Goal: Task Accomplishment & Management: Manage account settings

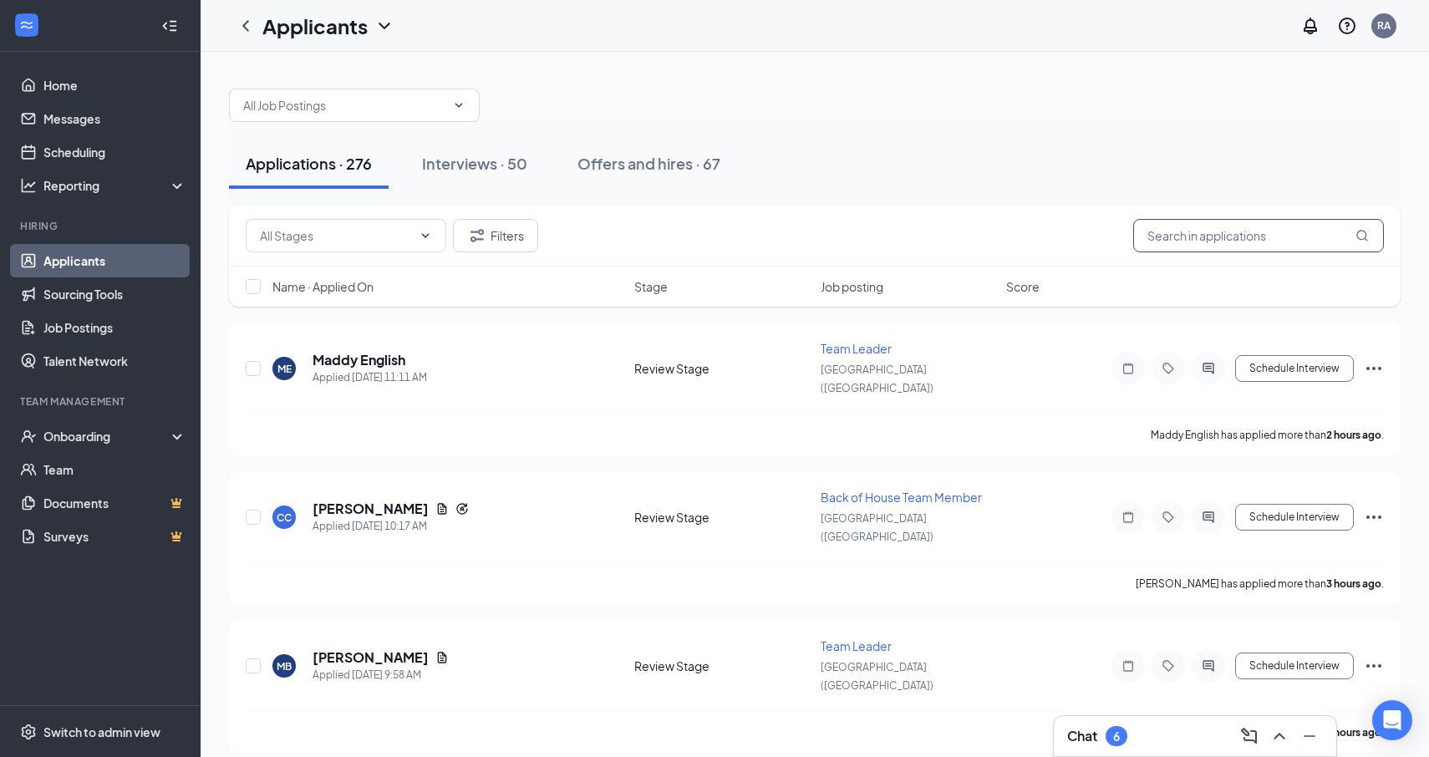
click at [1205, 246] on input "text" at bounding box center [1258, 235] width 251 height 33
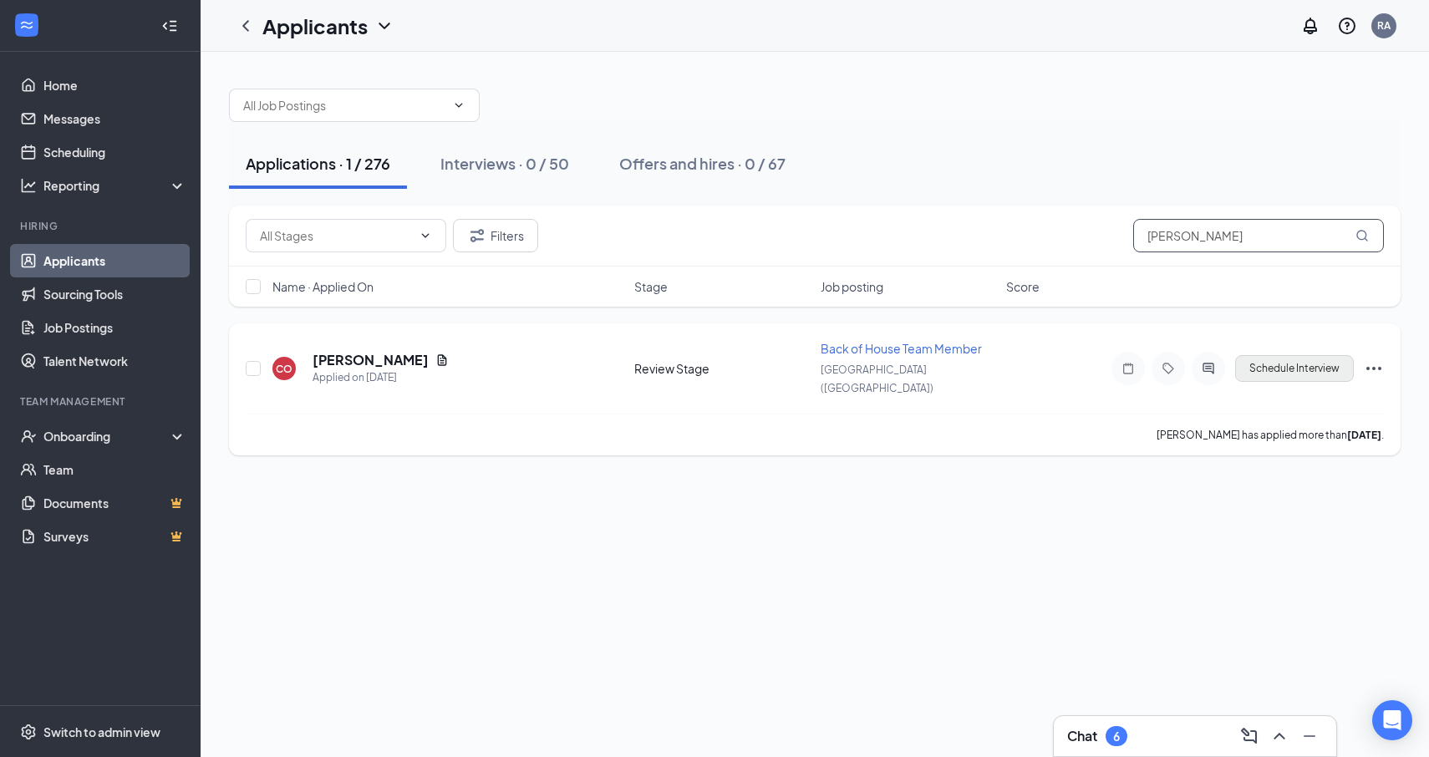
type input "[PERSON_NAME]"
click at [1282, 366] on button "Schedule Interview" at bounding box center [1294, 368] width 119 height 27
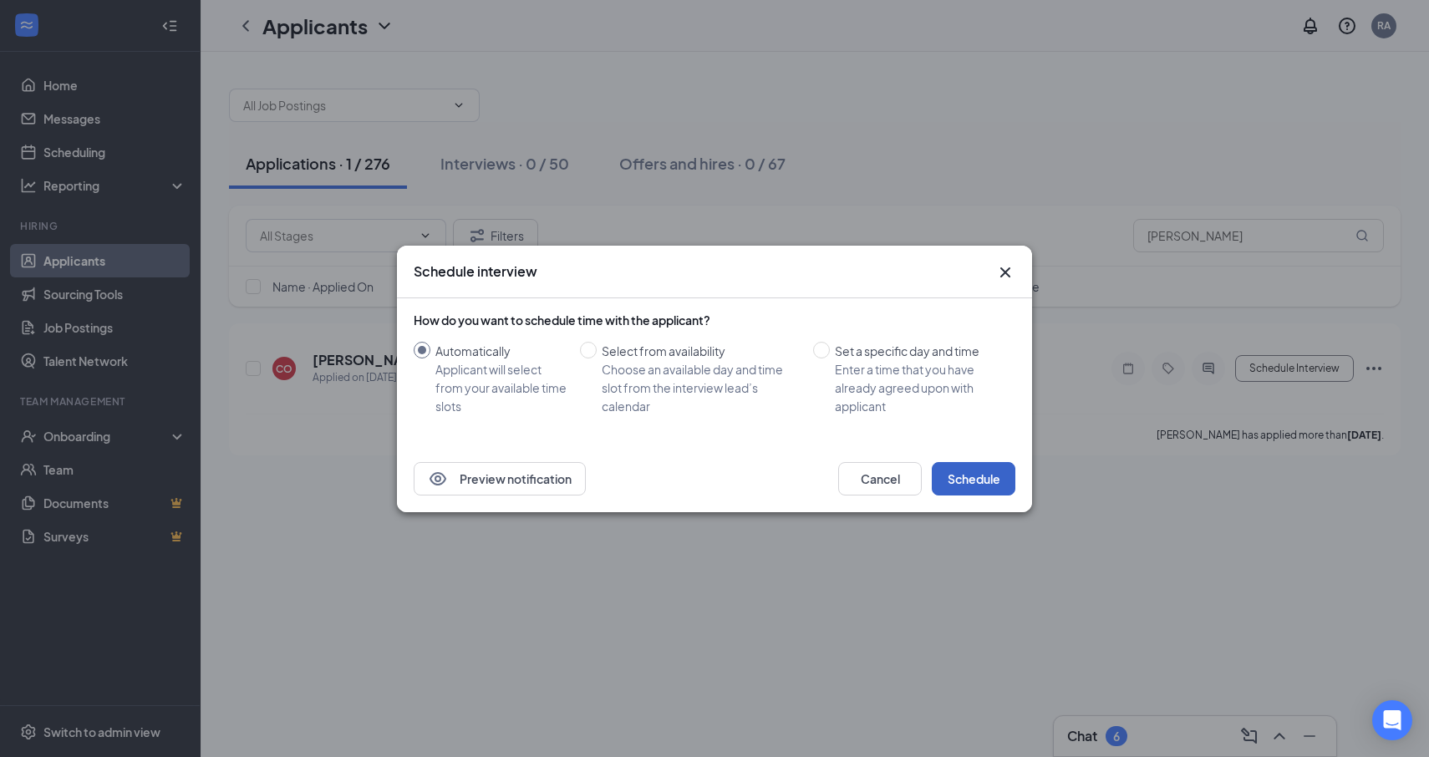
click at [991, 484] on button "Schedule" at bounding box center [974, 478] width 84 height 33
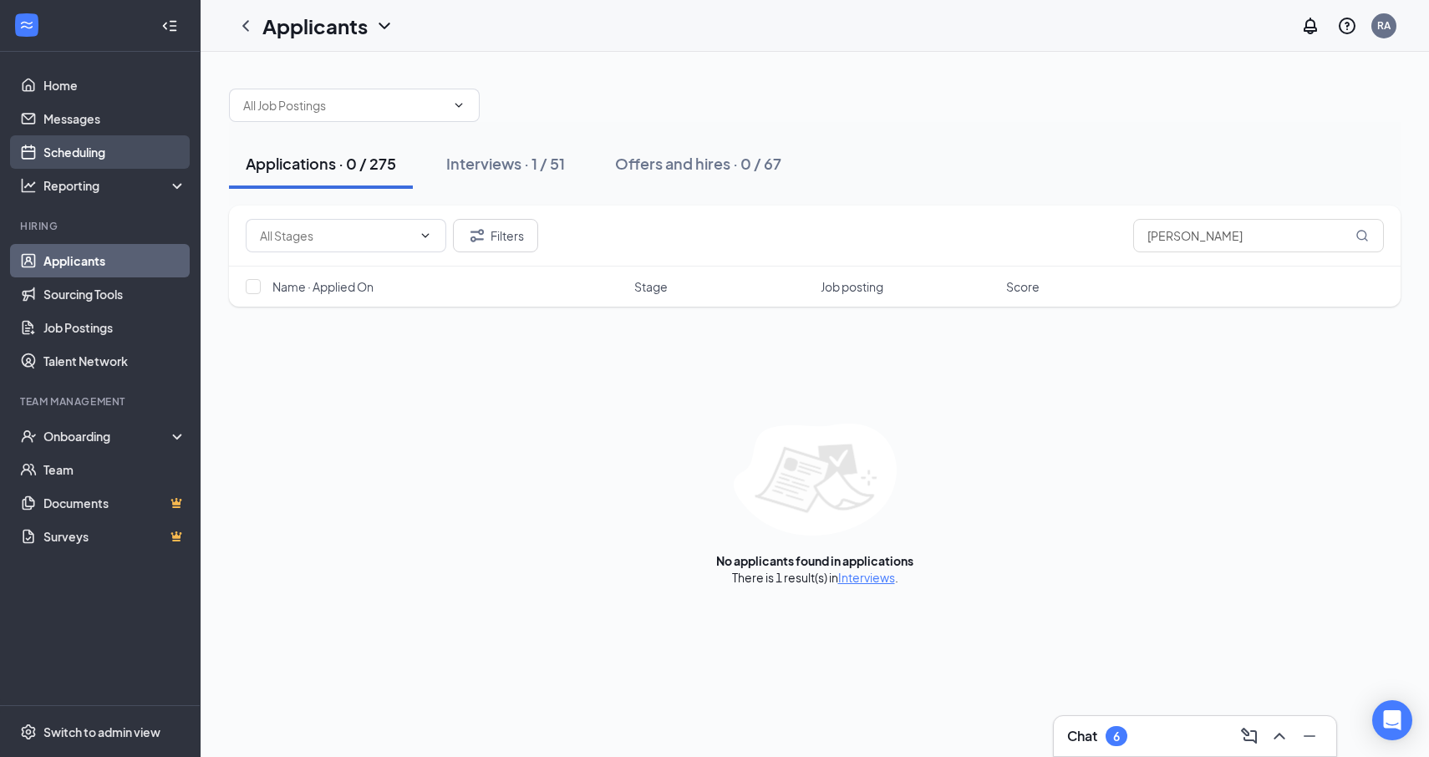
click at [89, 167] on link "Scheduling" at bounding box center [114, 151] width 143 height 33
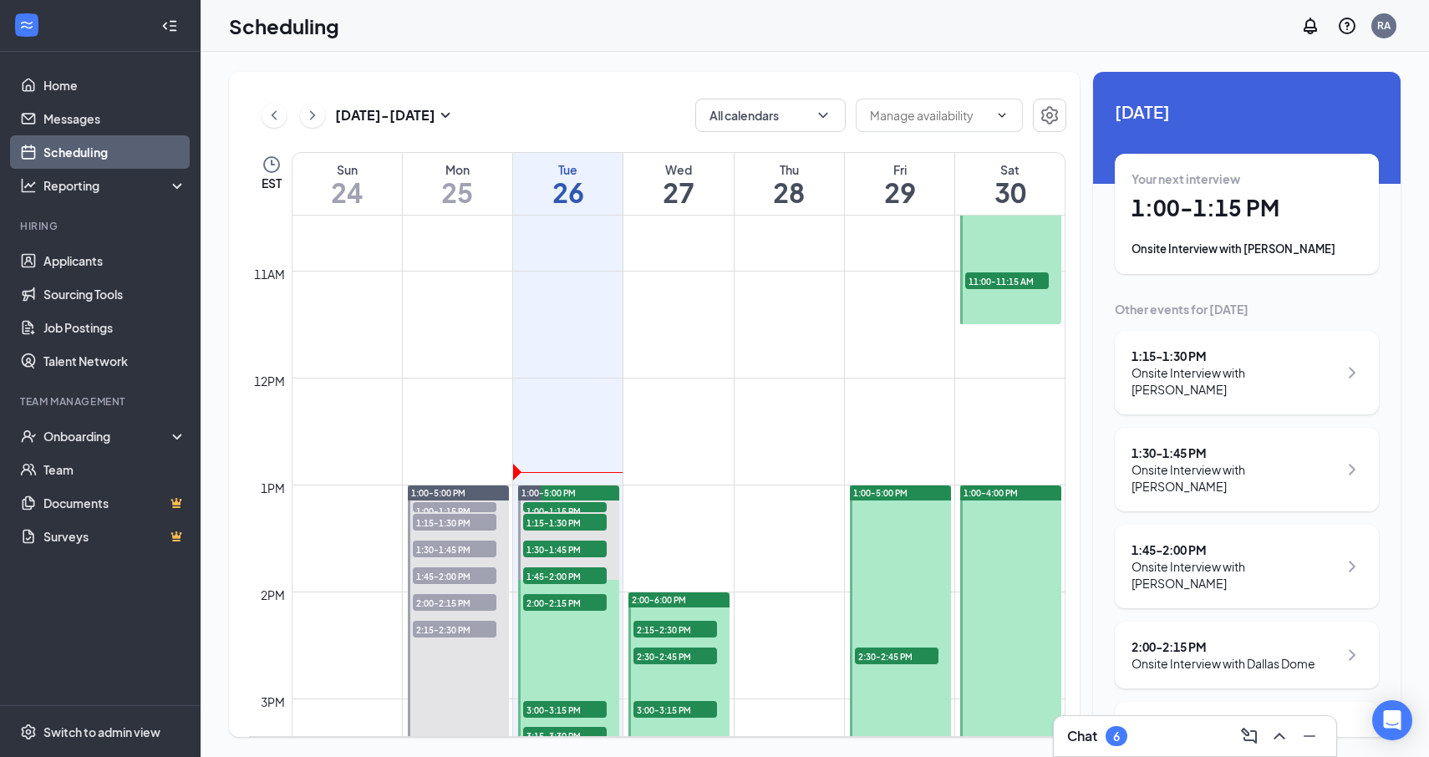
scroll to position [1125, 0]
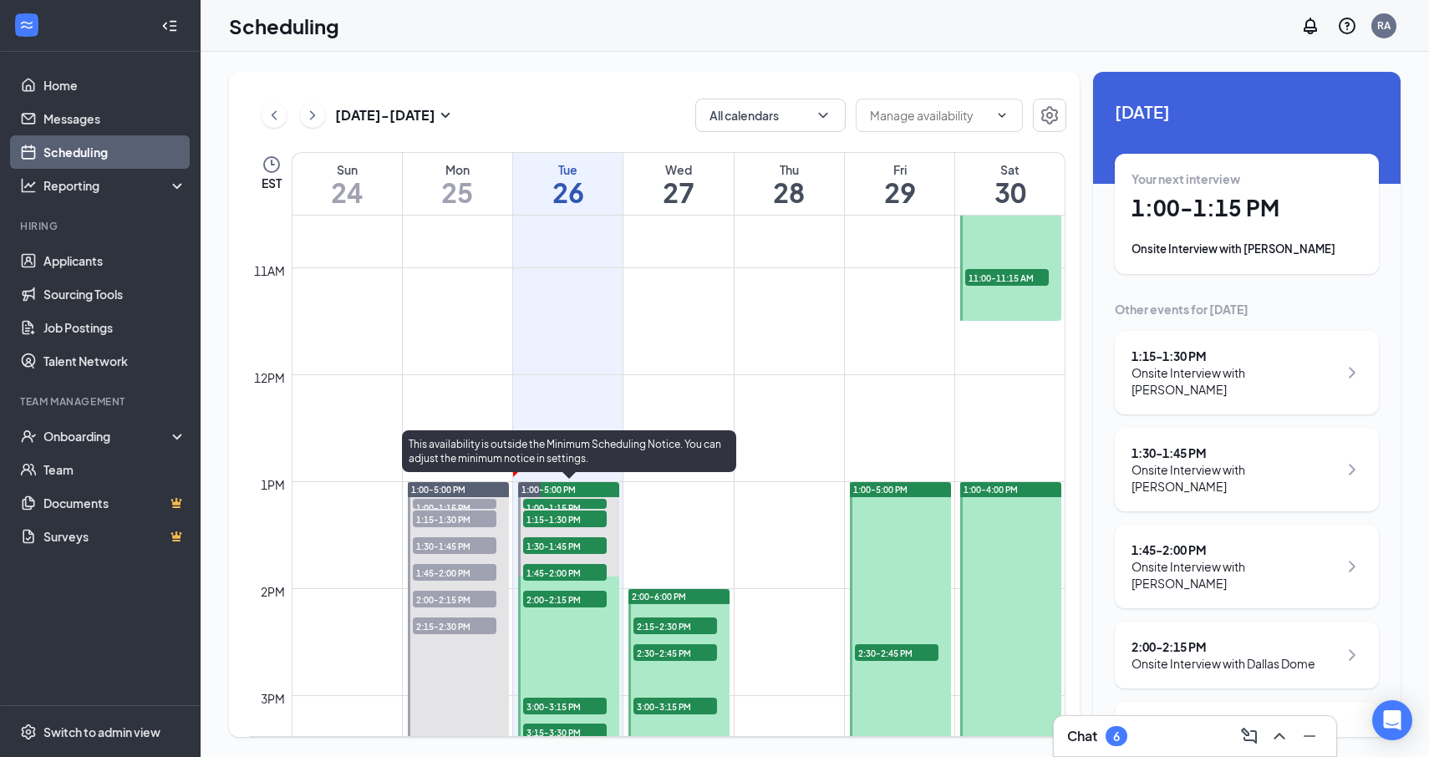
click at [578, 509] on div "1:15-1:30 PM 1" at bounding box center [565, 519] width 87 height 20
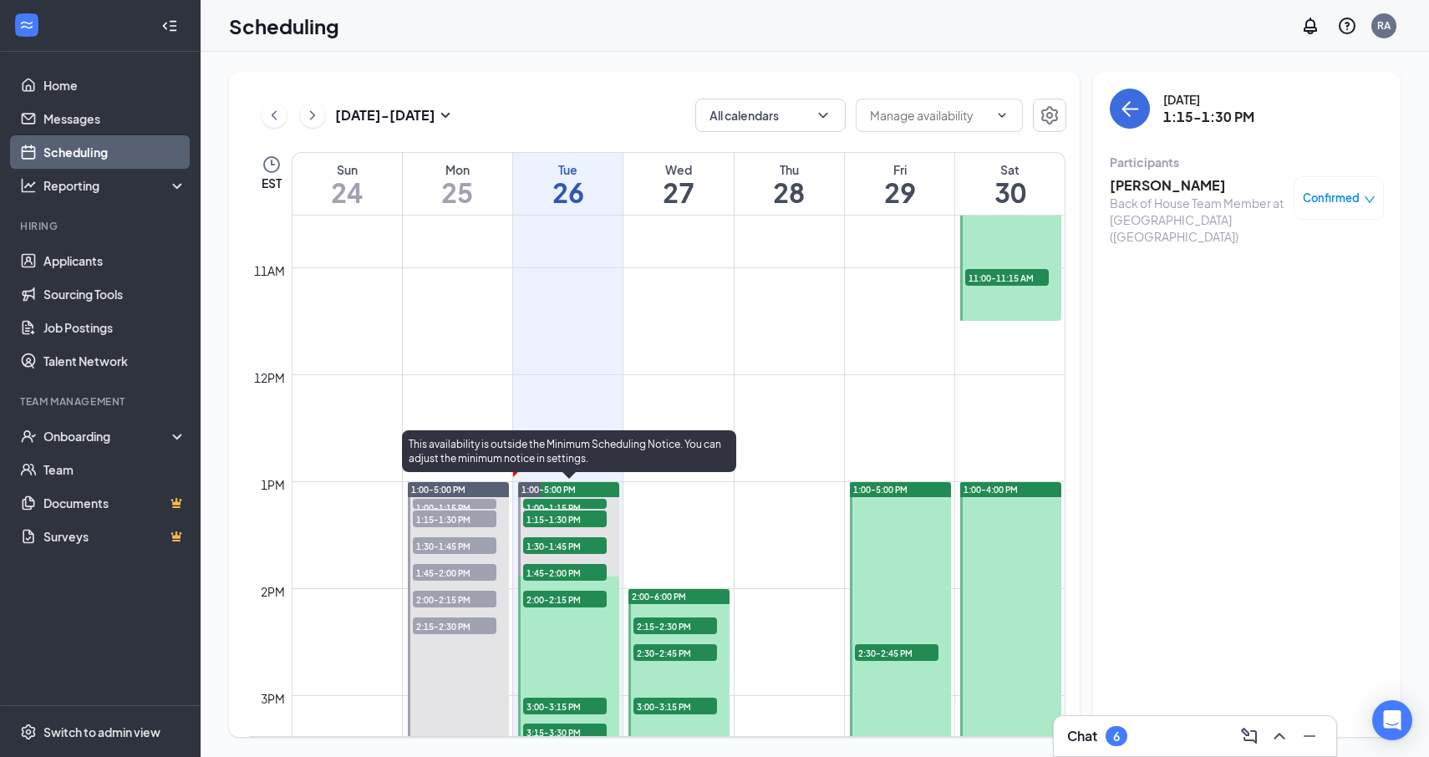
click at [578, 507] on span "1:00-1:15 PM" at bounding box center [565, 507] width 84 height 17
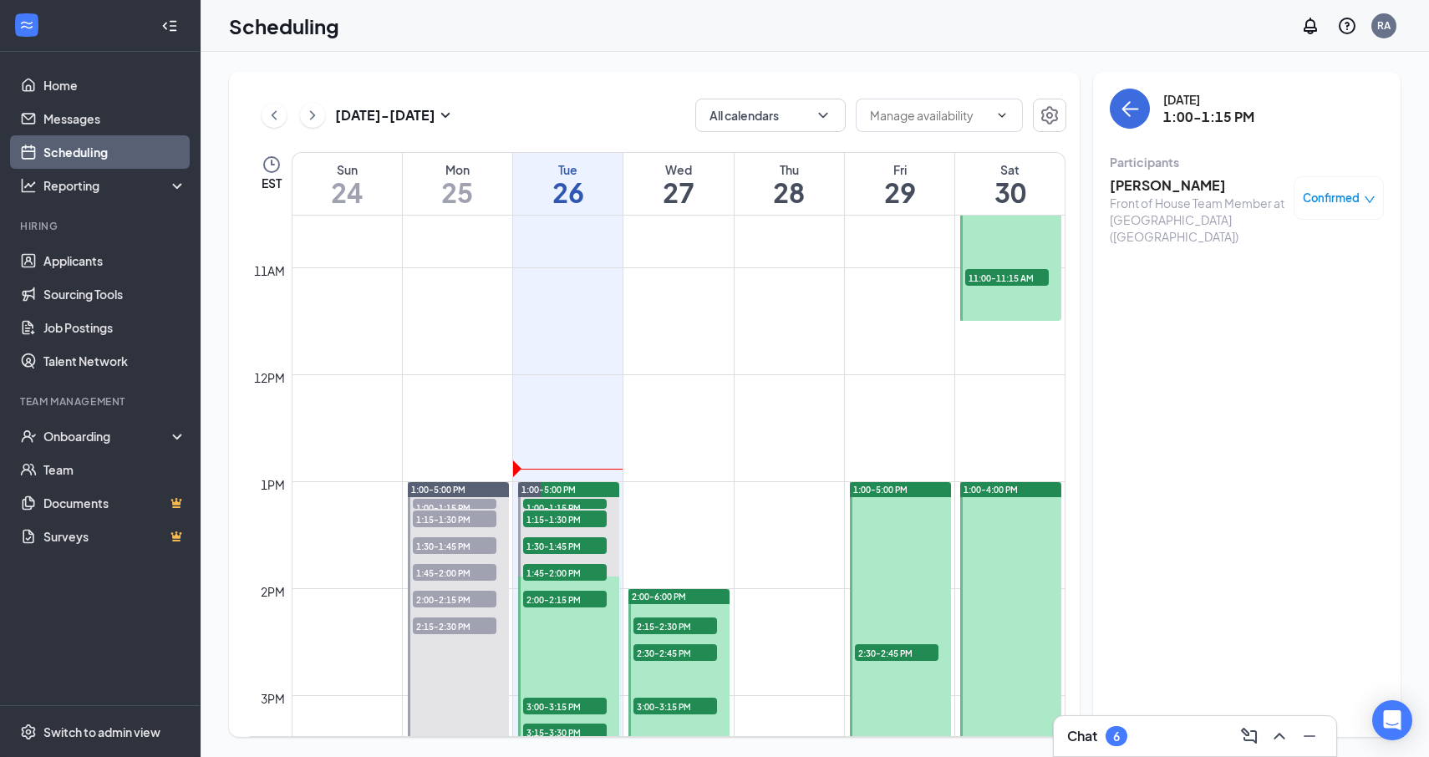
click at [1147, 190] on h3 "[PERSON_NAME]" at bounding box center [1198, 185] width 176 height 18
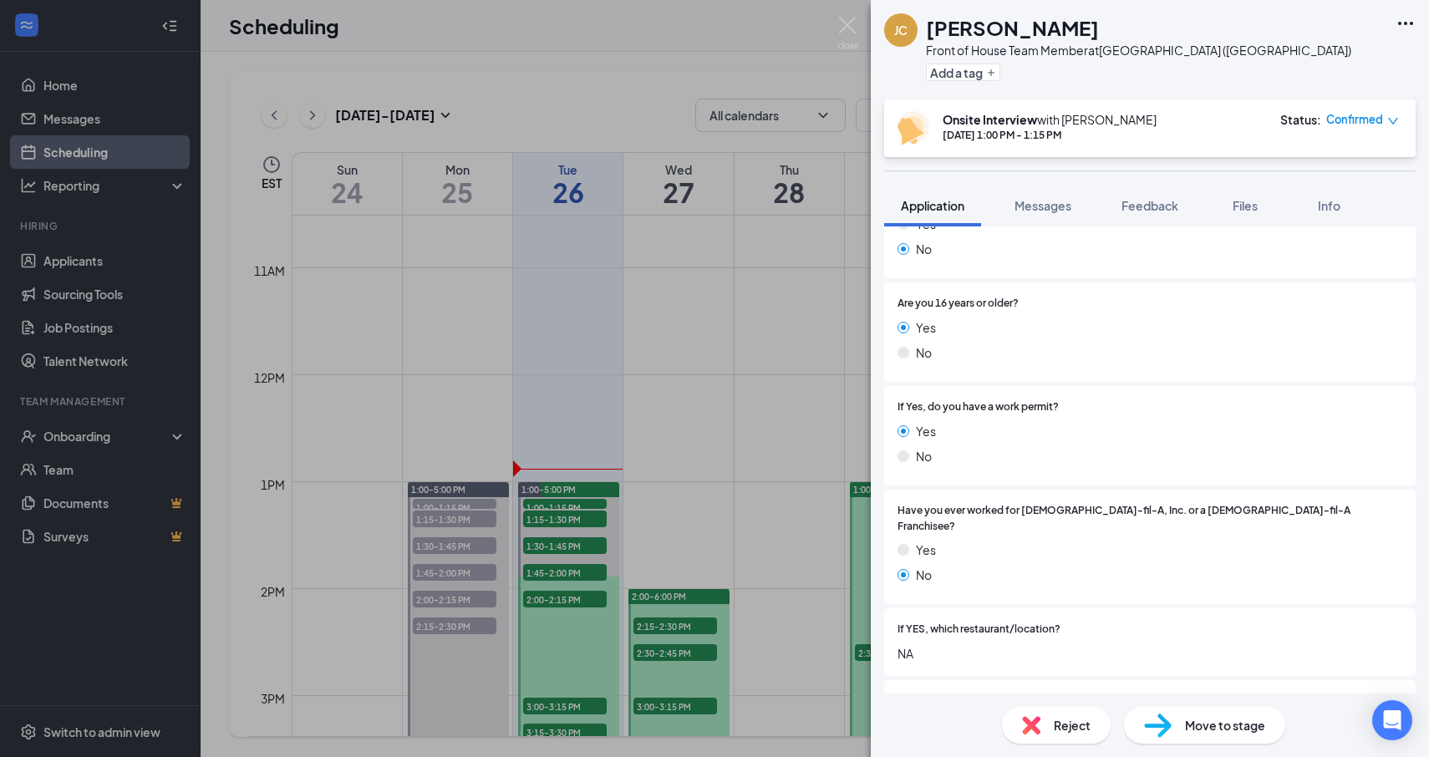
scroll to position [57, 0]
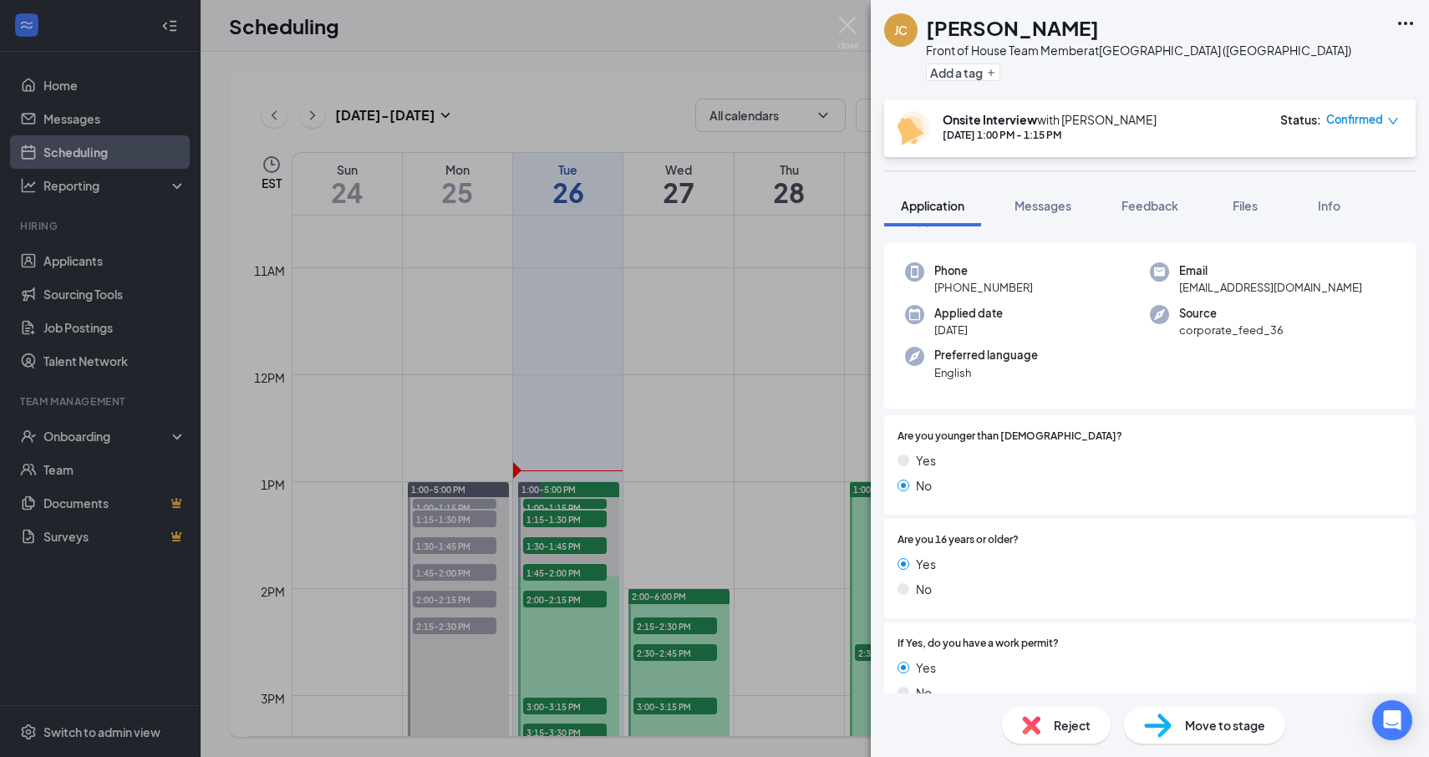
click at [751, 503] on div "[PERSON_NAME] Front of House Team Member at [GEOGRAPHIC_DATA] ([GEOGRAPHIC_DATA…" at bounding box center [714, 378] width 1429 height 757
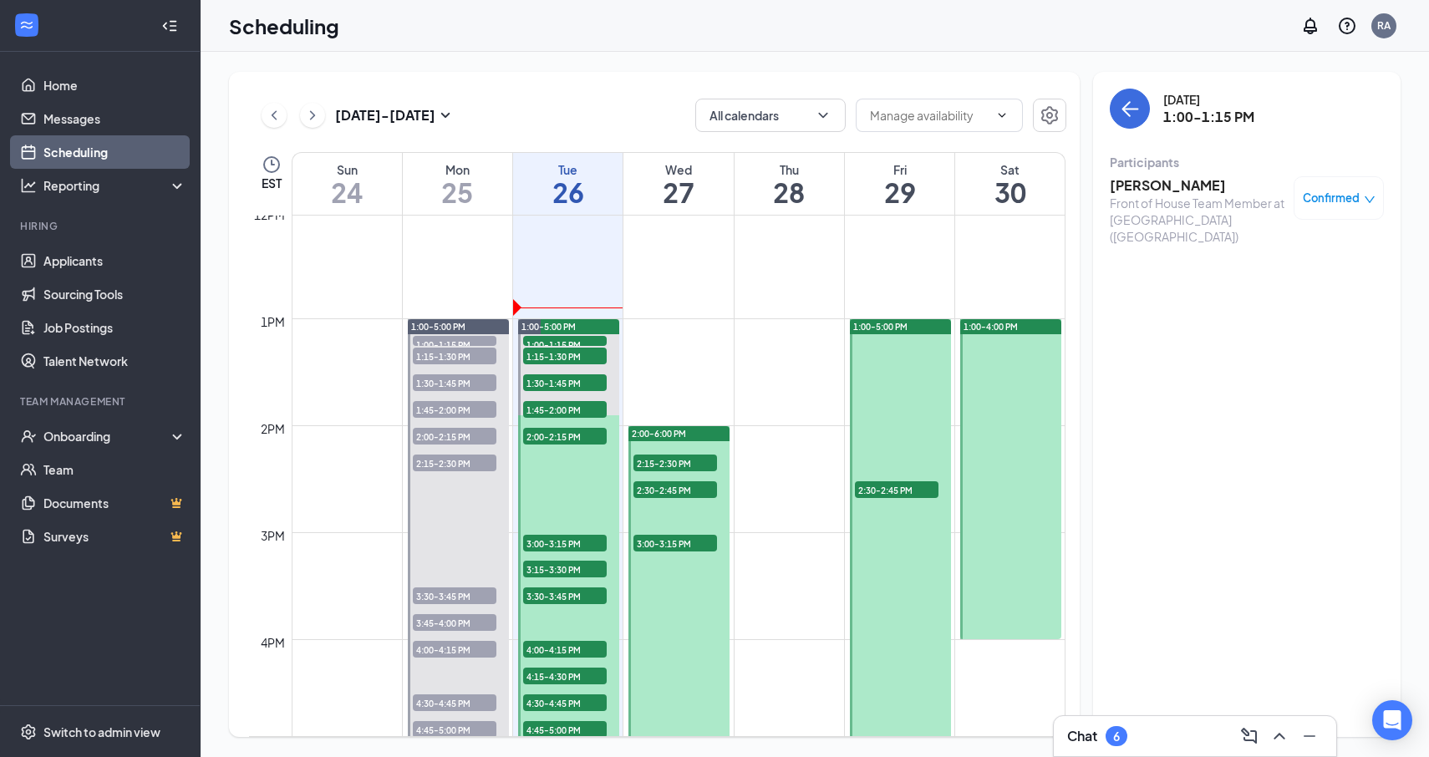
scroll to position [1297, 0]
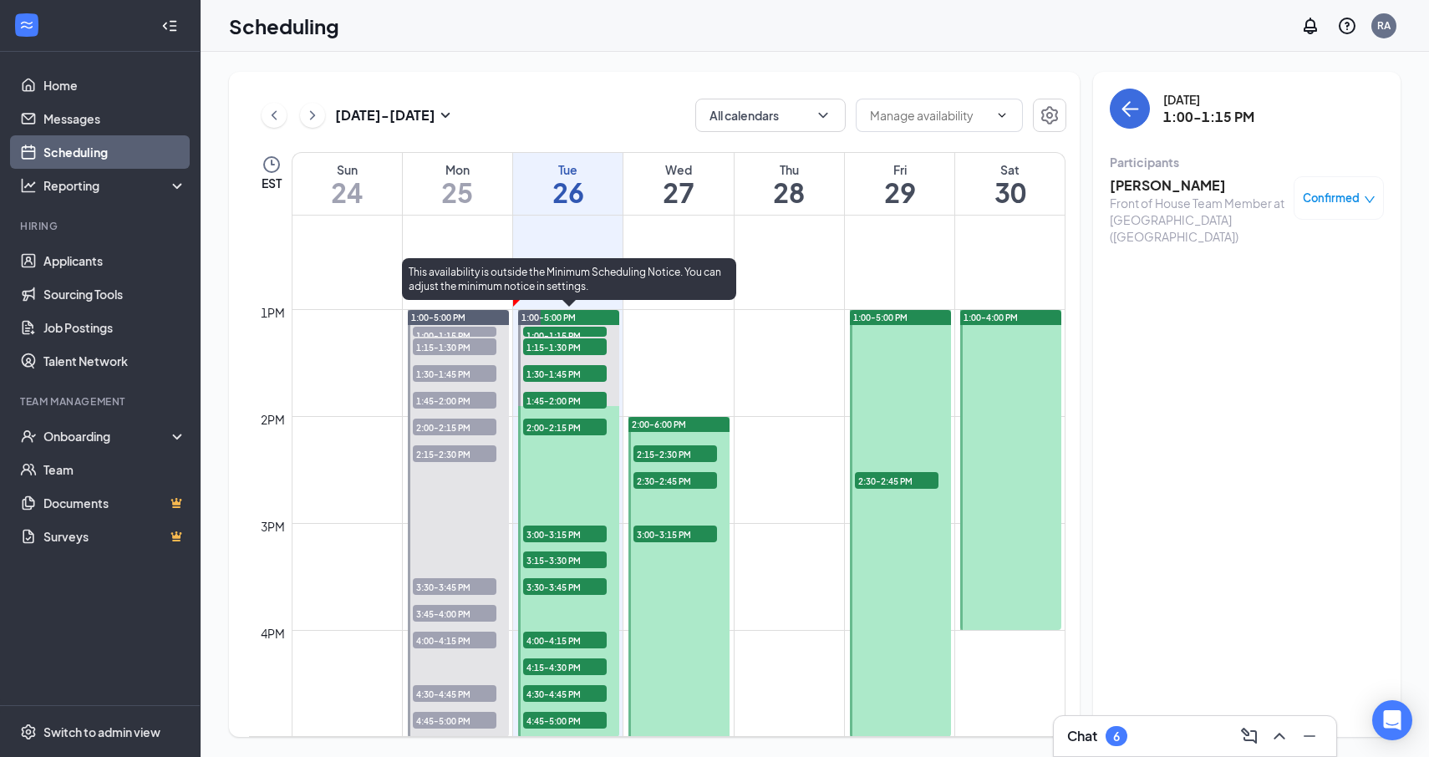
click at [570, 422] on span "2:00-2:15 PM" at bounding box center [565, 427] width 84 height 17
click at [571, 406] on span "1:45-2:00 PM" at bounding box center [565, 400] width 84 height 17
click at [570, 381] on span "1:30-1:45 PM" at bounding box center [565, 373] width 84 height 17
click at [572, 344] on span "1:15-1:30 PM" at bounding box center [565, 346] width 84 height 17
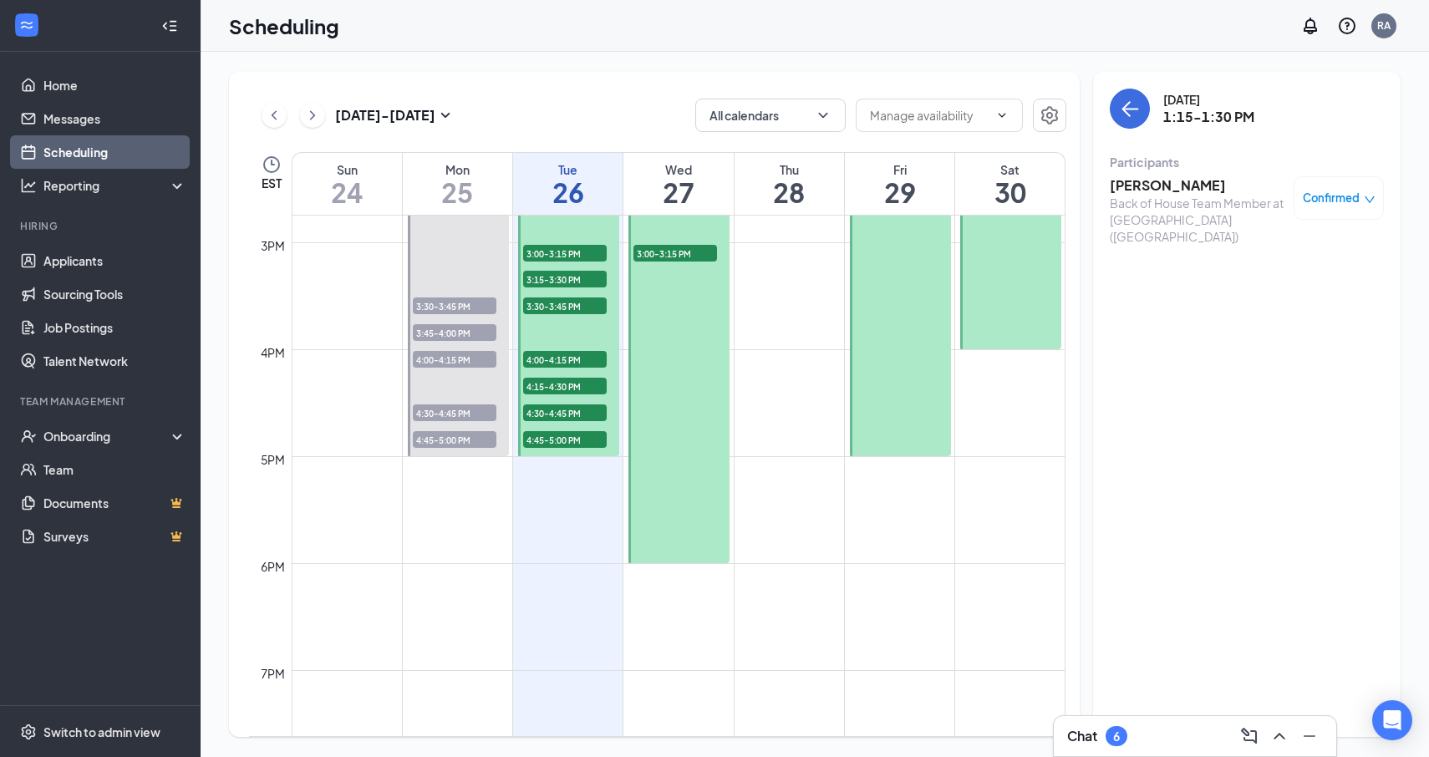
scroll to position [1600, 0]
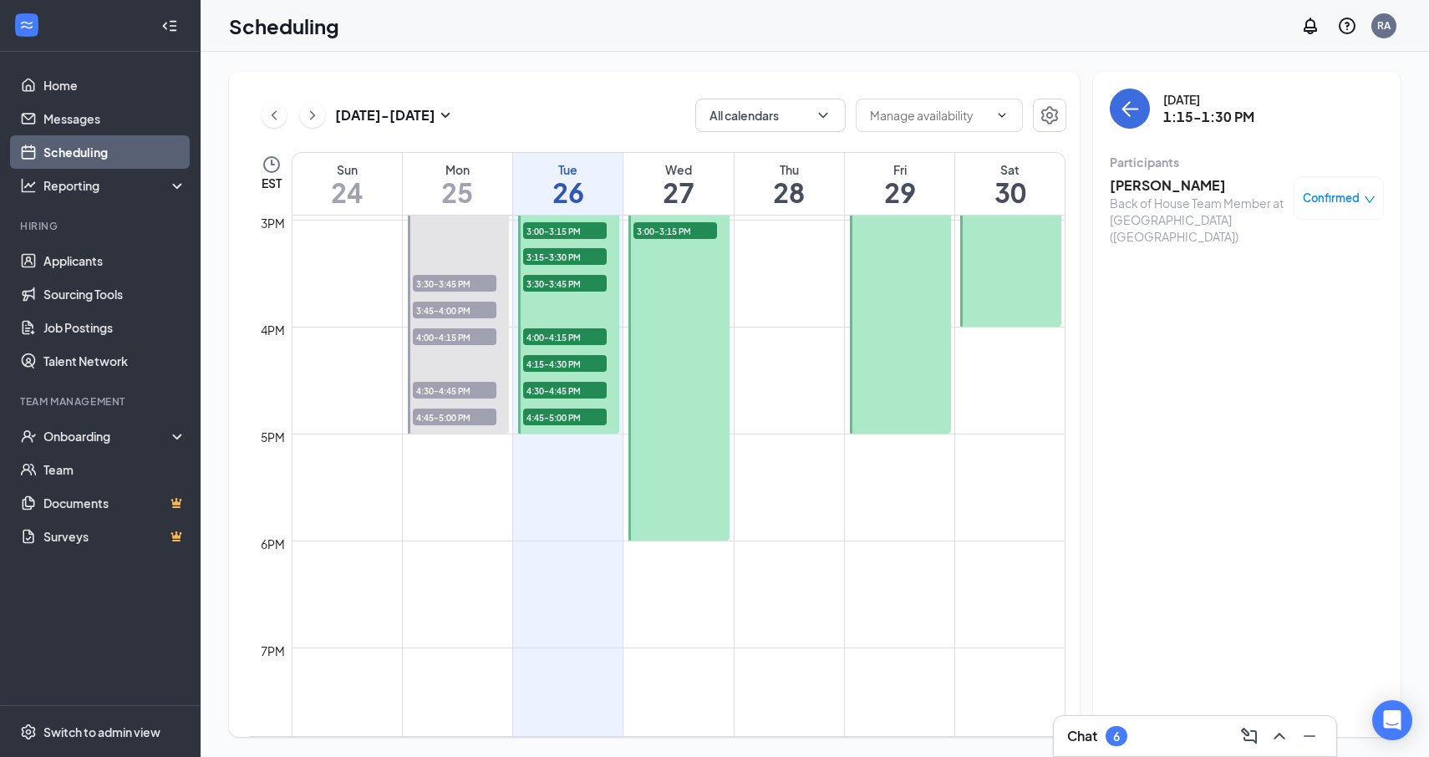
click at [682, 484] on div at bounding box center [678, 327] width 101 height 427
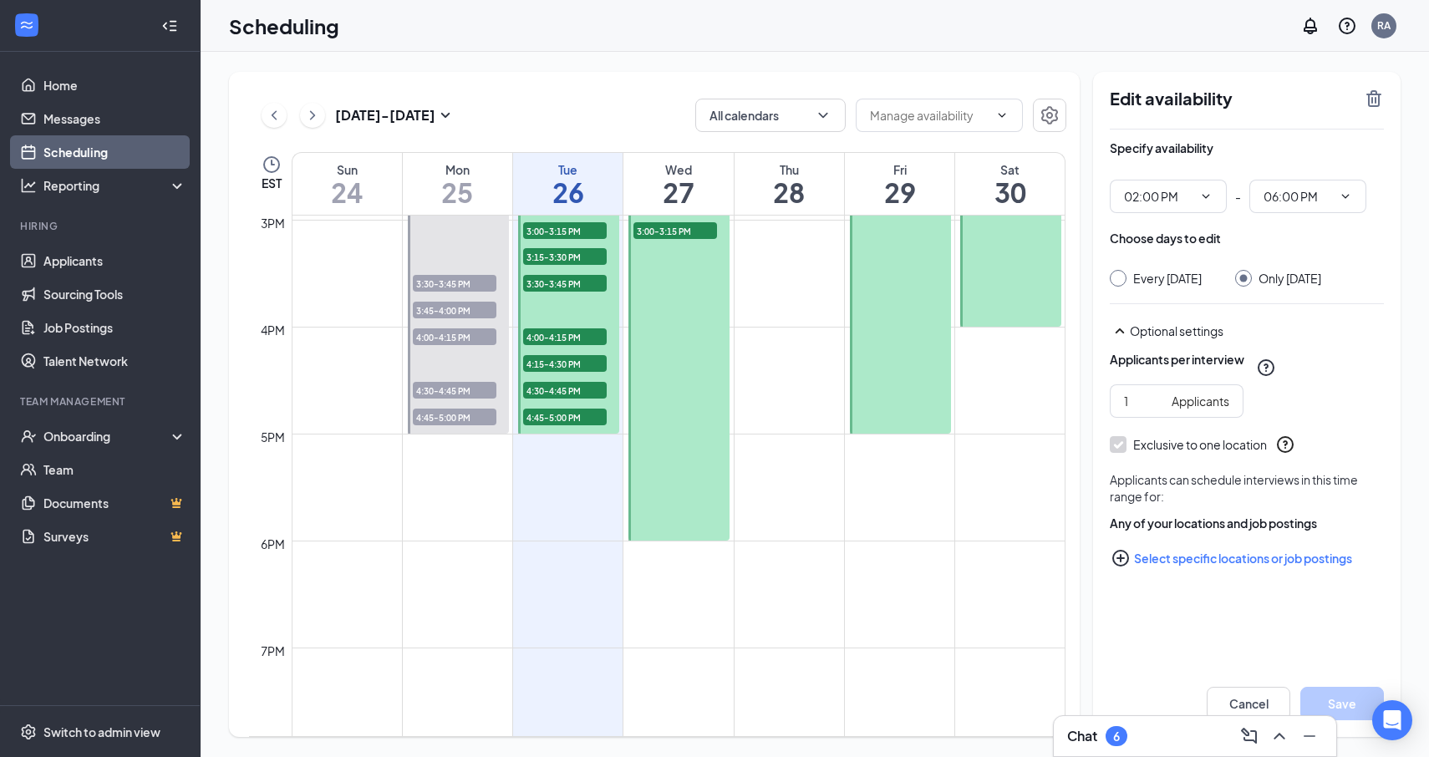
click at [1233, 185] on div "02:00 PM - 06:00 PM" at bounding box center [1247, 196] width 274 height 33
click at [1223, 191] on span "02:00 PM" at bounding box center [1168, 196] width 117 height 33
click at [1290, 217] on div "Specify availability 02:00 PM - 06:00 PM Choose days to edit Every [DATE] Only …" at bounding box center [1247, 386] width 274 height 512
click at [1292, 216] on div "Specify availability 02:00 PM - 06:00 PM Choose days to edit Every [DATE] Only …" at bounding box center [1247, 386] width 274 height 512
click at [1298, 187] on input "06:00 PM" at bounding box center [1298, 196] width 69 height 18
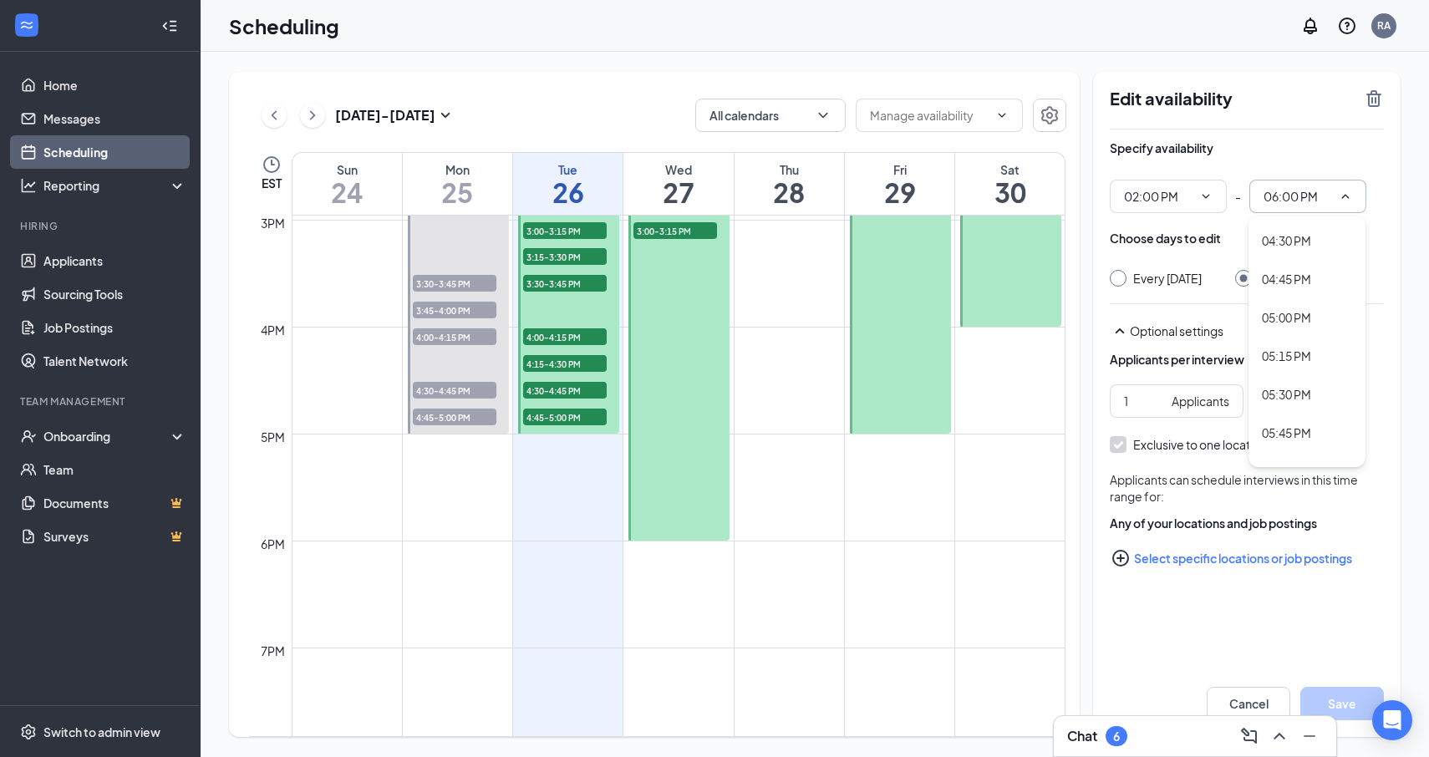
scroll to position [2486, 0]
click at [1283, 316] on div "05:00 PM" at bounding box center [1286, 325] width 49 height 18
type input "05:00 PM"
click at [1343, 695] on button "Save" at bounding box center [1342, 703] width 84 height 33
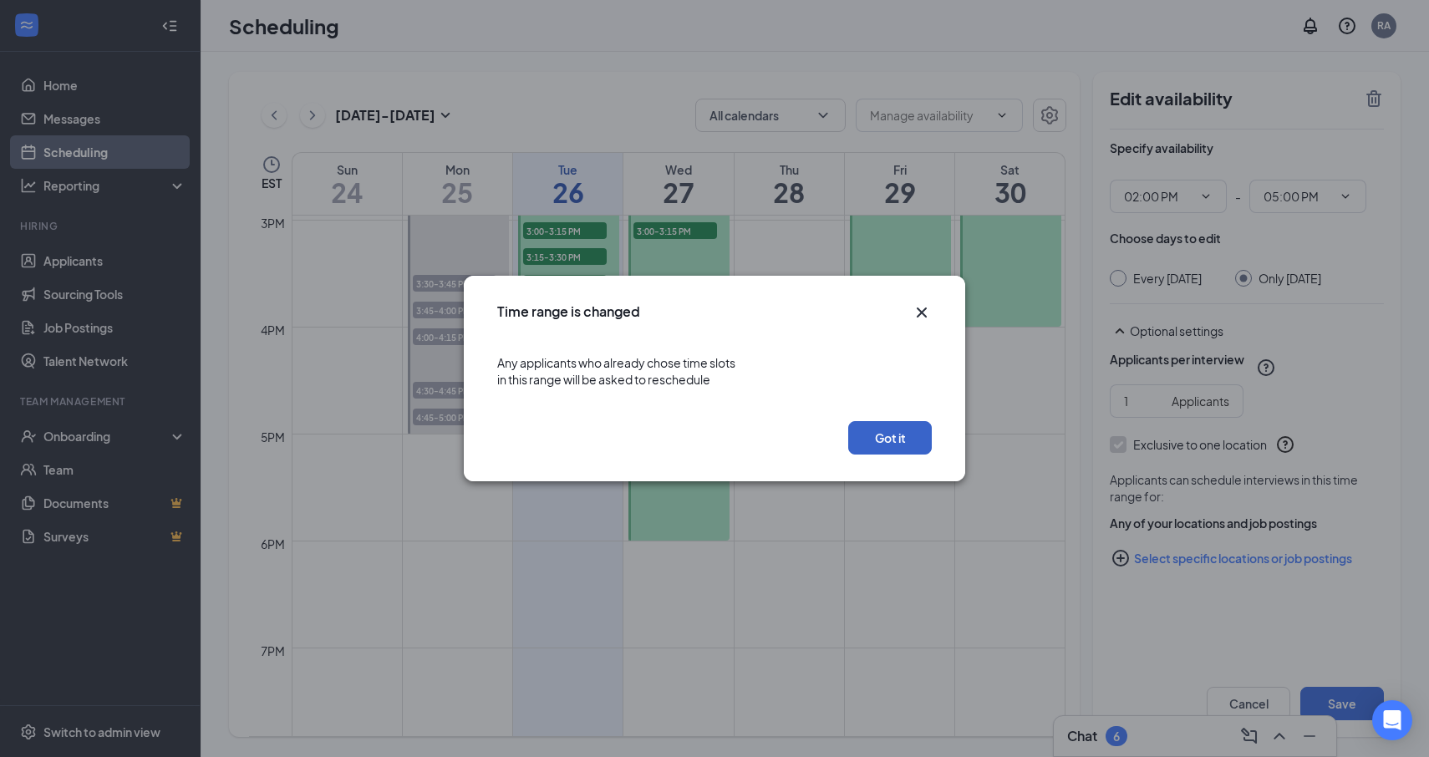
click at [881, 433] on button "Got it" at bounding box center [890, 437] width 84 height 33
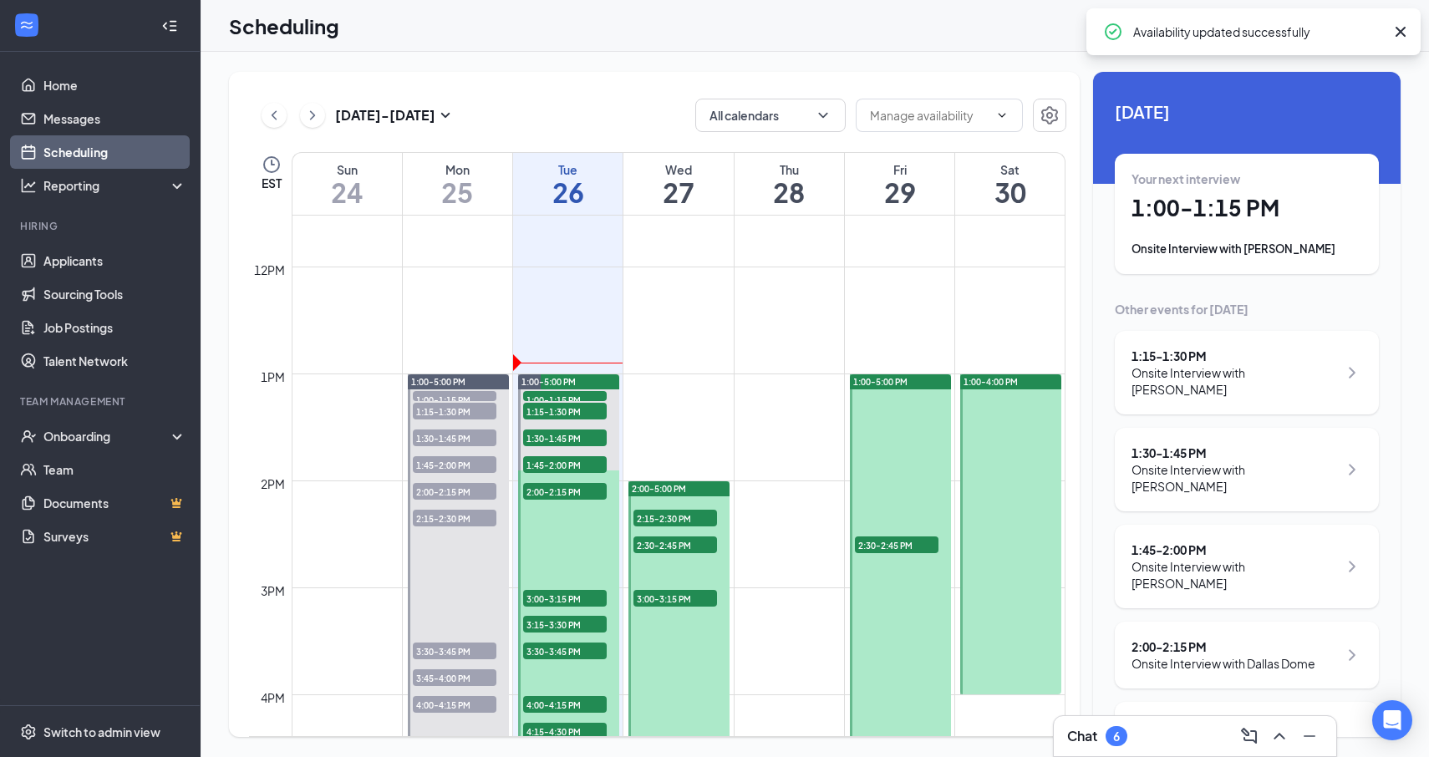
scroll to position [1113, 0]
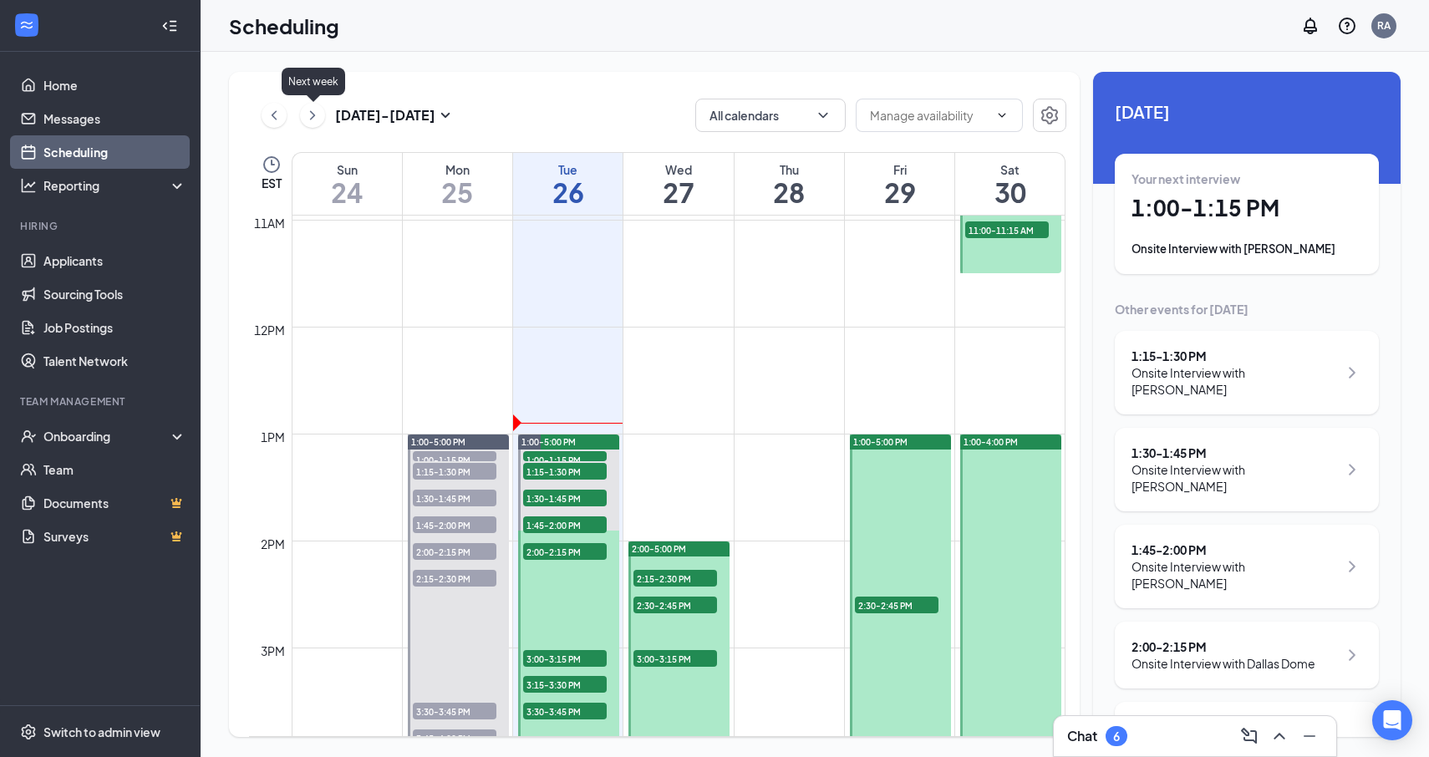
click at [312, 118] on icon "ChevronRight" at bounding box center [312, 114] width 5 height 9
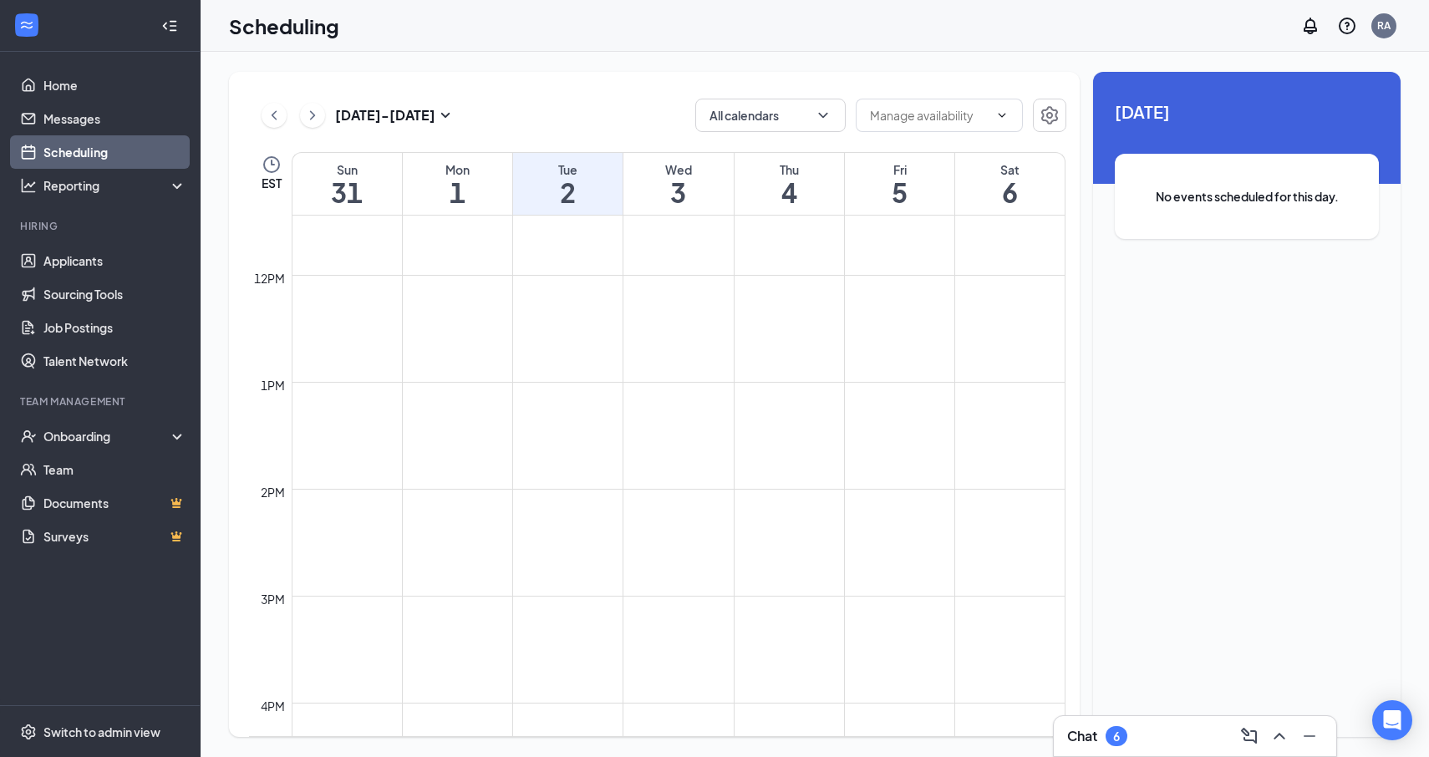
click at [273, 116] on icon "ChevronLeft" at bounding box center [274, 115] width 17 height 20
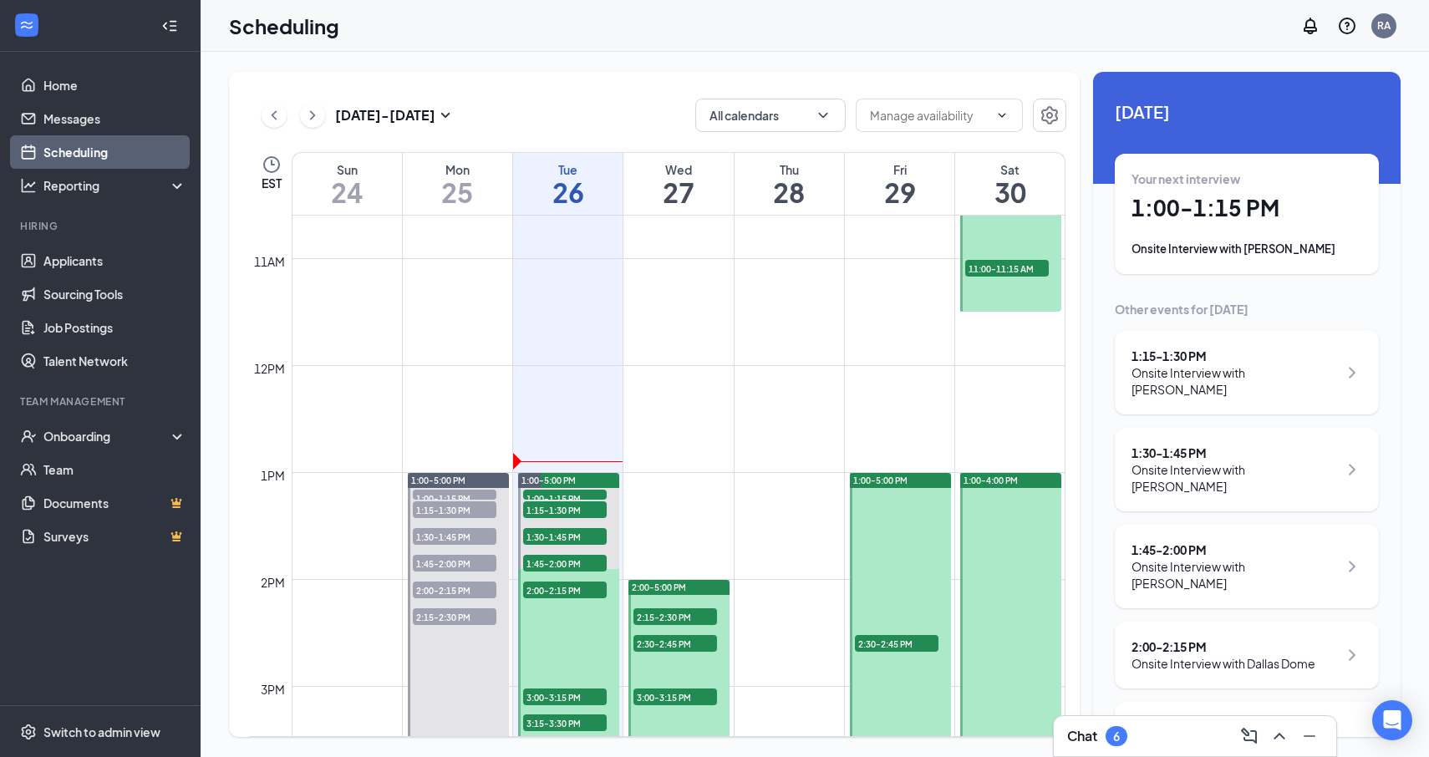
scroll to position [1099, 0]
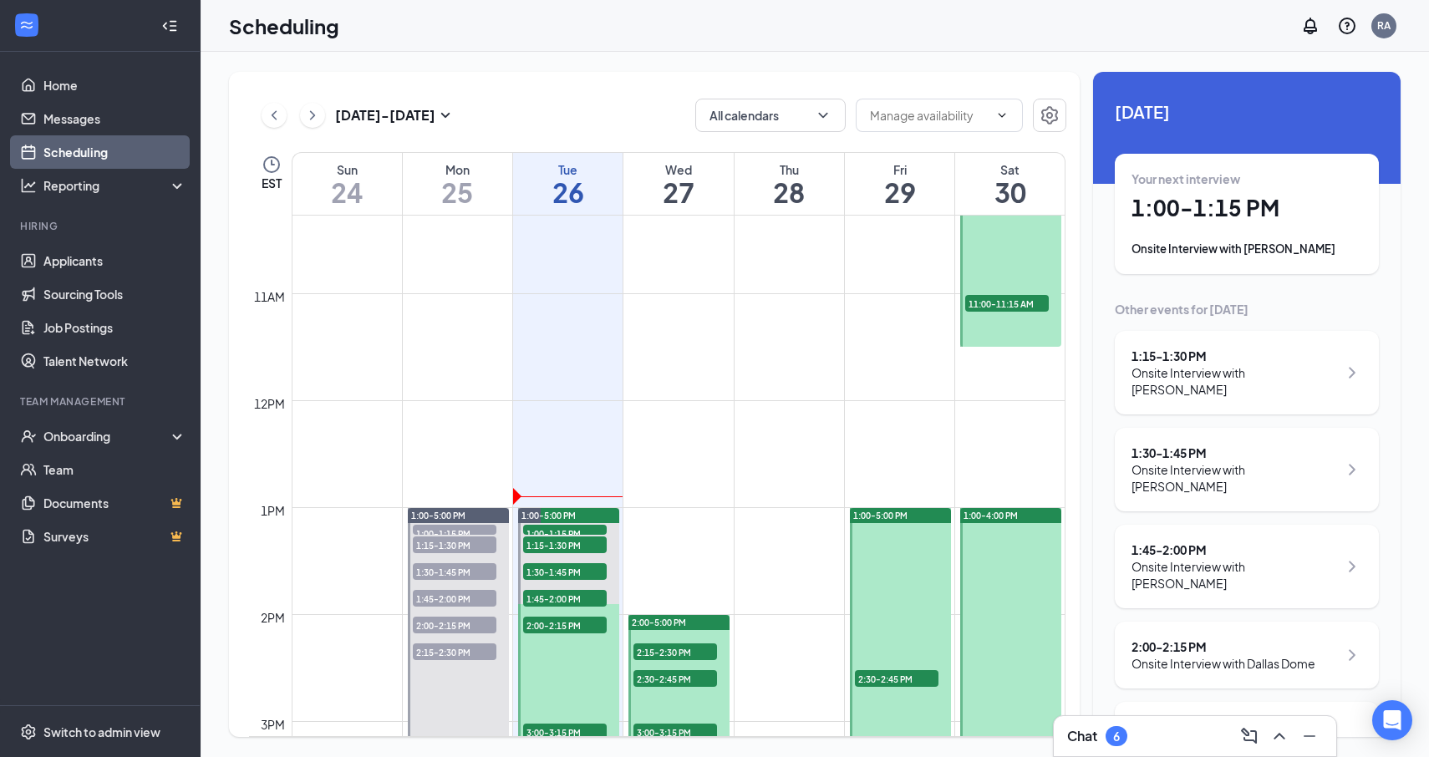
click at [1000, 309] on span "11:00-11:15 AM" at bounding box center [1007, 303] width 84 height 17
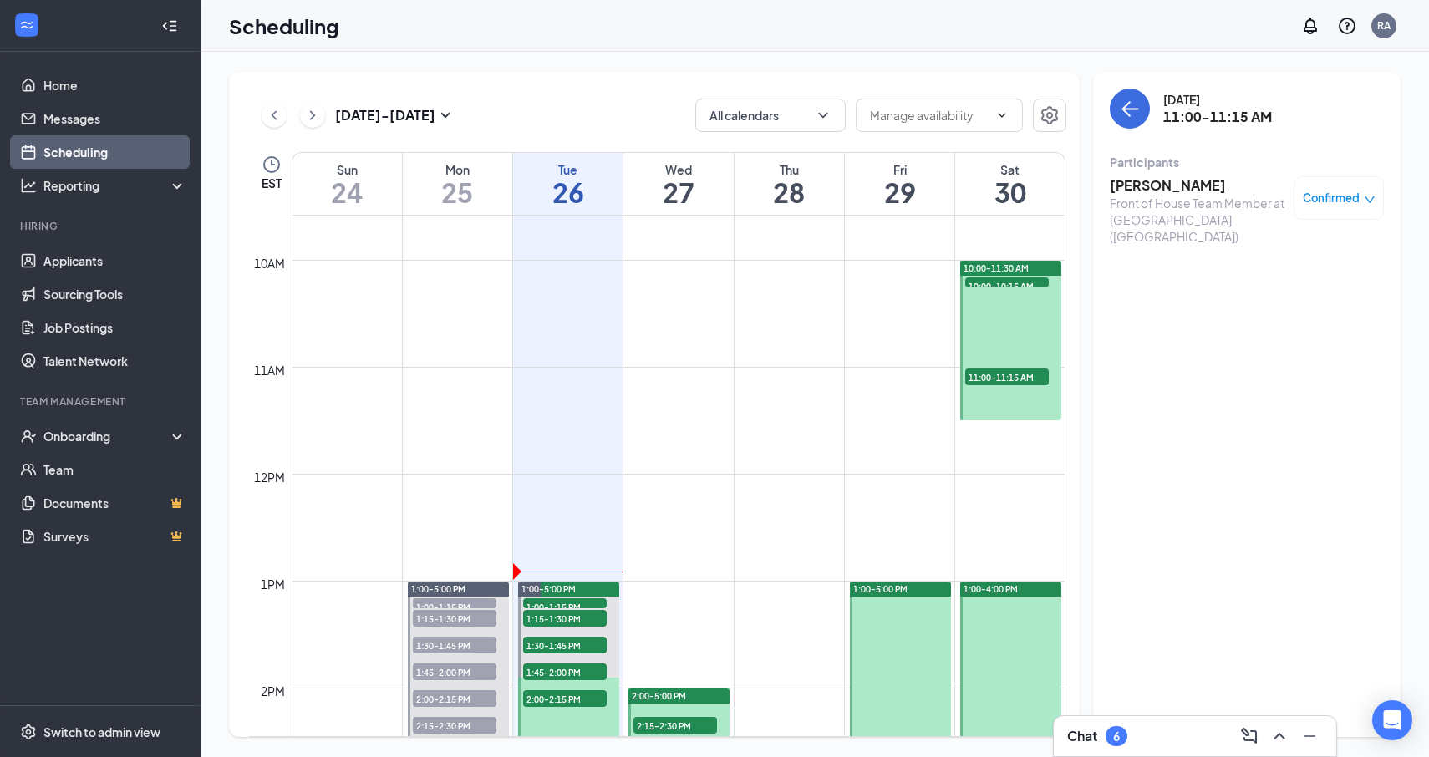
scroll to position [1020, 0]
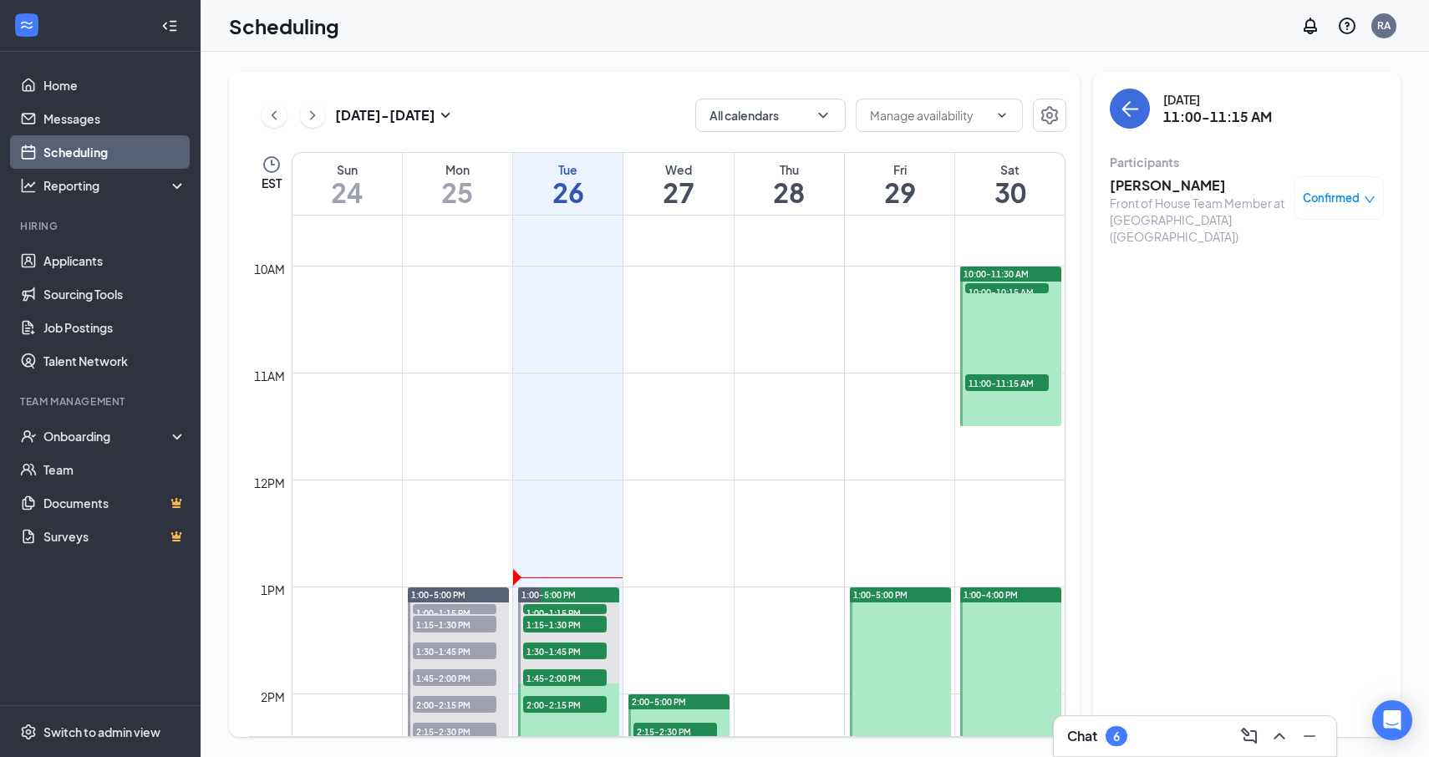
click at [1003, 289] on span "10:00-10:15 AM" at bounding box center [1007, 291] width 84 height 17
click at [1188, 187] on h3 "[PERSON_NAME]" at bounding box center [1198, 185] width 176 height 18
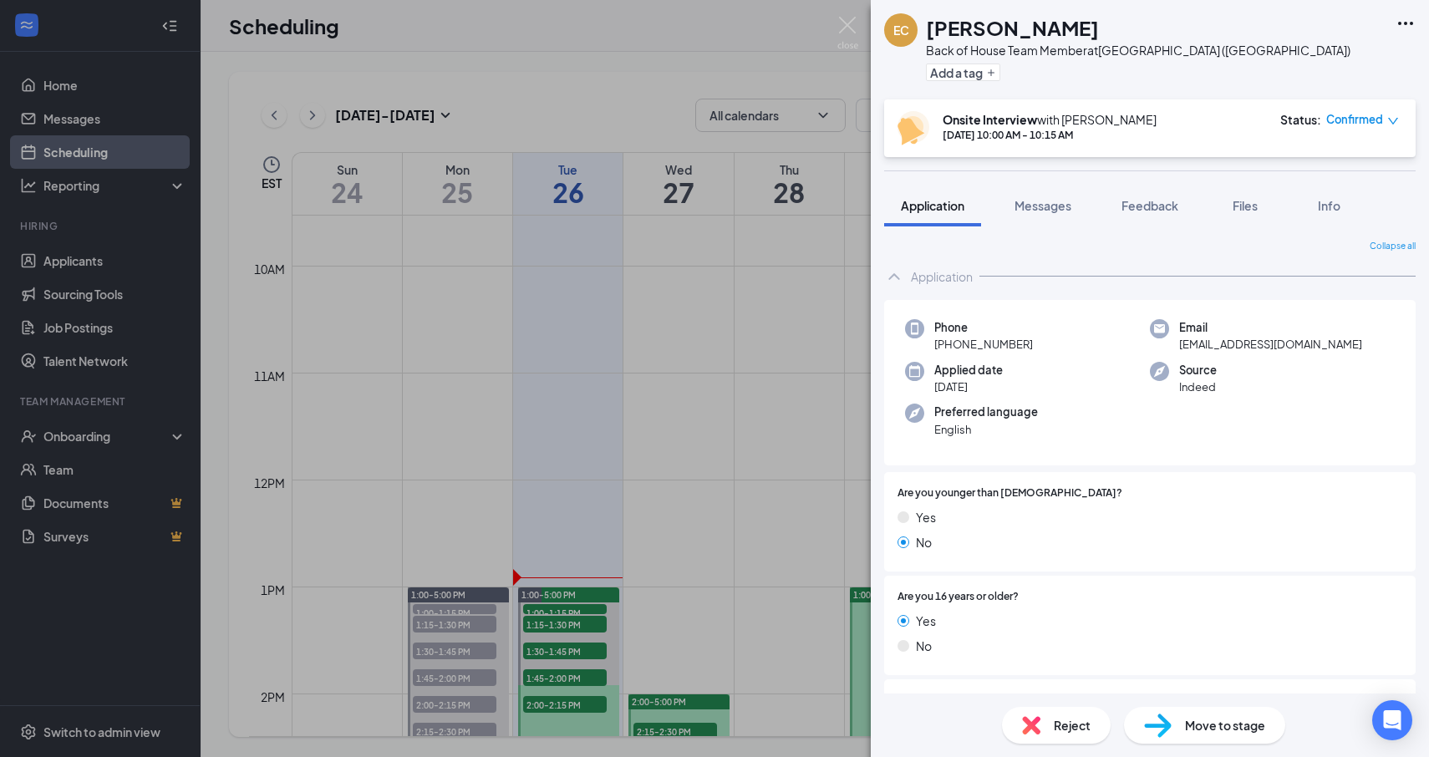
click at [780, 269] on div "EC [PERSON_NAME] Back of House Team Member at [GEOGRAPHIC_DATA] ([GEOGRAPHIC_DA…" at bounding box center [714, 378] width 1429 height 757
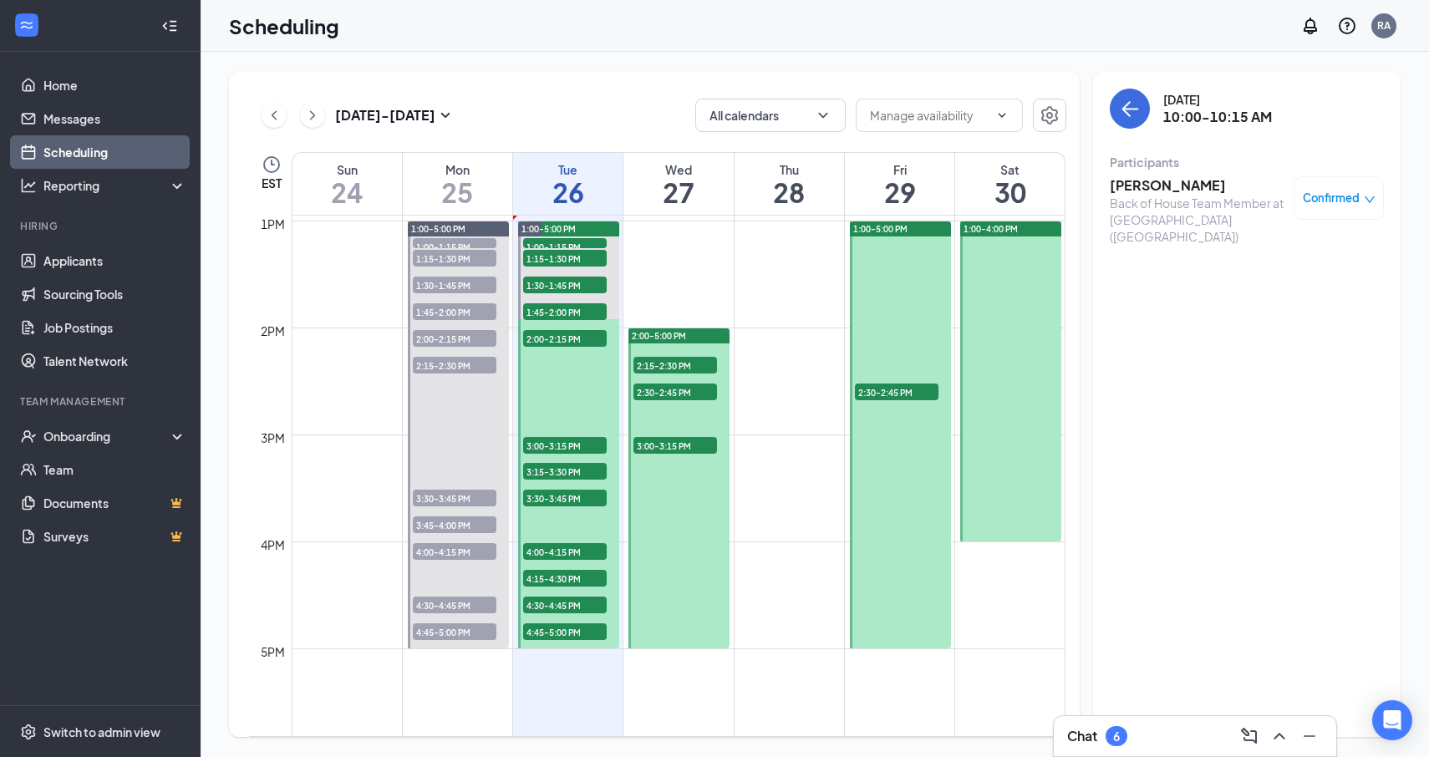
scroll to position [1307, 0]
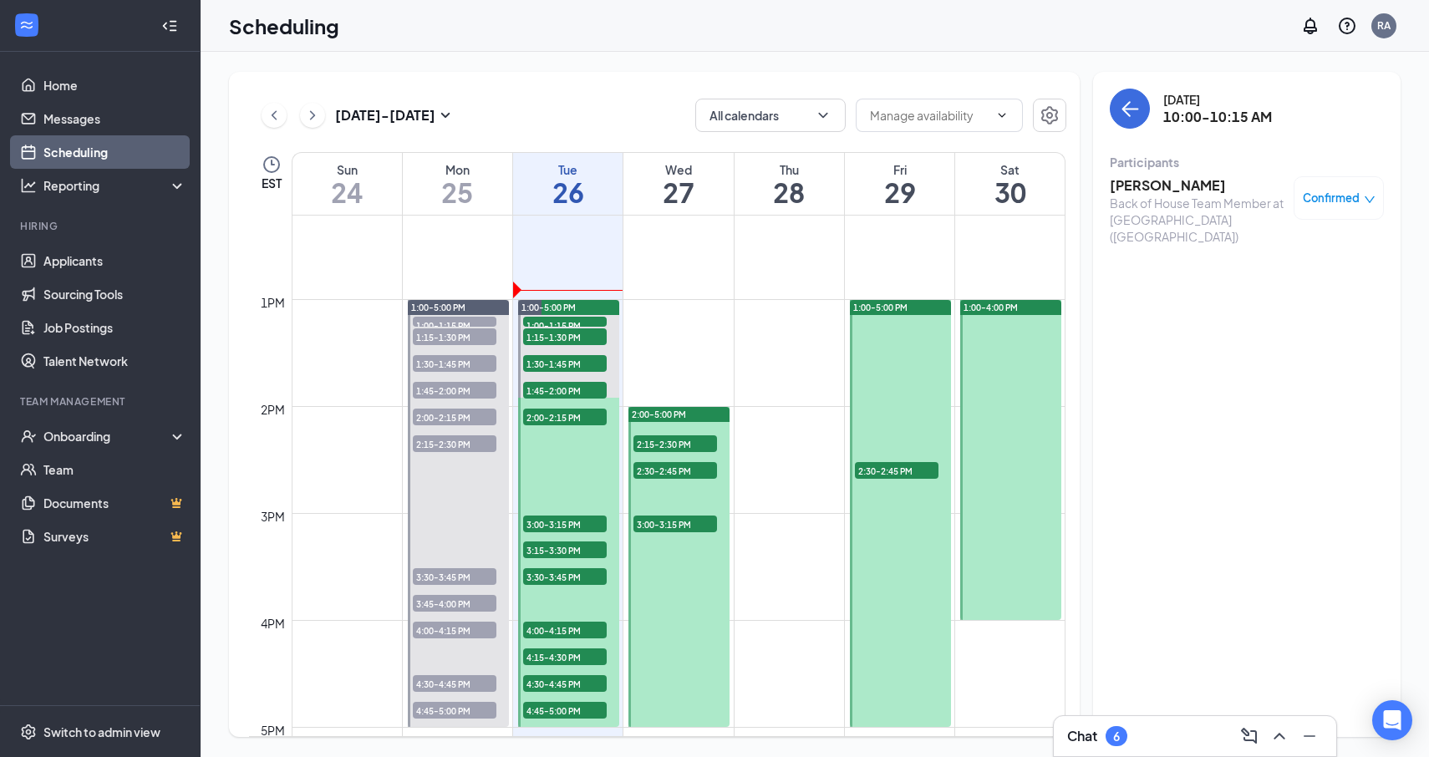
click at [920, 470] on span "2:30-2:45 PM" at bounding box center [897, 470] width 84 height 17
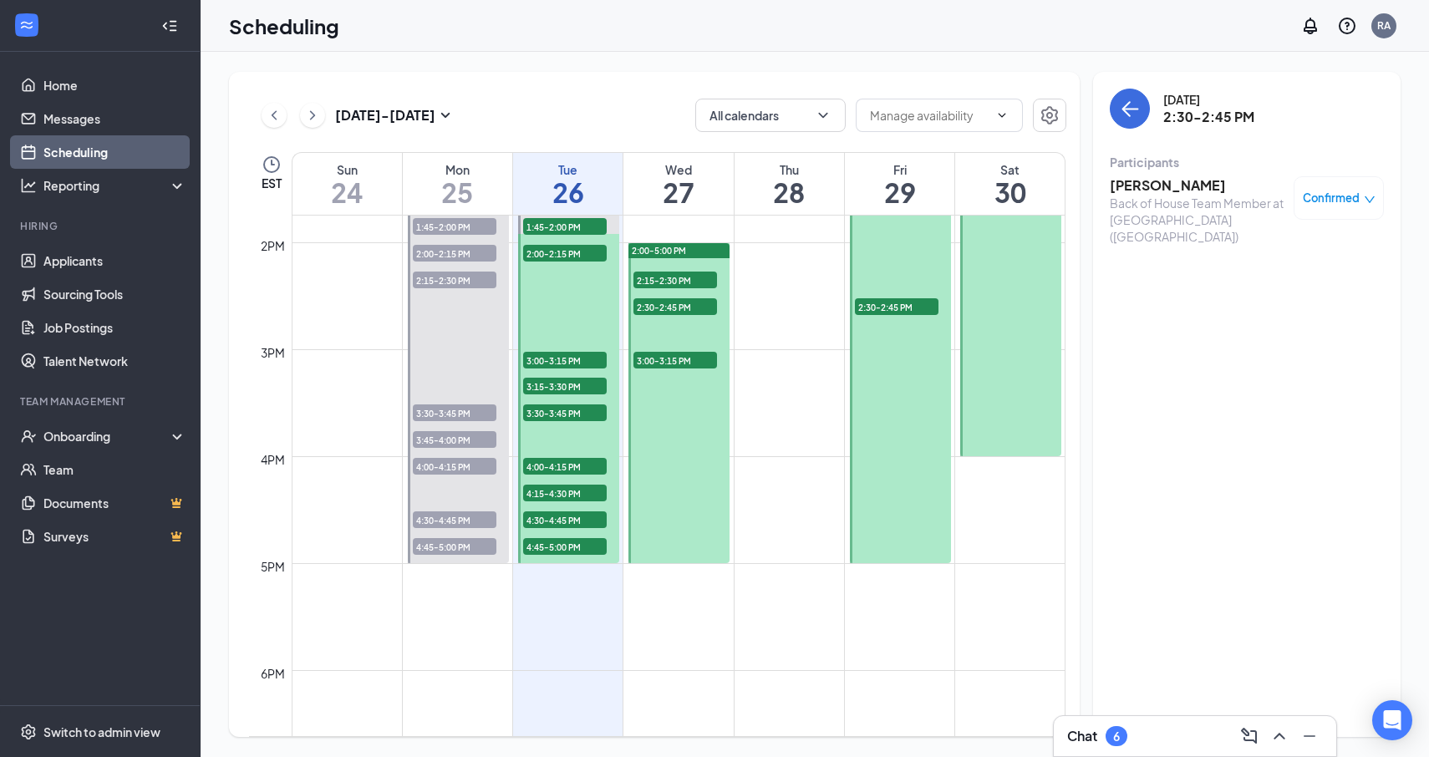
scroll to position [1331, 0]
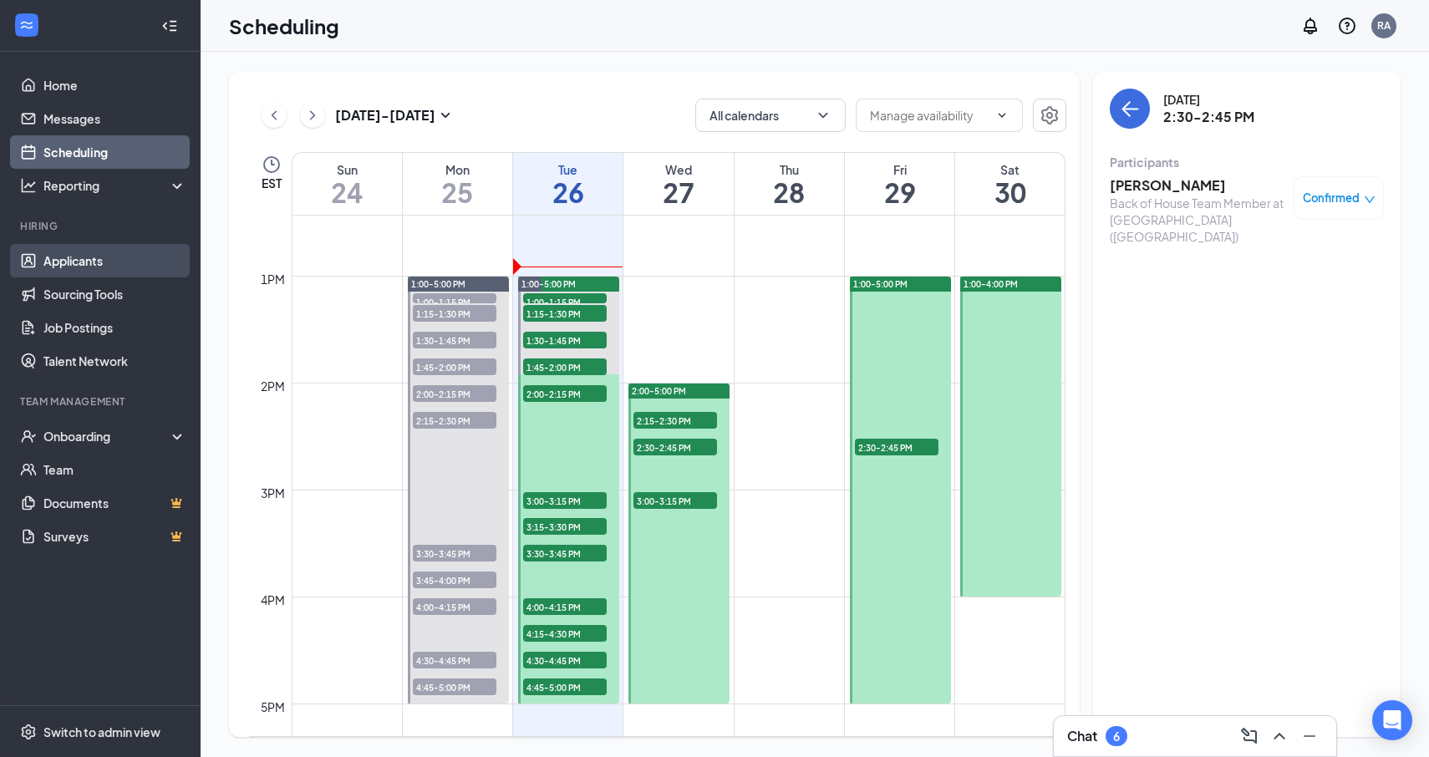
click at [127, 270] on link "Applicants" at bounding box center [114, 260] width 143 height 33
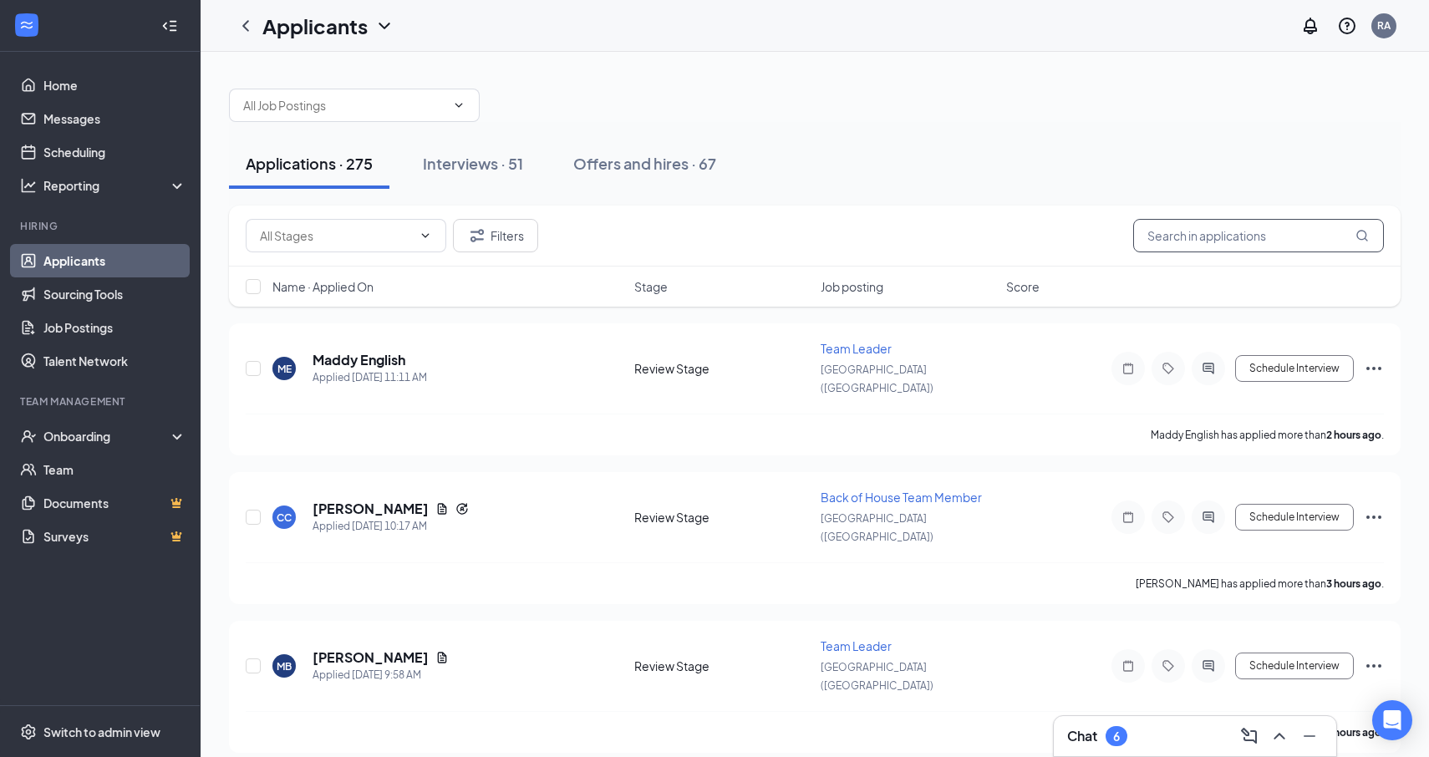
click at [1298, 238] on input "text" at bounding box center [1258, 235] width 251 height 33
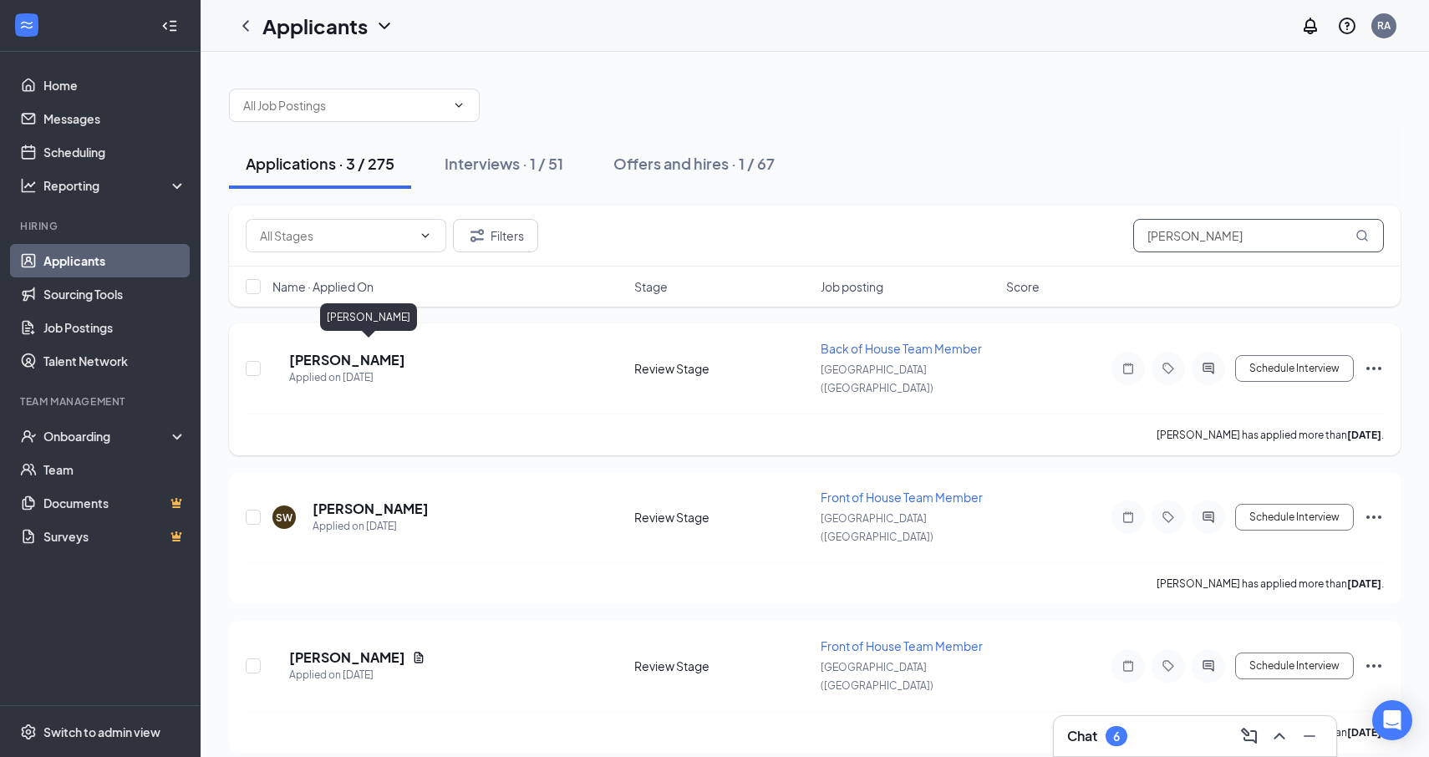
type input "[PERSON_NAME]"
click at [369, 351] on h5 "[PERSON_NAME]" at bounding box center [347, 360] width 116 height 18
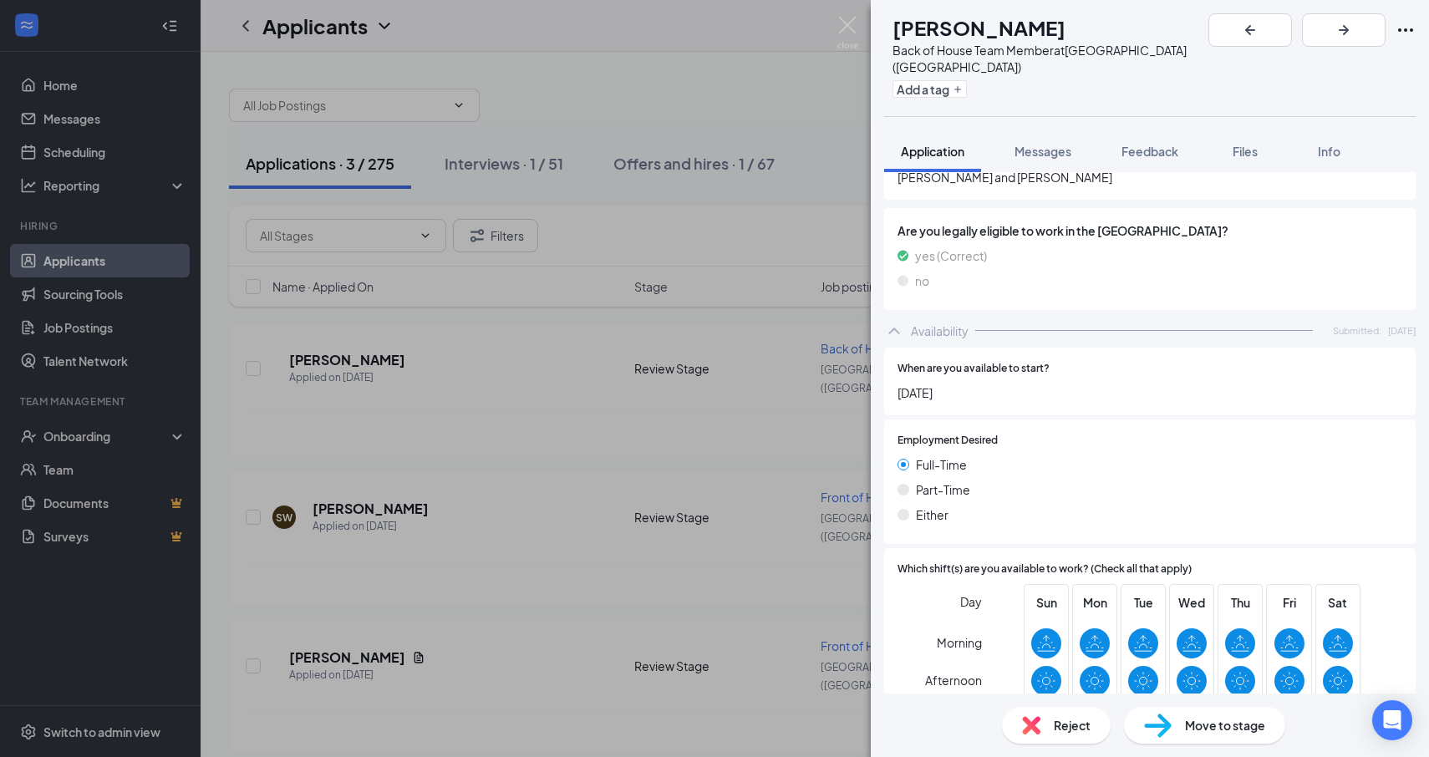
scroll to position [1002, 0]
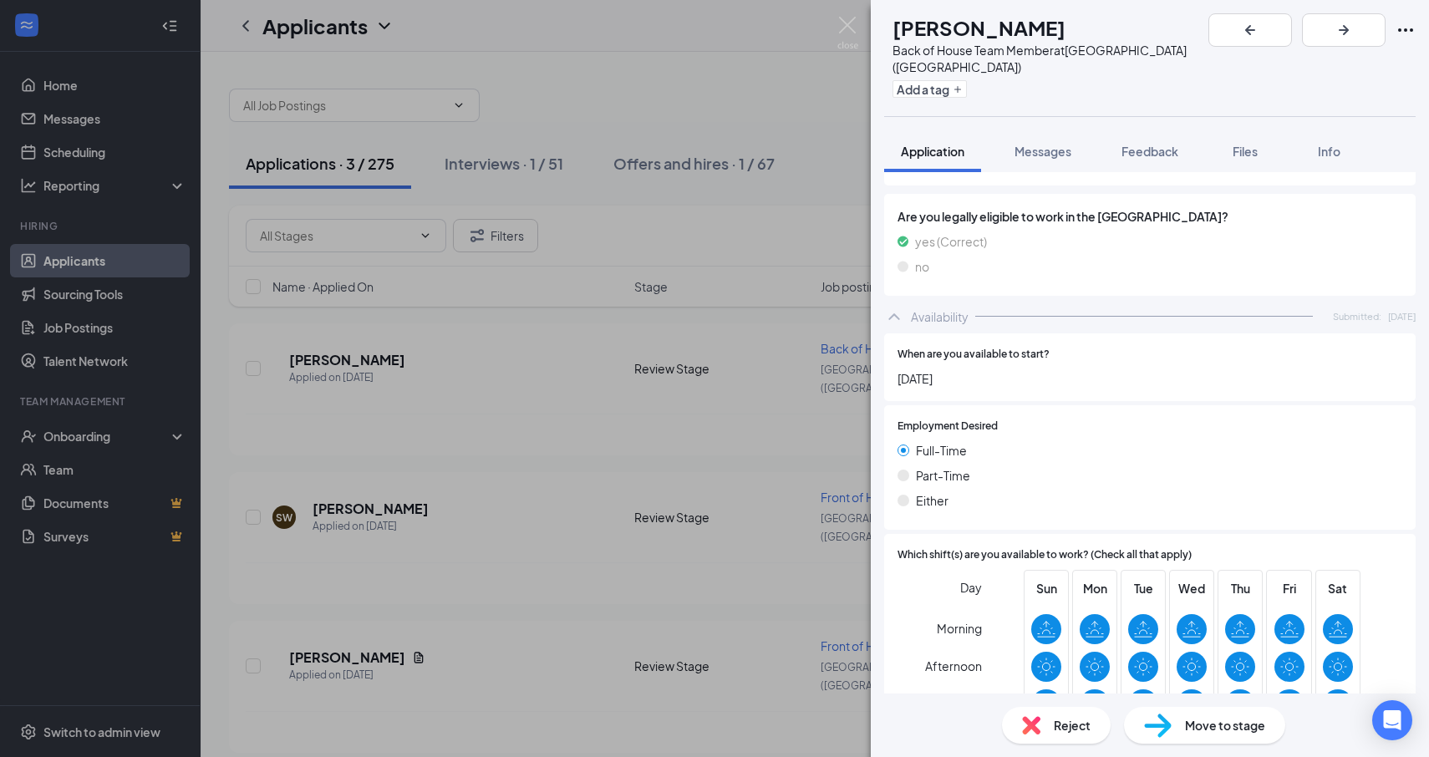
click at [1215, 722] on span "Move to stage" at bounding box center [1225, 725] width 80 height 18
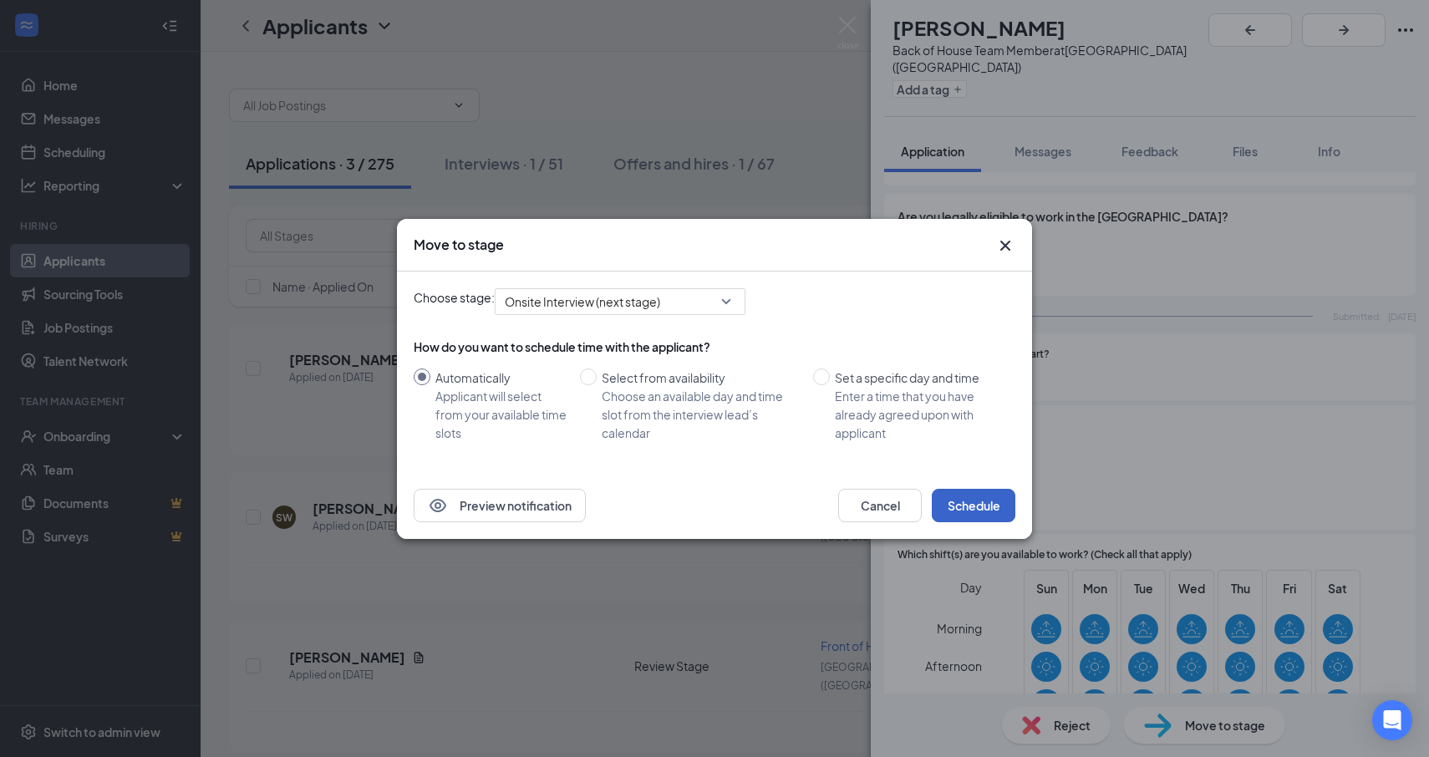
click at [984, 493] on button "Schedule" at bounding box center [974, 505] width 84 height 33
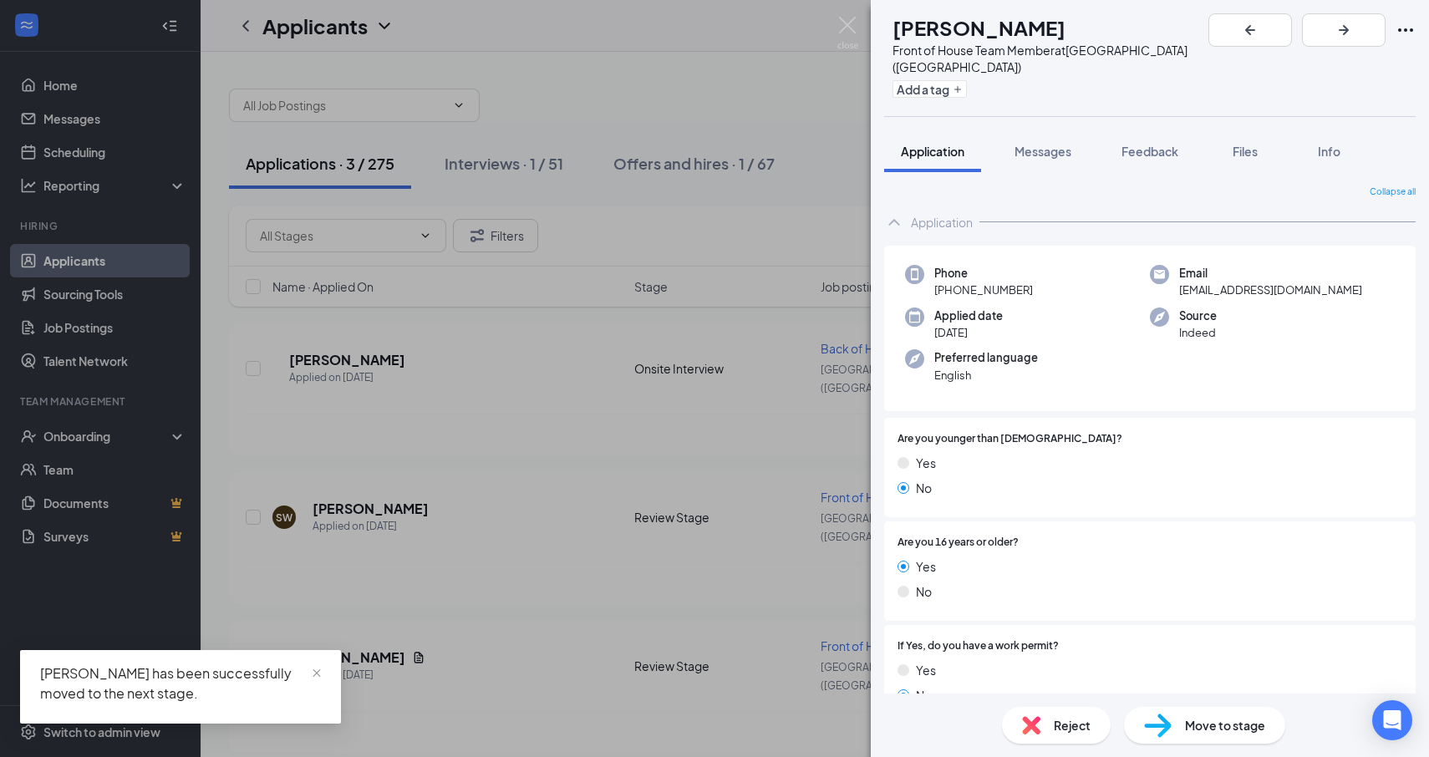
click at [669, 215] on div "SW [PERSON_NAME] Front of House Team Member at [GEOGRAPHIC_DATA] ([GEOGRAPHIC_D…" at bounding box center [714, 378] width 1429 height 757
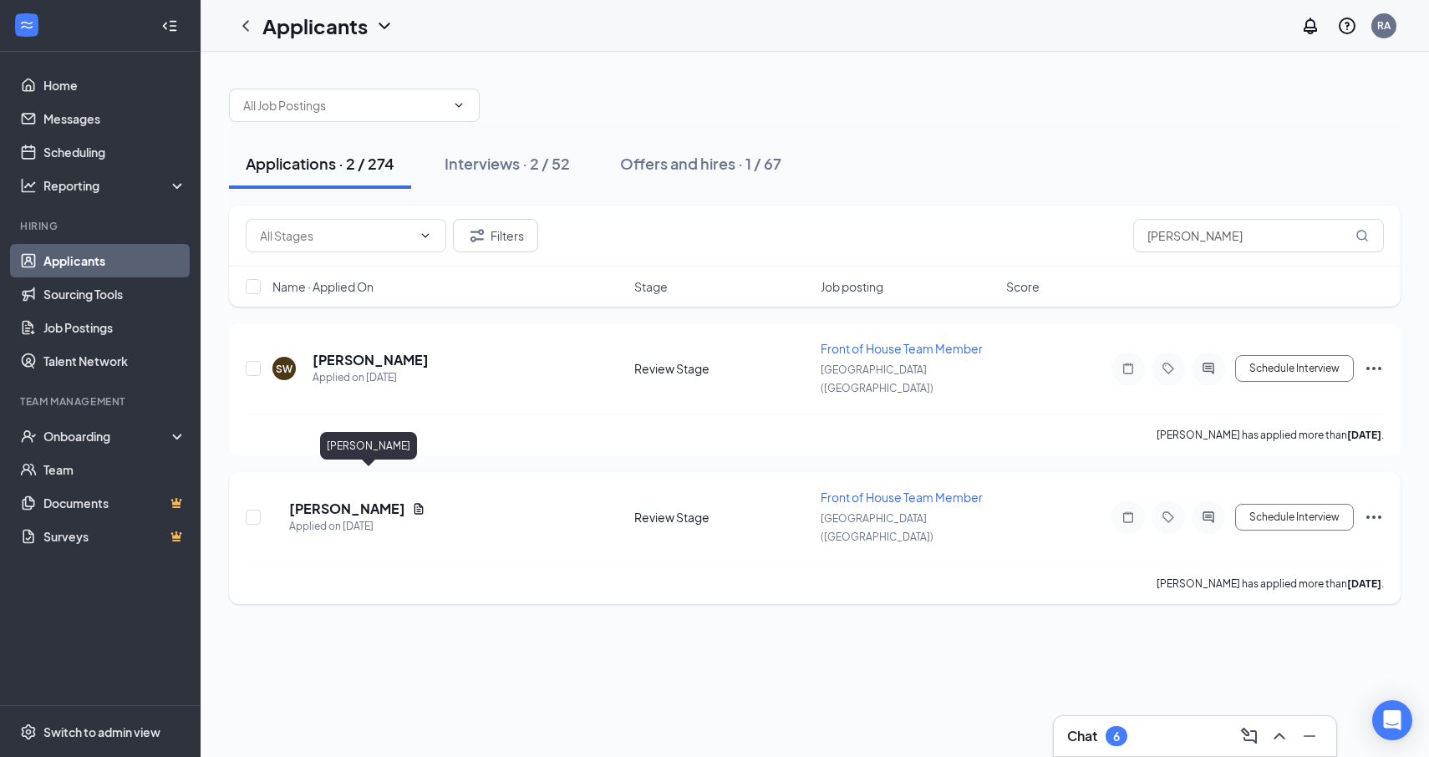
click at [378, 500] on h5 "[PERSON_NAME]" at bounding box center [347, 509] width 116 height 18
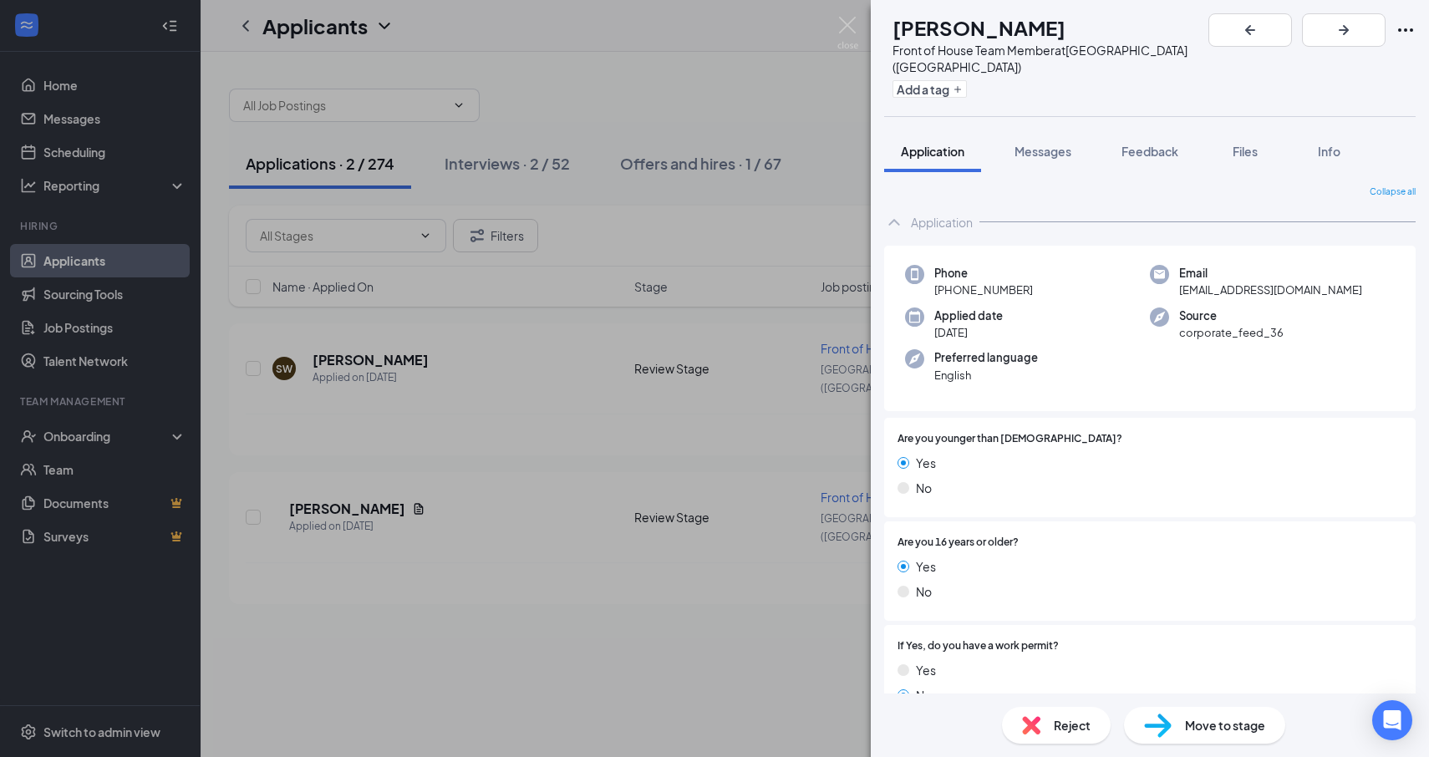
click at [801, 356] on div "SR [PERSON_NAME] Front of House Team Member at [GEOGRAPHIC_DATA] ([GEOGRAPHIC_D…" at bounding box center [714, 378] width 1429 height 757
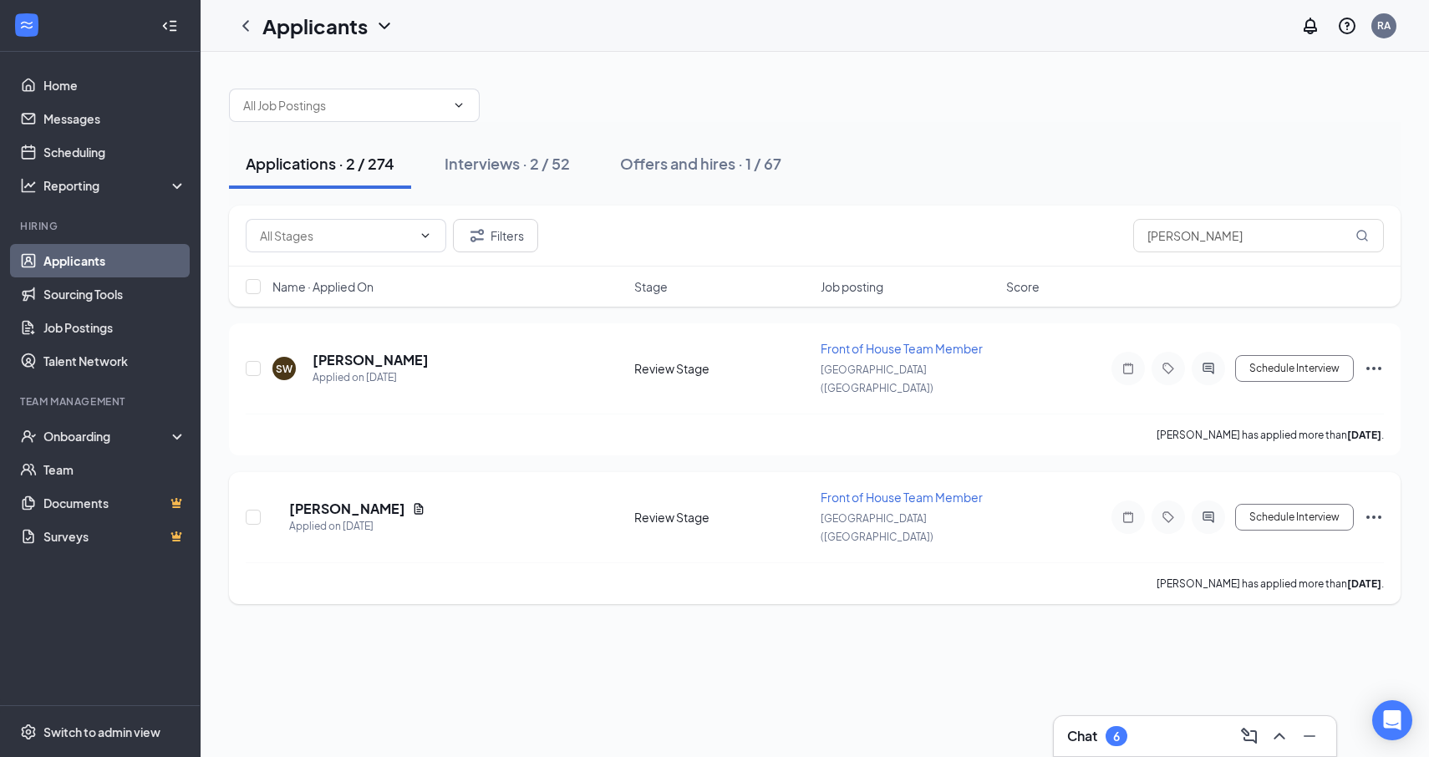
click at [1370, 507] on icon "Ellipses" at bounding box center [1374, 517] width 20 height 20
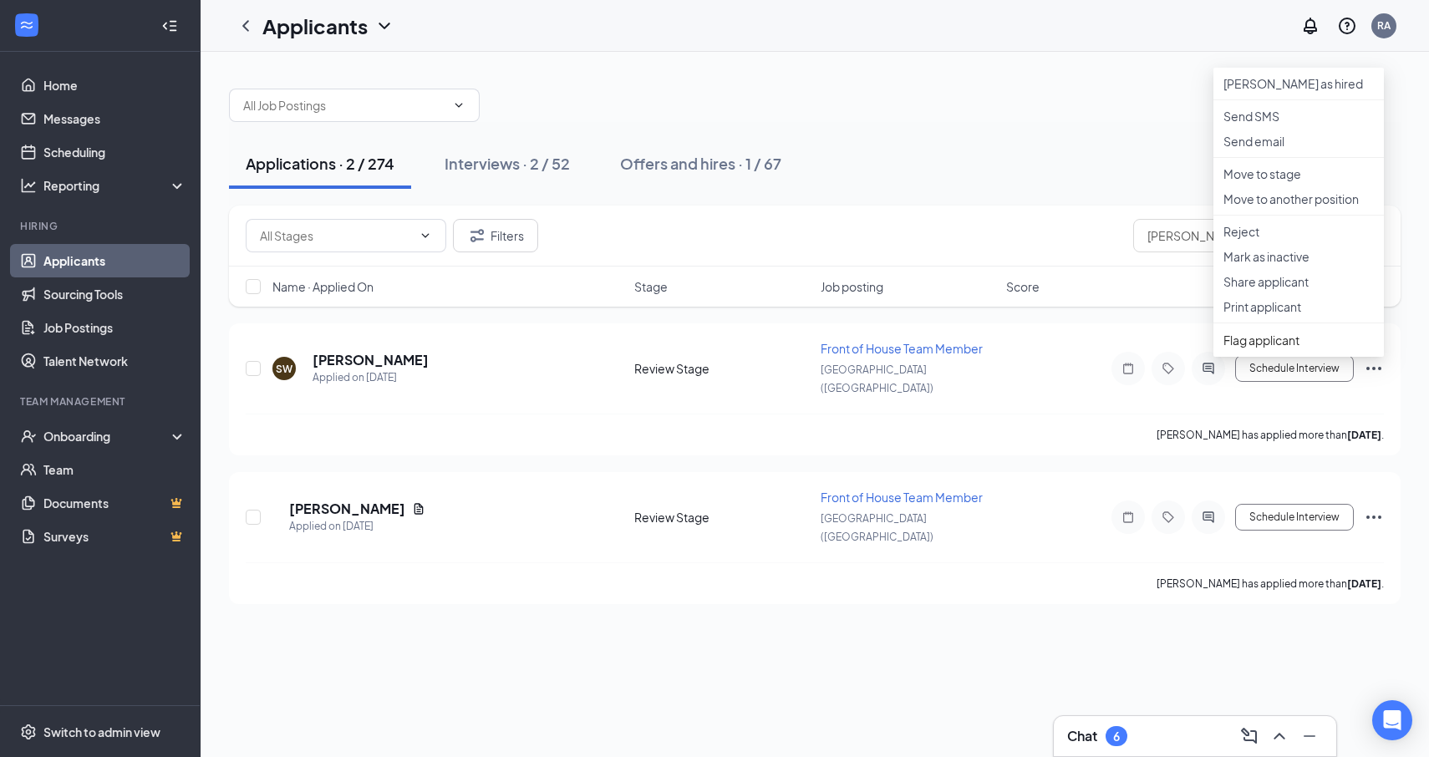
click at [960, 284] on div "Job posting" at bounding box center [909, 286] width 176 height 17
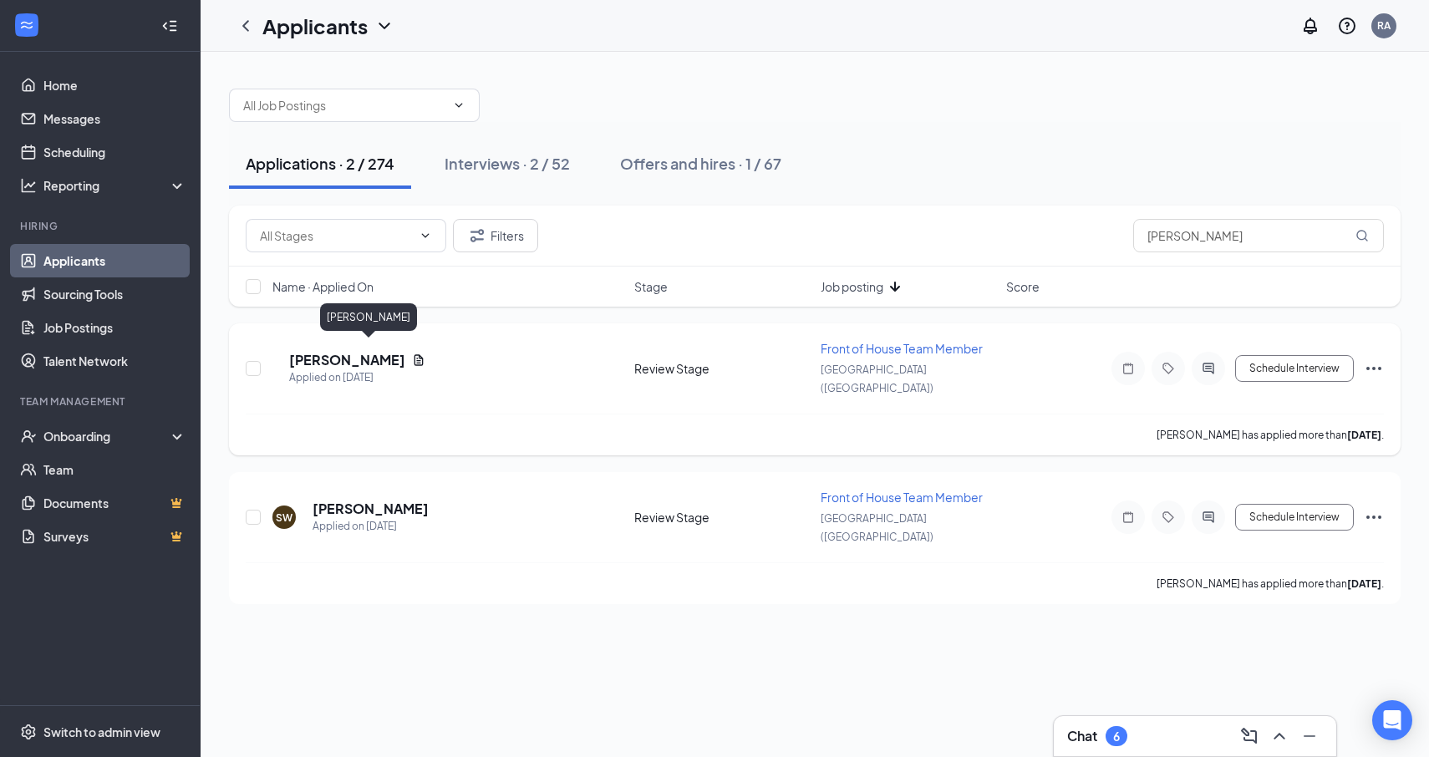
click at [357, 351] on h5 "[PERSON_NAME]" at bounding box center [347, 360] width 116 height 18
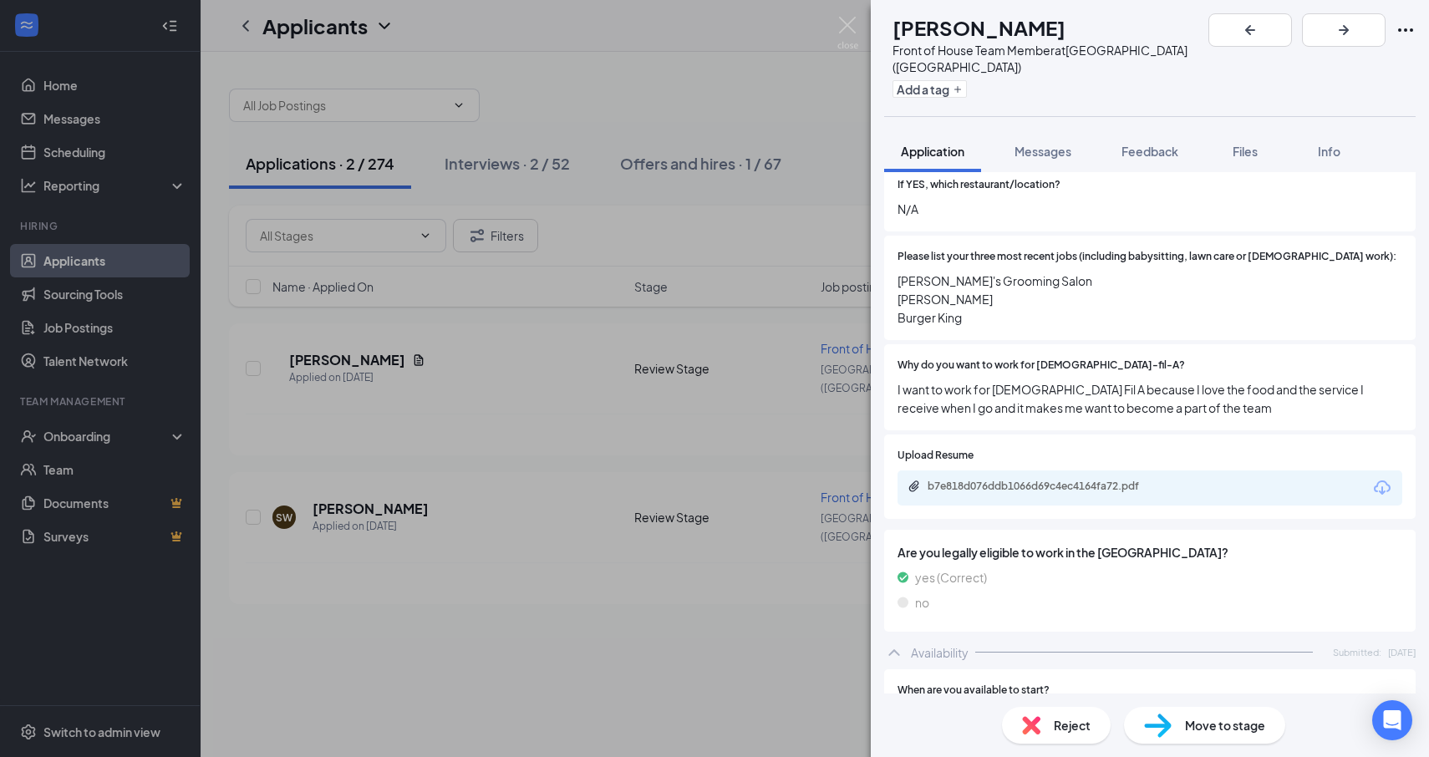
scroll to position [632, 0]
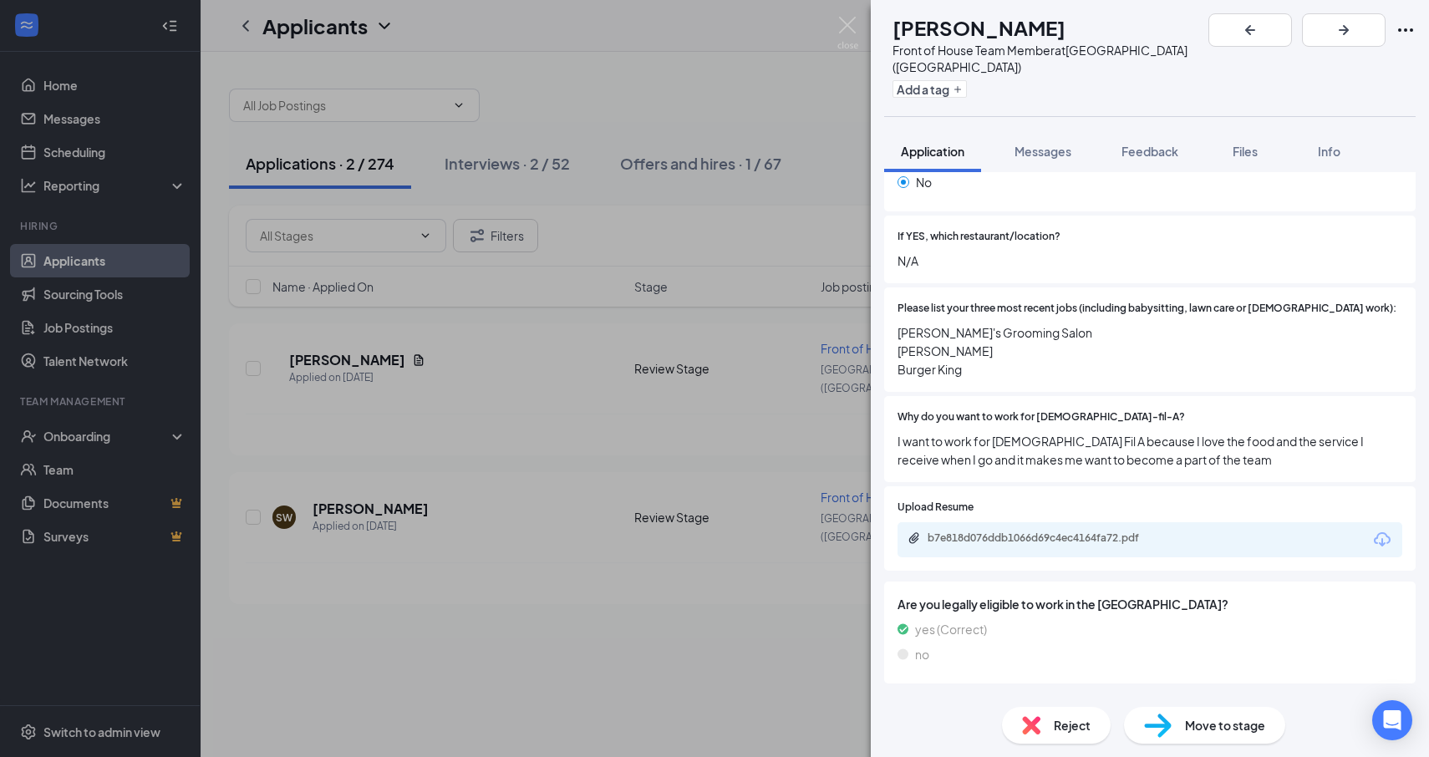
click at [1076, 732] on span "Reject" at bounding box center [1072, 725] width 37 height 18
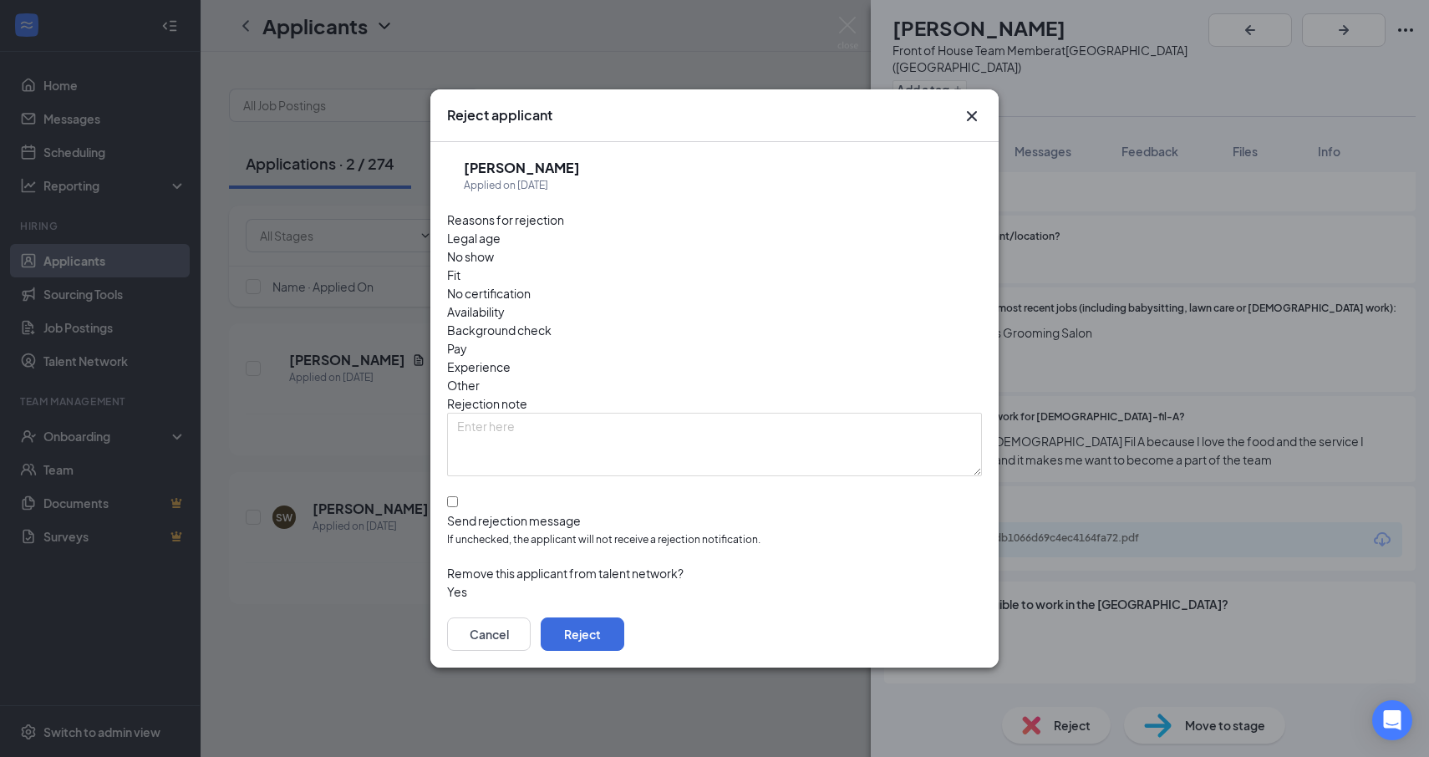
click at [639, 284] on div "Fit" at bounding box center [714, 275] width 535 height 18
click at [949, 624] on div "Cancel Reject" at bounding box center [714, 634] width 568 height 67
click at [624, 618] on button "Reject" at bounding box center [583, 634] width 84 height 33
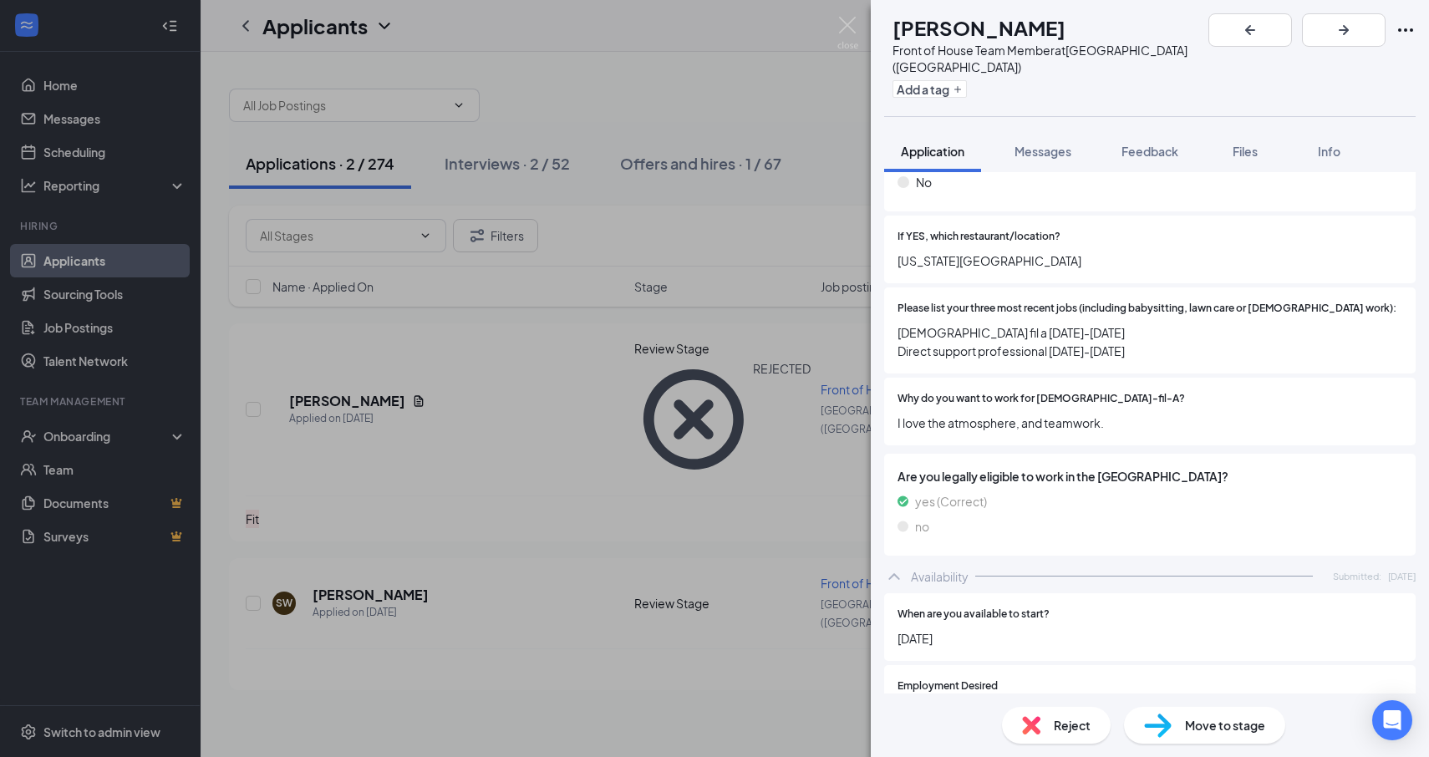
click at [626, 198] on div "SW [PERSON_NAME] Front of House Team Member at [GEOGRAPHIC_DATA] ([GEOGRAPHIC_D…" at bounding box center [714, 378] width 1429 height 757
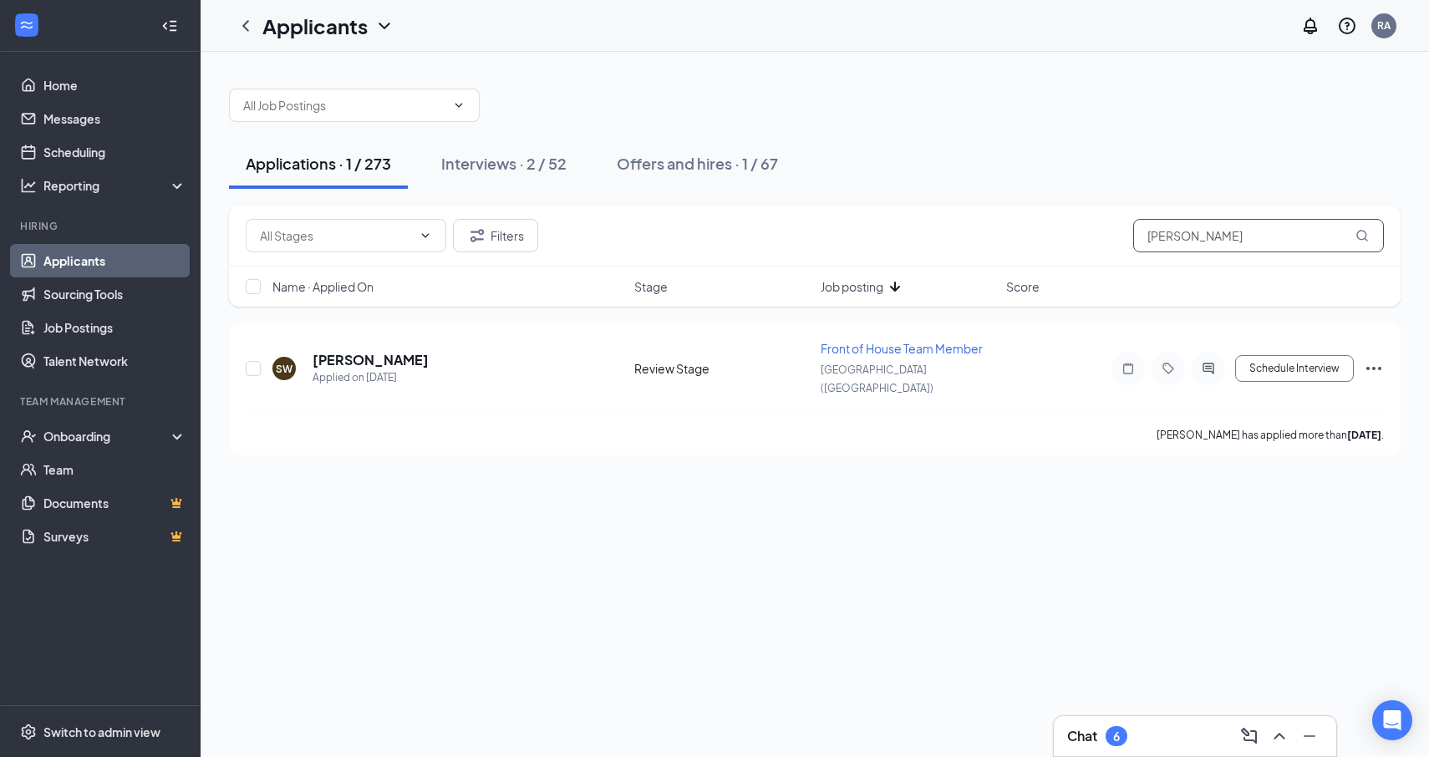
click at [1215, 233] on input "[PERSON_NAME]" at bounding box center [1258, 235] width 251 height 33
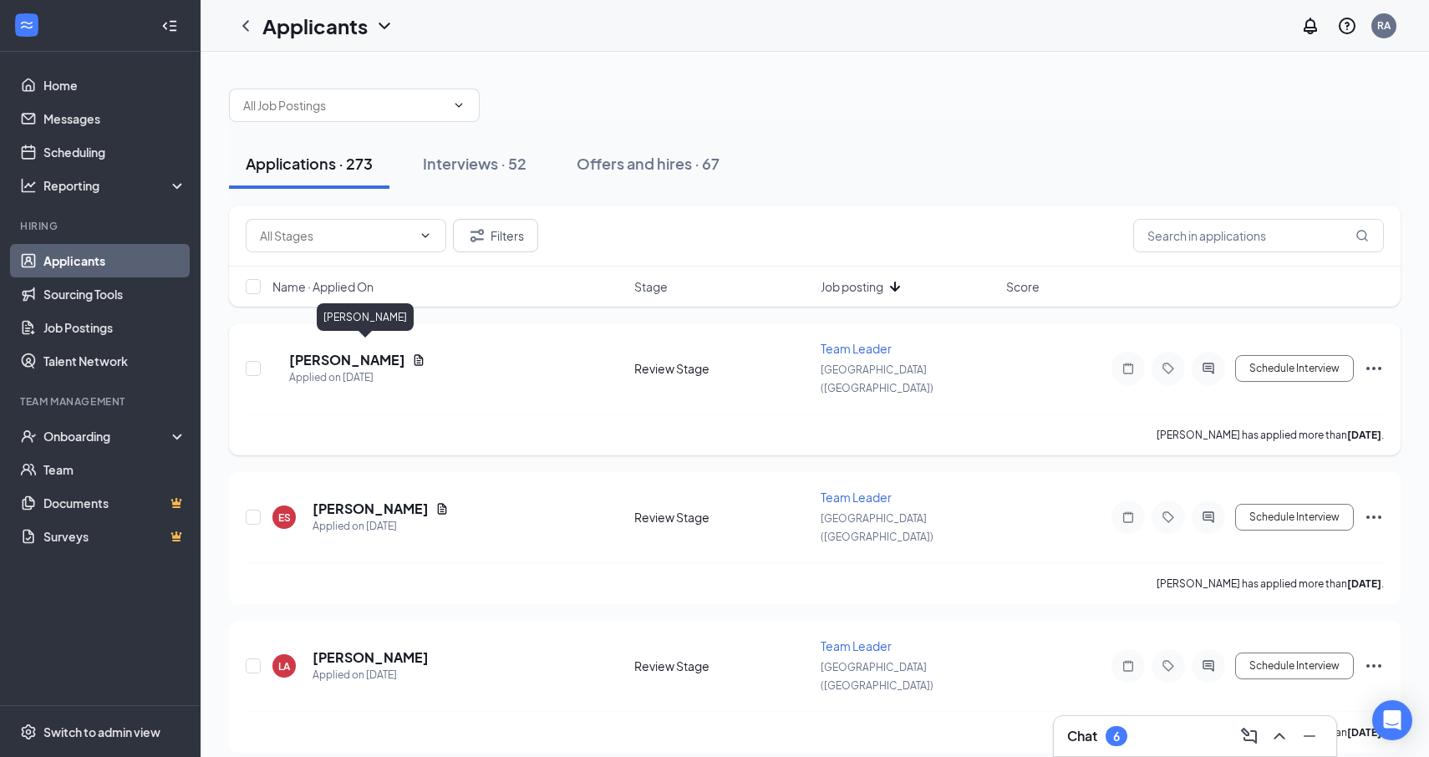
click at [366, 353] on h5 "[PERSON_NAME]" at bounding box center [347, 360] width 116 height 18
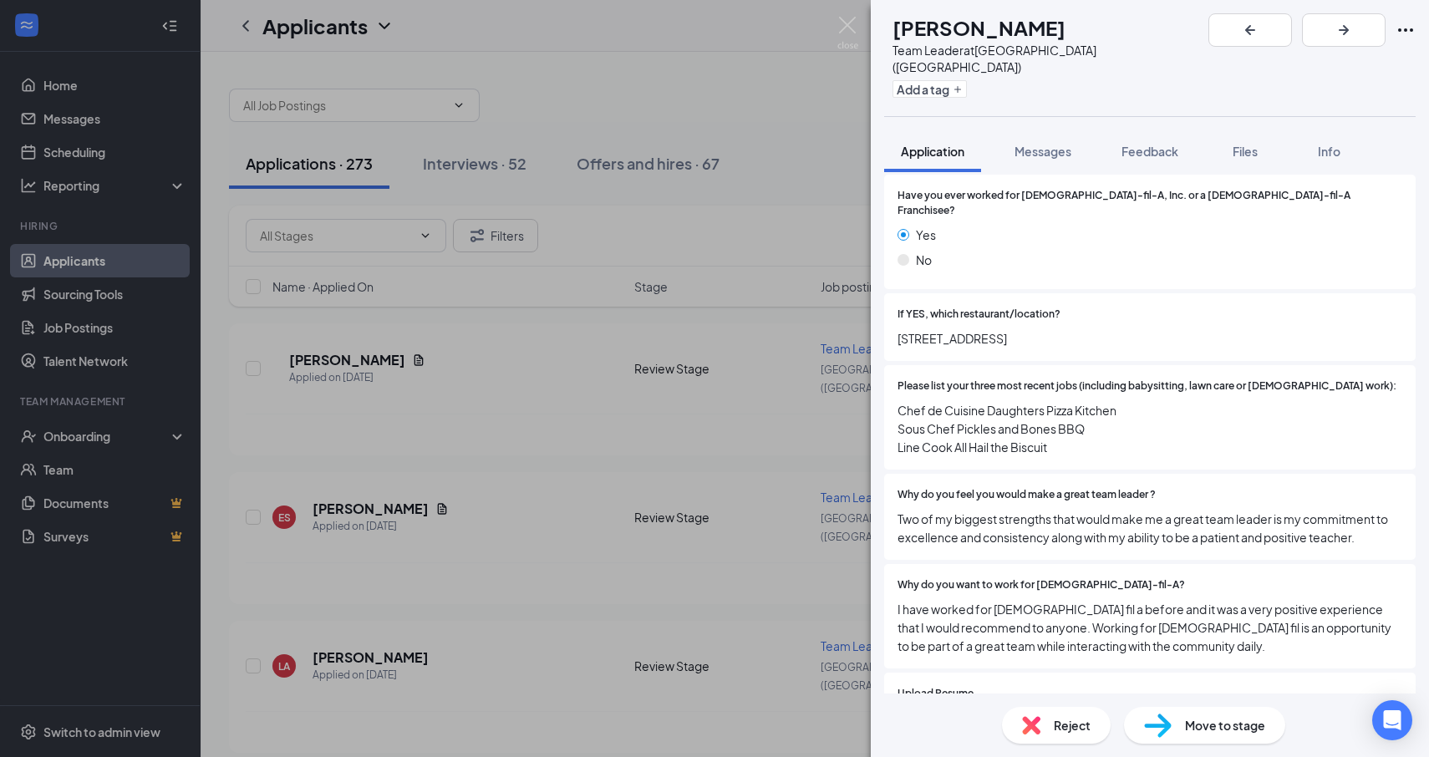
scroll to position [807, 0]
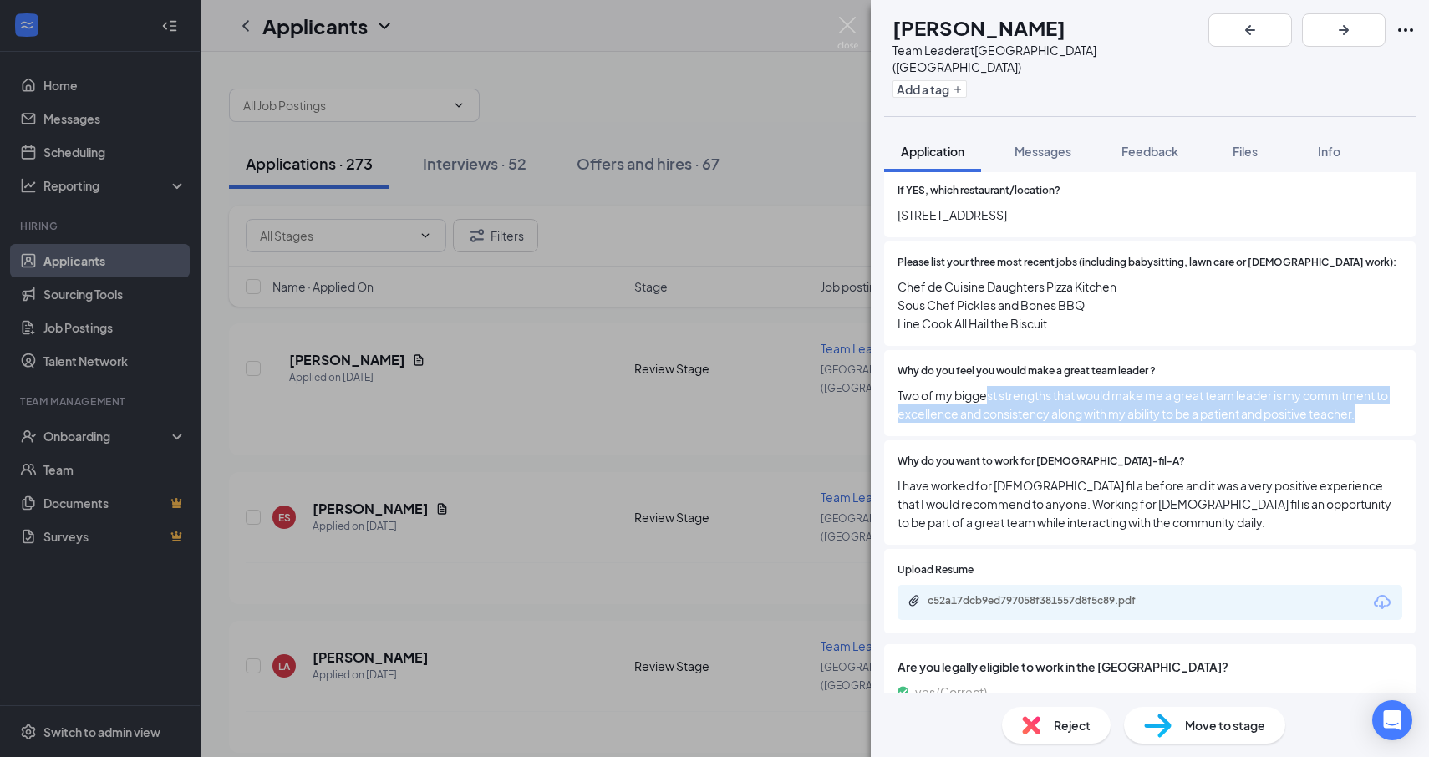
drag, startPoint x: 987, startPoint y: 365, endPoint x: 1041, endPoint y: 398, distance: 63.4
click at [1041, 398] on div "Why do you feel you would make a great team leader ? Two of my biggest strength…" at bounding box center [1150, 393] width 532 height 86
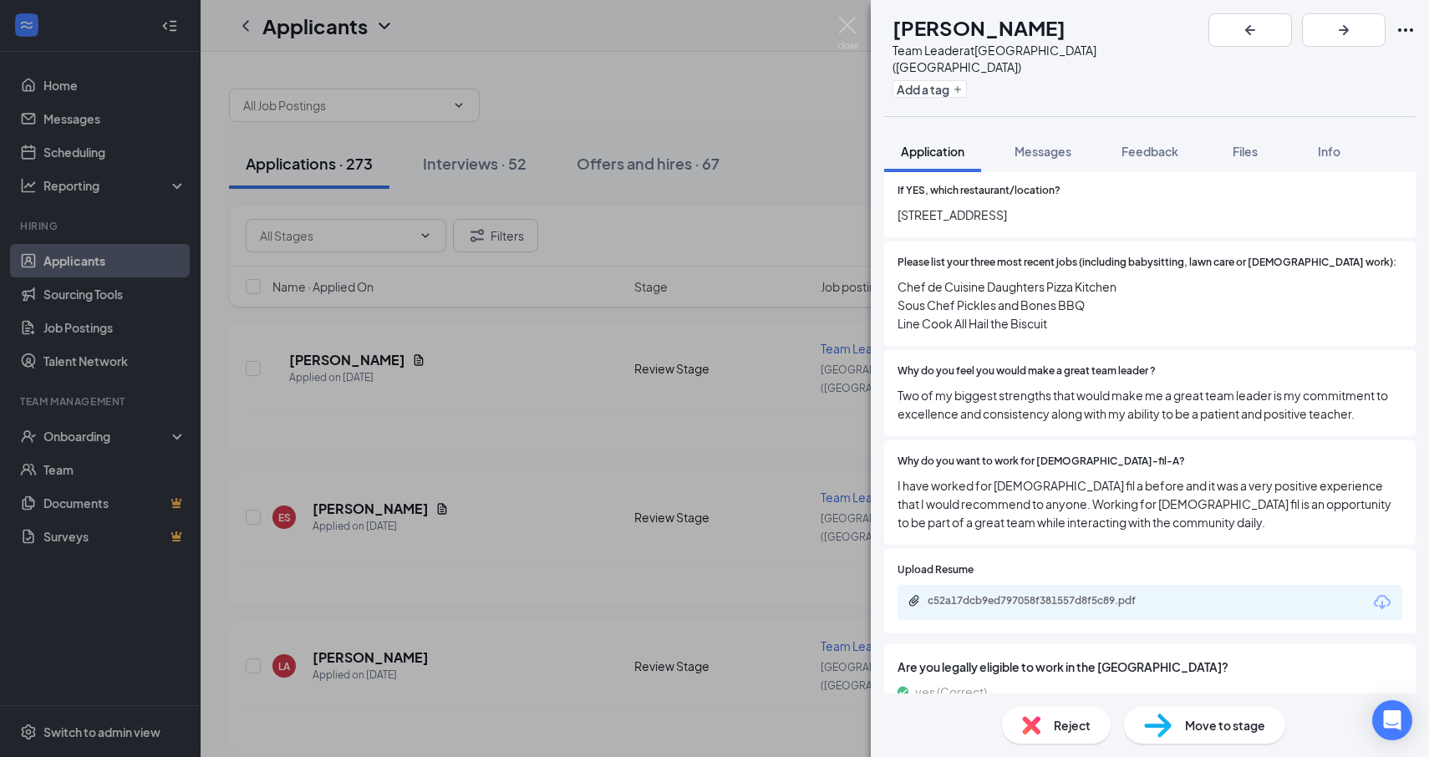
drag, startPoint x: 1051, startPoint y: 460, endPoint x: 1055, endPoint y: 471, distance: 11.4
click at [1052, 476] on span "I have worked for [DEMOGRAPHIC_DATA] fil a before and it was a very positive ex…" at bounding box center [1150, 503] width 505 height 55
click at [1107, 484] on span "I have worked for [DEMOGRAPHIC_DATA] fil a before and it was a very positive ex…" at bounding box center [1150, 503] width 505 height 55
click at [1108, 594] on div "c52a17dcb9ed797058f381557d8f5c89.pdf" at bounding box center [1045, 600] width 234 height 13
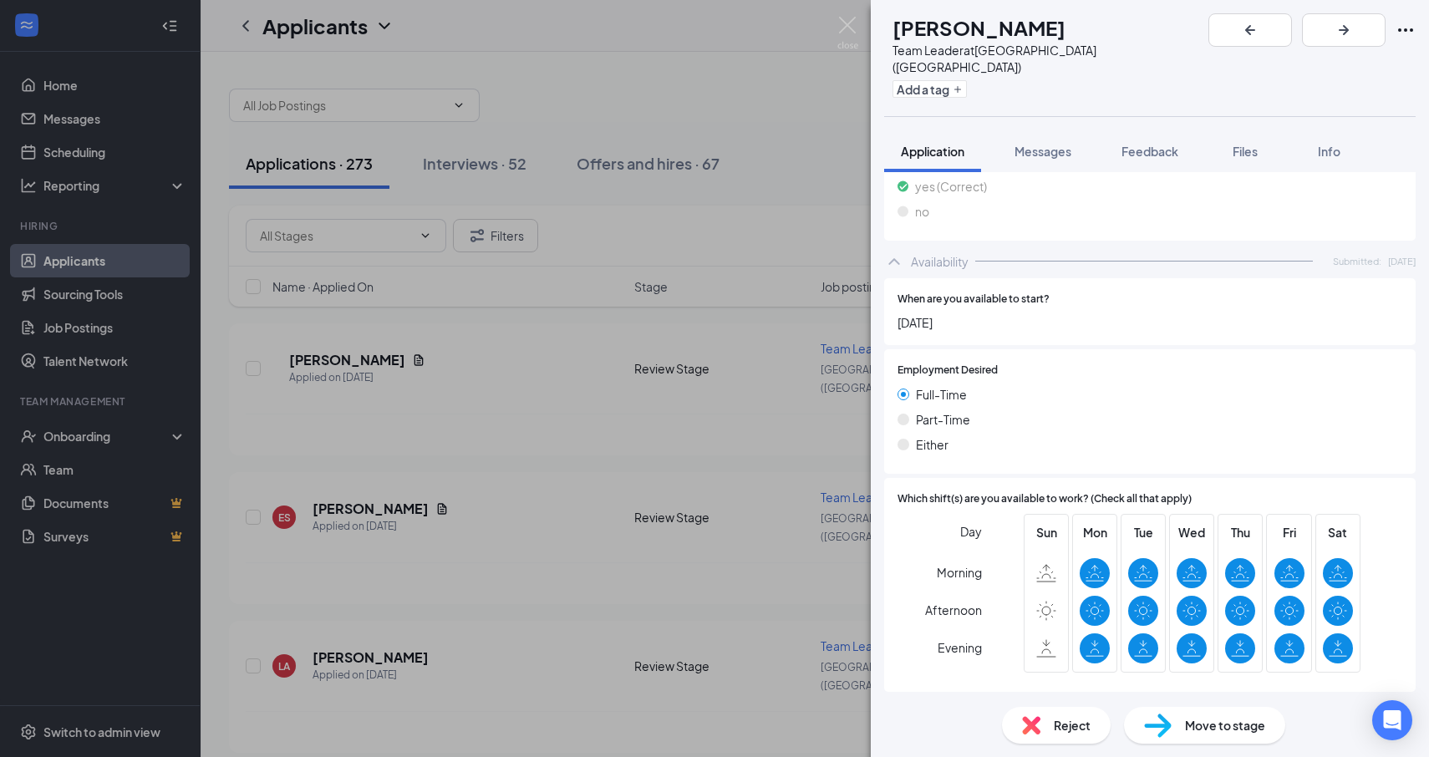
scroll to position [1386, 0]
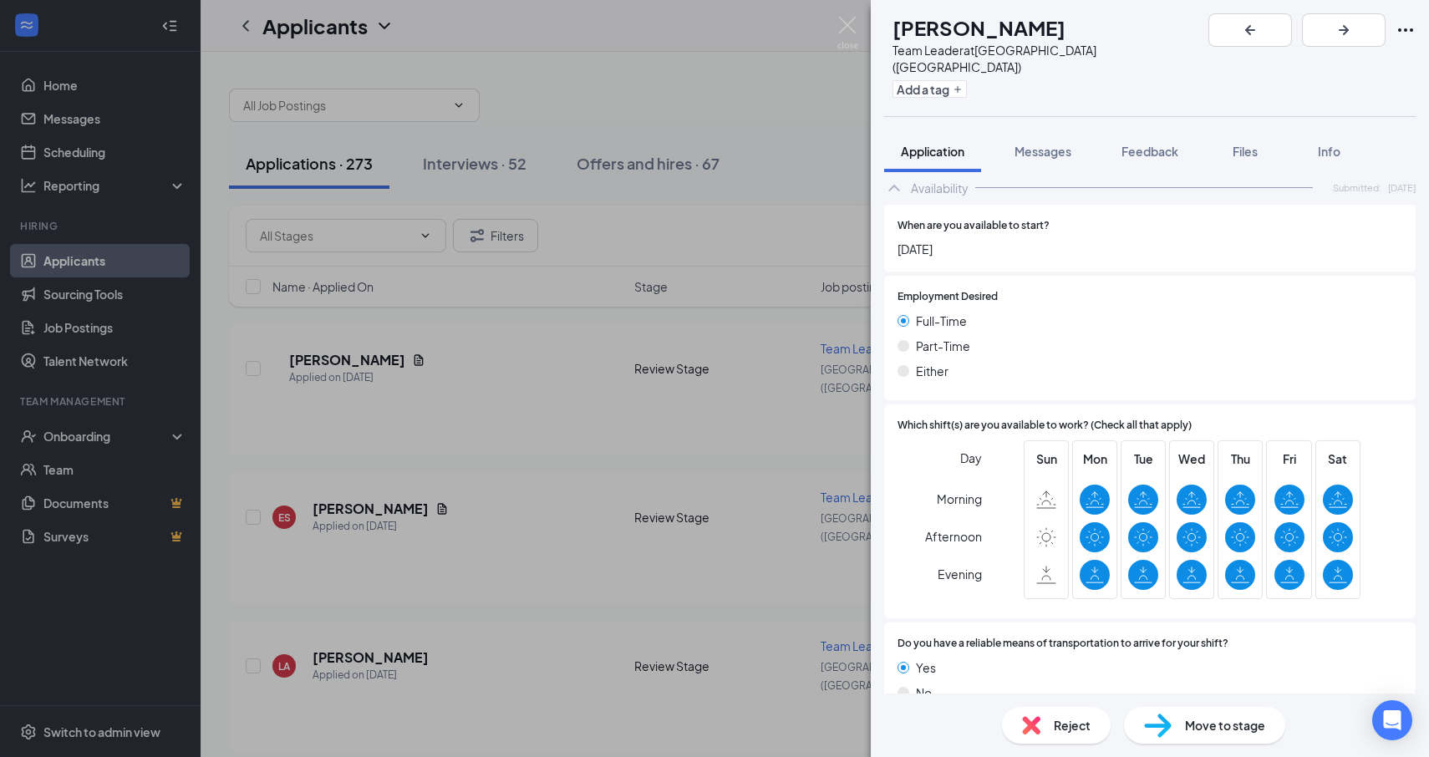
click at [734, 513] on div "RE [PERSON_NAME] Team Leader at [GEOGRAPHIC_DATA] ([GEOGRAPHIC_DATA]) Add a tag…" at bounding box center [714, 378] width 1429 height 757
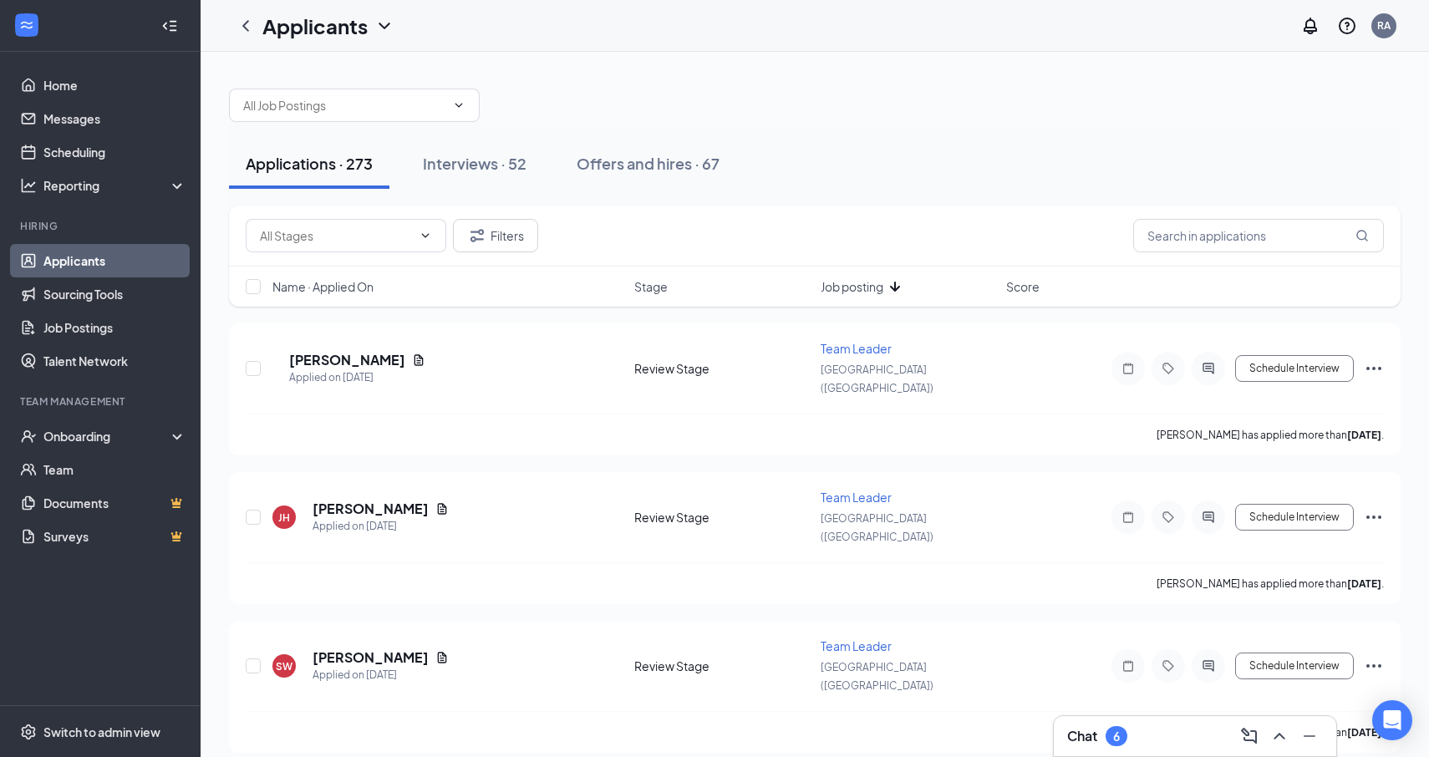
click at [342, 303] on div "Name · Applied On Stage Job posting Score" at bounding box center [815, 287] width 1172 height 40
click at [347, 287] on span "Name · Applied On" at bounding box center [322, 286] width 101 height 17
click at [335, 351] on h5 "Maddy English" at bounding box center [359, 360] width 93 height 18
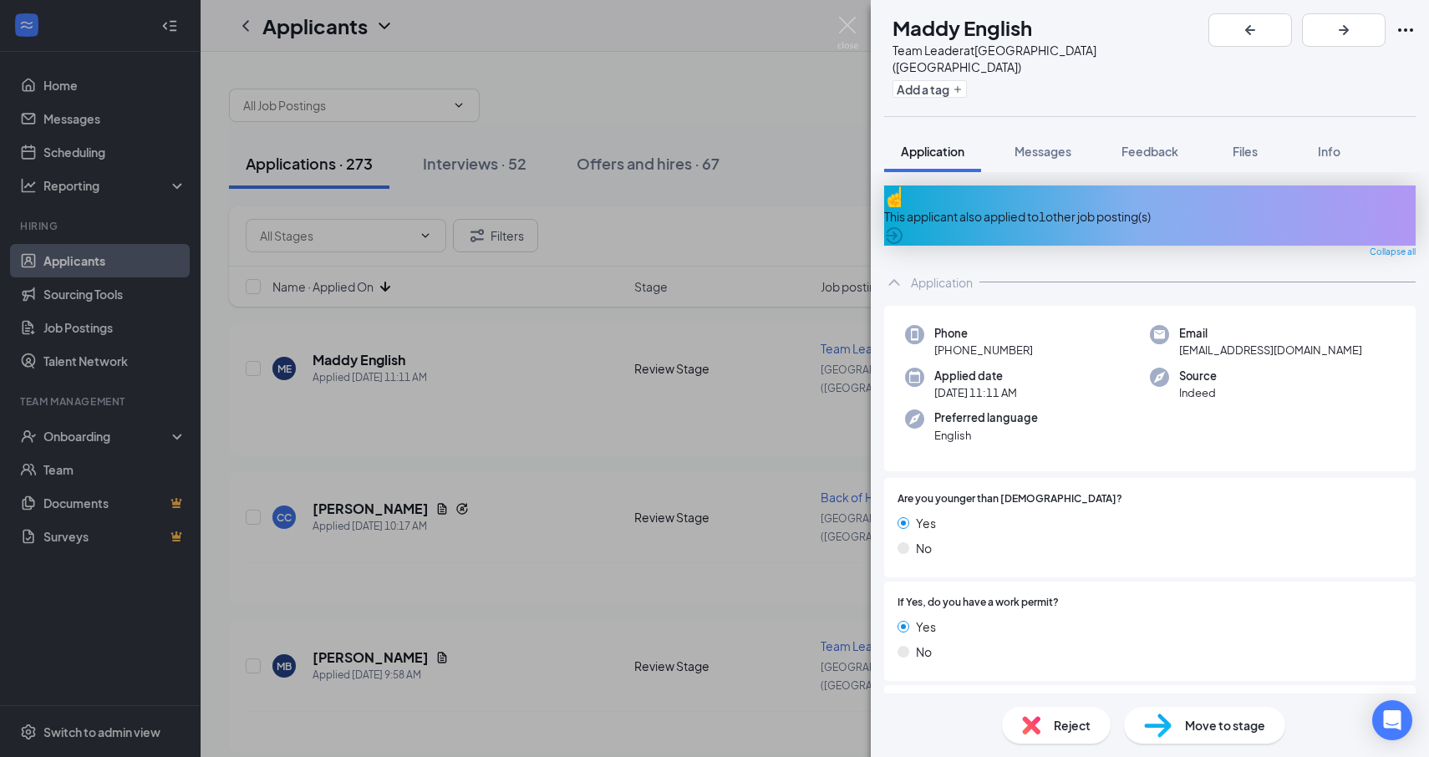
click at [1016, 207] on div "This applicant also applied to 1 other job posting(s)" at bounding box center [1150, 216] width 532 height 18
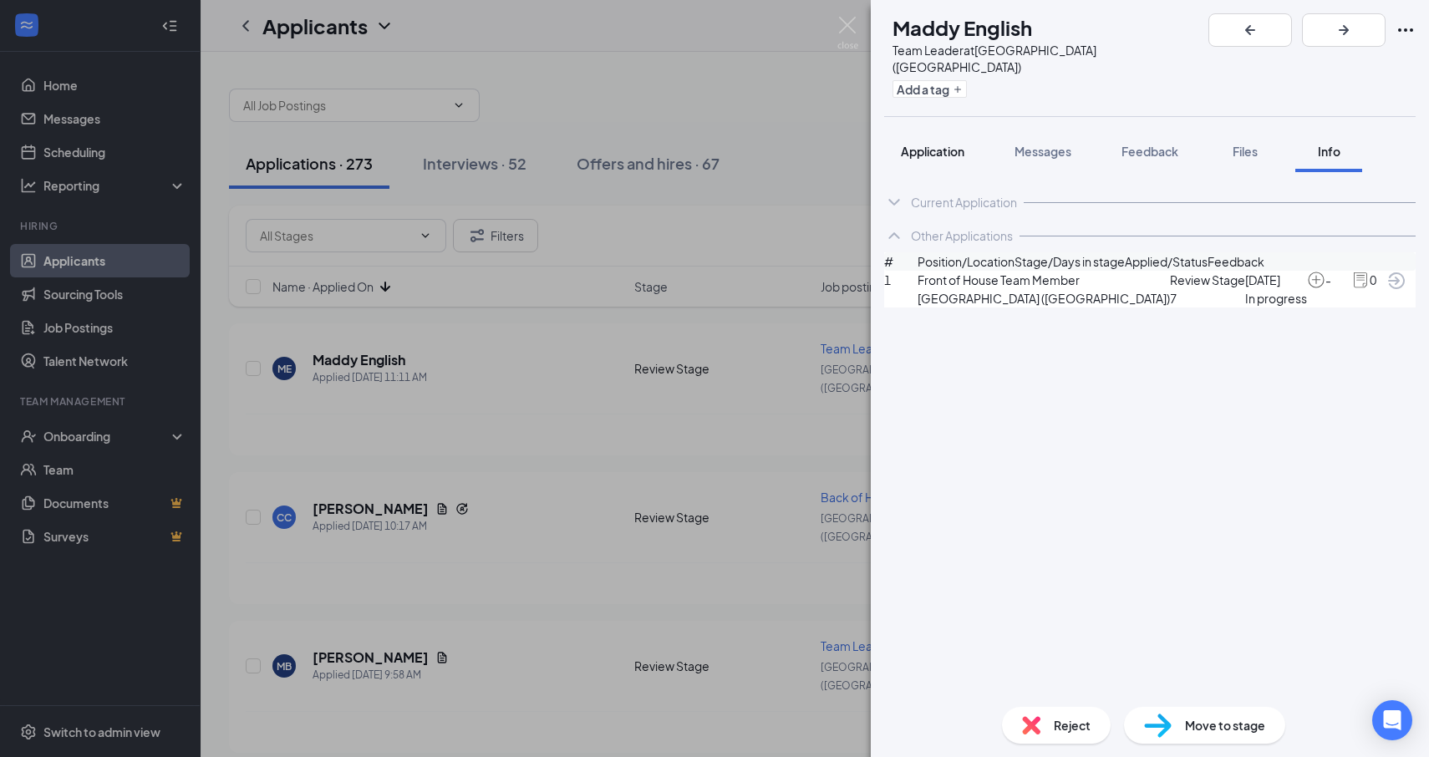
click at [949, 130] on button "Application" at bounding box center [932, 151] width 97 height 42
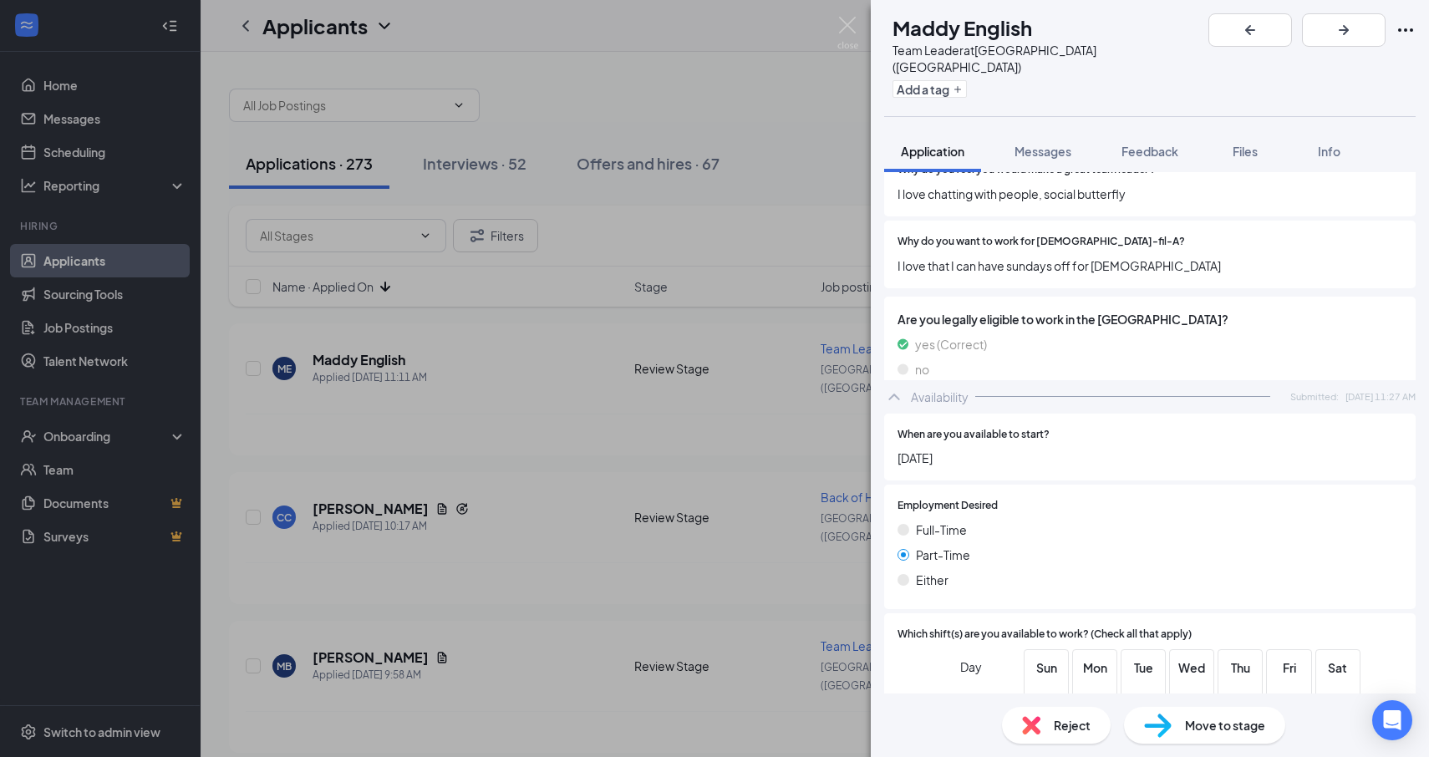
scroll to position [1164, 0]
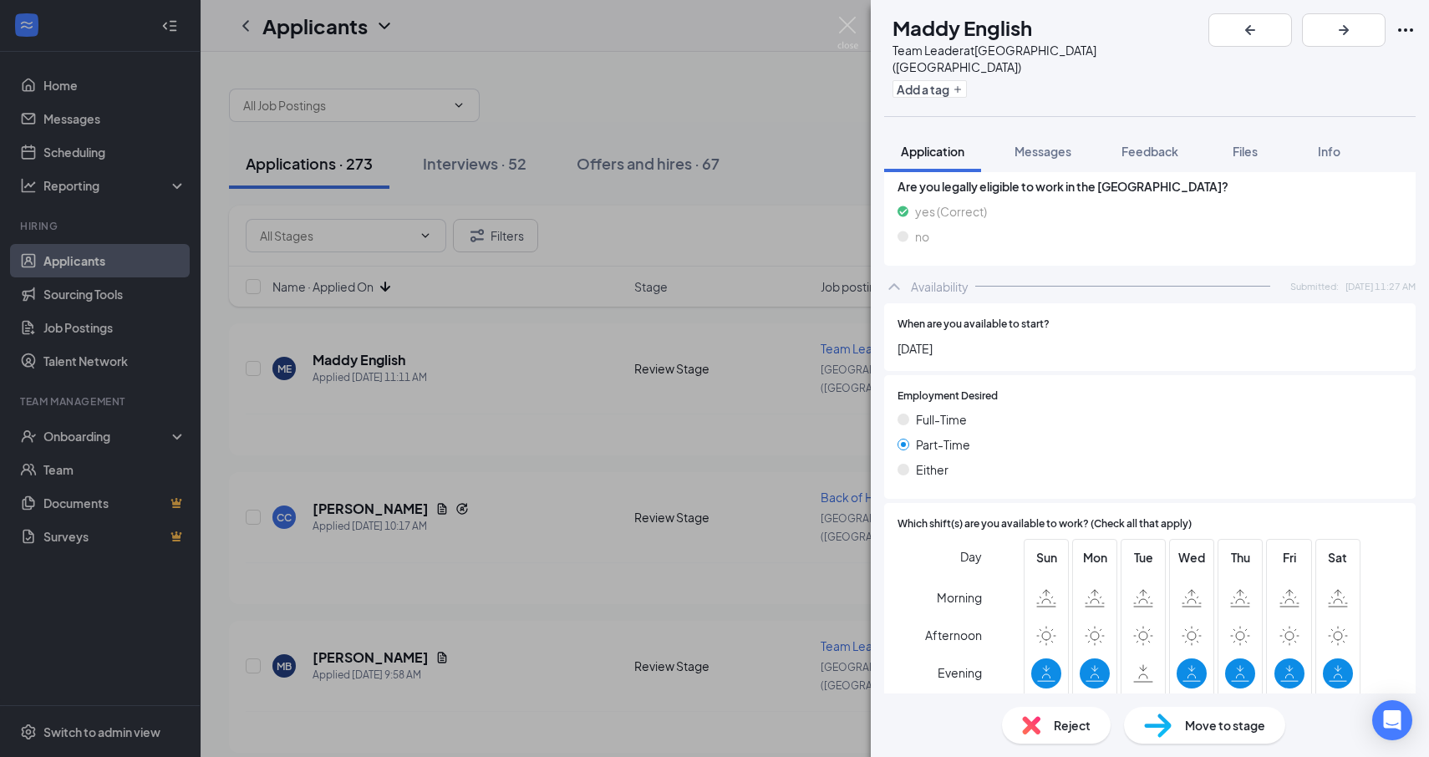
click at [826, 438] on div "ME Maddy [DEMOGRAPHIC_DATA] Team Leader at [GEOGRAPHIC_DATA] ([GEOGRAPHIC_DATA]…" at bounding box center [714, 378] width 1429 height 757
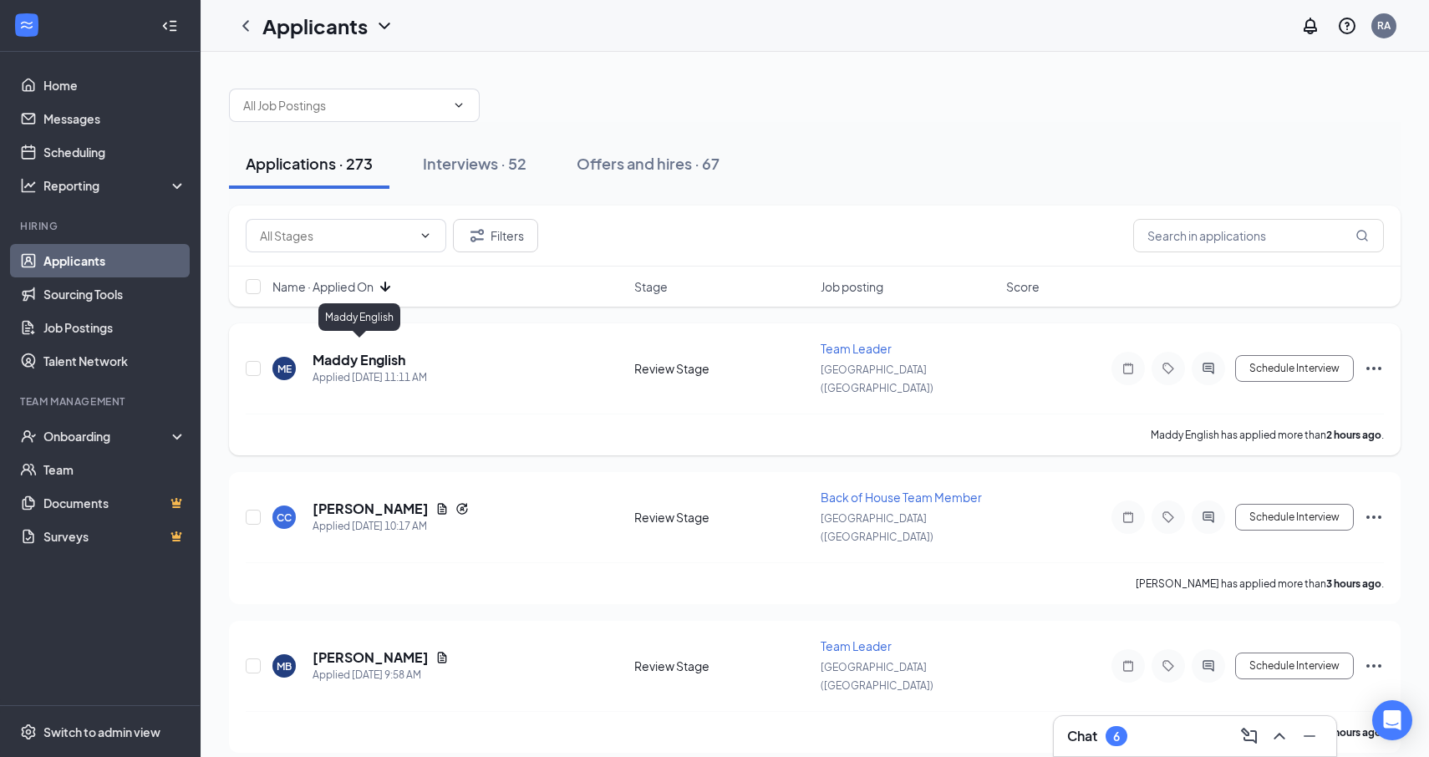
click at [344, 354] on h5 "Maddy English" at bounding box center [359, 360] width 93 height 18
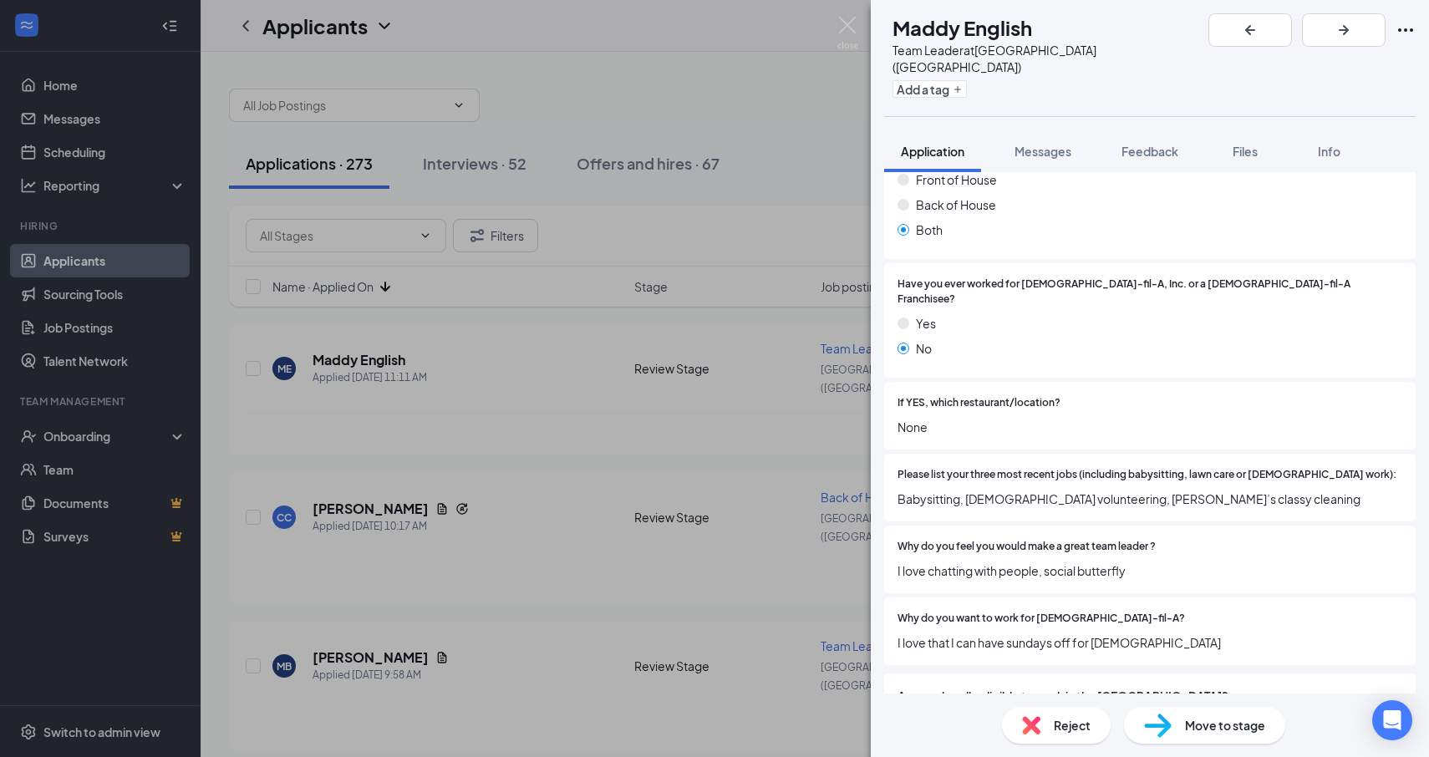
scroll to position [653, 0]
click at [1075, 723] on span "Reject" at bounding box center [1072, 725] width 37 height 18
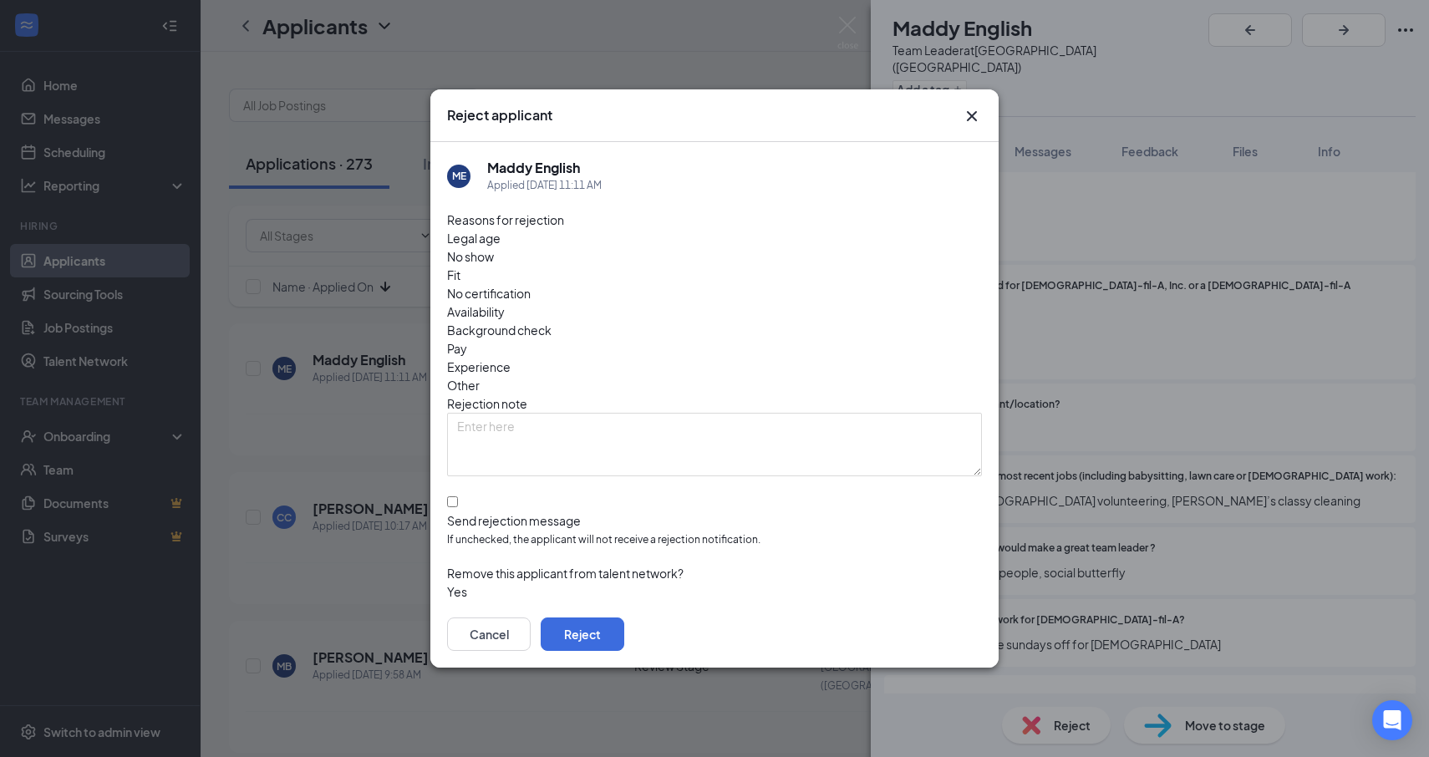
click at [511, 358] on span "Experience" at bounding box center [479, 367] width 64 height 18
click at [624, 618] on button "Reject" at bounding box center [583, 634] width 84 height 33
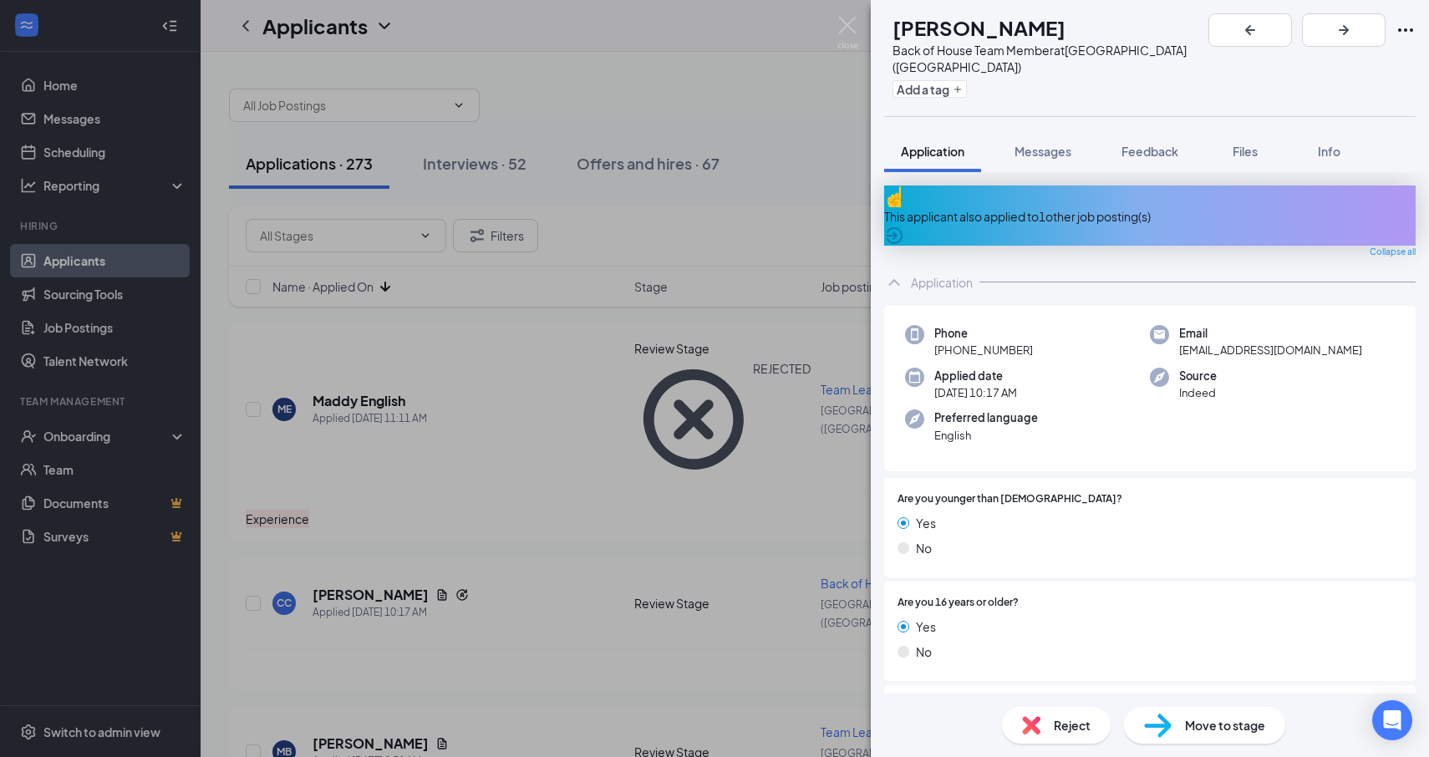
click at [1118, 207] on div "This applicant also applied to 1 other job posting(s)" at bounding box center [1150, 216] width 532 height 18
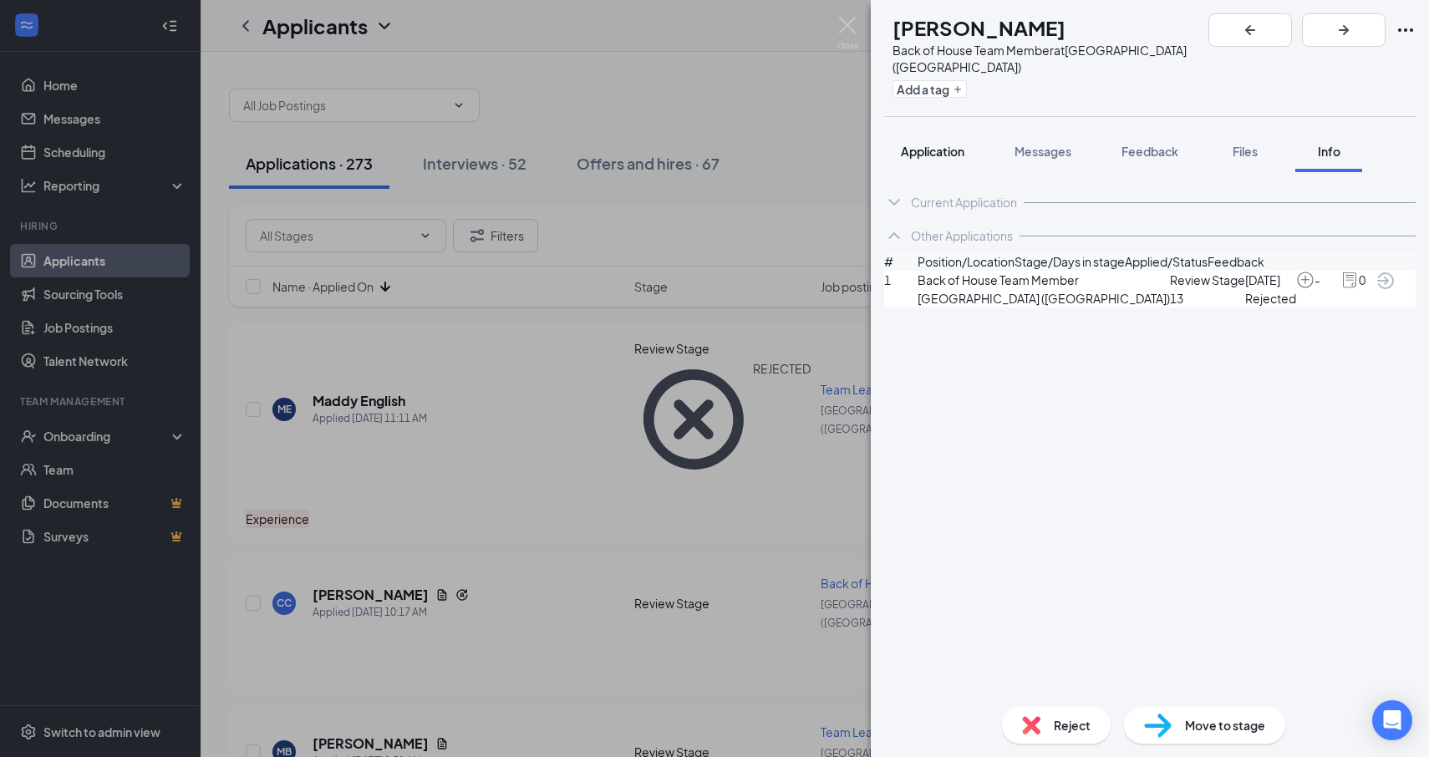
click at [925, 144] on span "Application" at bounding box center [933, 151] width 64 height 15
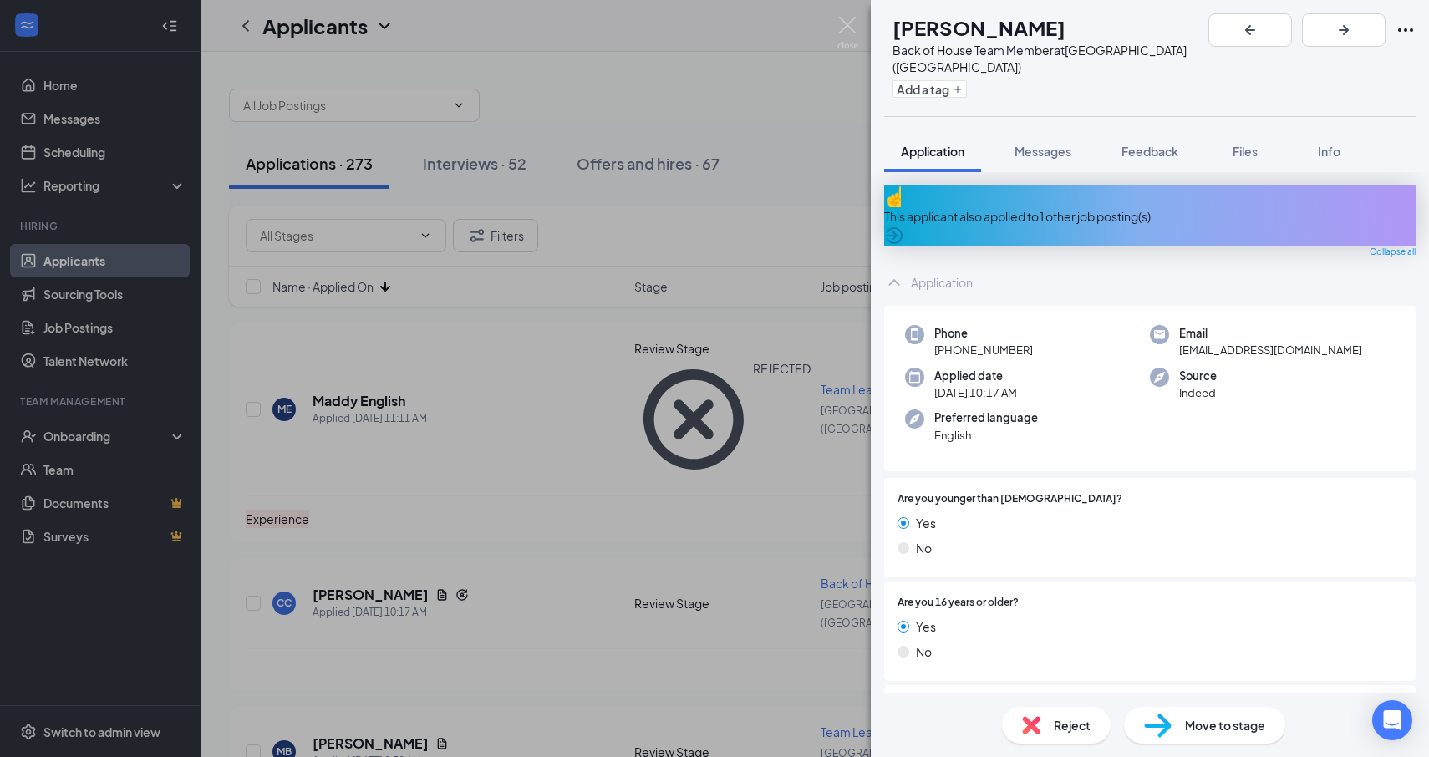
click at [783, 417] on div "CC [PERSON_NAME] Back of House Team Member at [GEOGRAPHIC_DATA] ([GEOGRAPHIC_DA…" at bounding box center [714, 378] width 1429 height 757
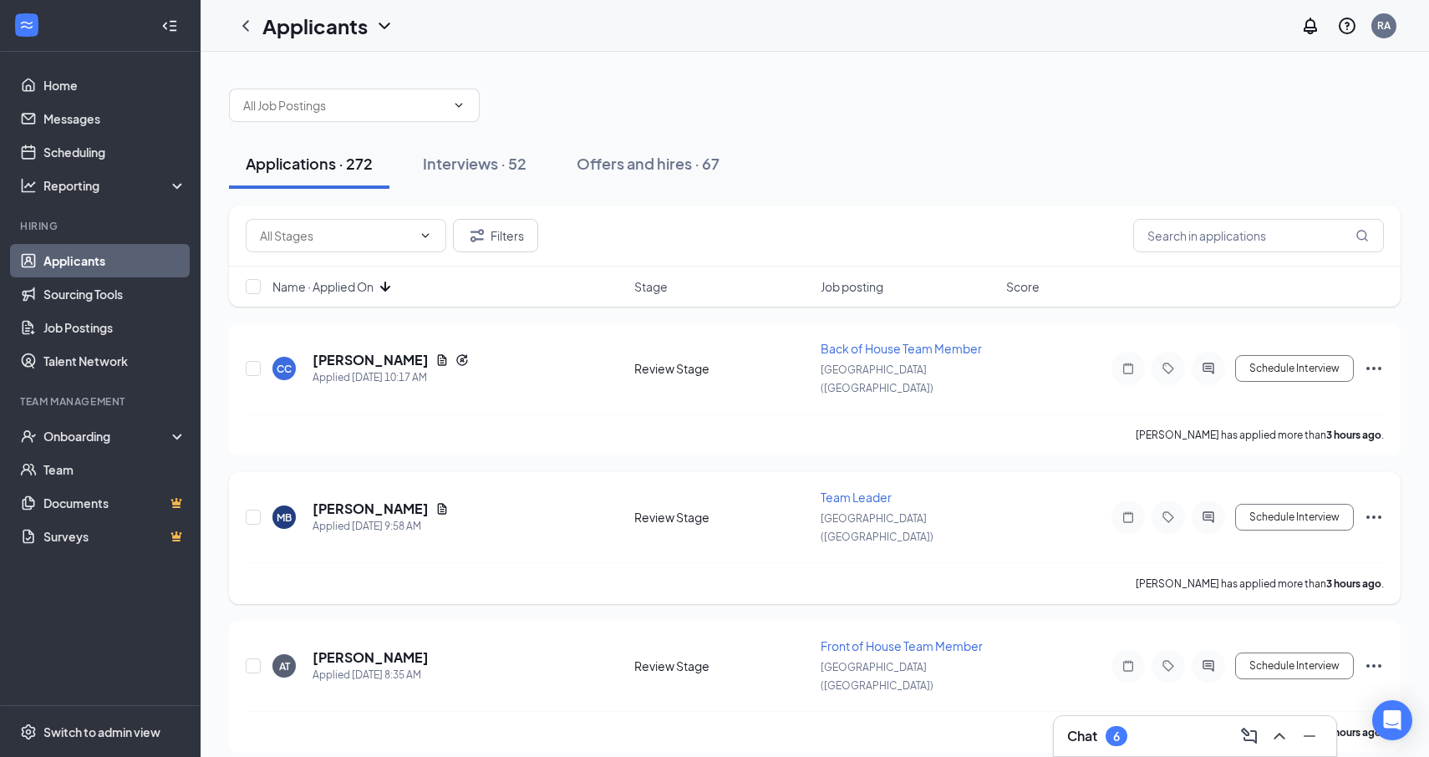
click at [868, 490] on span "Team Leader" at bounding box center [856, 497] width 71 height 15
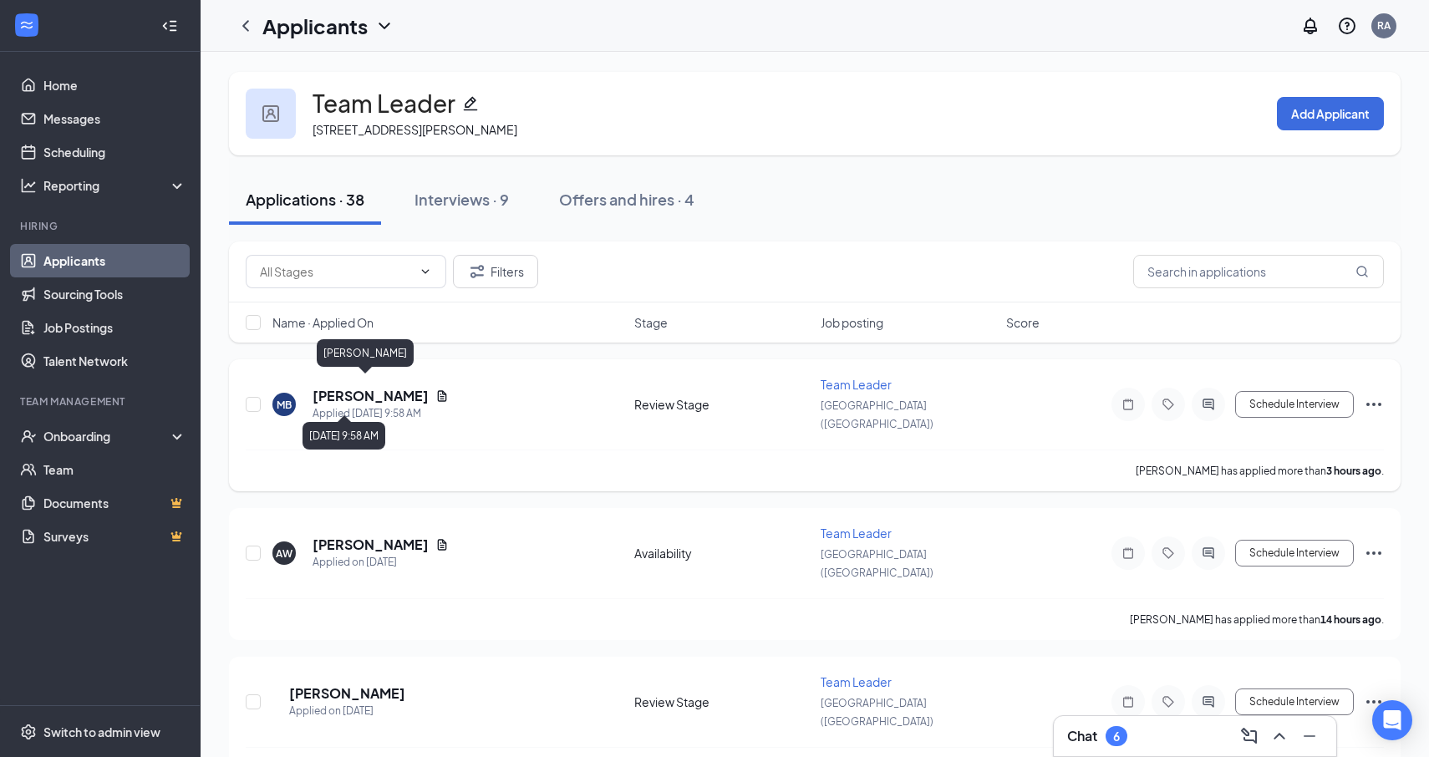
click at [347, 387] on h5 "[PERSON_NAME]" at bounding box center [371, 396] width 116 height 18
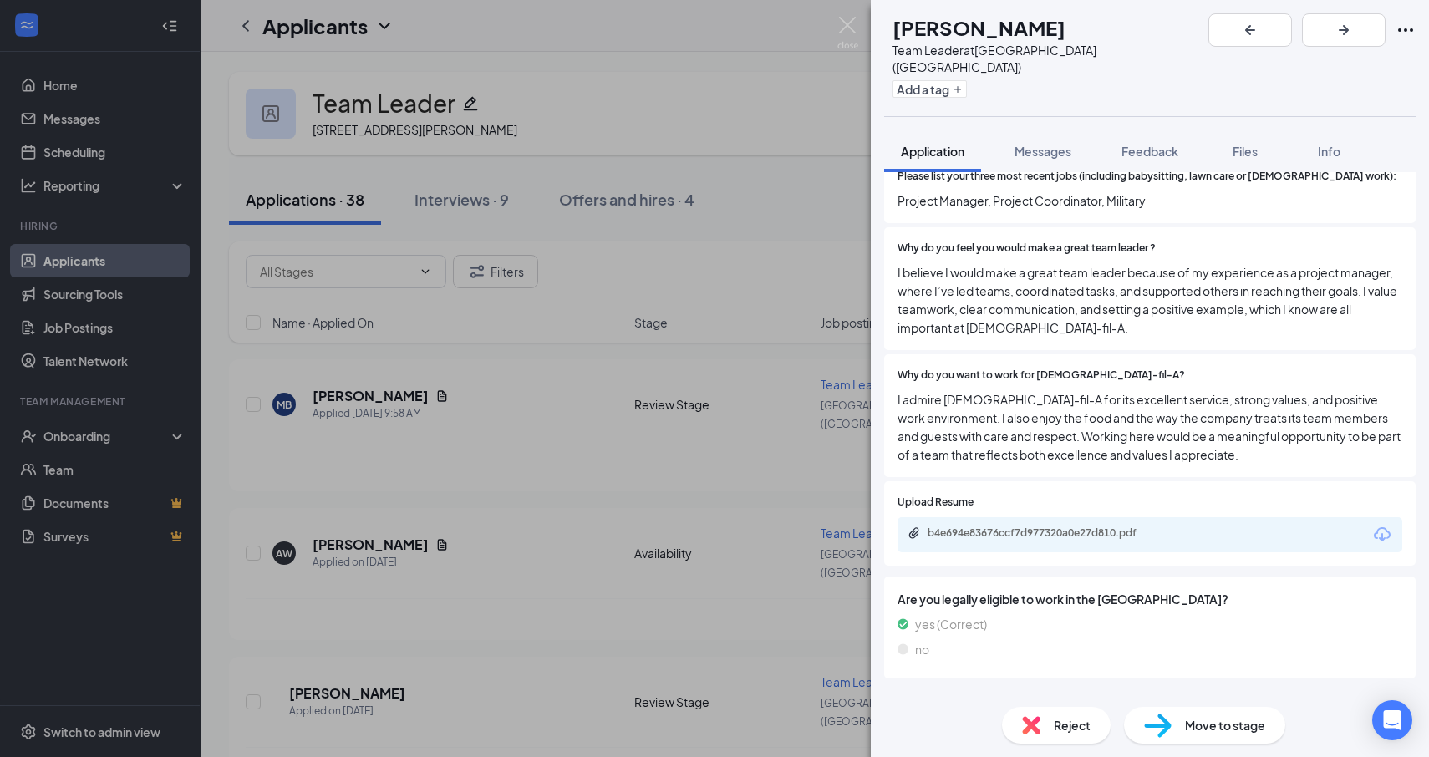
scroll to position [900, 0]
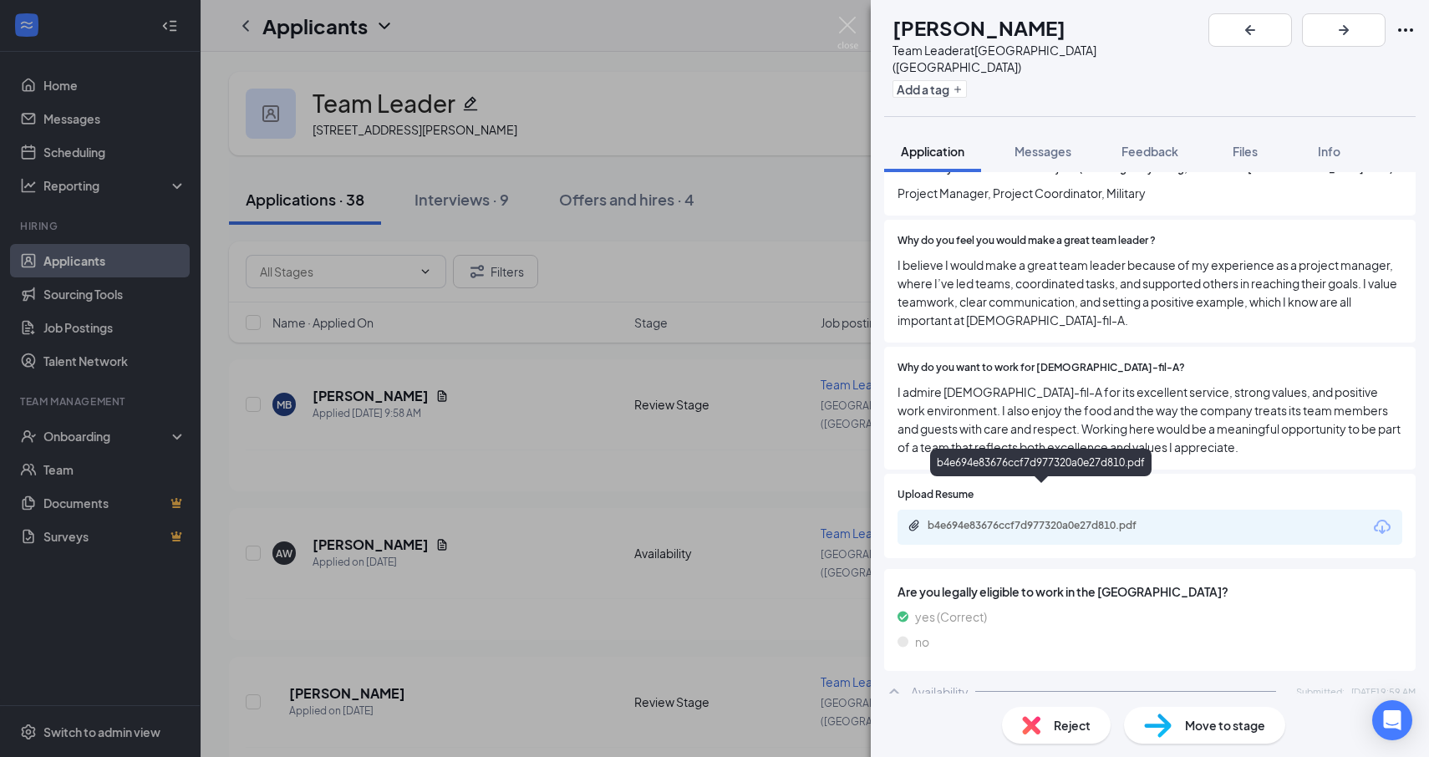
click at [1066, 519] on div "b4e694e83676ccf7d977320a0e27d810.pdf" at bounding box center [1045, 525] width 234 height 13
click at [54, 312] on div "MB [PERSON_NAME] Team Leader at [GEOGRAPHIC_DATA] ([GEOGRAPHIC_DATA]) Add a tag…" at bounding box center [714, 378] width 1429 height 757
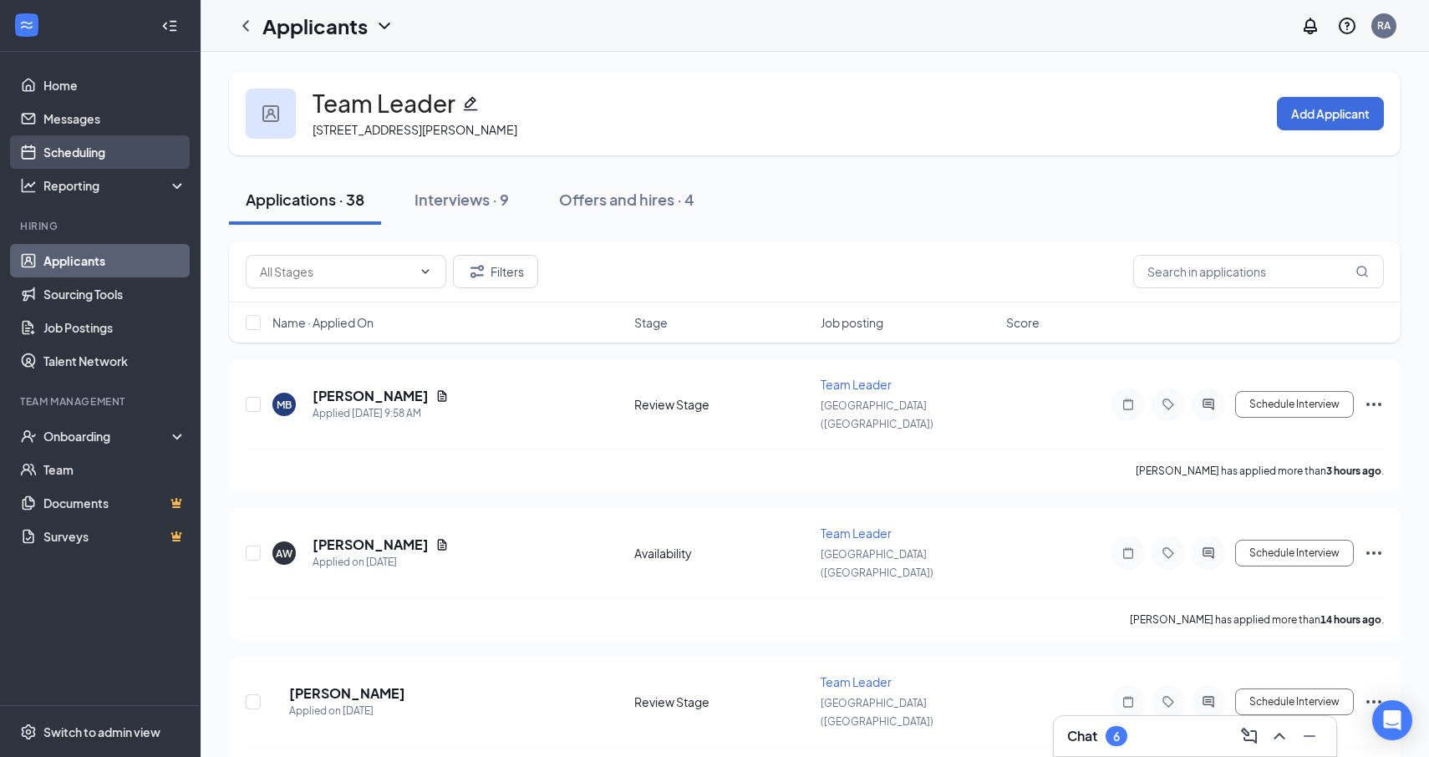
click at [108, 154] on link "Scheduling" at bounding box center [114, 151] width 143 height 33
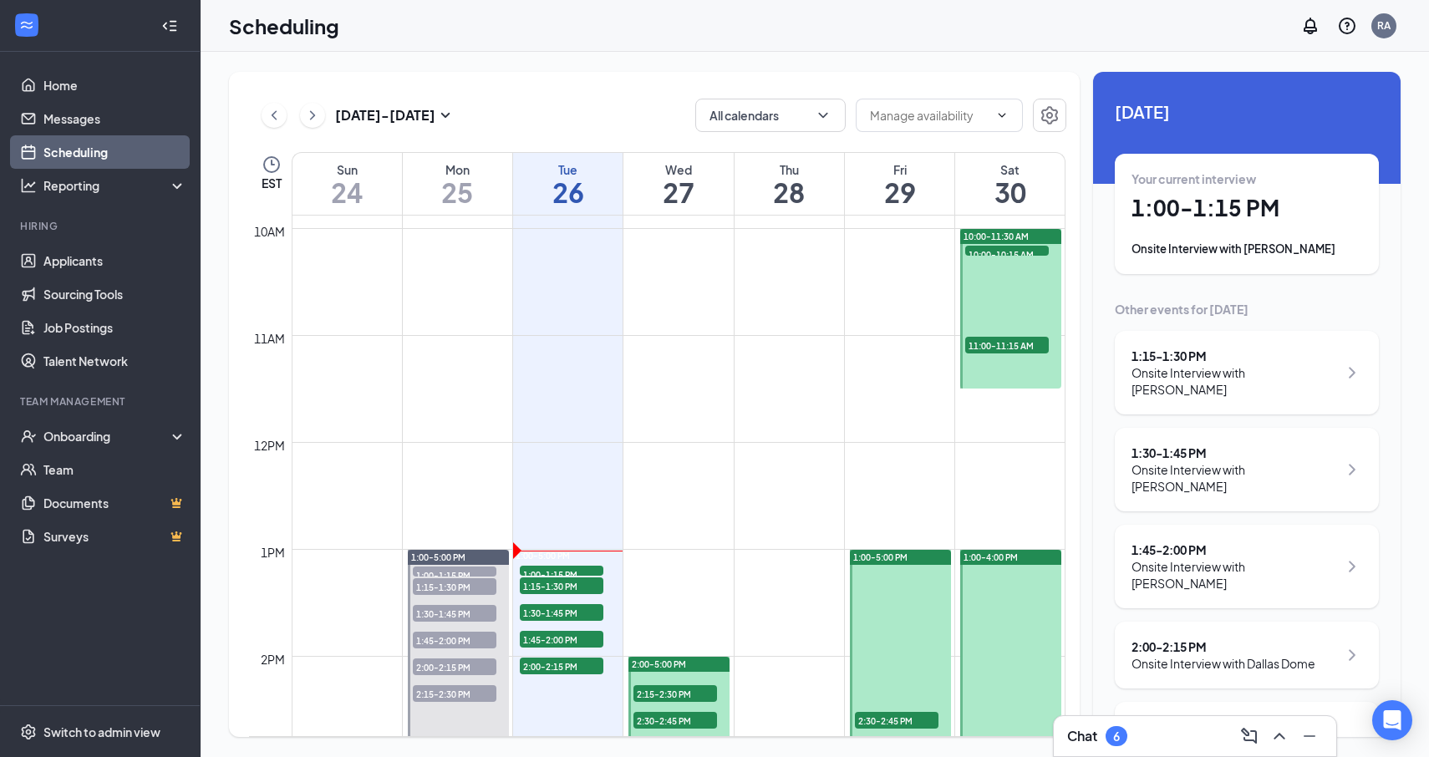
scroll to position [1059, 0]
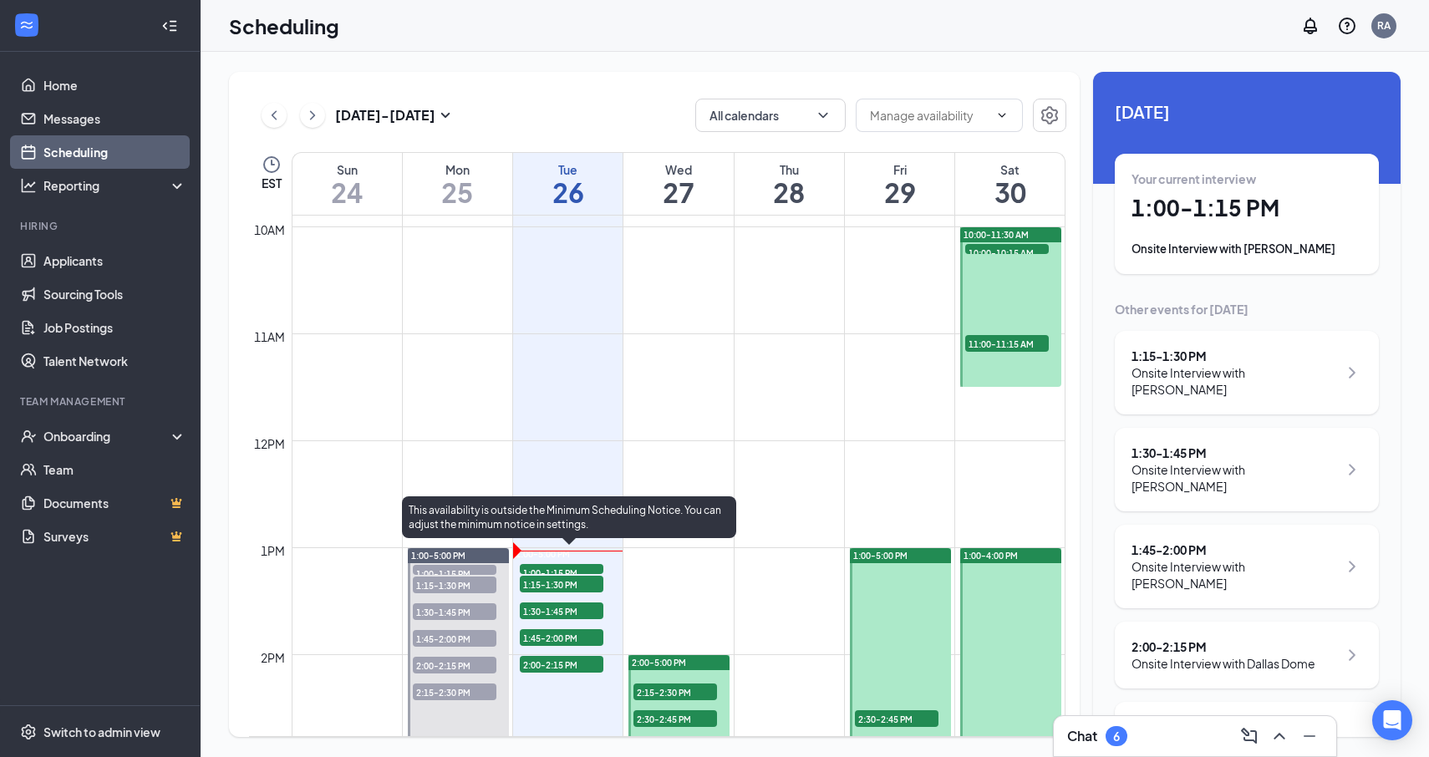
click at [556, 589] on span "1:15-1:30 PM" at bounding box center [562, 584] width 84 height 17
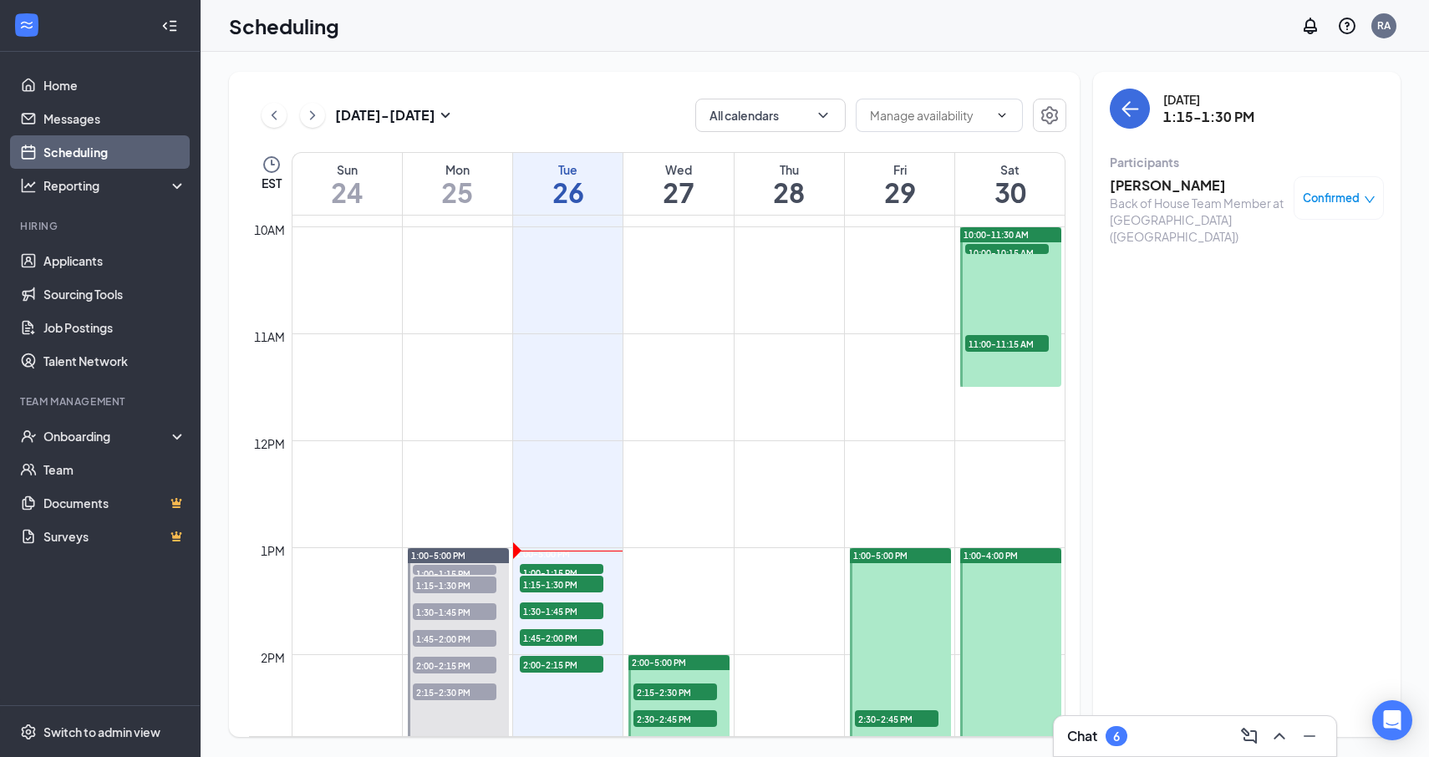
click at [1142, 204] on div "Back of House Team Member at [GEOGRAPHIC_DATA] ([GEOGRAPHIC_DATA])" at bounding box center [1198, 220] width 176 height 50
click at [1148, 195] on div "Back of House Team Member at [GEOGRAPHIC_DATA] ([GEOGRAPHIC_DATA])" at bounding box center [1198, 220] width 176 height 50
click at [1148, 184] on h3 "[PERSON_NAME]" at bounding box center [1198, 185] width 176 height 18
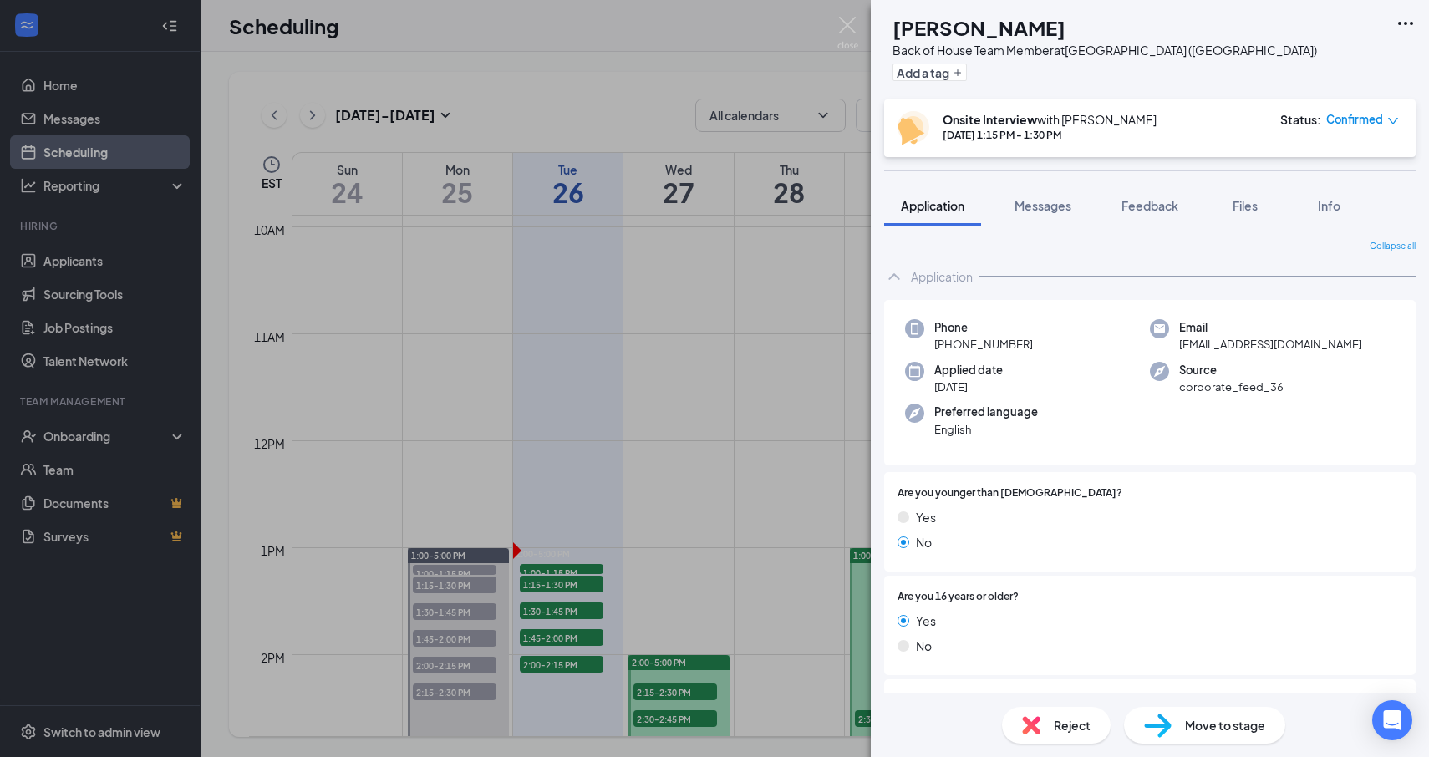
click at [572, 549] on div "[PERSON_NAME] [PERSON_NAME] Back of House Team Member at [GEOGRAPHIC_DATA] ([GE…" at bounding box center [714, 378] width 1429 height 757
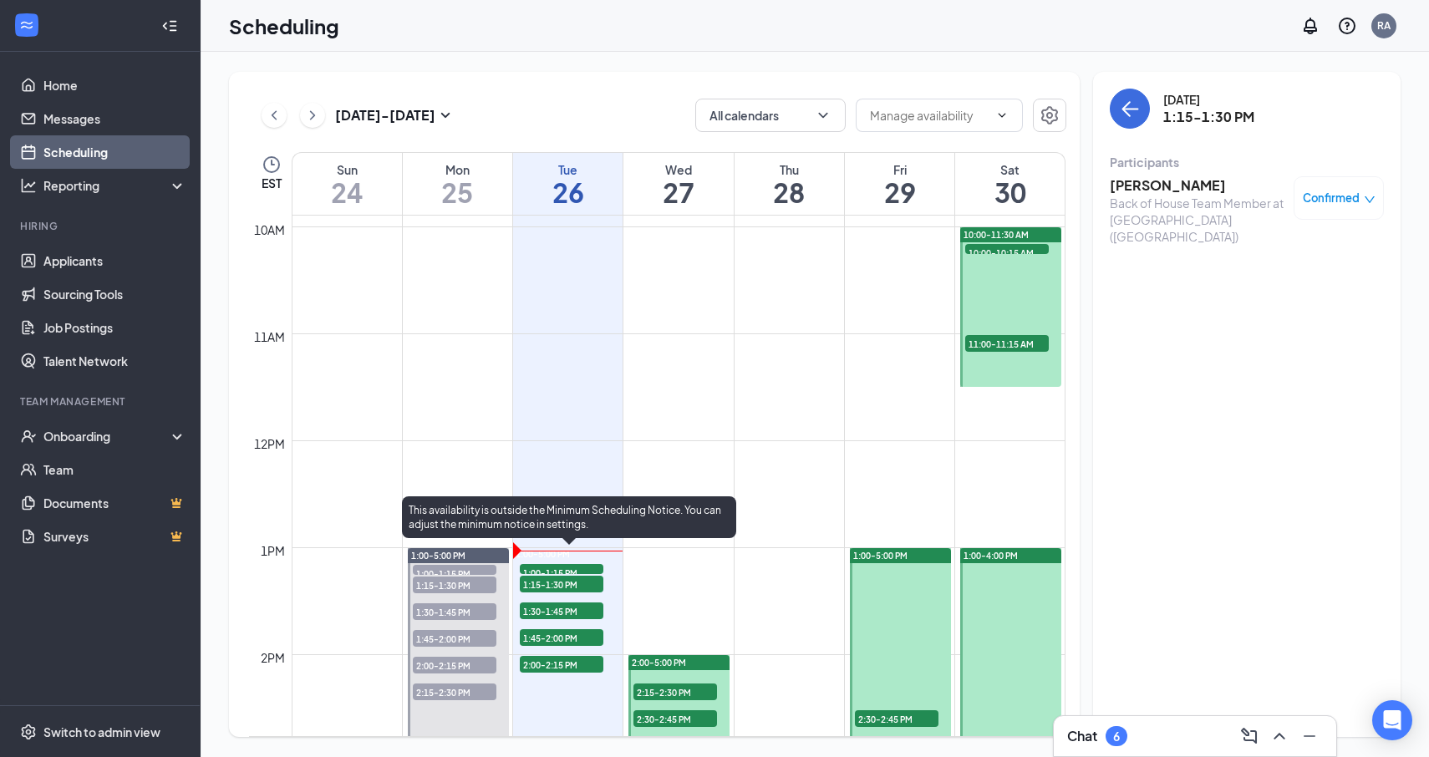
click at [567, 569] on span "1:00-1:15 PM" at bounding box center [562, 572] width 84 height 17
click at [556, 571] on span "1:00-1:15 PM" at bounding box center [562, 572] width 84 height 17
click at [568, 569] on span "1:00-1:15 PM" at bounding box center [562, 572] width 84 height 17
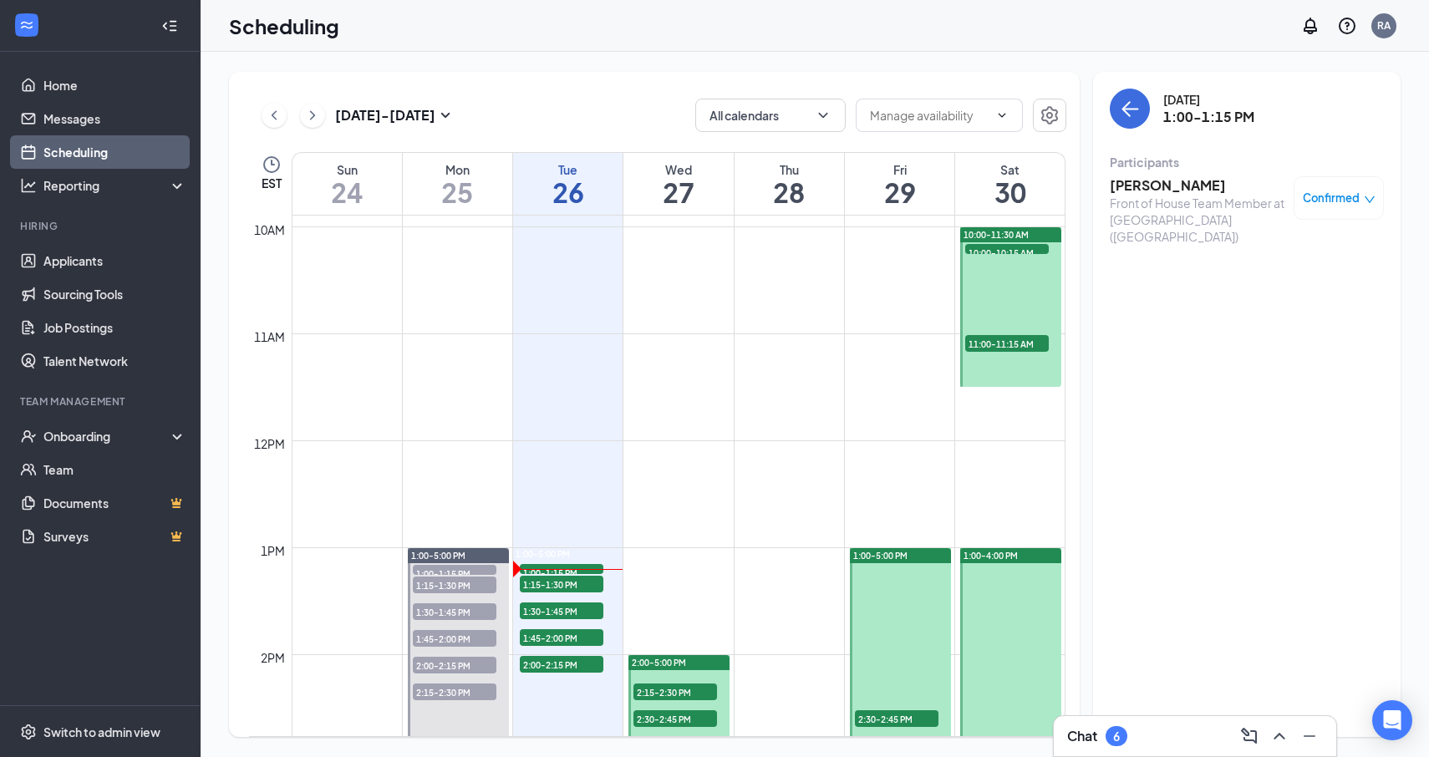
click at [1147, 191] on h3 "[PERSON_NAME]" at bounding box center [1198, 185] width 176 height 18
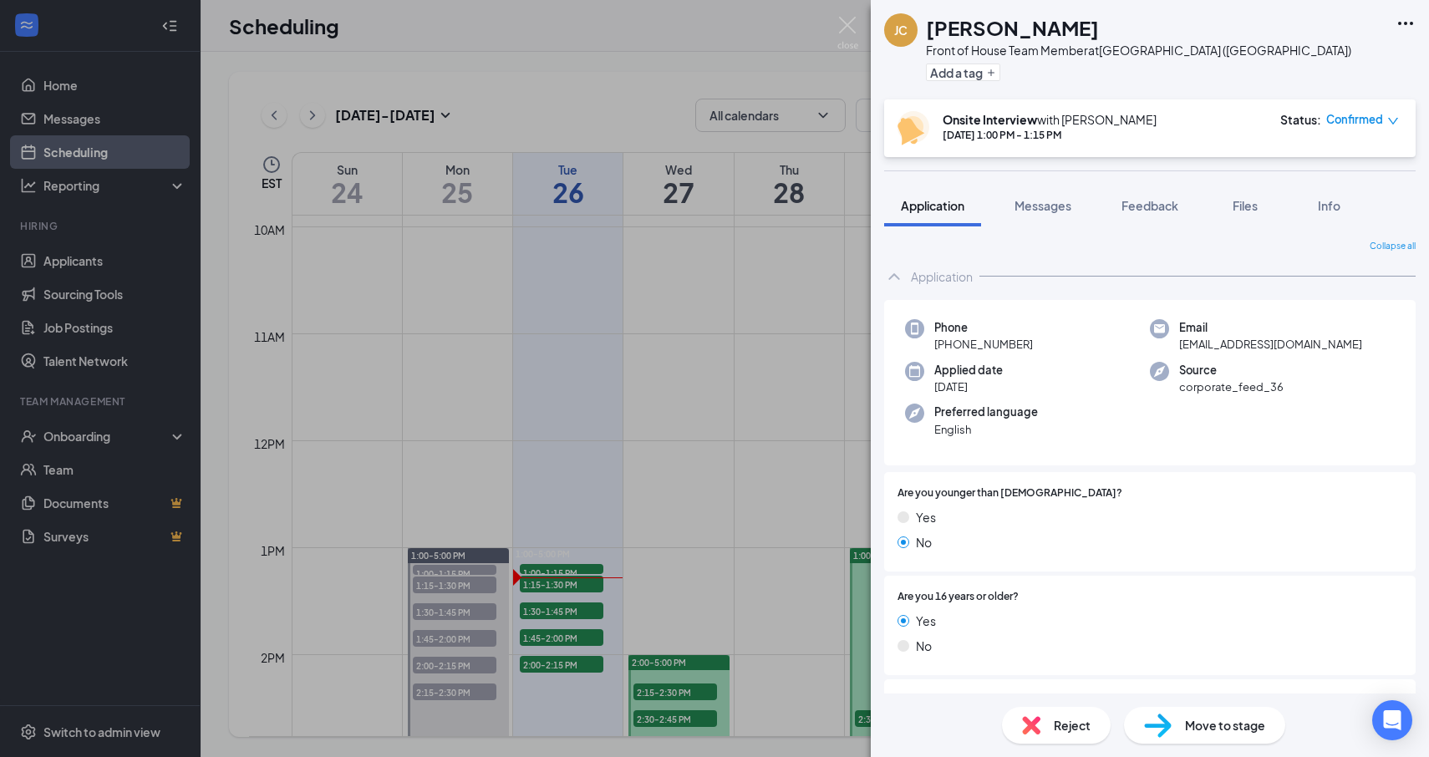
click at [616, 517] on div "[PERSON_NAME] Front of House Team Member at [GEOGRAPHIC_DATA] ([GEOGRAPHIC_DATA…" at bounding box center [714, 378] width 1429 height 757
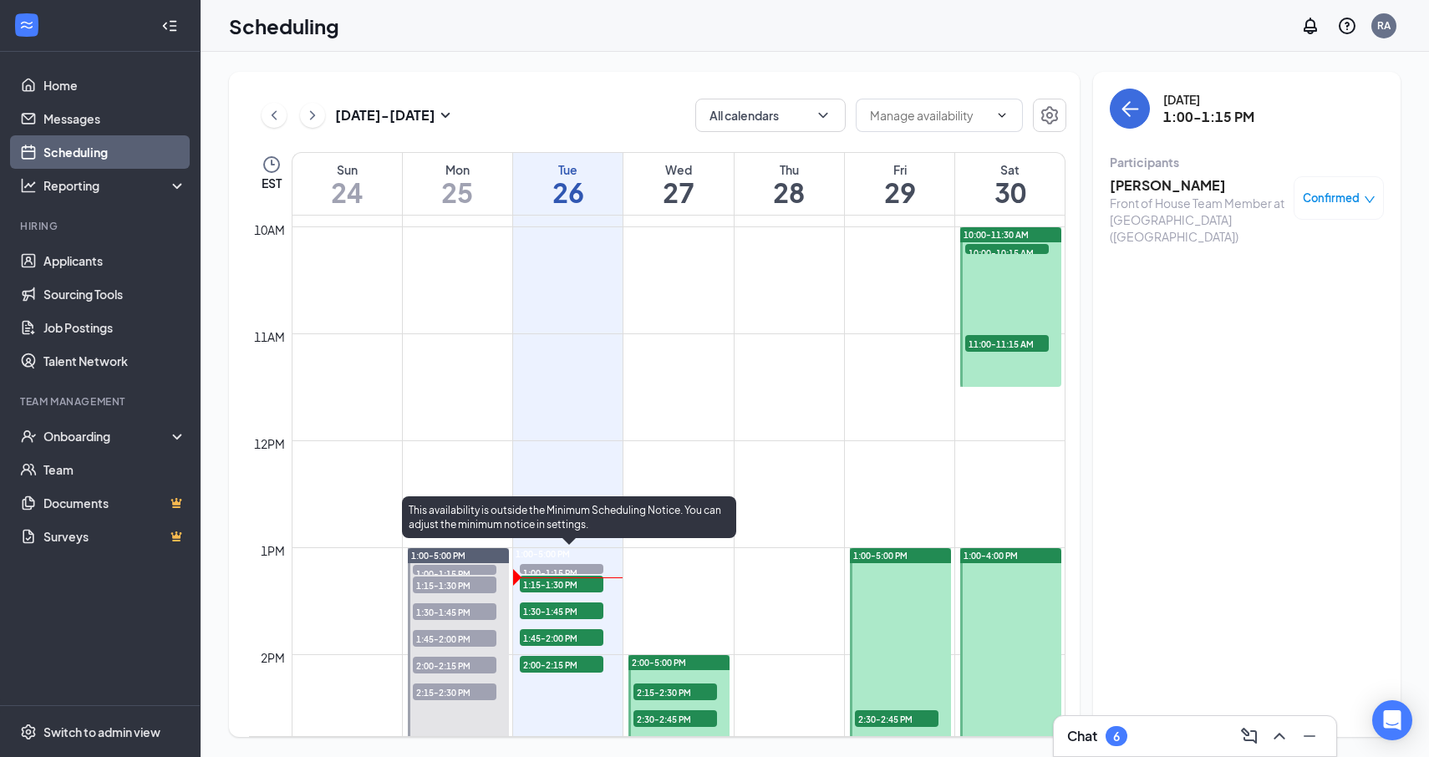
click at [572, 587] on span "1:15-1:30 PM" at bounding box center [562, 584] width 84 height 17
click at [559, 569] on span "1:00-1:15 PM" at bounding box center [562, 572] width 84 height 17
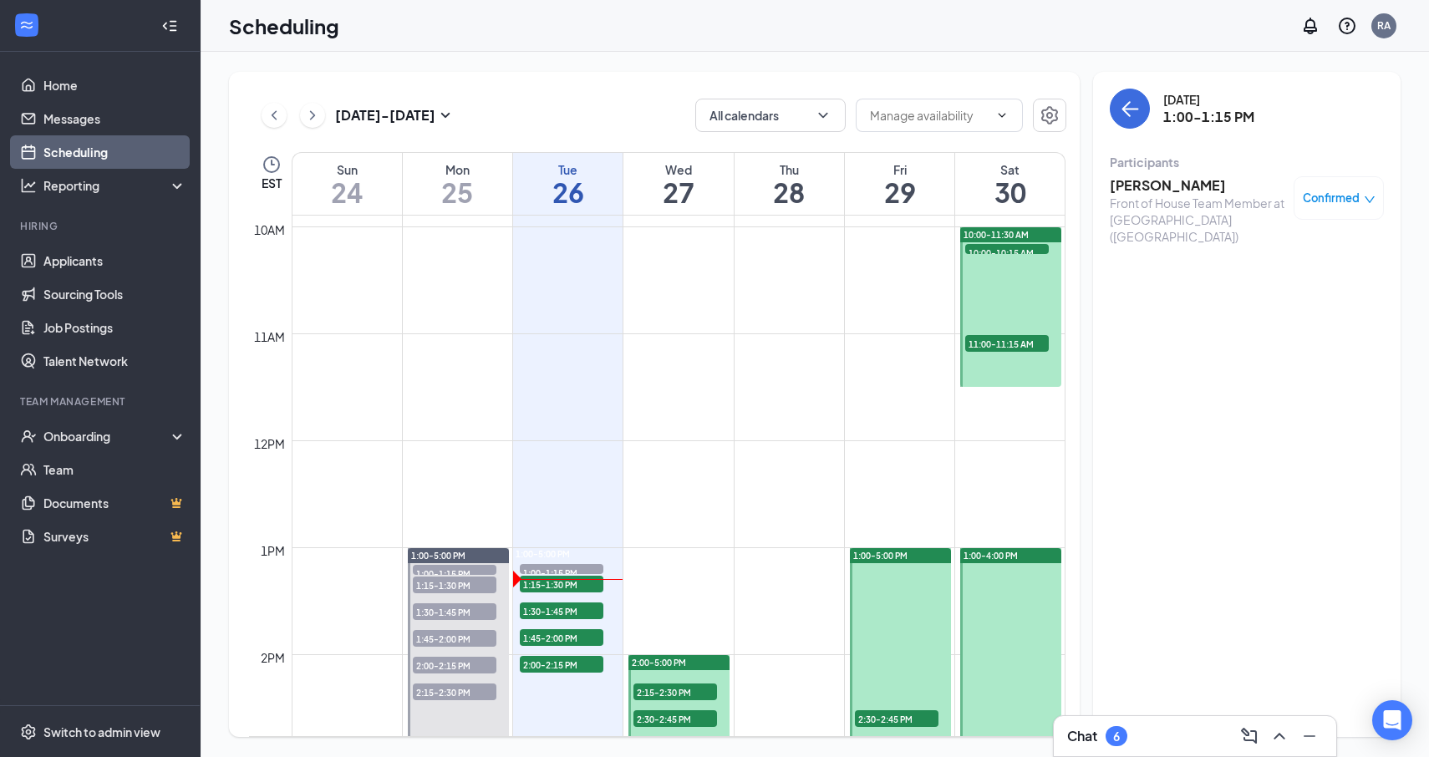
click at [1170, 189] on h3 "[PERSON_NAME]" at bounding box center [1198, 185] width 176 height 18
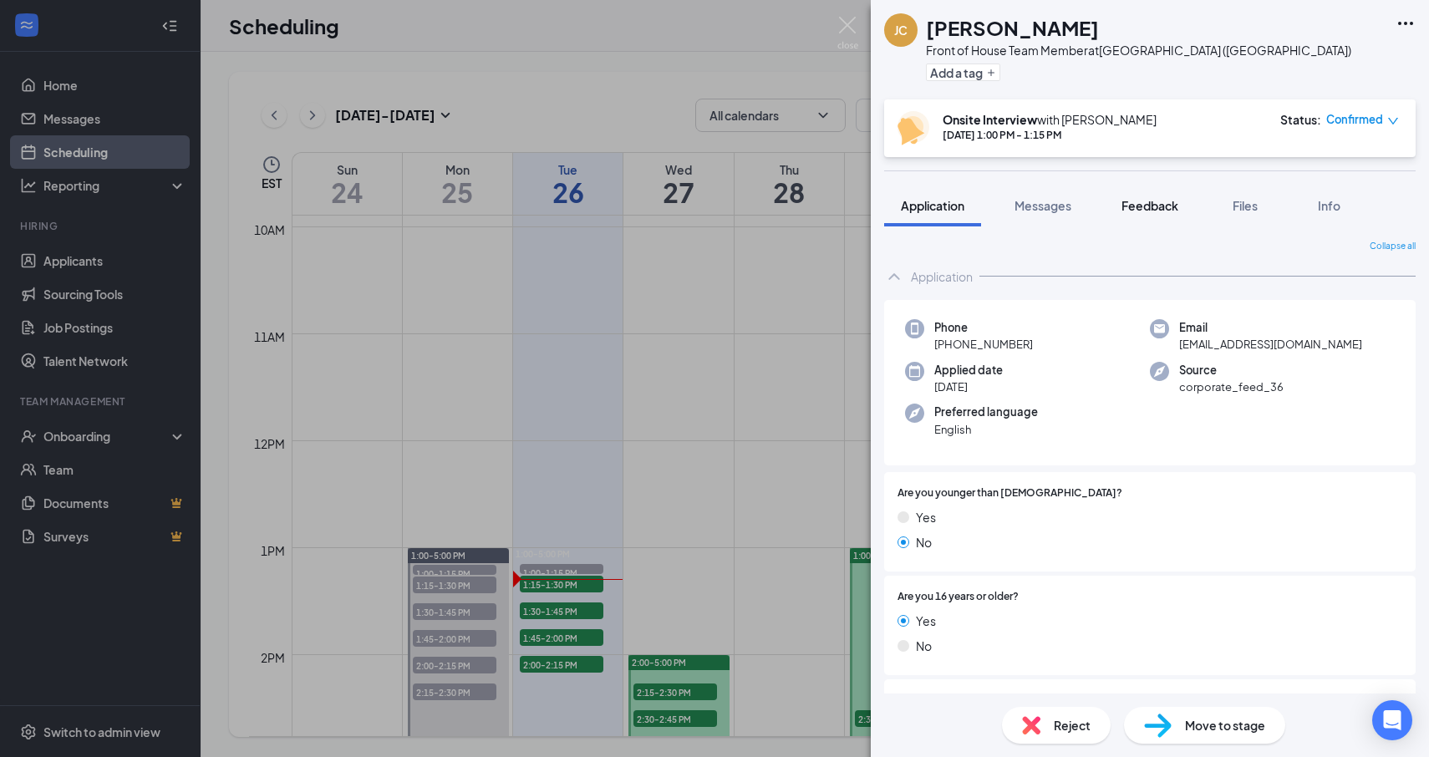
click at [1153, 217] on button "Feedback" at bounding box center [1150, 206] width 90 height 42
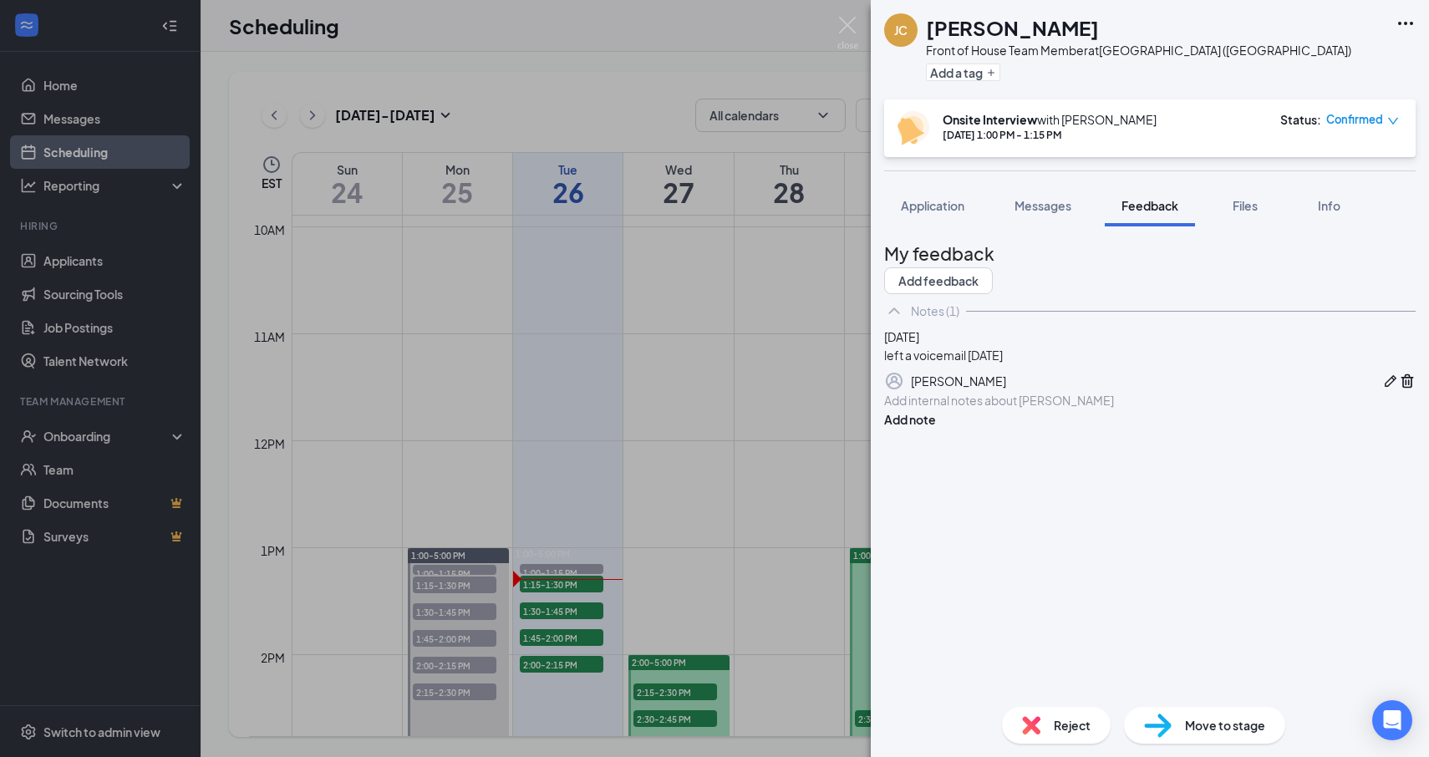
click at [1015, 410] on div at bounding box center [1150, 401] width 530 height 18
click at [936, 429] on button "Add note" at bounding box center [910, 419] width 52 height 18
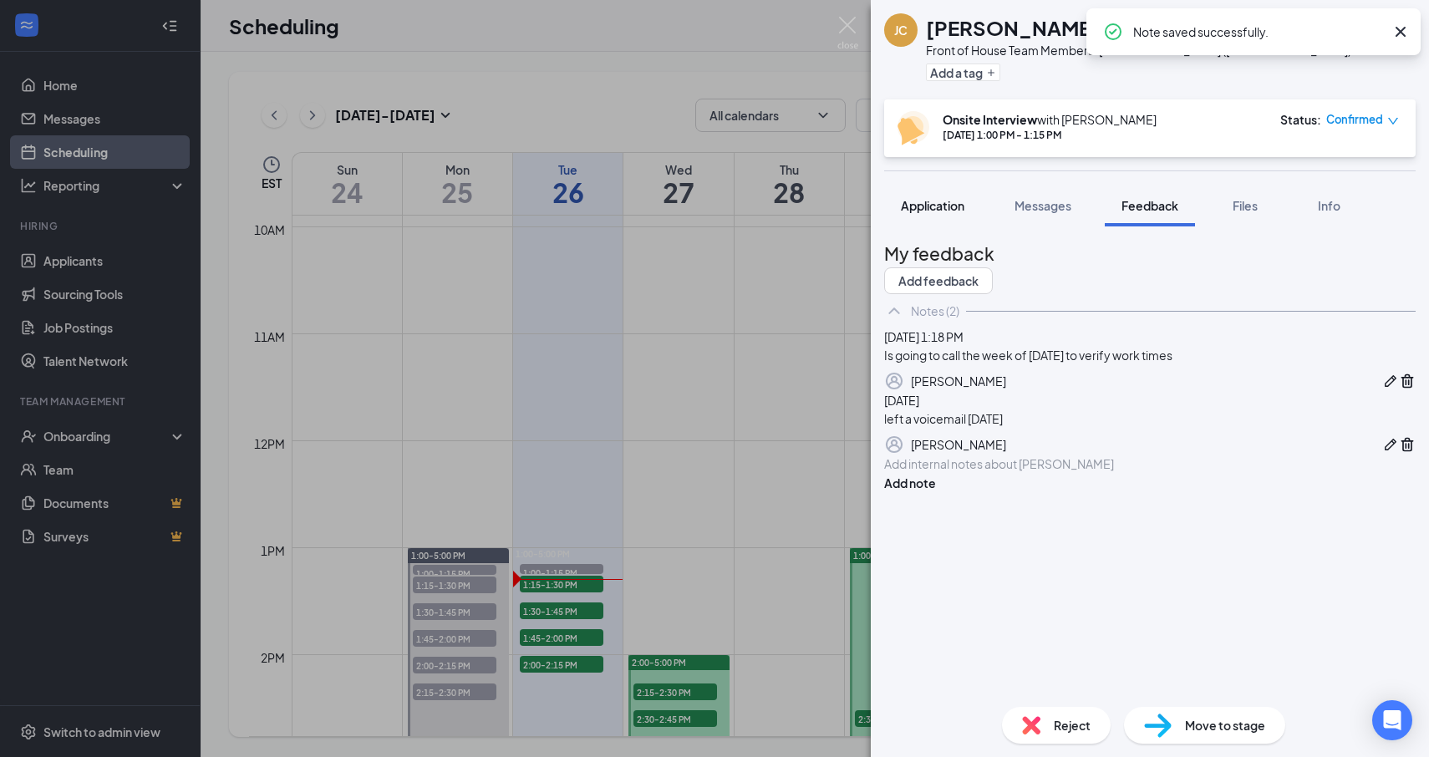
click at [913, 211] on span "Application" at bounding box center [933, 205] width 64 height 15
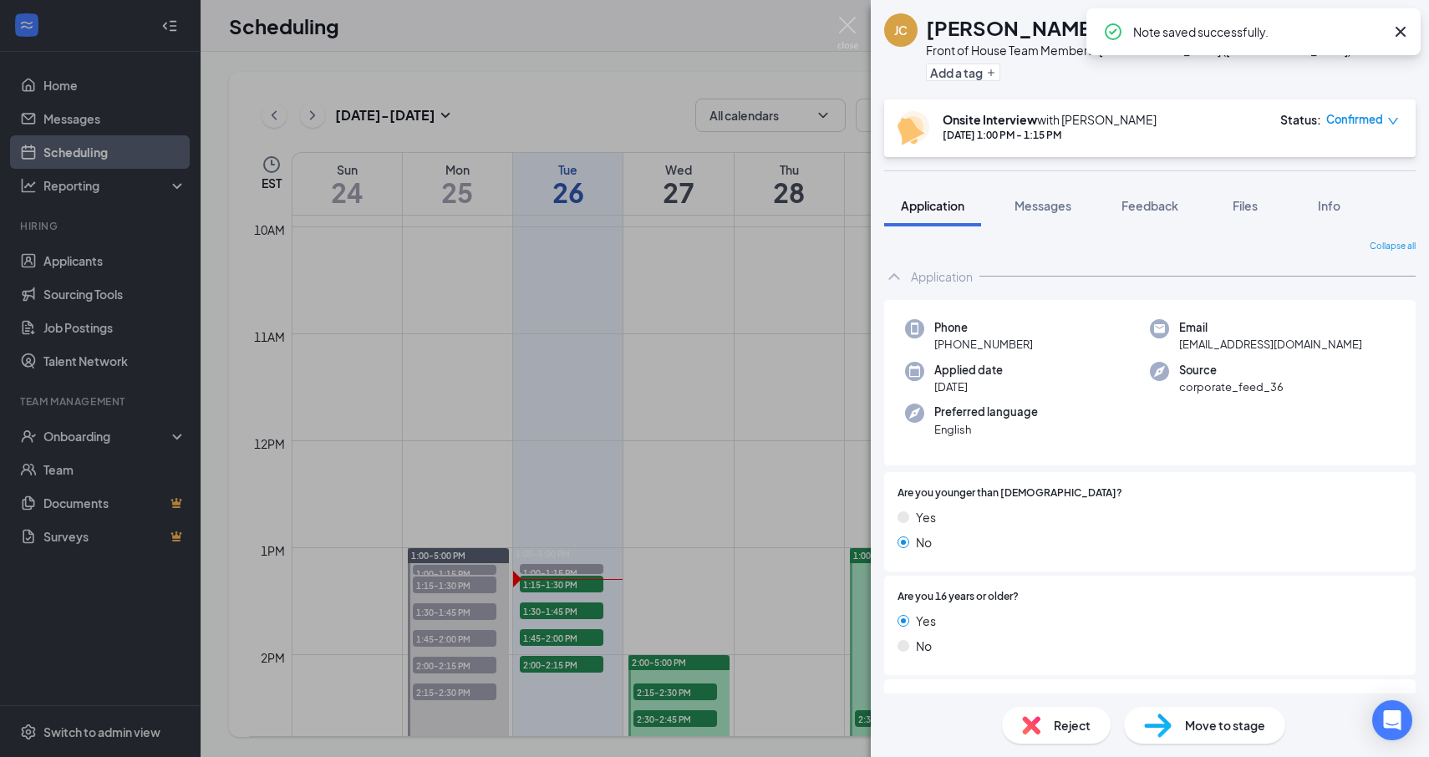
click at [748, 323] on div "[PERSON_NAME] Front of House Team Member at [GEOGRAPHIC_DATA] ([GEOGRAPHIC_DATA…" at bounding box center [714, 378] width 1429 height 757
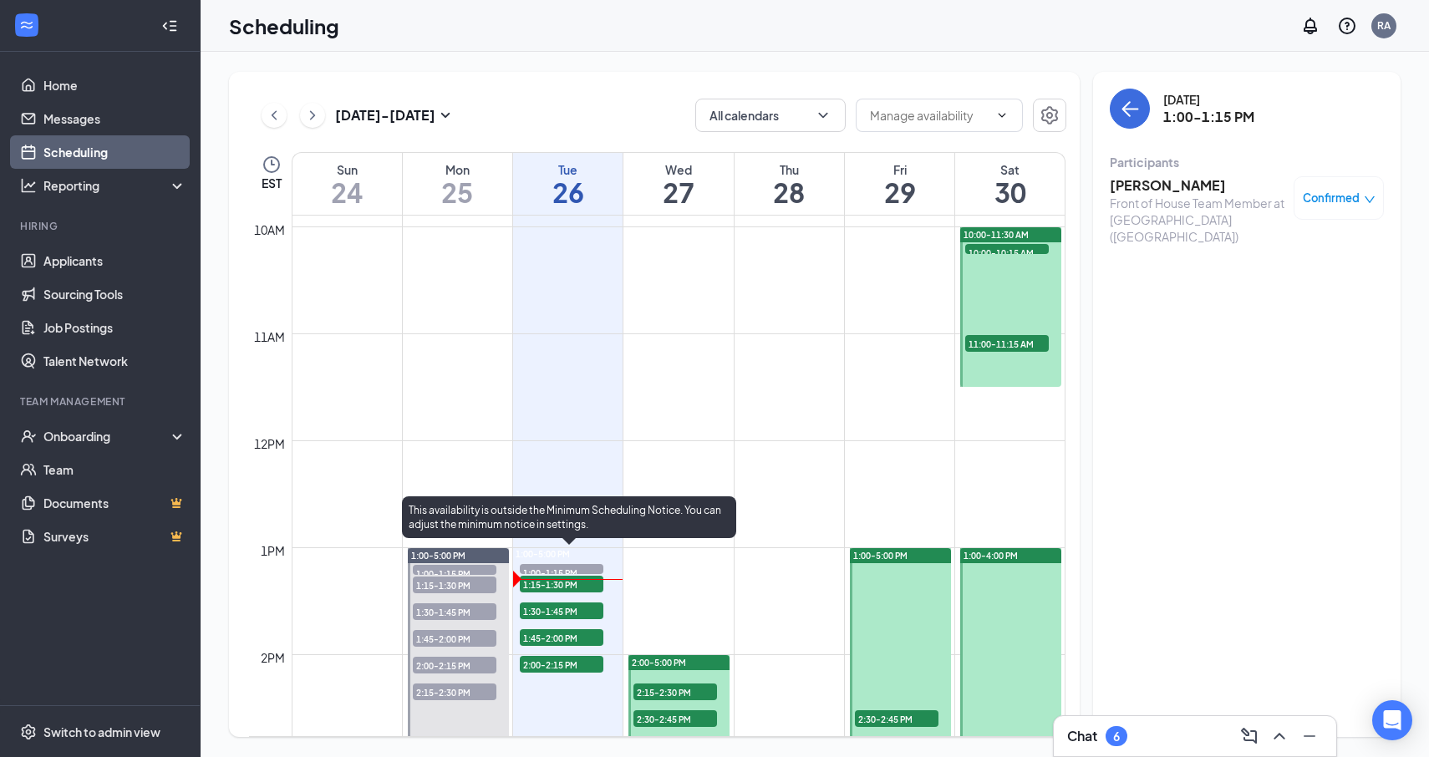
click at [557, 580] on span "1:15-1:30 PM" at bounding box center [562, 584] width 84 height 17
click at [570, 590] on span "1:15-1:30 PM" at bounding box center [562, 584] width 84 height 17
click at [584, 608] on span "1:30-1:45 PM" at bounding box center [562, 611] width 84 height 17
click at [587, 587] on span "1:15-1:30 PM" at bounding box center [562, 584] width 84 height 17
click at [578, 586] on span "1:15-1:30 PM" at bounding box center [562, 584] width 84 height 17
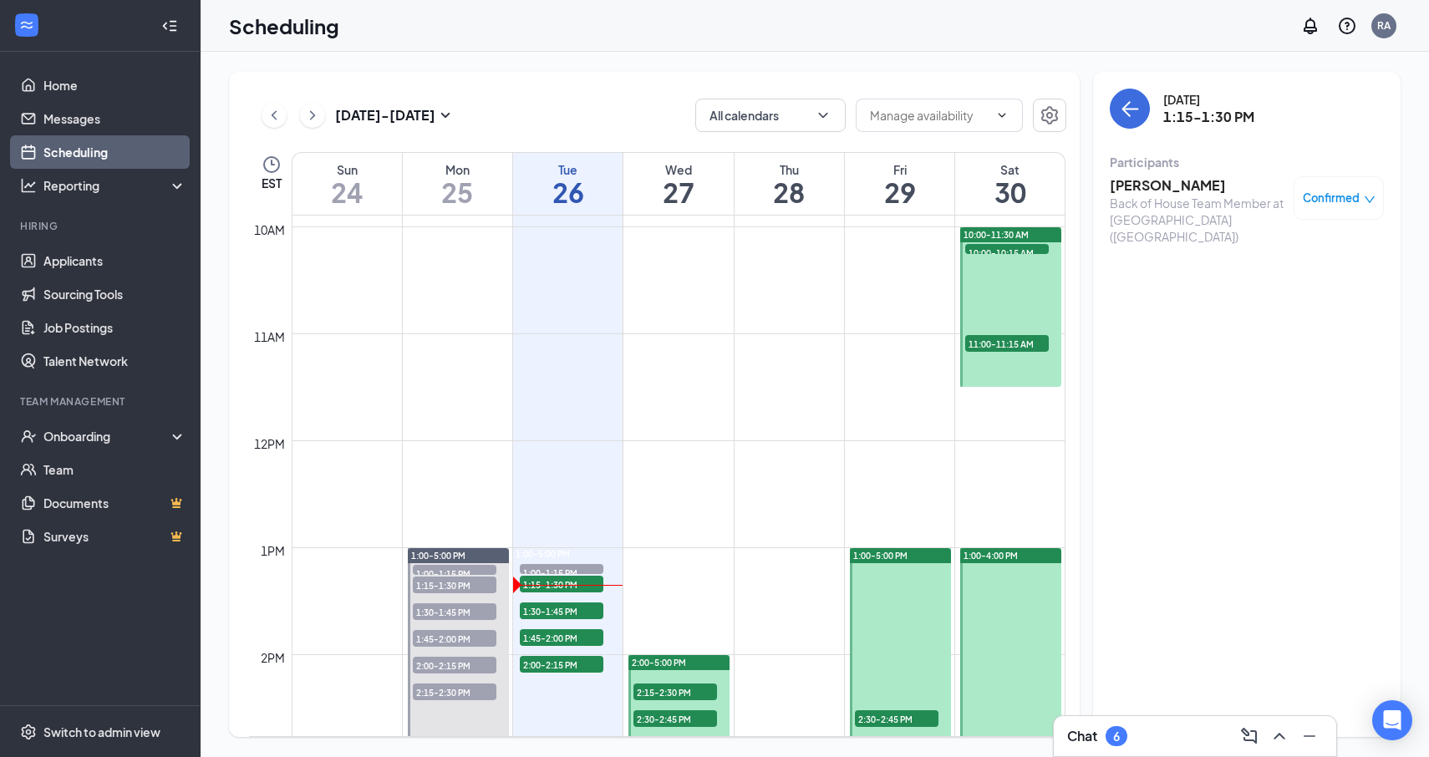
click at [1128, 192] on h3 "[PERSON_NAME]" at bounding box center [1198, 185] width 176 height 18
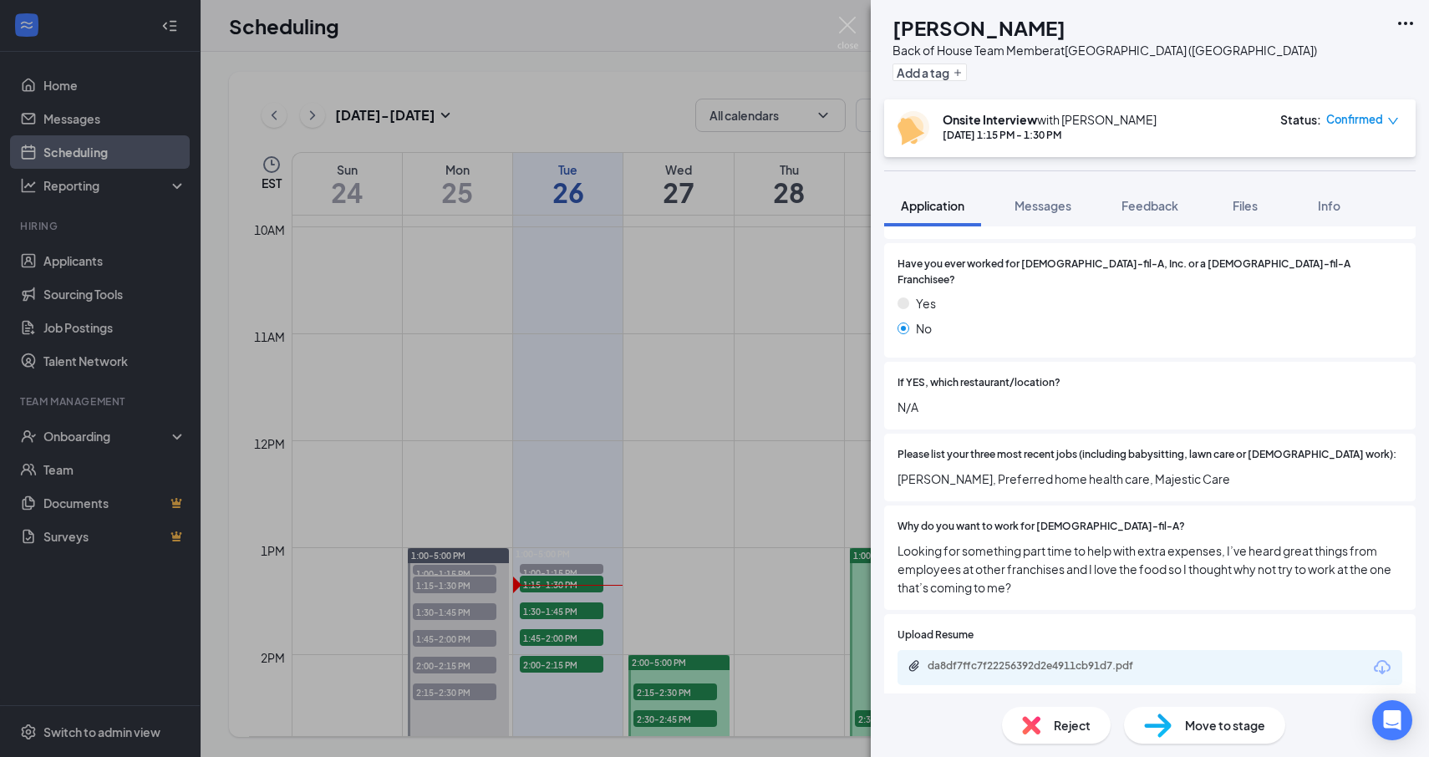
scroll to position [550, 0]
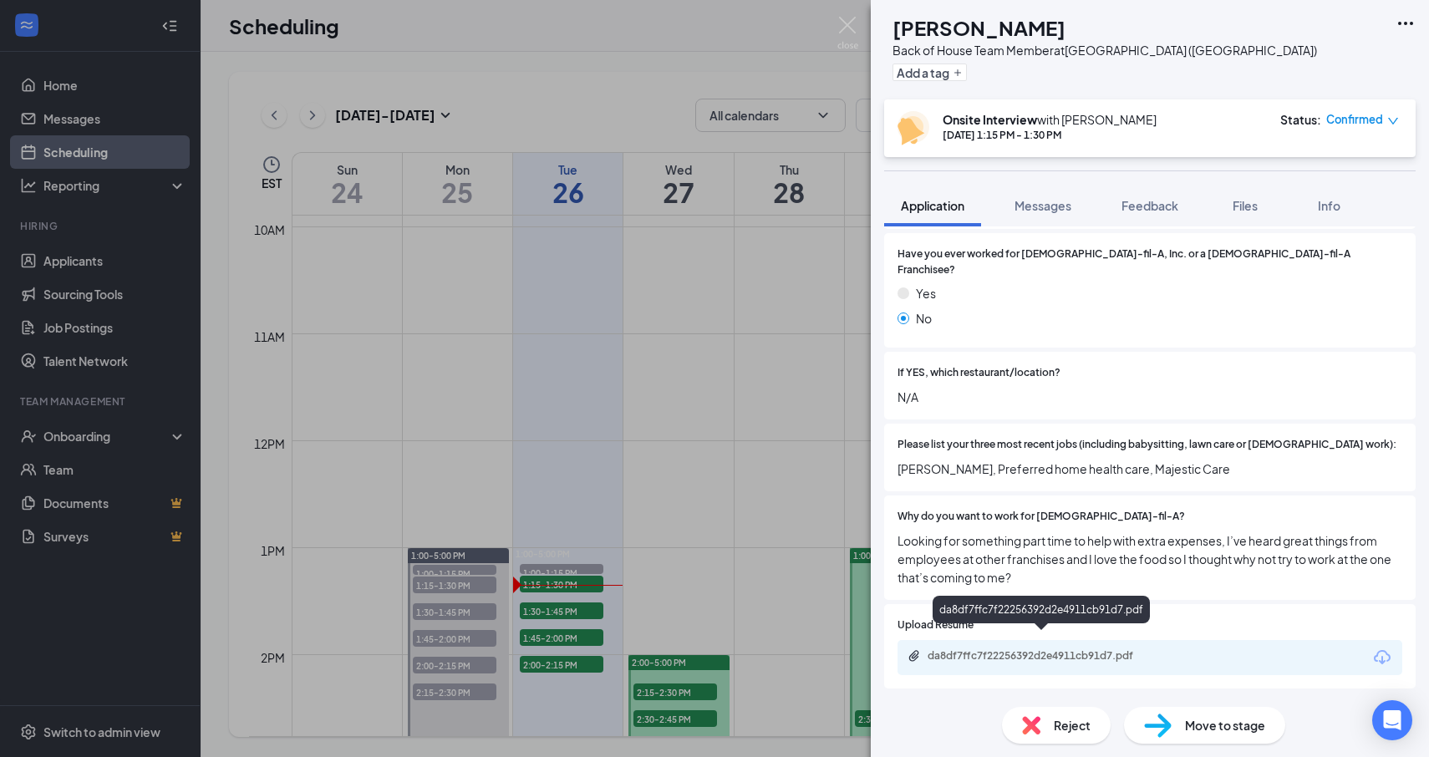
click at [1047, 649] on div "da8df7ffc7f22256392d2e4911cb91d7.pdf" at bounding box center [1045, 655] width 234 height 13
click at [547, 590] on div "[PERSON_NAME] [PERSON_NAME] Back of House Team Member at [GEOGRAPHIC_DATA] ([GE…" at bounding box center [714, 378] width 1429 height 757
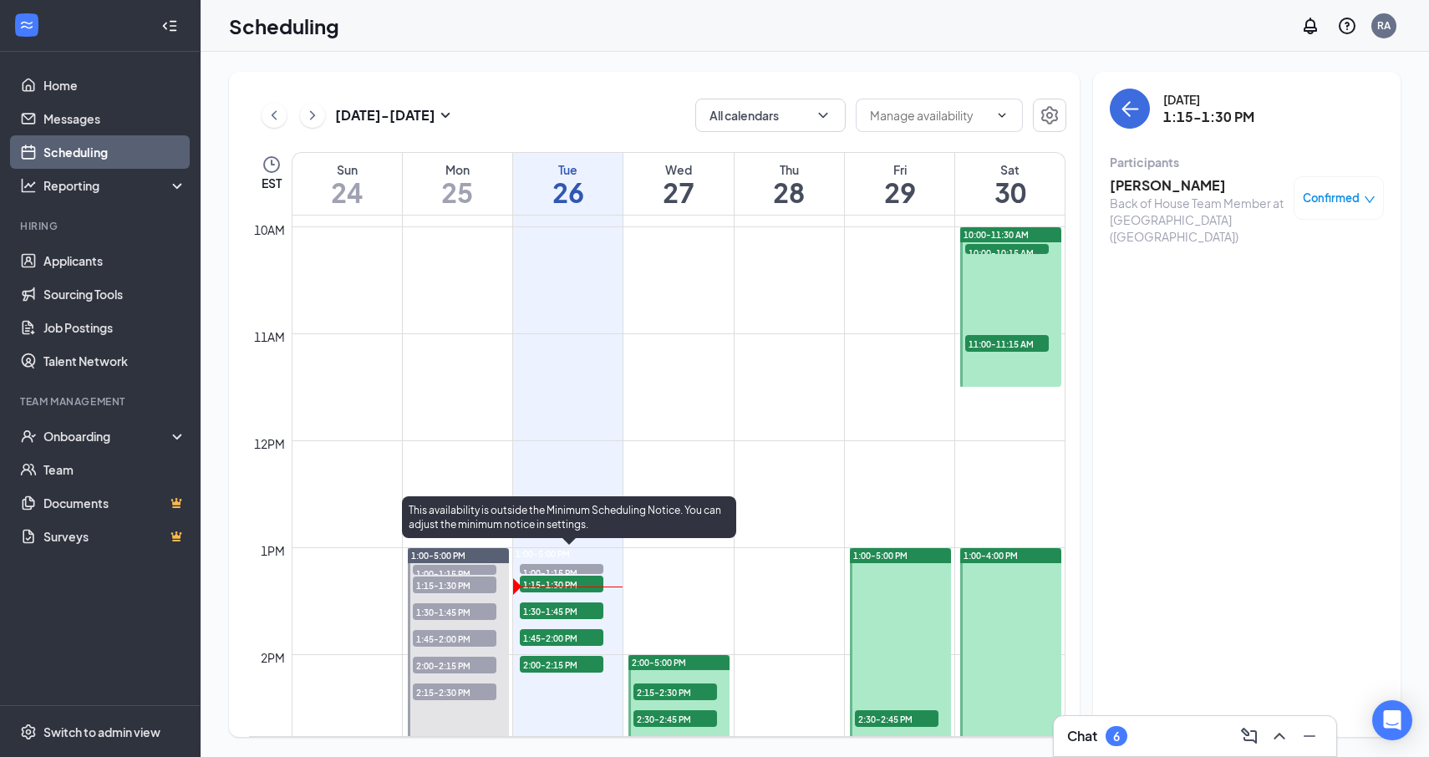
click at [557, 608] on span "1:30-1:45 PM" at bounding box center [562, 611] width 84 height 17
click at [563, 583] on span "1:15-1:30 PM" at bounding box center [562, 584] width 84 height 17
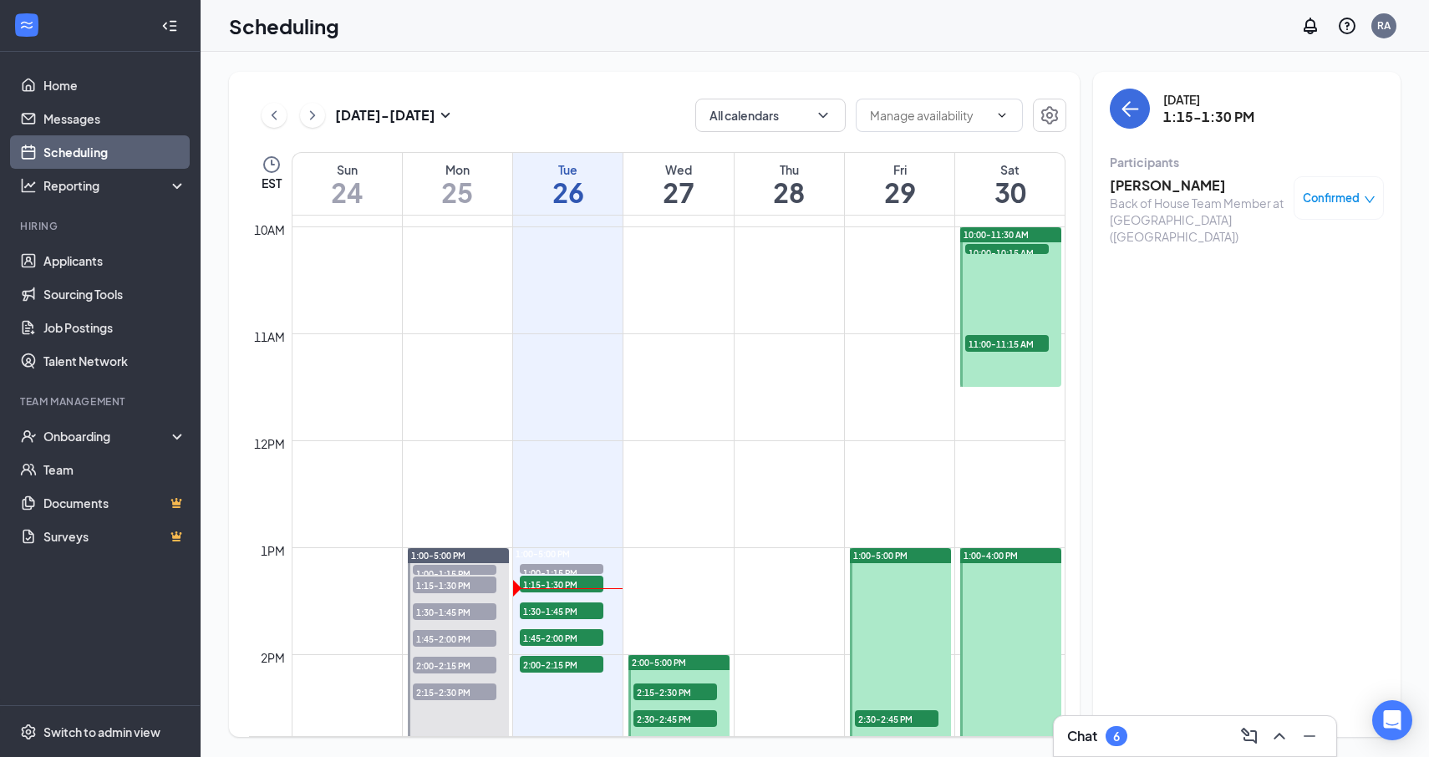
click at [1169, 193] on h3 "[PERSON_NAME]" at bounding box center [1198, 185] width 176 height 18
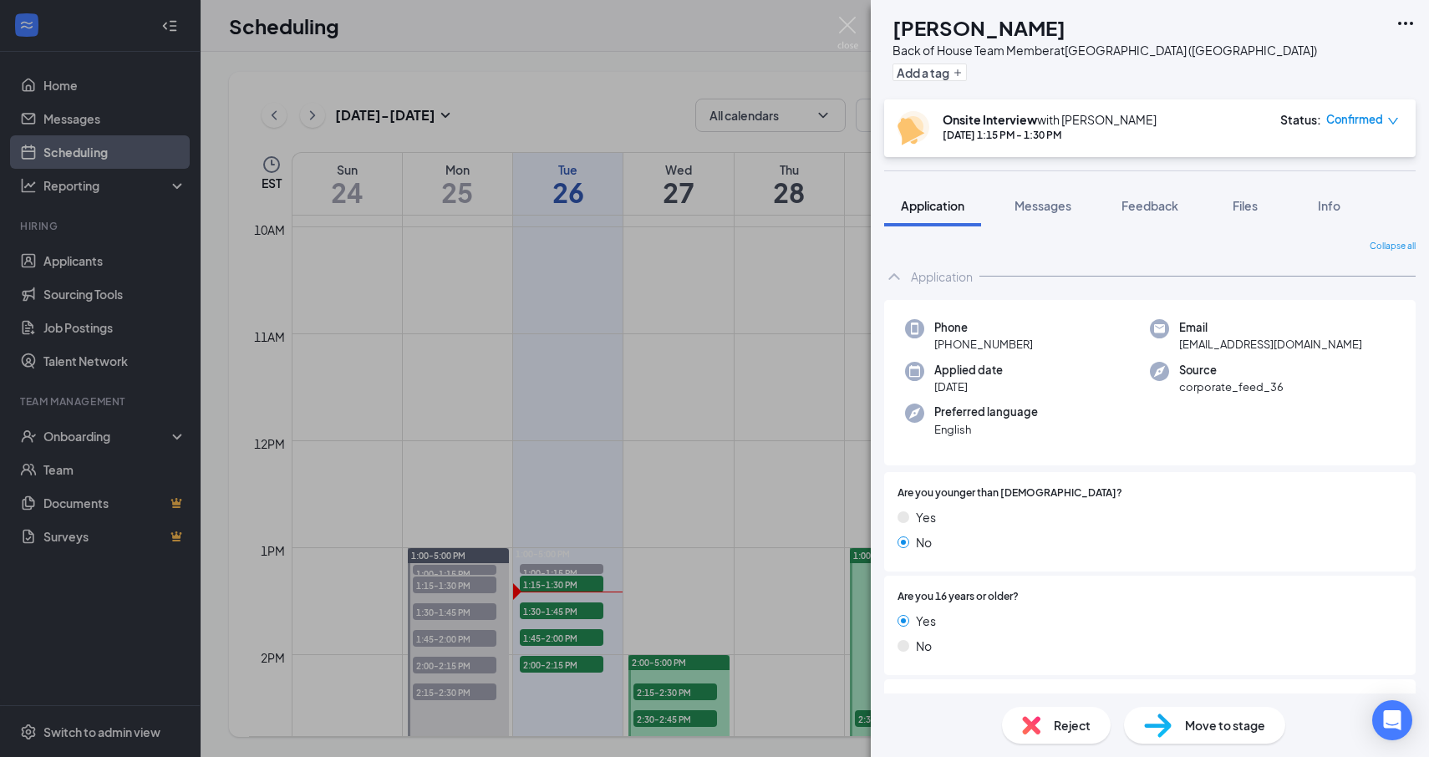
click at [554, 596] on div "[PERSON_NAME] [PERSON_NAME] Back of House Team Member at [GEOGRAPHIC_DATA] ([GE…" at bounding box center [714, 378] width 1429 height 757
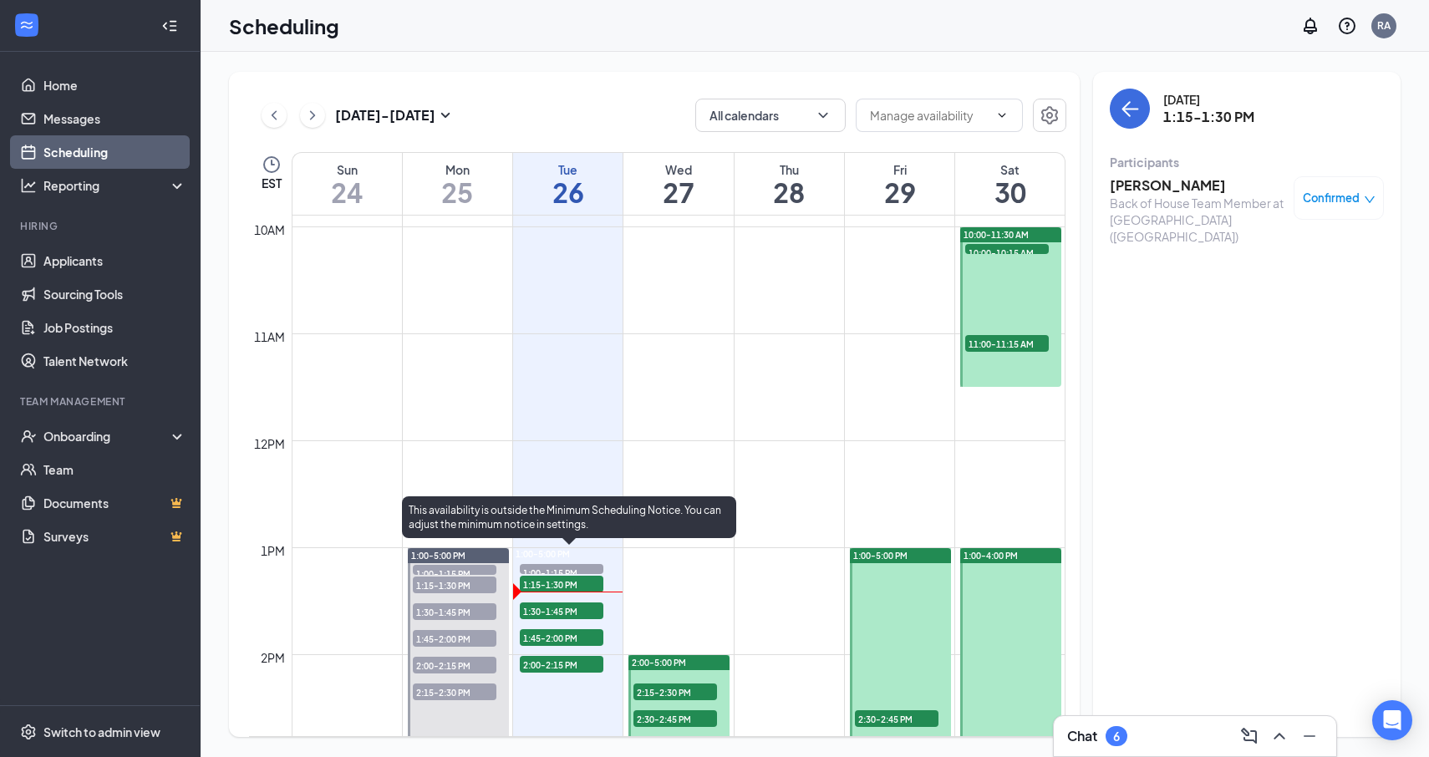
click at [558, 588] on span "1:15-1:30 PM" at bounding box center [562, 584] width 84 height 17
click at [578, 572] on span "1:00-1:15 PM" at bounding box center [562, 572] width 84 height 17
click at [555, 591] on span "1:15-1:30 PM" at bounding box center [562, 584] width 84 height 17
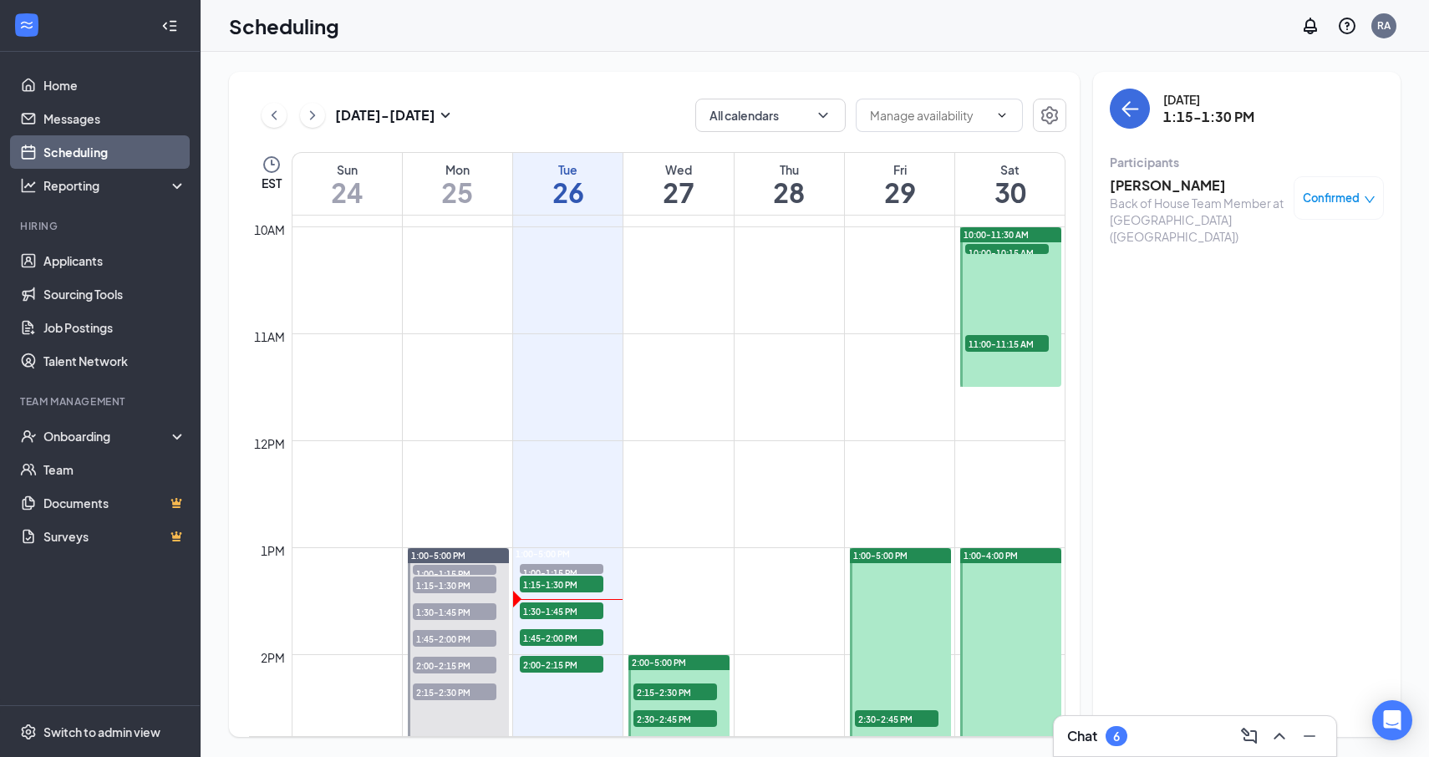
click at [1169, 178] on h3 "[PERSON_NAME]" at bounding box center [1198, 185] width 176 height 18
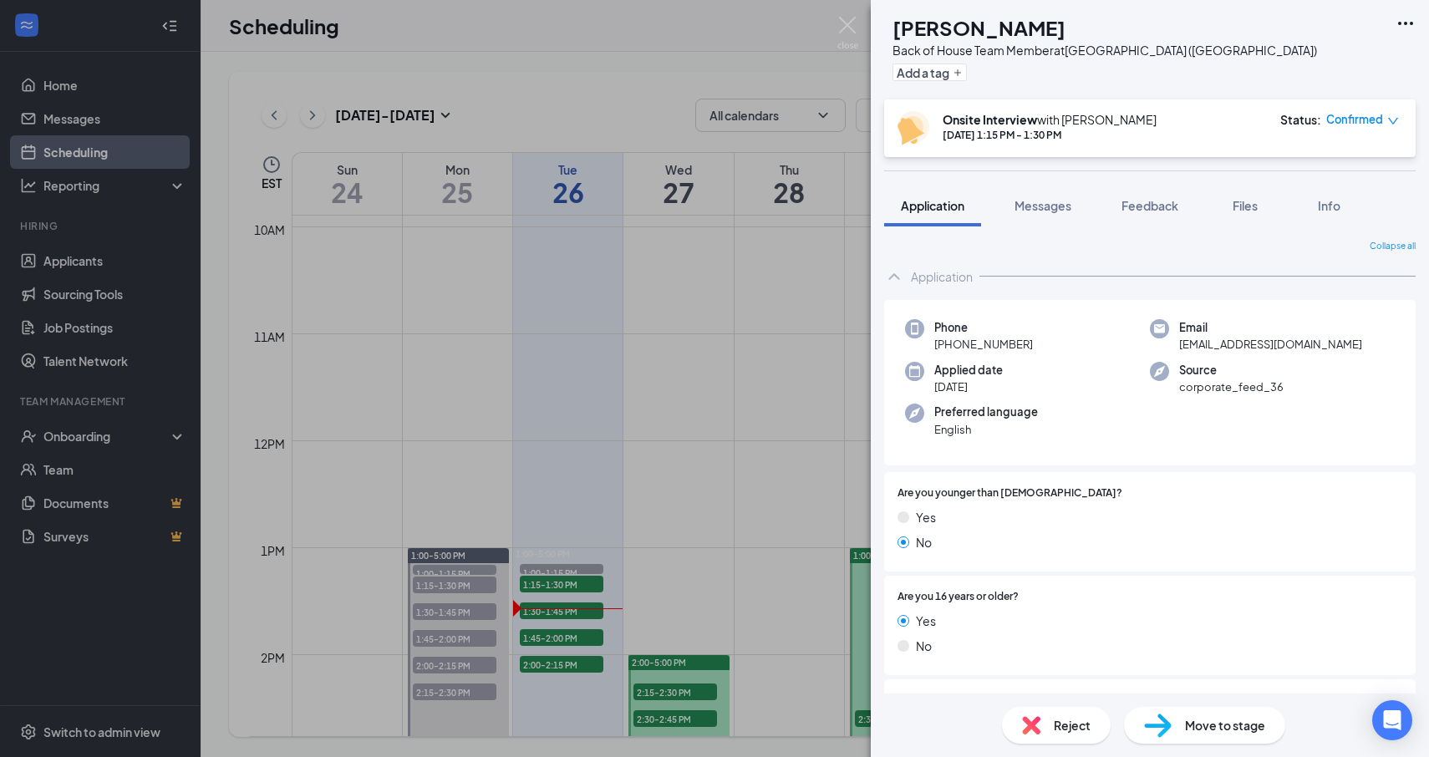
click at [786, 294] on div "[PERSON_NAME] [PERSON_NAME] Back of House Team Member at [GEOGRAPHIC_DATA] ([GE…" at bounding box center [714, 378] width 1429 height 757
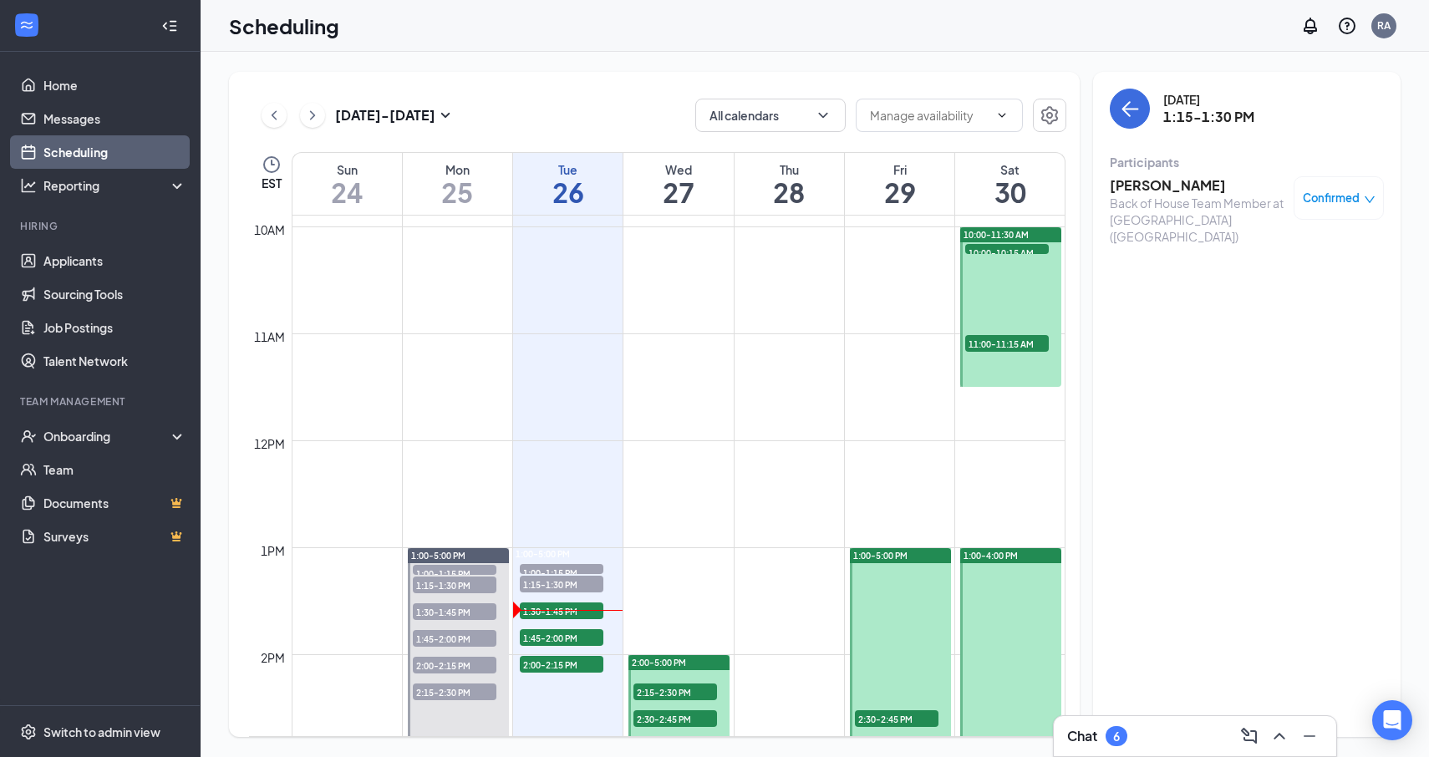
scroll to position [1061, 0]
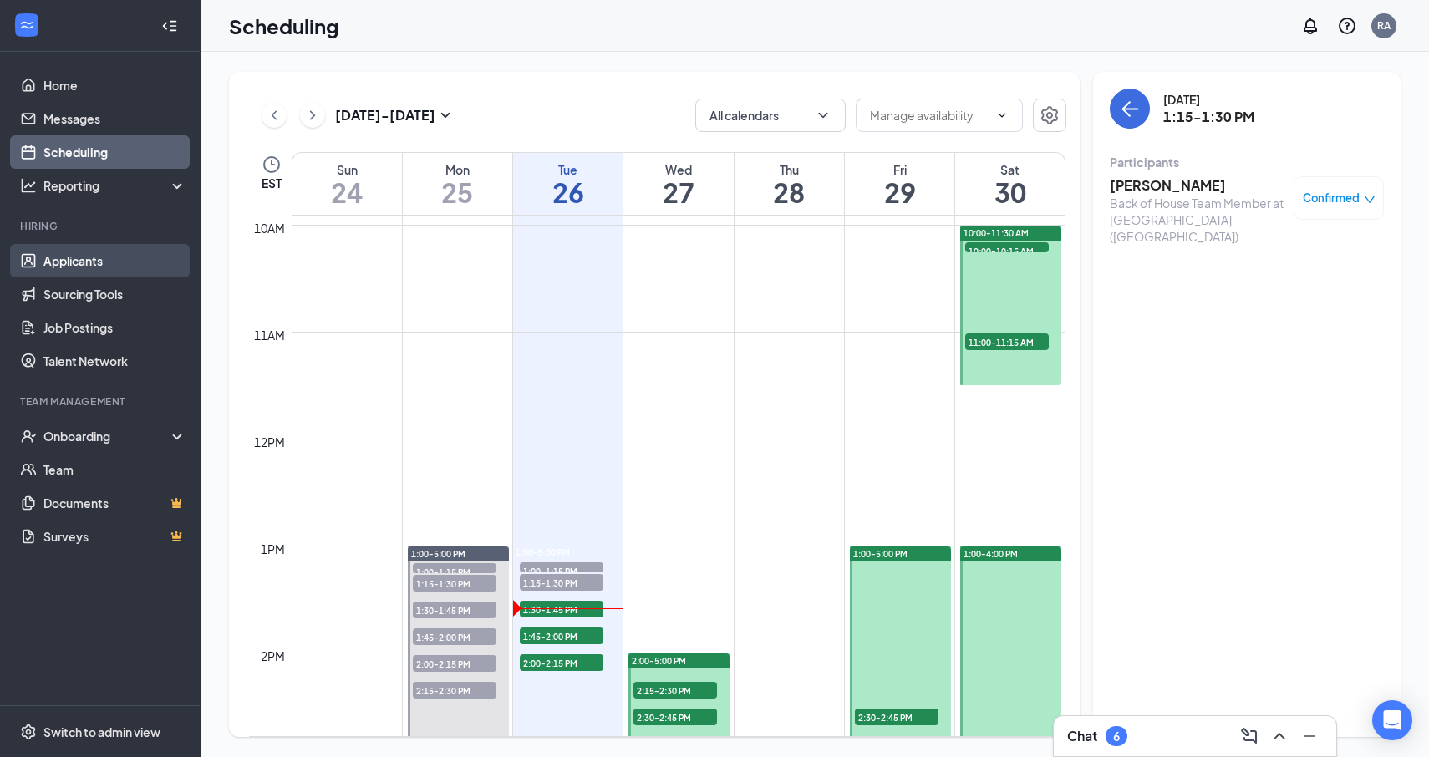
click at [71, 248] on link "Applicants" at bounding box center [114, 260] width 143 height 33
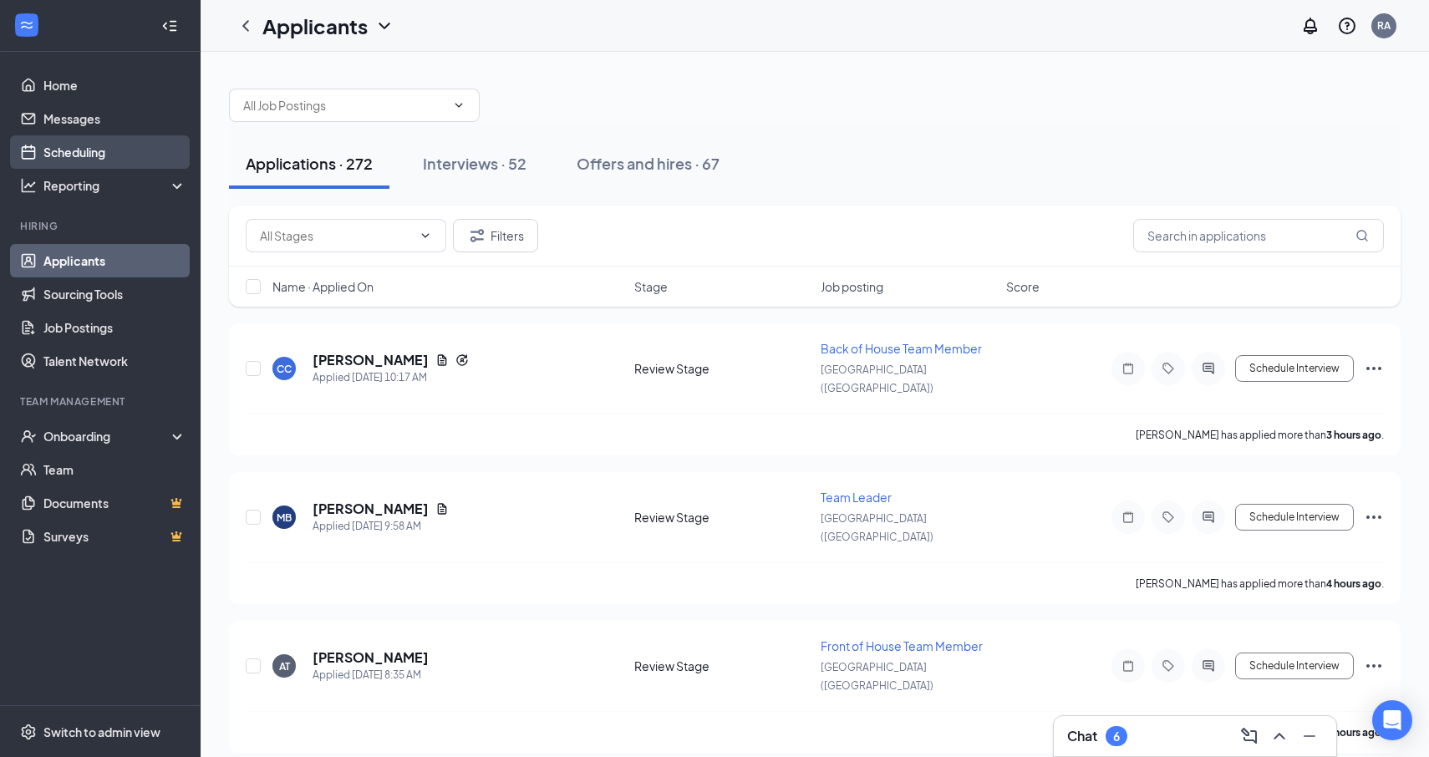
click at [85, 150] on link "Scheduling" at bounding box center [114, 151] width 143 height 33
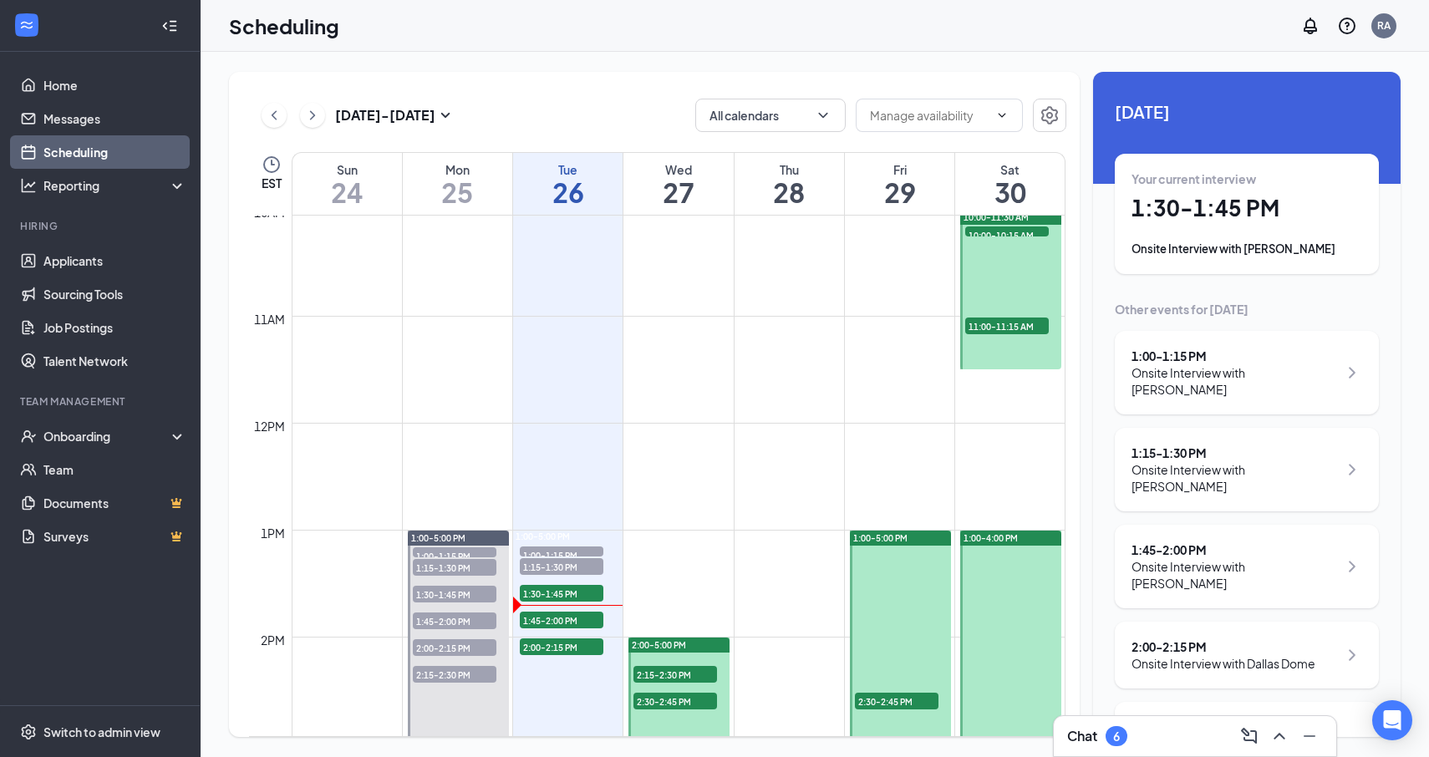
scroll to position [1177, 0]
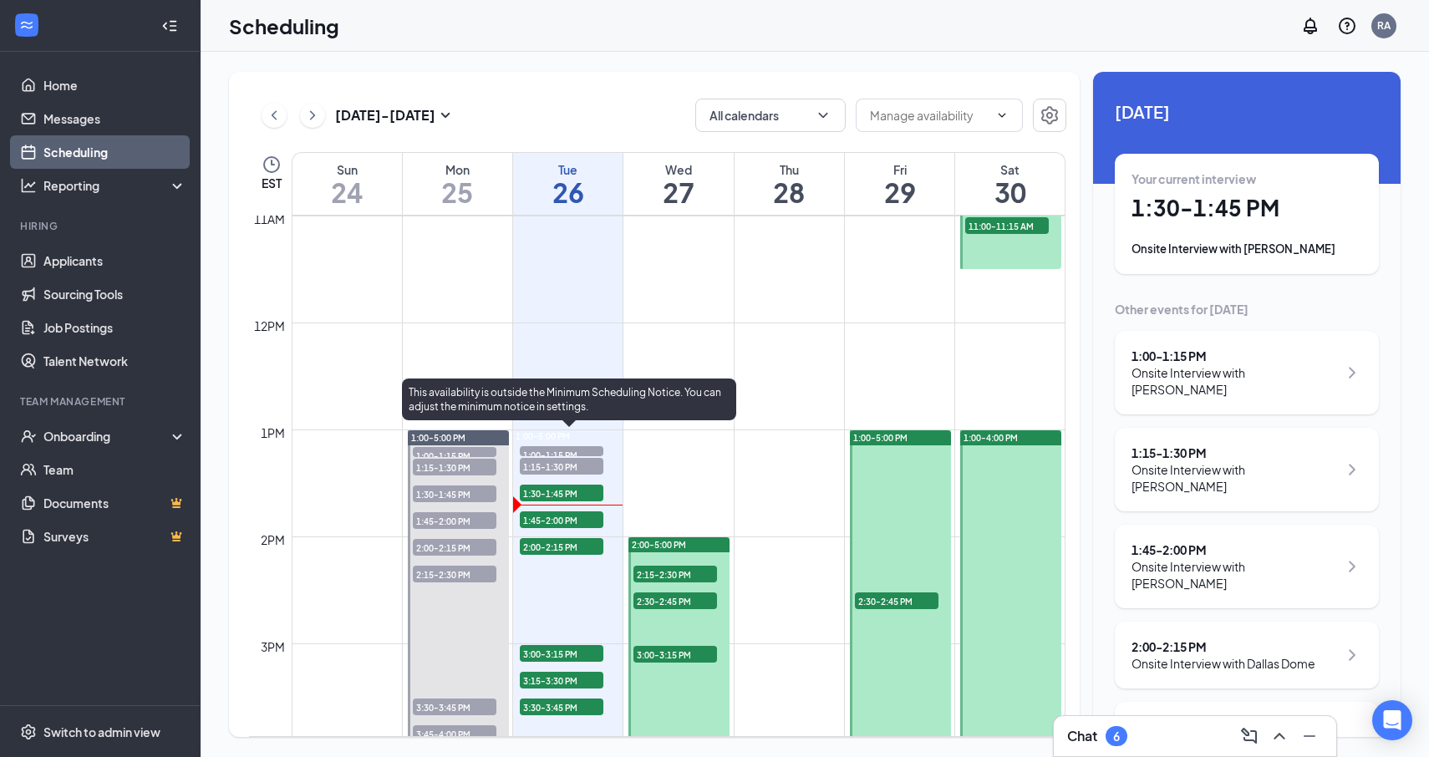
click at [578, 466] on span "1:15-1:30 PM" at bounding box center [562, 466] width 84 height 17
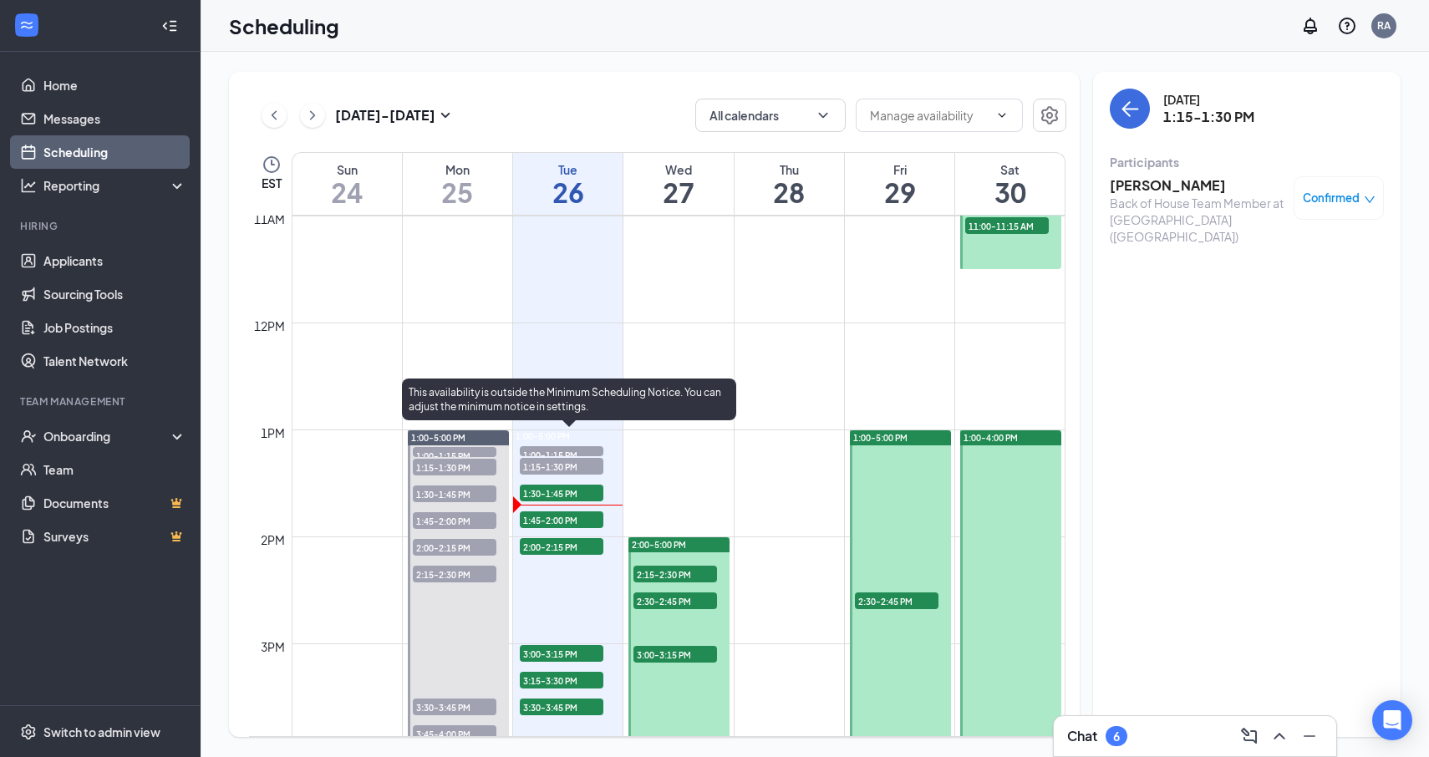
click at [561, 498] on span "1:30-1:45 PM" at bounding box center [562, 493] width 84 height 17
click at [579, 466] on span "1:15-1:30 PM" at bounding box center [562, 466] width 84 height 17
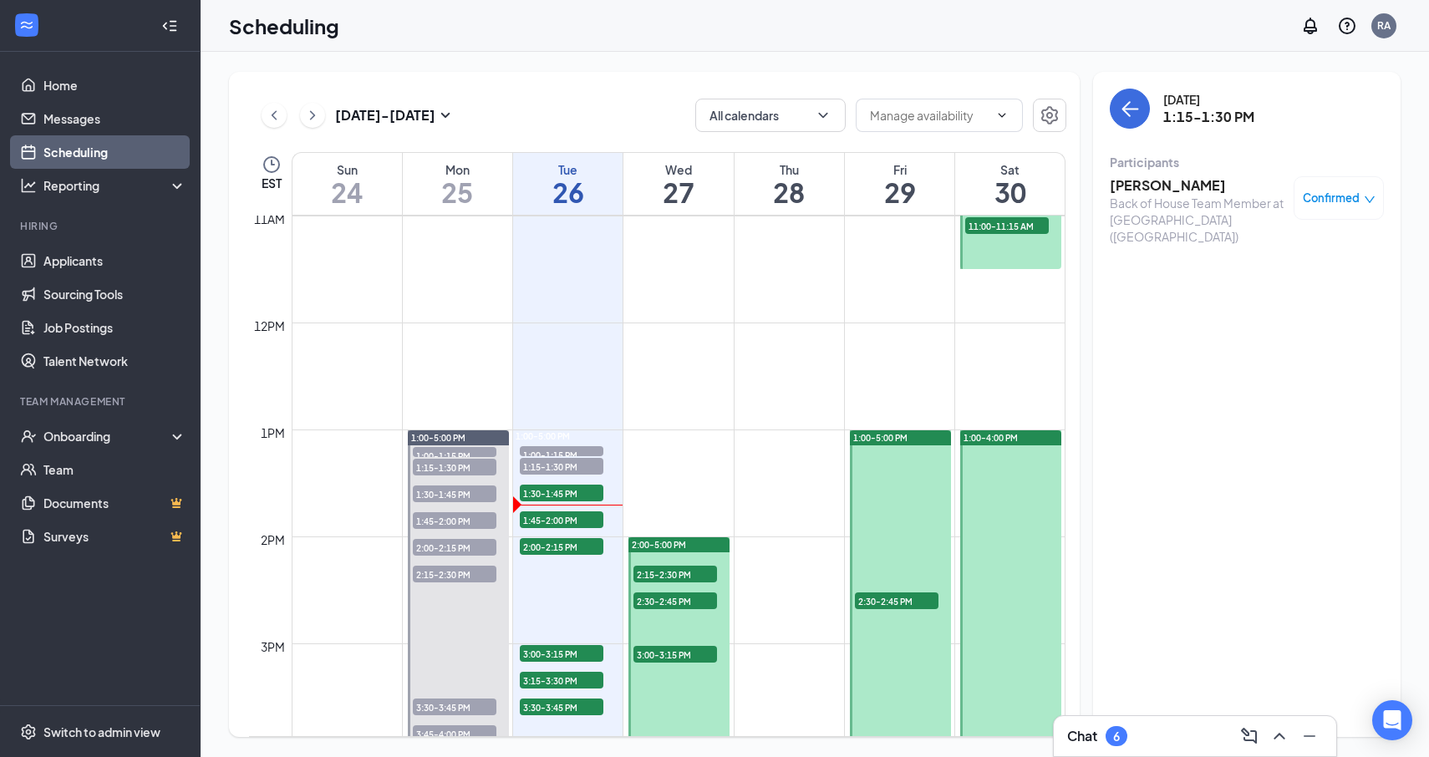
click at [1153, 190] on h3 "[PERSON_NAME]" at bounding box center [1198, 185] width 176 height 18
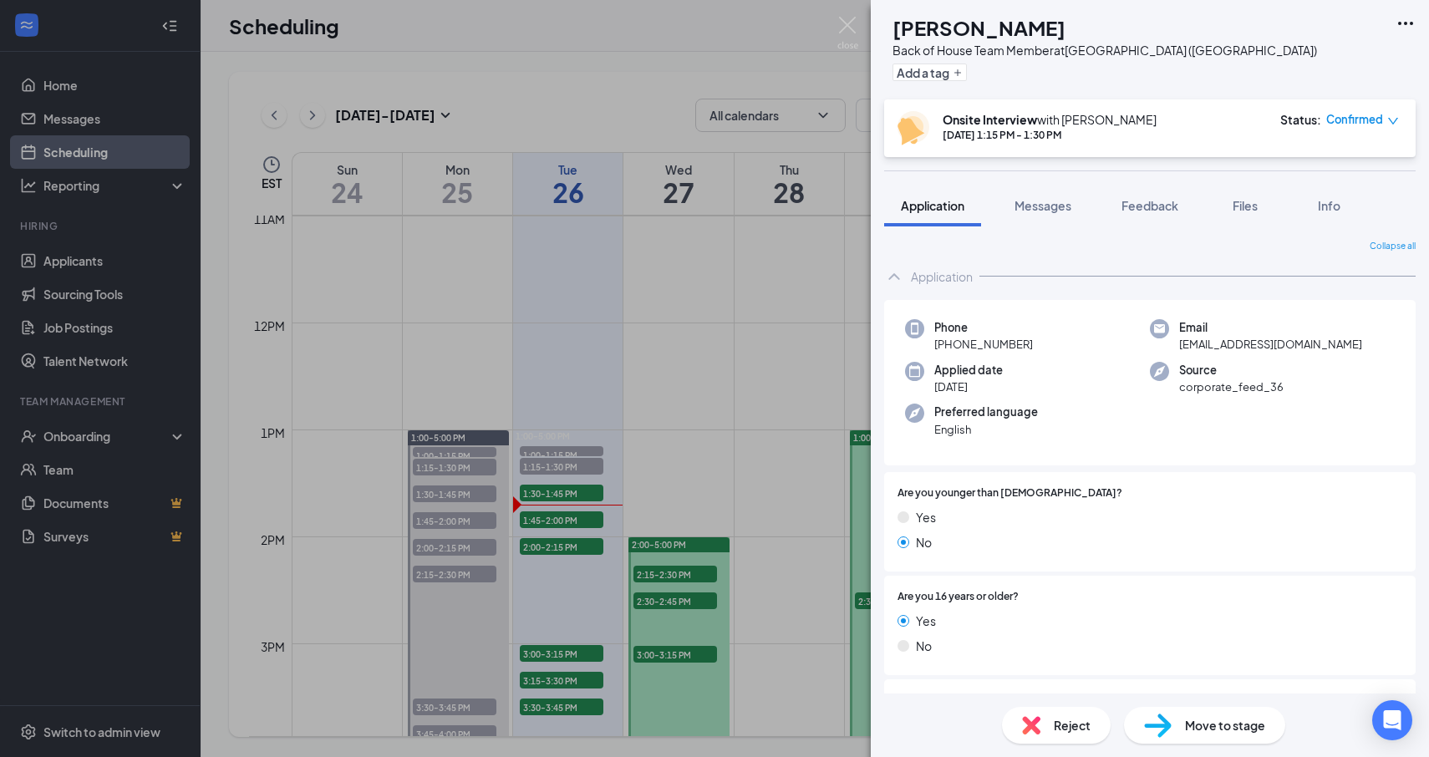
click at [1225, 727] on span "Move to stage" at bounding box center [1225, 725] width 80 height 18
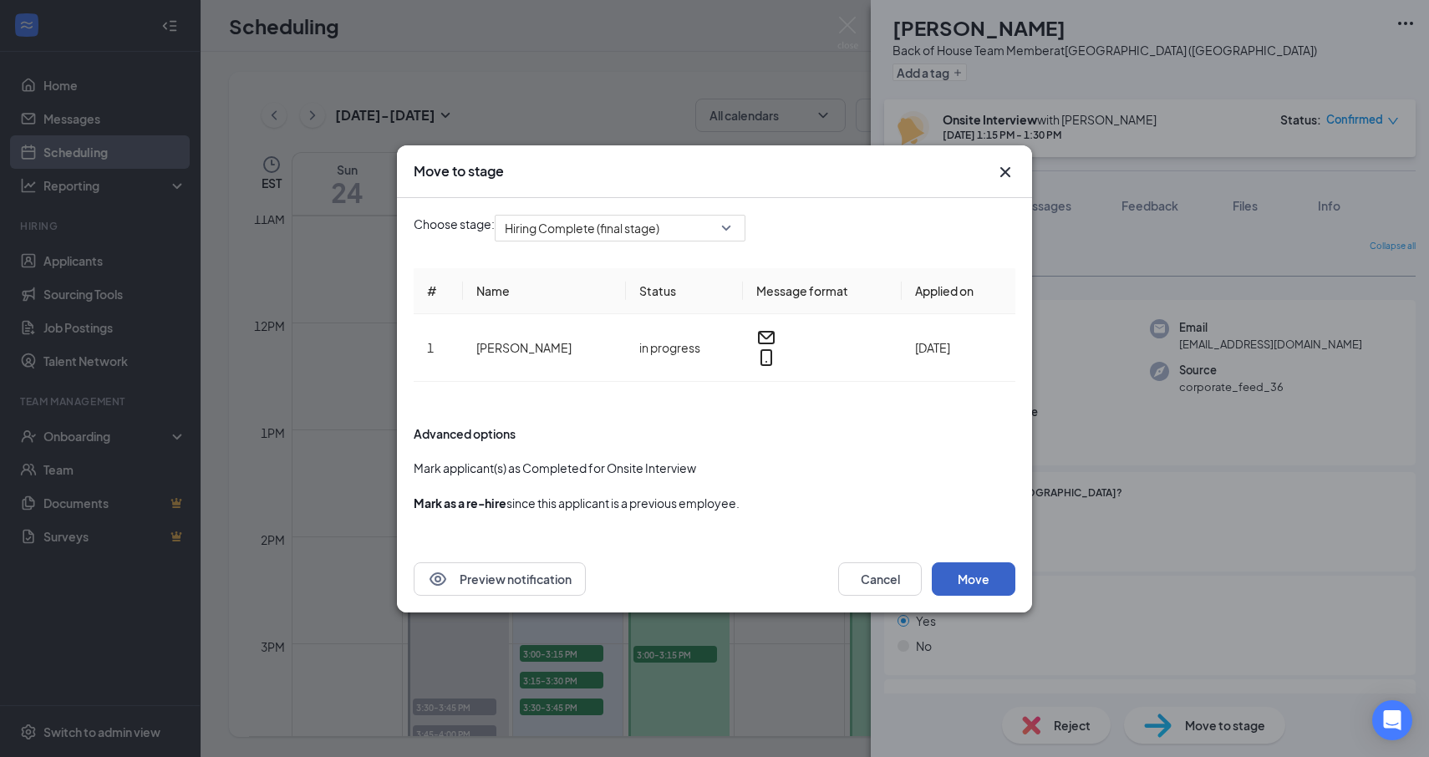
click at [972, 572] on button "Move" at bounding box center [974, 578] width 84 height 33
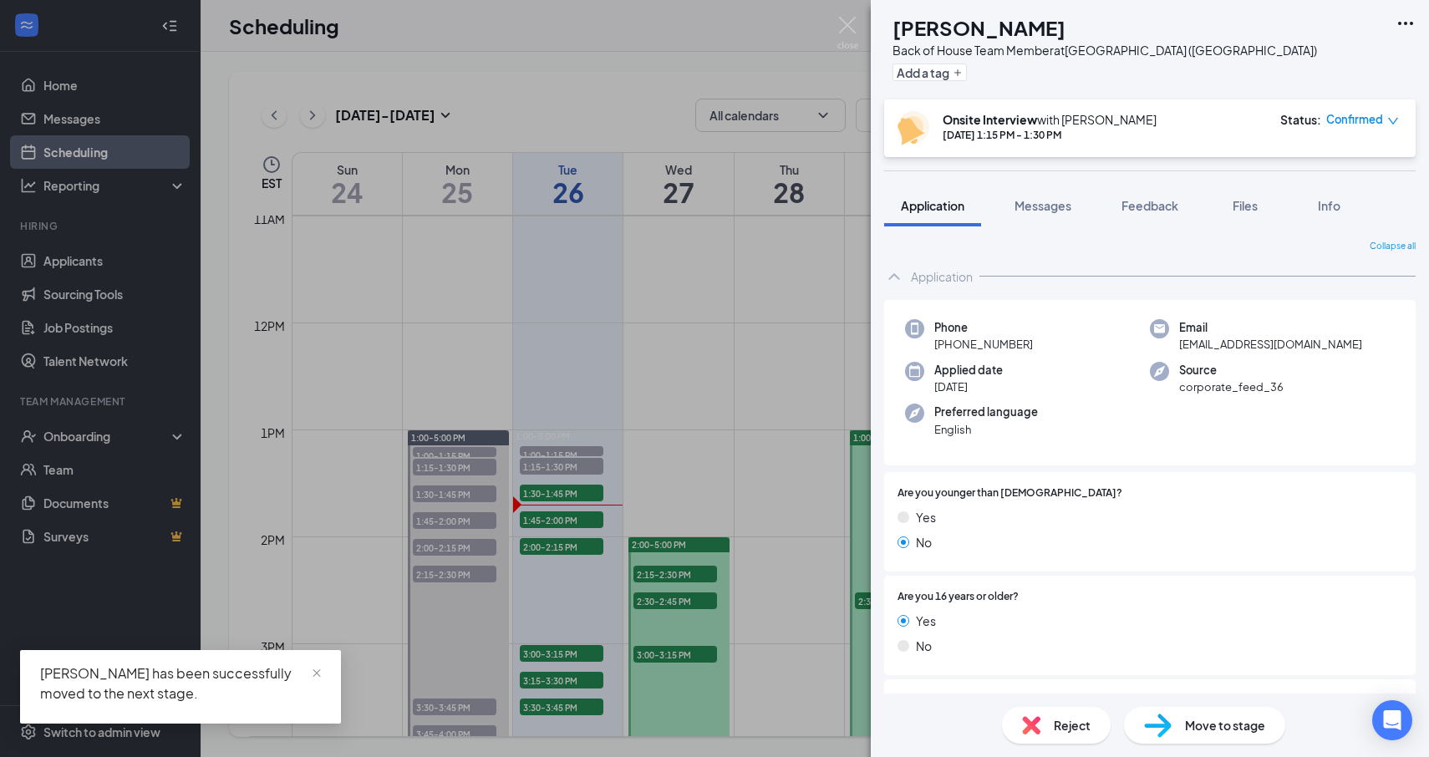
click at [563, 518] on div "[PERSON_NAME] [PERSON_NAME] Back of House Team Member at [GEOGRAPHIC_DATA] ([GE…" at bounding box center [714, 378] width 1429 height 757
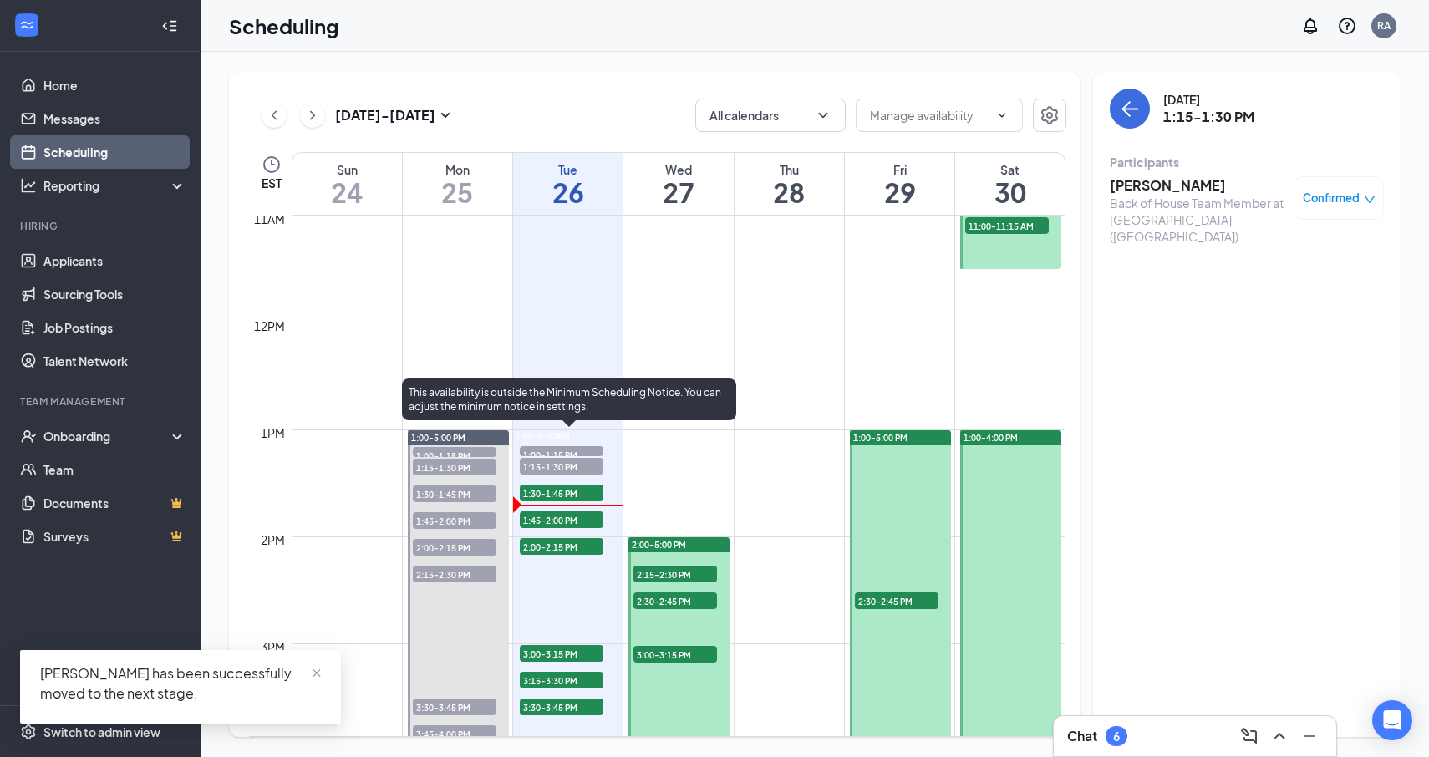
click at [578, 524] on span "1:45-2:00 PM" at bounding box center [562, 519] width 84 height 17
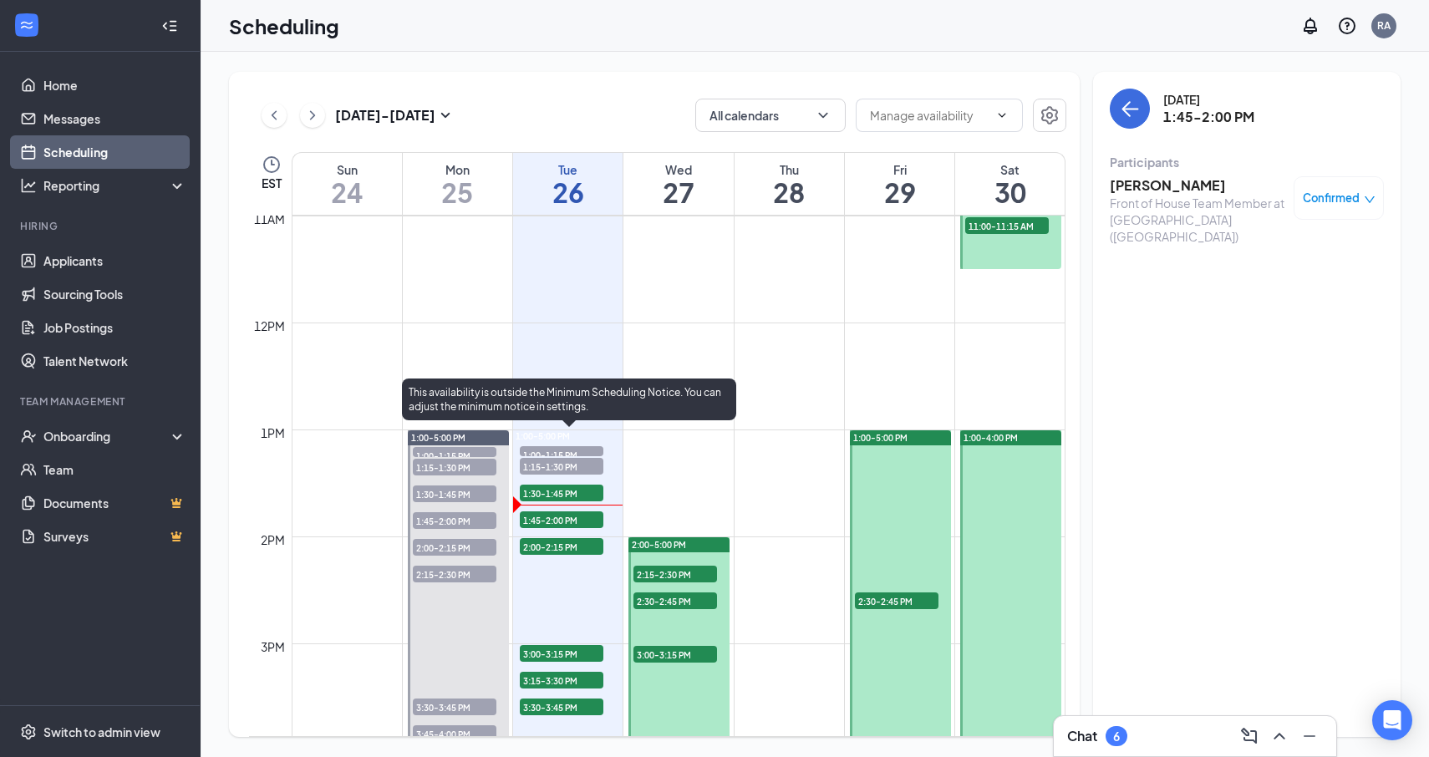
click at [583, 496] on span "1:30-1:45 PM" at bounding box center [562, 493] width 84 height 17
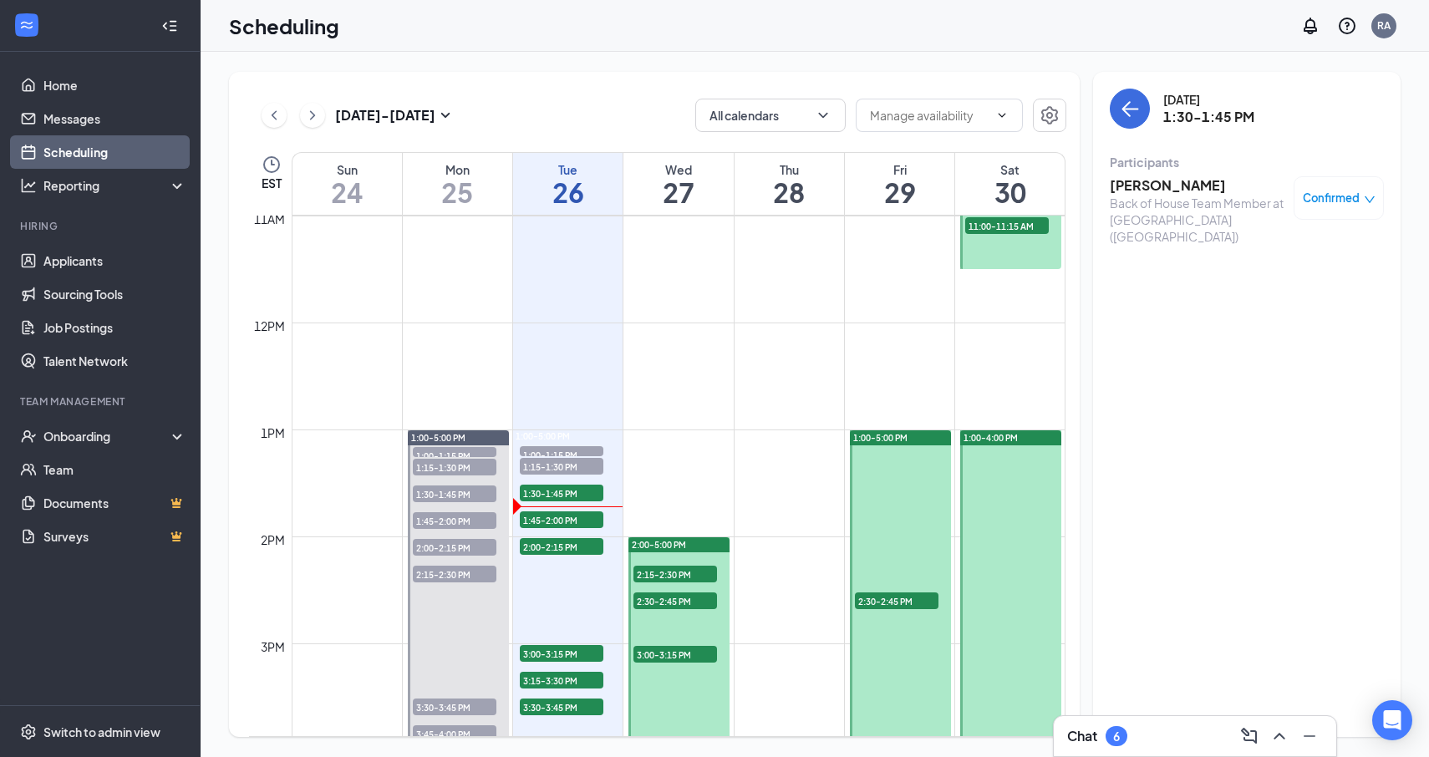
click at [1133, 184] on h3 "[PERSON_NAME]" at bounding box center [1198, 185] width 176 height 18
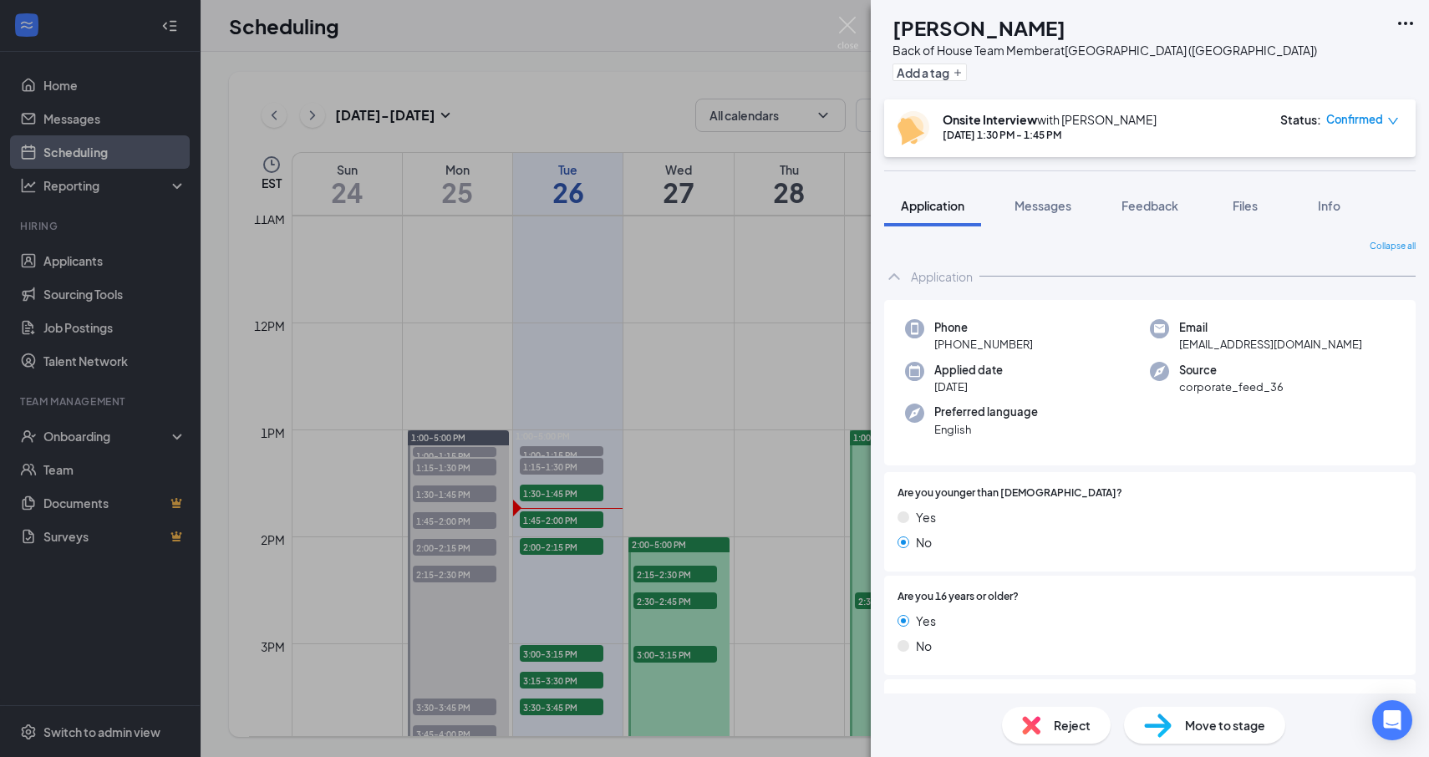
scroll to position [1, 0]
click at [563, 540] on div "NS [PERSON_NAME] Back of House Team Member at [GEOGRAPHIC_DATA] ([GEOGRAPHIC_DA…" at bounding box center [714, 378] width 1429 height 757
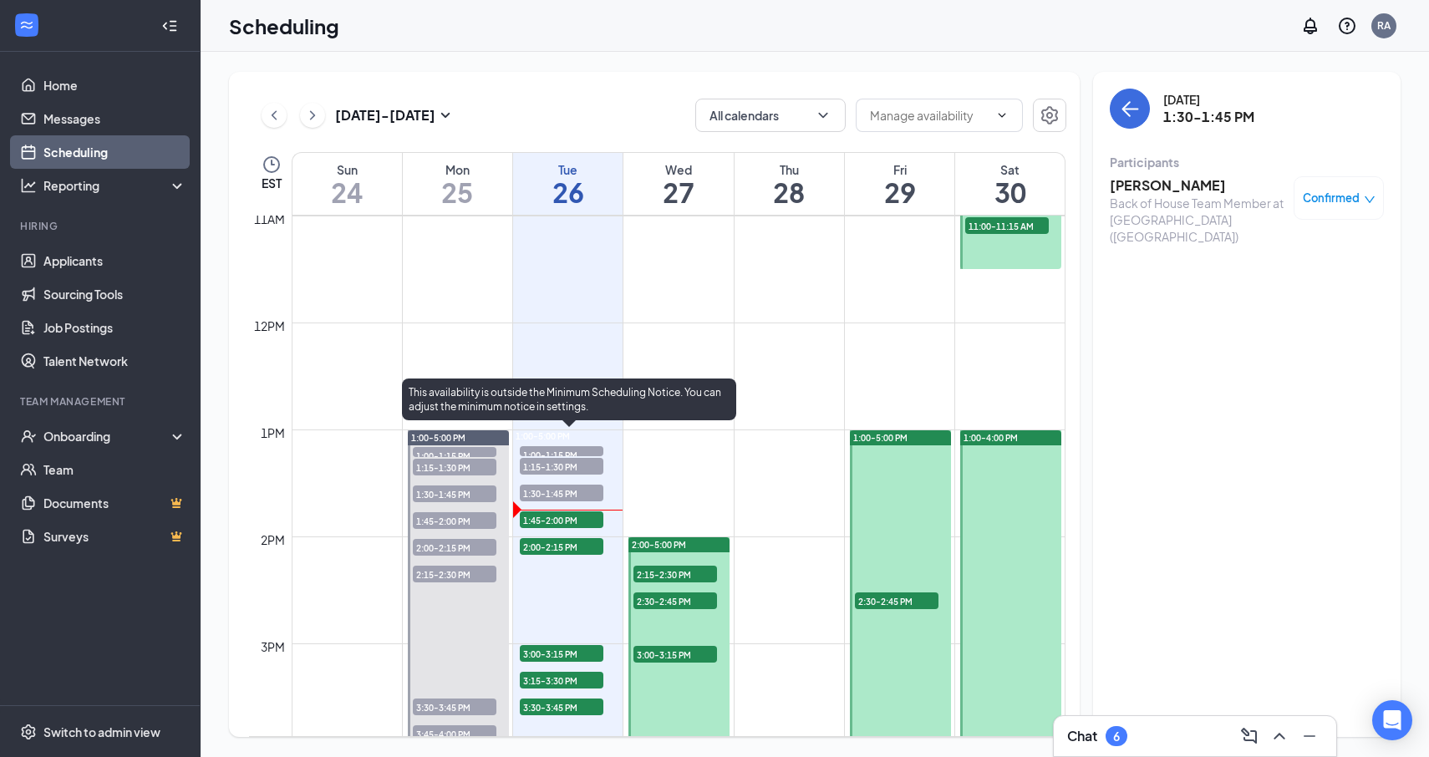
click at [564, 522] on span "1:45-2:00 PM" at bounding box center [562, 519] width 84 height 17
click at [568, 497] on span "1:30-1:45 PM" at bounding box center [562, 493] width 84 height 17
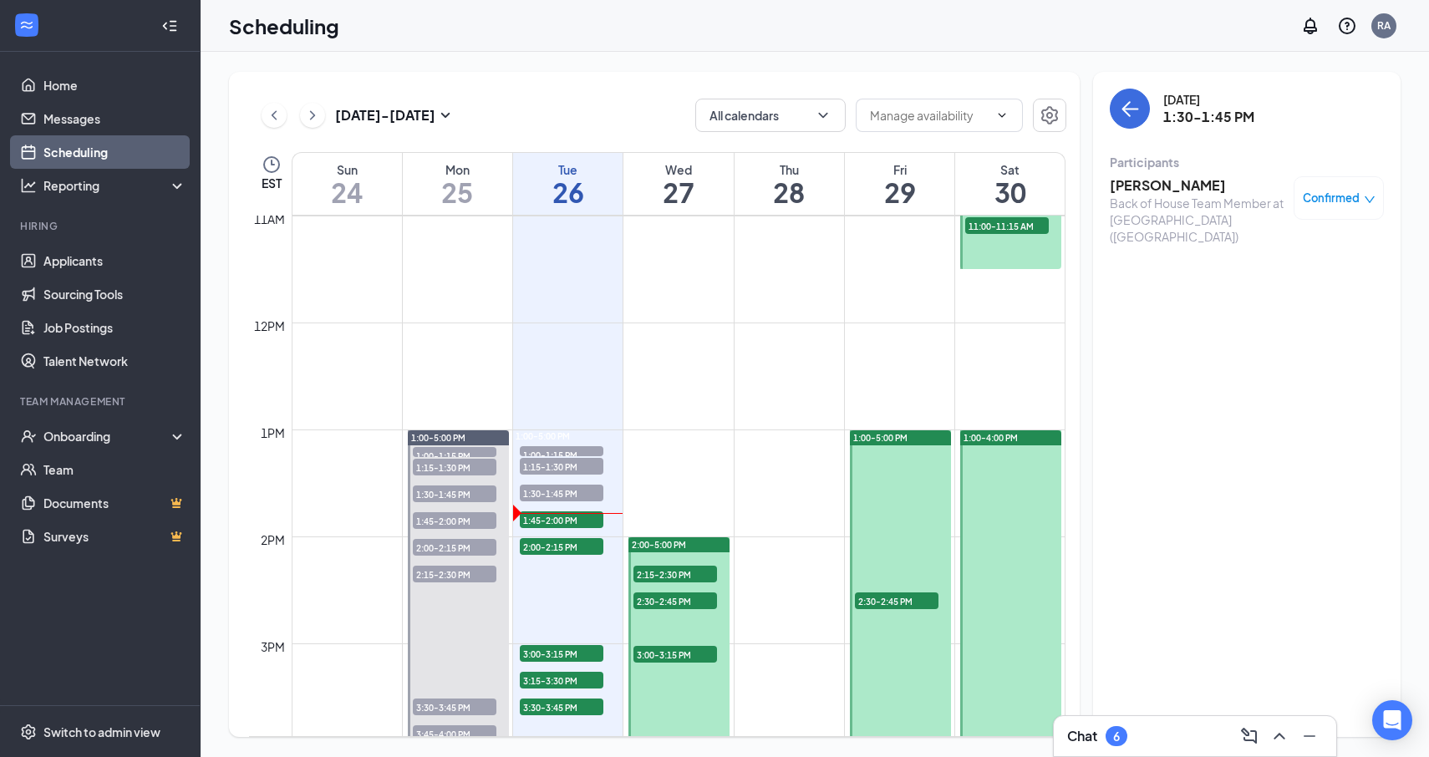
click at [1149, 185] on h3 "[PERSON_NAME]" at bounding box center [1198, 185] width 176 height 18
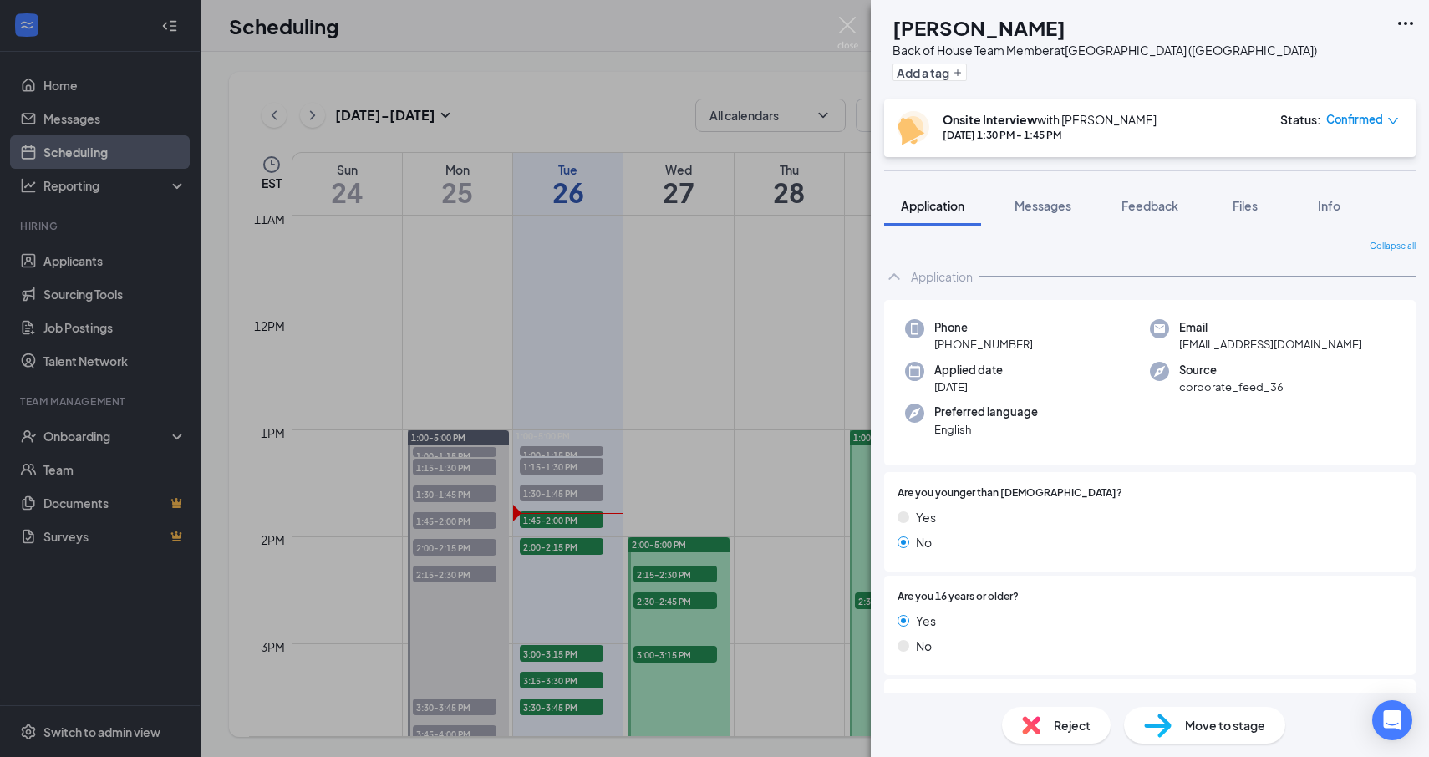
click at [1067, 722] on span "Reject" at bounding box center [1072, 725] width 37 height 18
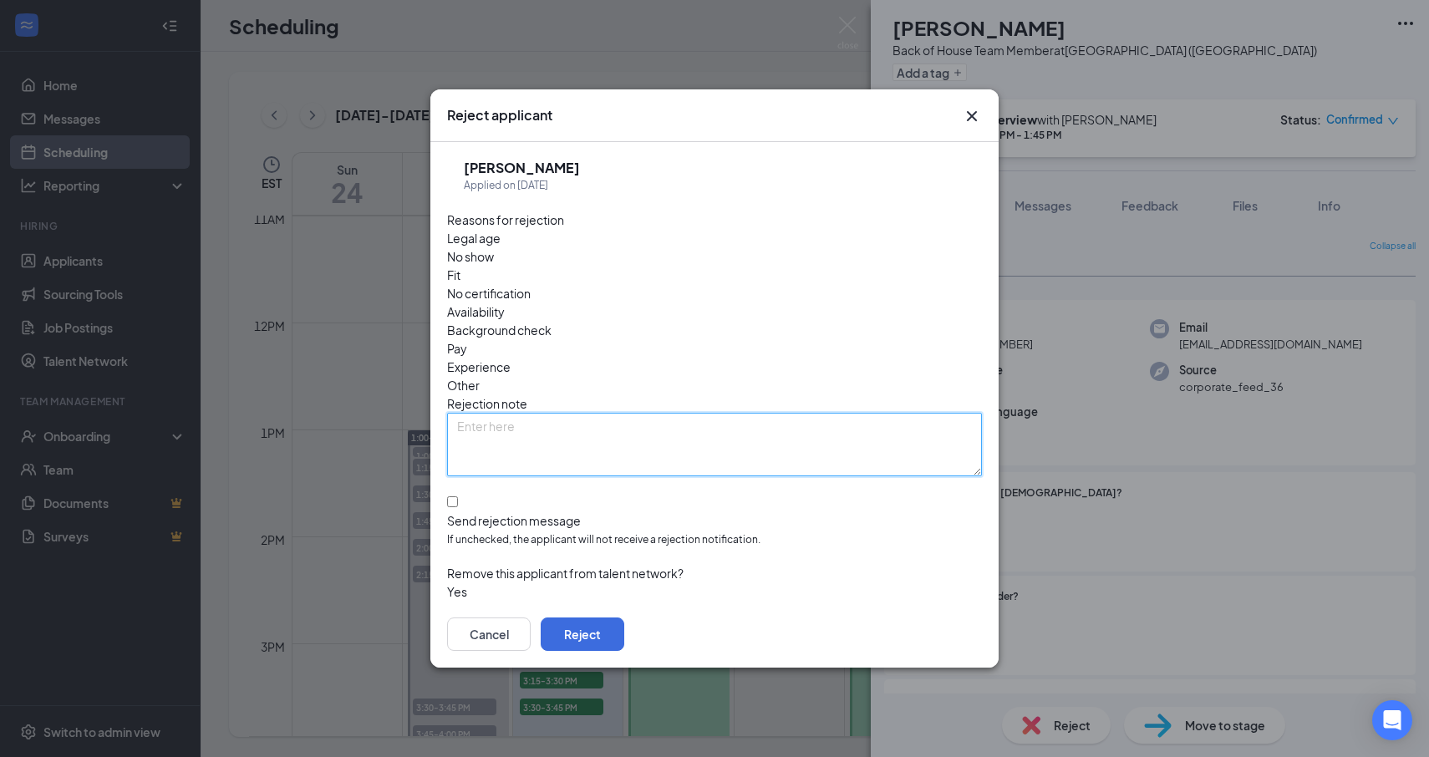
click at [687, 425] on textarea at bounding box center [714, 445] width 535 height 64
click at [827, 413] on textarea "Told to do research and reapply when ready. Applied blindly and" at bounding box center [714, 445] width 535 height 64
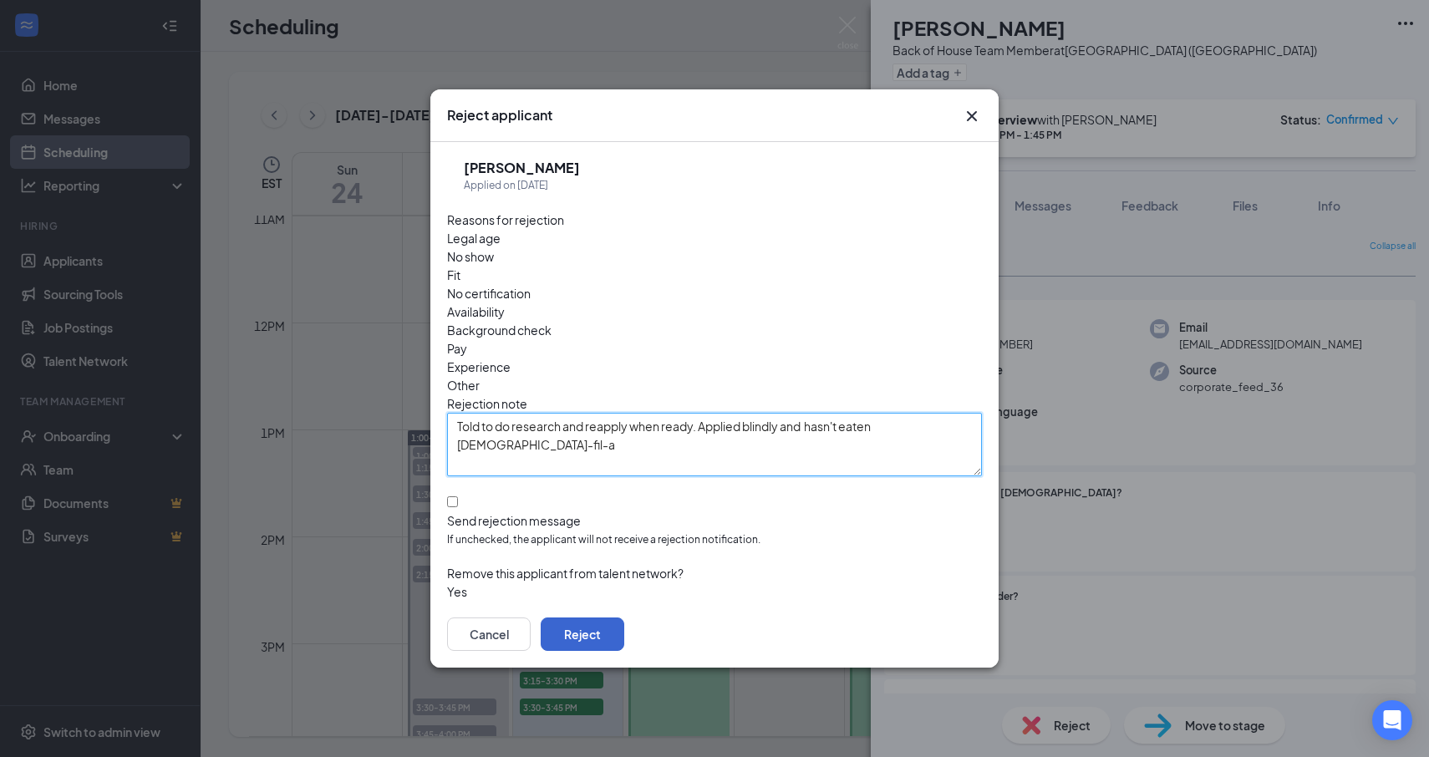
type textarea "Told to do research and reapply when ready. Applied blindly and hasn't eaten [D…"
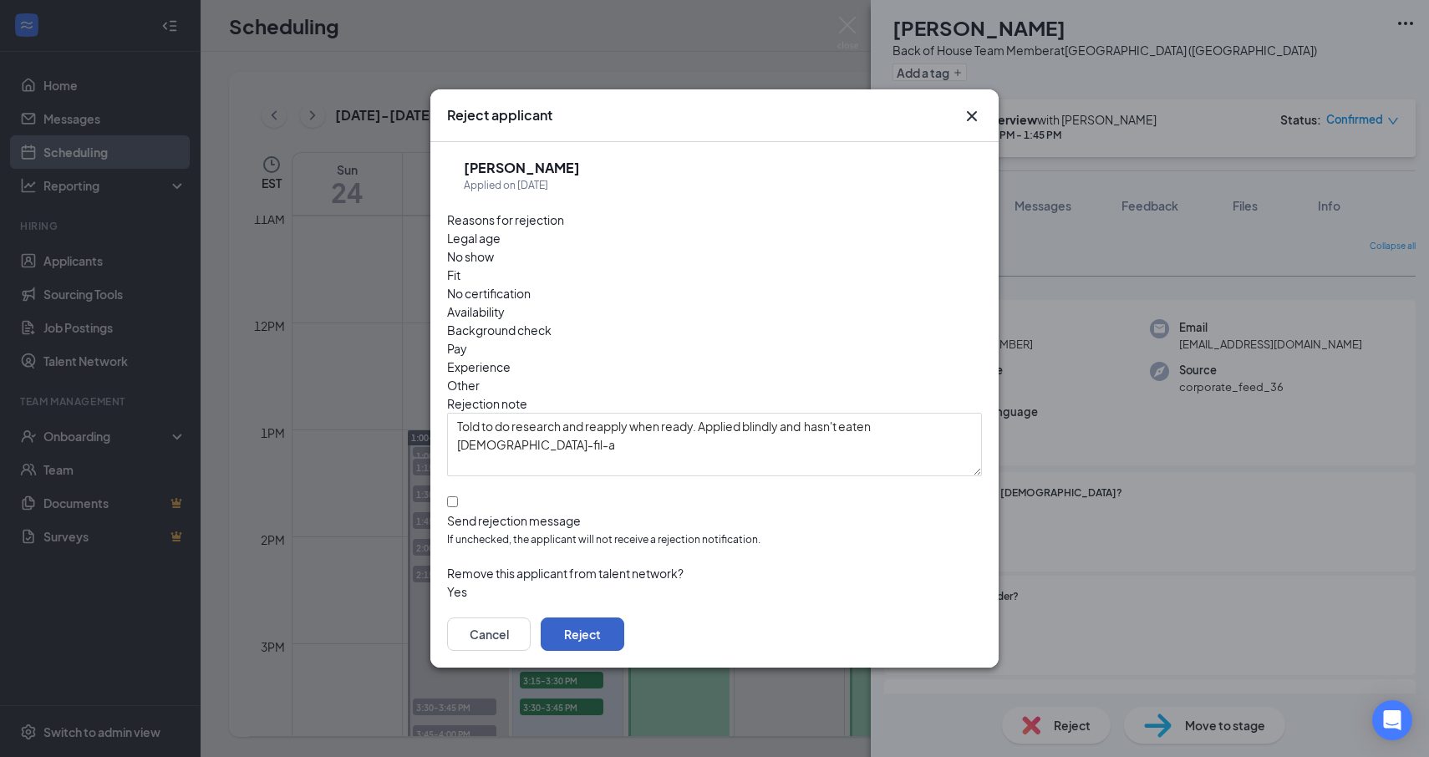
click at [624, 618] on button "Reject" at bounding box center [583, 634] width 84 height 33
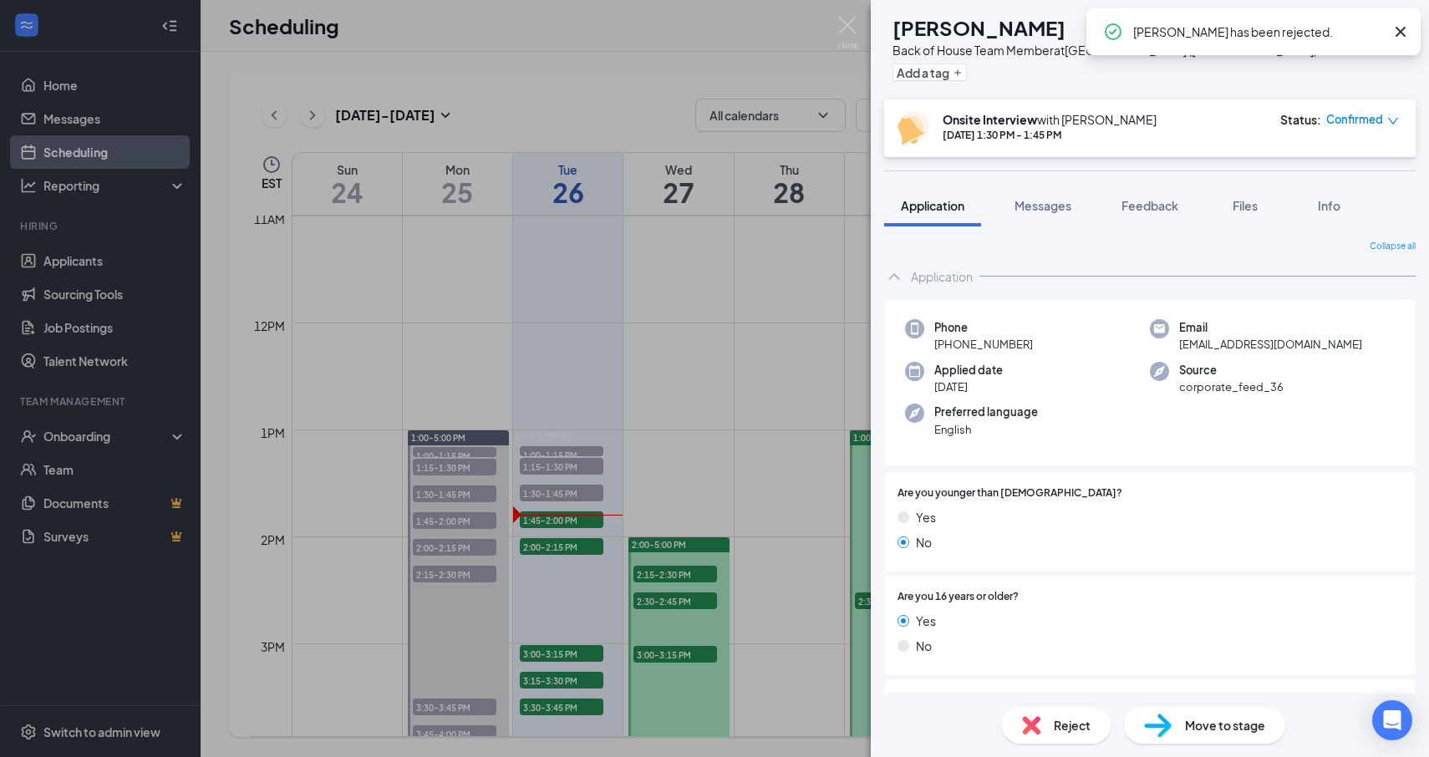
click at [685, 389] on div "NS [PERSON_NAME] Back of House Team Member at [GEOGRAPHIC_DATA] ([GEOGRAPHIC_DA…" at bounding box center [714, 378] width 1429 height 757
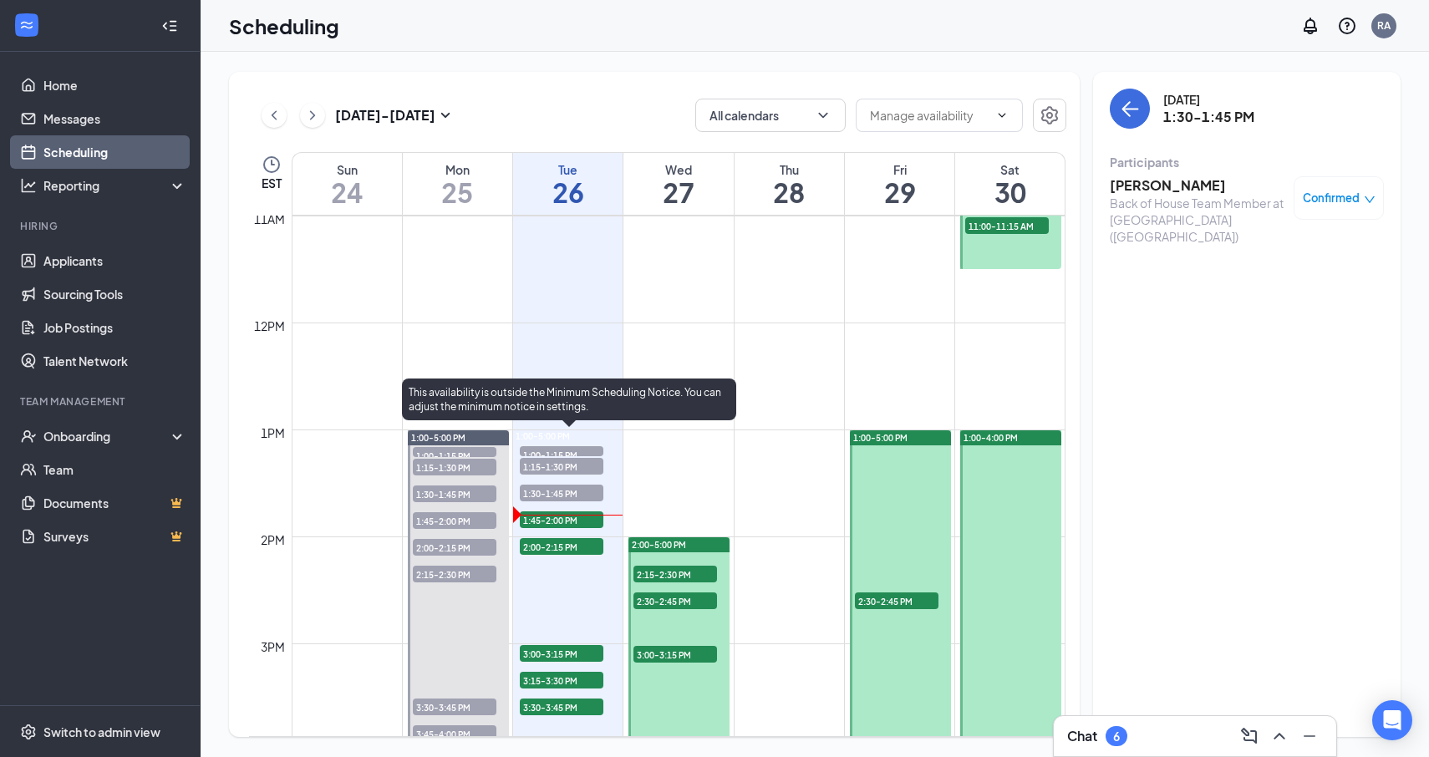
click at [578, 516] on span "1:45-2:00 PM" at bounding box center [562, 519] width 84 height 17
click at [567, 519] on span "1:45-2:00 PM" at bounding box center [562, 519] width 84 height 17
click at [549, 551] on span "2:00-2:15 PM" at bounding box center [562, 546] width 84 height 17
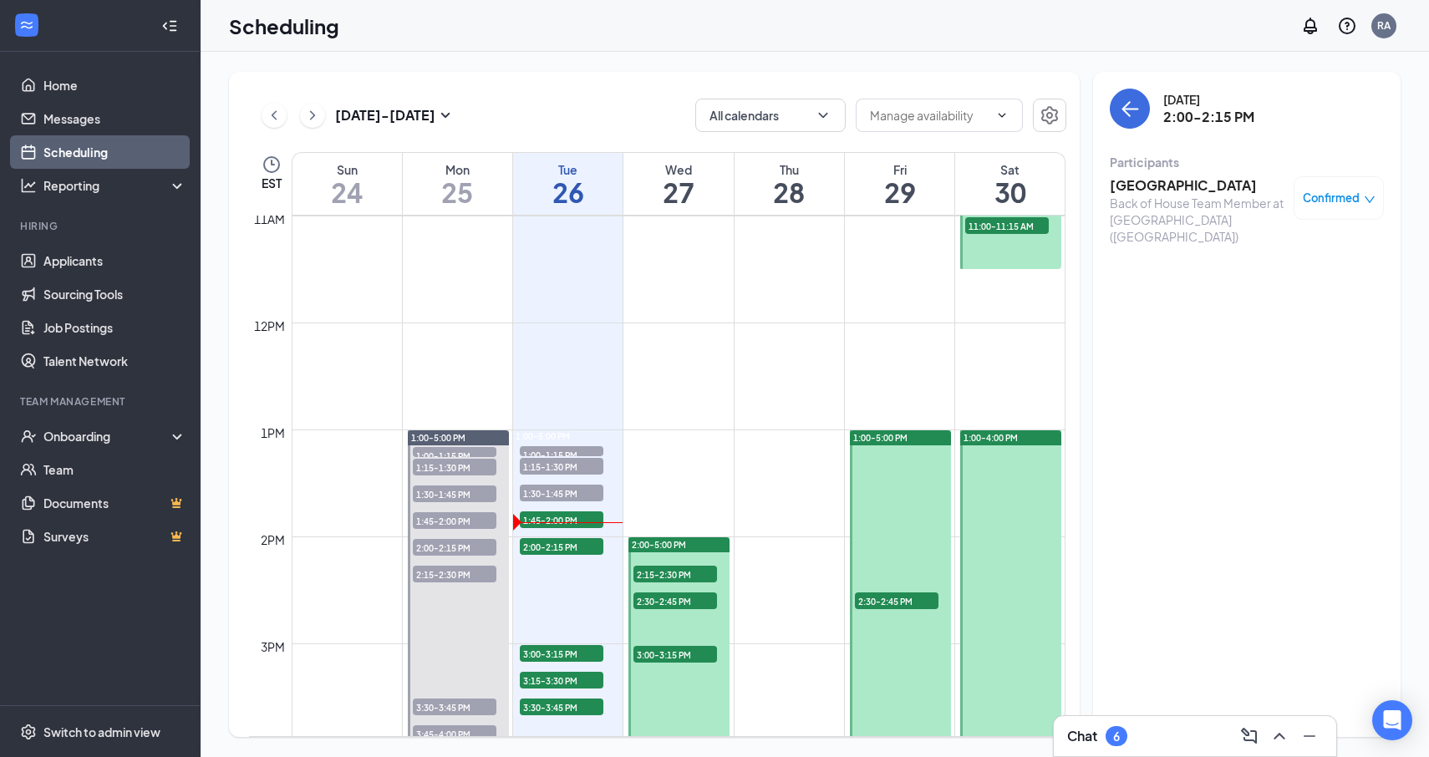
click at [1137, 187] on h3 "[GEOGRAPHIC_DATA]" at bounding box center [1198, 185] width 176 height 18
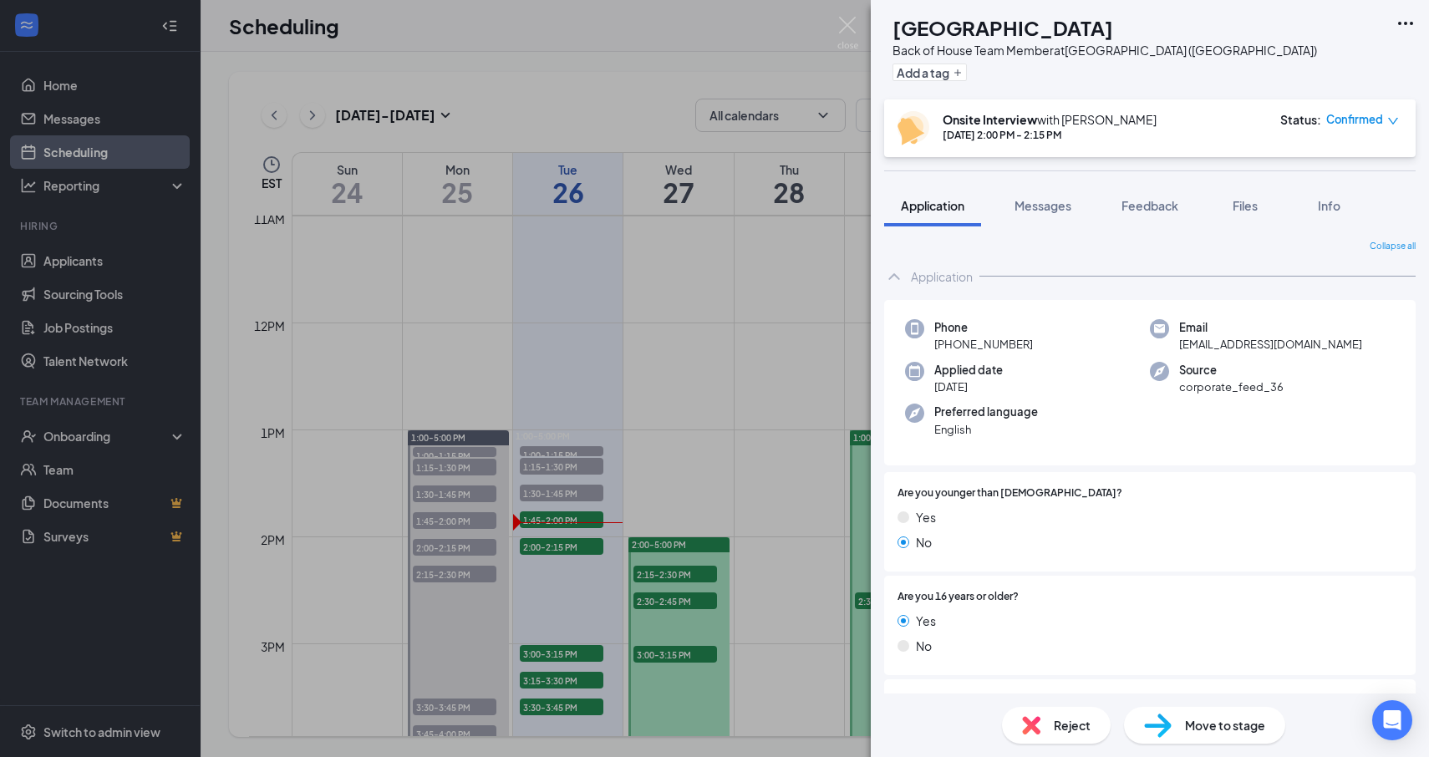
click at [750, 340] on div "DD Dallas Dome Back of House Team Member at [GEOGRAPHIC_DATA] ([GEOGRAPHIC_DATA…" at bounding box center [714, 378] width 1429 height 757
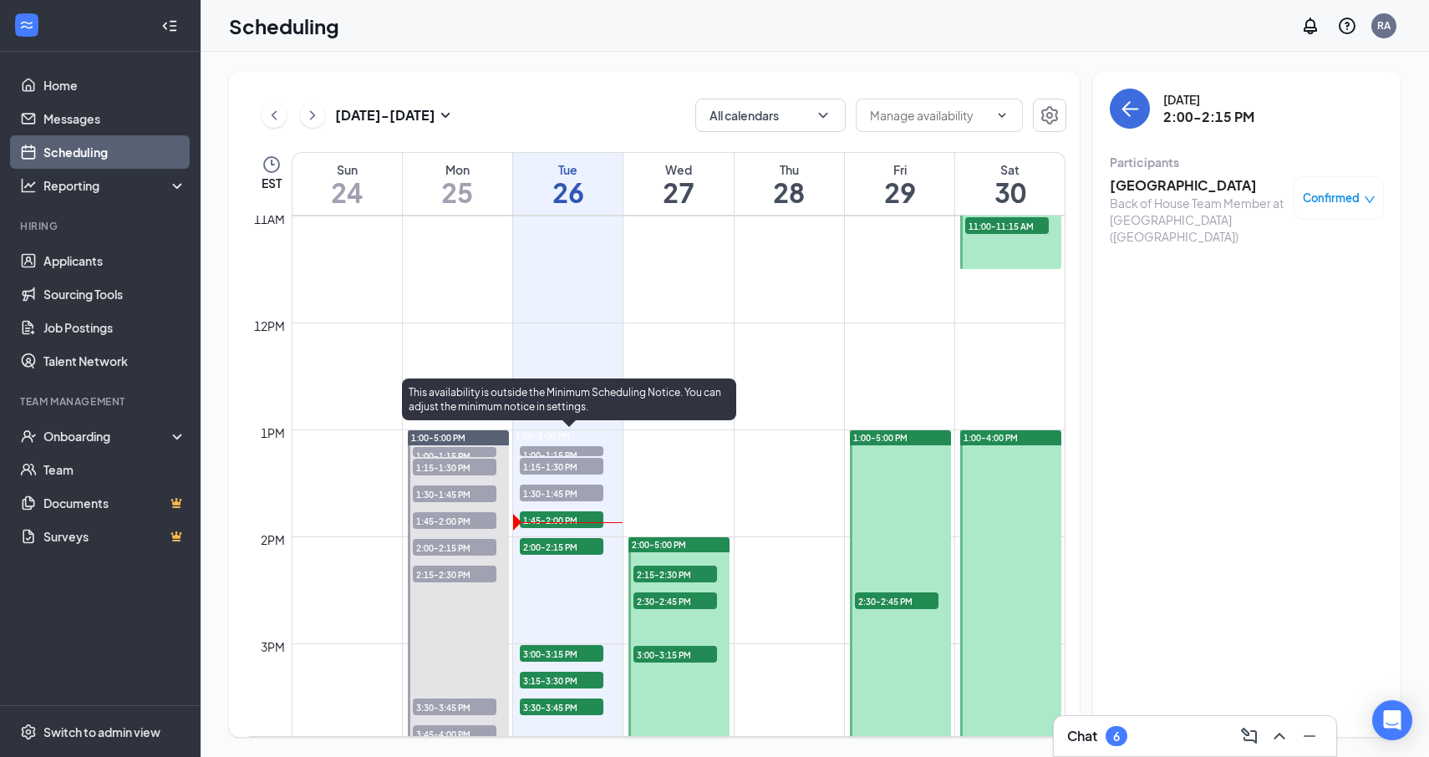
click at [542, 547] on span "2:00-2:15 PM" at bounding box center [562, 546] width 84 height 17
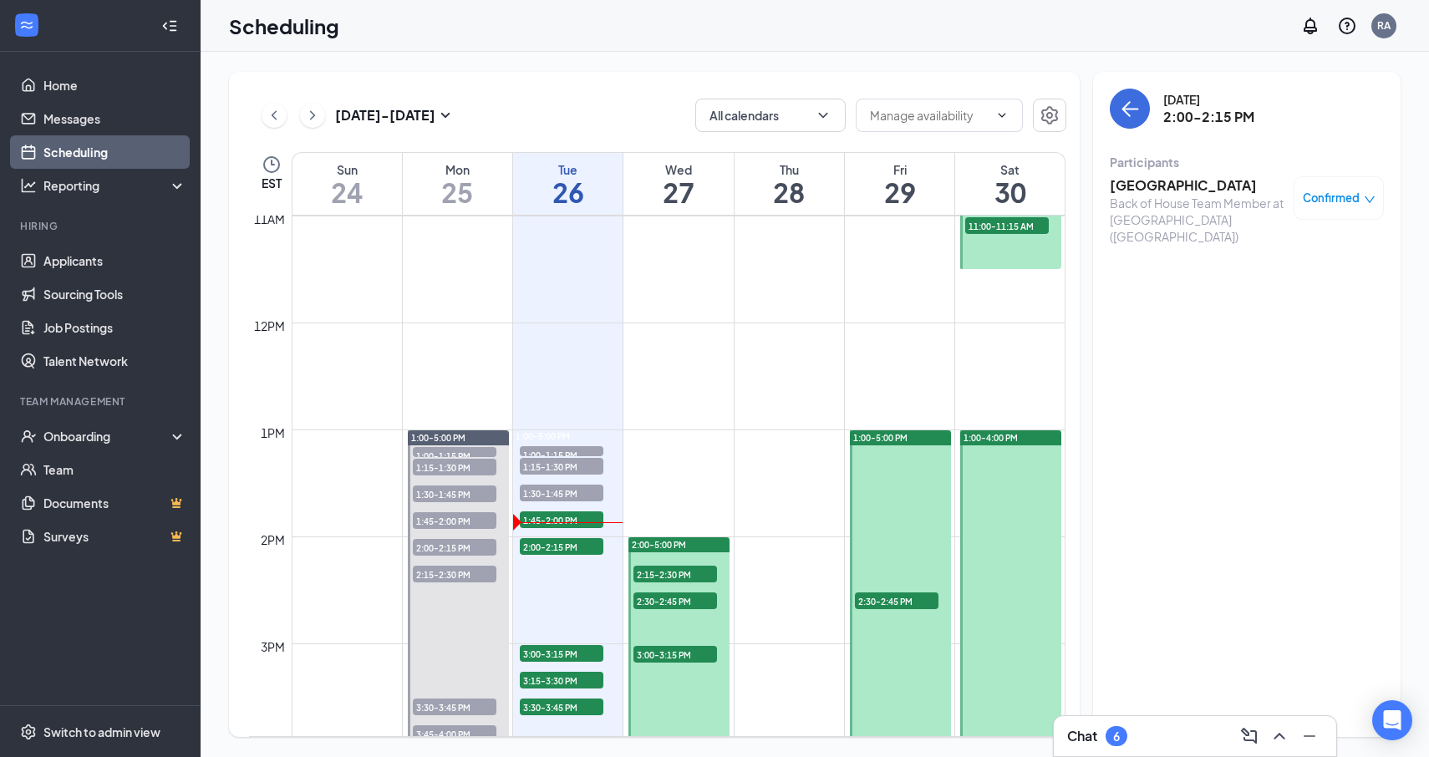
click at [1166, 179] on h3 "[GEOGRAPHIC_DATA]" at bounding box center [1198, 185] width 176 height 18
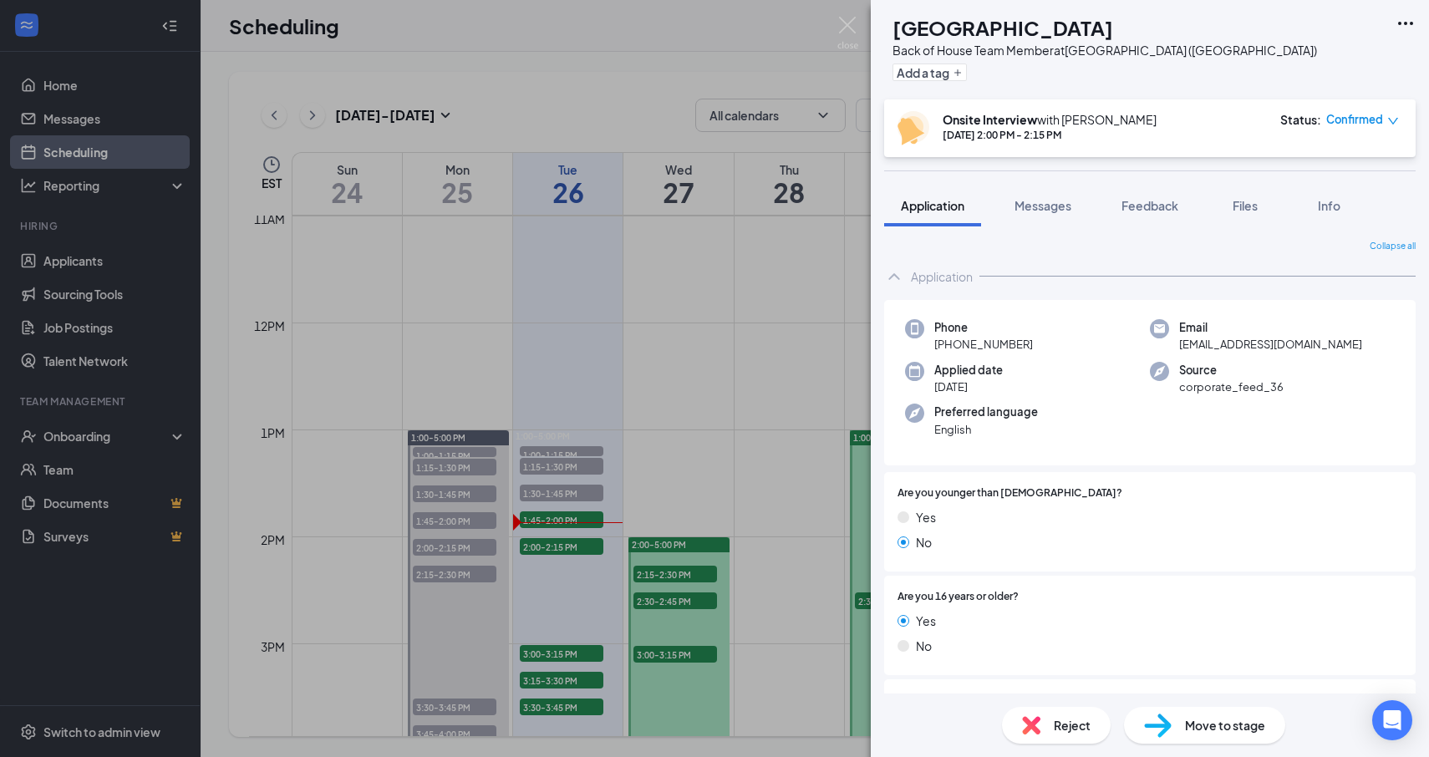
click at [567, 497] on div "DD Dallas Dome Back of House Team Member at [GEOGRAPHIC_DATA] ([GEOGRAPHIC_DATA…" at bounding box center [714, 378] width 1429 height 757
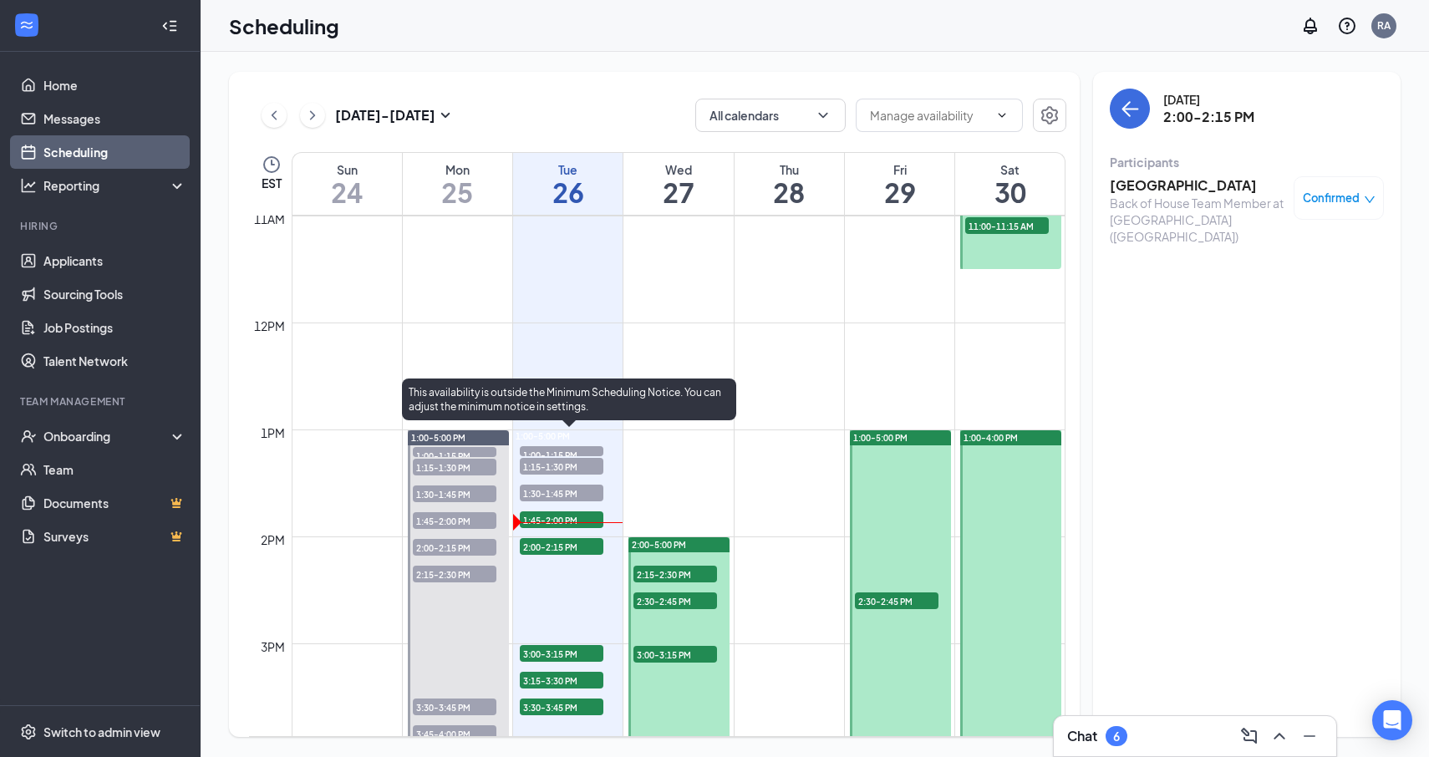
click at [564, 523] on span "1:45-2:00 PM" at bounding box center [562, 519] width 84 height 17
click at [564, 521] on span "1:45-2:00 PM" at bounding box center [562, 519] width 84 height 17
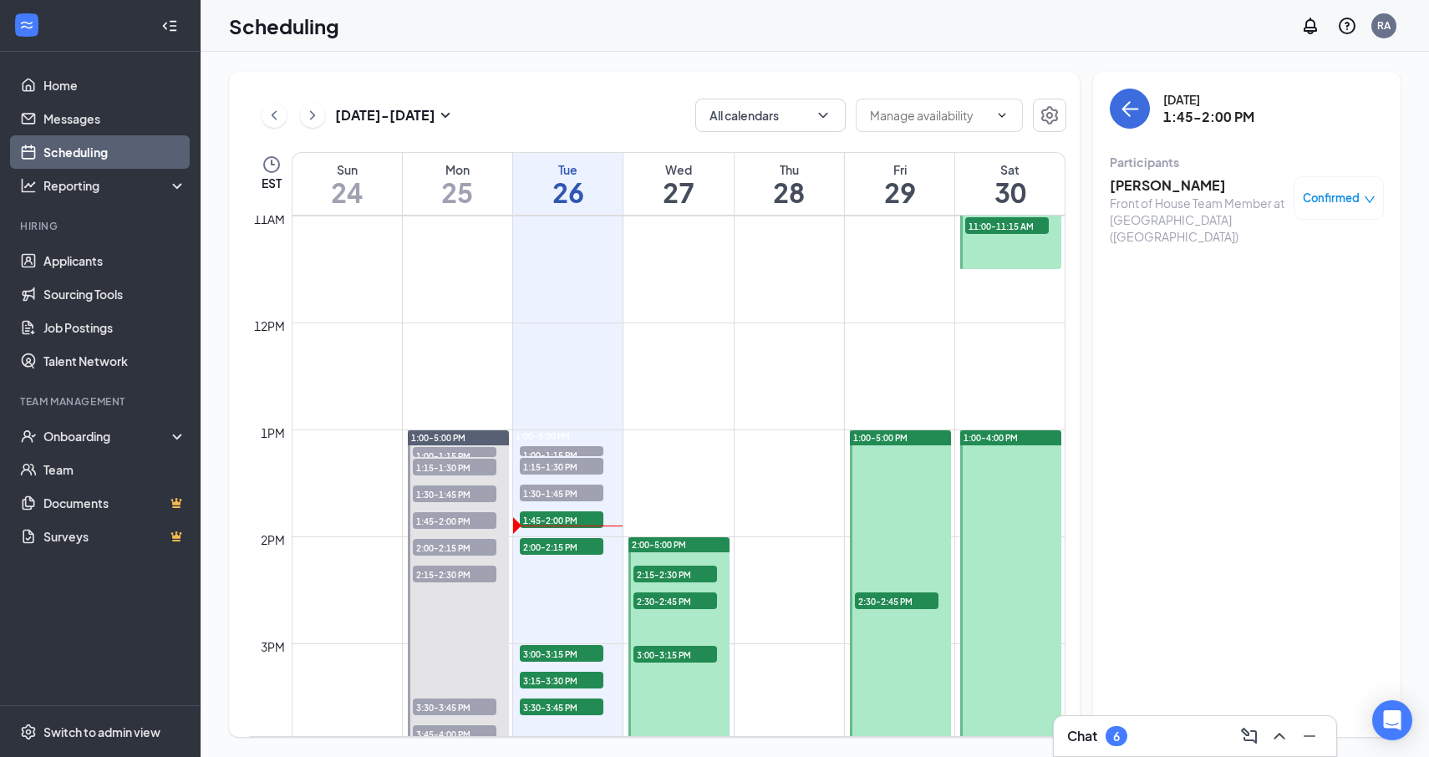
click at [1176, 179] on h3 "[PERSON_NAME]" at bounding box center [1198, 185] width 176 height 18
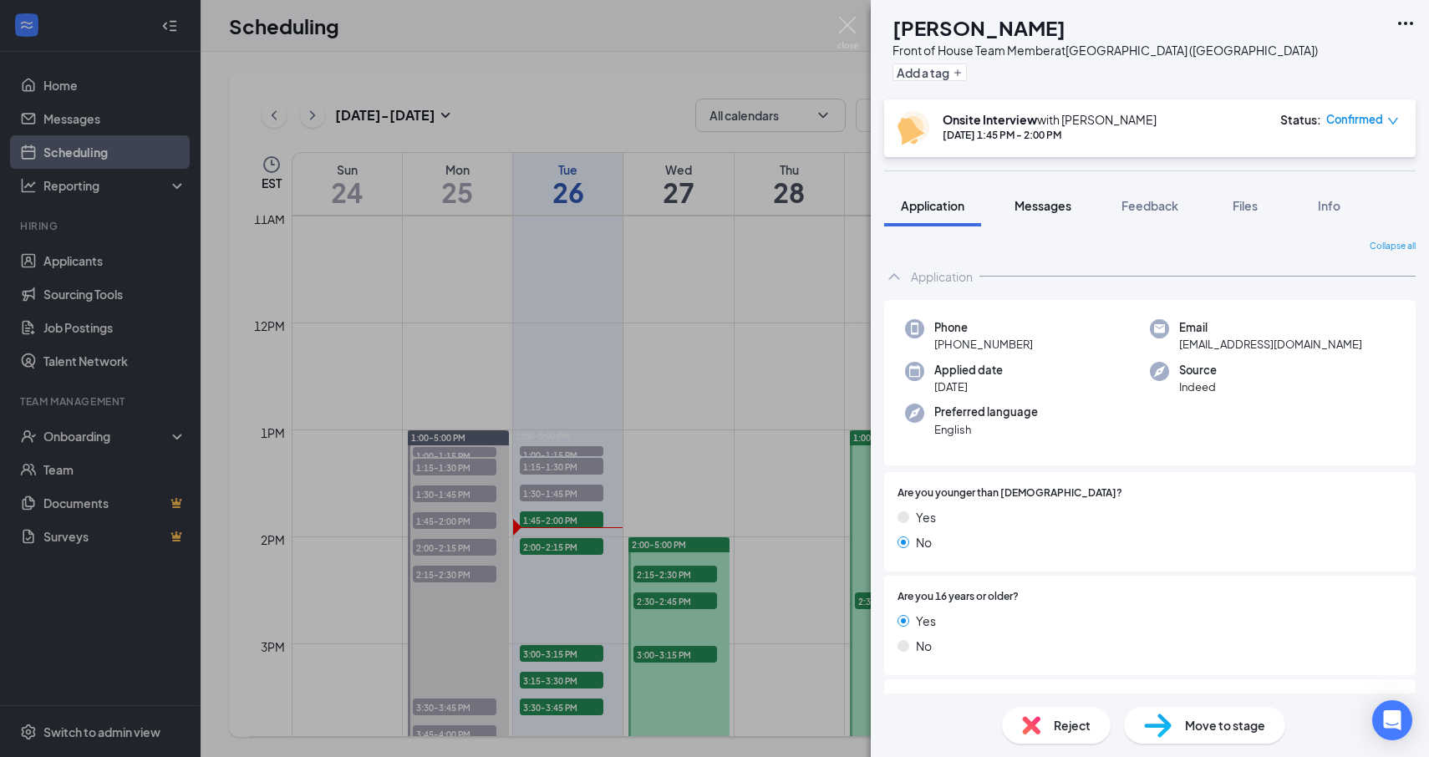
click at [1071, 204] on span "Messages" at bounding box center [1043, 205] width 57 height 15
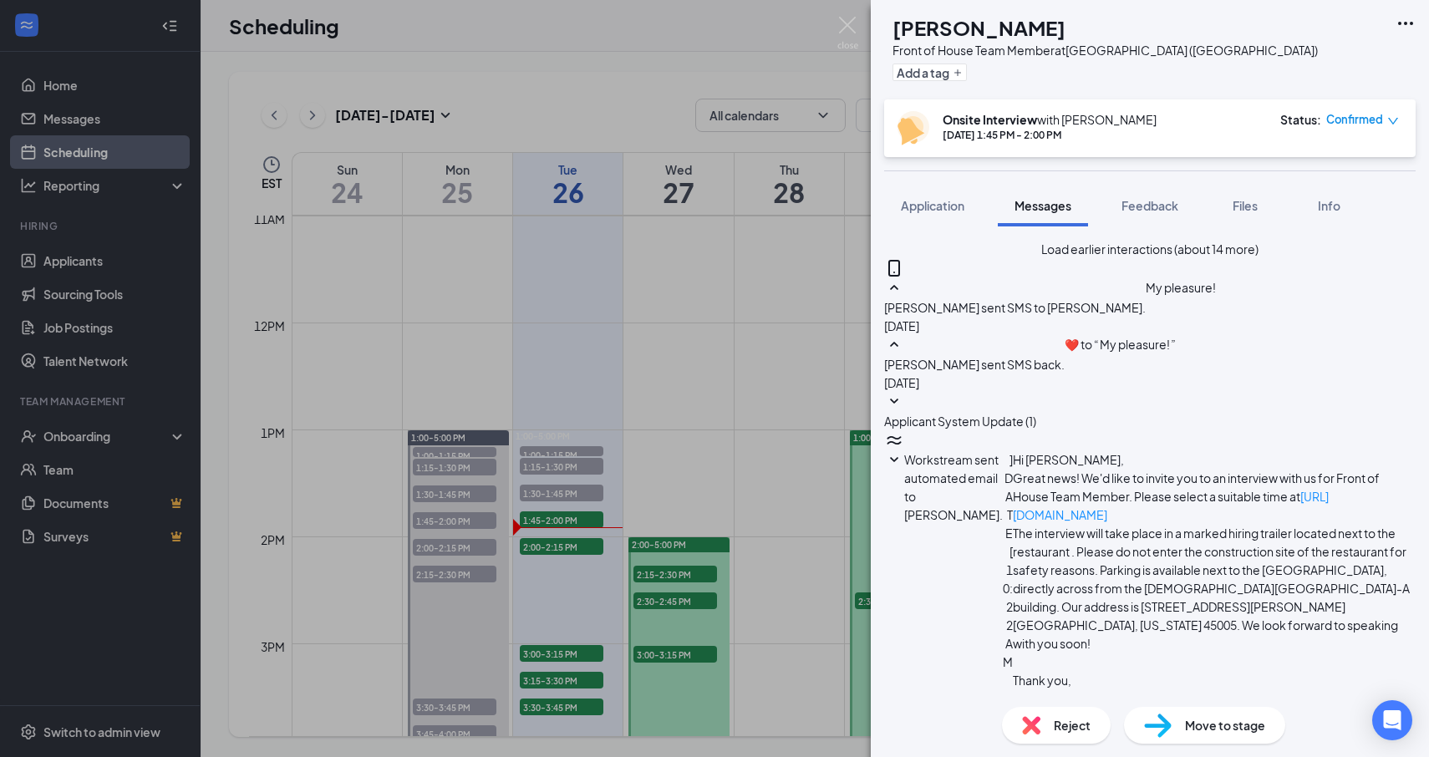
scroll to position [520, 0]
click at [701, 252] on div "AD [PERSON_NAME] Front of House Team Member at [GEOGRAPHIC_DATA] ([GEOGRAPHIC_D…" at bounding box center [714, 378] width 1429 height 757
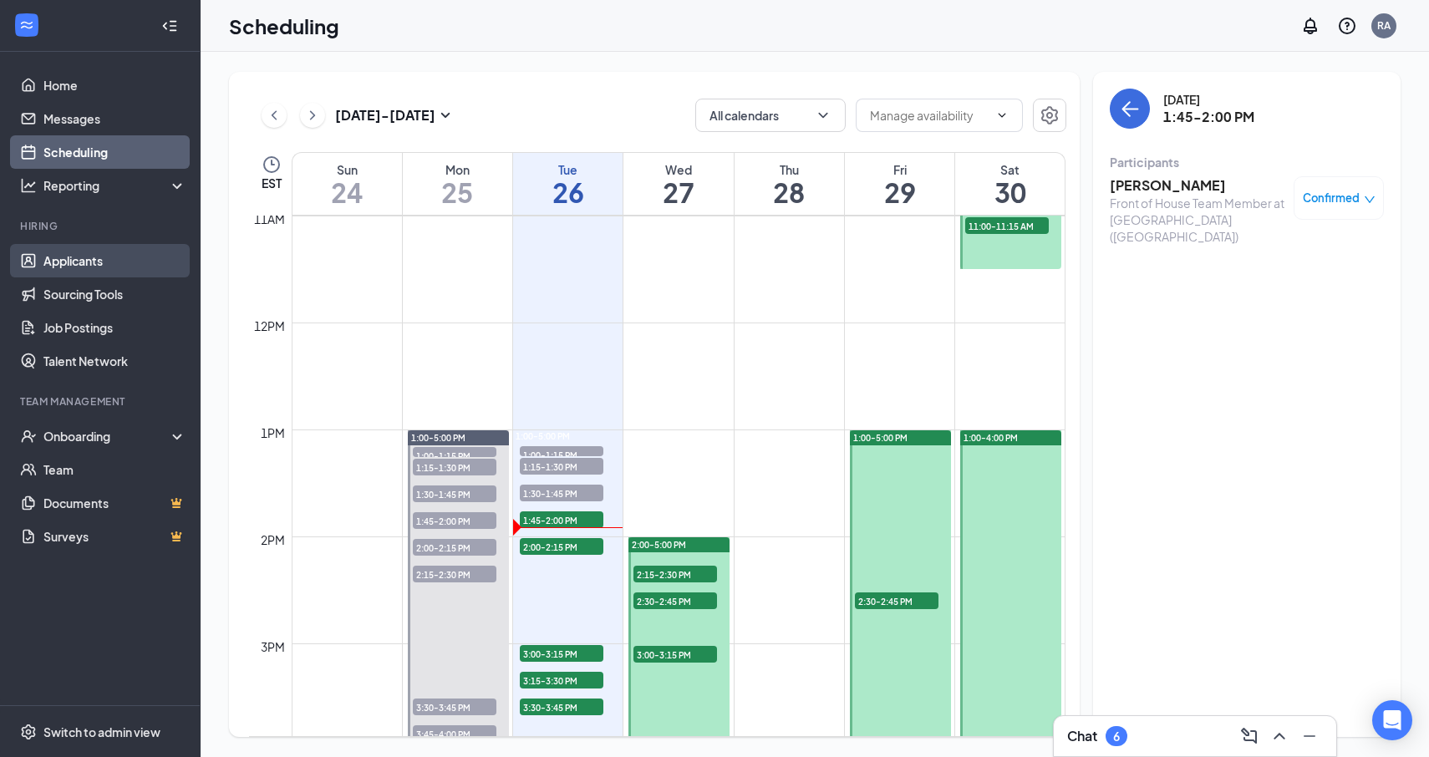
click at [90, 264] on link "Applicants" at bounding box center [114, 260] width 143 height 33
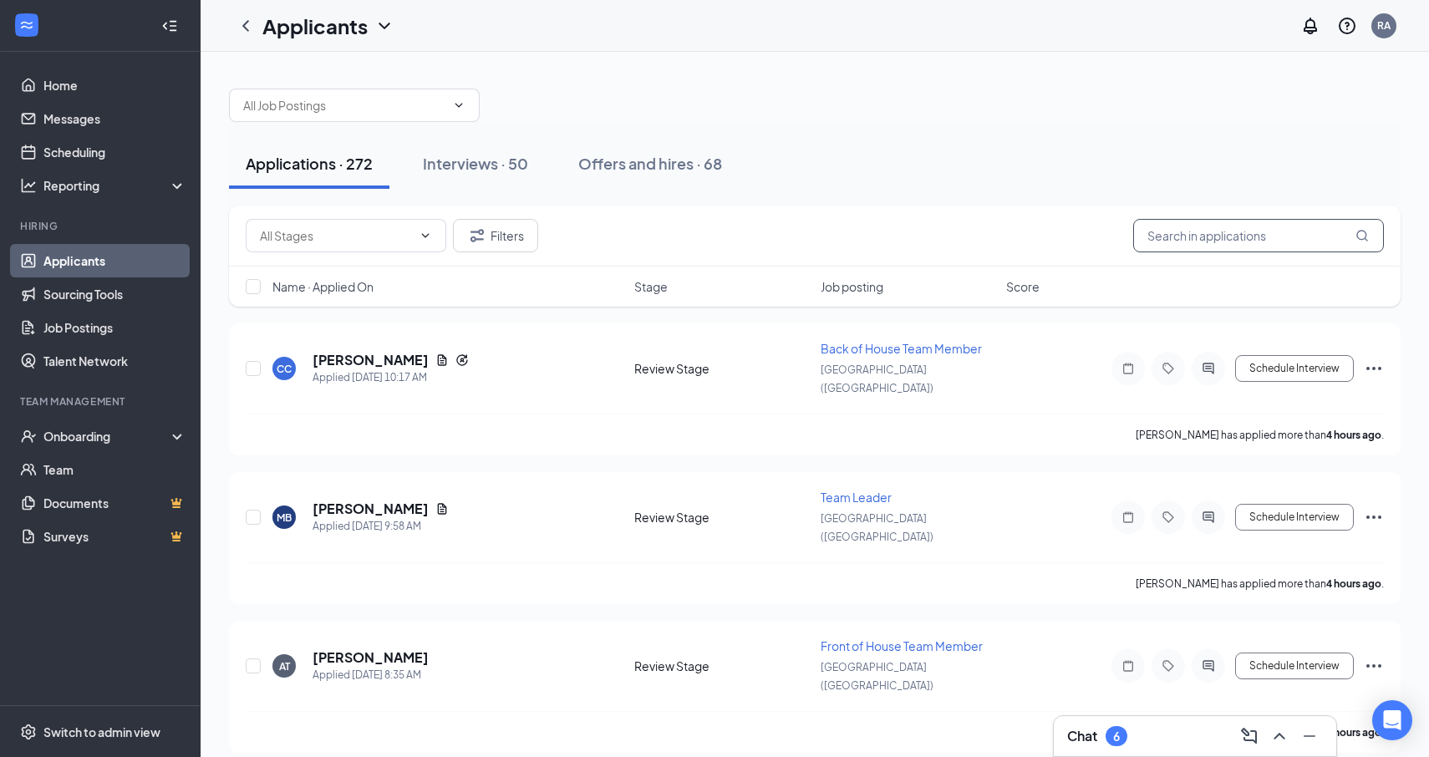
click at [1254, 237] on input "text" at bounding box center [1258, 235] width 251 height 33
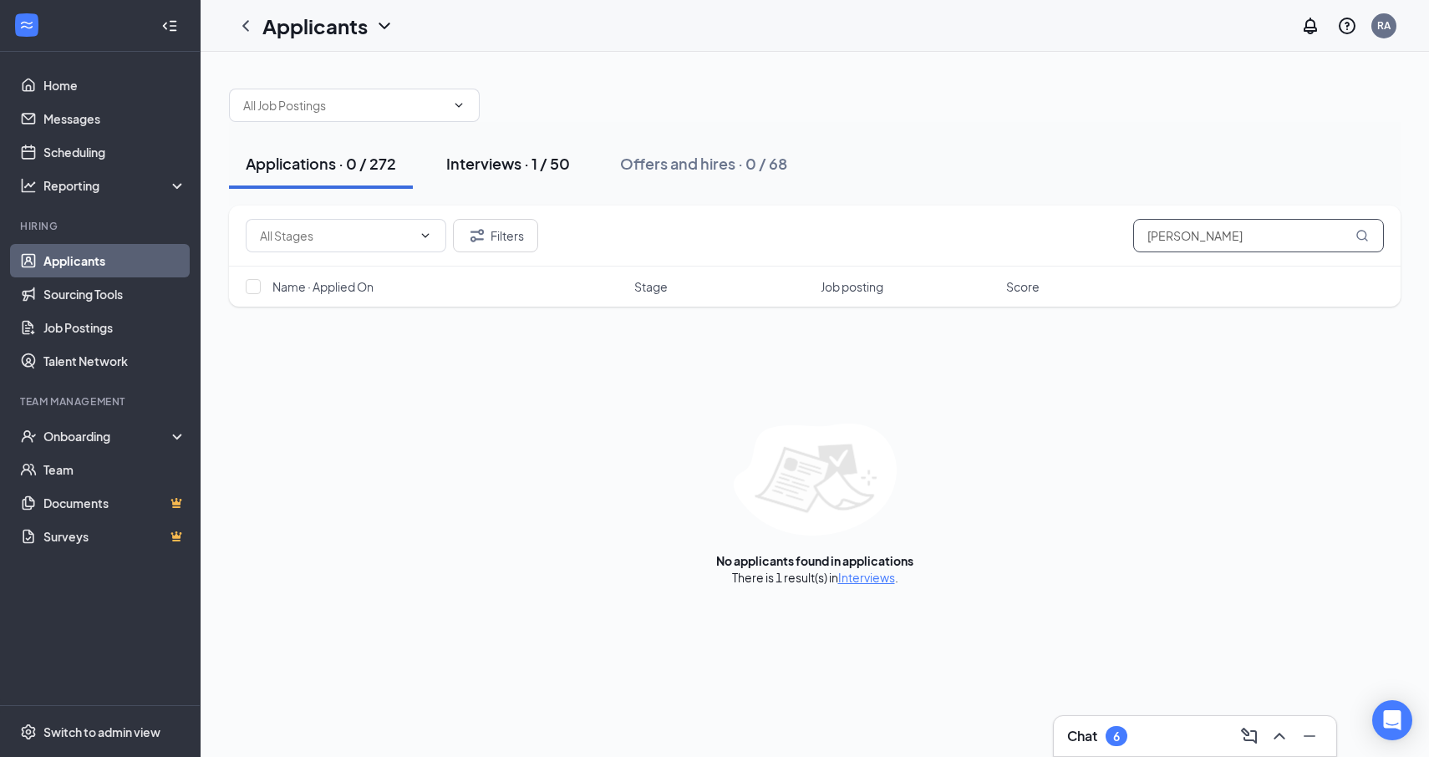
type input "[PERSON_NAME]"
click at [539, 145] on button "Interviews · 1 / 50" at bounding box center [508, 164] width 157 height 50
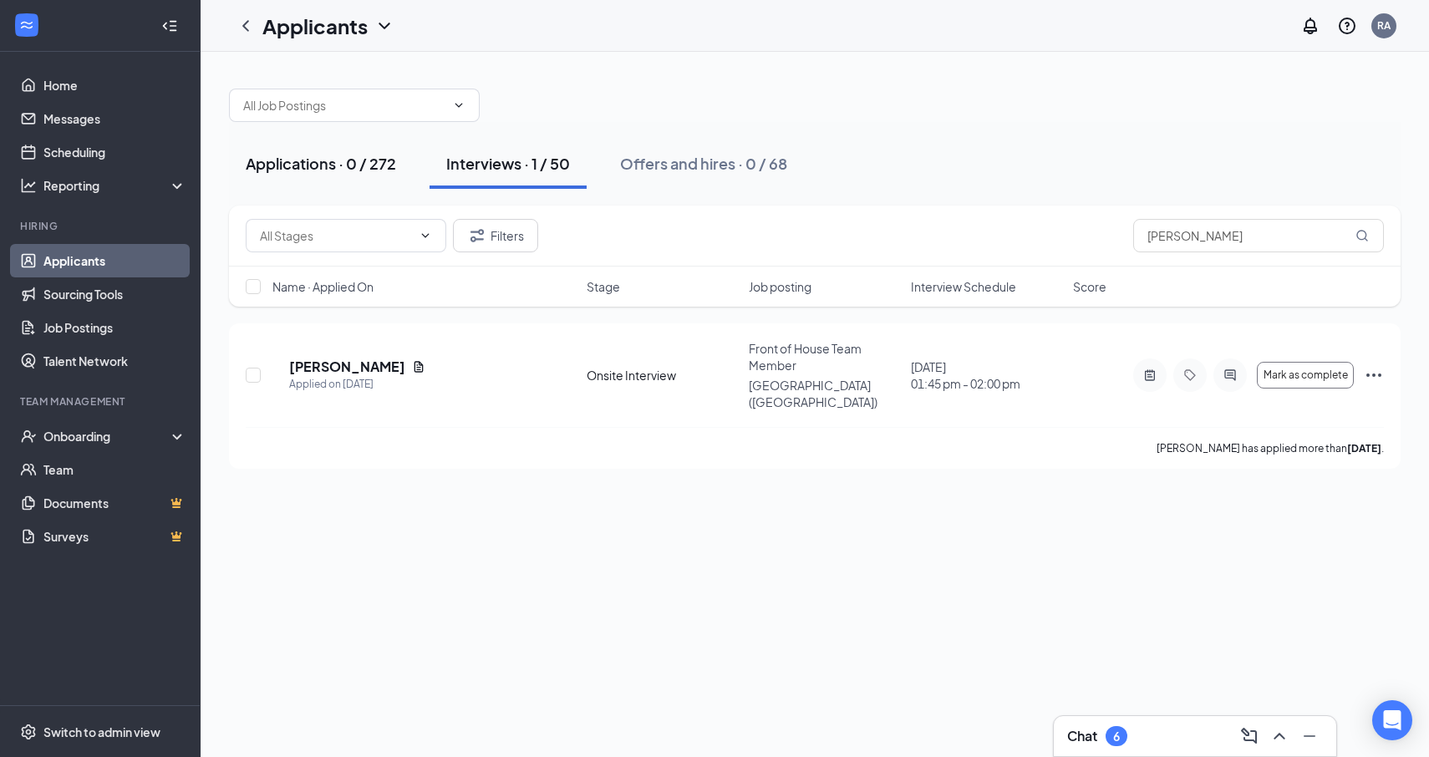
click at [358, 158] on div "Applications · 0 / 272" at bounding box center [321, 163] width 150 height 21
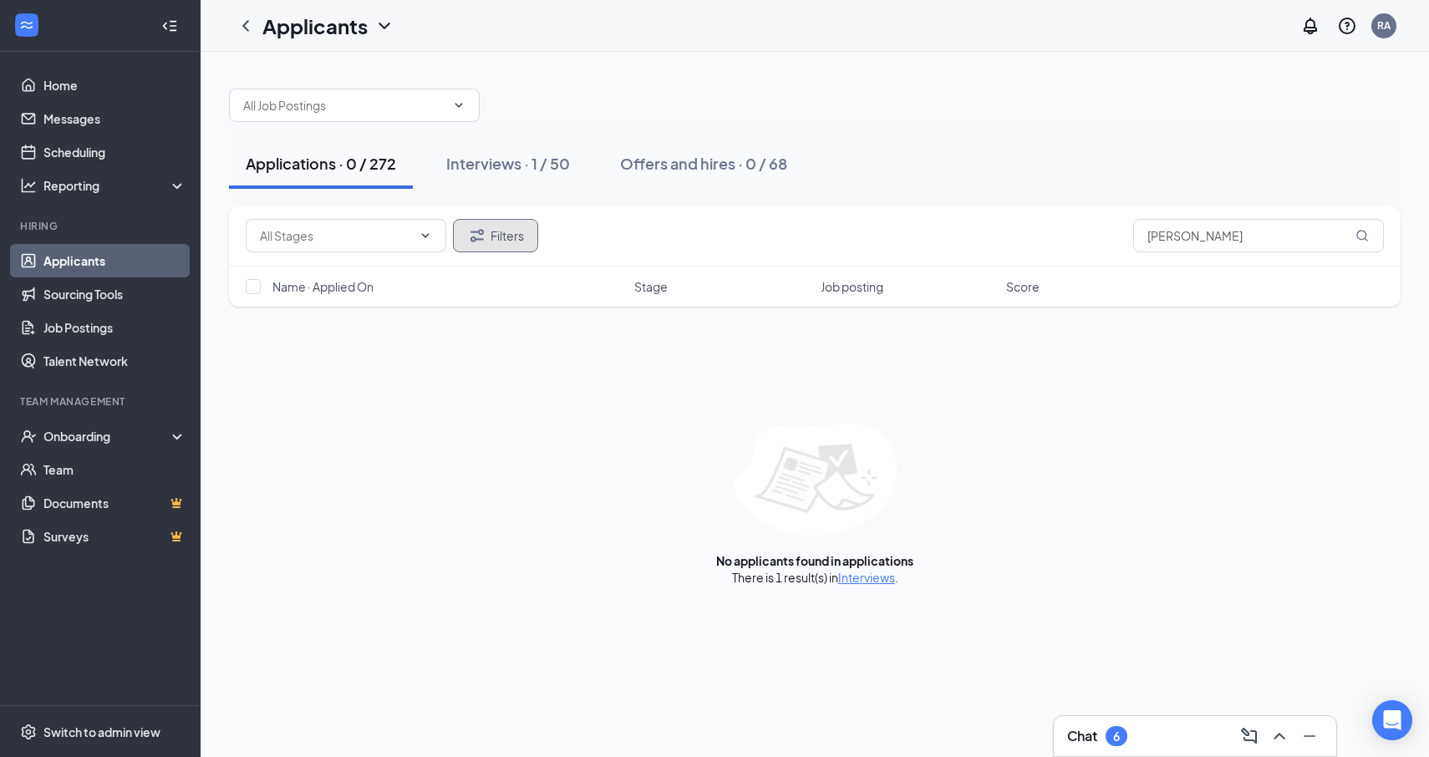
click at [489, 245] on button "Filters" at bounding box center [495, 235] width 85 height 33
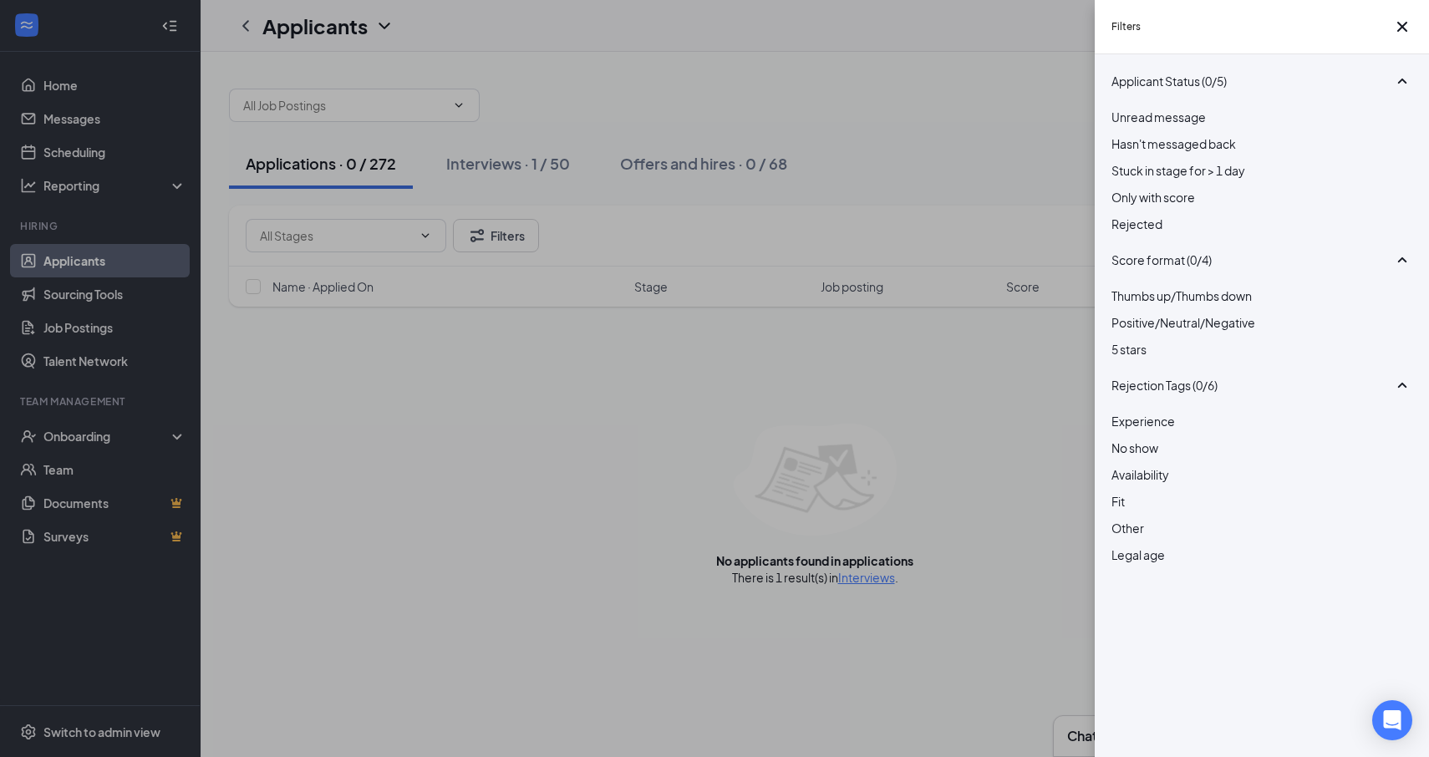
click at [1155, 233] on div "Rejected" at bounding box center [1262, 224] width 301 height 18
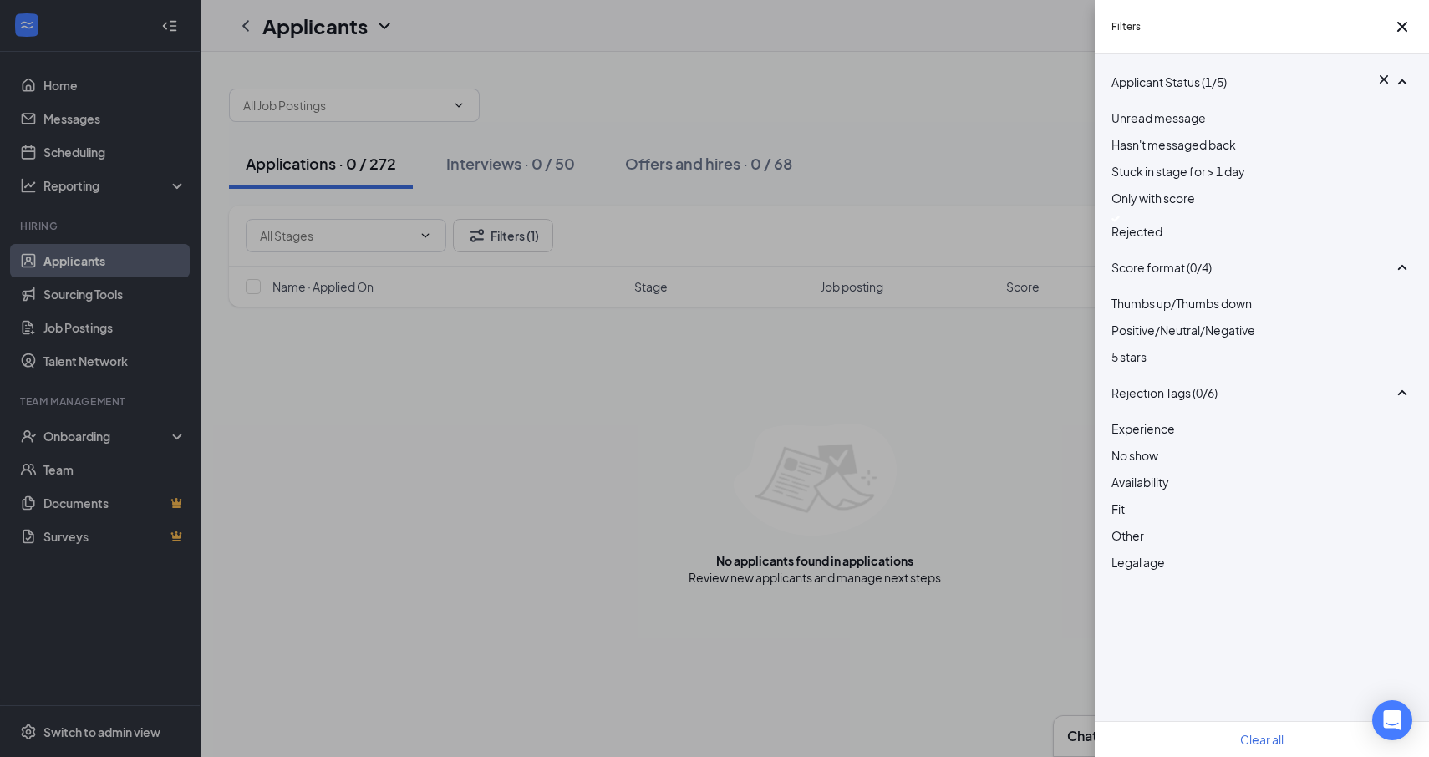
click at [944, 133] on div "Filters Applicant Status (1/5) Unread message Hasn't messaged back Stuck in sta…" at bounding box center [714, 378] width 1429 height 757
click at [501, 184] on div "Filters Applicant Status (1/5) Unread message Hasn't messaged back Stuck in sta…" at bounding box center [714, 378] width 1429 height 757
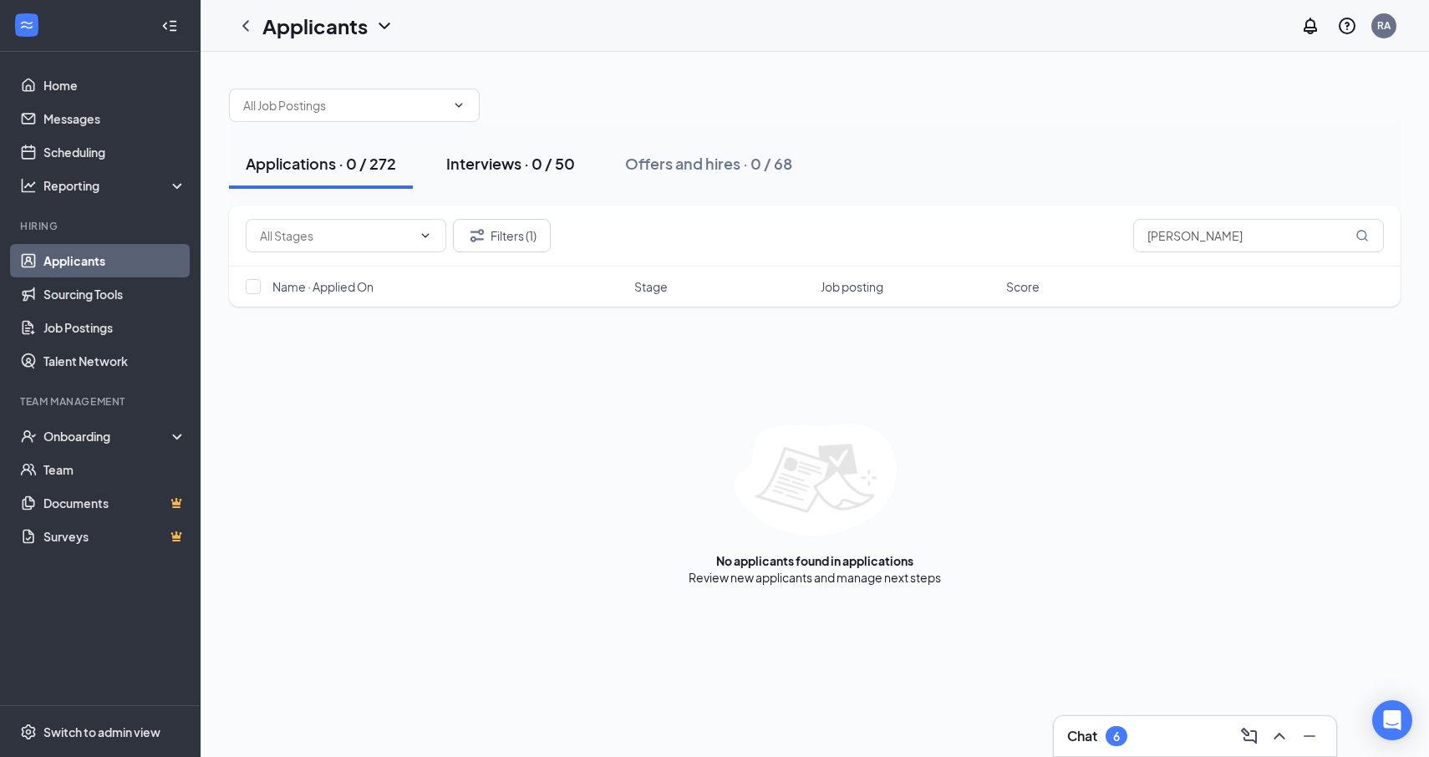
click at [497, 173] on div "Interviews · 0 / 50" at bounding box center [510, 163] width 129 height 21
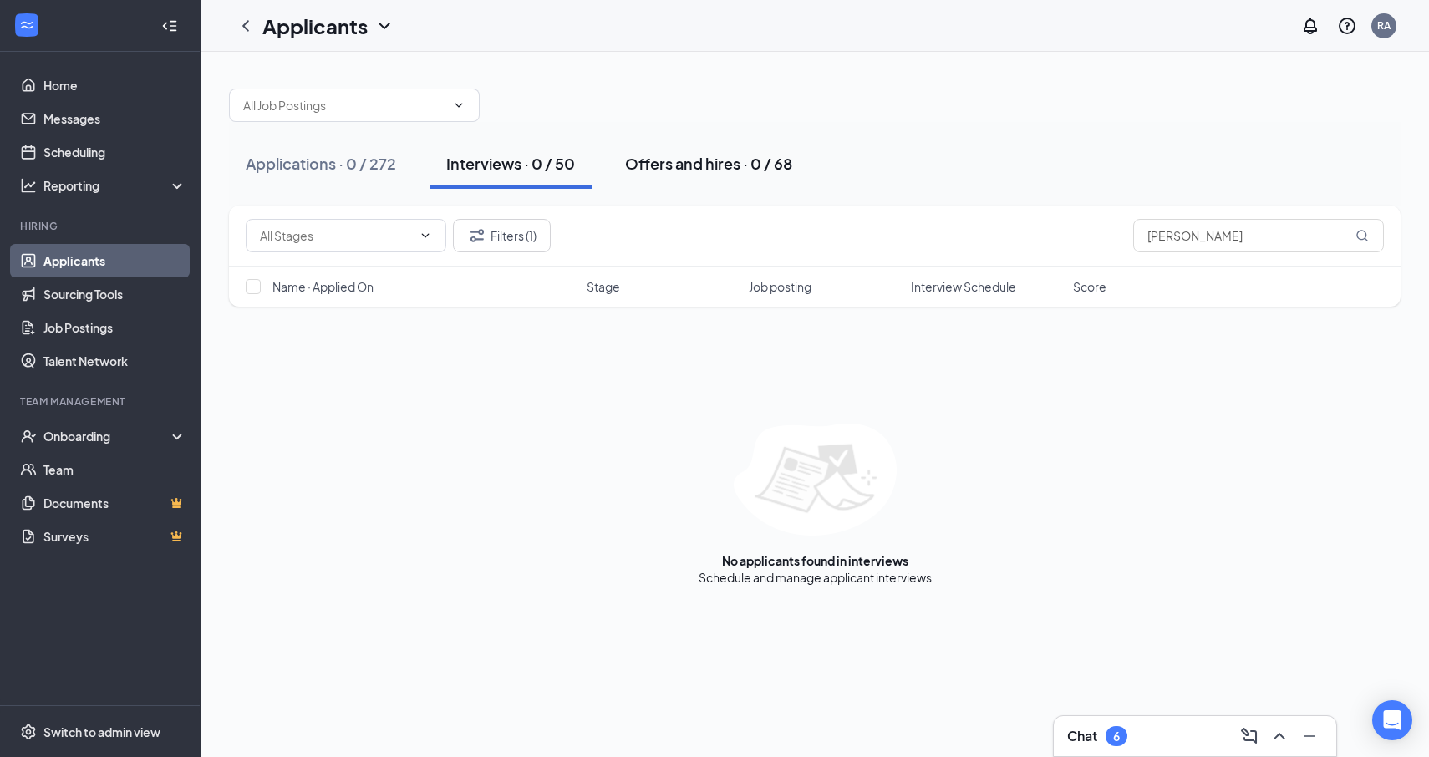
click at [664, 150] on button "Offers and hires · 0 / 68" at bounding box center [708, 164] width 201 height 50
click at [470, 165] on div "Interviews · 0 / 50" at bounding box center [510, 163] width 129 height 21
click at [321, 164] on div "Applications · 0 / 272" at bounding box center [321, 163] width 150 height 21
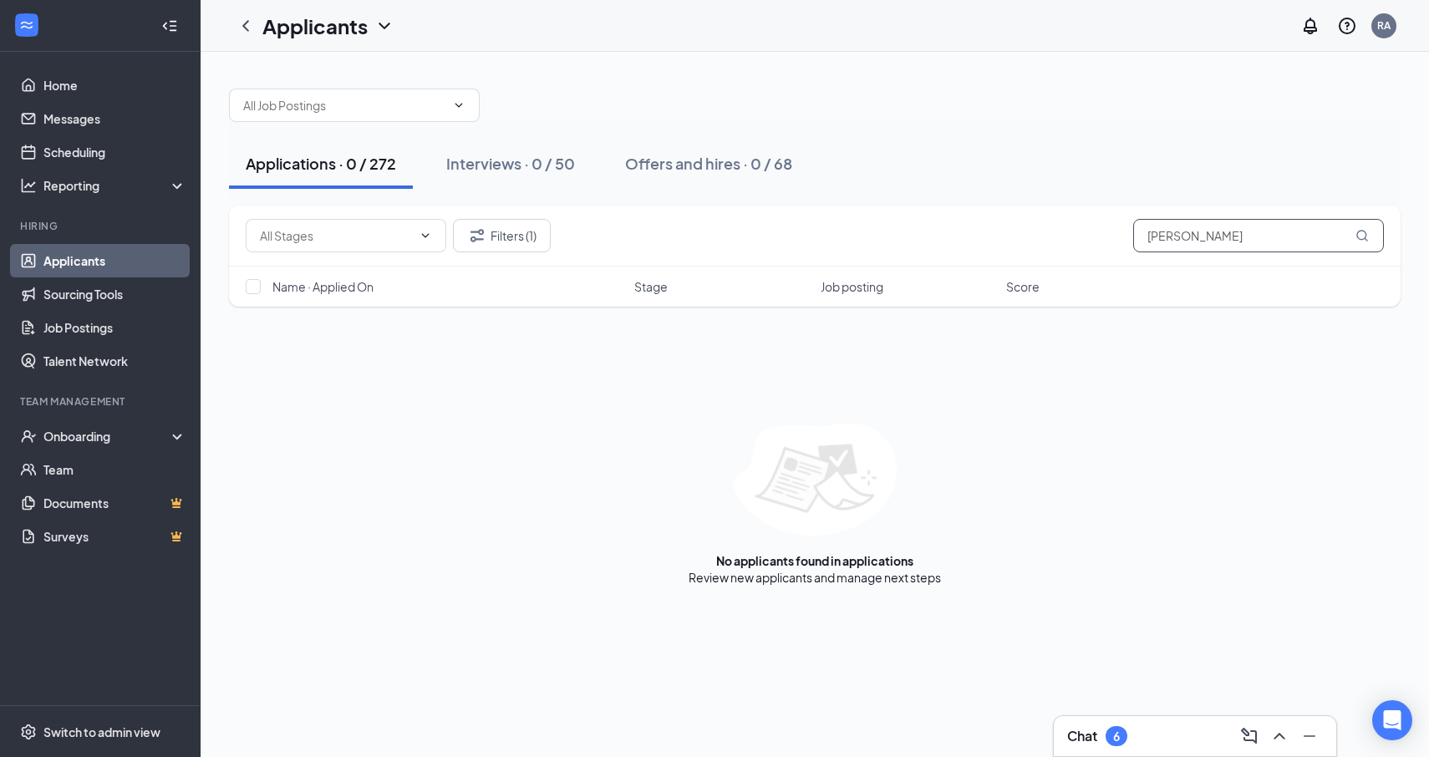
click at [1278, 248] on input "[PERSON_NAME]" at bounding box center [1258, 235] width 251 height 33
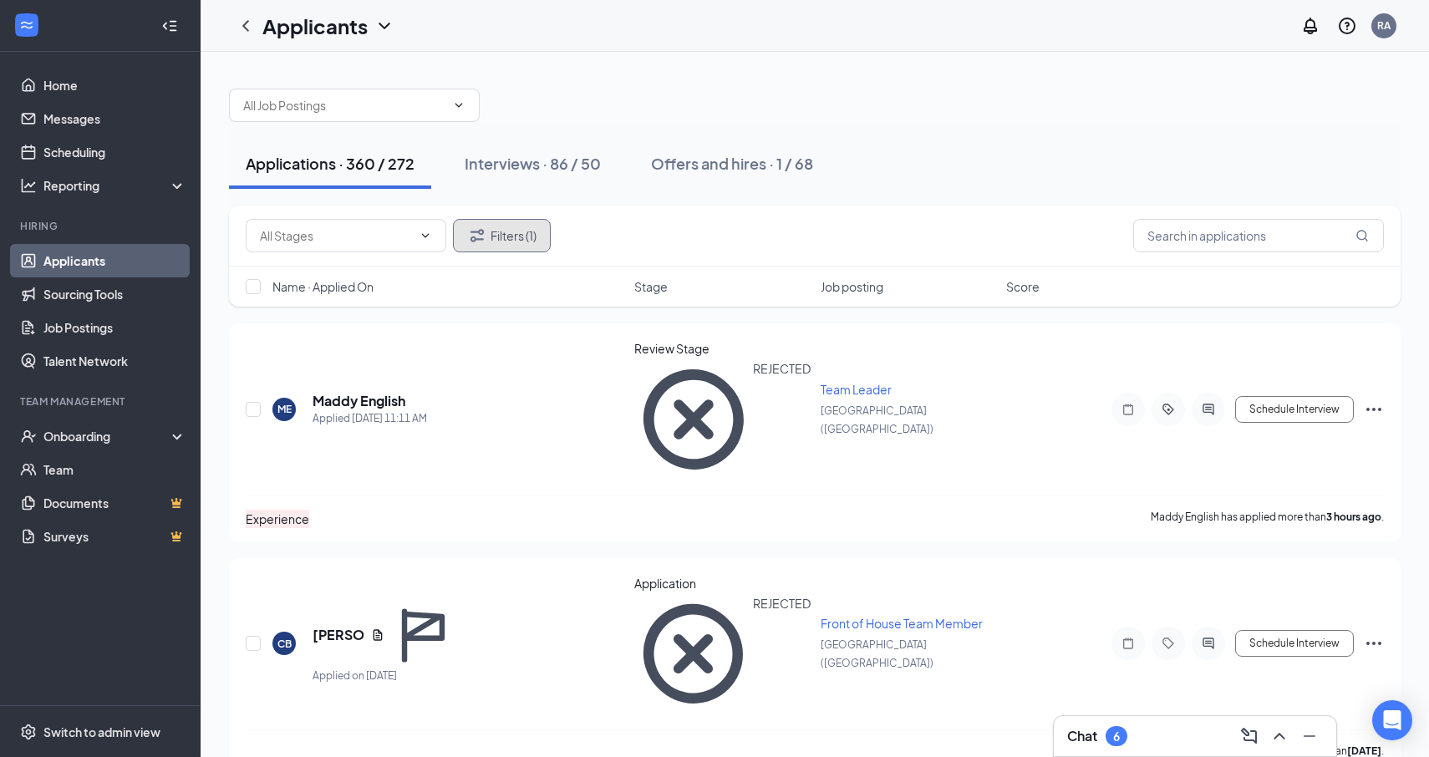
click at [479, 225] on button "Filters (1)" at bounding box center [502, 235] width 98 height 33
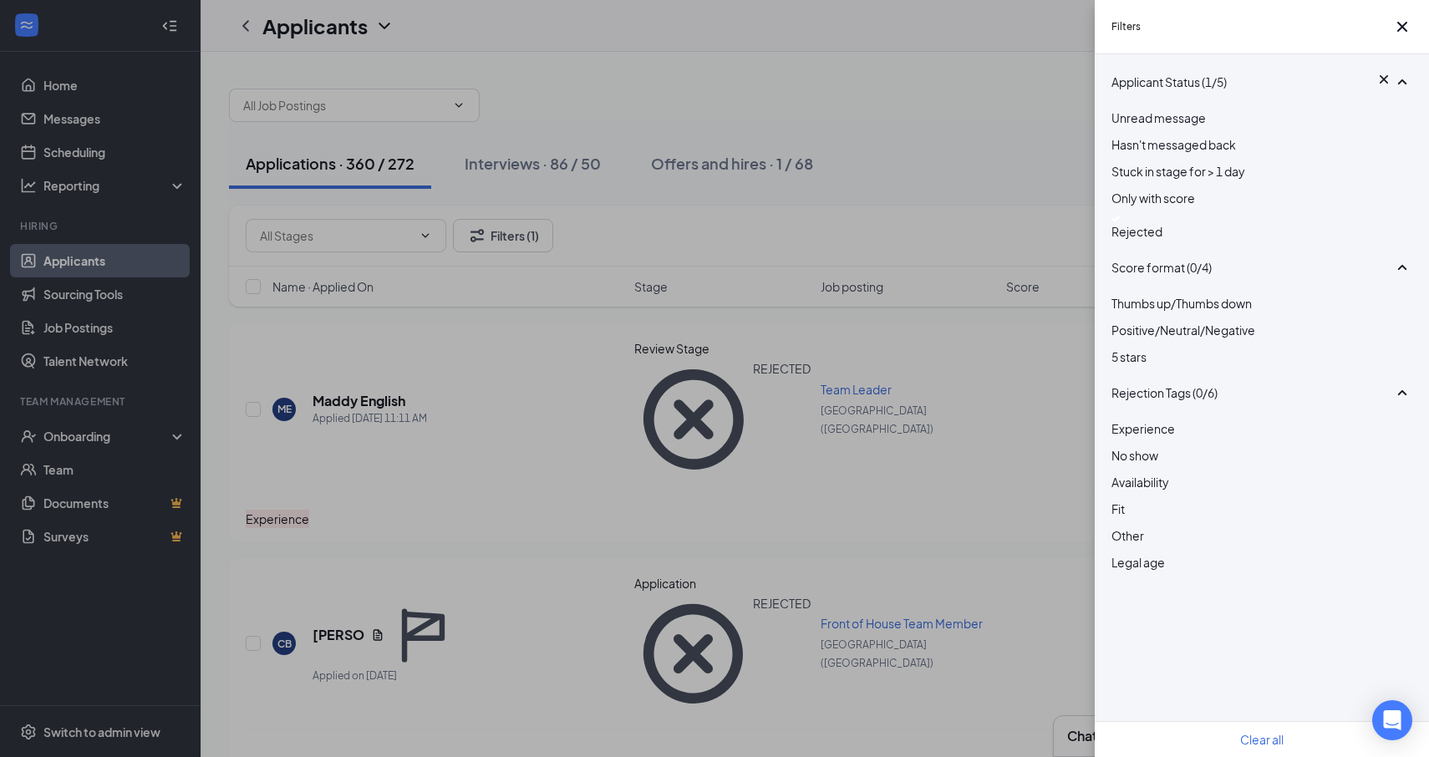
click at [1153, 239] on span "Rejected" at bounding box center [1137, 231] width 51 height 15
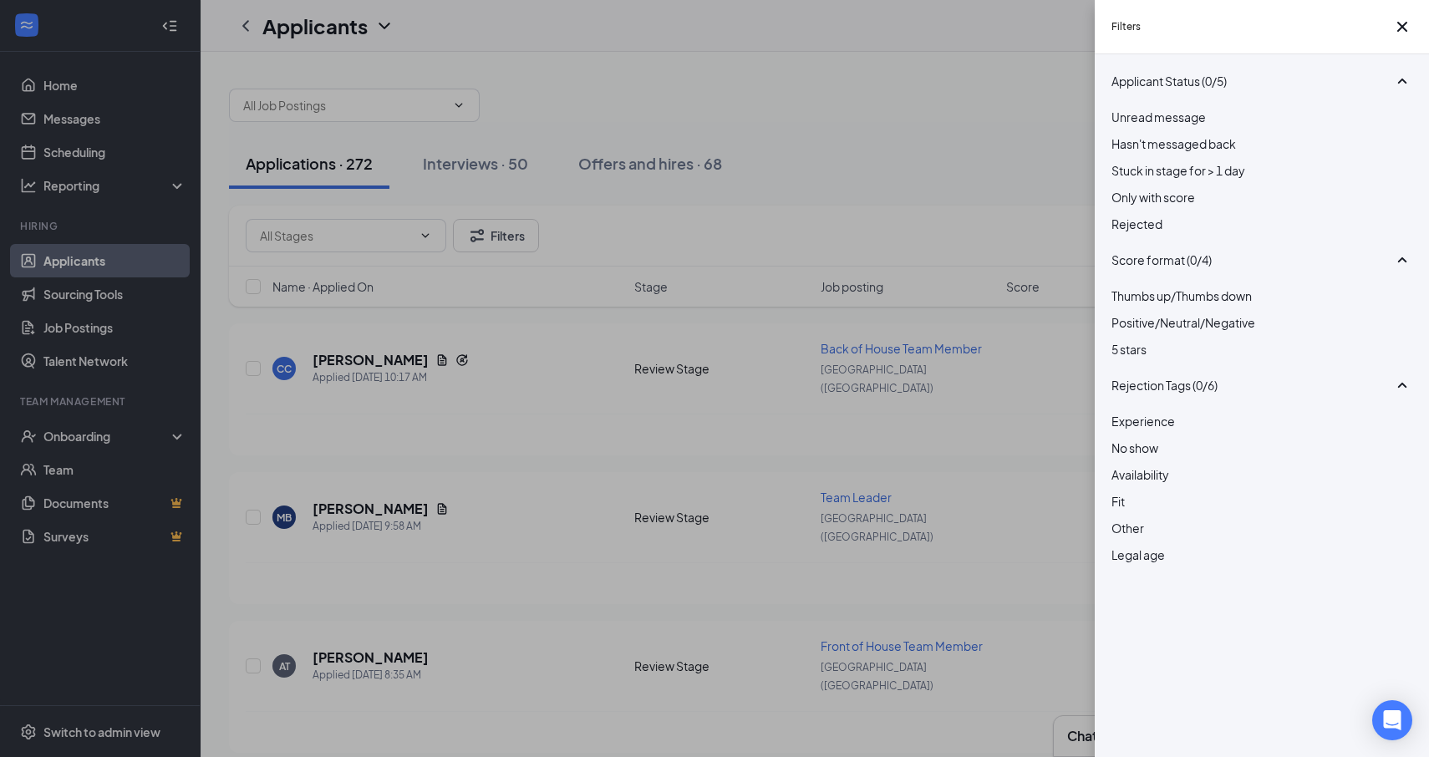
click at [772, 160] on div "Filters Applicant Status (0/5) Unread message Hasn't messaged back Stuck in sta…" at bounding box center [714, 378] width 1429 height 757
click at [1405, 37] on button "button" at bounding box center [1402, 27] width 20 height 20
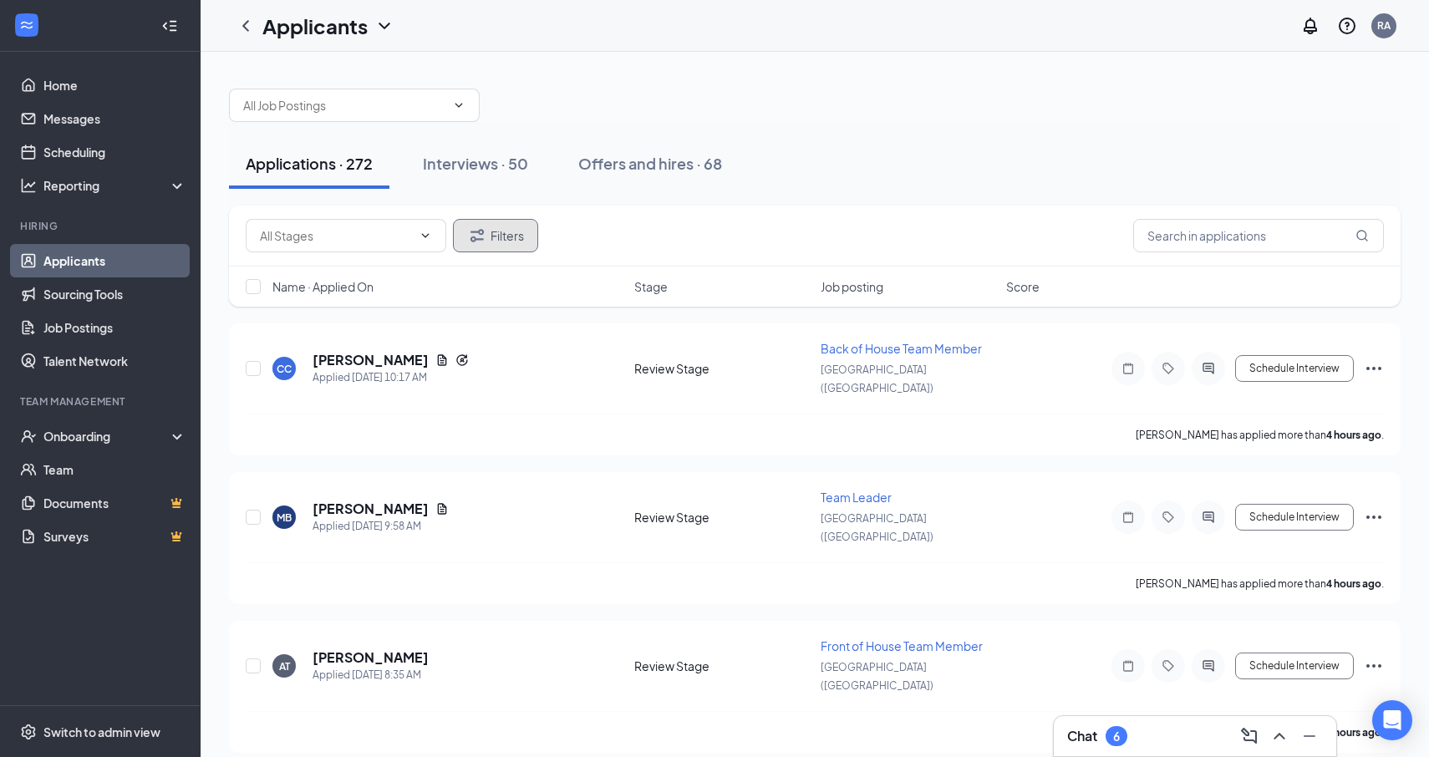
scroll to position [3, 0]
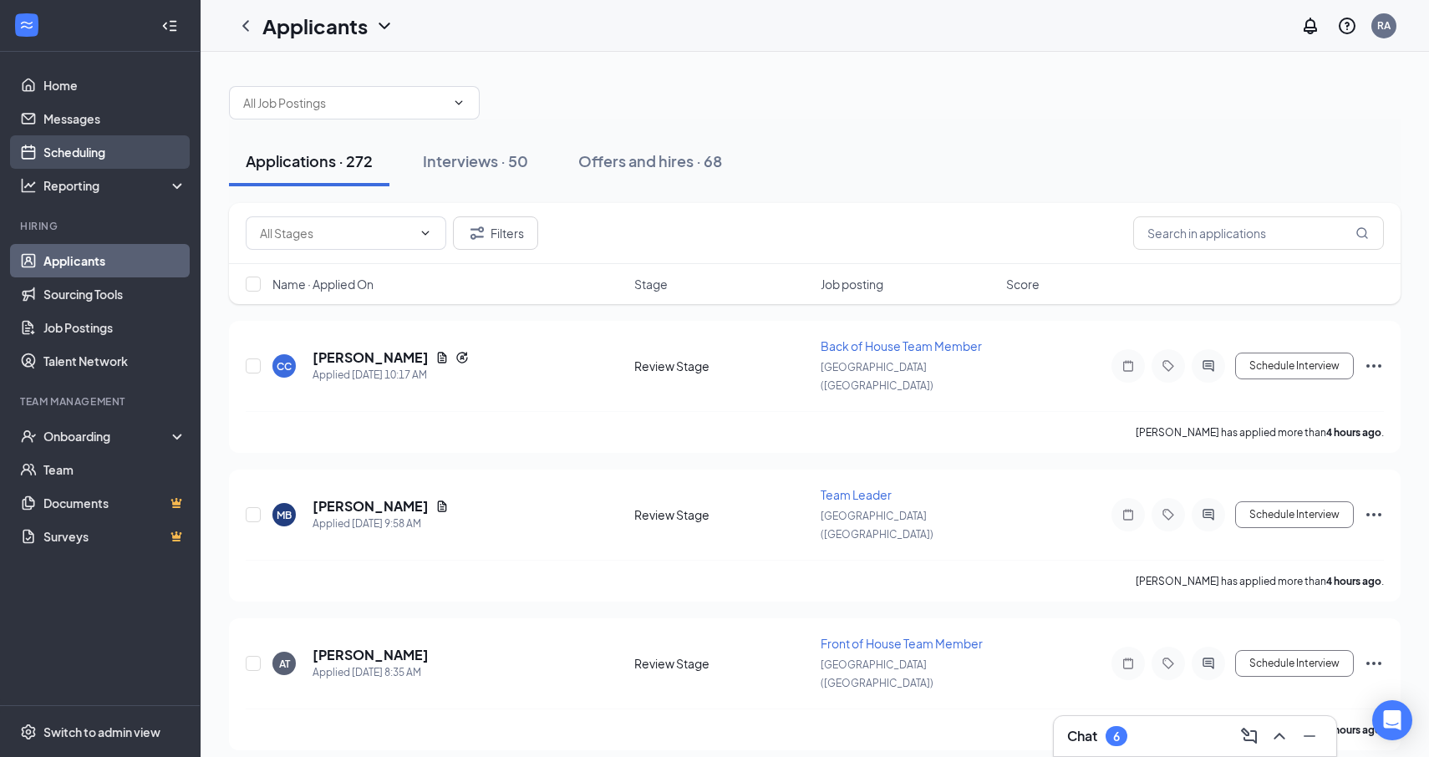
click at [145, 145] on link "Scheduling" at bounding box center [114, 151] width 143 height 33
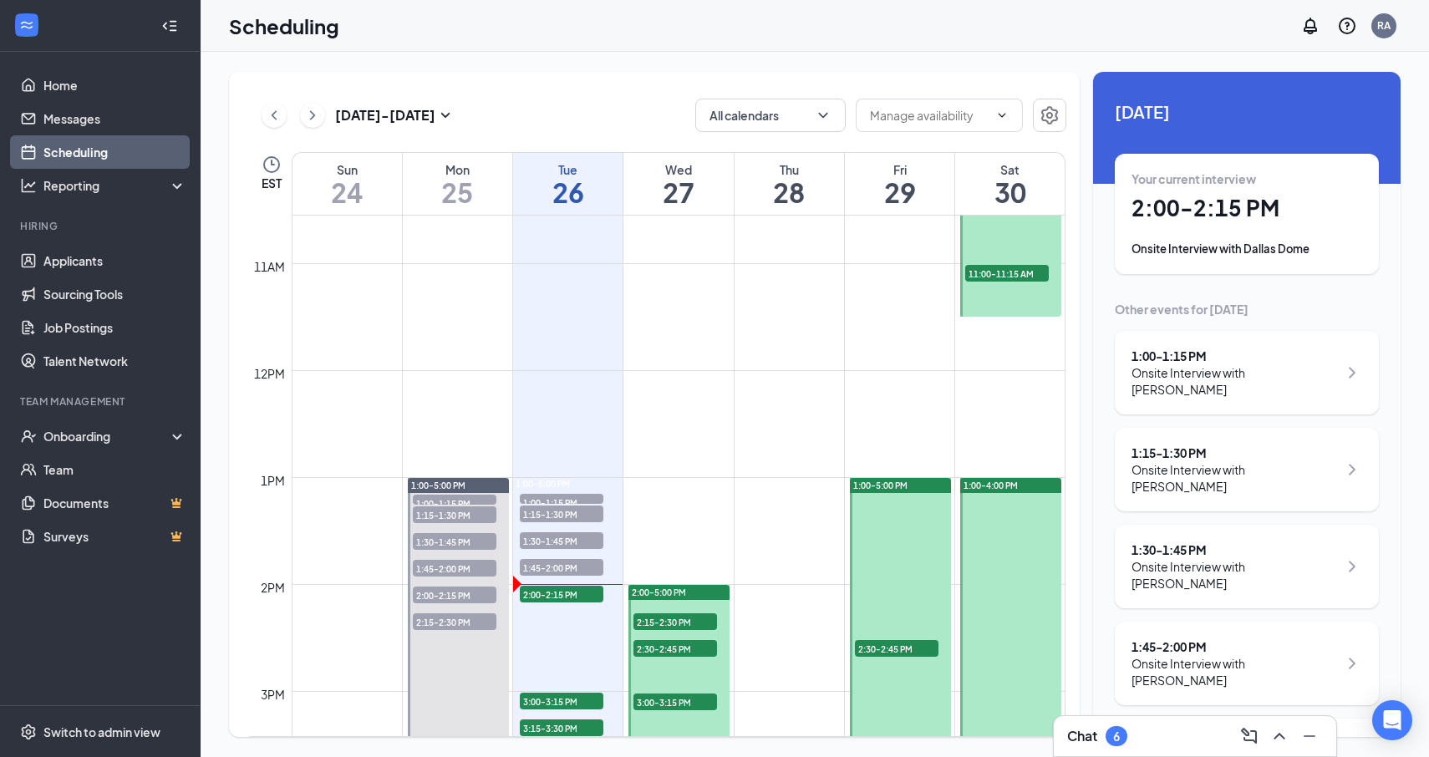
scroll to position [1157, 0]
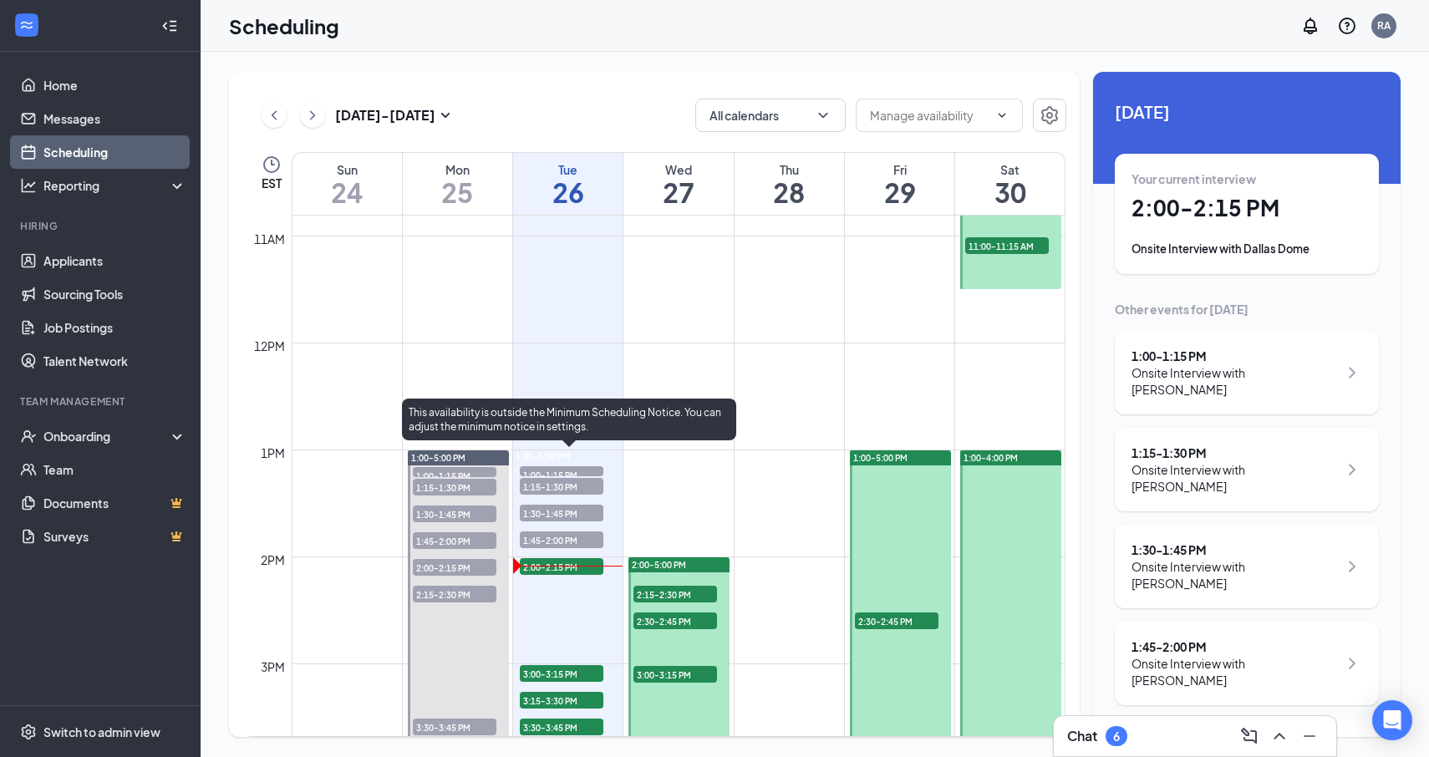
click at [567, 568] on span "2:00-2:15 PM" at bounding box center [562, 566] width 84 height 17
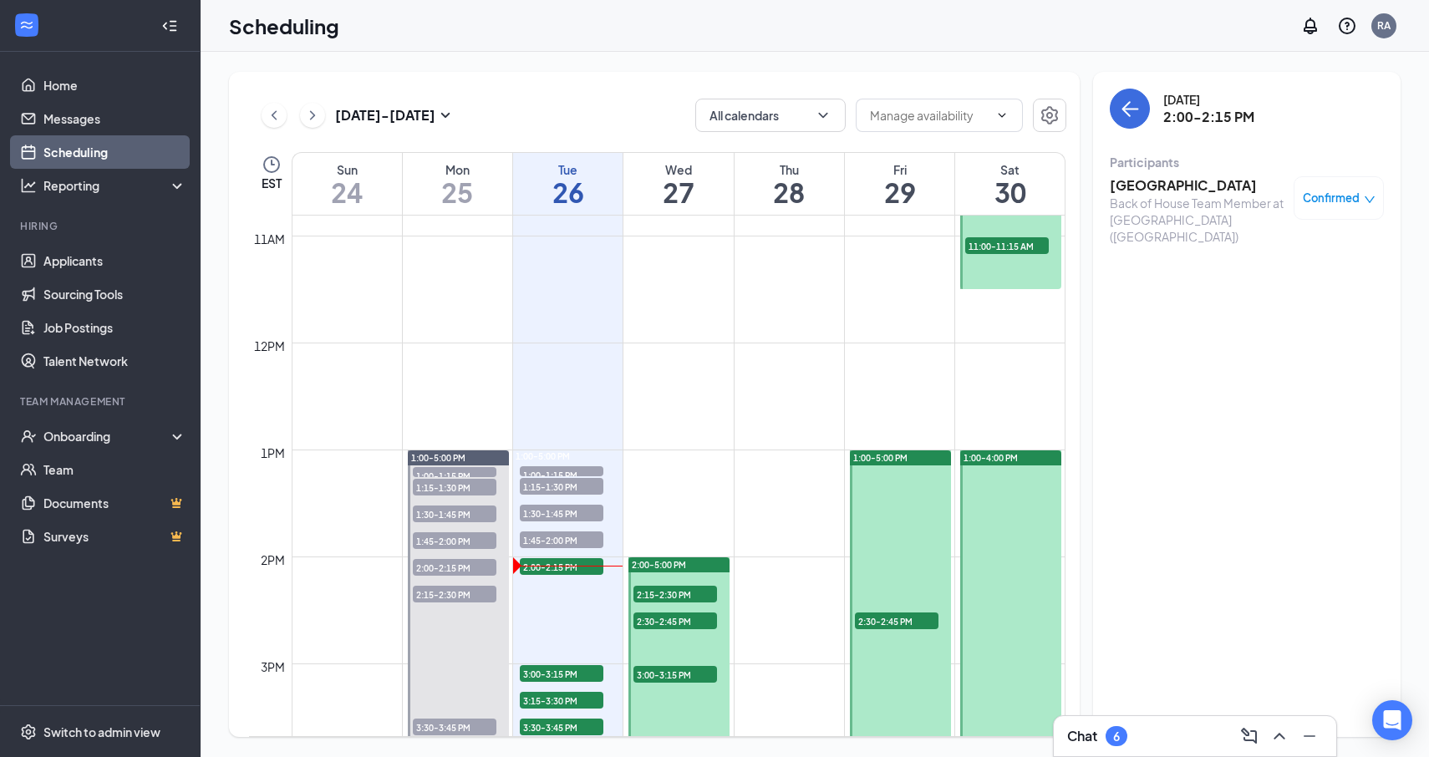
click at [1173, 195] on div "Back of House Team Member at [GEOGRAPHIC_DATA] ([GEOGRAPHIC_DATA])" at bounding box center [1198, 220] width 176 height 50
click at [1173, 192] on h3 "[GEOGRAPHIC_DATA]" at bounding box center [1198, 185] width 176 height 18
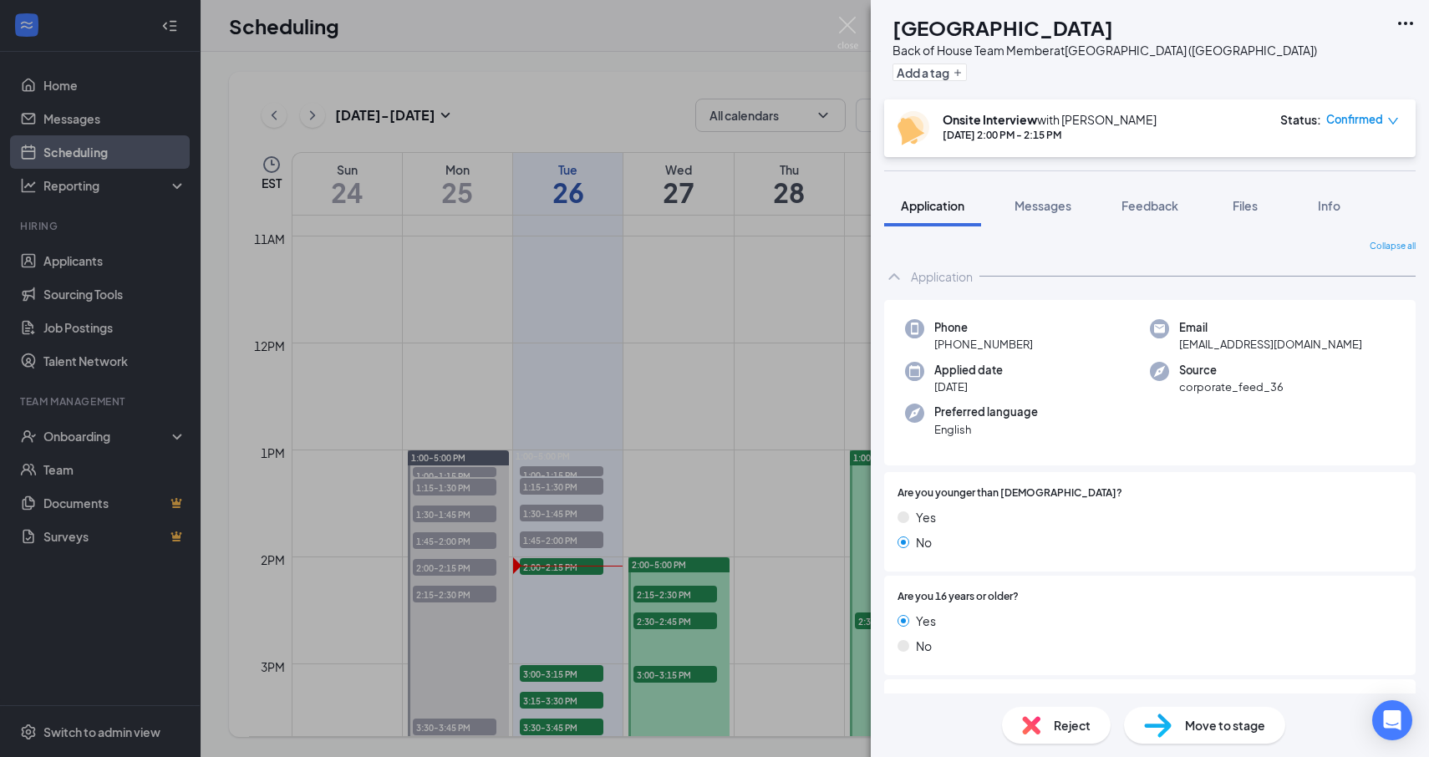
click at [1070, 727] on span "Reject" at bounding box center [1072, 725] width 37 height 18
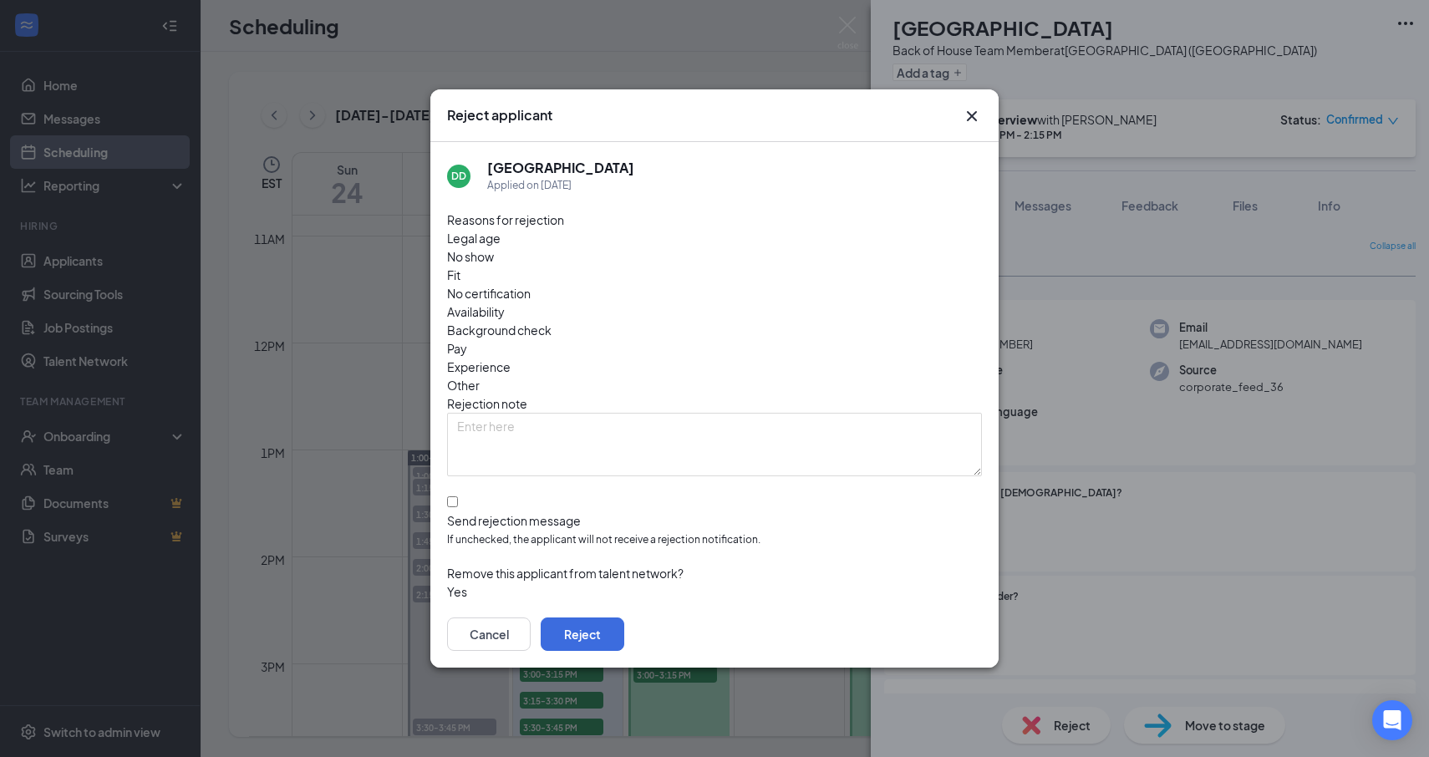
click at [960, 125] on div "Reject applicant" at bounding box center [714, 115] width 535 height 18
click at [974, 121] on icon "Cross" at bounding box center [972, 116] width 10 height 10
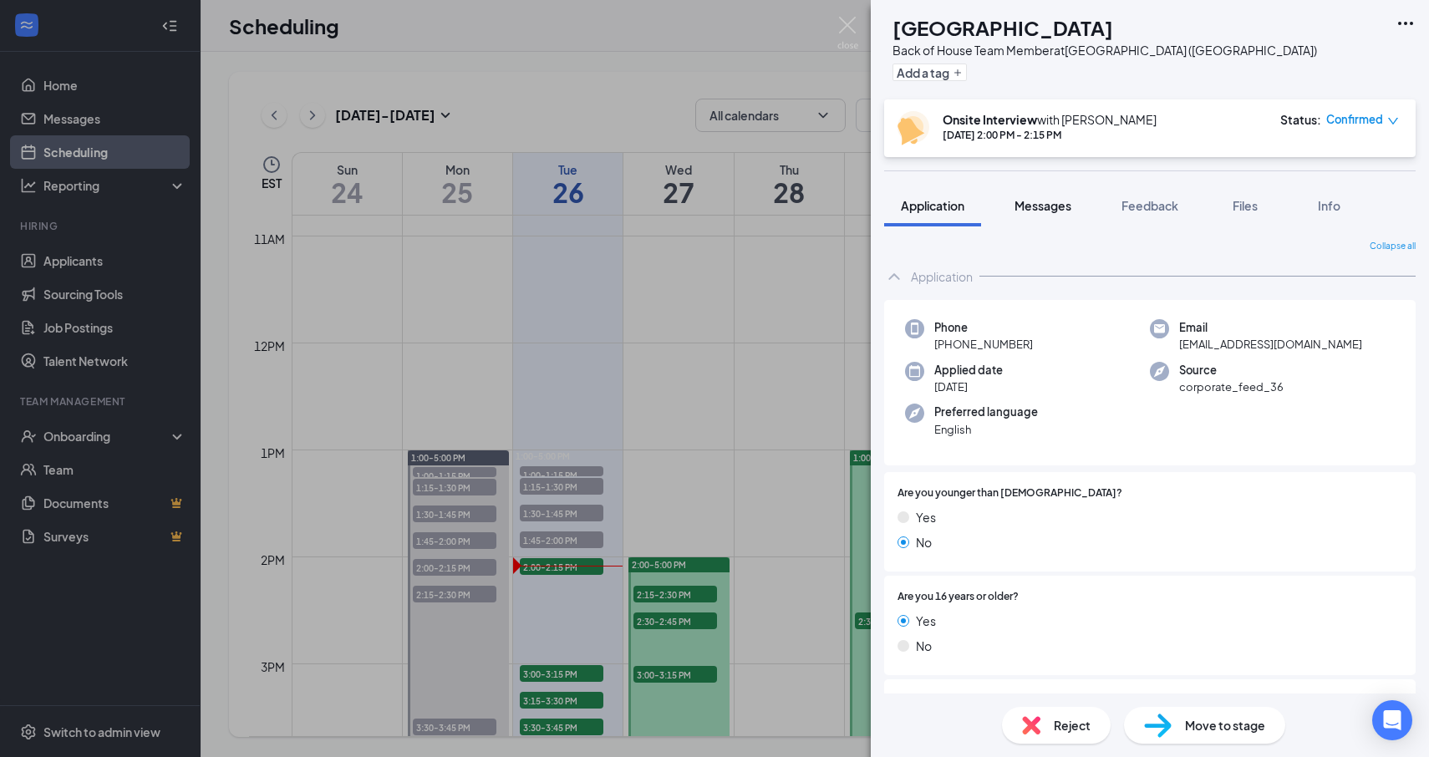
drag, startPoint x: 1164, startPoint y: 206, endPoint x: 1069, endPoint y: 206, distance: 95.3
click at [1164, 206] on span "Feedback" at bounding box center [1150, 205] width 57 height 15
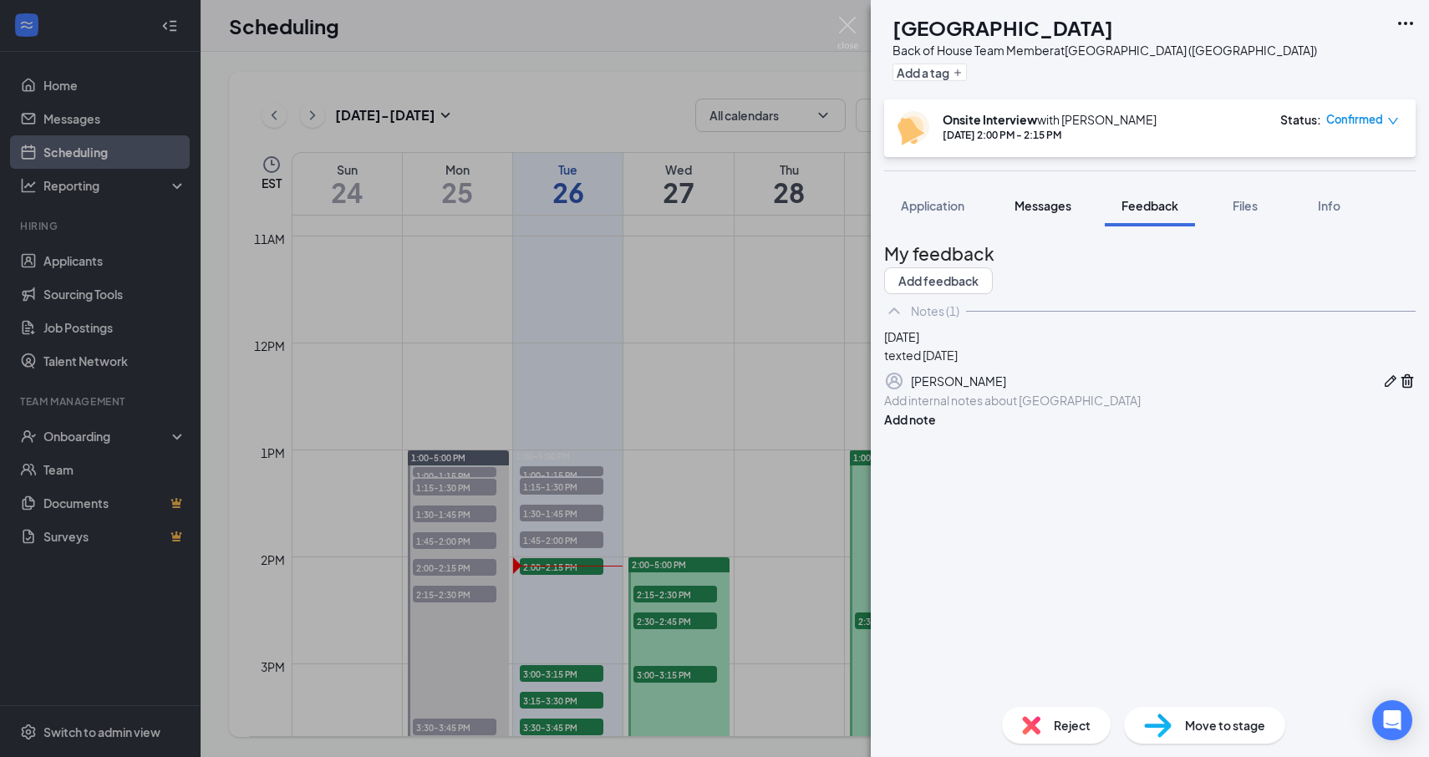
click at [1042, 198] on span "Messages" at bounding box center [1043, 205] width 57 height 15
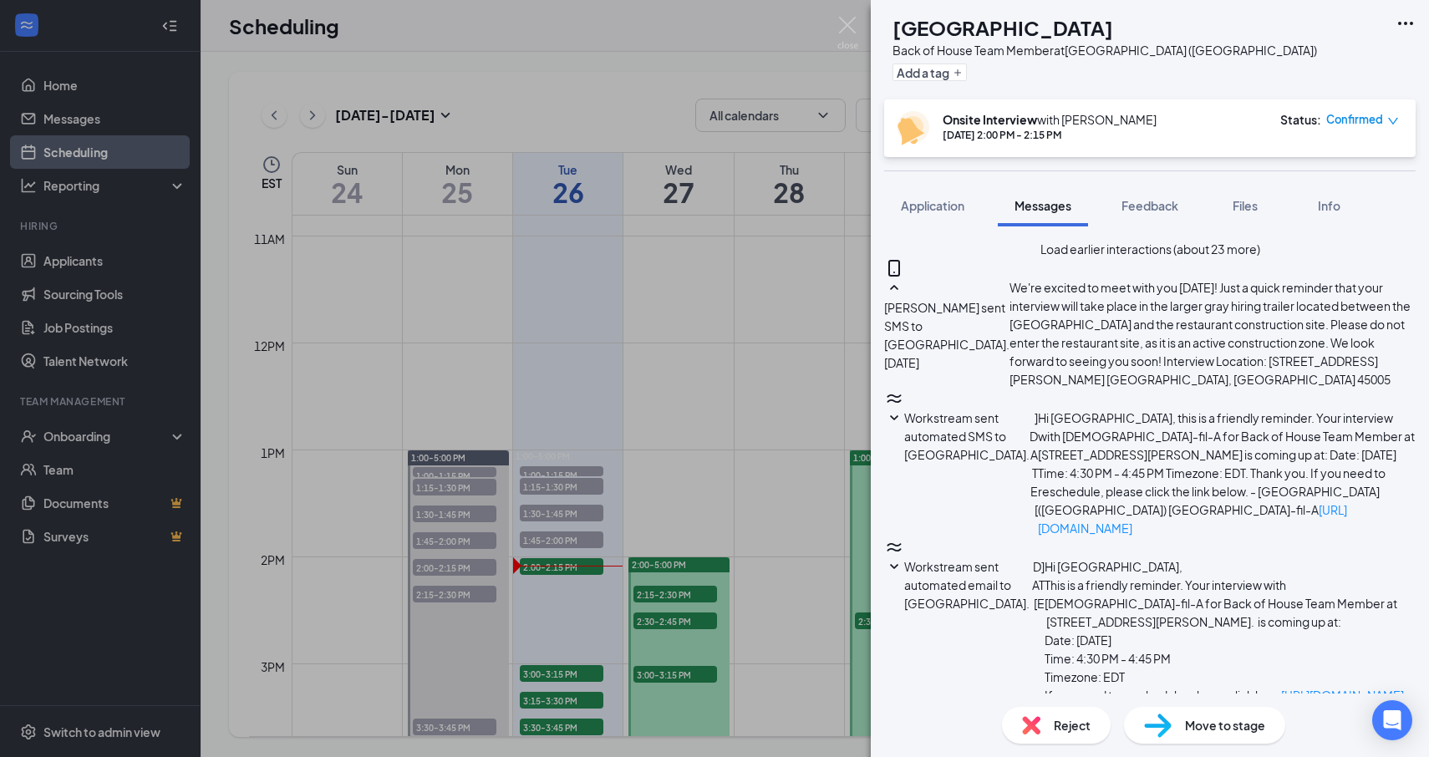
scroll to position [313, 0]
click at [920, 210] on span "Application" at bounding box center [933, 205] width 64 height 15
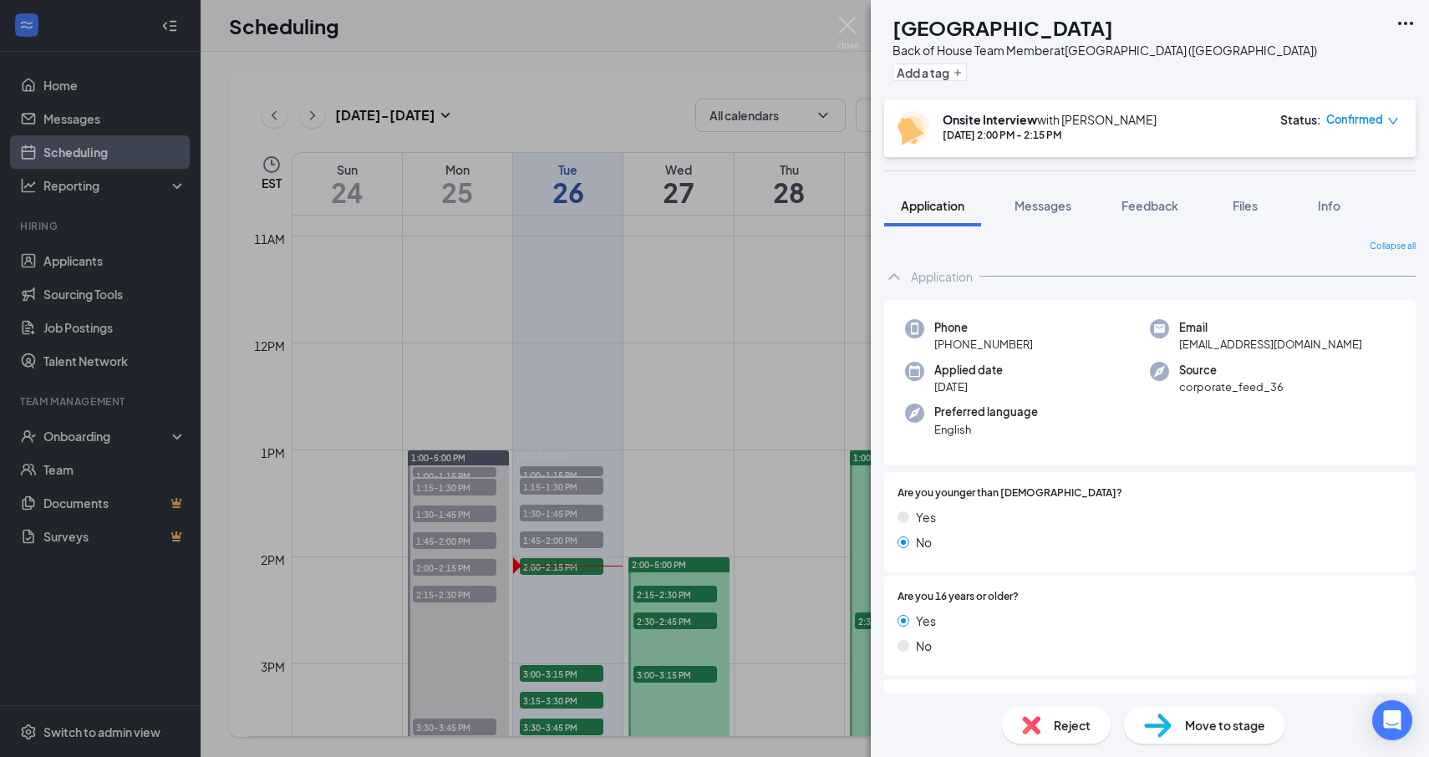
click at [1052, 733] on div "Reject" at bounding box center [1056, 725] width 109 height 37
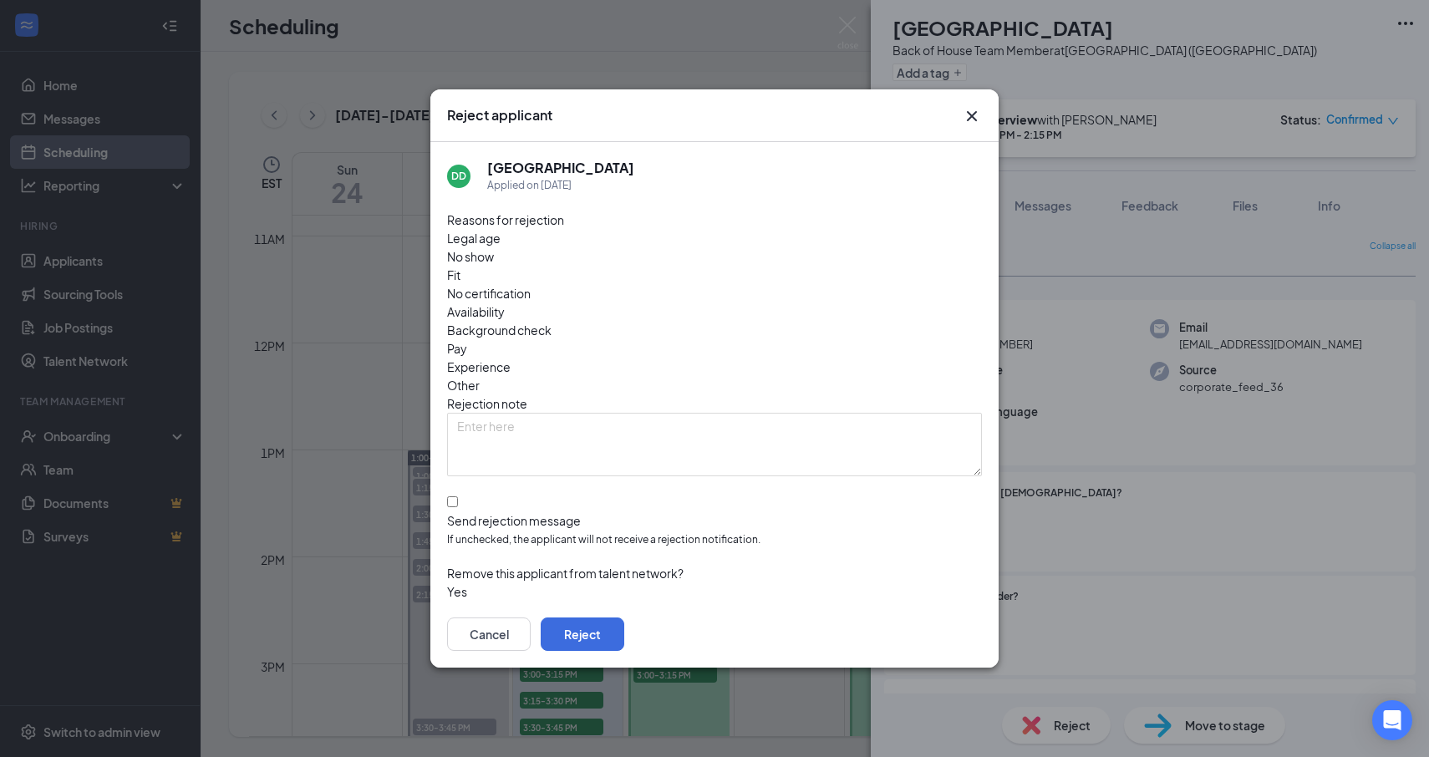
click at [494, 266] on span "No show" at bounding box center [470, 256] width 47 height 18
click at [624, 618] on button "Reject" at bounding box center [583, 634] width 84 height 33
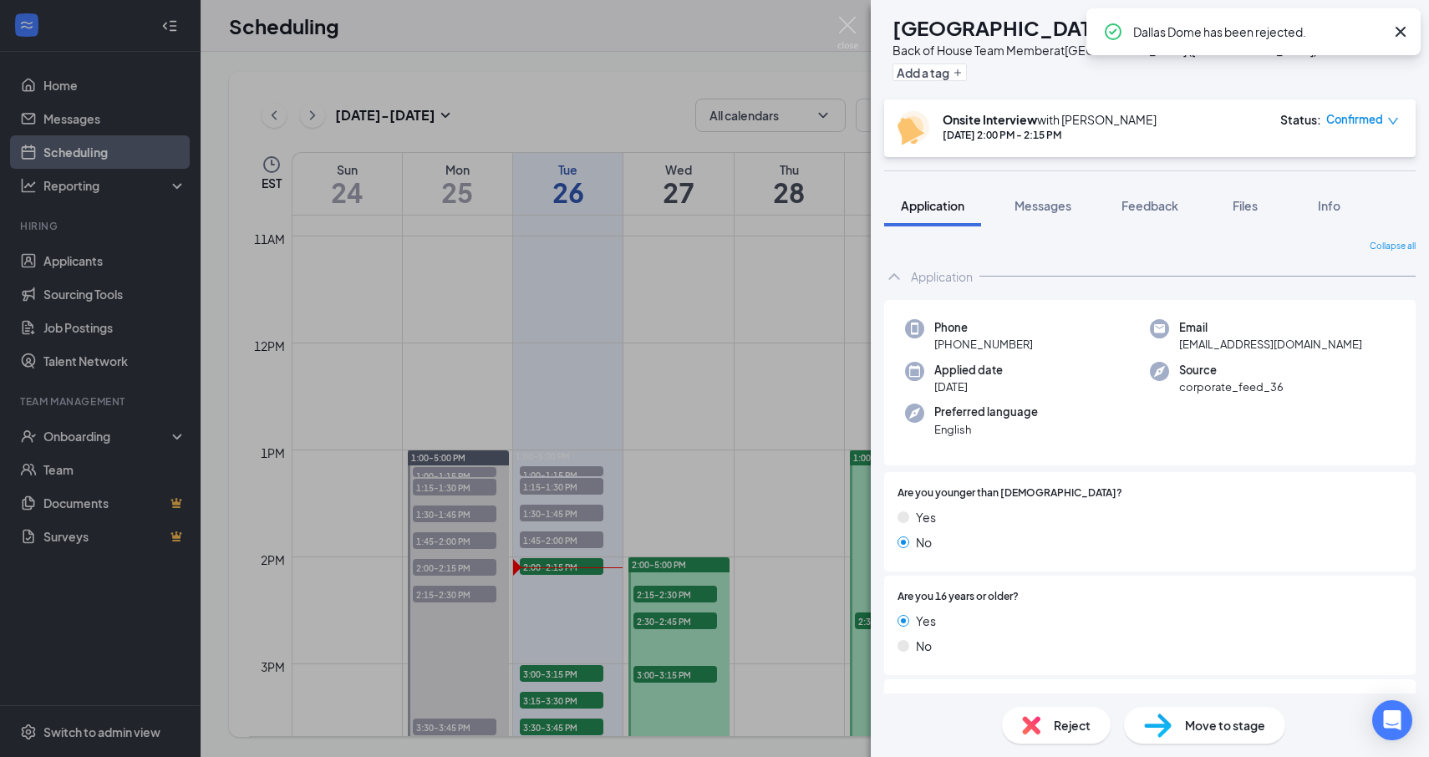
click at [700, 328] on div "DD Dallas Dome Back of House Team Member at [GEOGRAPHIC_DATA] ([GEOGRAPHIC_DATA…" at bounding box center [714, 378] width 1429 height 757
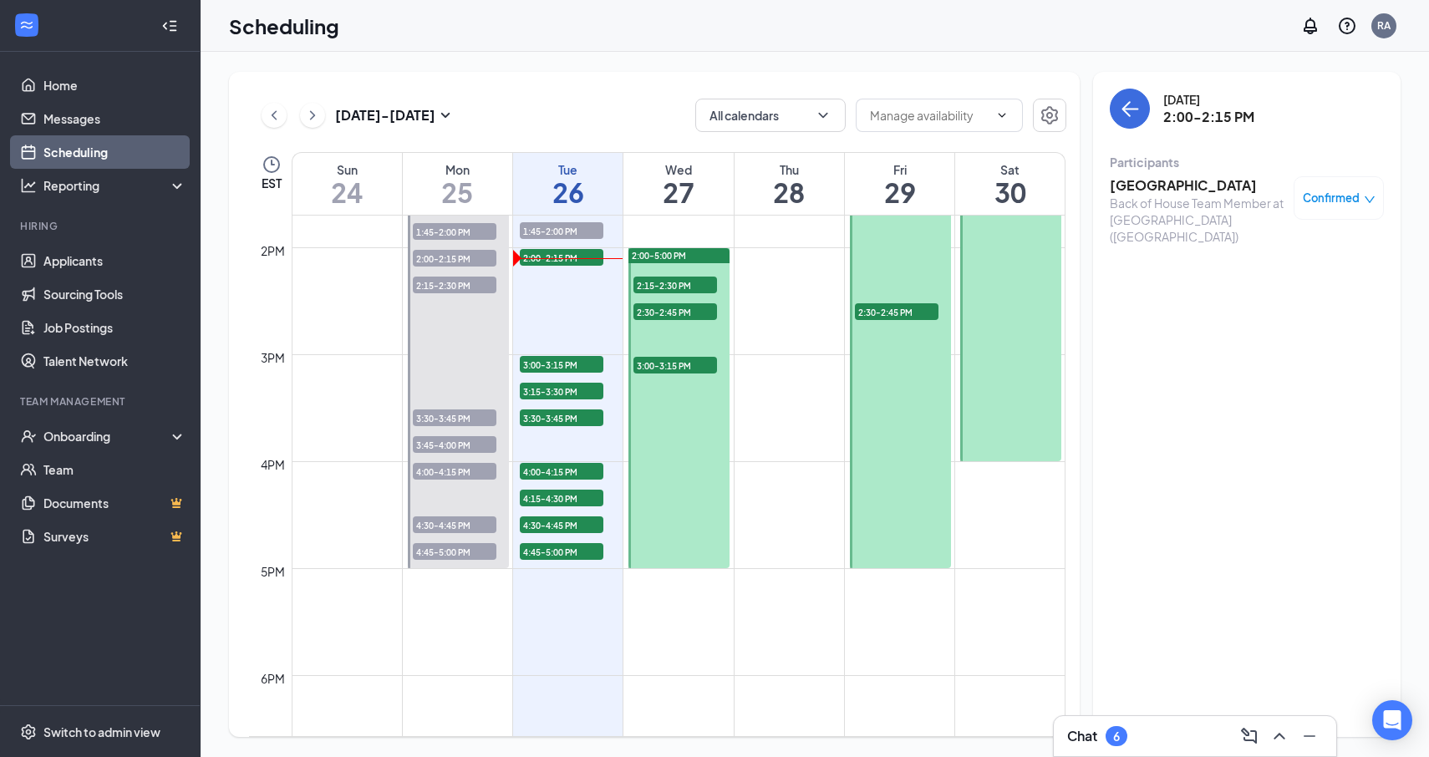
scroll to position [1453, 0]
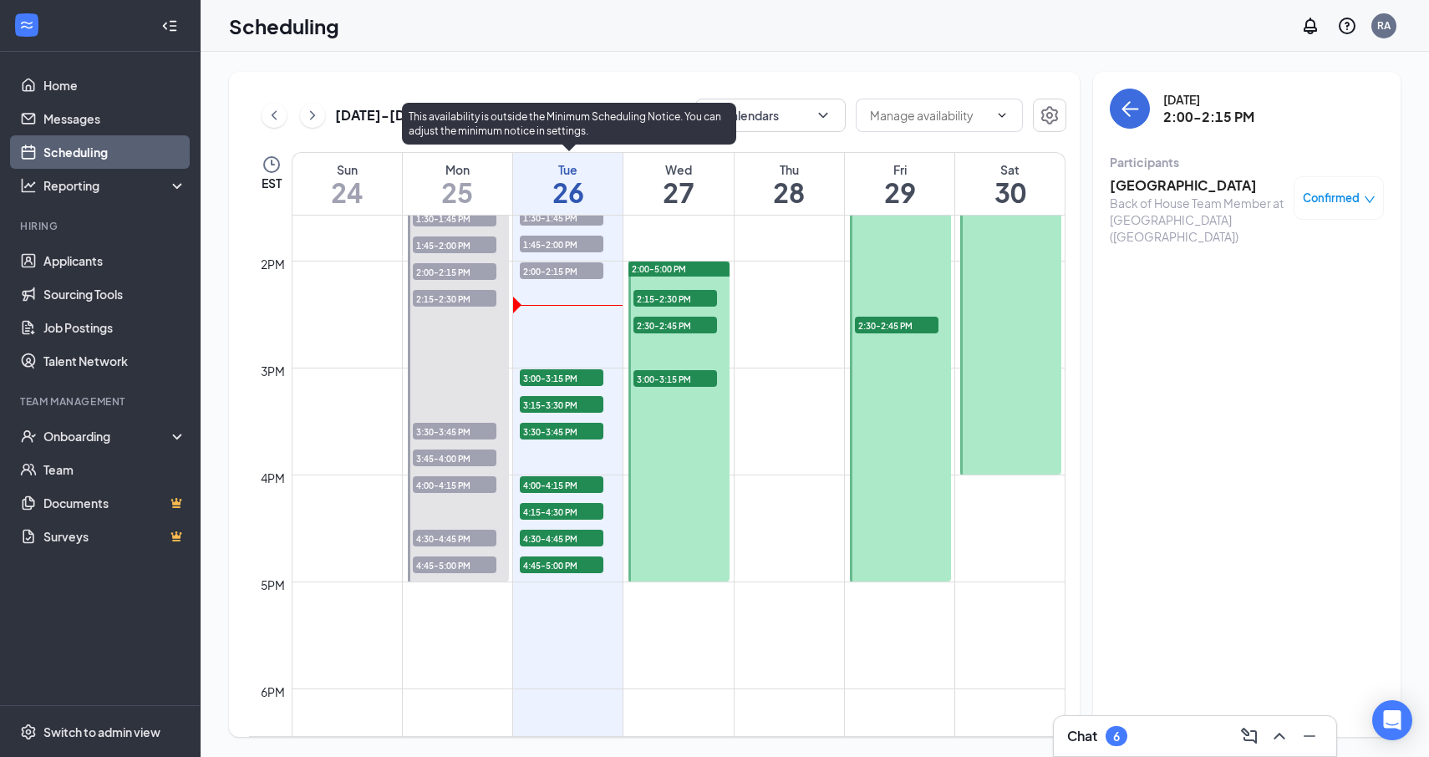
click at [552, 248] on span "1:45-2:00 PM" at bounding box center [562, 244] width 84 height 17
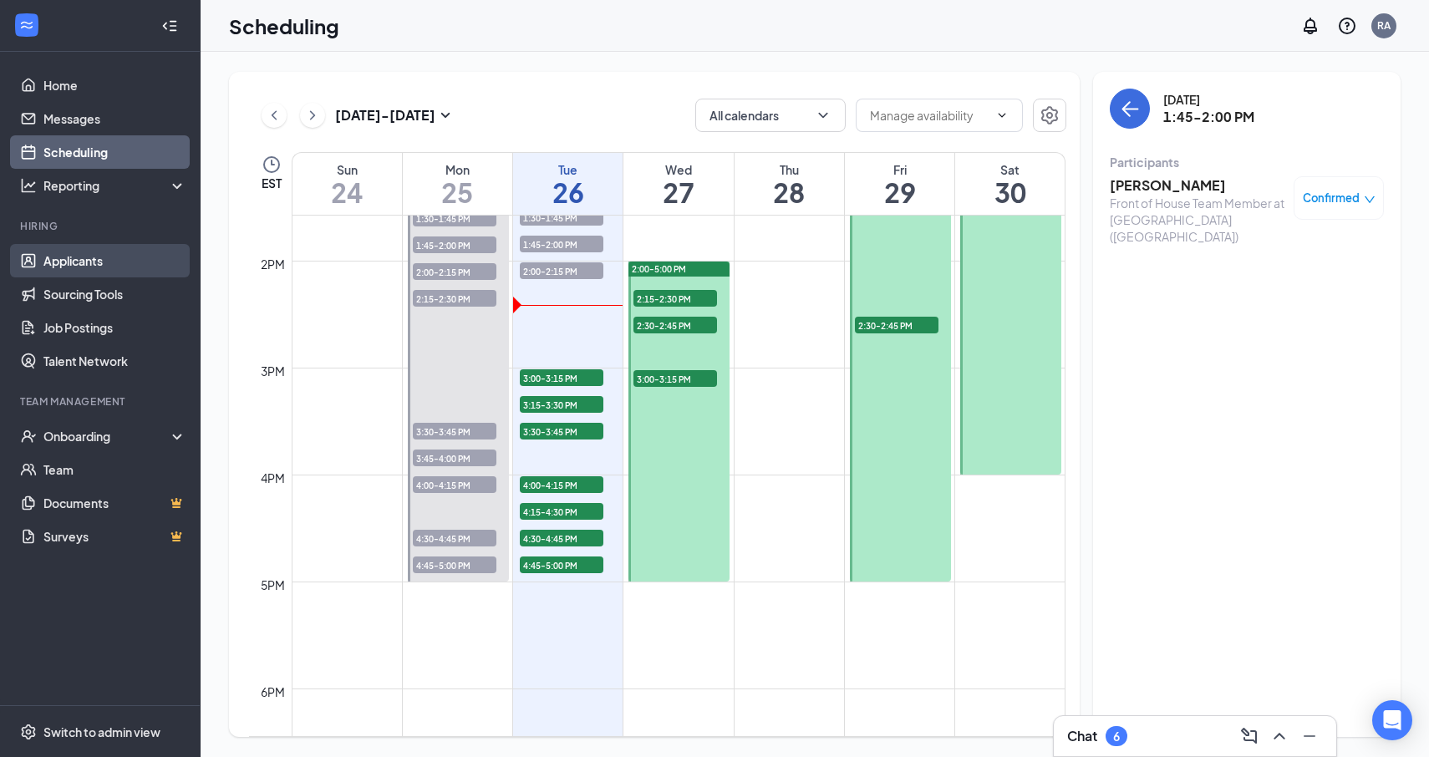
click at [99, 262] on link "Applicants" at bounding box center [114, 260] width 143 height 33
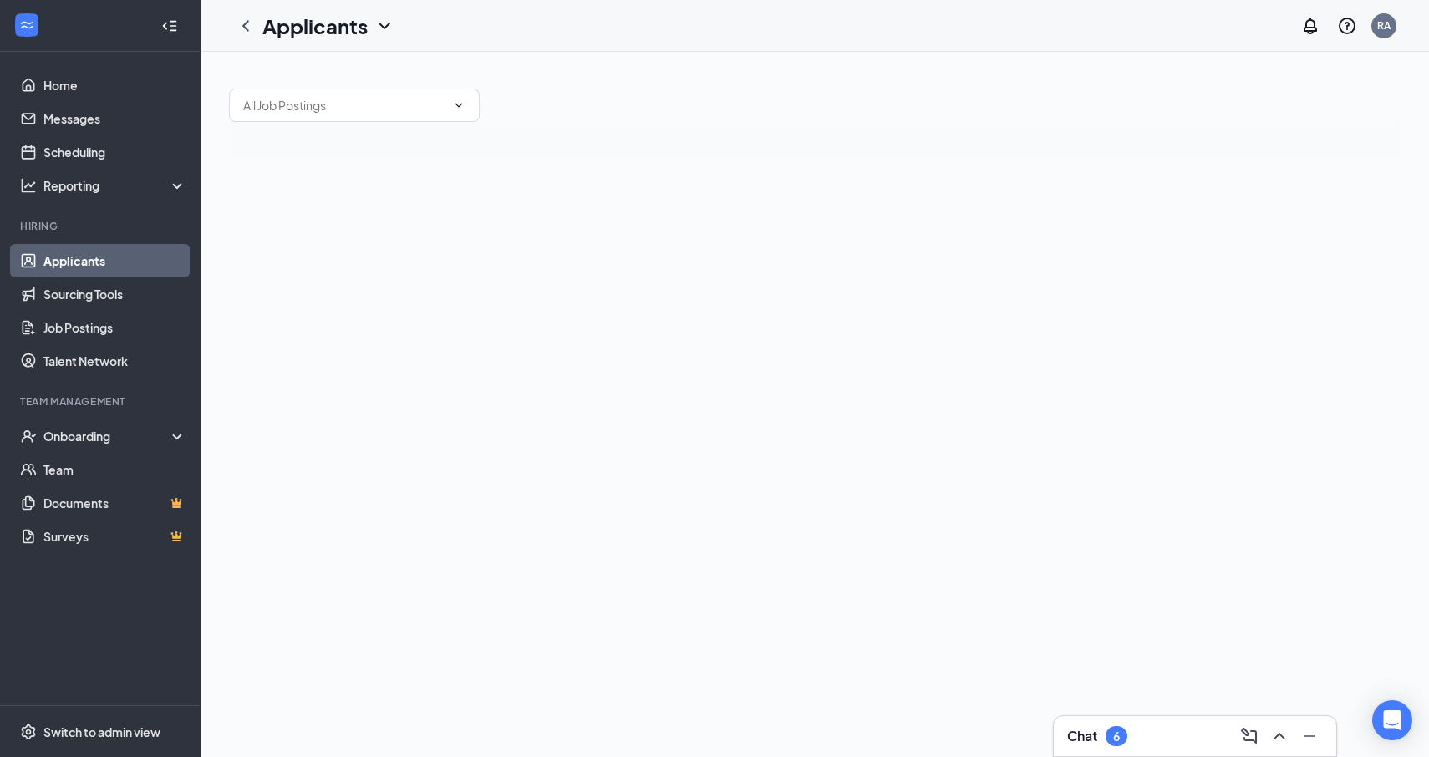
click at [132, 242] on li "Hiring Applicants Sourcing Tools Job Postings Talent Network" at bounding box center [100, 298] width 200 height 159
click at [384, 20] on icon "ChevronDown" at bounding box center [384, 26] width 20 height 20
click at [434, 8] on div "Applicants RA" at bounding box center [815, 26] width 1229 height 52
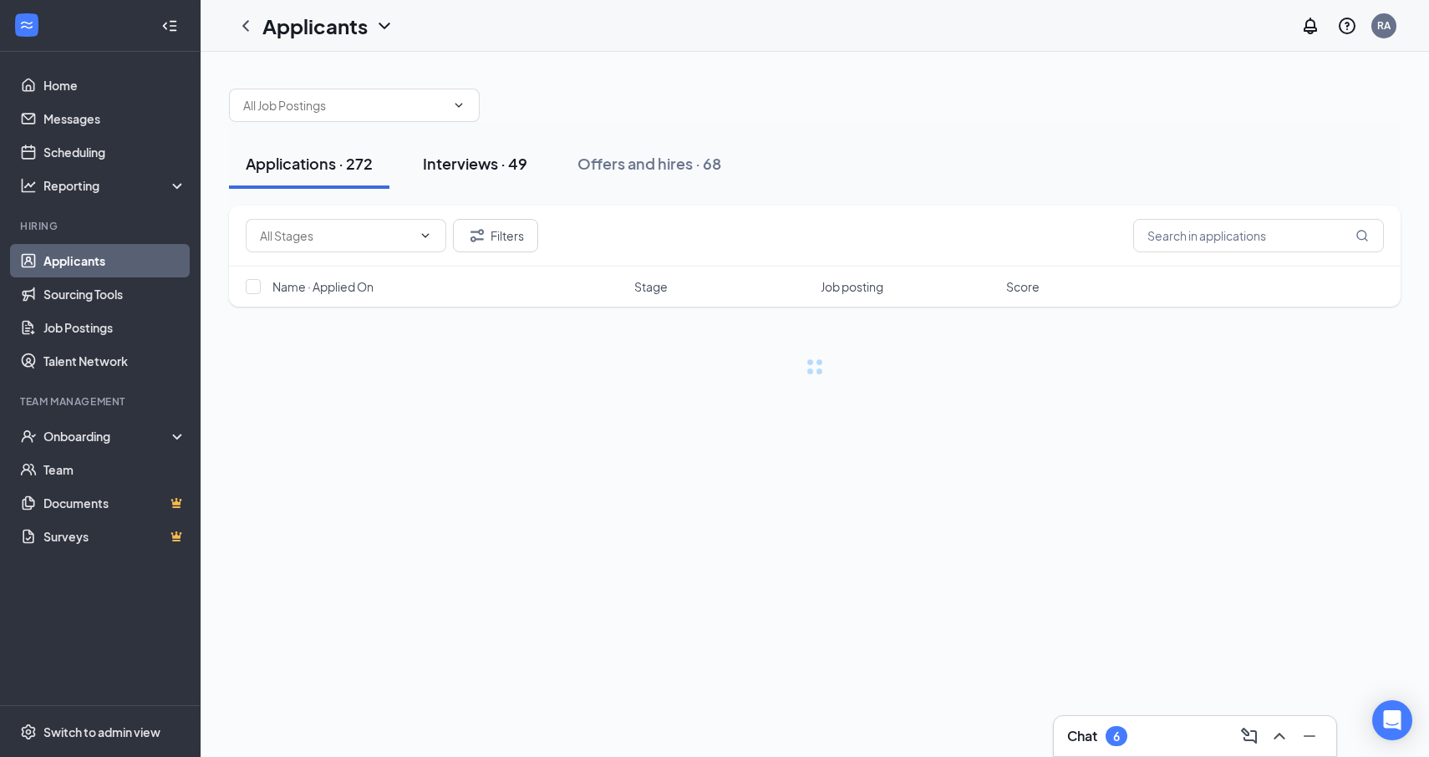
click at [511, 170] on div "Interviews · 49" at bounding box center [475, 163] width 104 height 21
click at [983, 287] on span "Interview Schedule" at bounding box center [963, 286] width 105 height 17
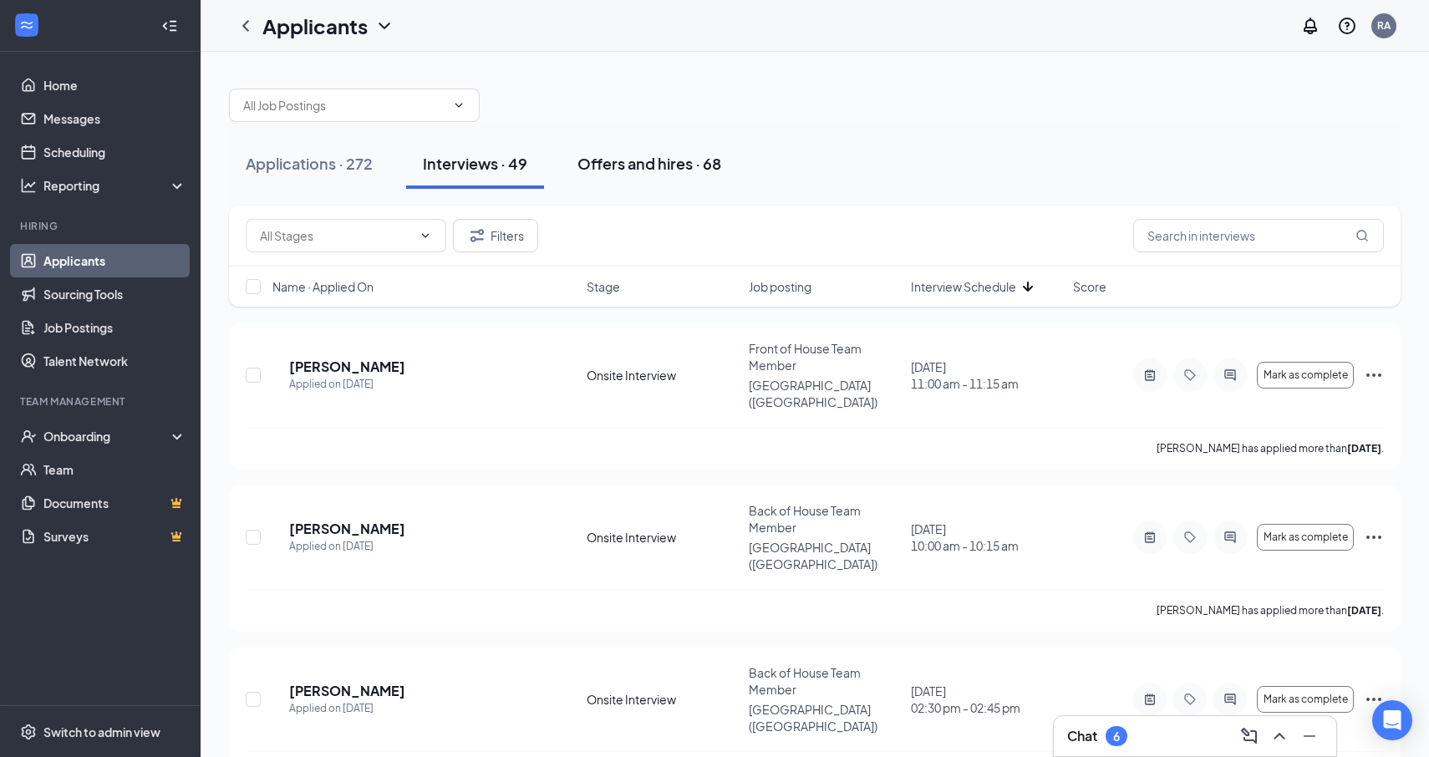
click at [611, 159] on div "Offers and hires · 68" at bounding box center [650, 163] width 144 height 21
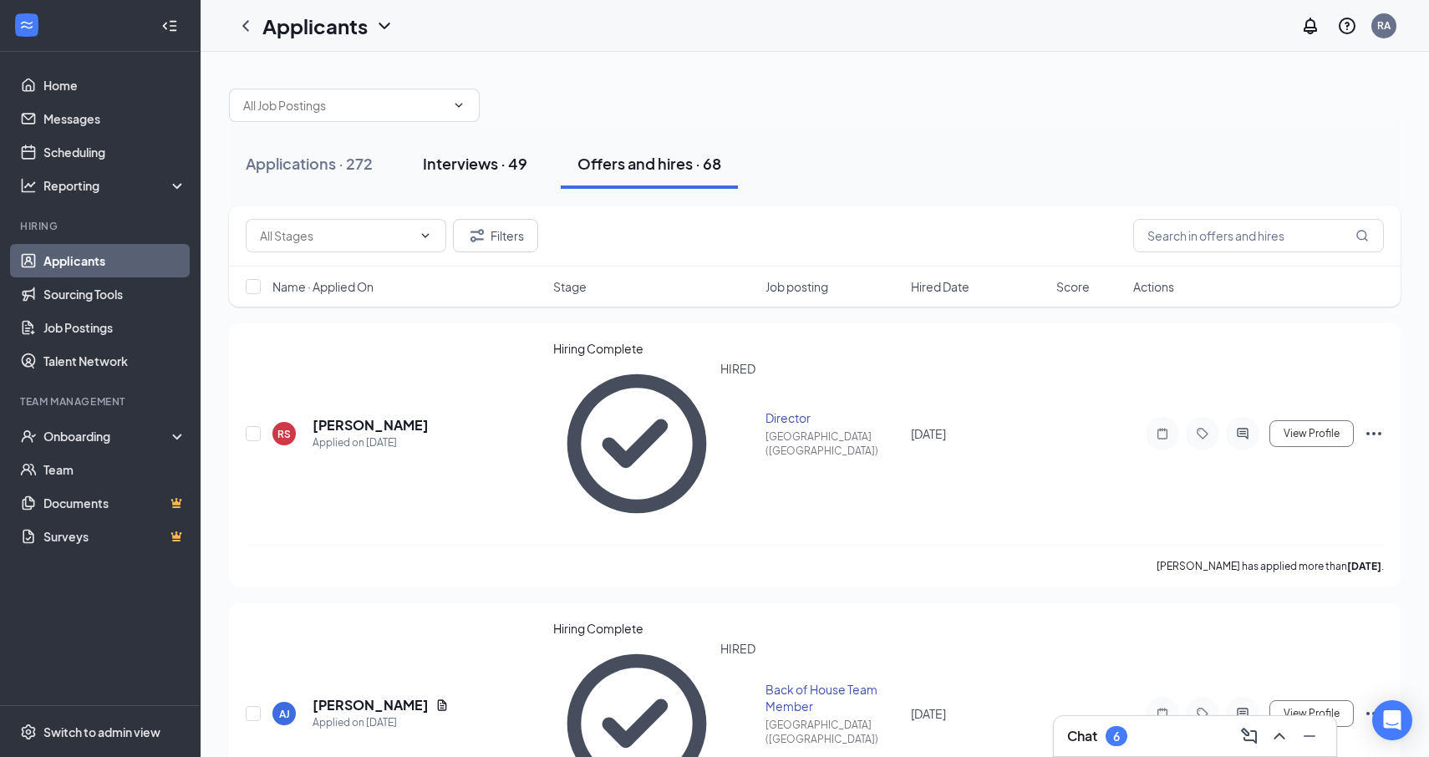
click at [501, 182] on button "Interviews · 49" at bounding box center [475, 164] width 138 height 50
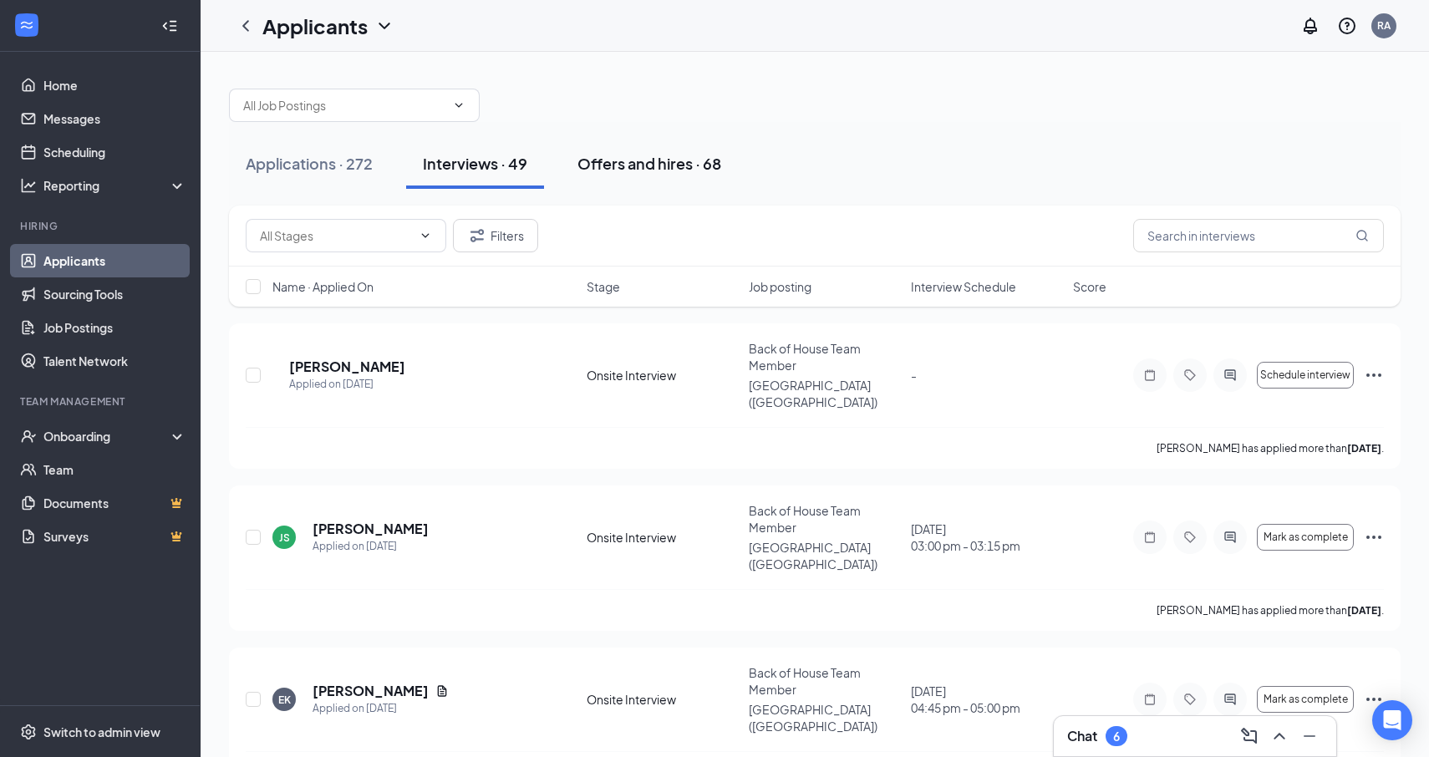
click at [659, 170] on div "Offers and hires · 68" at bounding box center [650, 163] width 144 height 21
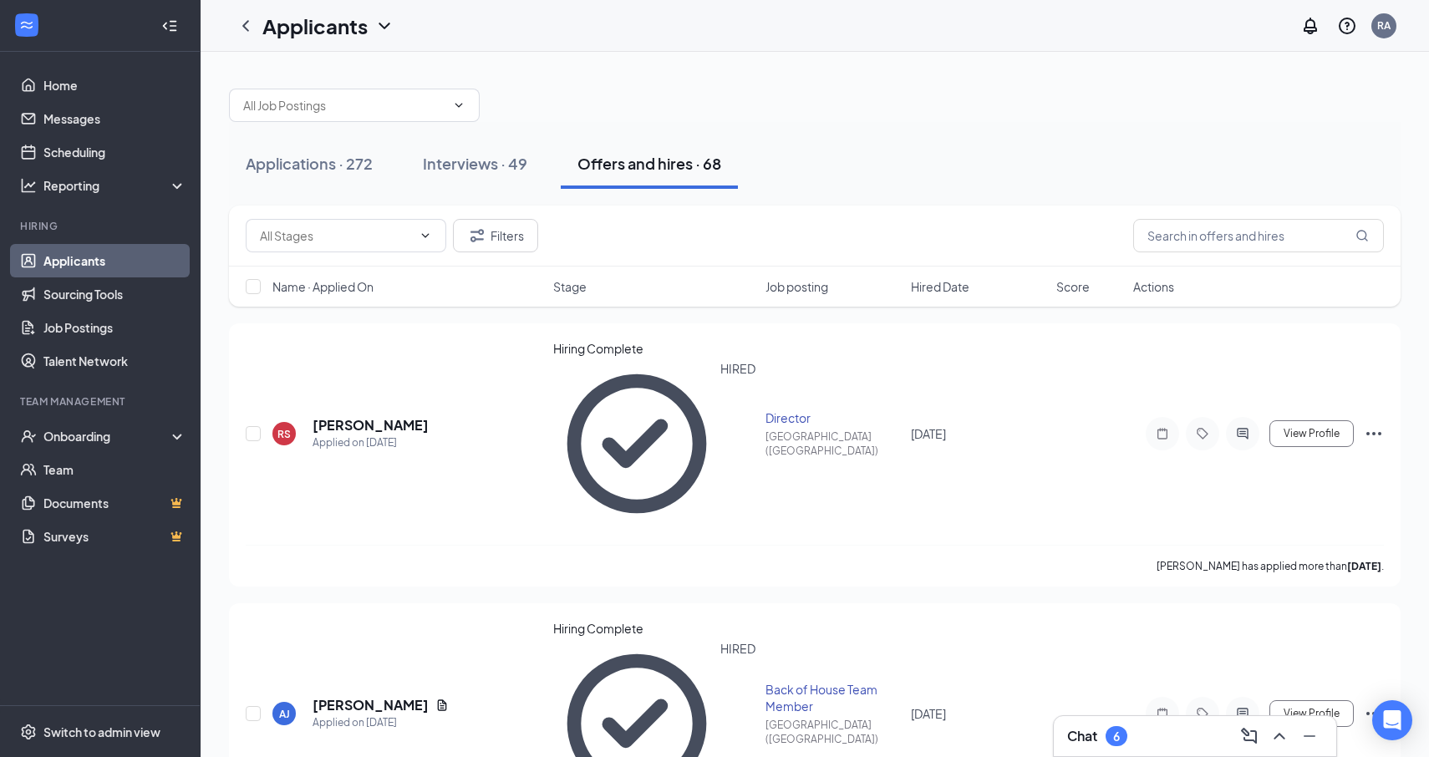
click at [407, 145] on div "Applications · 272 Interviews · 49 Offers and hires · 68" at bounding box center [815, 164] width 1172 height 50
click at [475, 156] on div "Interviews · 49" at bounding box center [475, 163] width 104 height 21
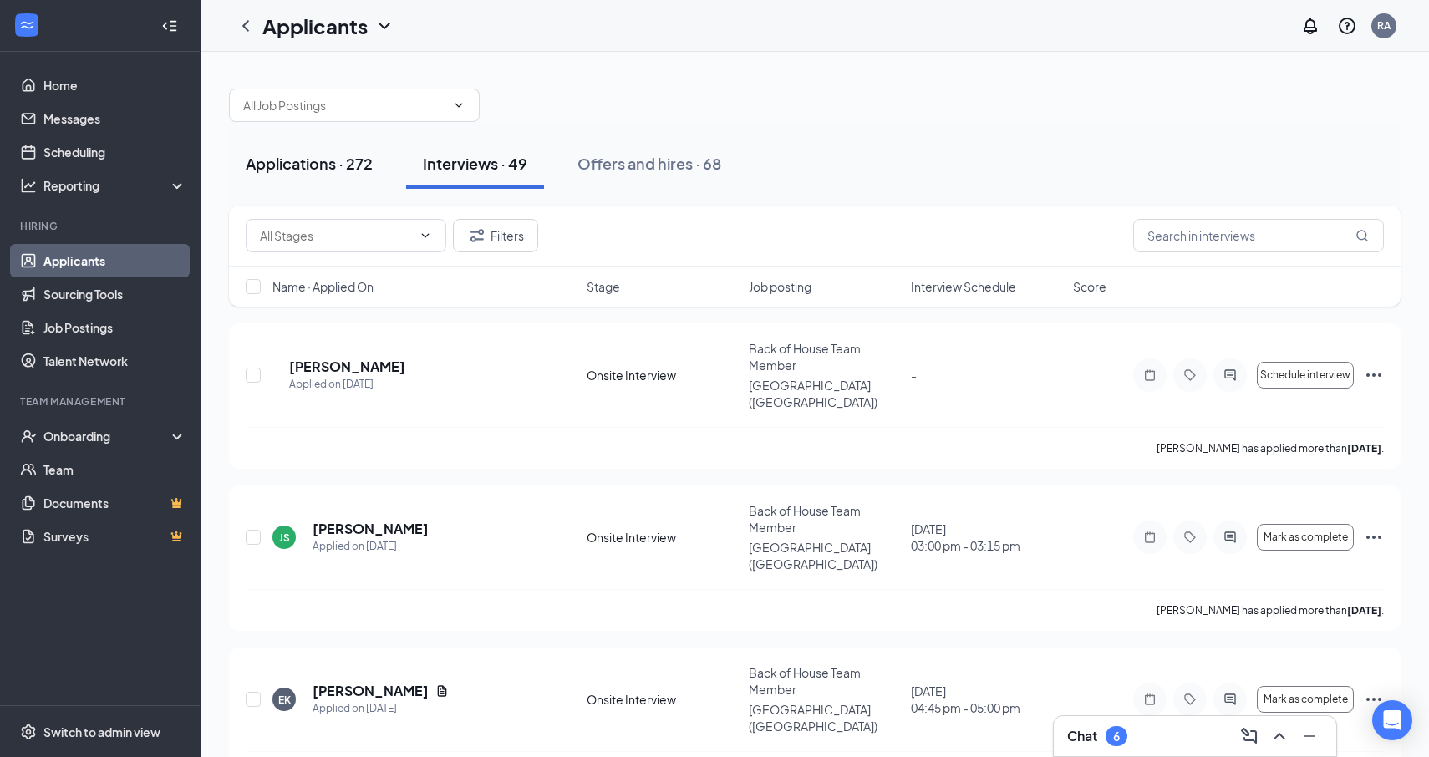
click at [328, 170] on div "Applications · 272" at bounding box center [309, 163] width 127 height 21
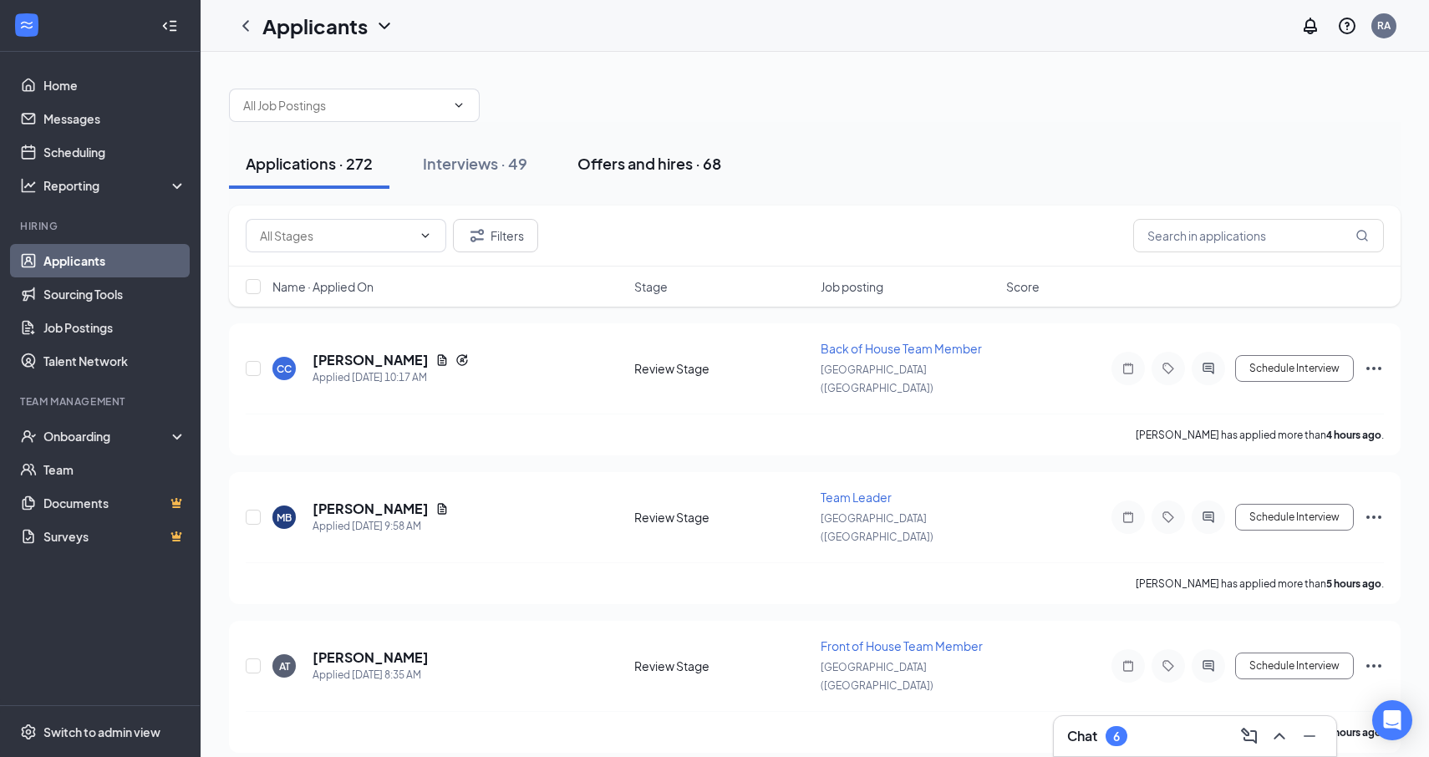
click at [567, 170] on button "Offers and hires · 68" at bounding box center [649, 164] width 177 height 50
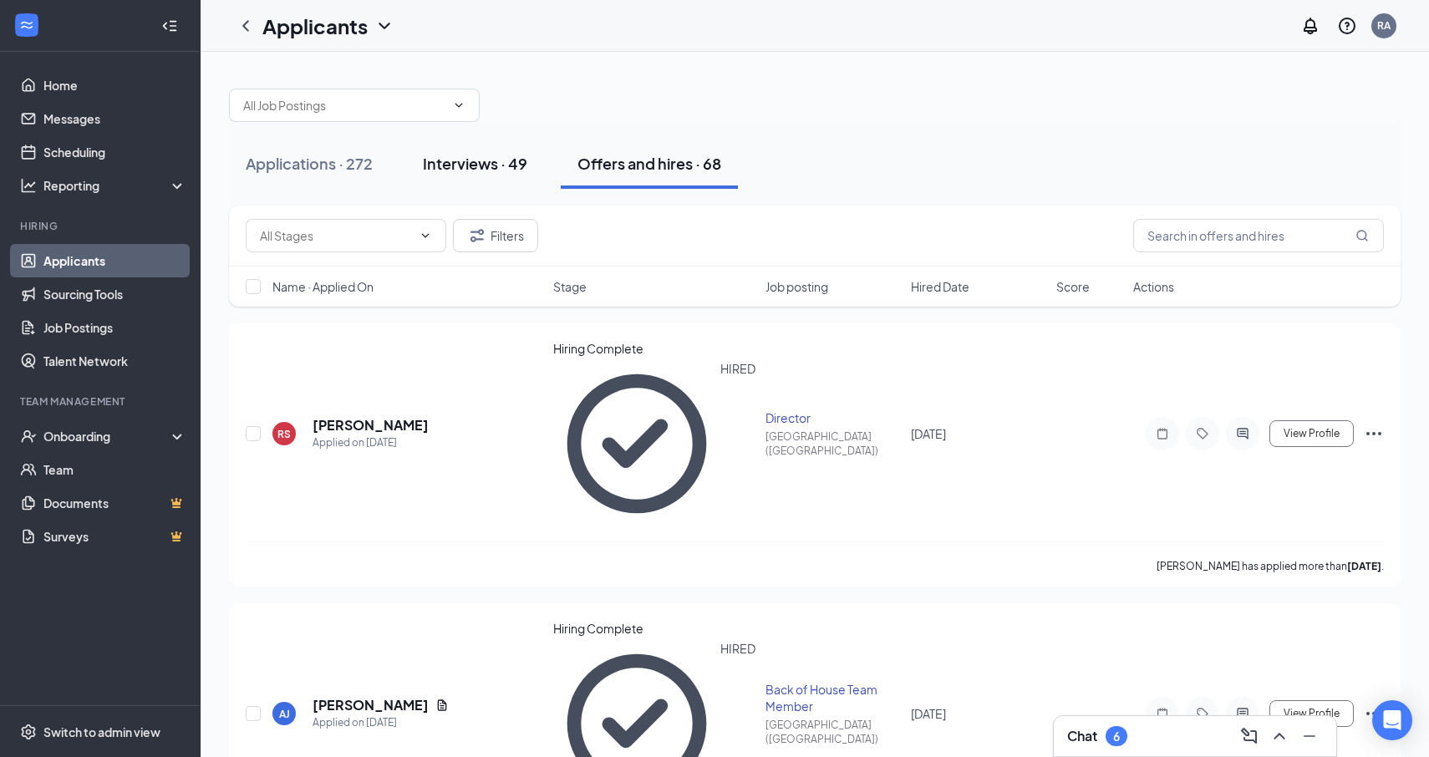
click at [460, 170] on div "Interviews · 49" at bounding box center [475, 163] width 104 height 21
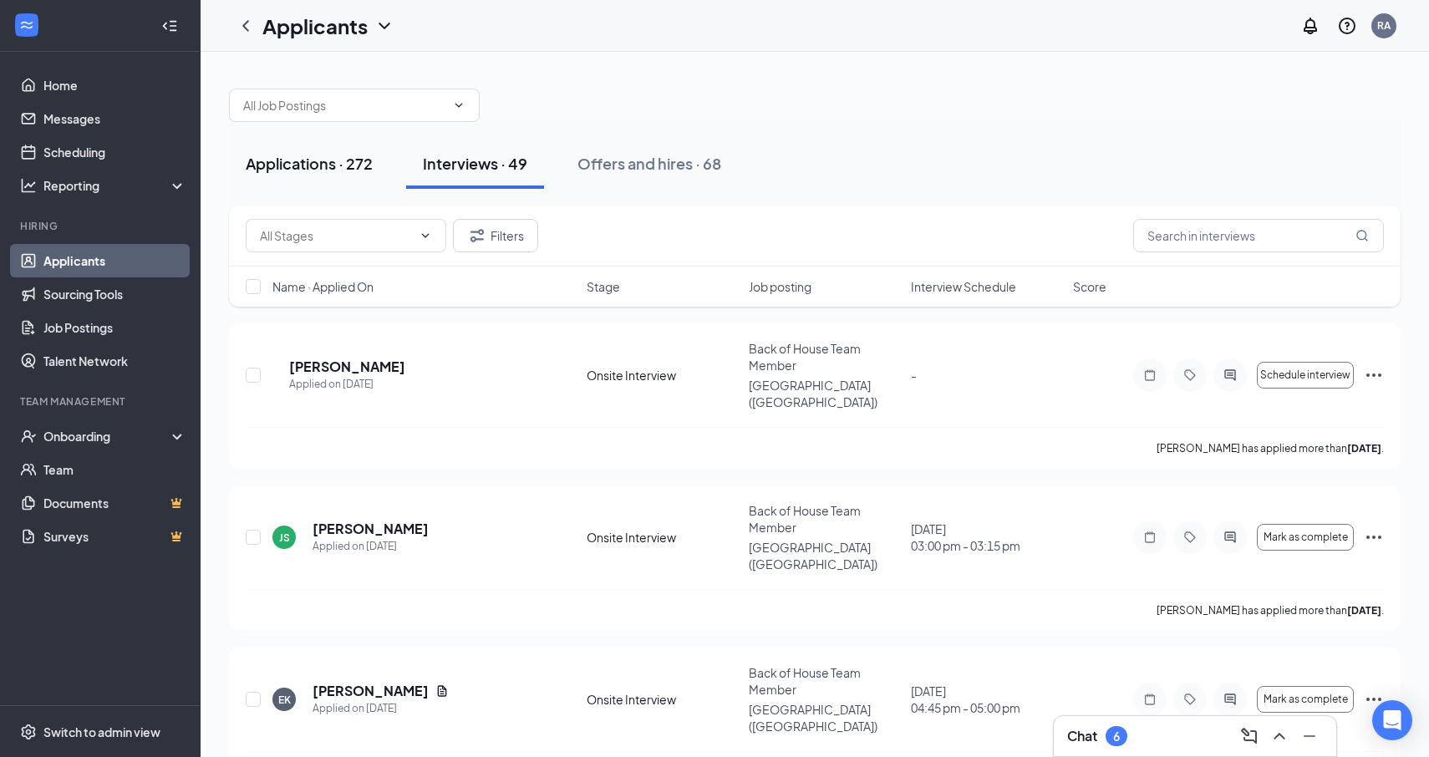
click at [331, 151] on button "Applications · 272" at bounding box center [309, 164] width 160 height 50
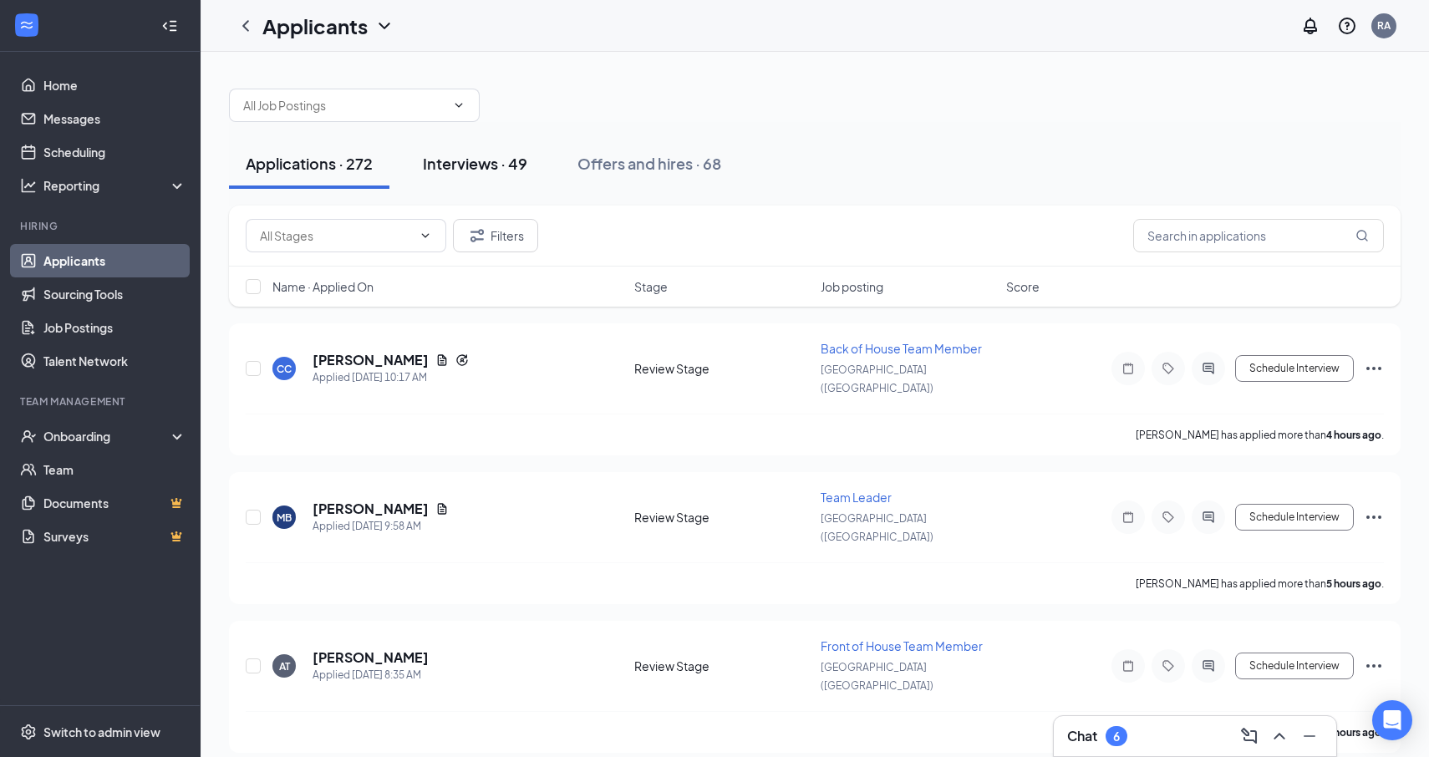
click at [545, 166] on div "Applications · 272 Interviews · 49 Offers and hires · 68" at bounding box center [815, 164] width 1172 height 50
click at [628, 148] on button "Offers and hires · 68" at bounding box center [649, 164] width 177 height 50
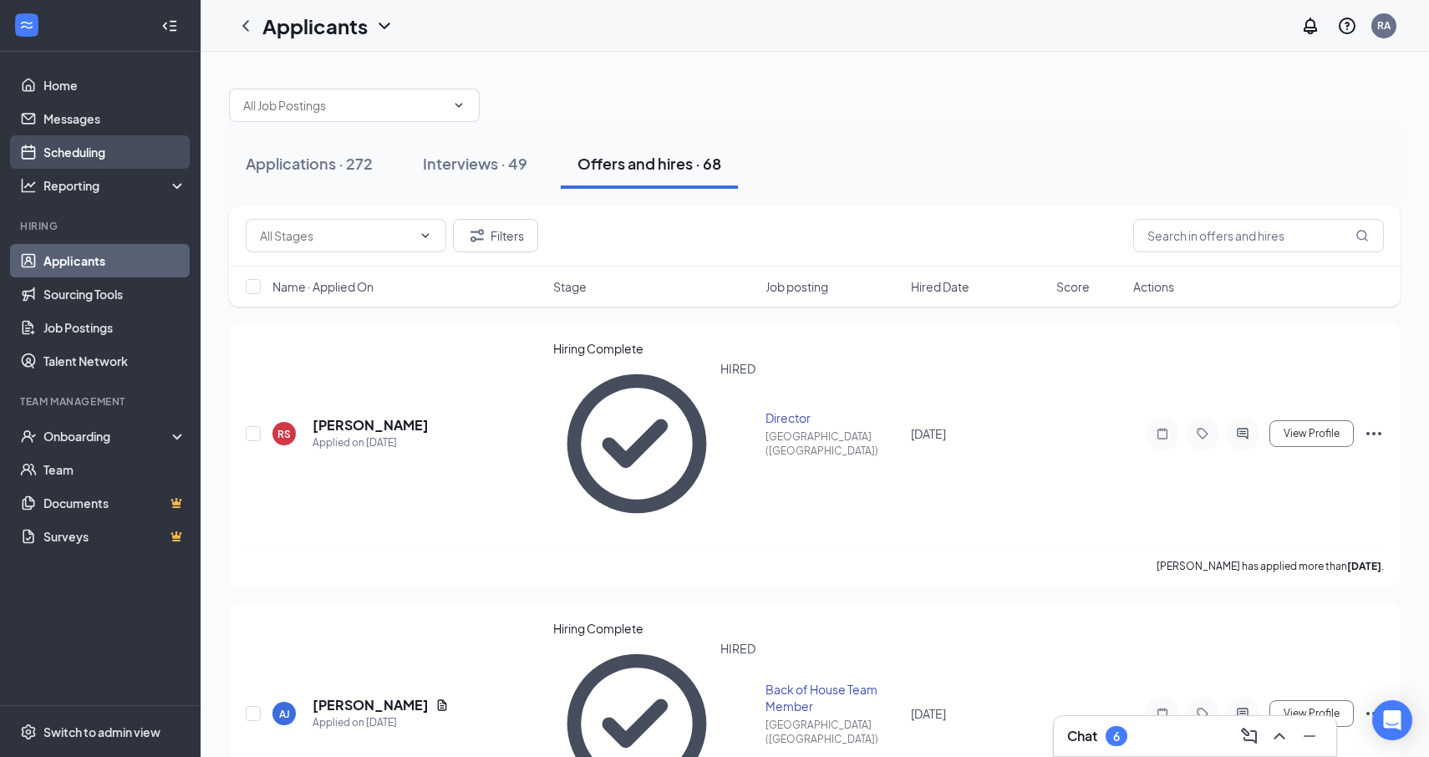
click at [122, 159] on link "Scheduling" at bounding box center [114, 151] width 143 height 33
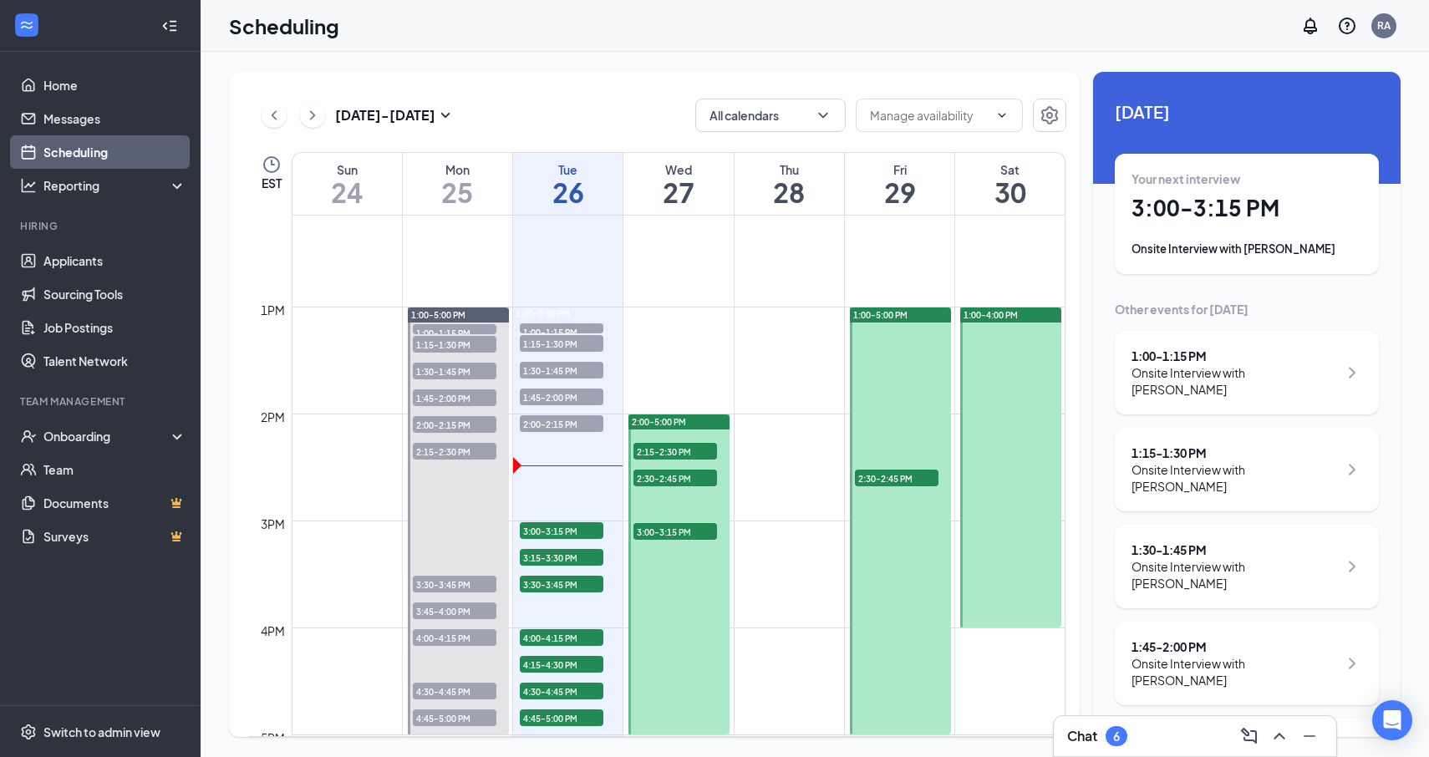
scroll to position [1380, 0]
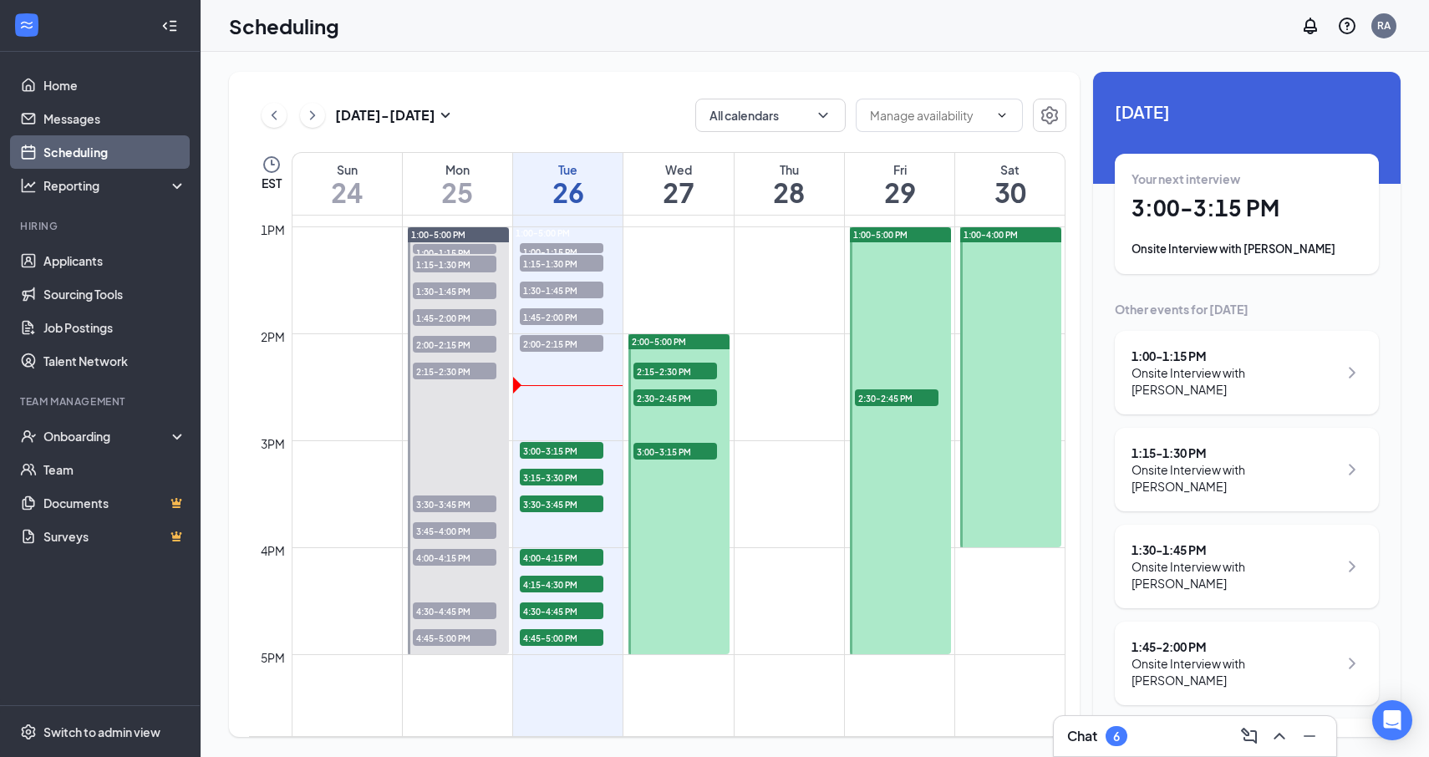
click at [682, 373] on span "2:15-2:30 PM" at bounding box center [675, 371] width 84 height 17
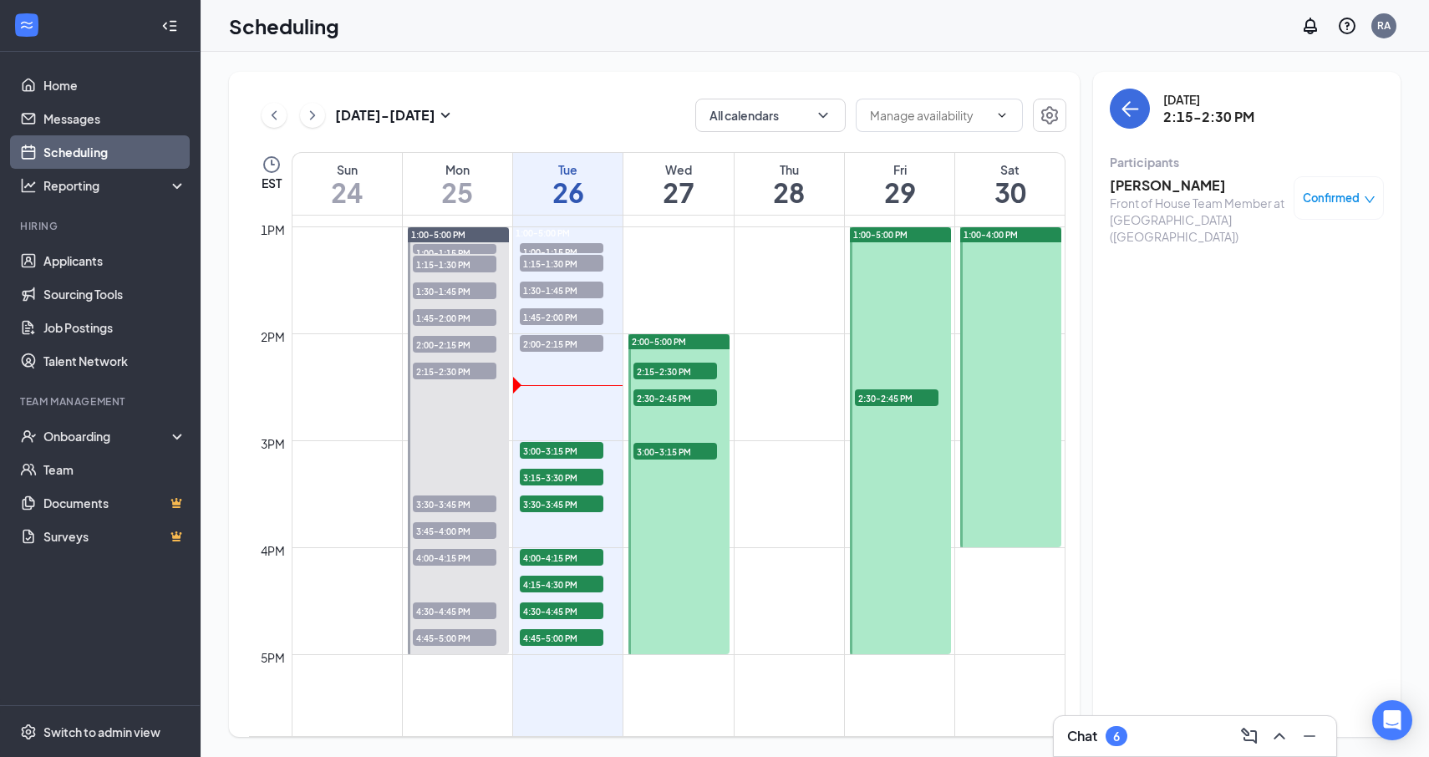
click at [682, 395] on span "2:30-2:45 PM" at bounding box center [675, 397] width 84 height 17
click at [684, 368] on span "2:15-2:30 PM" at bounding box center [675, 371] width 84 height 17
click at [684, 385] on div at bounding box center [678, 494] width 101 height 320
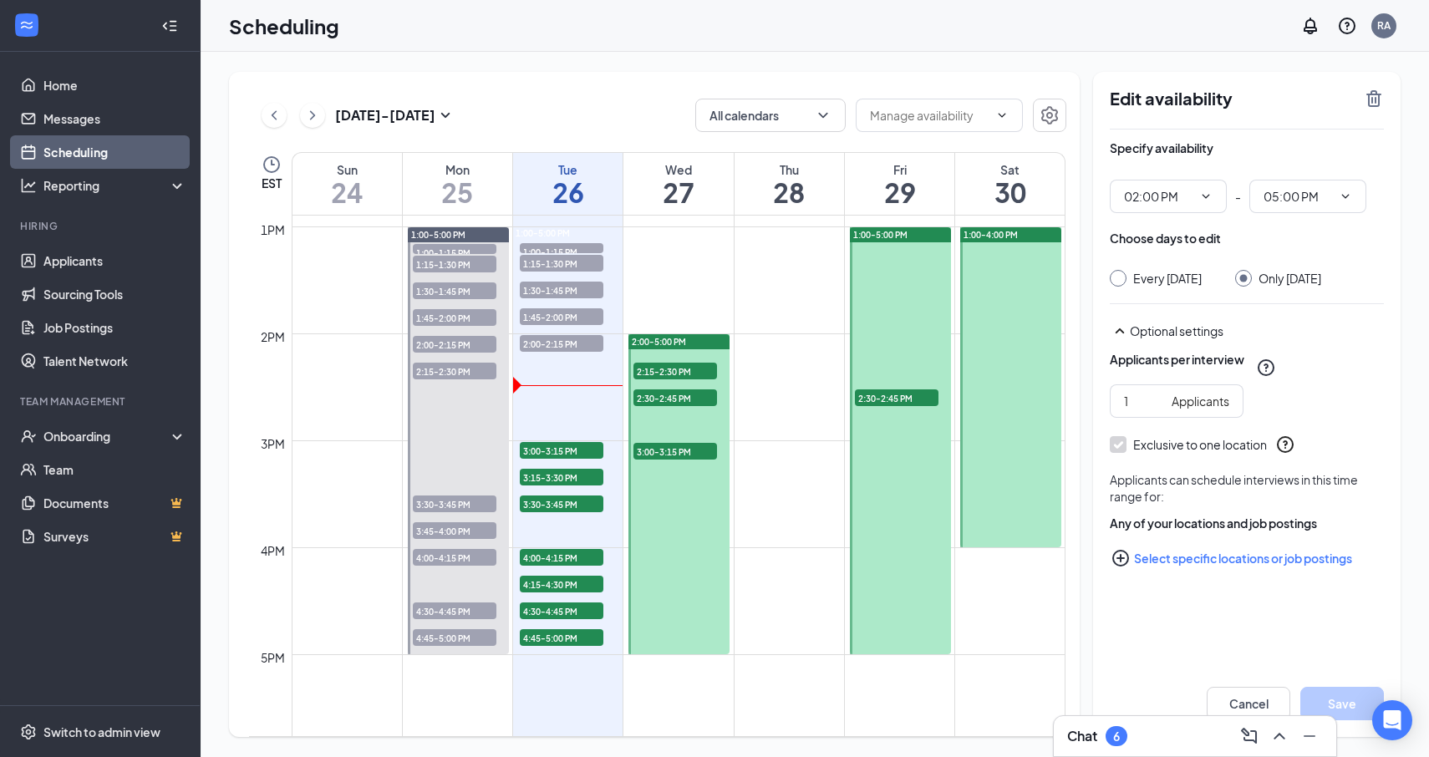
click at [683, 371] on span "2:15-2:30 PM" at bounding box center [675, 371] width 84 height 17
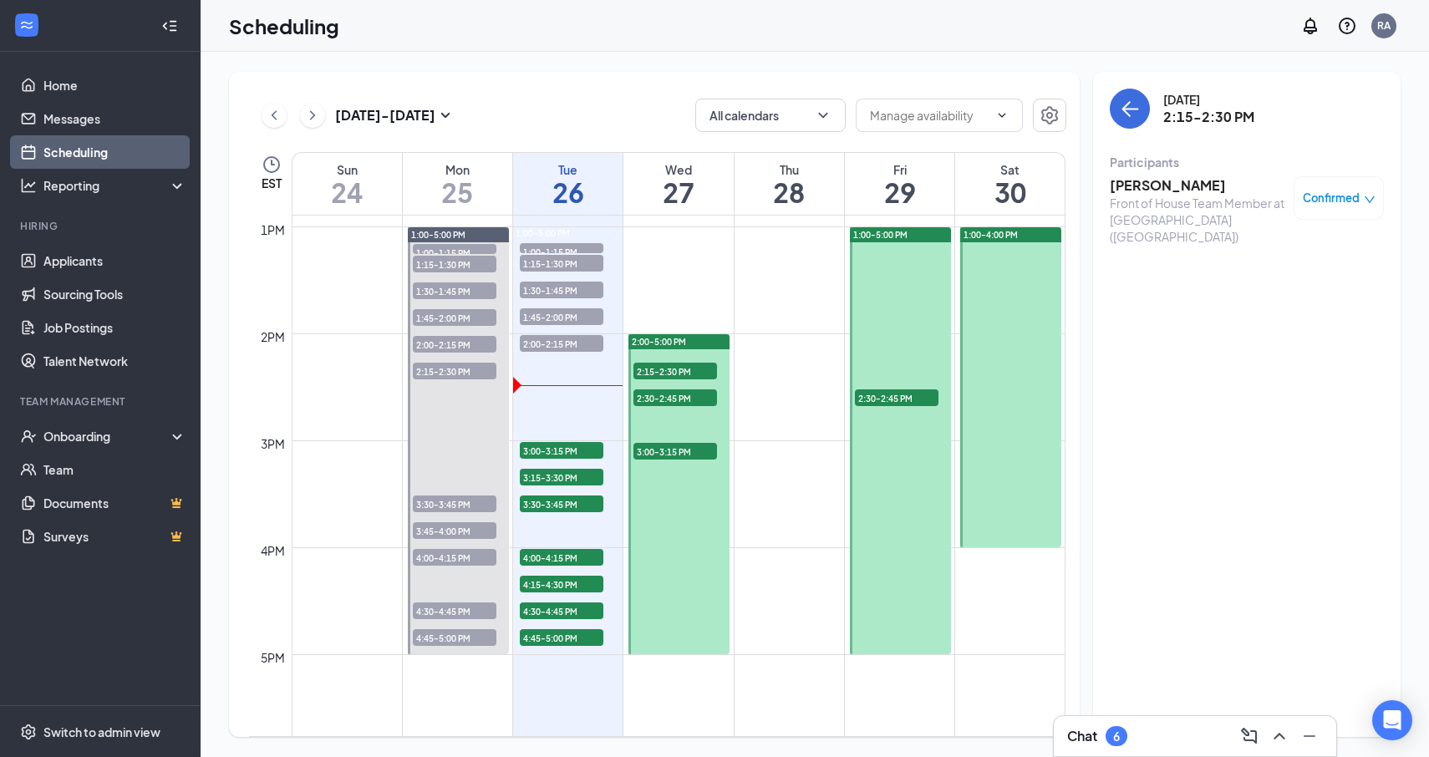
click at [1147, 193] on h3 "[PERSON_NAME]" at bounding box center [1198, 185] width 176 height 18
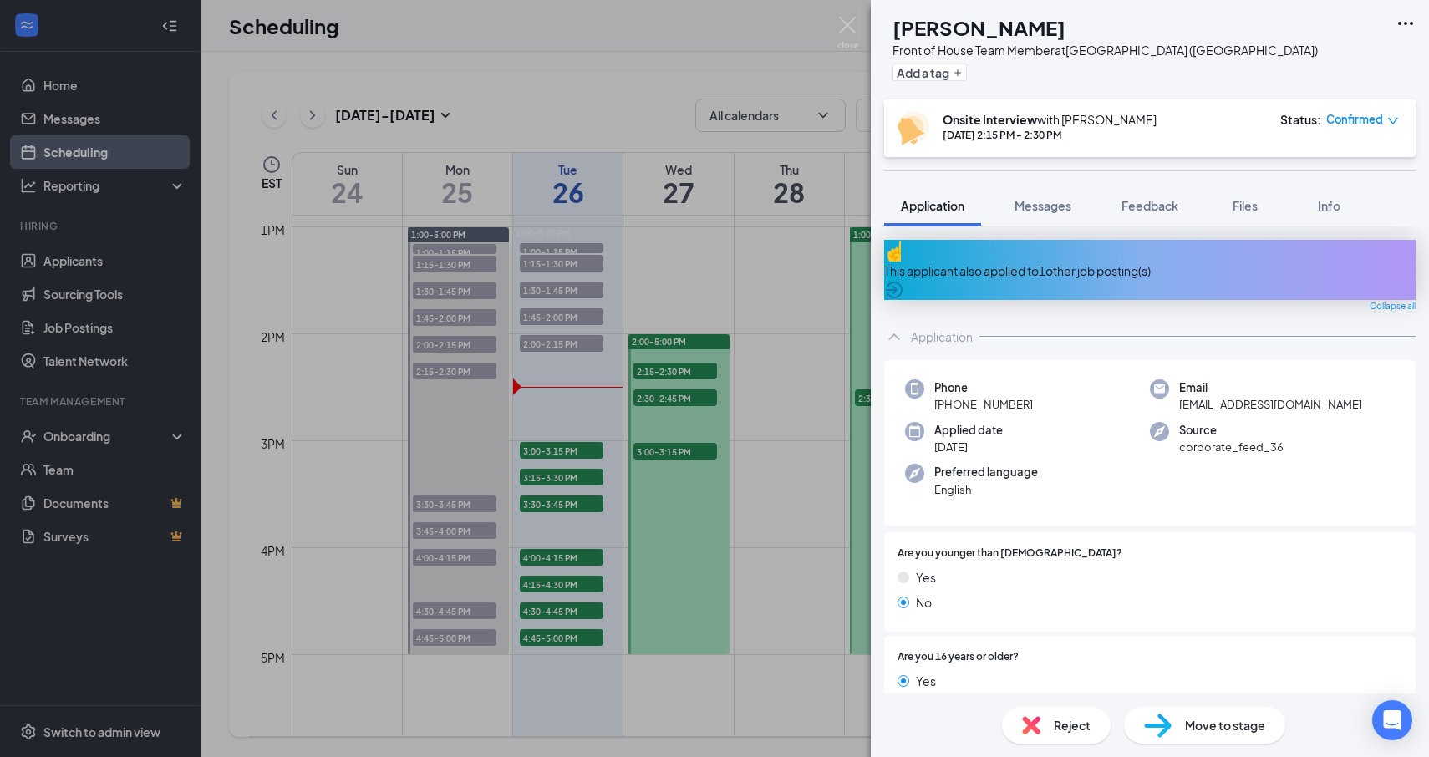
click at [676, 396] on div "TA [PERSON_NAME] Front of House Team Member at [GEOGRAPHIC_DATA] ([GEOGRAPHIC_D…" at bounding box center [714, 378] width 1429 height 757
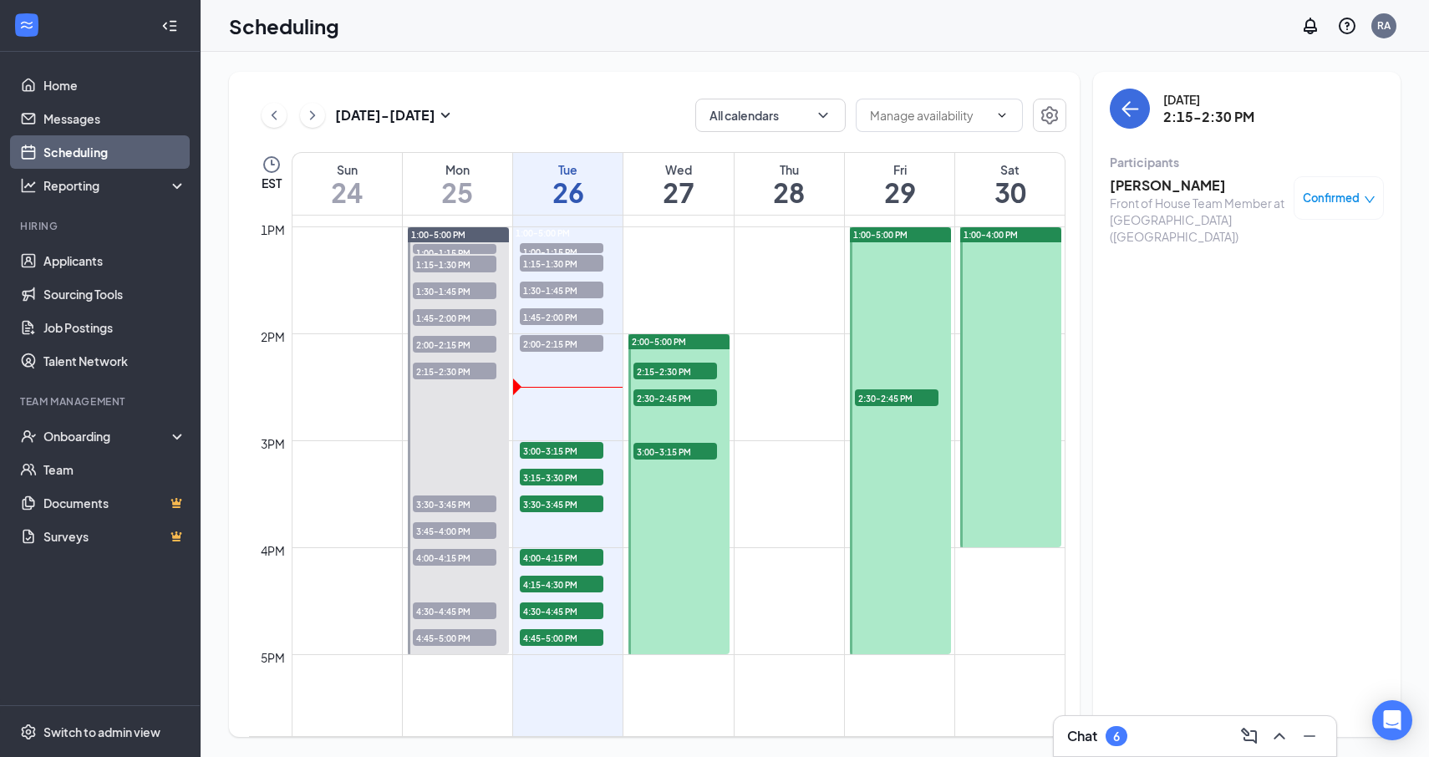
click at [676, 396] on span "2:30-2:45 PM" at bounding box center [675, 397] width 84 height 17
click at [1203, 187] on h3 "[PERSON_NAME]" at bounding box center [1198, 185] width 176 height 18
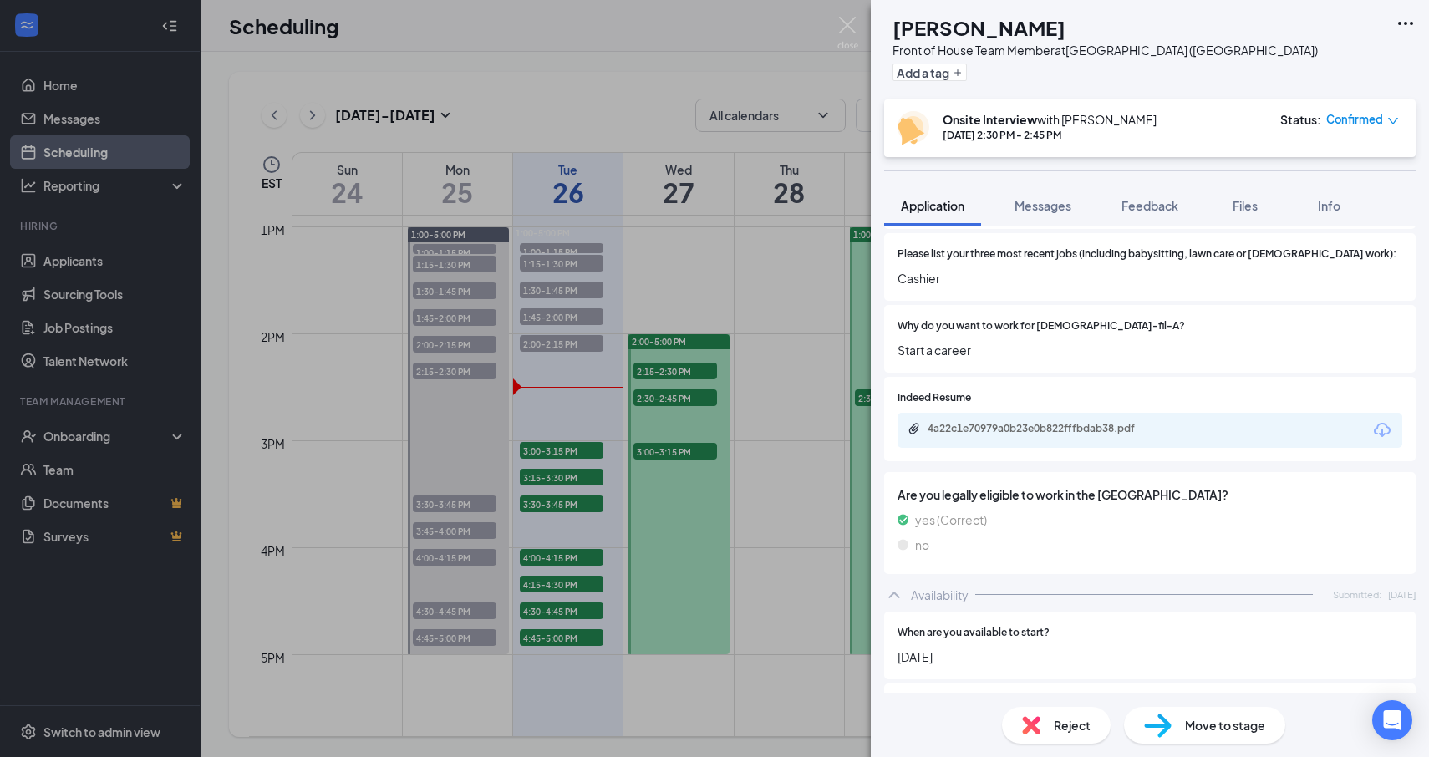
scroll to position [660, 0]
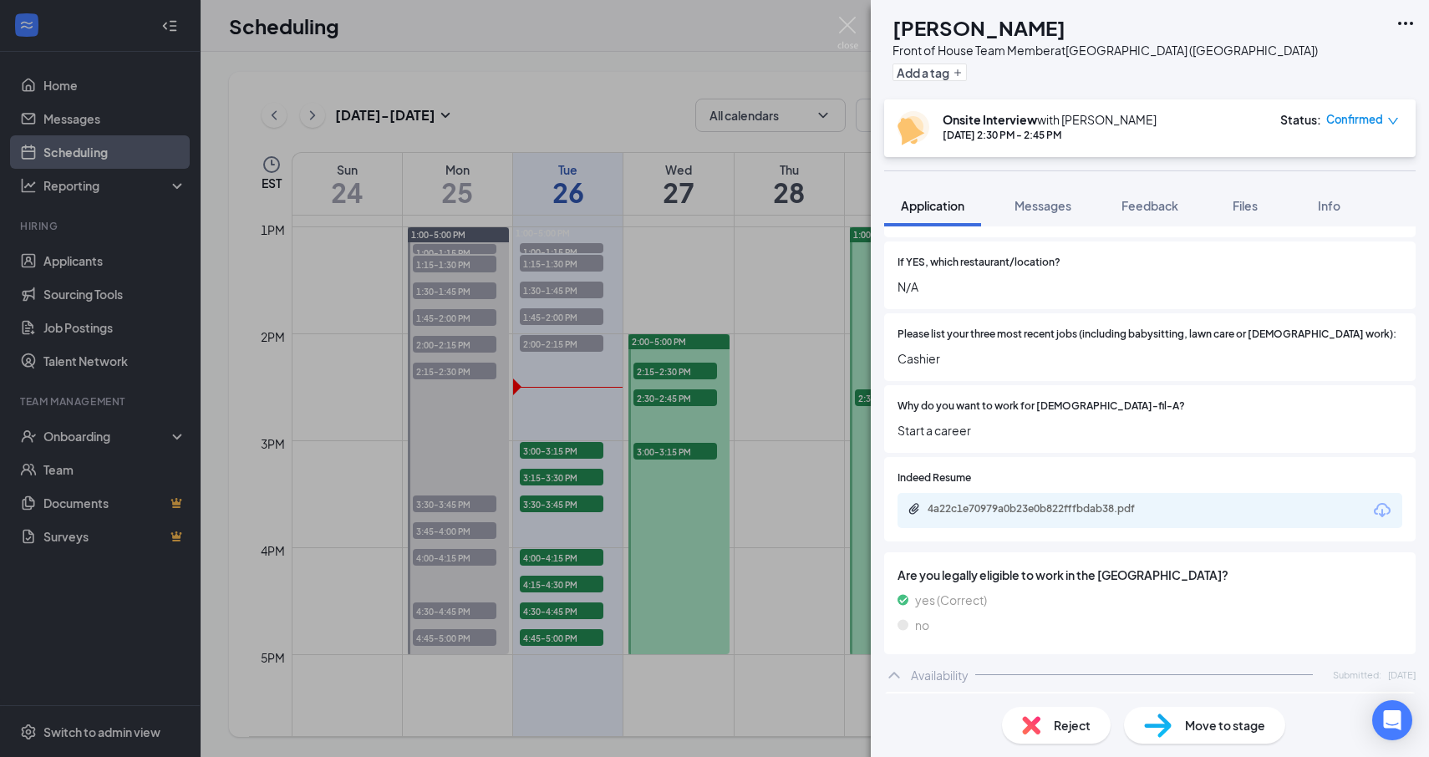
click at [771, 466] on div "ES [PERSON_NAME] Front of House Team Member at [GEOGRAPHIC_DATA] ([GEOGRAPHIC_D…" at bounding box center [714, 378] width 1429 height 757
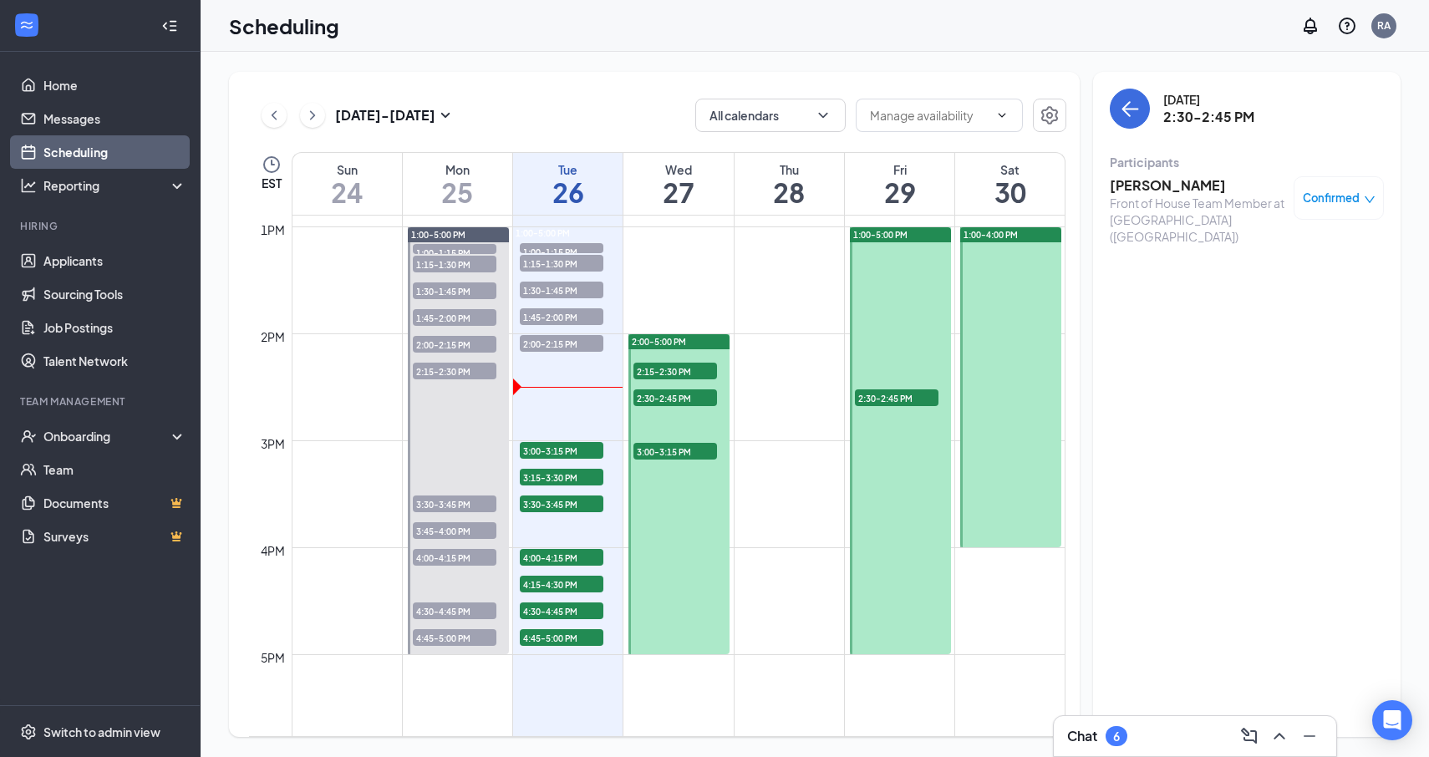
click at [677, 450] on span "3:00-3:15 PM" at bounding box center [675, 451] width 84 height 17
click at [1166, 190] on h3 "[PERSON_NAME]" at bounding box center [1198, 185] width 176 height 18
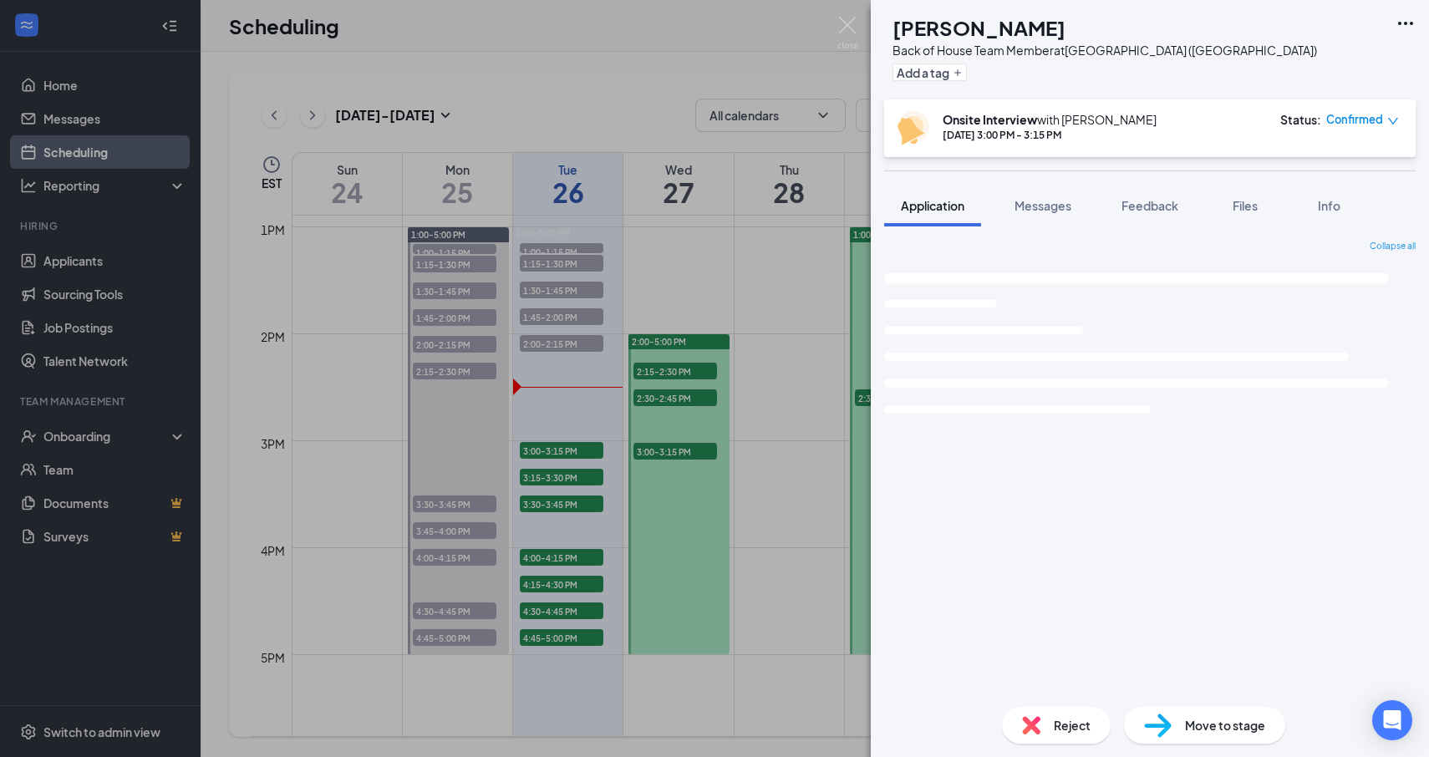
click at [805, 351] on div "[PERSON_NAME] [PERSON_NAME] Back of House Team Member at [GEOGRAPHIC_DATA] ([GE…" at bounding box center [714, 378] width 1429 height 757
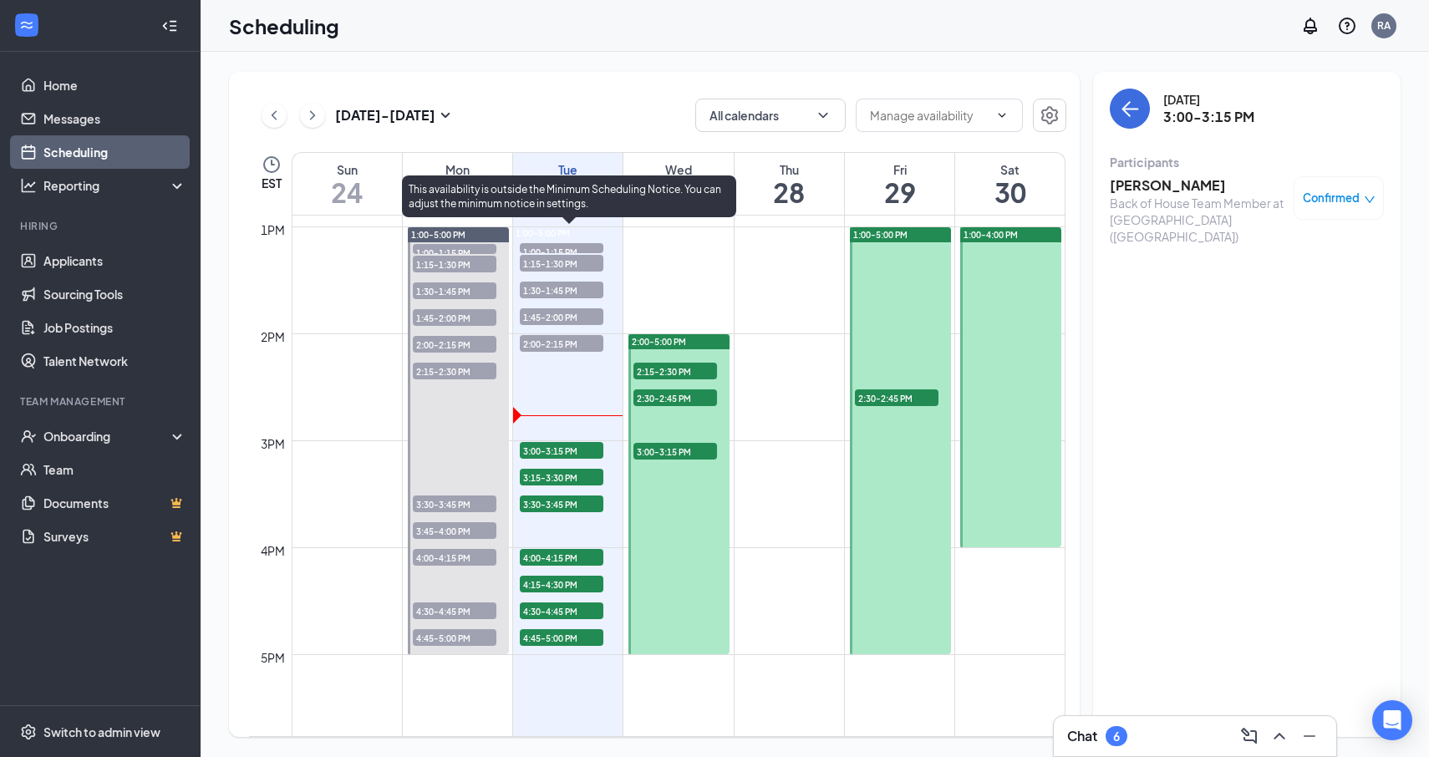
click at [564, 445] on span "3:00-3:15 PM" at bounding box center [562, 450] width 84 height 17
click at [573, 509] on span "3:30-3:45 PM" at bounding box center [562, 504] width 84 height 17
click at [572, 456] on span "3:00-3:15 PM" at bounding box center [562, 450] width 84 height 17
click at [578, 471] on span "3:15-3:30 PM" at bounding box center [562, 477] width 84 height 17
click at [577, 453] on span "3:00-3:15 PM" at bounding box center [562, 450] width 84 height 17
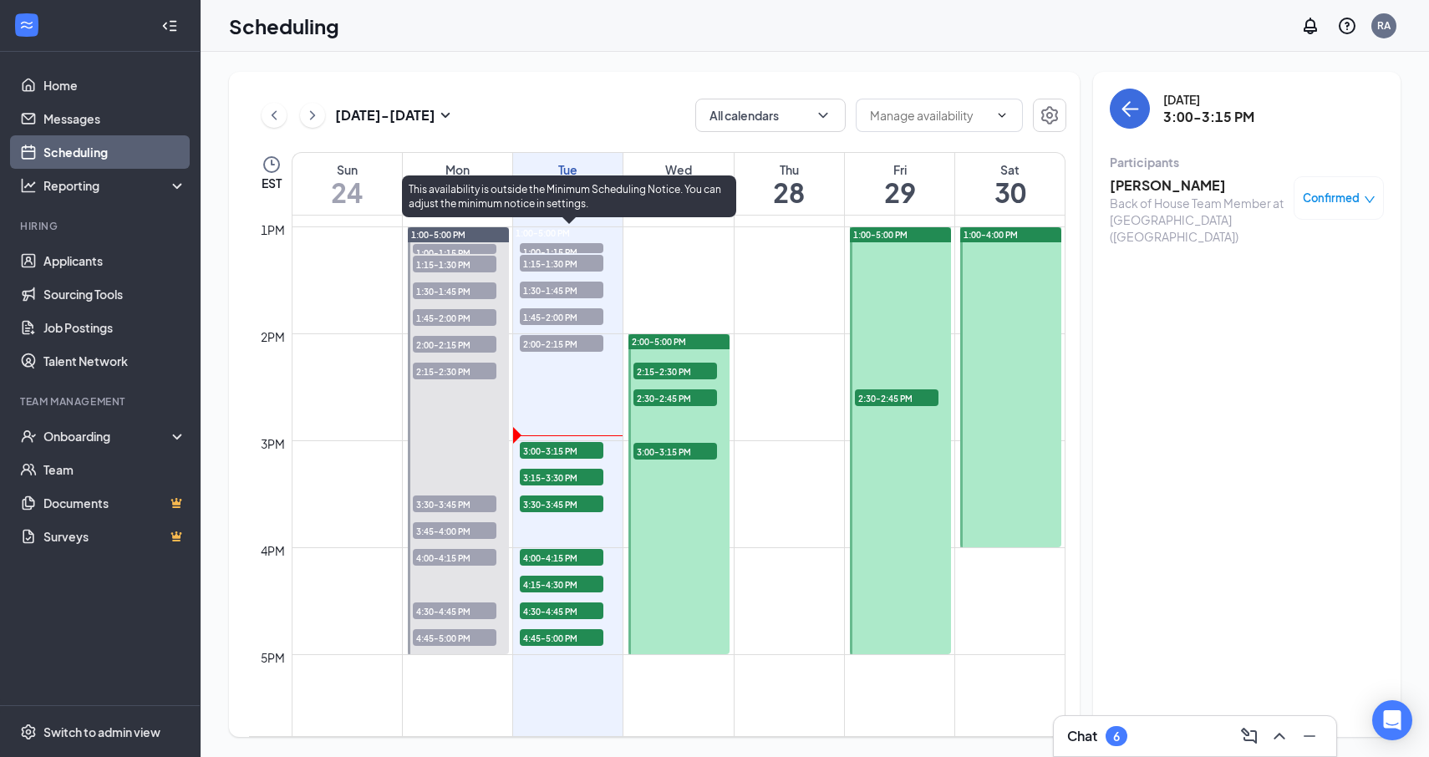
click at [579, 456] on span "3:00-3:15 PM" at bounding box center [562, 450] width 84 height 17
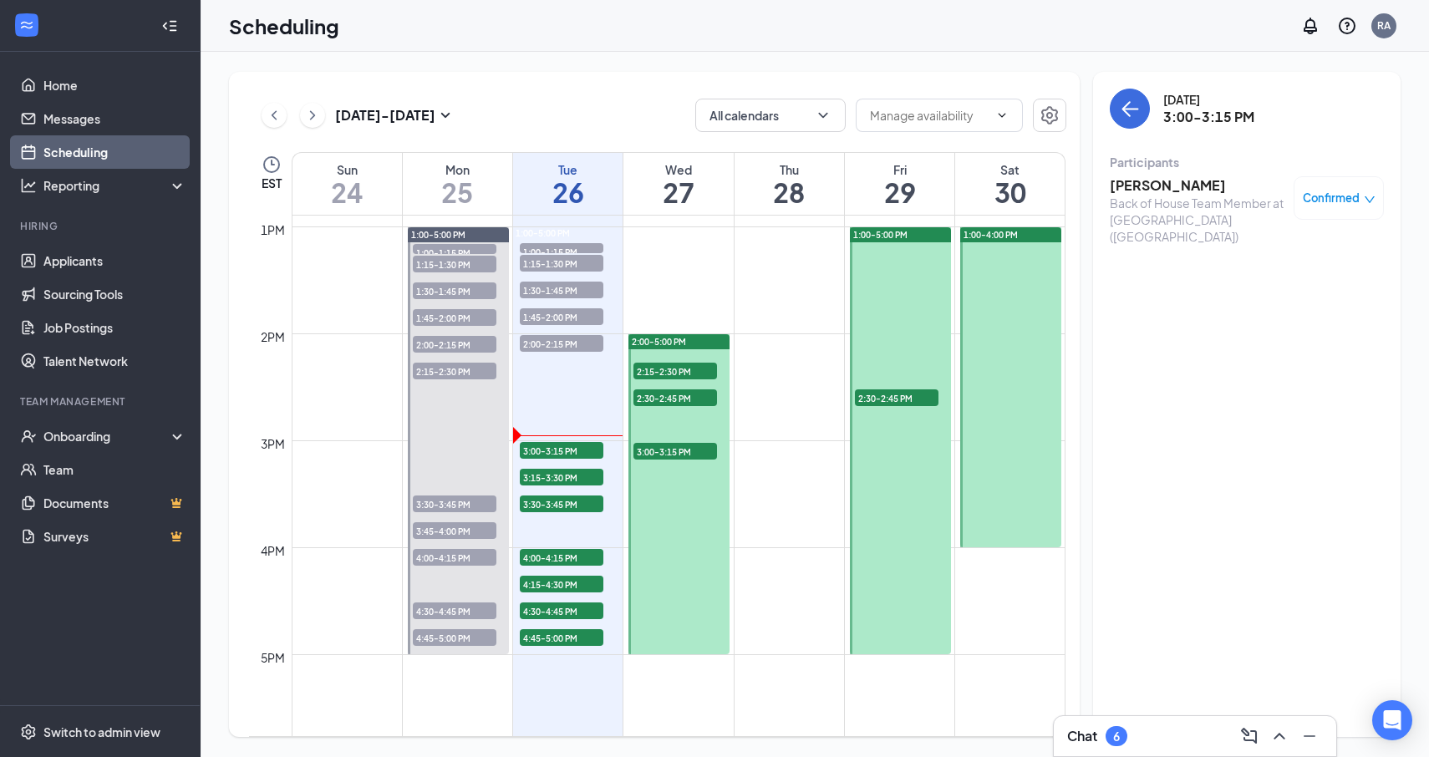
click at [1204, 183] on h3 "[PERSON_NAME]" at bounding box center [1198, 185] width 176 height 18
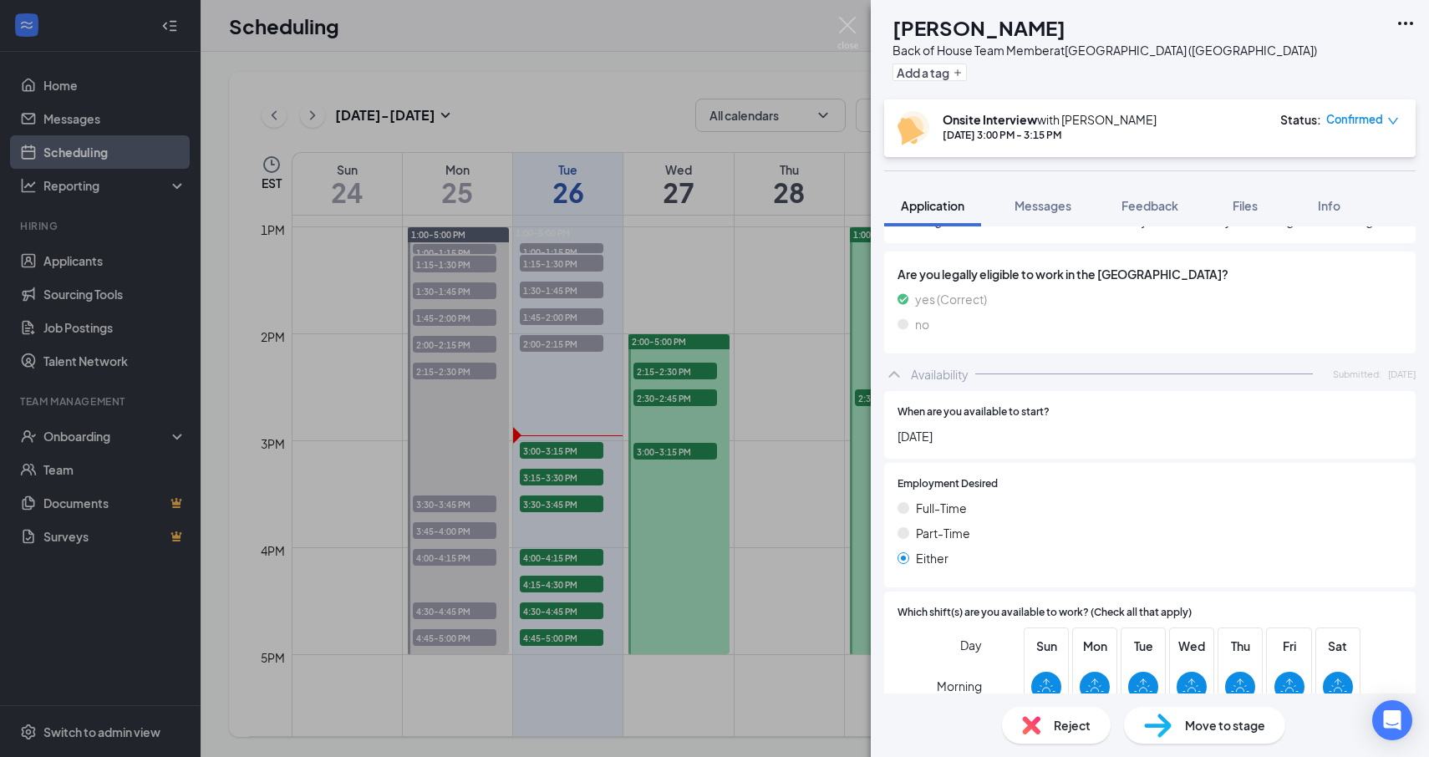
scroll to position [909, 0]
click at [591, 301] on div "JS [PERSON_NAME] Back of House Team Member at [GEOGRAPHIC_DATA] ([GEOGRAPHIC_DA…" at bounding box center [714, 378] width 1429 height 757
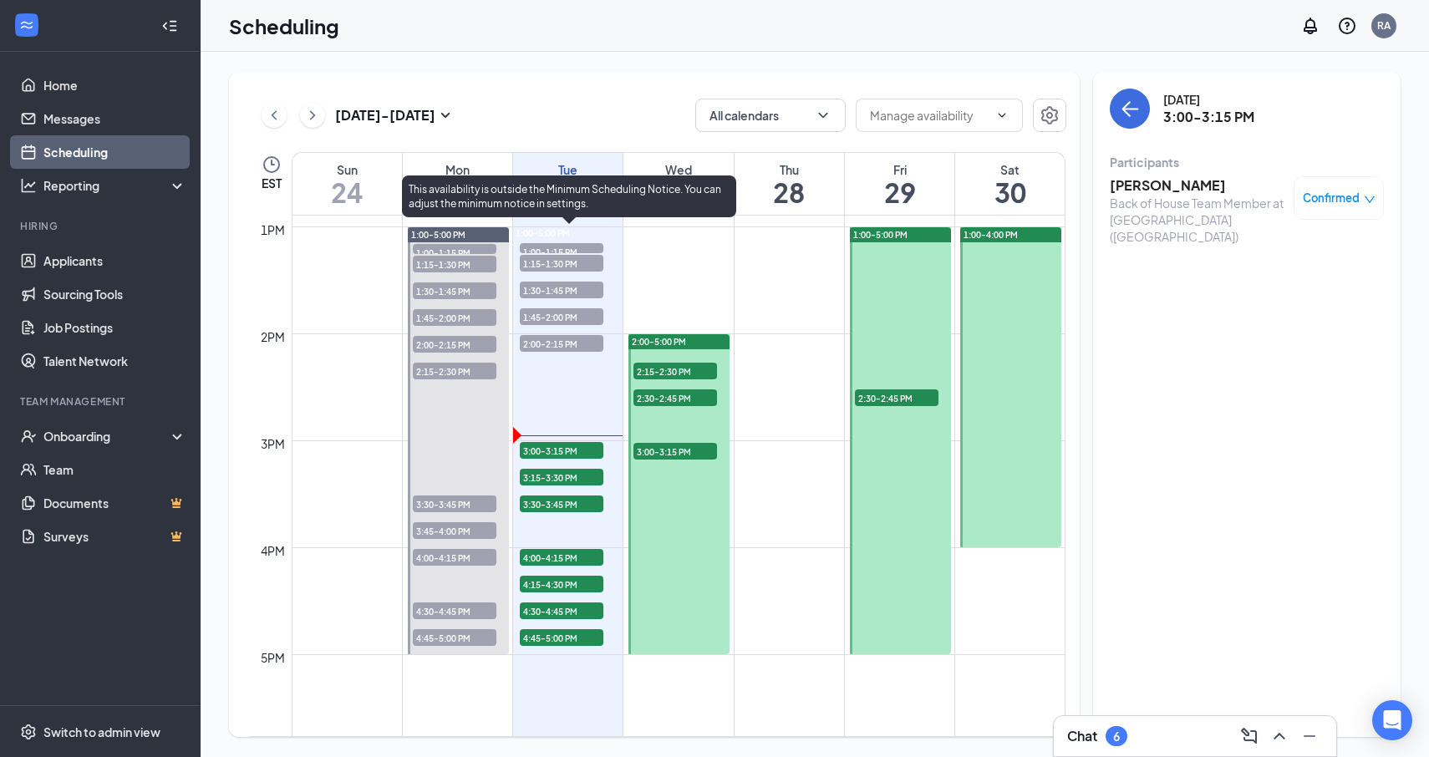
click at [574, 288] on span "1:30-1:45 PM" at bounding box center [562, 290] width 84 height 17
click at [557, 268] on span "1:15-1:30 PM" at bounding box center [562, 263] width 84 height 17
click at [578, 450] on span "3:00-3:15 PM" at bounding box center [562, 450] width 84 height 17
click at [579, 450] on span "3:00-3:15 PM" at bounding box center [562, 450] width 84 height 17
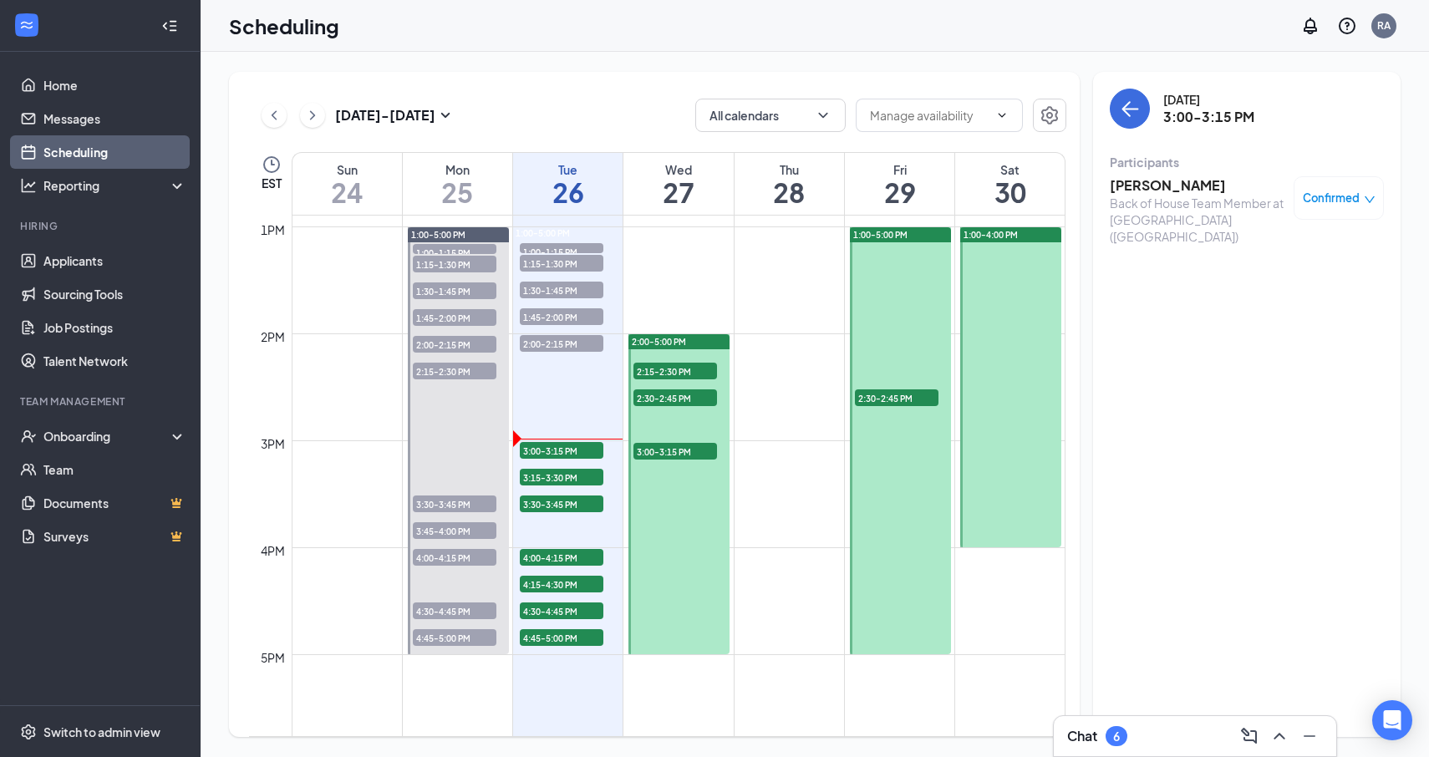
click at [1159, 189] on h3 "[PERSON_NAME]" at bounding box center [1198, 185] width 176 height 18
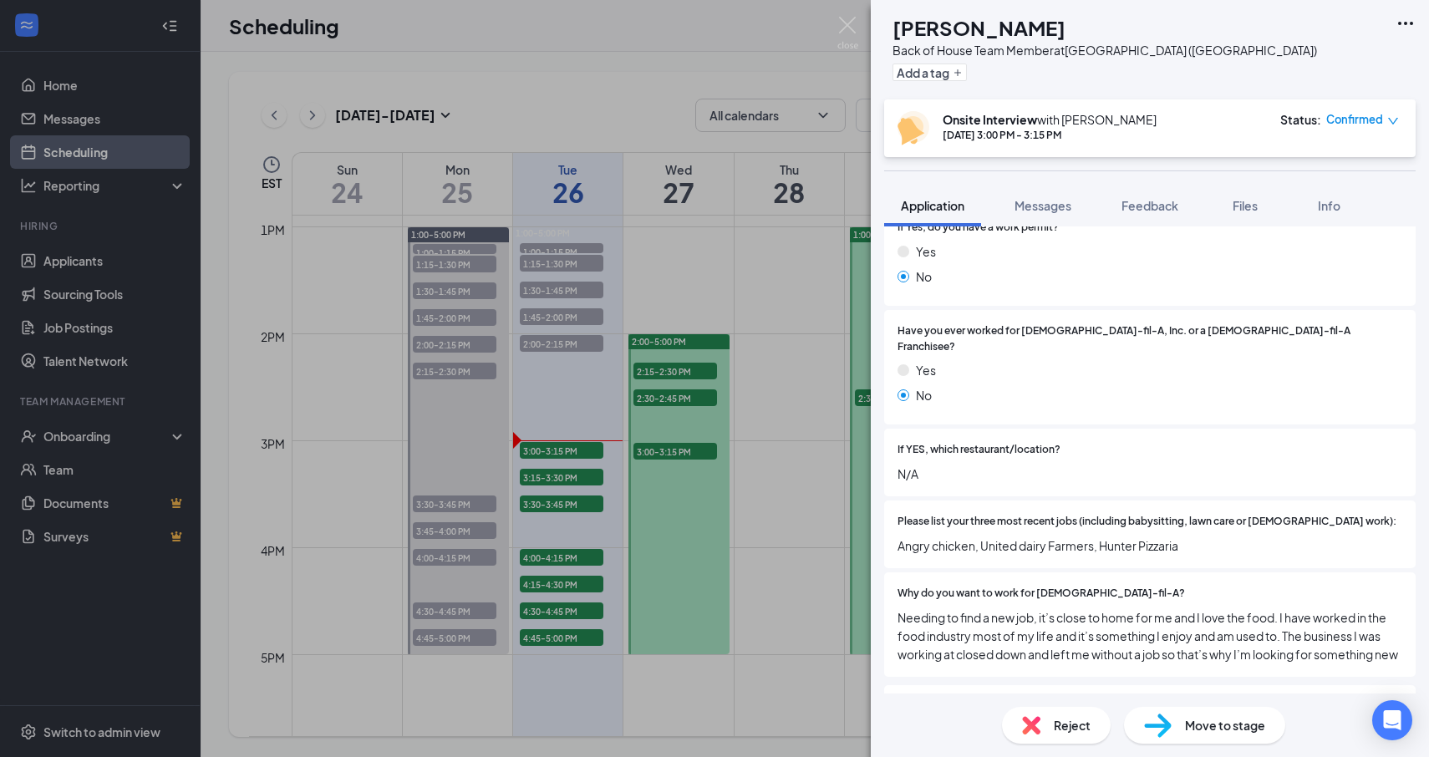
scroll to position [527, 0]
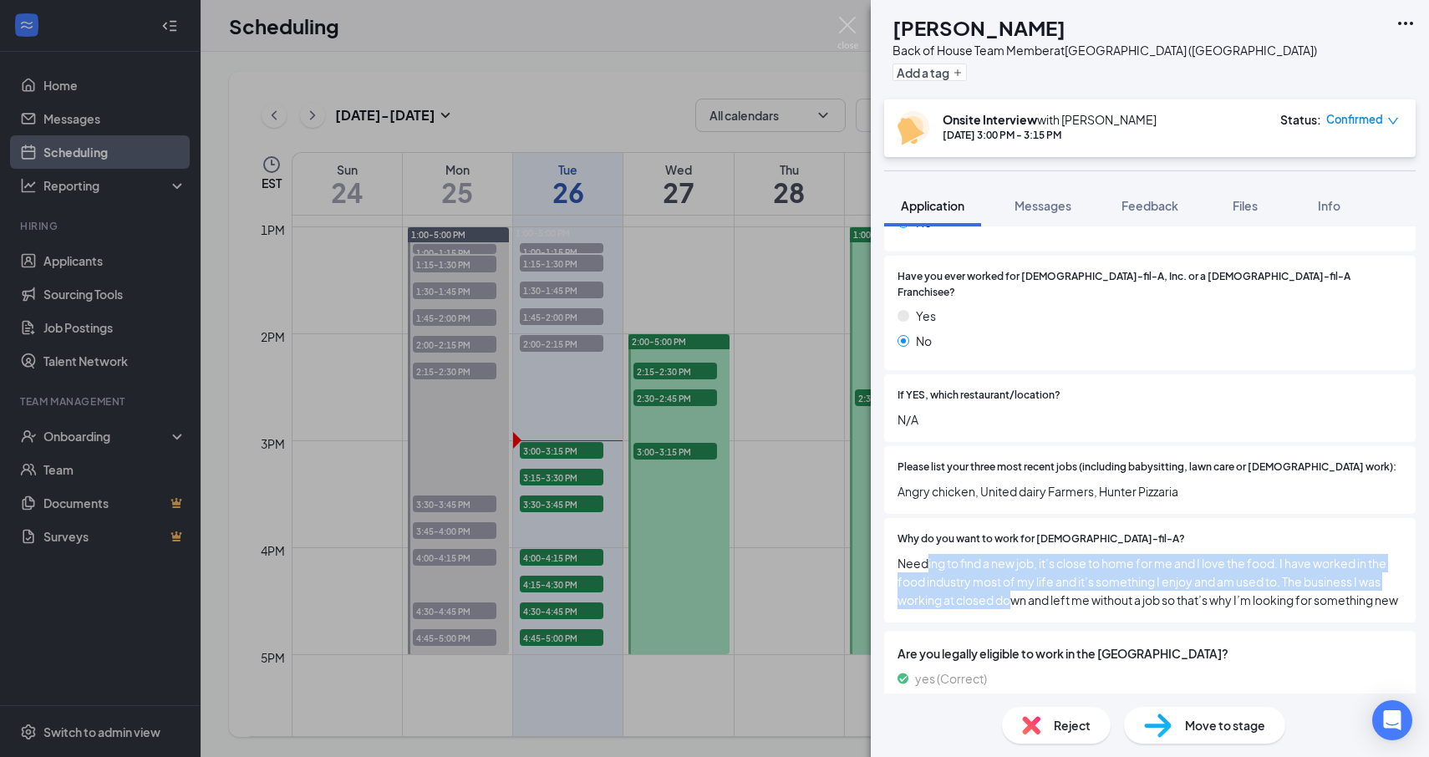
drag, startPoint x: 928, startPoint y: 552, endPoint x: 1009, endPoint y: 575, distance: 84.4
click at [1010, 575] on span "Needing to find a new job, it’s close to home for me and I love the food. I hav…" at bounding box center [1150, 581] width 505 height 55
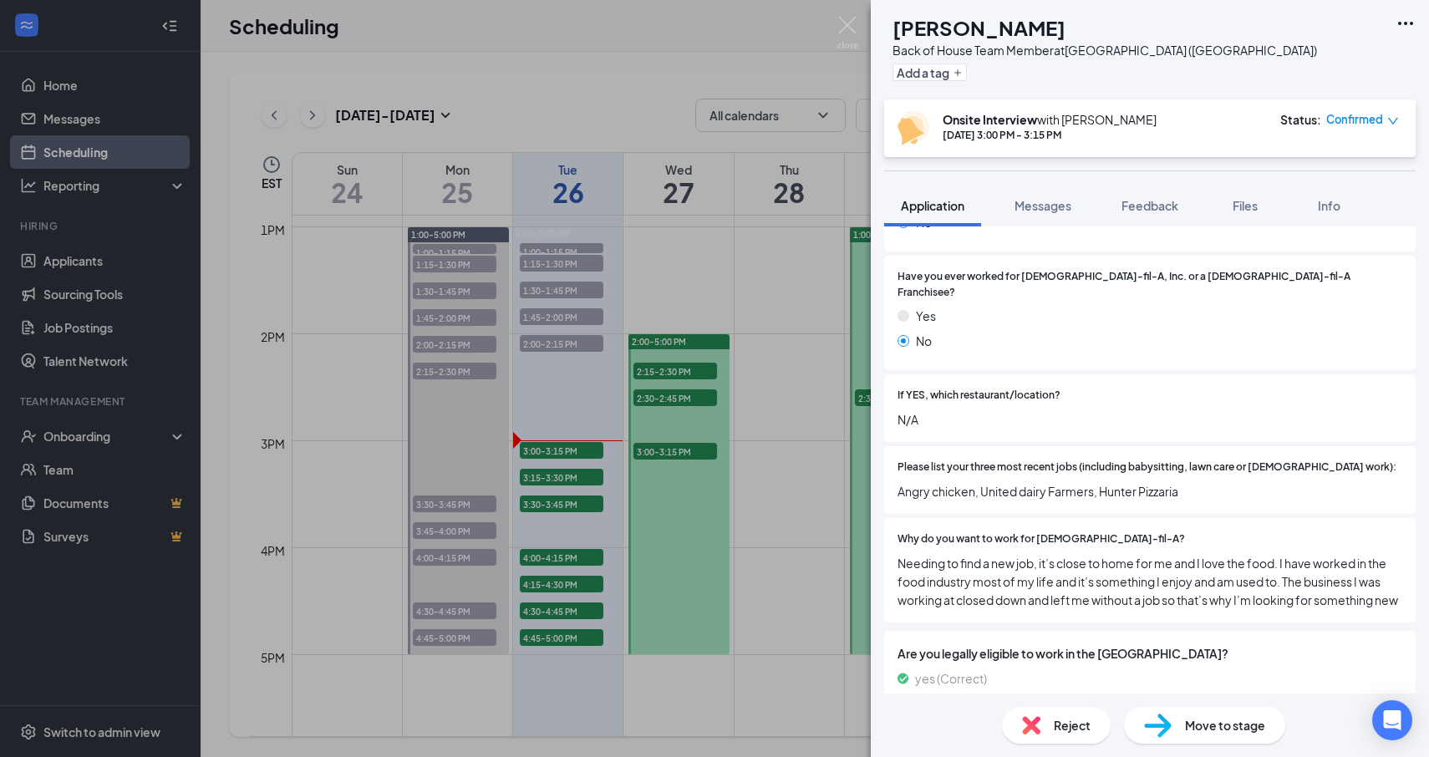
click at [974, 566] on span "Needing to find a new job, it’s close to home for me and I love the food. I hav…" at bounding box center [1150, 581] width 505 height 55
drag, startPoint x: 902, startPoint y: 556, endPoint x: 960, endPoint y: 562, distance: 58.9
click at [959, 562] on span "Needing to find a new job, it’s close to home for me and I love the food. I hav…" at bounding box center [1150, 581] width 505 height 55
click at [923, 554] on span "Needing to find a new job, it’s close to home for me and I love the food. I hav…" at bounding box center [1150, 581] width 505 height 55
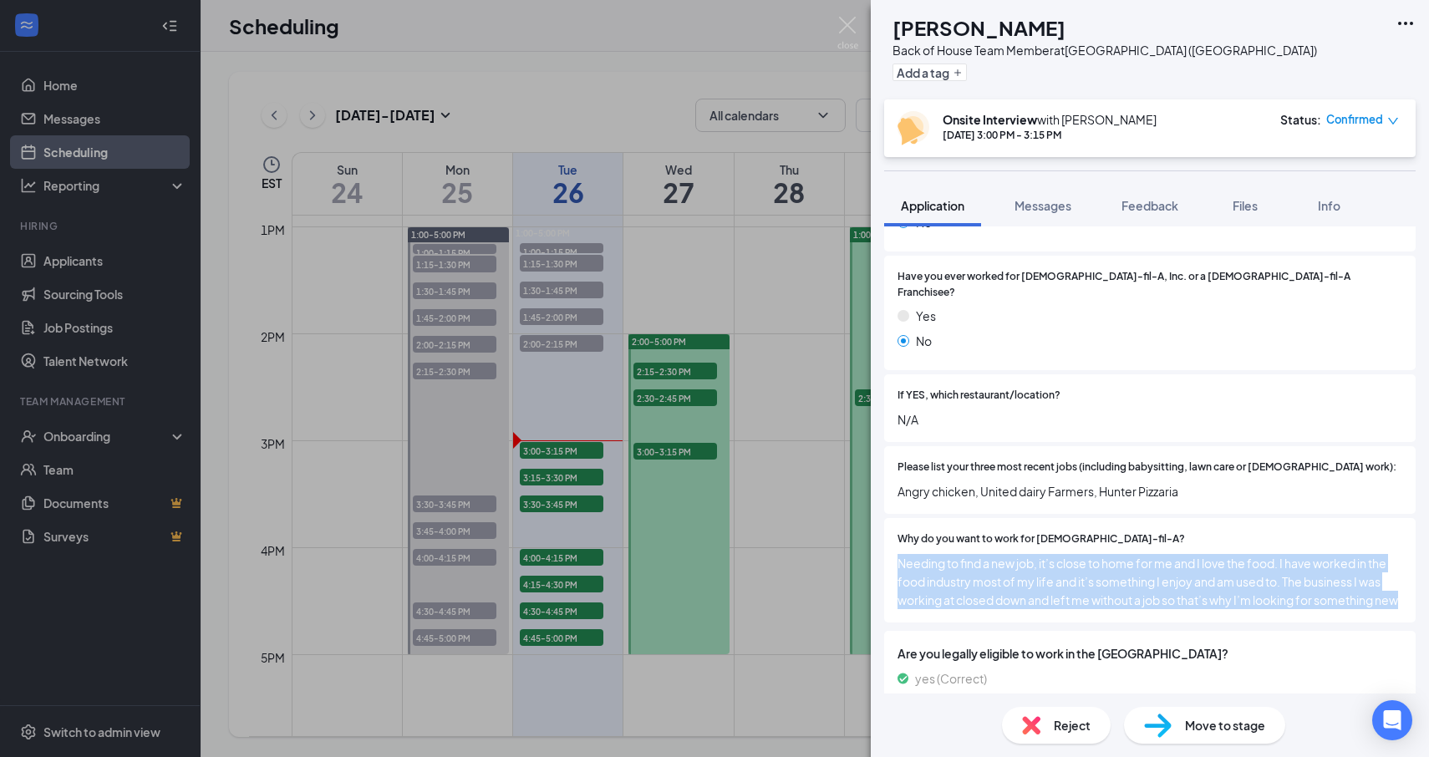
drag, startPoint x: 873, startPoint y: 547, endPoint x: 983, endPoint y: 622, distance: 132.4
click at [983, 622] on div "Collapse all Application Phone [PHONE_NUMBER] Email [EMAIL_ADDRESS][DOMAIN_NAME…" at bounding box center [1150, 459] width 558 height 467
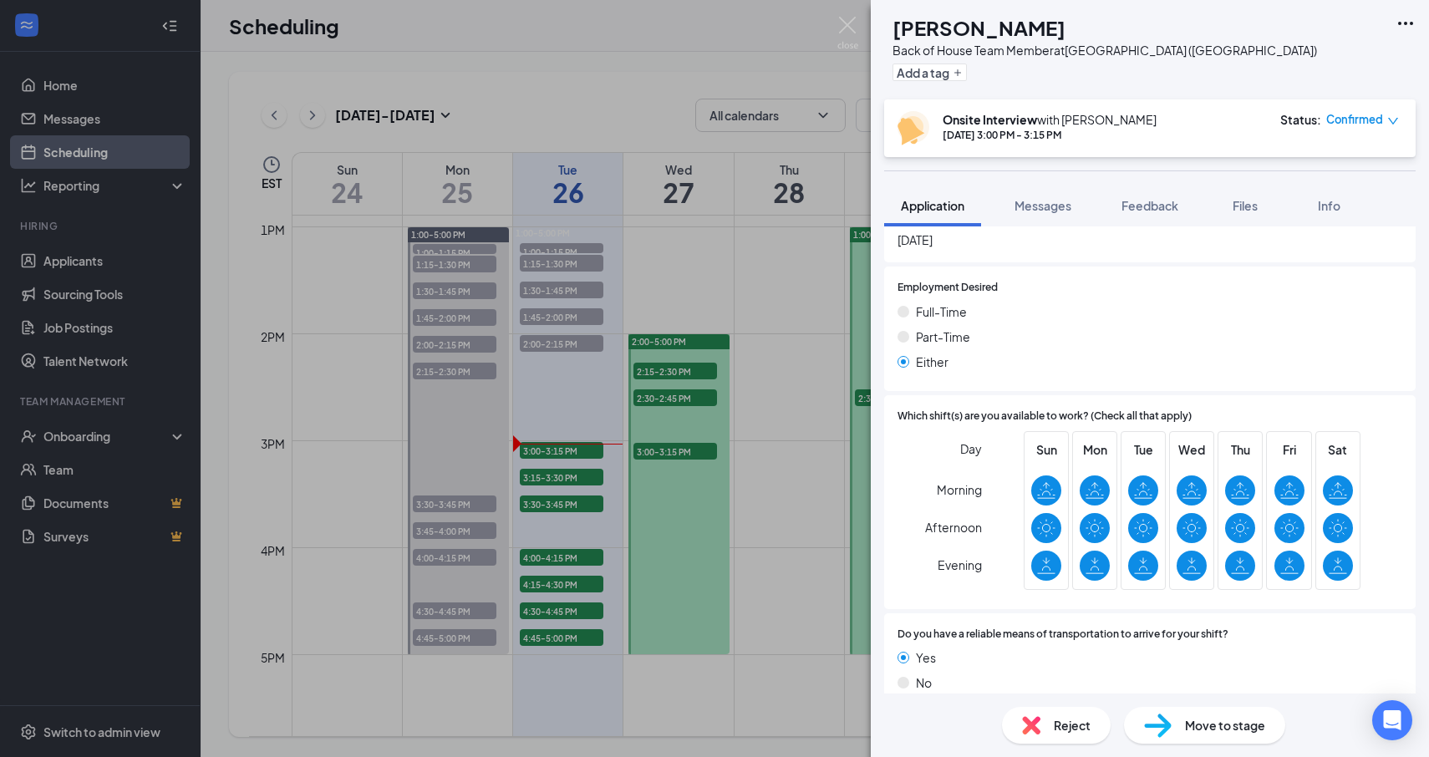
scroll to position [1128, 0]
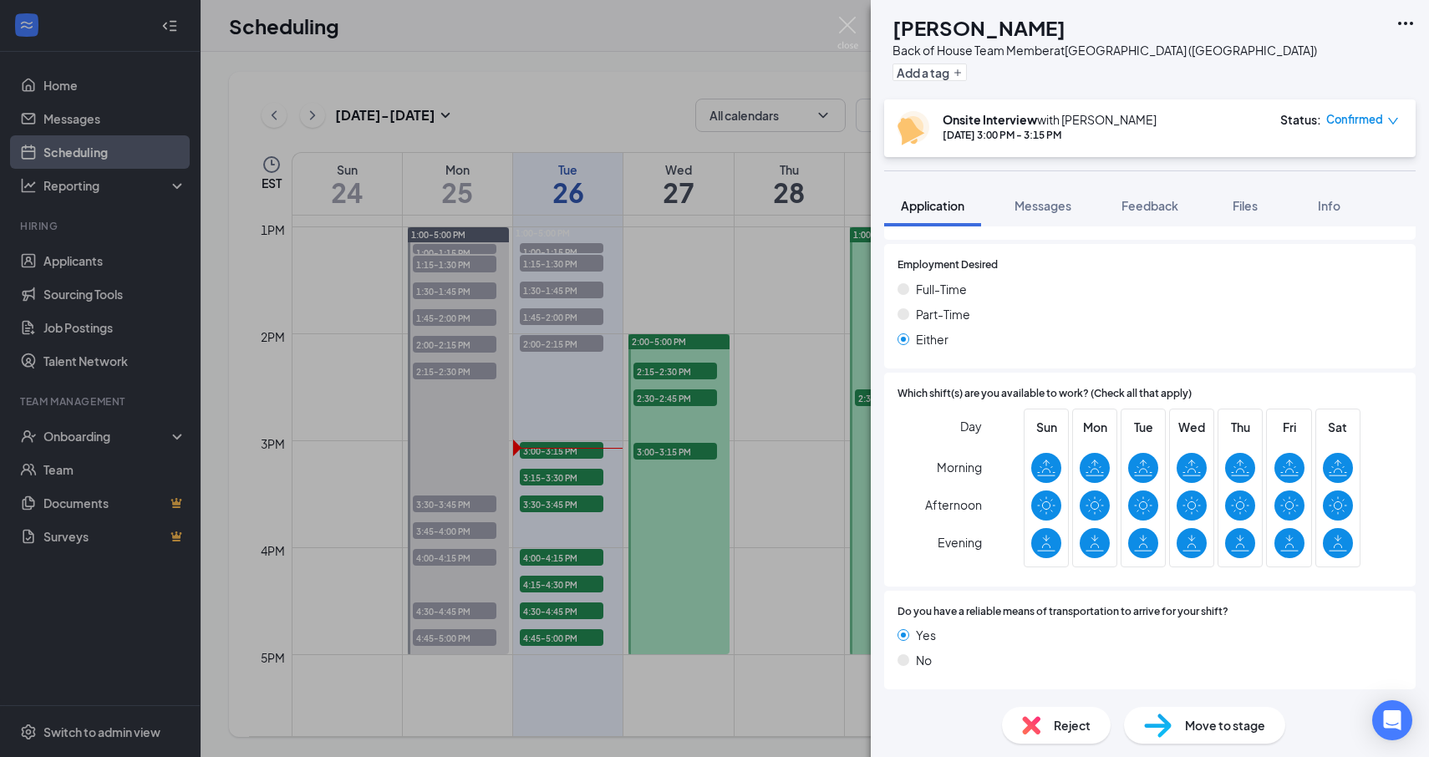
click at [842, 440] on div "JS [PERSON_NAME] Back of House Team Member at [GEOGRAPHIC_DATA] ([GEOGRAPHIC_DA…" at bounding box center [714, 378] width 1429 height 757
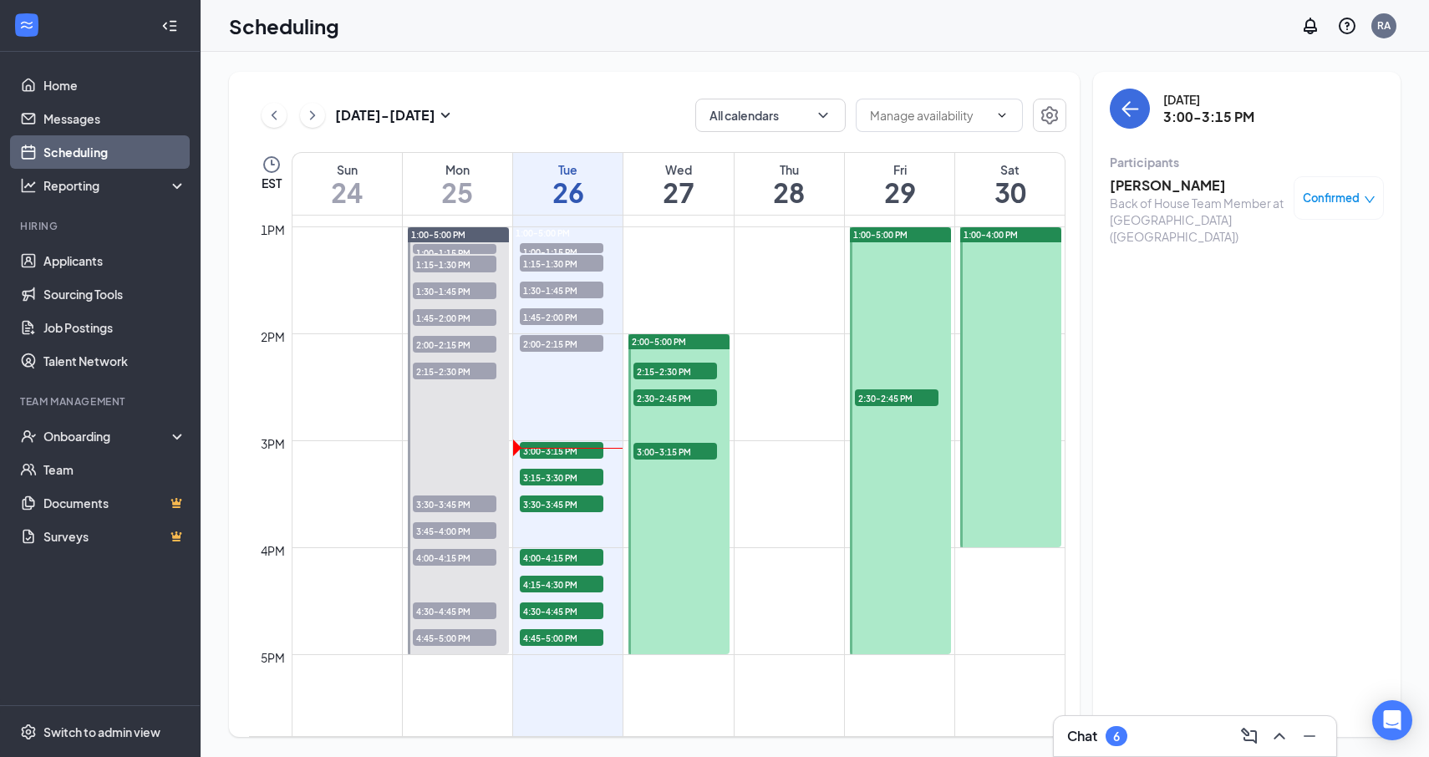
click at [842, 440] on td at bounding box center [679, 453] width 774 height 27
click at [776, 371] on td at bounding box center [679, 373] width 774 height 27
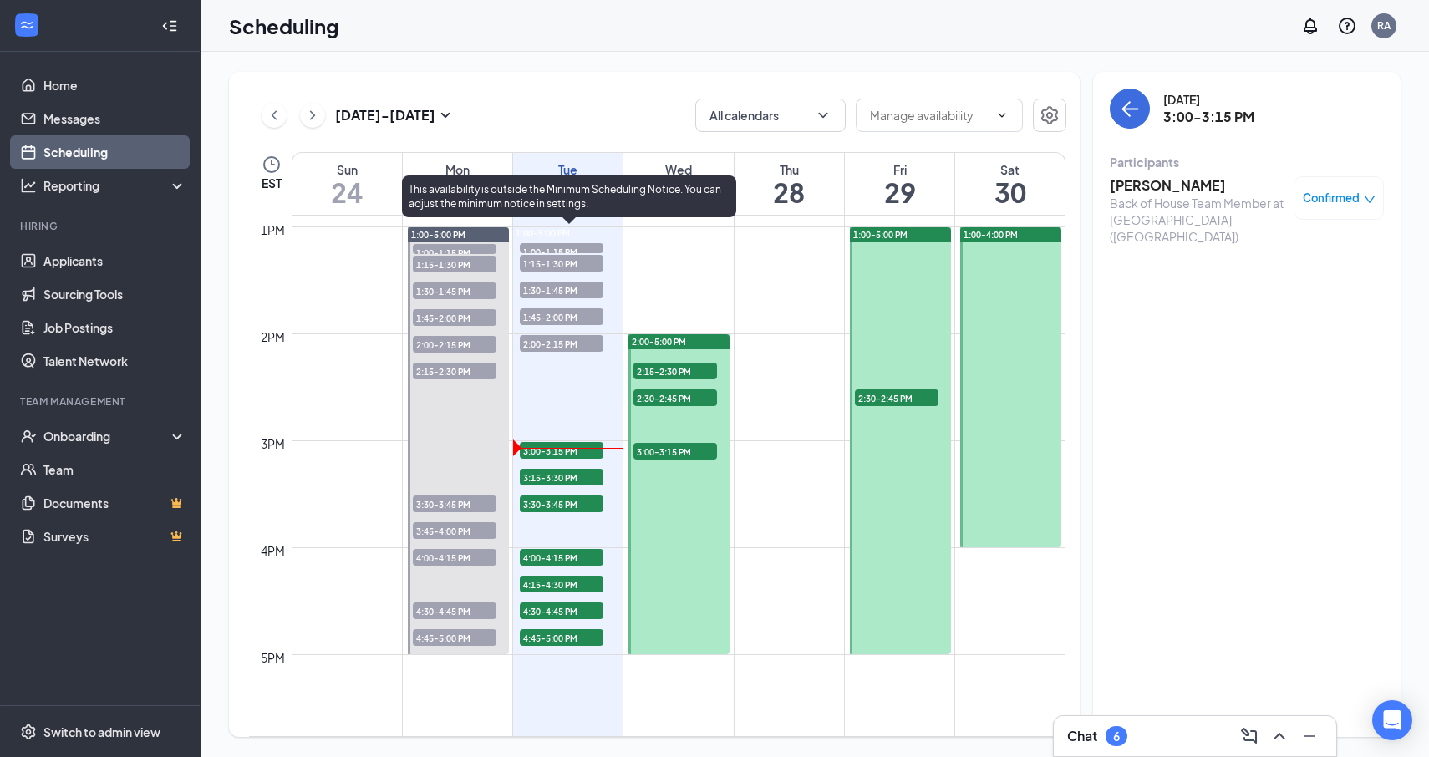
click at [569, 452] on span "3:00-3:15 PM" at bounding box center [562, 450] width 84 height 17
click at [570, 239] on div at bounding box center [570, 233] width 0 height 12
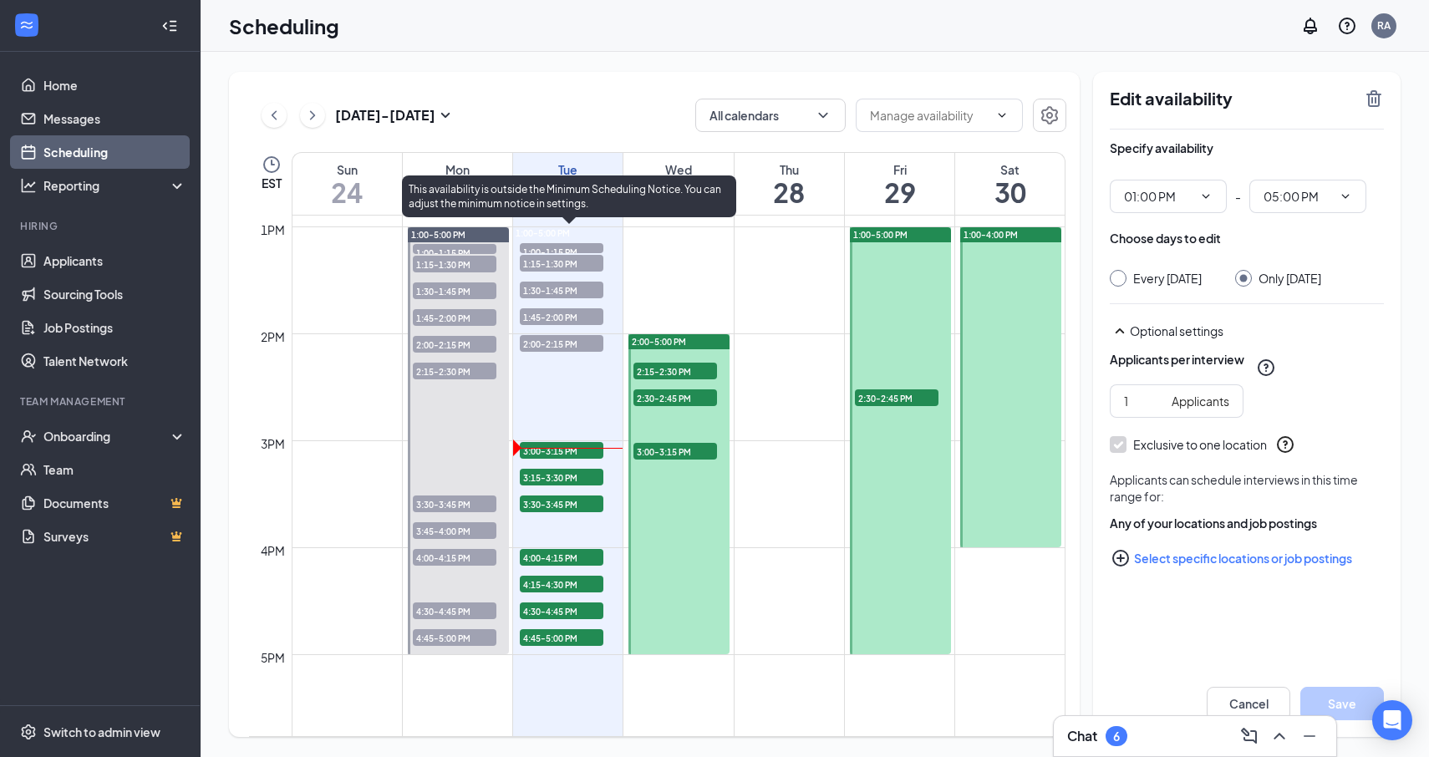
click at [566, 480] on span "3:15-3:30 PM" at bounding box center [562, 477] width 84 height 17
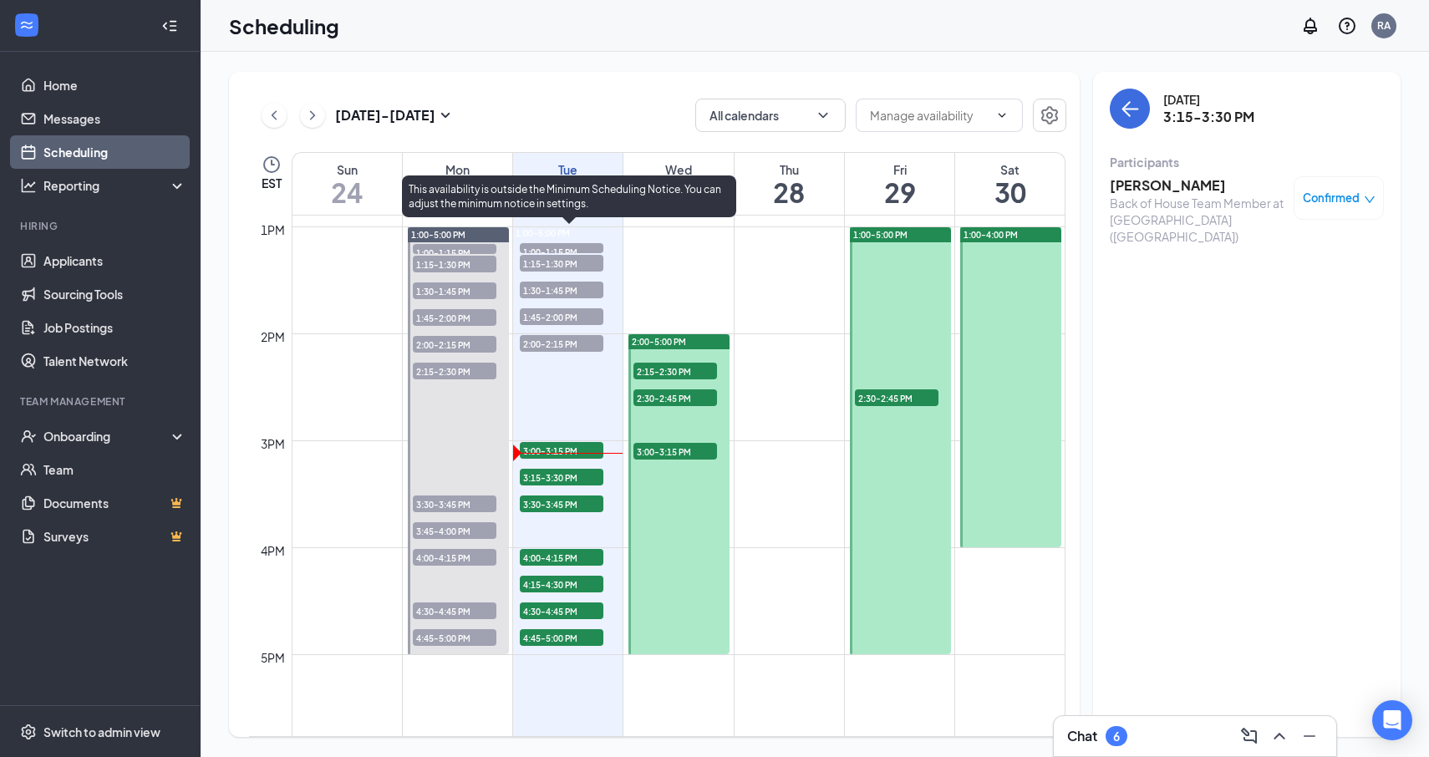
click at [562, 446] on span "3:00-3:15 PM" at bounding box center [562, 450] width 84 height 17
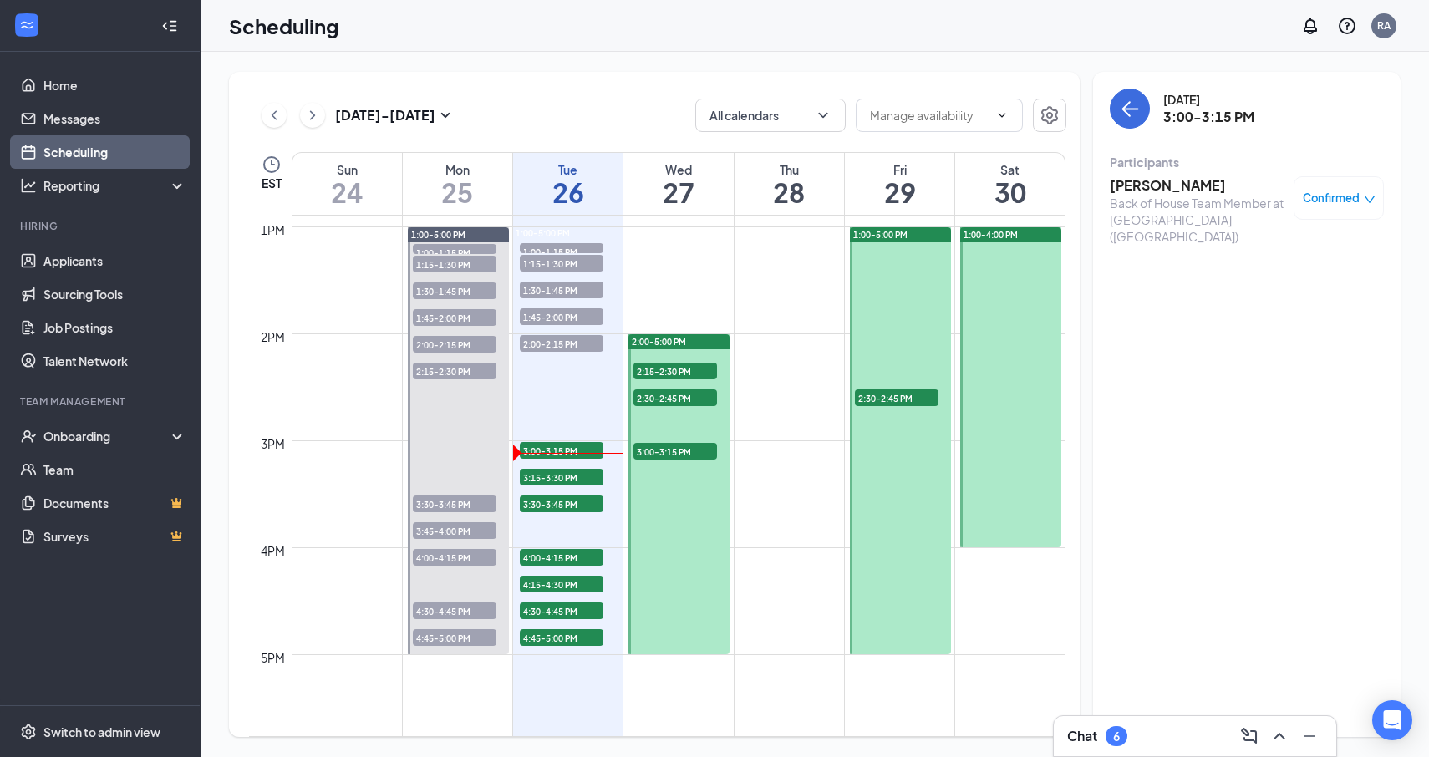
click at [1146, 183] on h3 "[PERSON_NAME]" at bounding box center [1198, 185] width 176 height 18
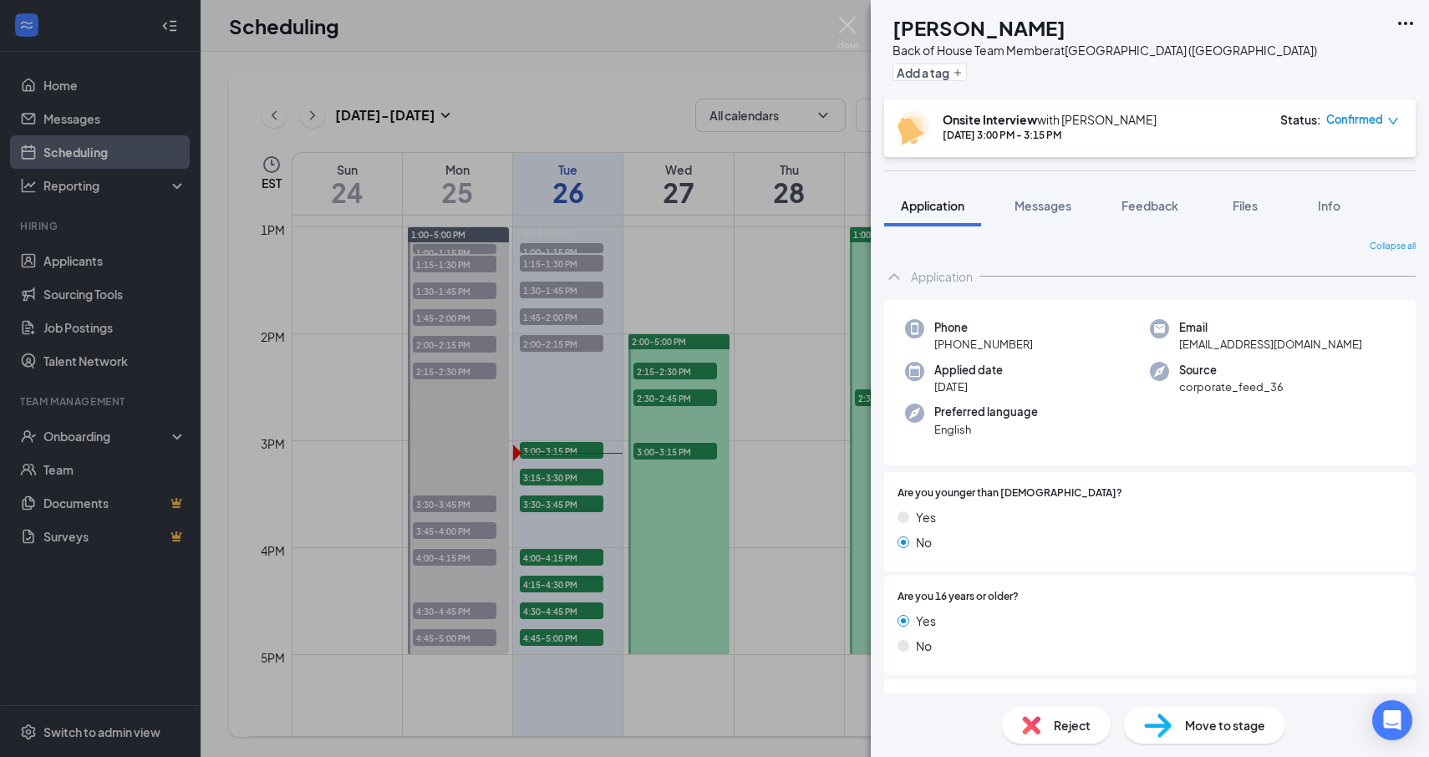
click at [1222, 725] on span "Move to stage" at bounding box center [1225, 725] width 80 height 18
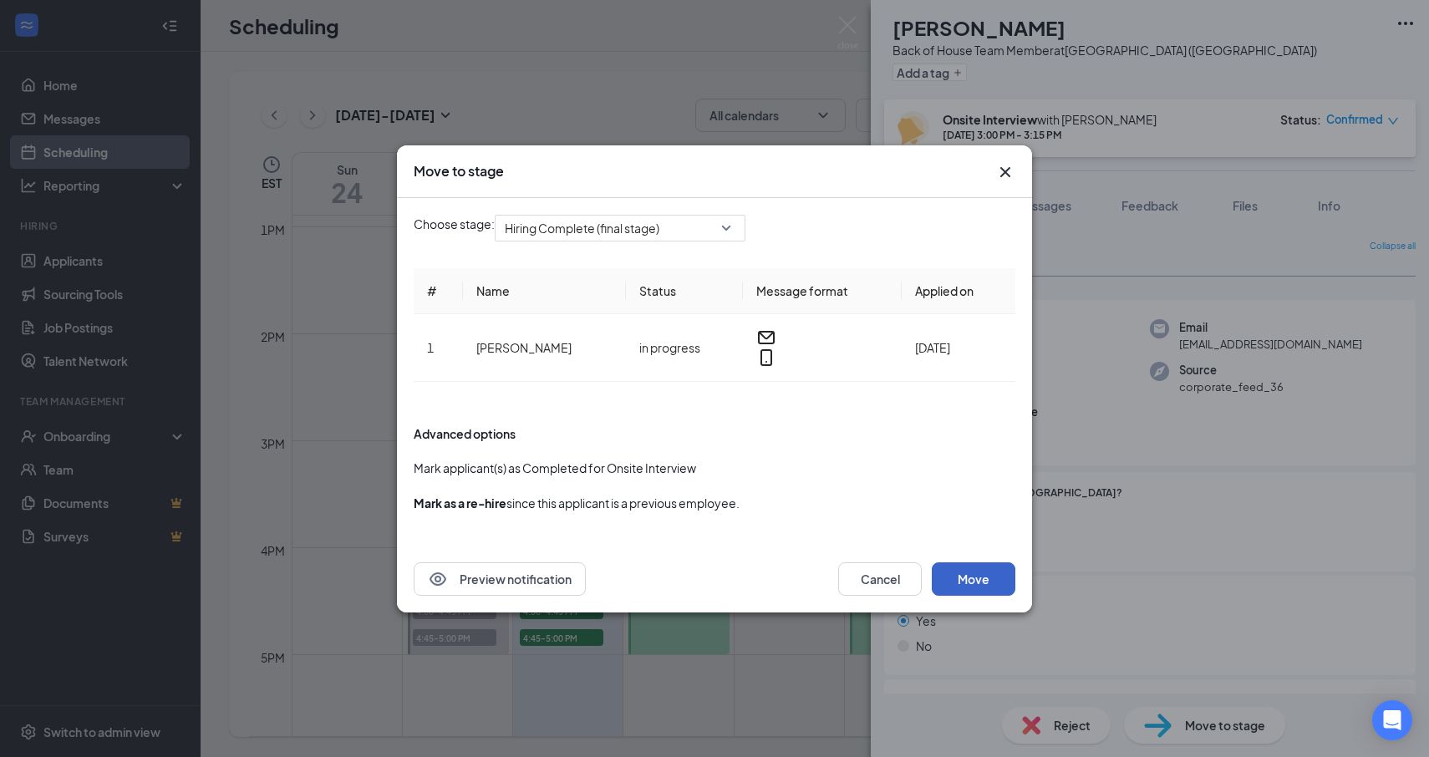
click at [984, 573] on button "Move" at bounding box center [974, 578] width 84 height 33
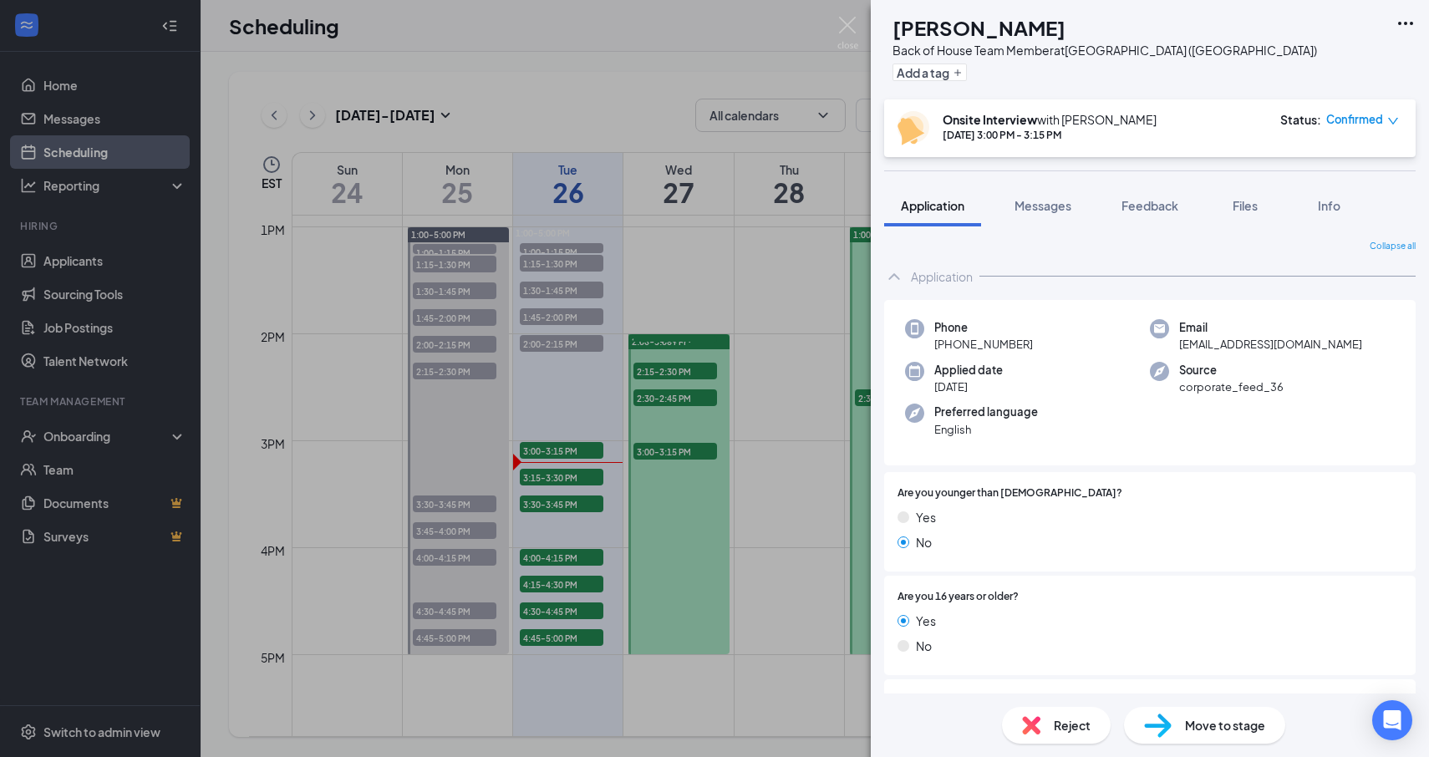
click at [608, 537] on div "JS [PERSON_NAME] Back of House Team Member at [GEOGRAPHIC_DATA] ([GEOGRAPHIC_DA…" at bounding box center [714, 378] width 1429 height 757
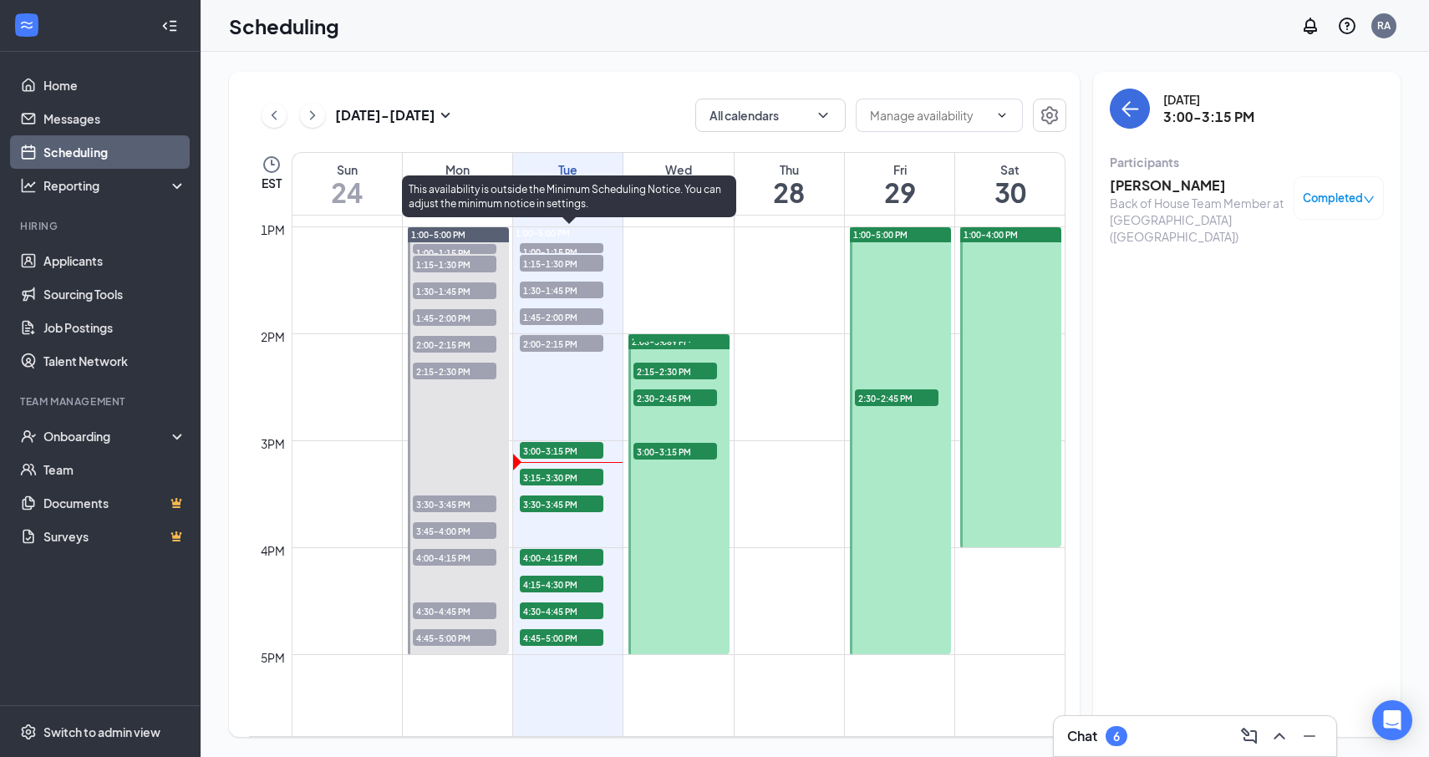
click at [566, 474] on span "3:15-3:30 PM" at bounding box center [562, 477] width 84 height 17
click at [552, 347] on span "2:00-2:15 PM" at bounding box center [562, 343] width 84 height 17
click at [580, 449] on span "3:00-3:15 PM" at bounding box center [562, 450] width 84 height 17
click at [548, 345] on span "2:00-2:15 PM" at bounding box center [562, 343] width 84 height 17
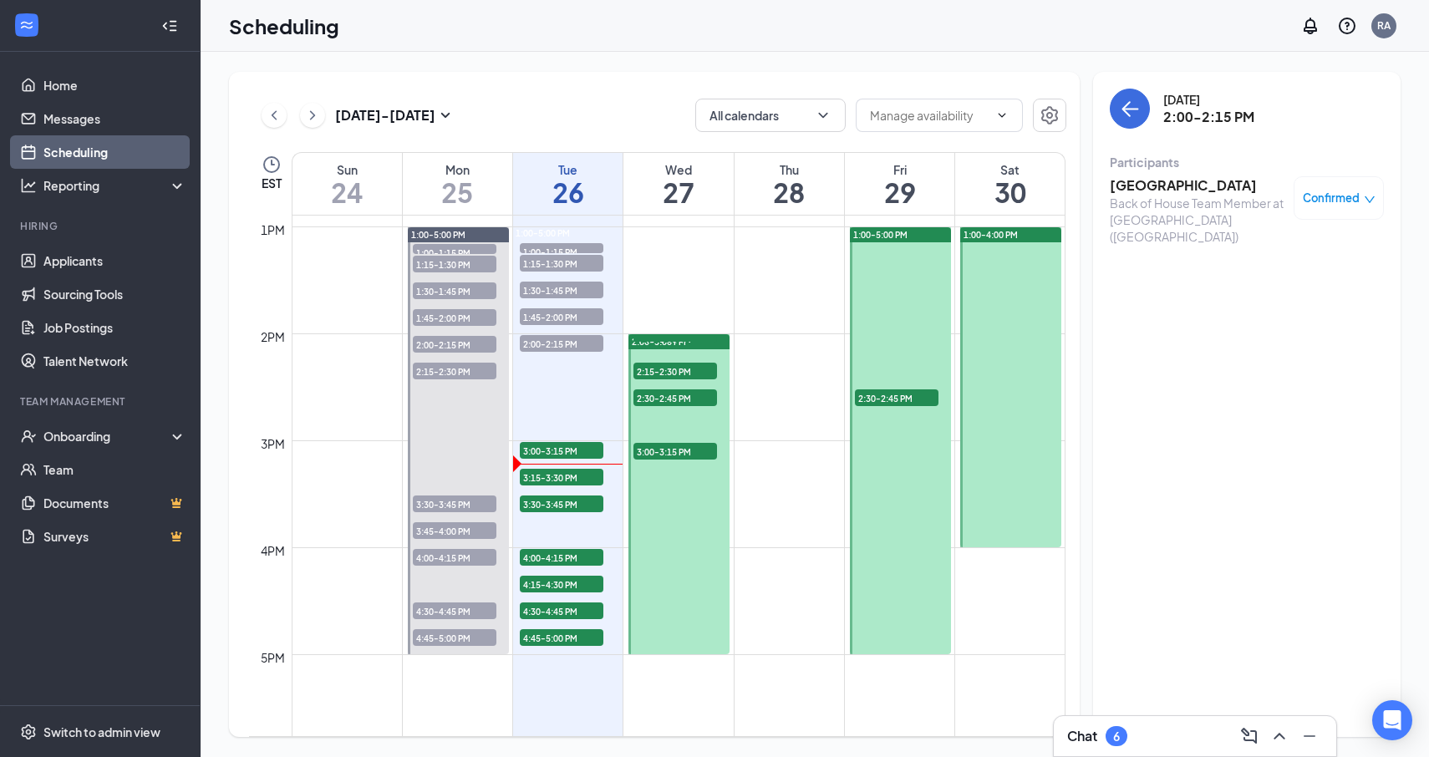
click at [1145, 188] on h3 "[GEOGRAPHIC_DATA]" at bounding box center [1198, 185] width 176 height 18
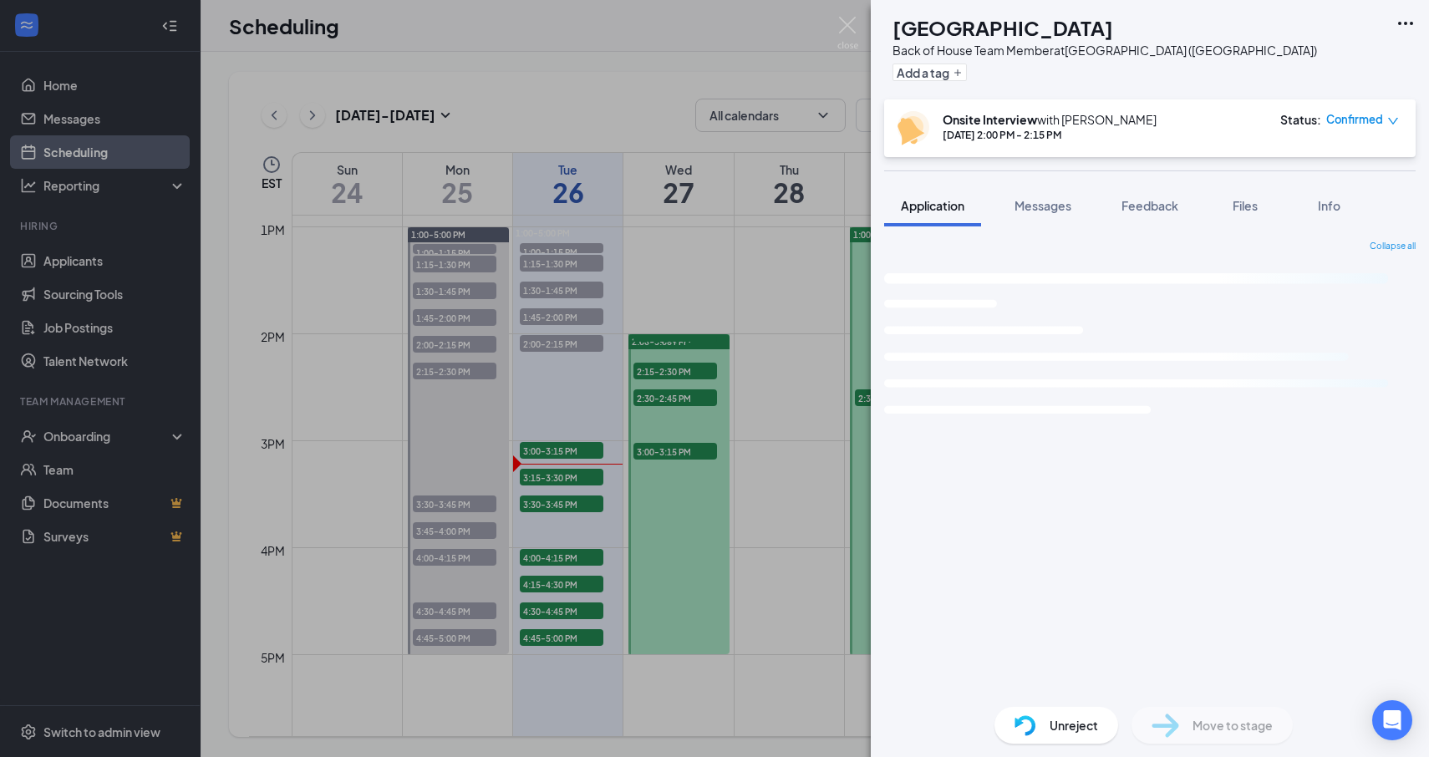
click at [622, 534] on div "DD Dallas Dome Back of House Team Member at [GEOGRAPHIC_DATA] ([GEOGRAPHIC_DATA…" at bounding box center [714, 378] width 1429 height 757
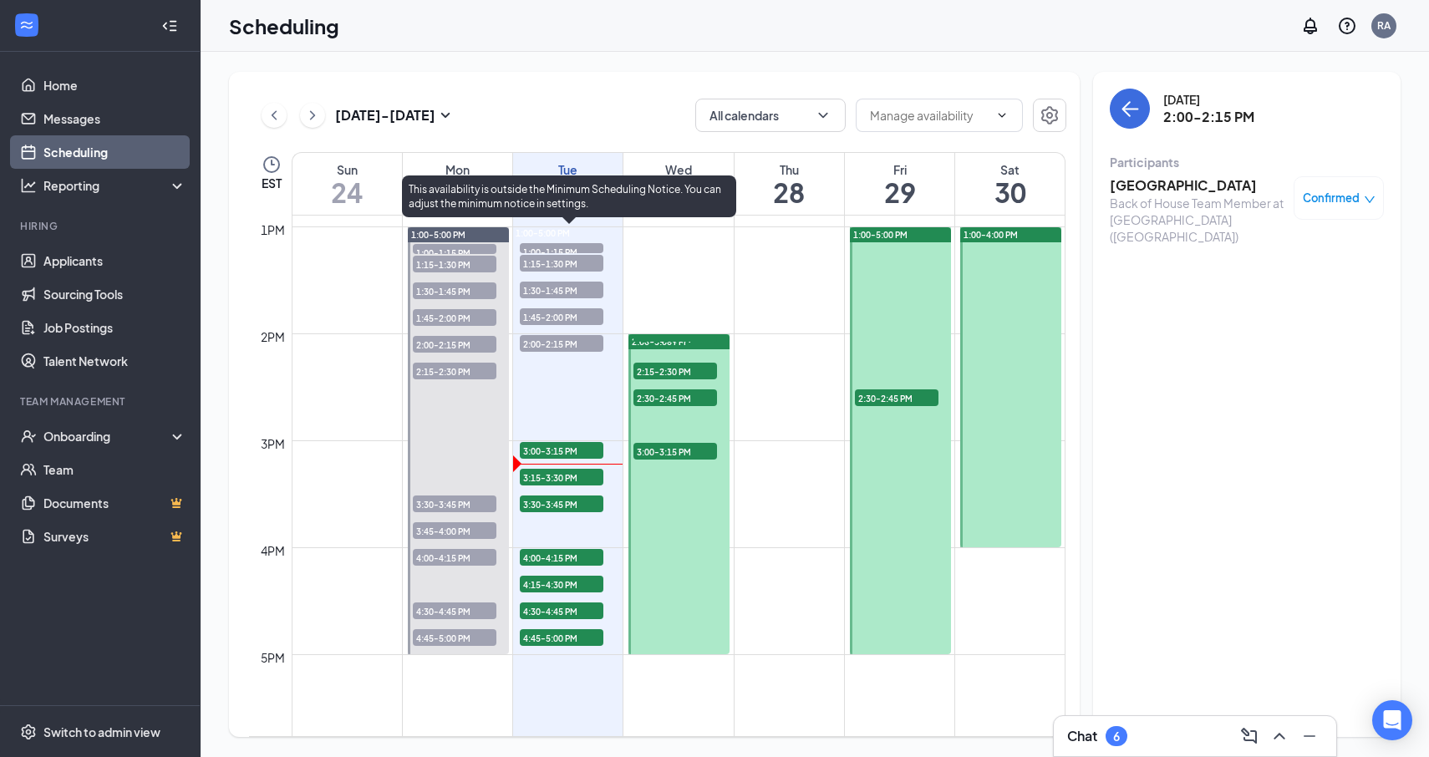
click at [552, 479] on span "3:15-3:30 PM" at bounding box center [562, 477] width 84 height 17
click at [551, 452] on span "3:00-3:15 PM" at bounding box center [562, 450] width 84 height 17
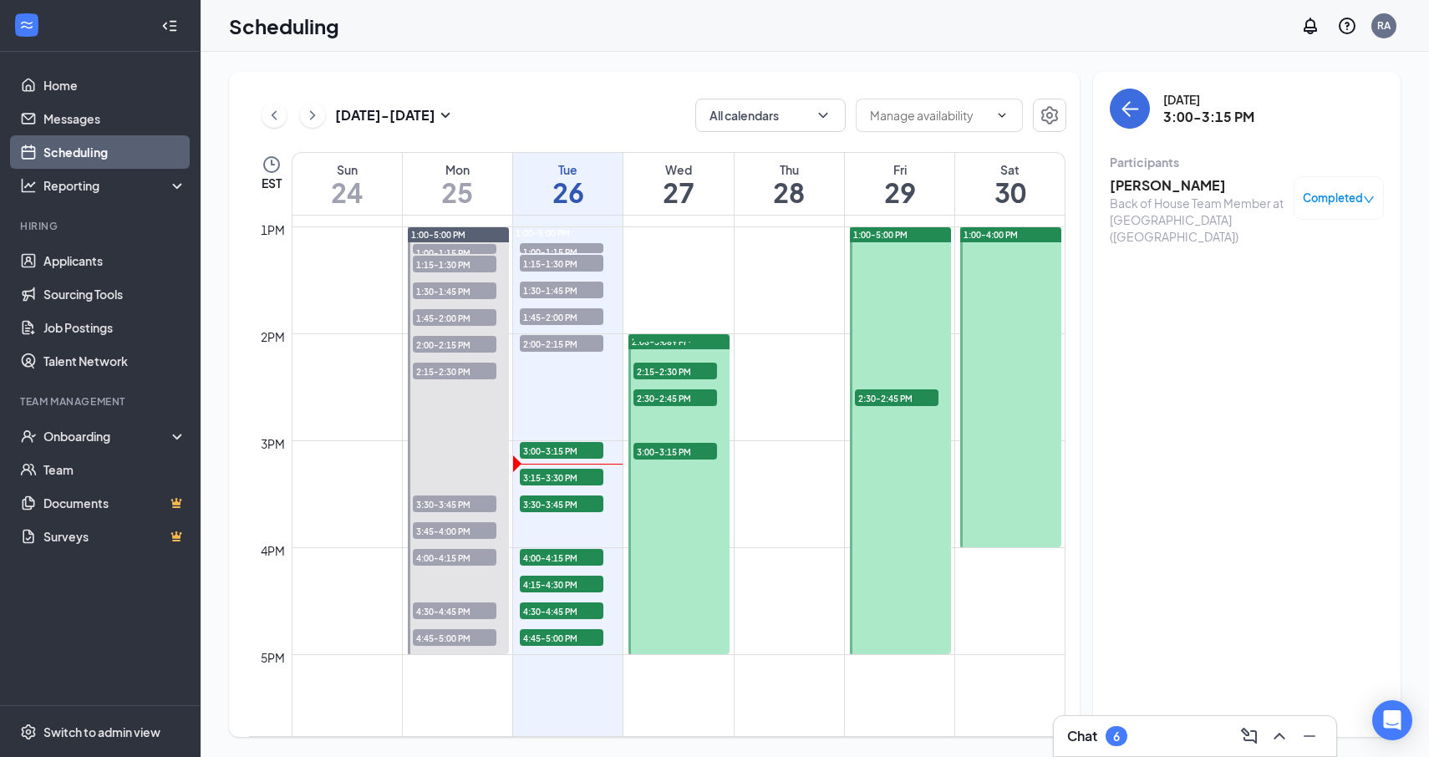
click at [1193, 187] on h3 "[PERSON_NAME]" at bounding box center [1198, 185] width 176 height 18
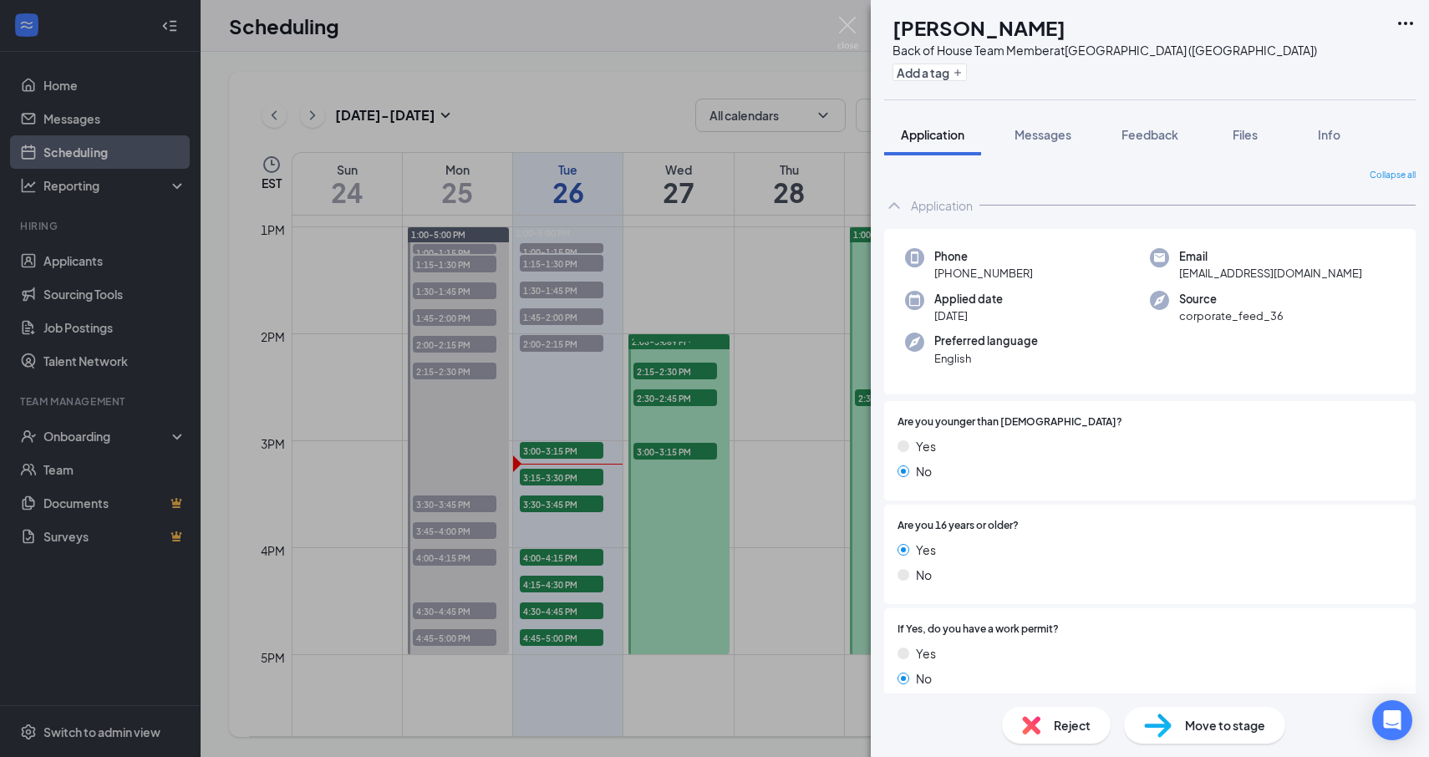
click at [539, 449] on div "JS [PERSON_NAME] Back of House Team Member at [GEOGRAPHIC_DATA] ([GEOGRAPHIC_DA…" at bounding box center [714, 378] width 1429 height 757
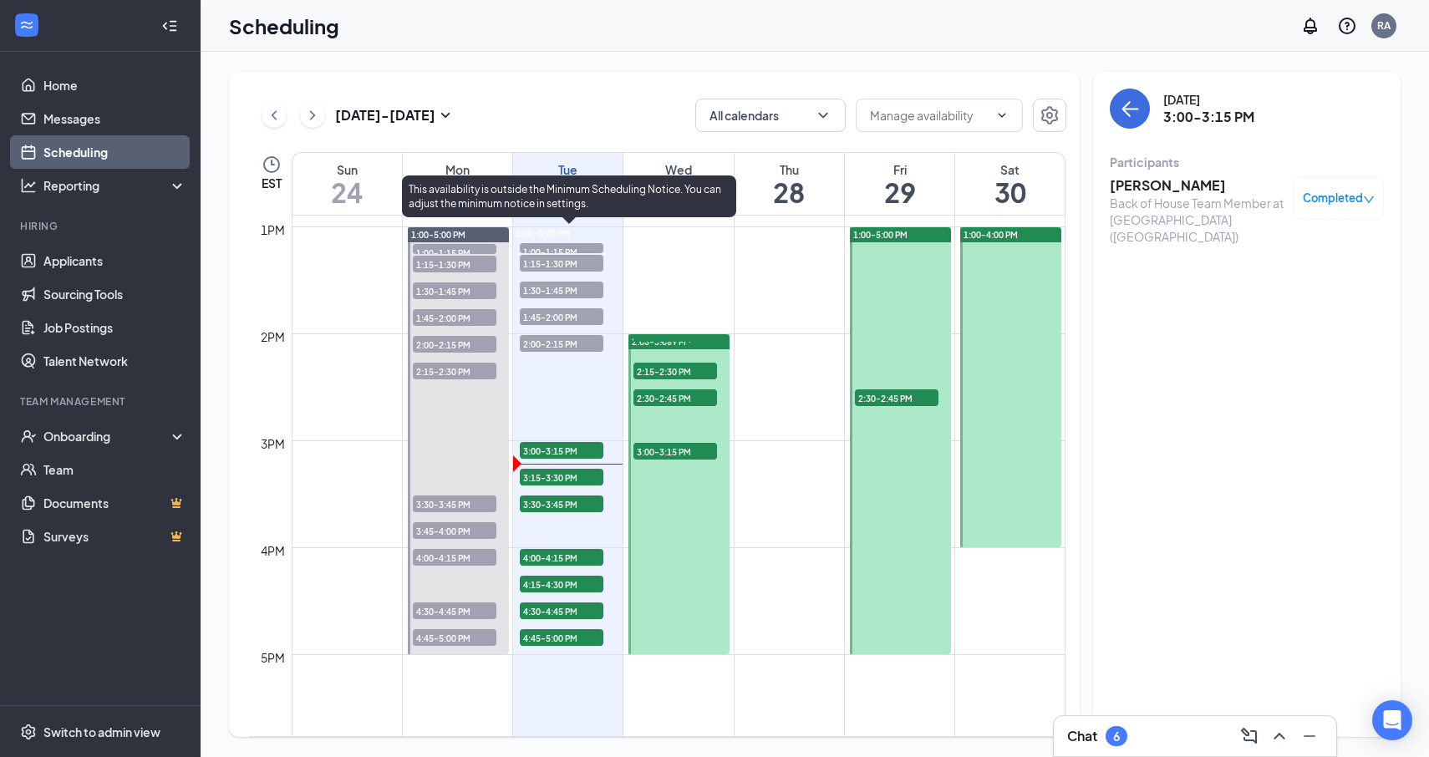
click at [539, 451] on span "3:00-3:15 PM" at bounding box center [562, 450] width 84 height 17
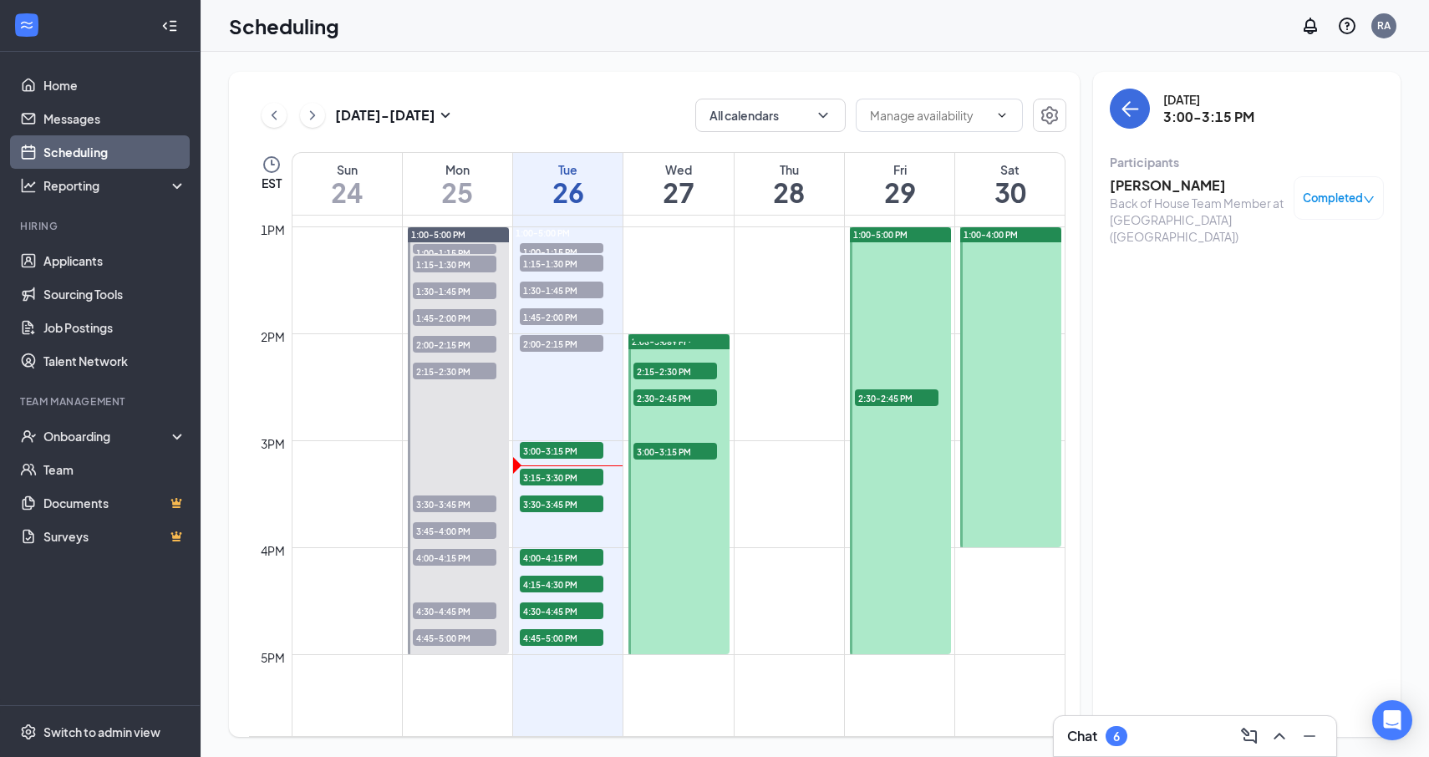
click at [1183, 191] on h3 "[PERSON_NAME]" at bounding box center [1198, 185] width 176 height 18
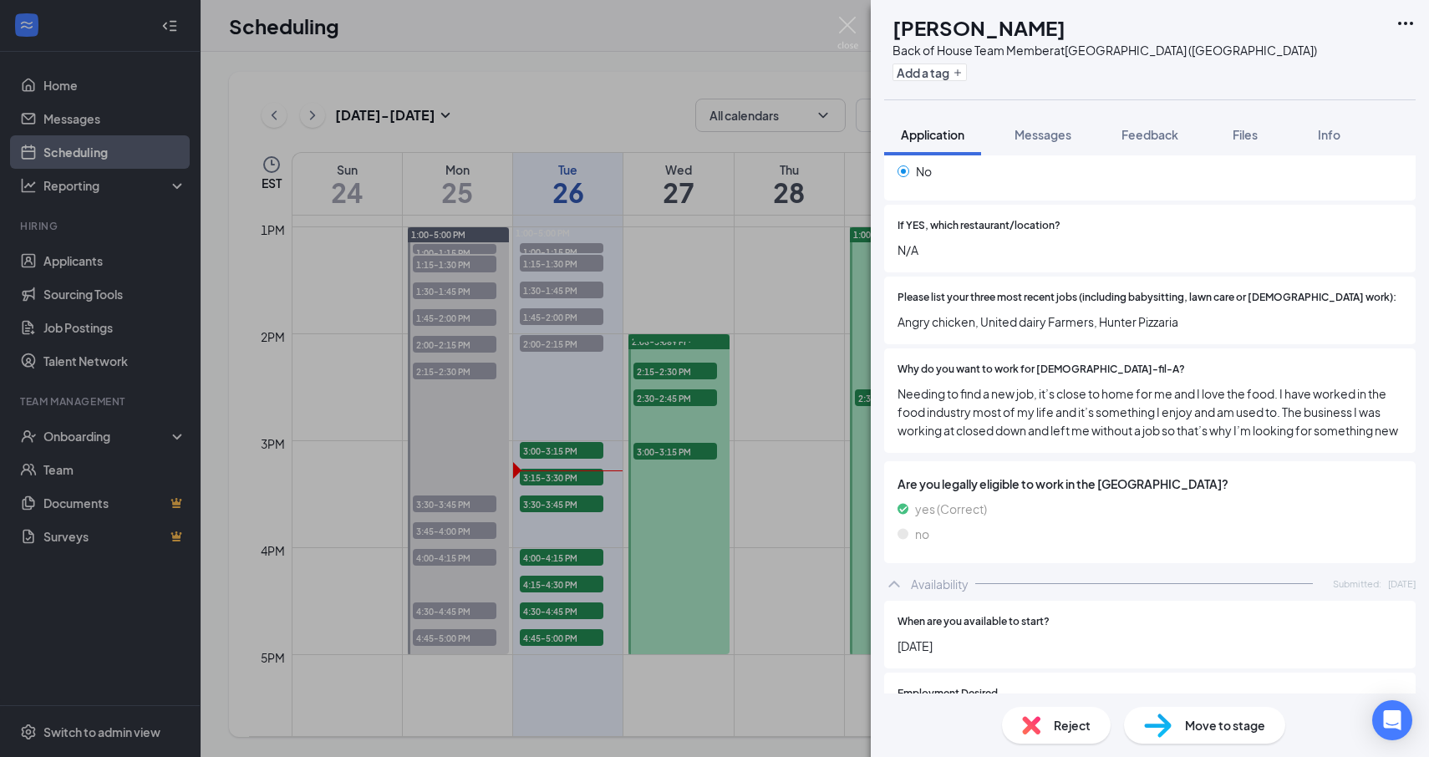
scroll to position [619, 0]
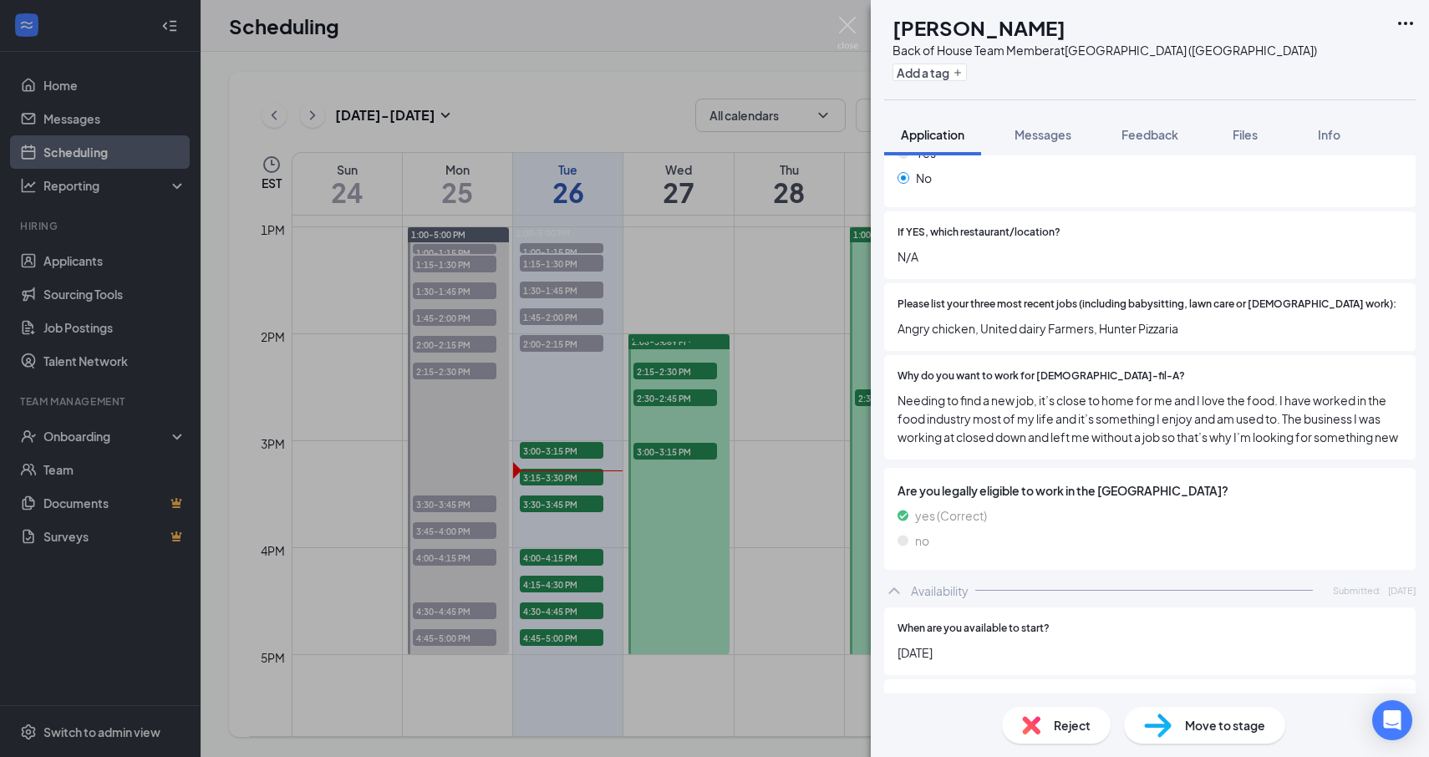
click at [585, 466] on div "JS [PERSON_NAME] Back of House Team Member at [GEOGRAPHIC_DATA] ([GEOGRAPHIC_DA…" at bounding box center [714, 378] width 1429 height 757
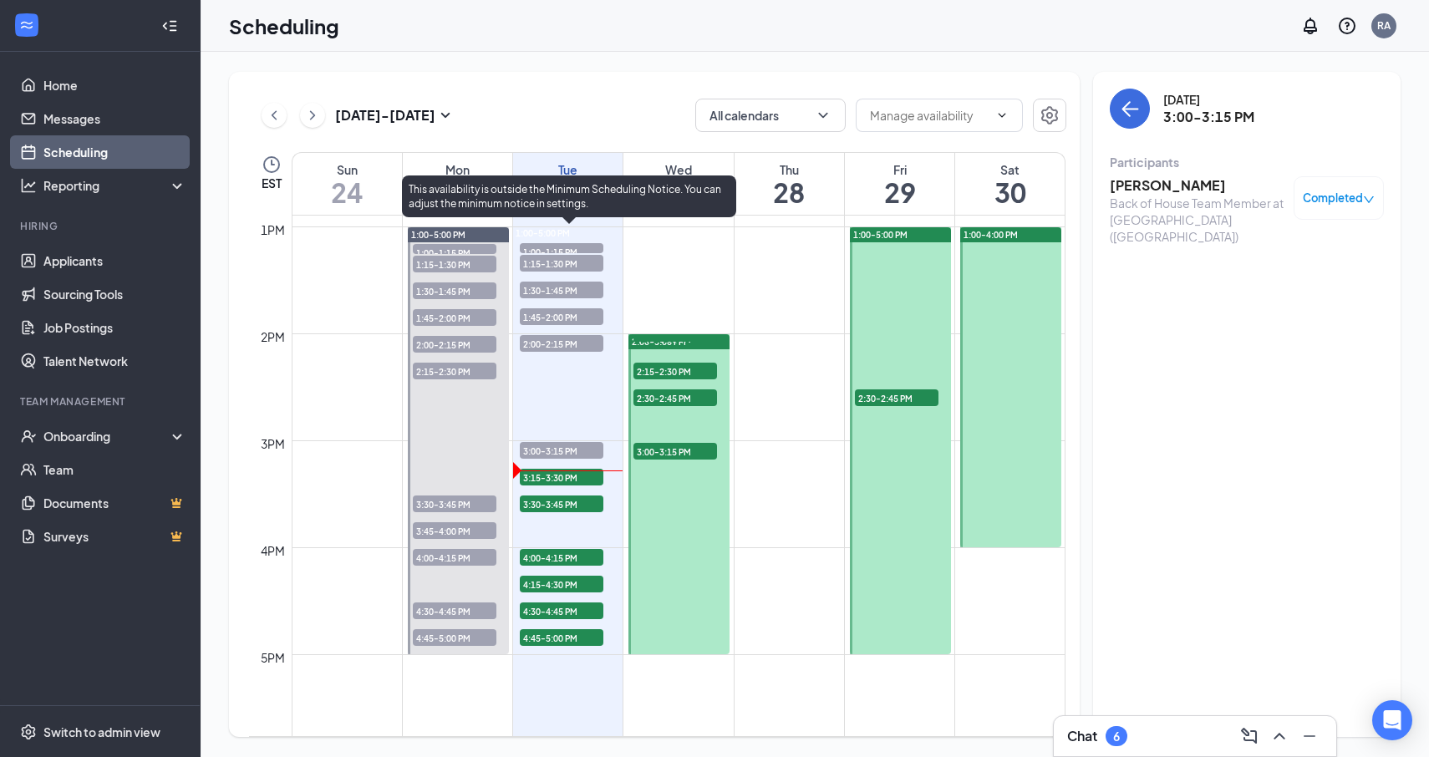
click at [590, 480] on span "3:15-3:30 PM" at bounding box center [562, 477] width 84 height 17
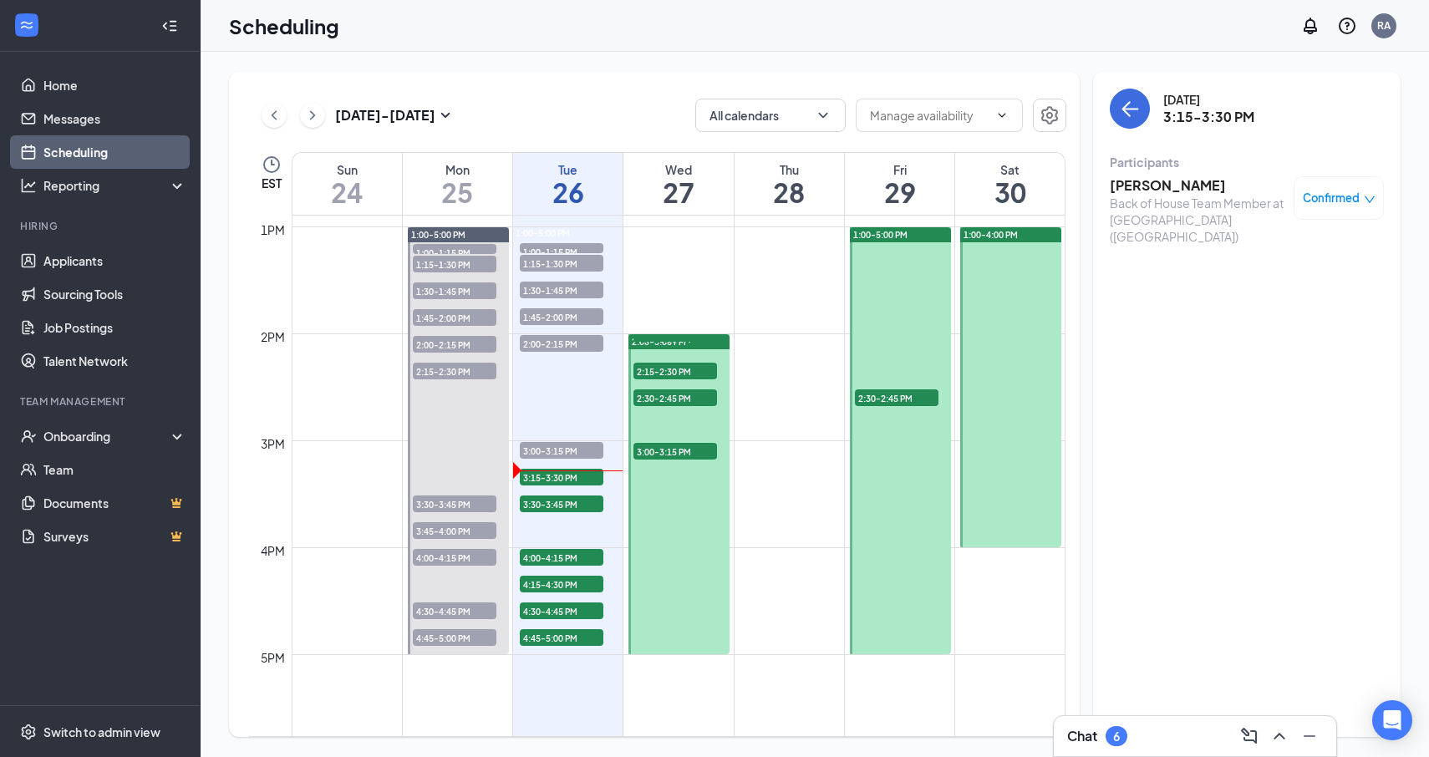
click at [1163, 186] on h3 "[PERSON_NAME]" at bounding box center [1198, 185] width 176 height 18
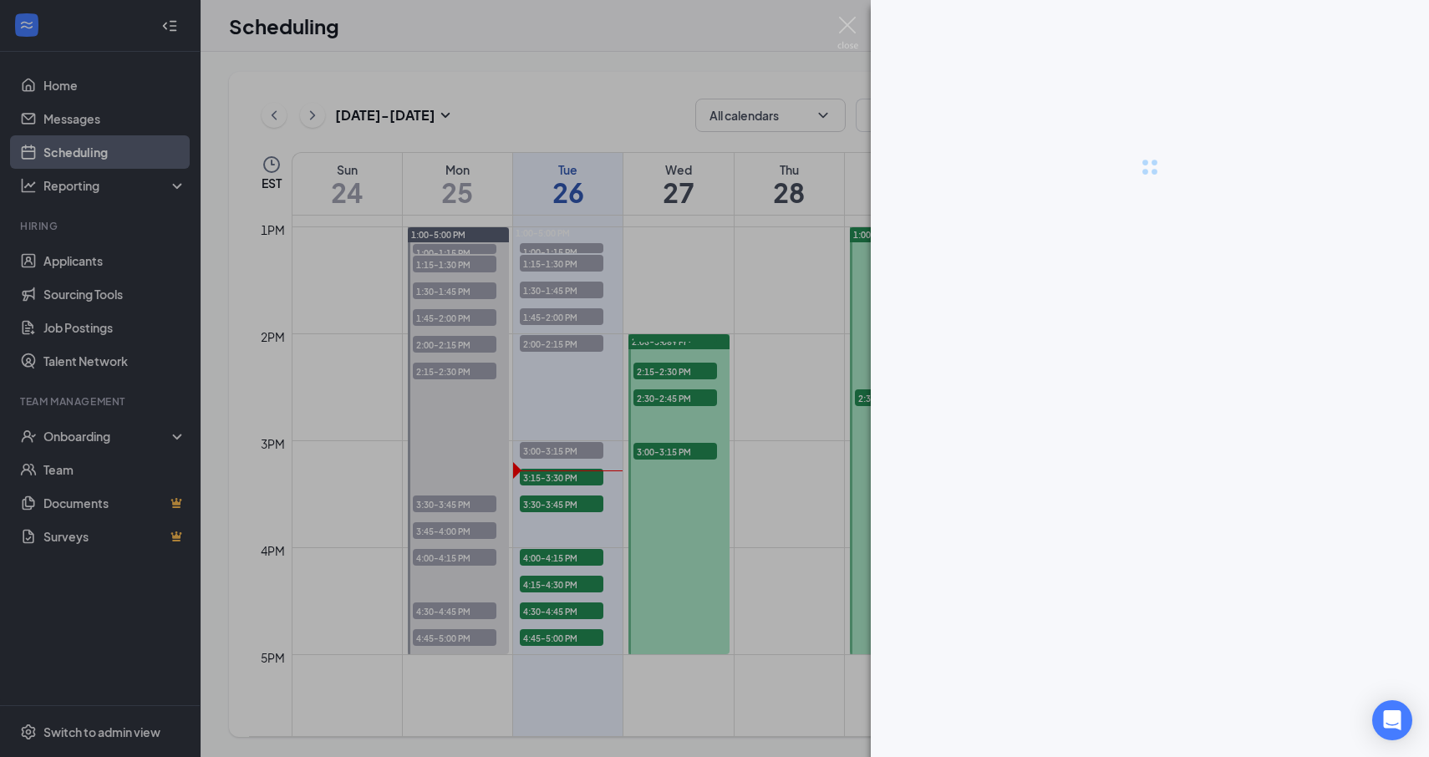
click at [562, 517] on div at bounding box center [714, 378] width 1429 height 757
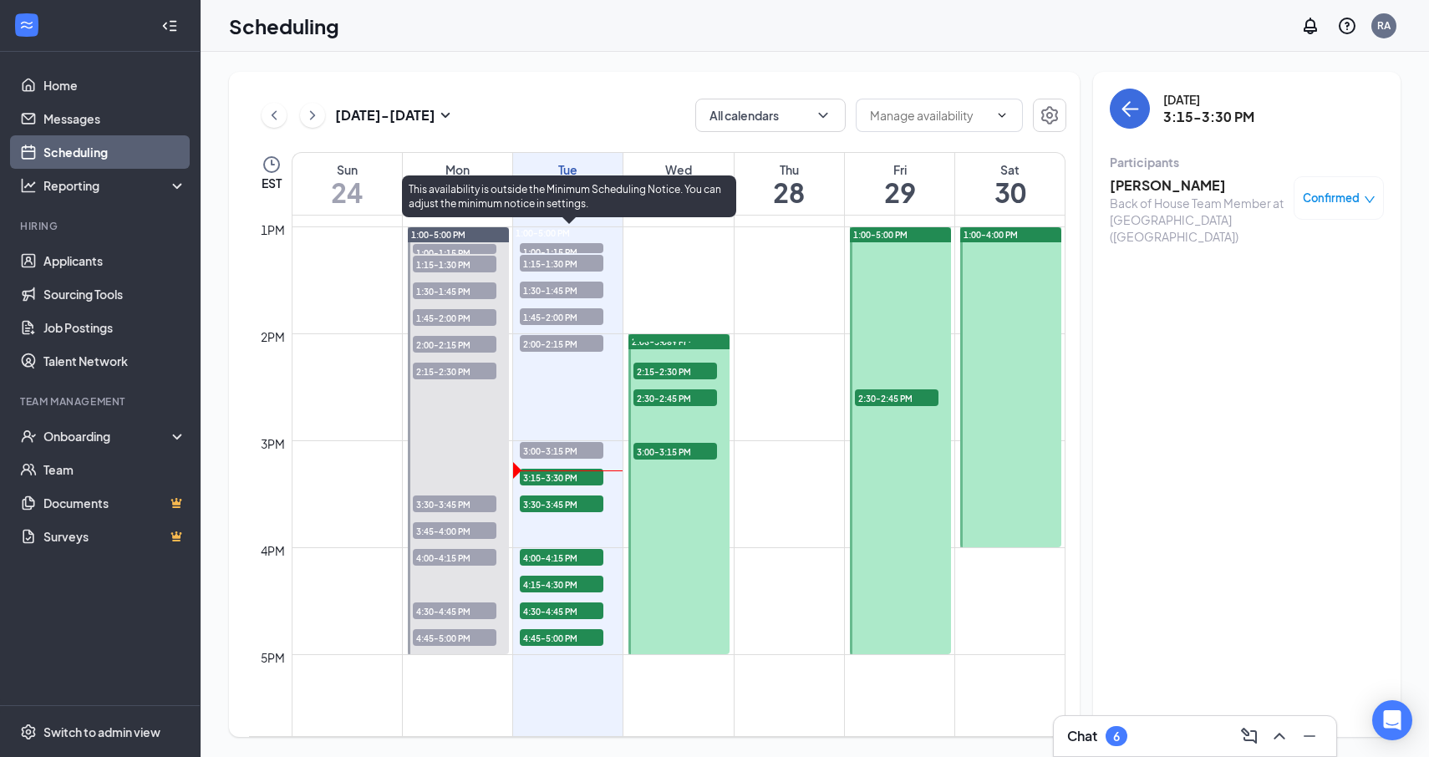
click at [559, 477] on span "3:15-3:30 PM" at bounding box center [562, 477] width 84 height 17
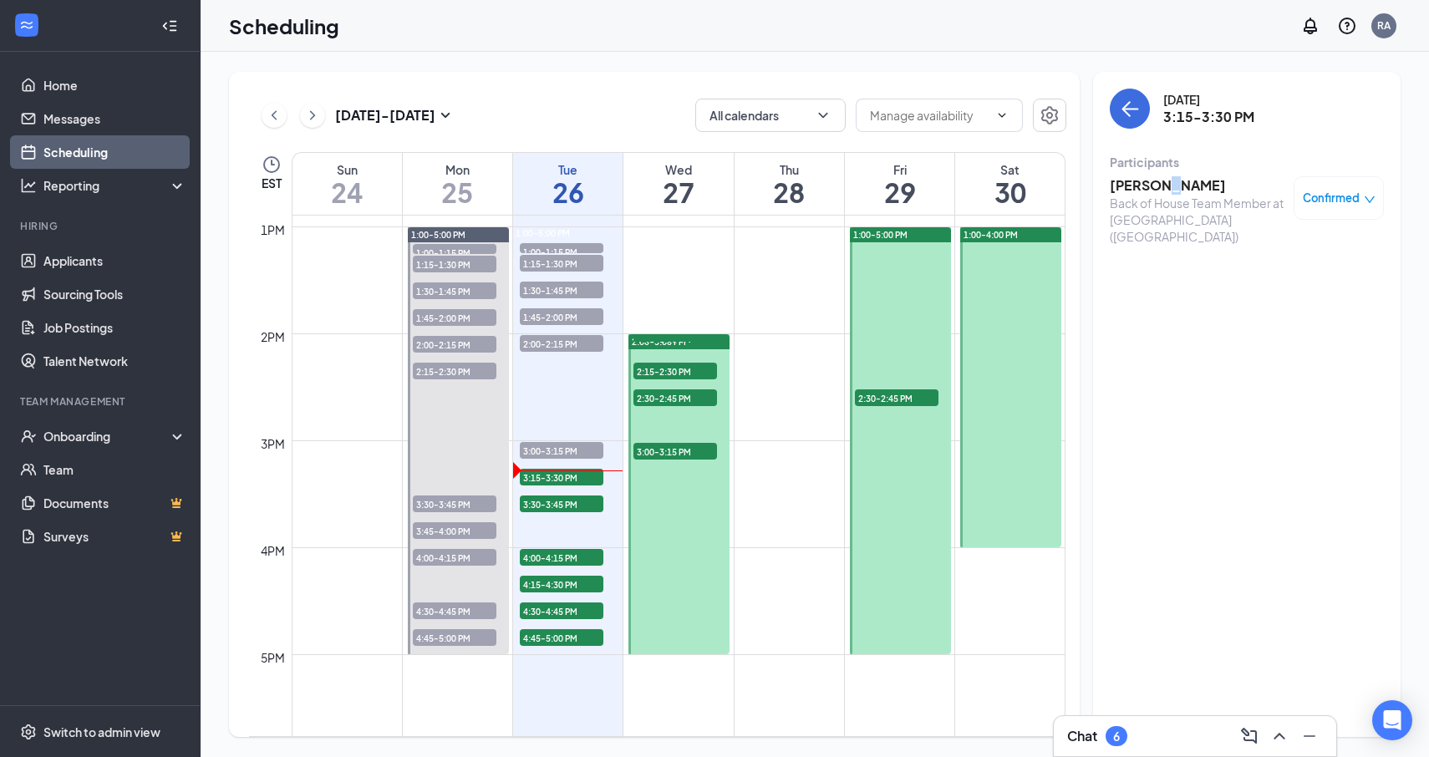
click at [1156, 181] on h3 "[PERSON_NAME]" at bounding box center [1198, 185] width 176 height 18
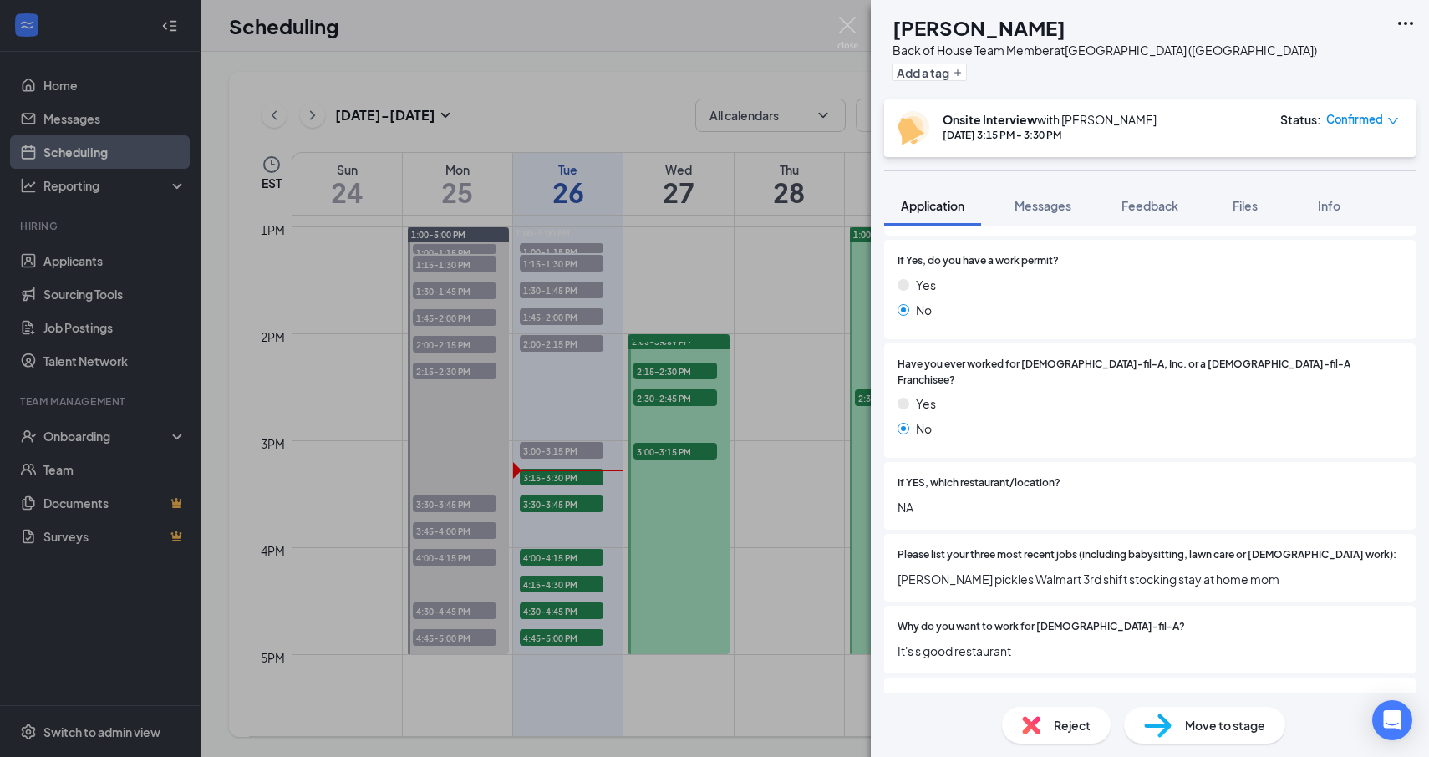
scroll to position [685, 0]
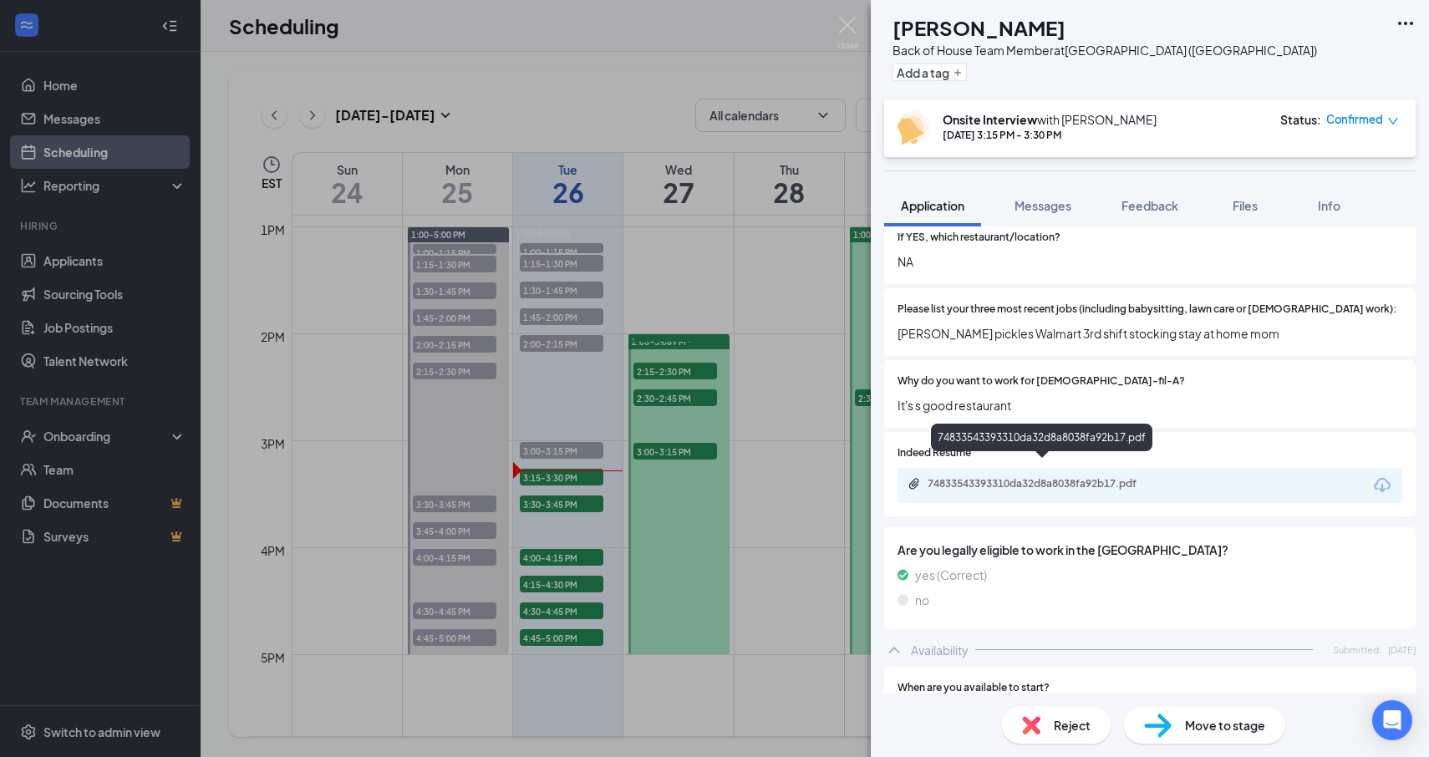
click at [1076, 477] on div "74833543393310da32d8a8038fa92b17.pdf" at bounding box center [1045, 483] width 234 height 13
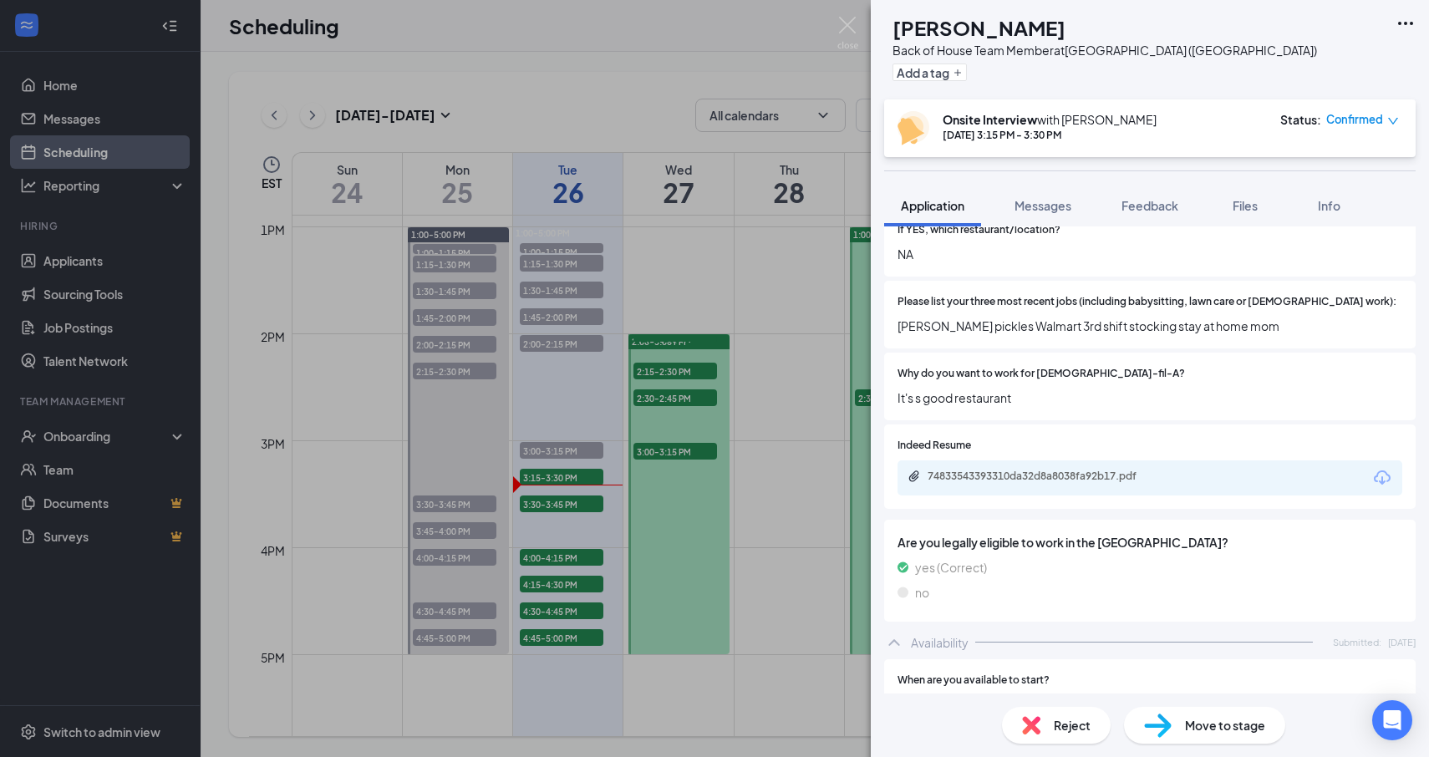
scroll to position [694, 0]
click at [613, 471] on div "CO [PERSON_NAME] Back of House Team Member at [GEOGRAPHIC_DATA] ([GEOGRAPHIC_DA…" at bounding box center [714, 378] width 1429 height 757
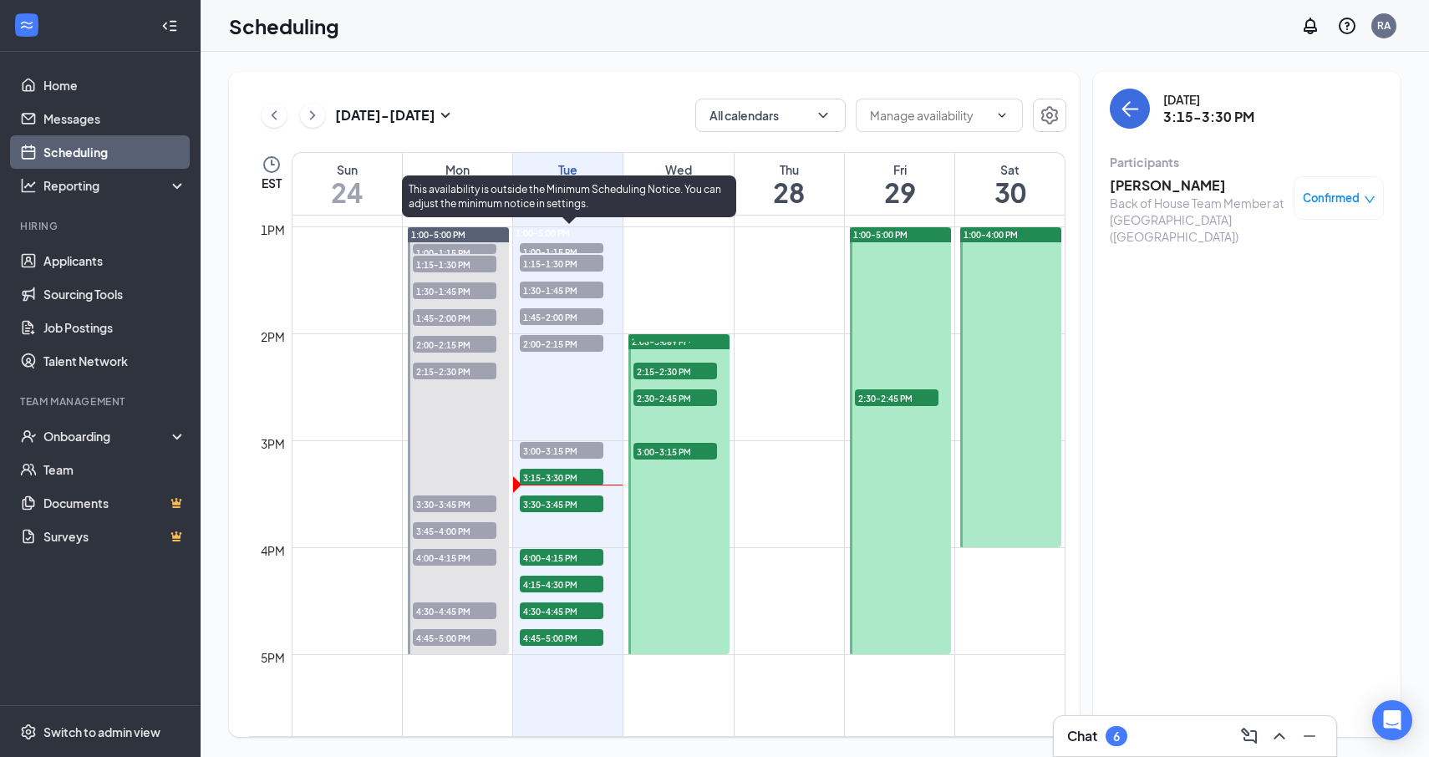
click at [563, 482] on span "3:15-3:30 PM" at bounding box center [562, 477] width 84 height 17
click at [567, 479] on span "3:15-3:30 PM" at bounding box center [562, 477] width 84 height 17
click at [567, 502] on span "3:30-3:45 PM" at bounding box center [562, 504] width 84 height 17
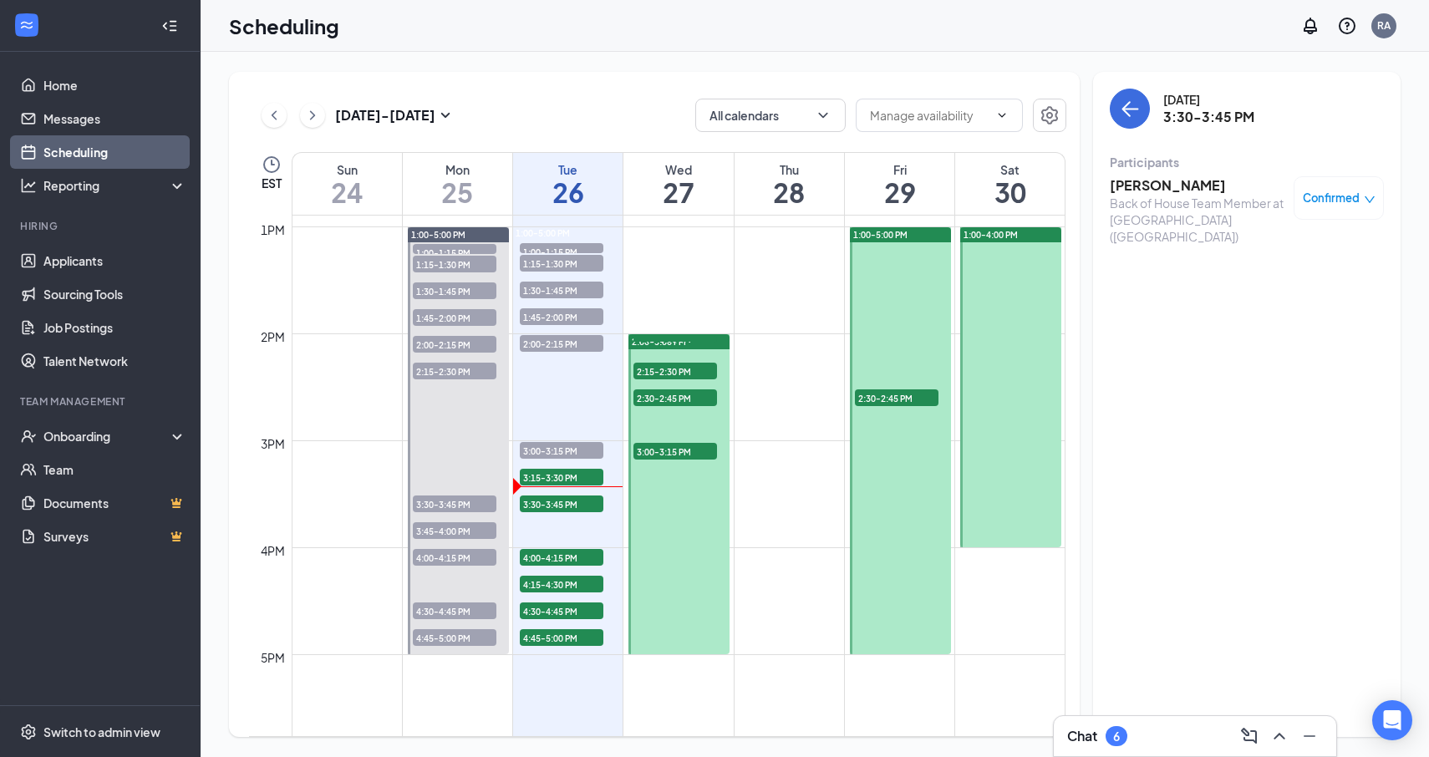
click at [1184, 196] on div "Back of House Team Member at [GEOGRAPHIC_DATA] ([GEOGRAPHIC_DATA])" at bounding box center [1198, 220] width 176 height 50
click at [1176, 181] on h3 "[PERSON_NAME]" at bounding box center [1198, 185] width 176 height 18
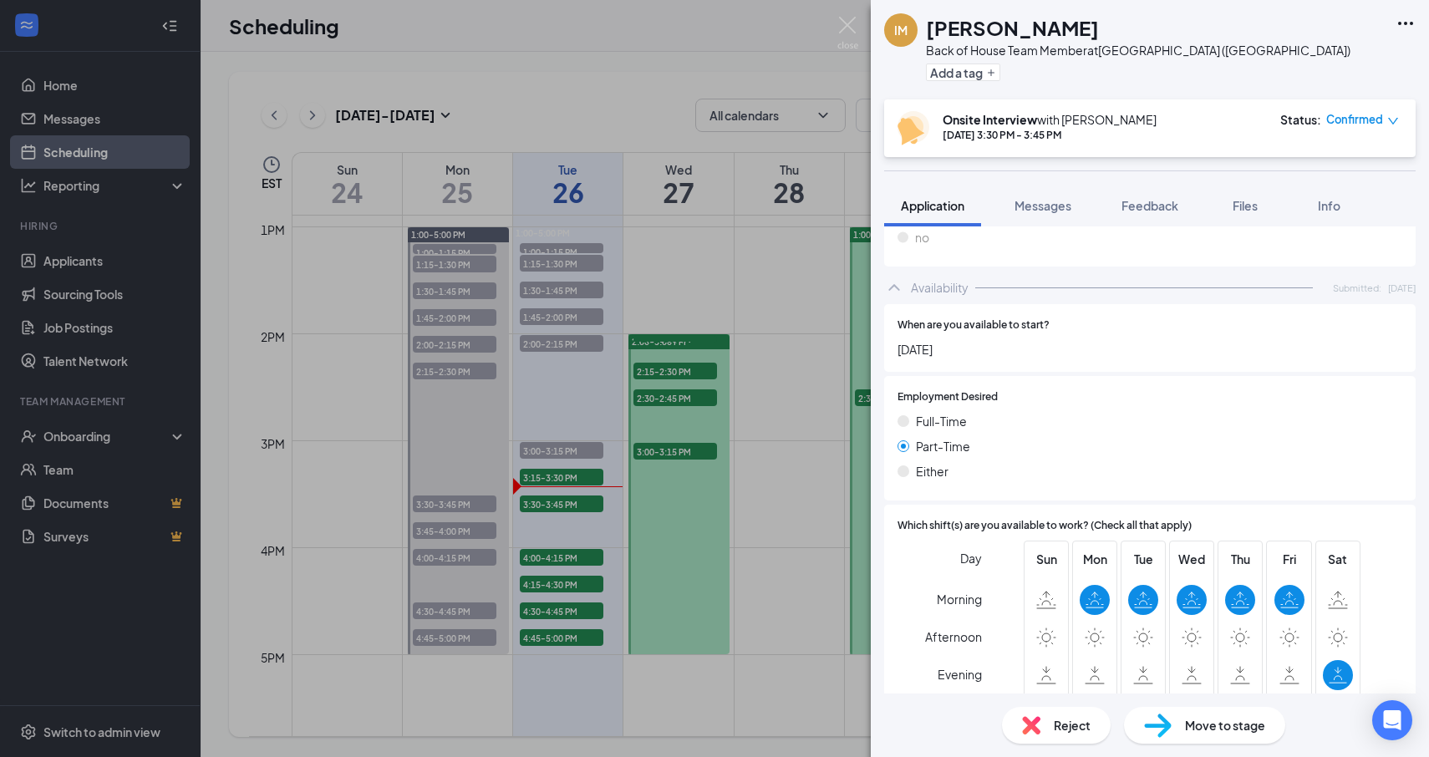
scroll to position [1256, 0]
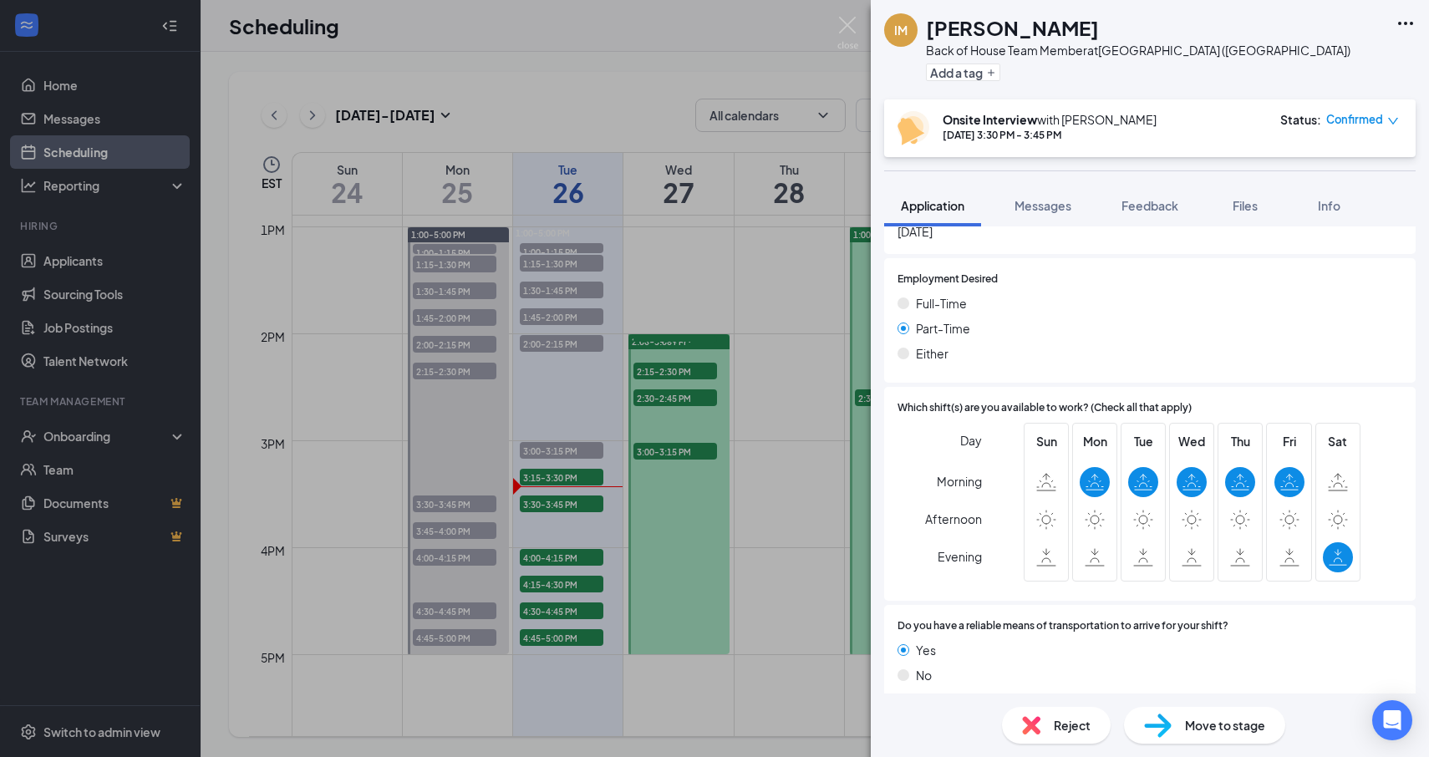
click at [835, 402] on div "IM [PERSON_NAME] Back of House Team Member at [GEOGRAPHIC_DATA] ([GEOGRAPHIC_DA…" at bounding box center [714, 378] width 1429 height 757
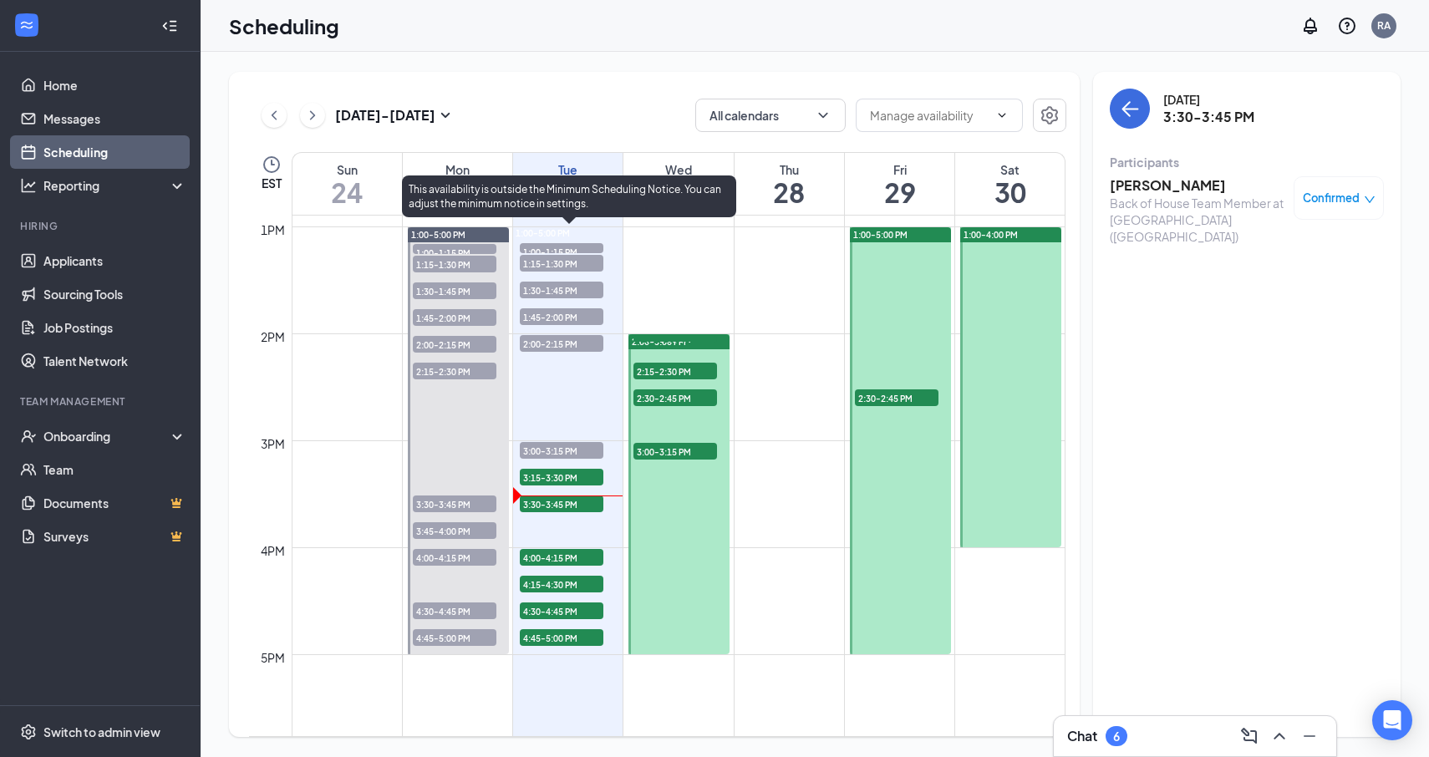
click at [558, 445] on span "3:00-3:15 PM" at bounding box center [562, 450] width 84 height 17
click at [558, 446] on span "3:00-3:15 PM" at bounding box center [562, 450] width 84 height 17
click at [593, 478] on span "3:15-3:30 PM" at bounding box center [562, 477] width 84 height 17
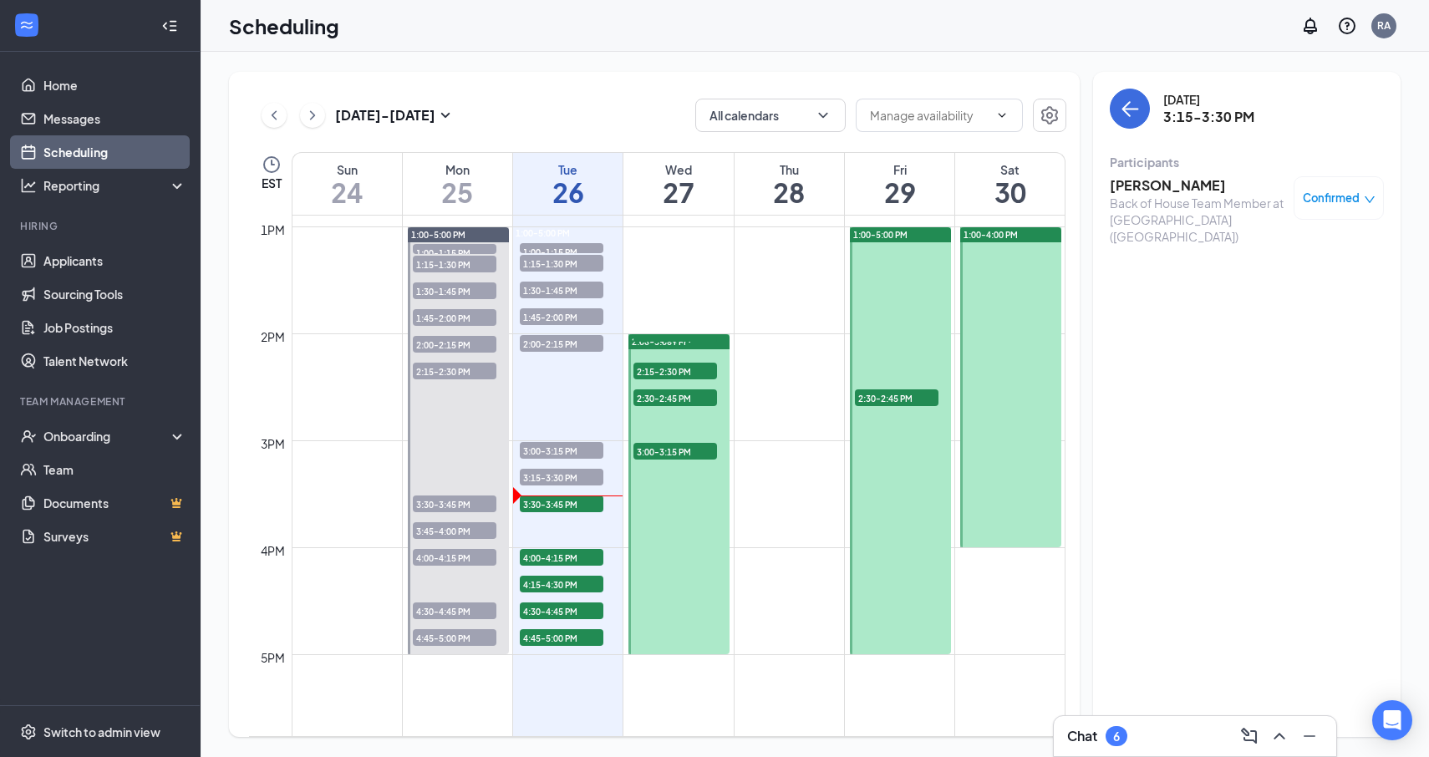
click at [1188, 176] on h3 "[PERSON_NAME]" at bounding box center [1198, 185] width 176 height 18
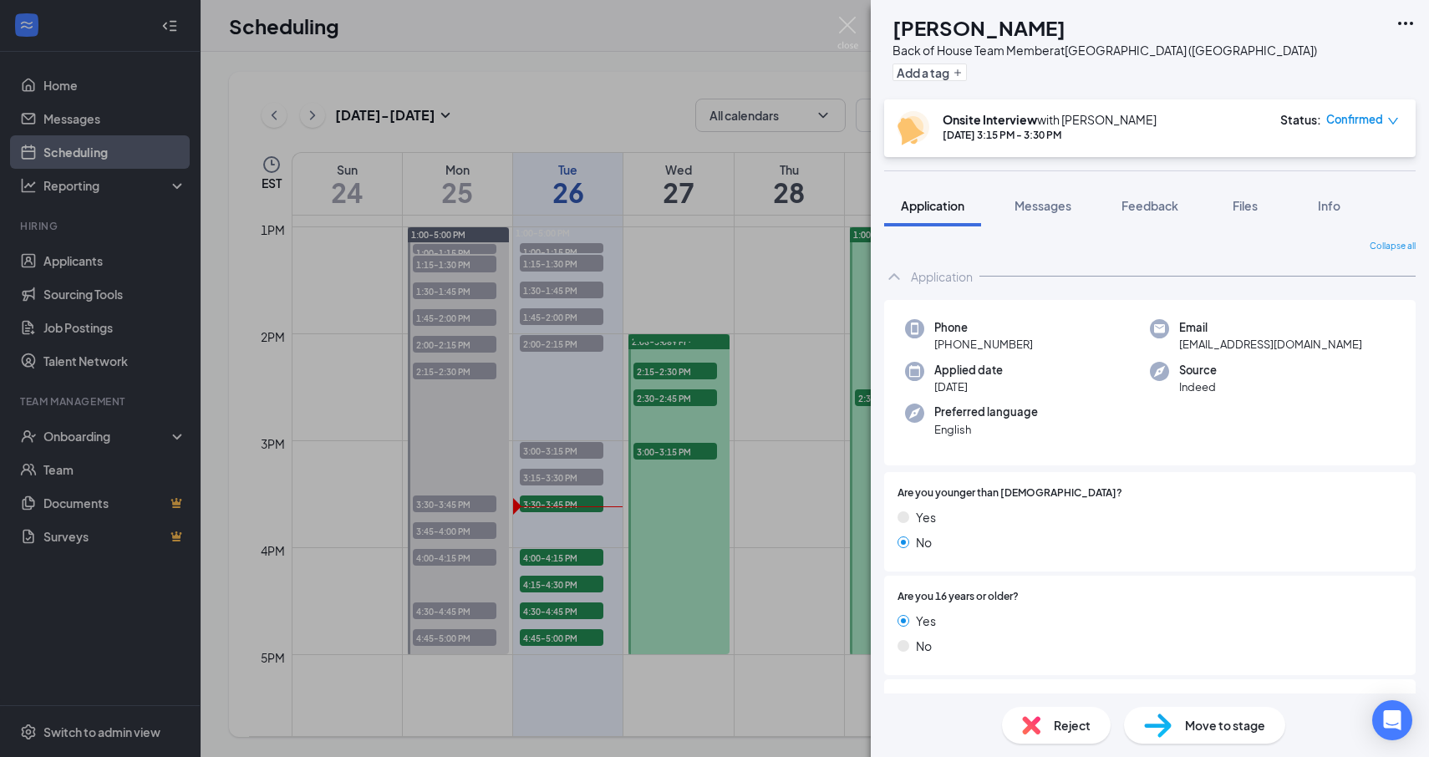
click at [584, 498] on div "CO [PERSON_NAME] Back of House Team Member at [GEOGRAPHIC_DATA] ([GEOGRAPHIC_DA…" at bounding box center [714, 378] width 1429 height 757
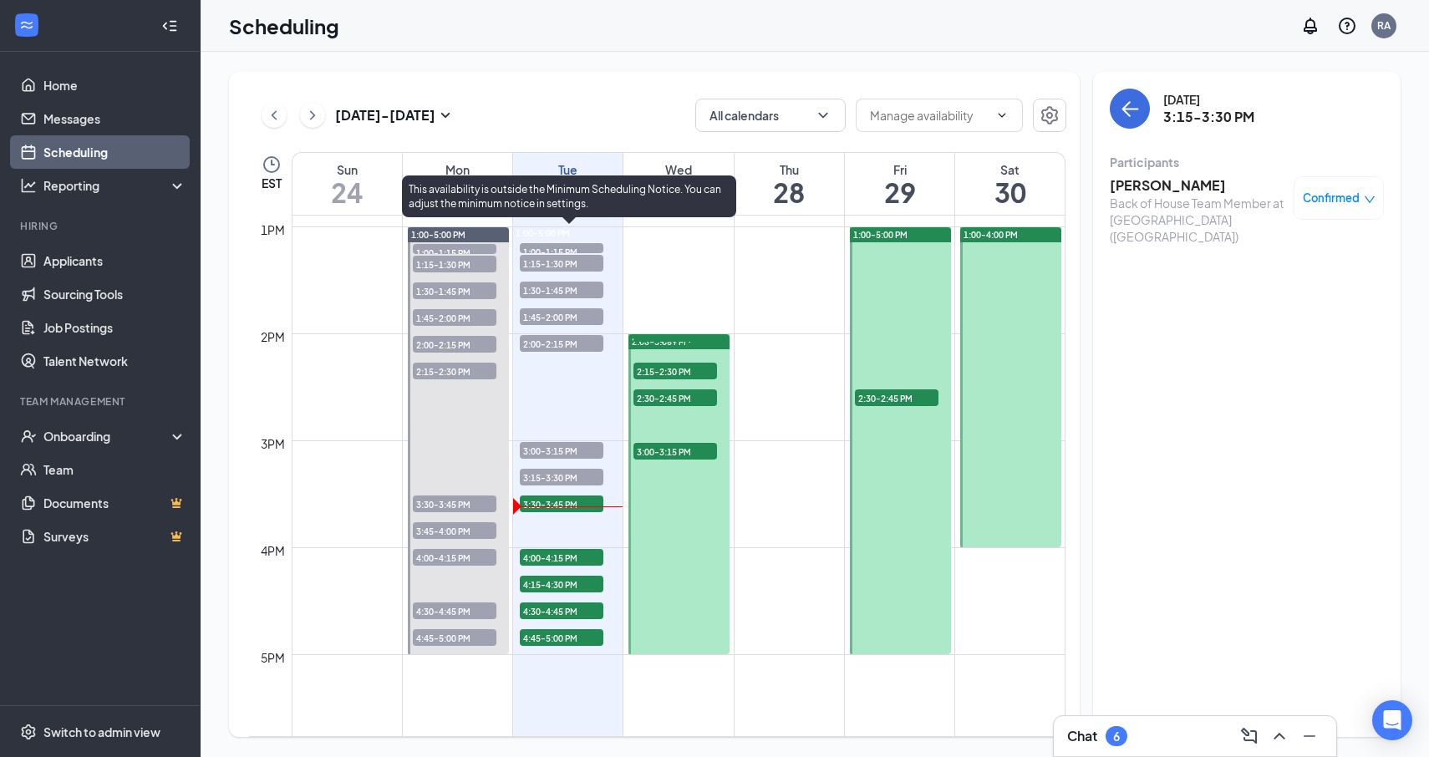
click at [569, 506] on span "3:30-3:45 PM" at bounding box center [562, 504] width 84 height 17
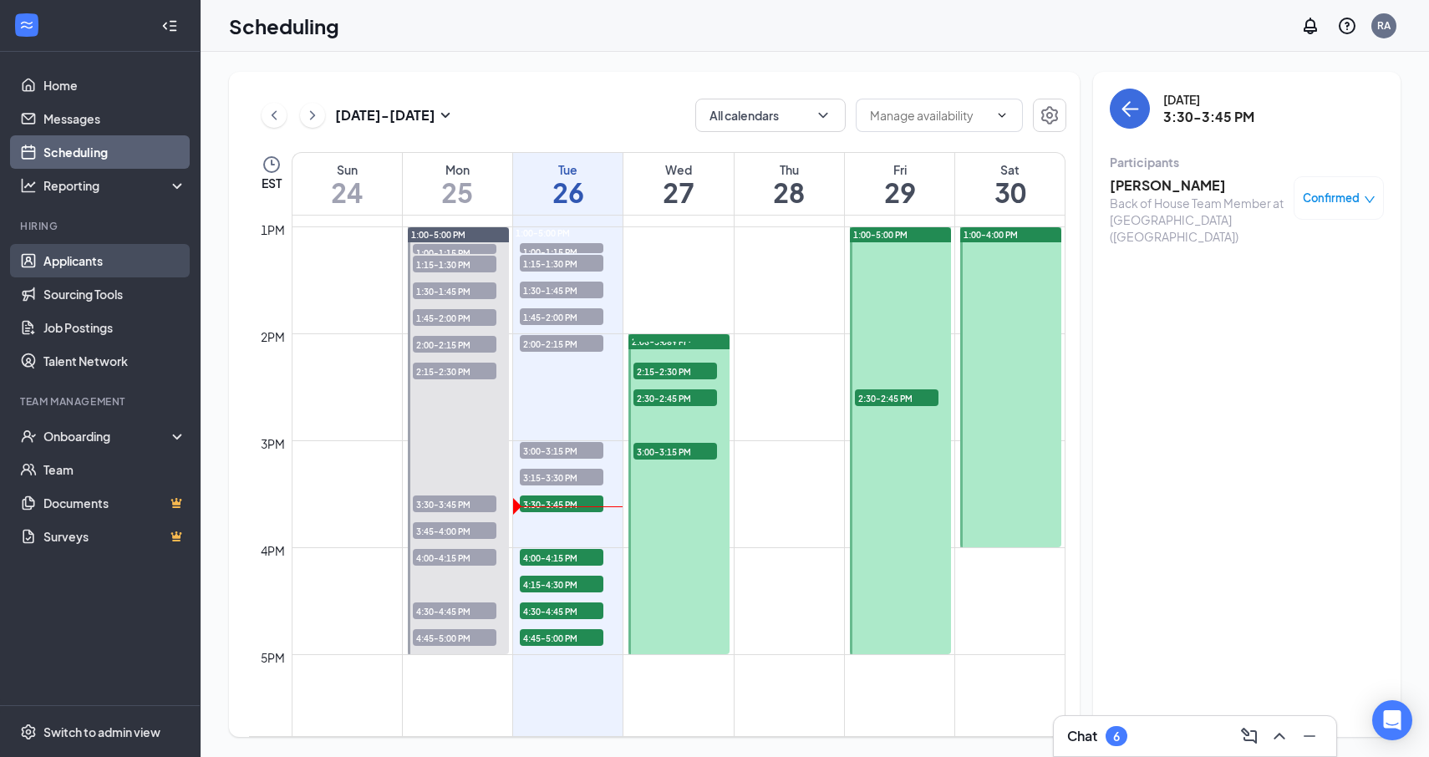
click at [83, 258] on link "Applicants" at bounding box center [114, 260] width 143 height 33
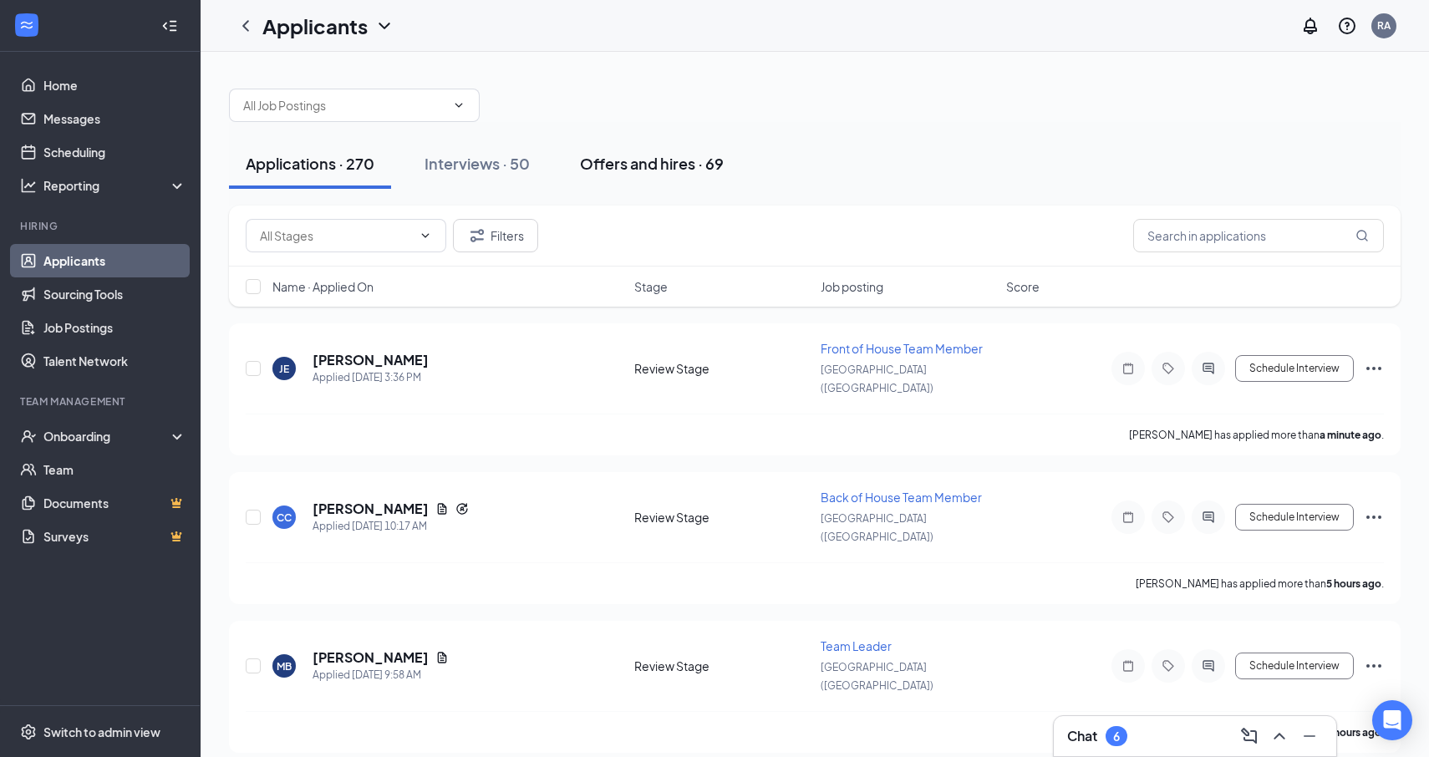
click at [603, 173] on button "Offers and hires · 69" at bounding box center [651, 164] width 177 height 50
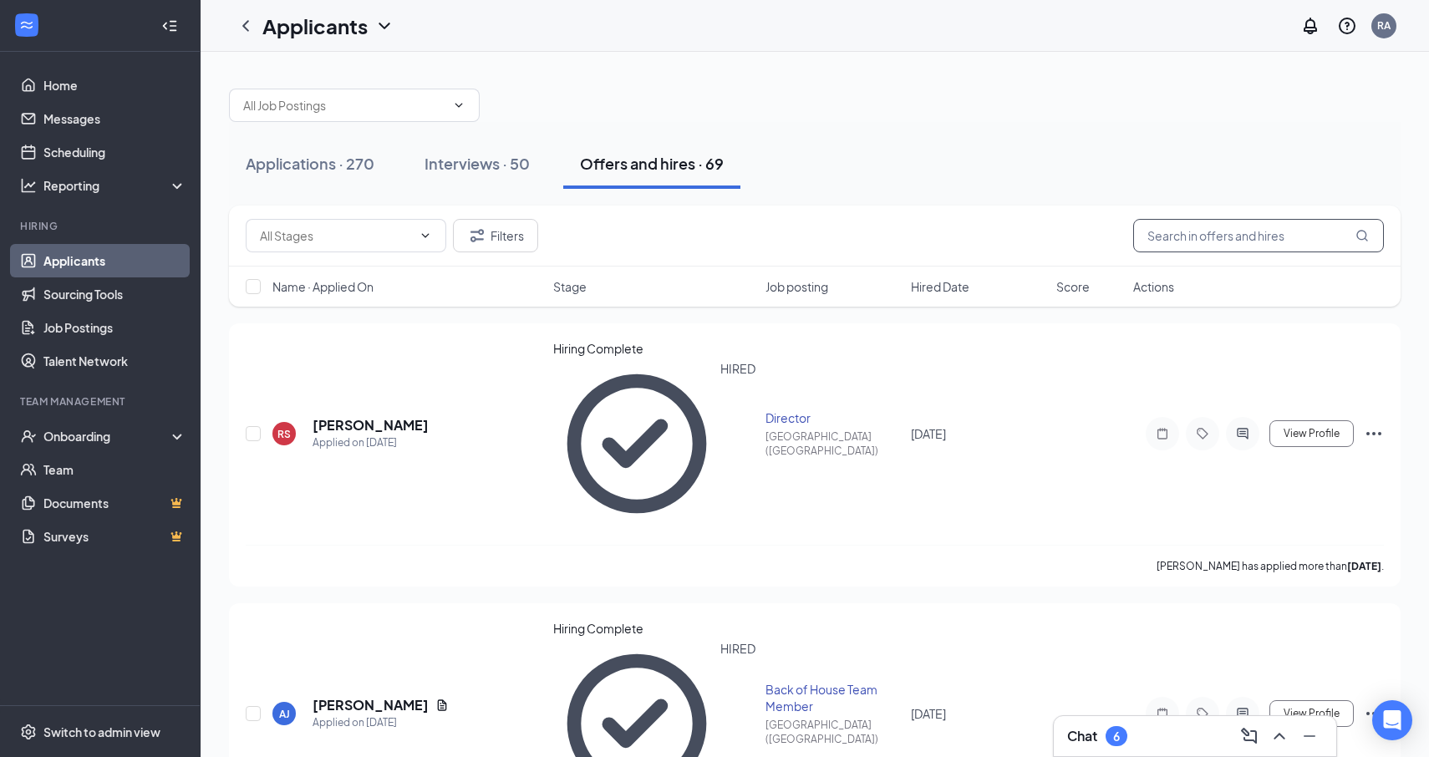
click at [1170, 238] on input "text" at bounding box center [1258, 235] width 251 height 33
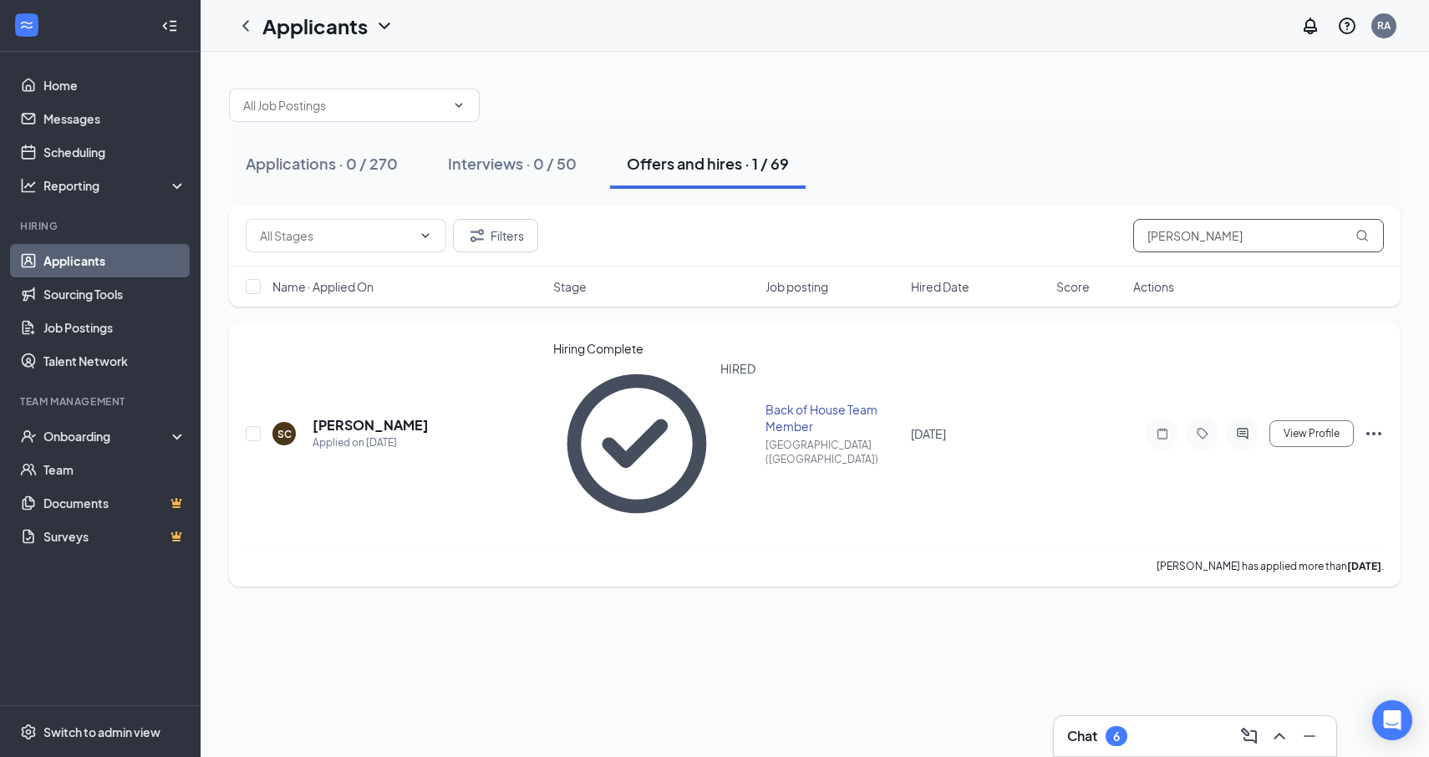
type input "[PERSON_NAME]"
click at [1376, 424] on icon "Ellipses" at bounding box center [1374, 434] width 20 height 20
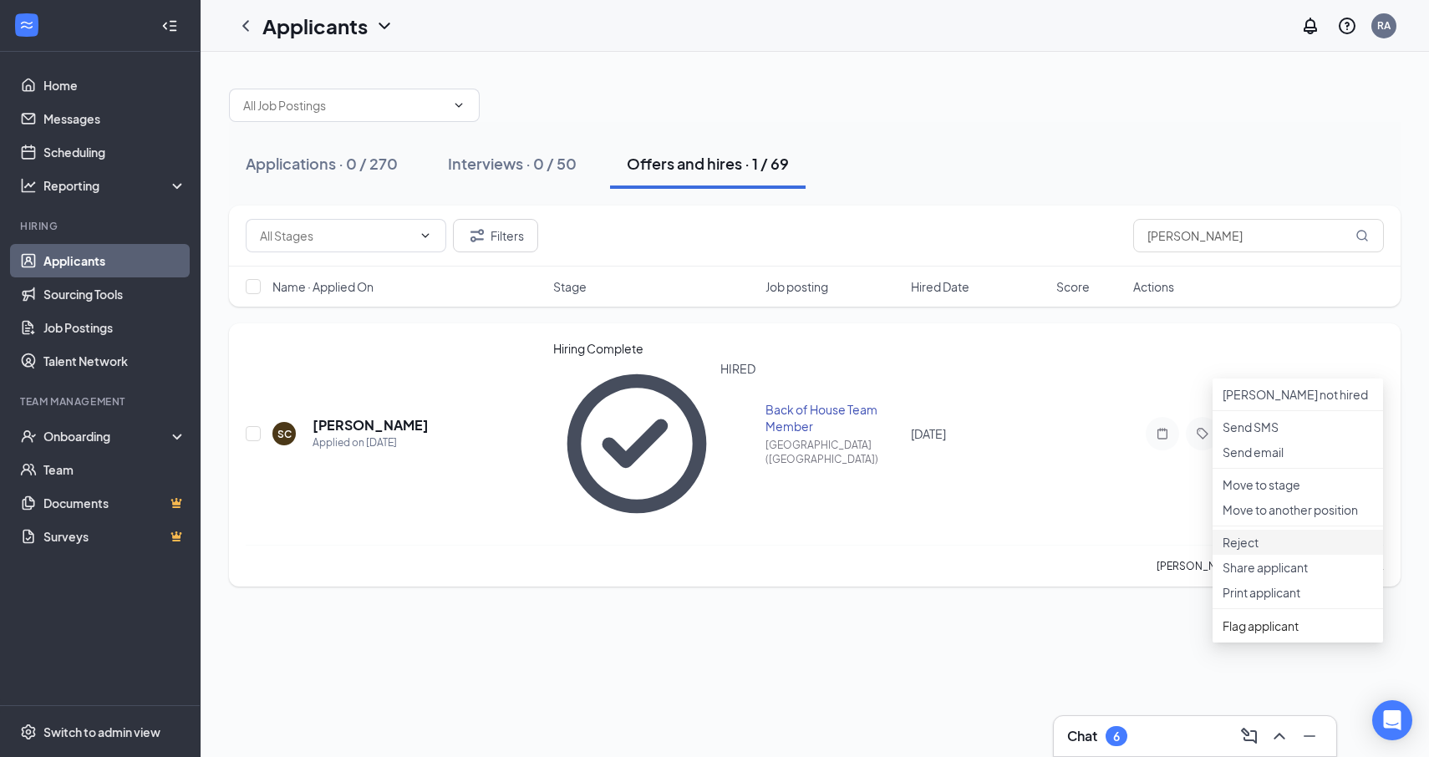
click at [1266, 551] on p "Reject" at bounding box center [1298, 542] width 150 height 17
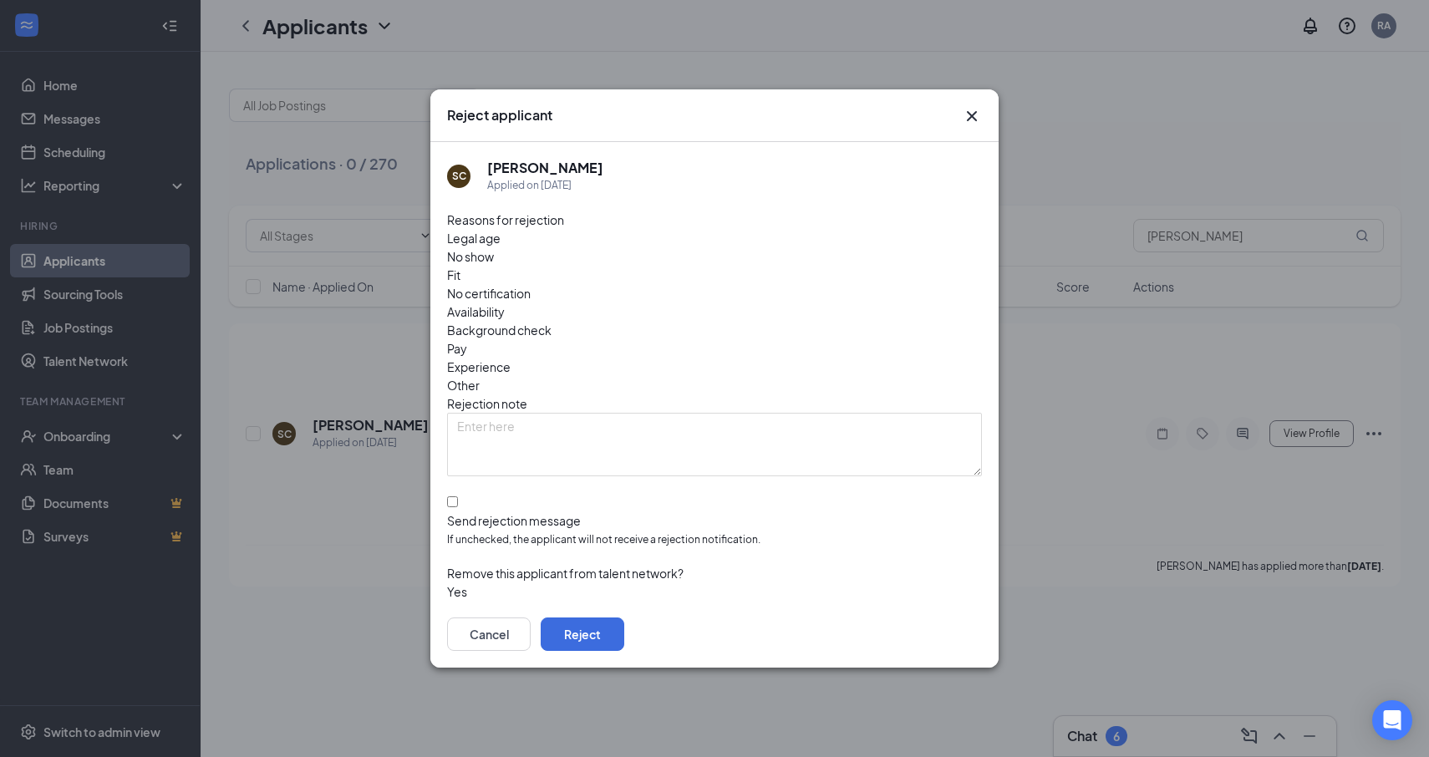
click at [480, 376] on span "Other" at bounding box center [463, 385] width 33 height 18
click at [682, 441] on div "Reasons for rejection Legal age No show Fit No certification Availability Backg…" at bounding box center [714, 406] width 535 height 391
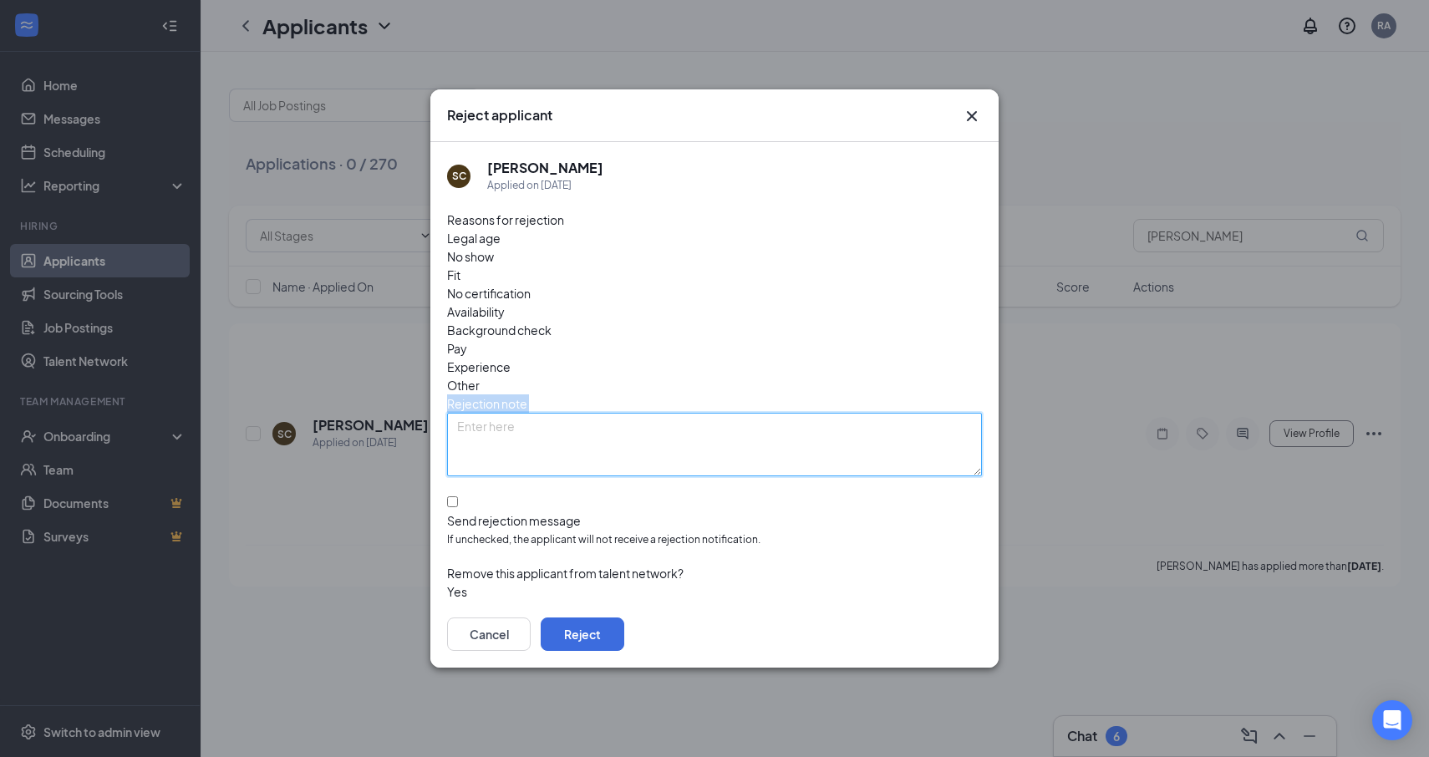
click at [594, 416] on textarea at bounding box center [714, 445] width 535 height 64
click at [511, 413] on textarea at bounding box center [714, 445] width 535 height 64
type textarea "D"
type textarea "Got another job at the school"
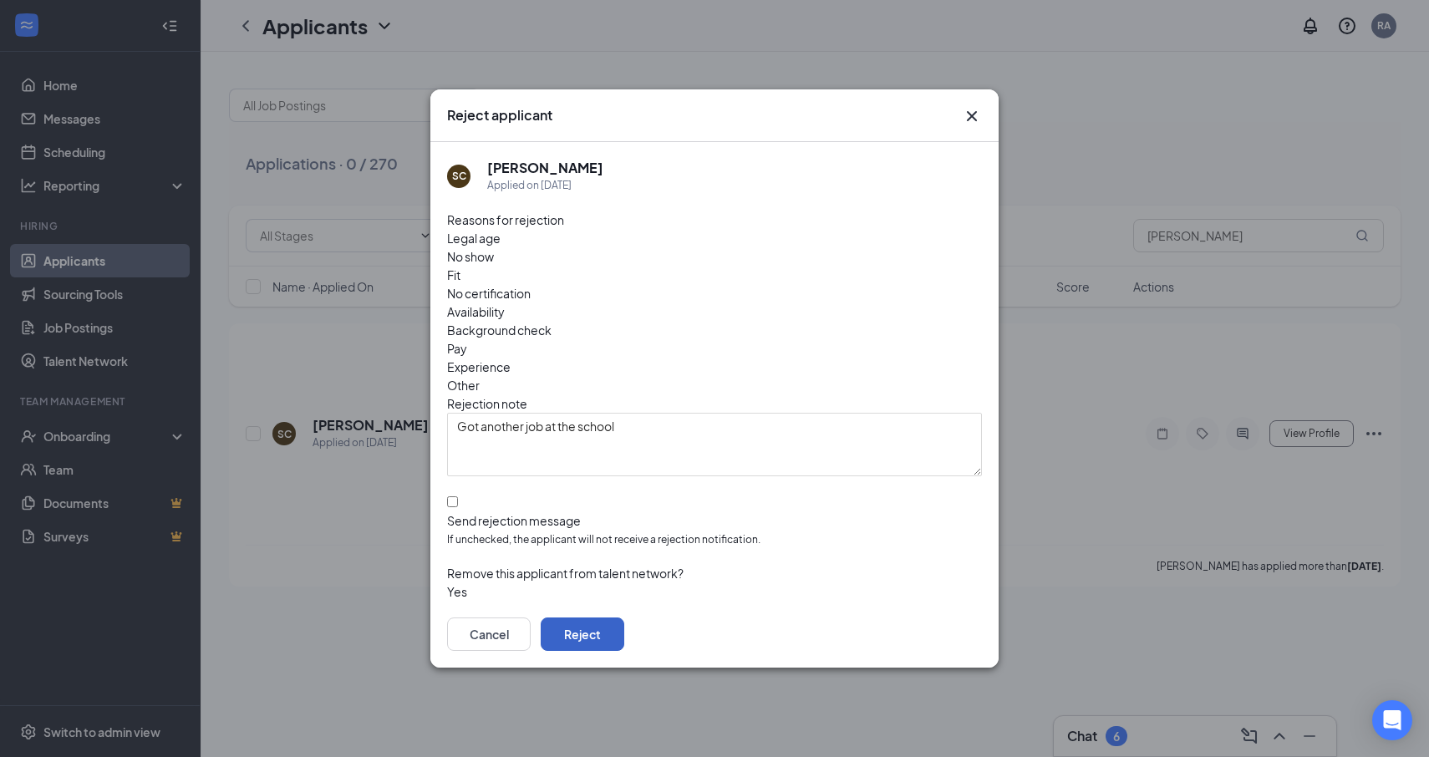
click at [624, 618] on button "Reject" at bounding box center [583, 634] width 84 height 33
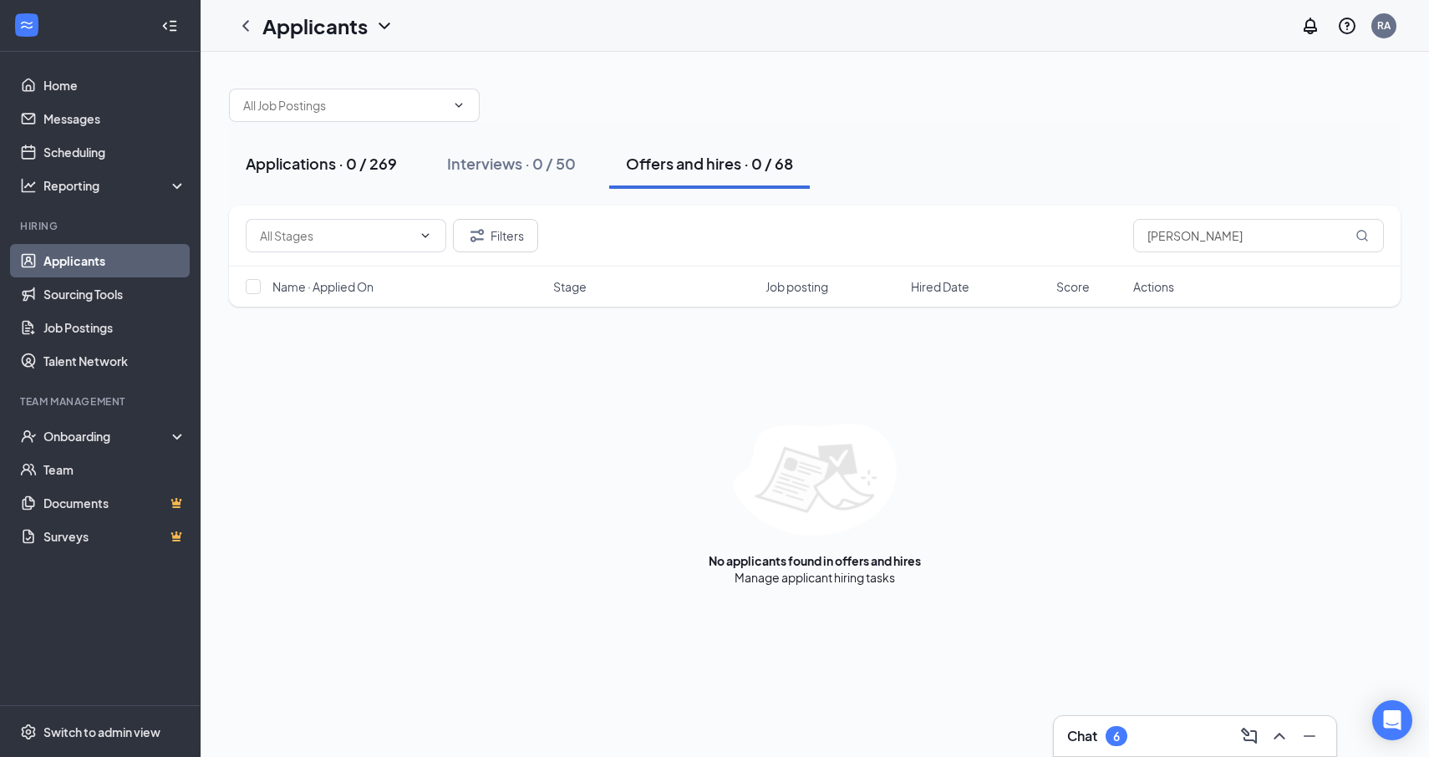
click at [349, 164] on div "Applications · 0 / 269" at bounding box center [321, 163] width 151 height 21
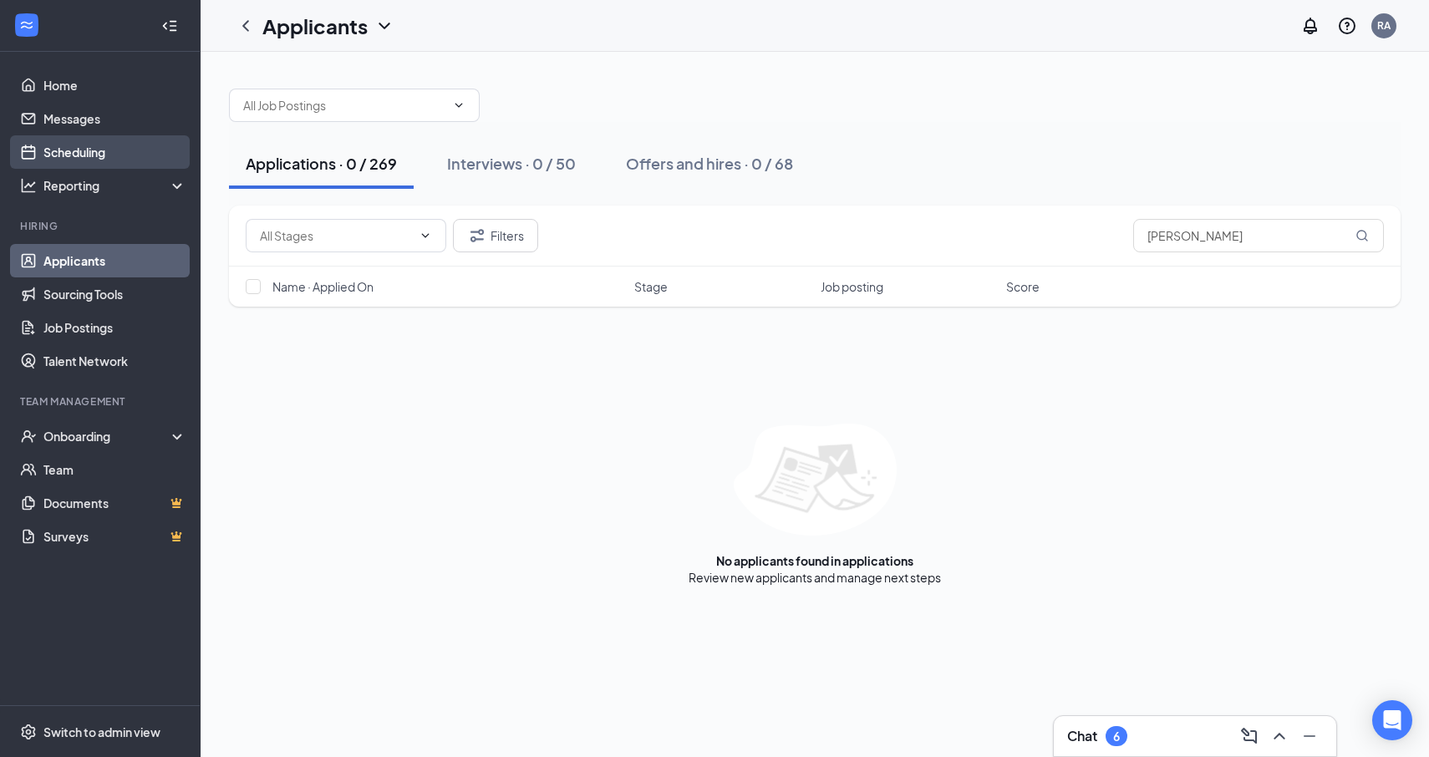
click at [99, 143] on link "Scheduling" at bounding box center [114, 151] width 143 height 33
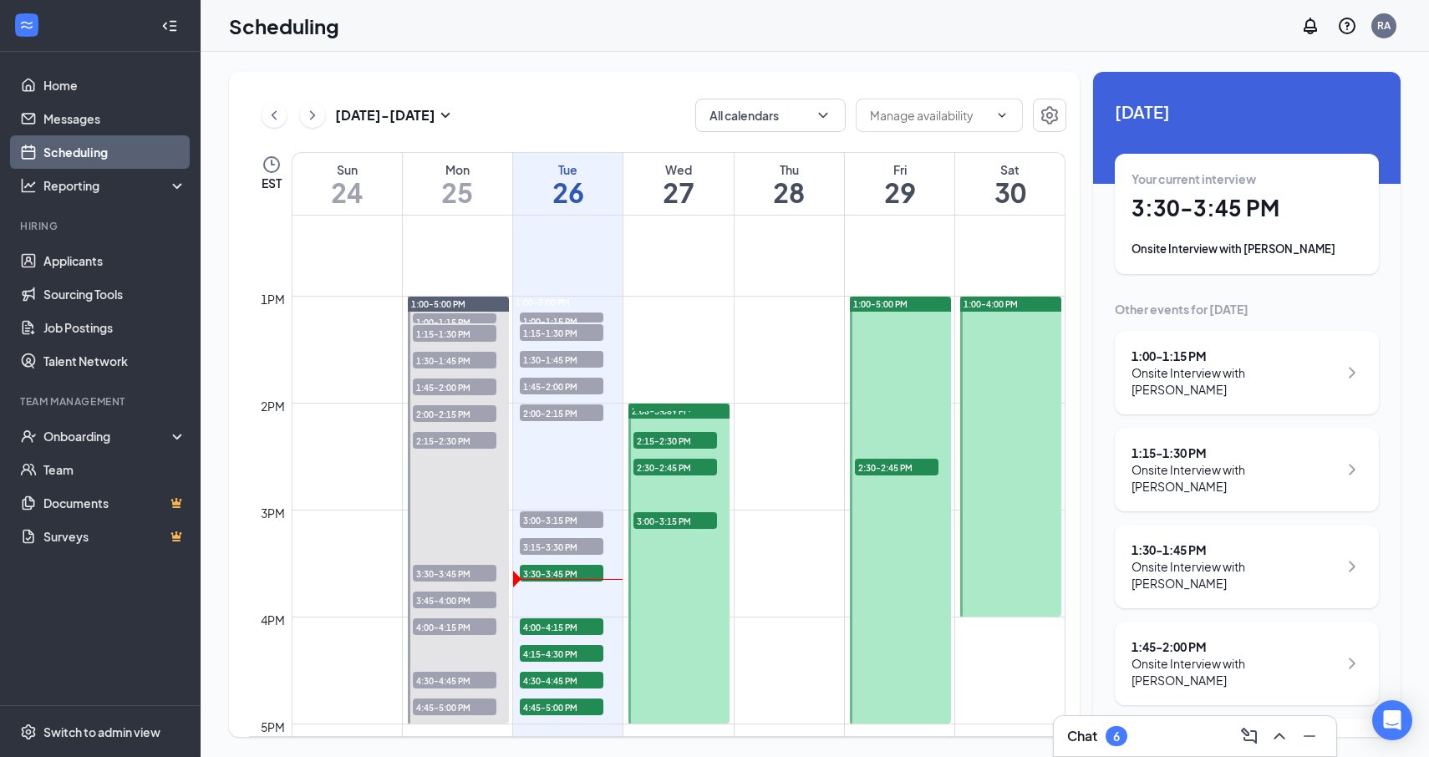
scroll to position [1330, 0]
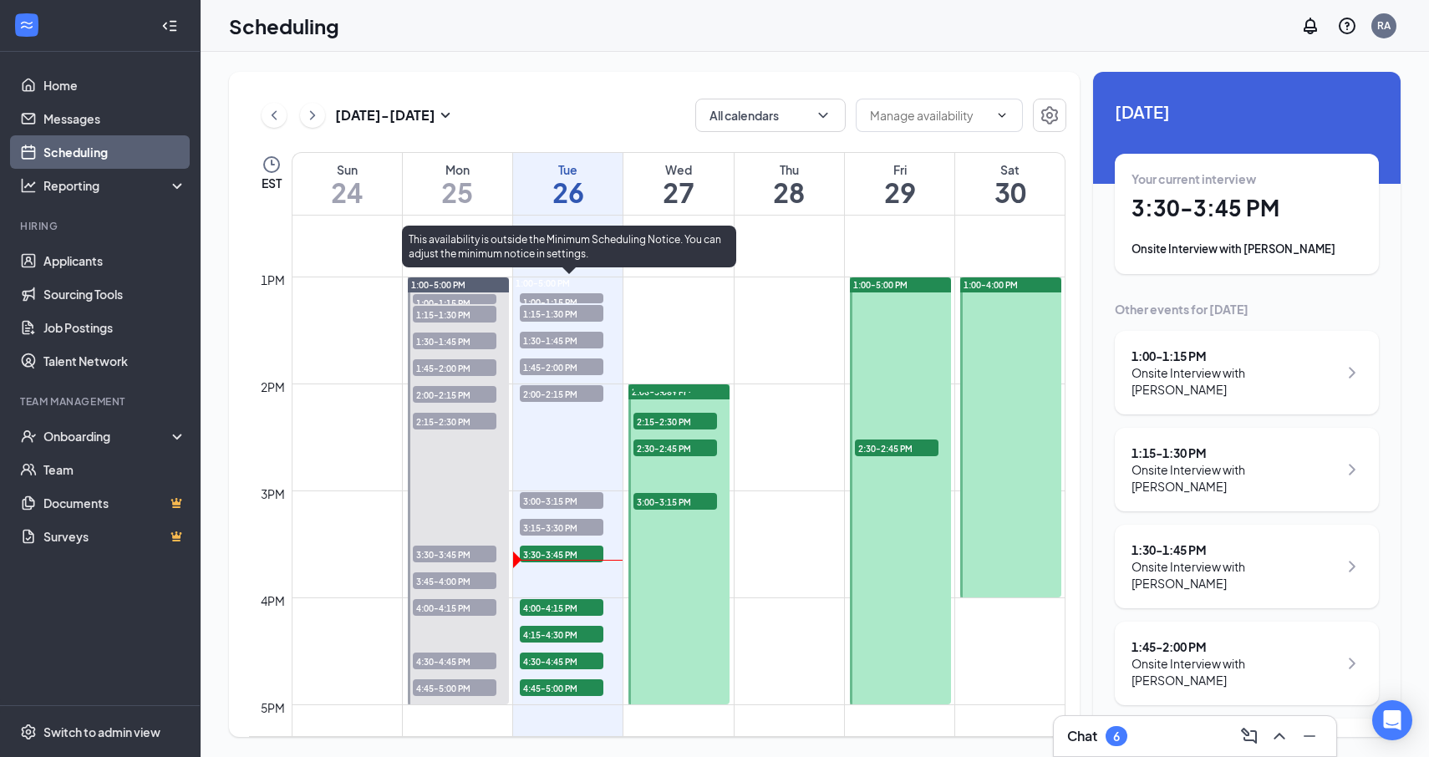
click at [583, 563] on div "3:30-3:45 PM 1" at bounding box center [561, 554] width 87 height 20
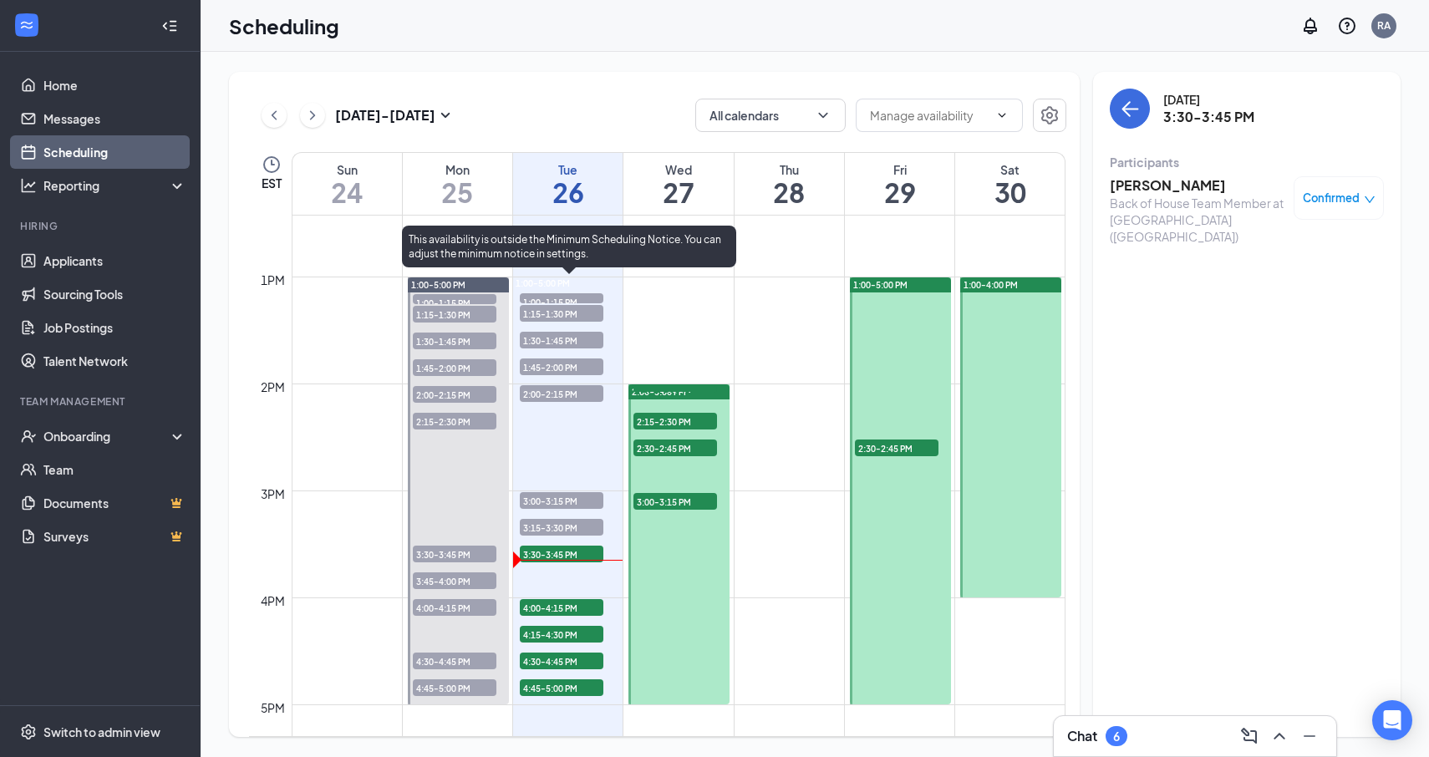
click at [586, 560] on span "3:30-3:45 PM" at bounding box center [562, 554] width 84 height 17
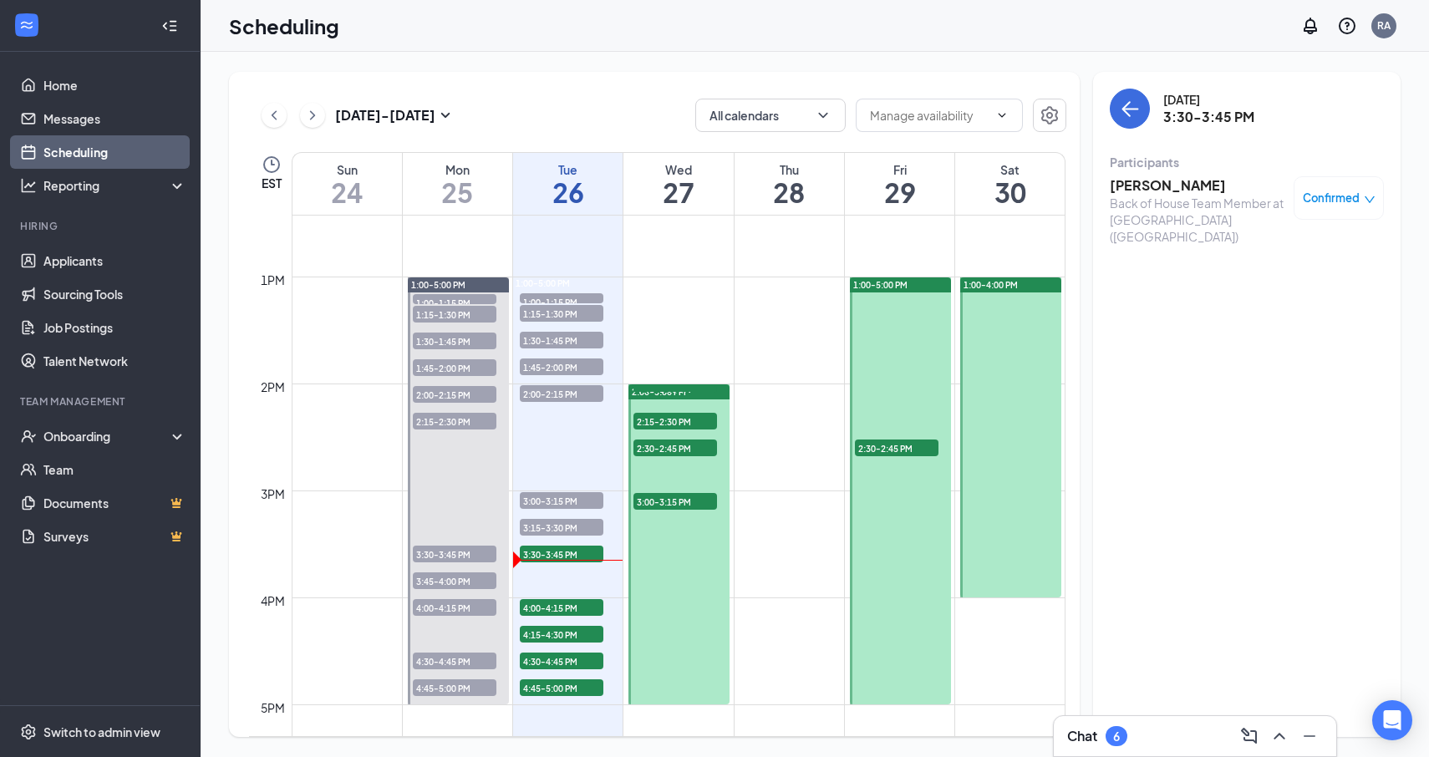
click at [1162, 184] on h3 "[PERSON_NAME]" at bounding box center [1198, 185] width 176 height 18
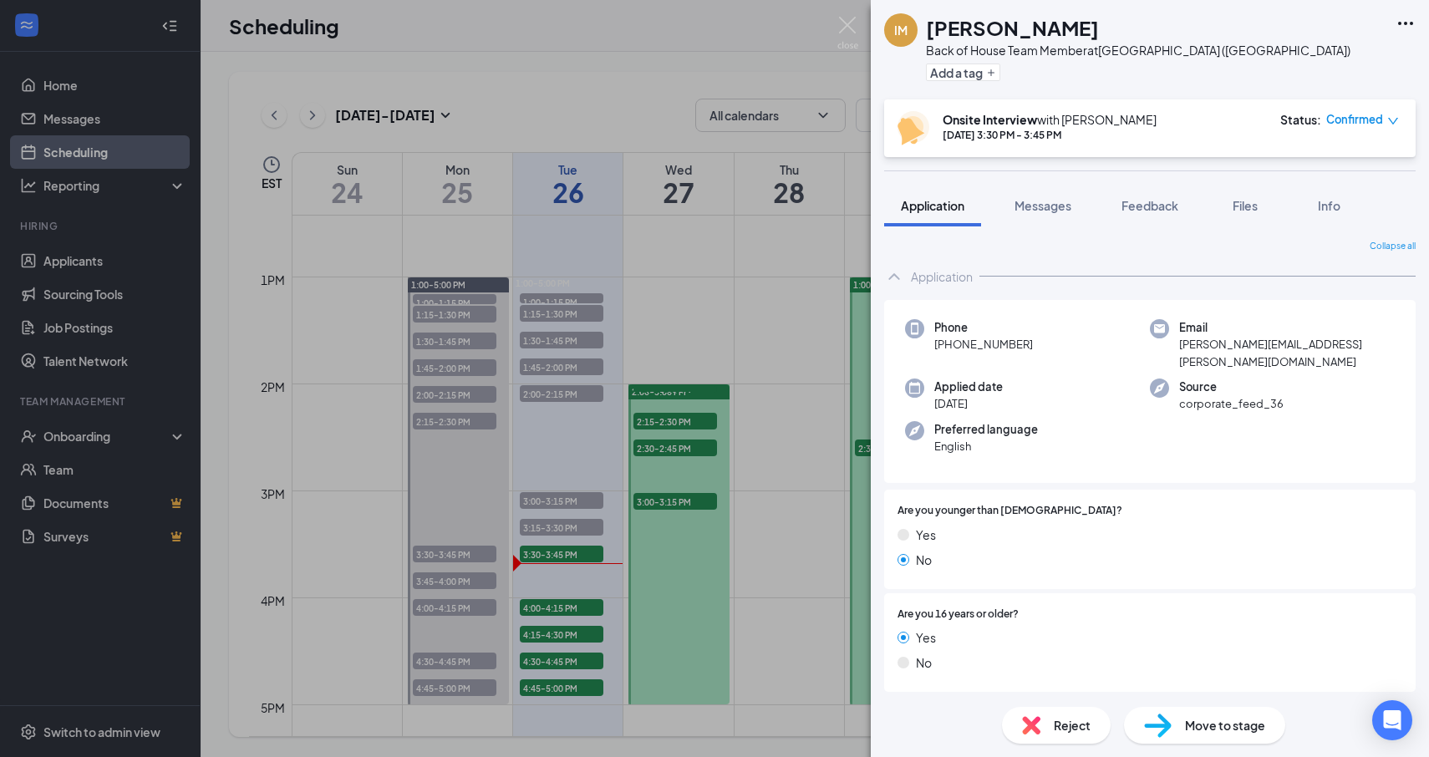
click at [580, 555] on div "IM [PERSON_NAME] Back of House Team Member at [GEOGRAPHIC_DATA] ([GEOGRAPHIC_DA…" at bounding box center [714, 378] width 1429 height 757
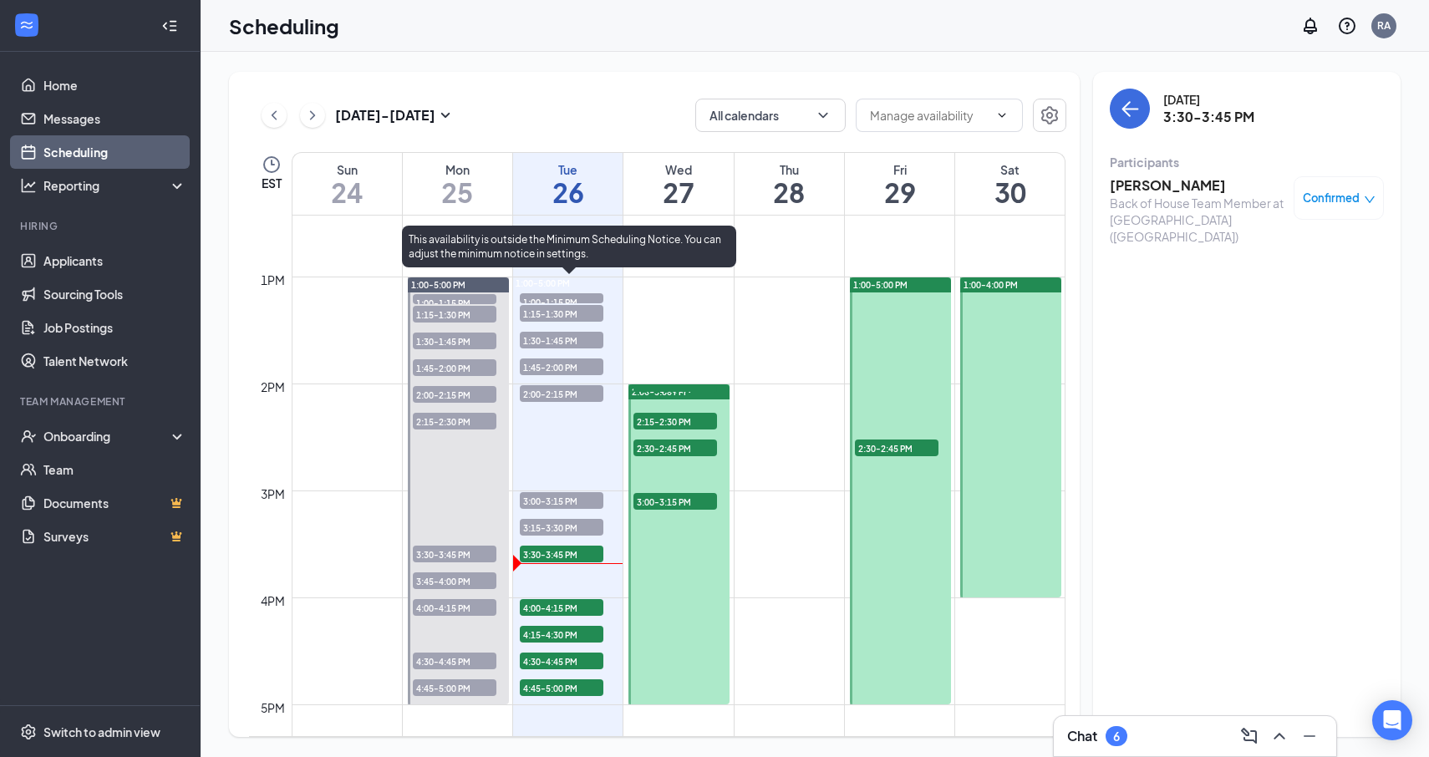
click at [575, 555] on span "3:30-3:45 PM" at bounding box center [562, 554] width 84 height 17
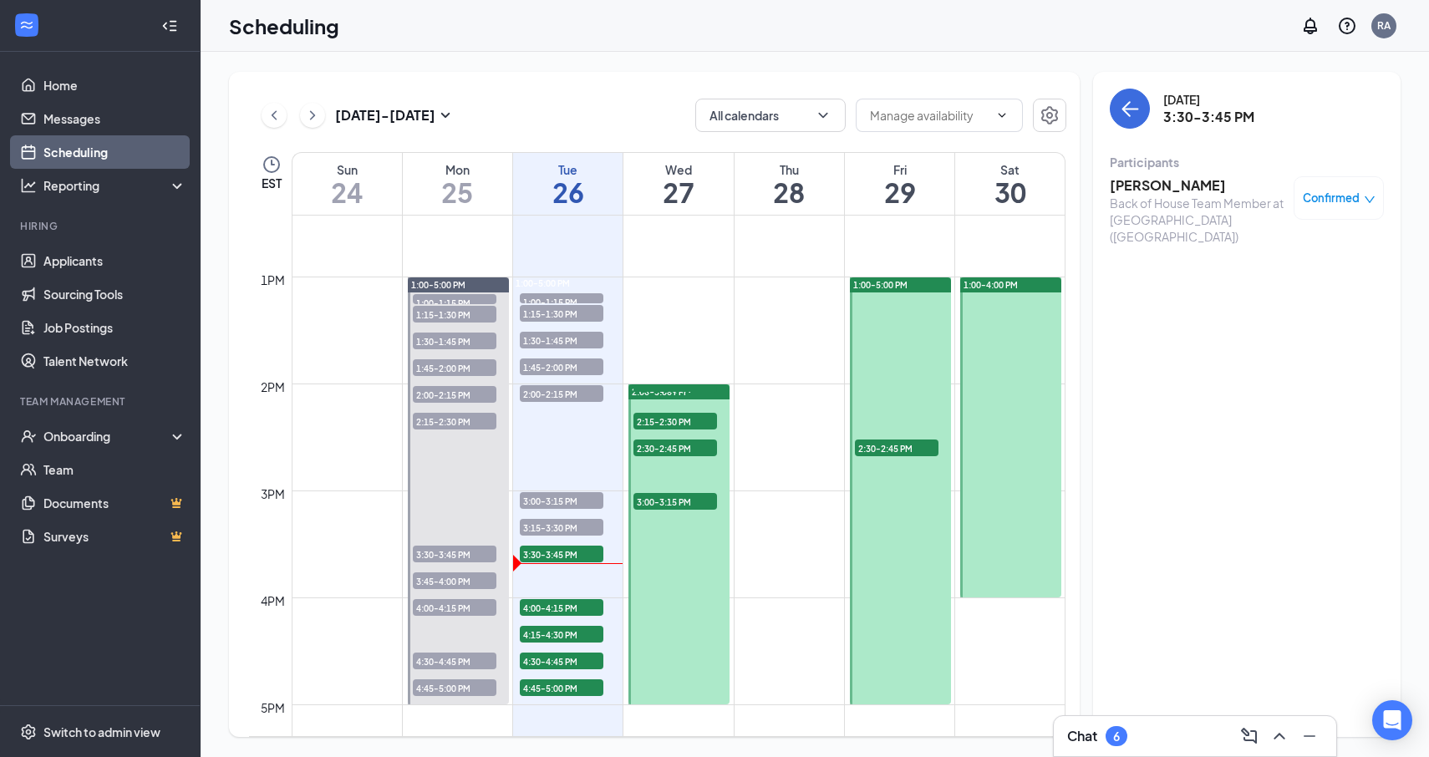
click at [1155, 201] on div "Back of House Team Member at [GEOGRAPHIC_DATA] ([GEOGRAPHIC_DATA])" at bounding box center [1198, 220] width 176 height 50
click at [1161, 191] on h3 "[PERSON_NAME]" at bounding box center [1198, 185] width 176 height 18
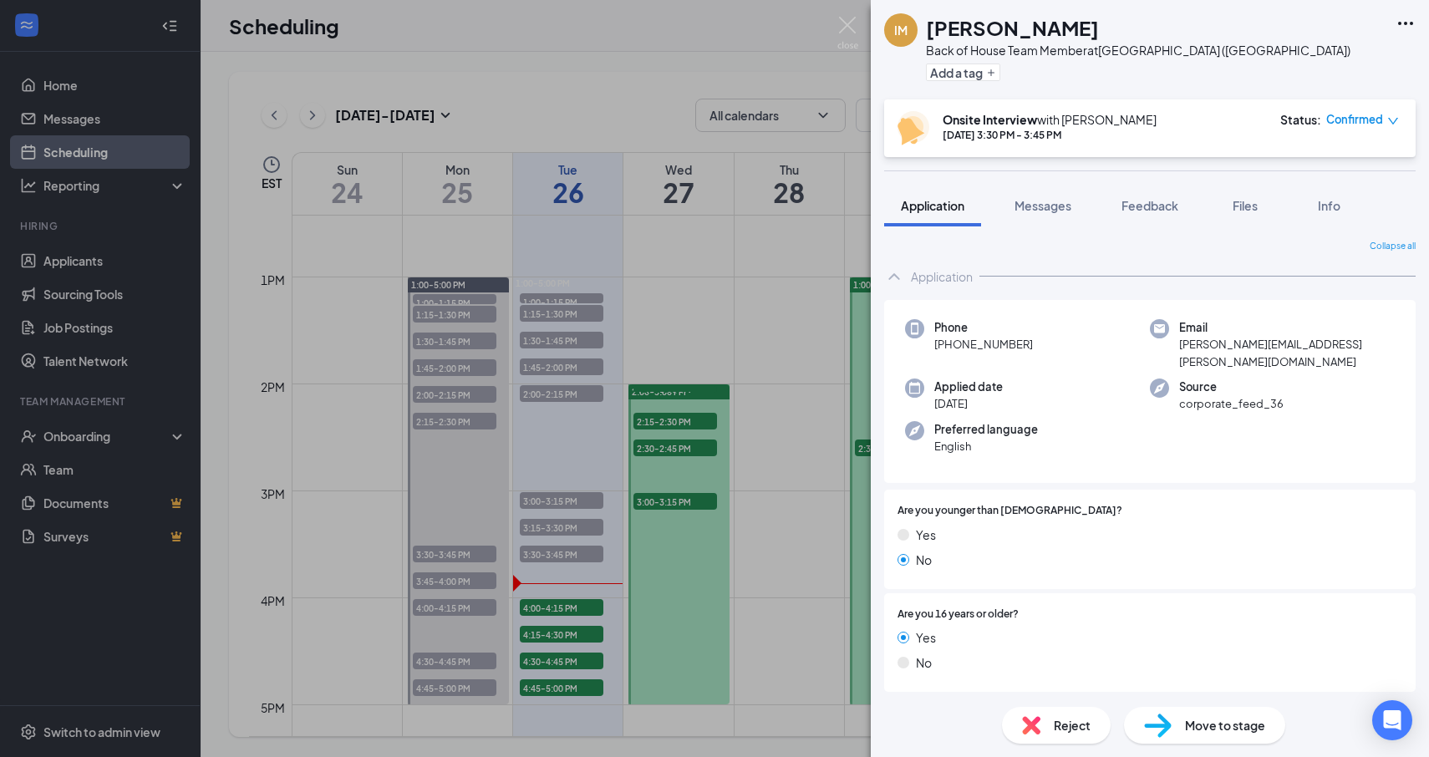
click at [575, 562] on div "IM [PERSON_NAME] Back of House Team Member at [GEOGRAPHIC_DATA] ([GEOGRAPHIC_DA…" at bounding box center [714, 378] width 1429 height 757
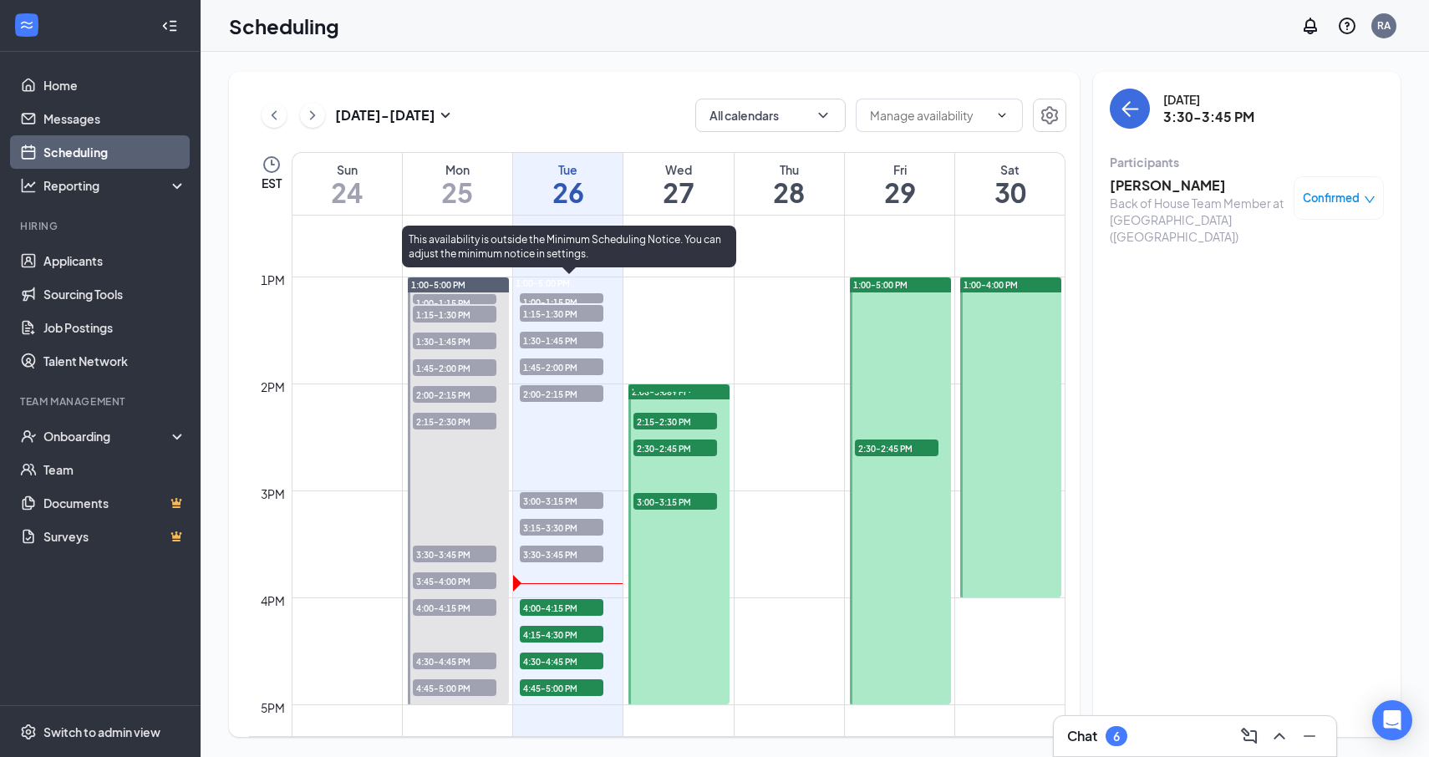
click at [567, 557] on span "3:30-3:45 PM" at bounding box center [562, 554] width 84 height 17
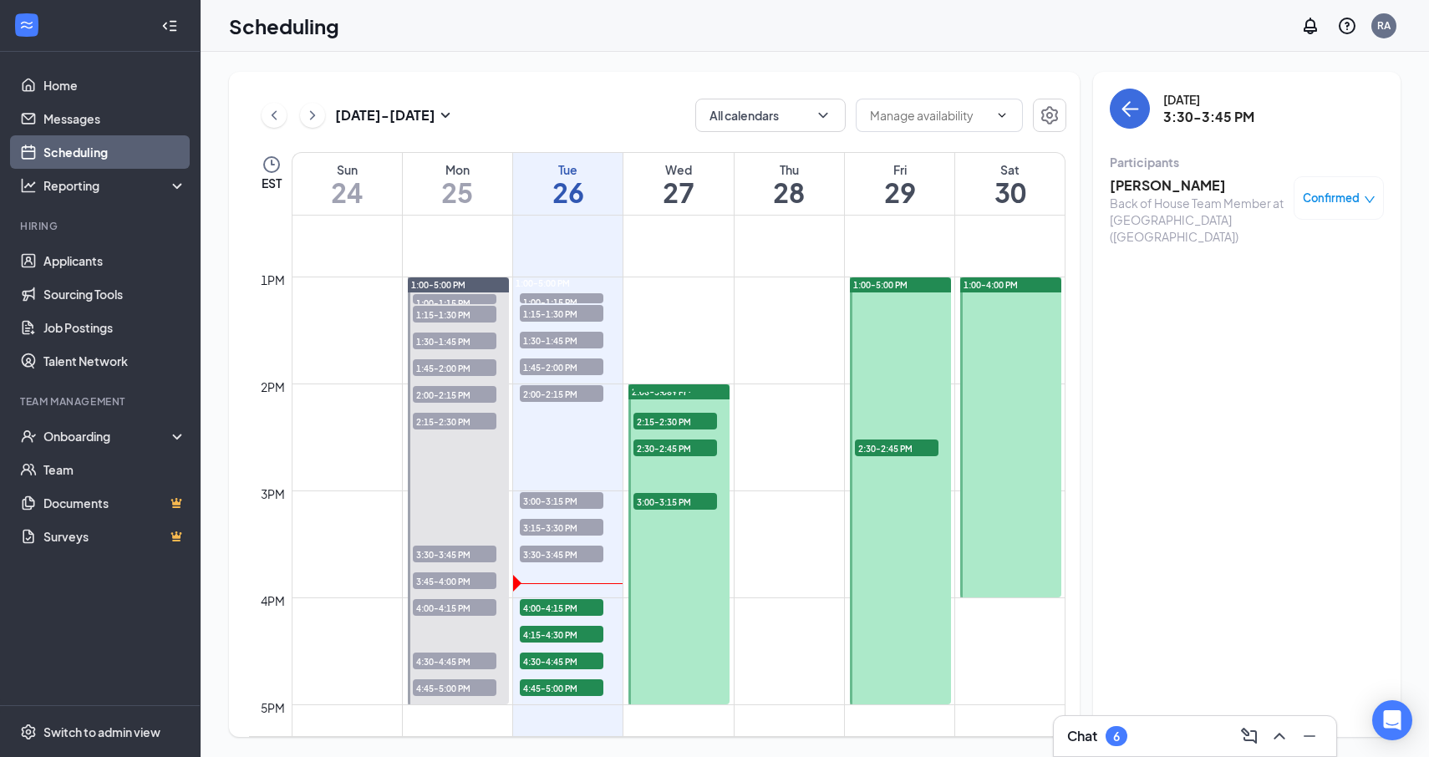
click at [1161, 196] on div "Back of House Team Member at [GEOGRAPHIC_DATA] ([GEOGRAPHIC_DATA])" at bounding box center [1198, 220] width 176 height 50
click at [1153, 191] on h3 "[PERSON_NAME]" at bounding box center [1198, 185] width 176 height 18
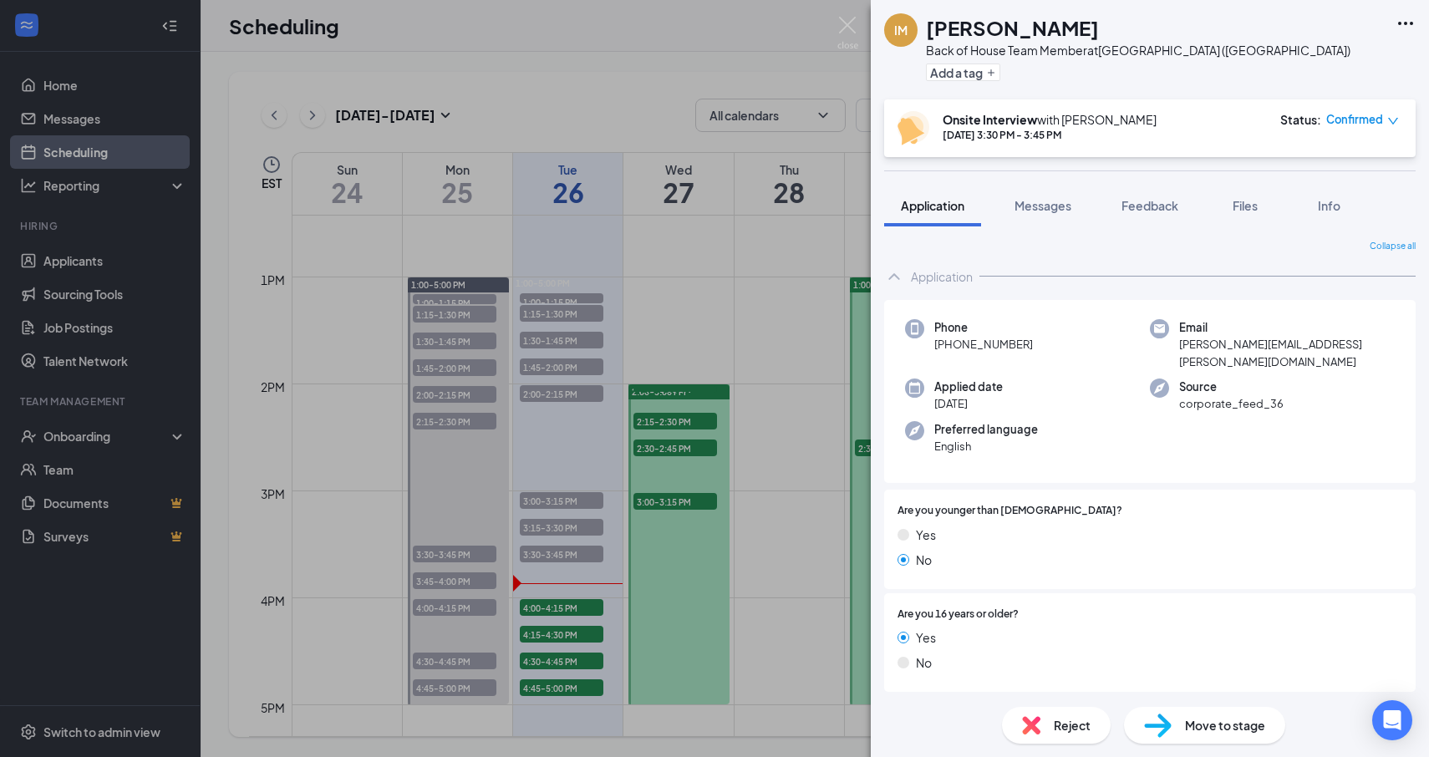
click at [1229, 728] on span "Move to stage" at bounding box center [1225, 725] width 80 height 18
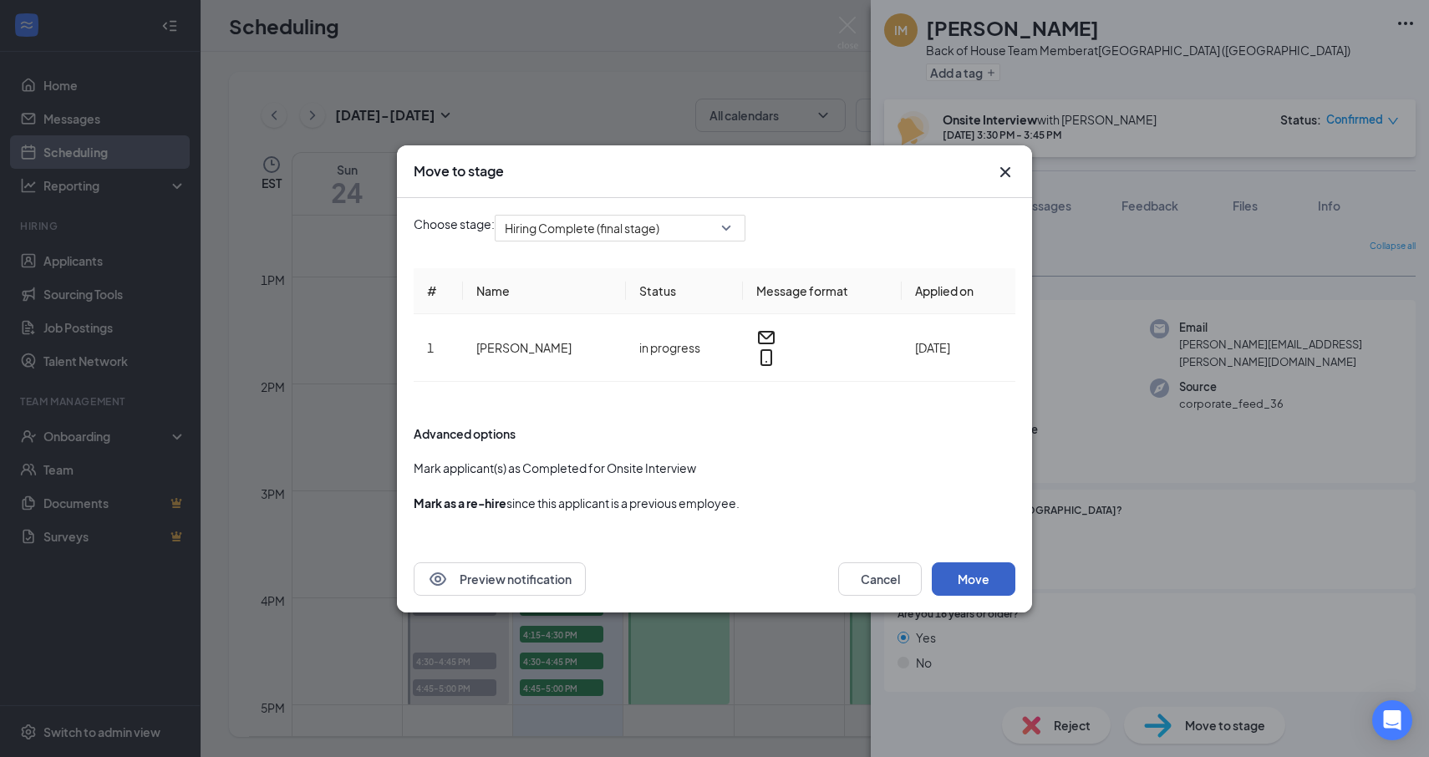
click at [984, 566] on button "Move" at bounding box center [974, 578] width 84 height 33
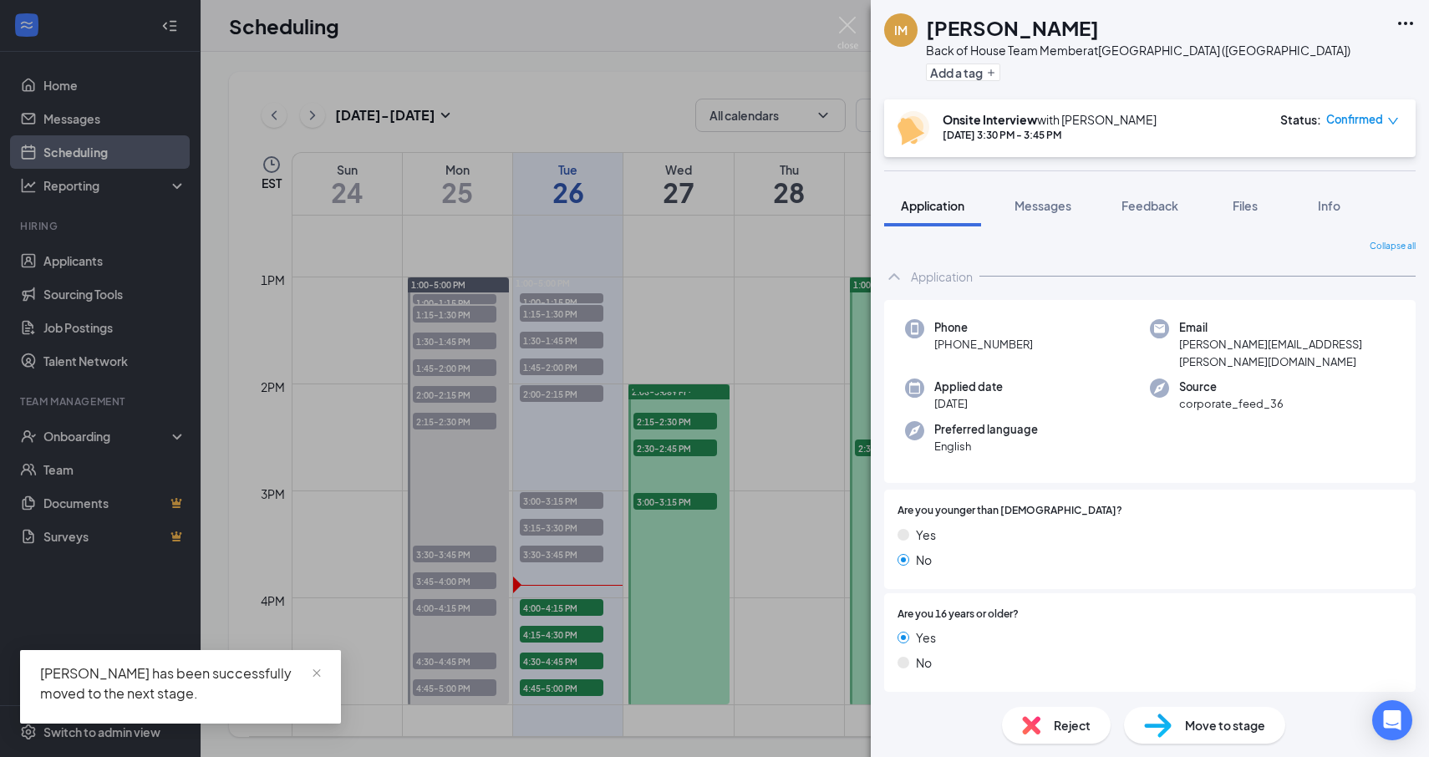
click at [794, 308] on div "IM [PERSON_NAME] Back of House Team Member at [GEOGRAPHIC_DATA] ([GEOGRAPHIC_DA…" at bounding box center [714, 378] width 1429 height 757
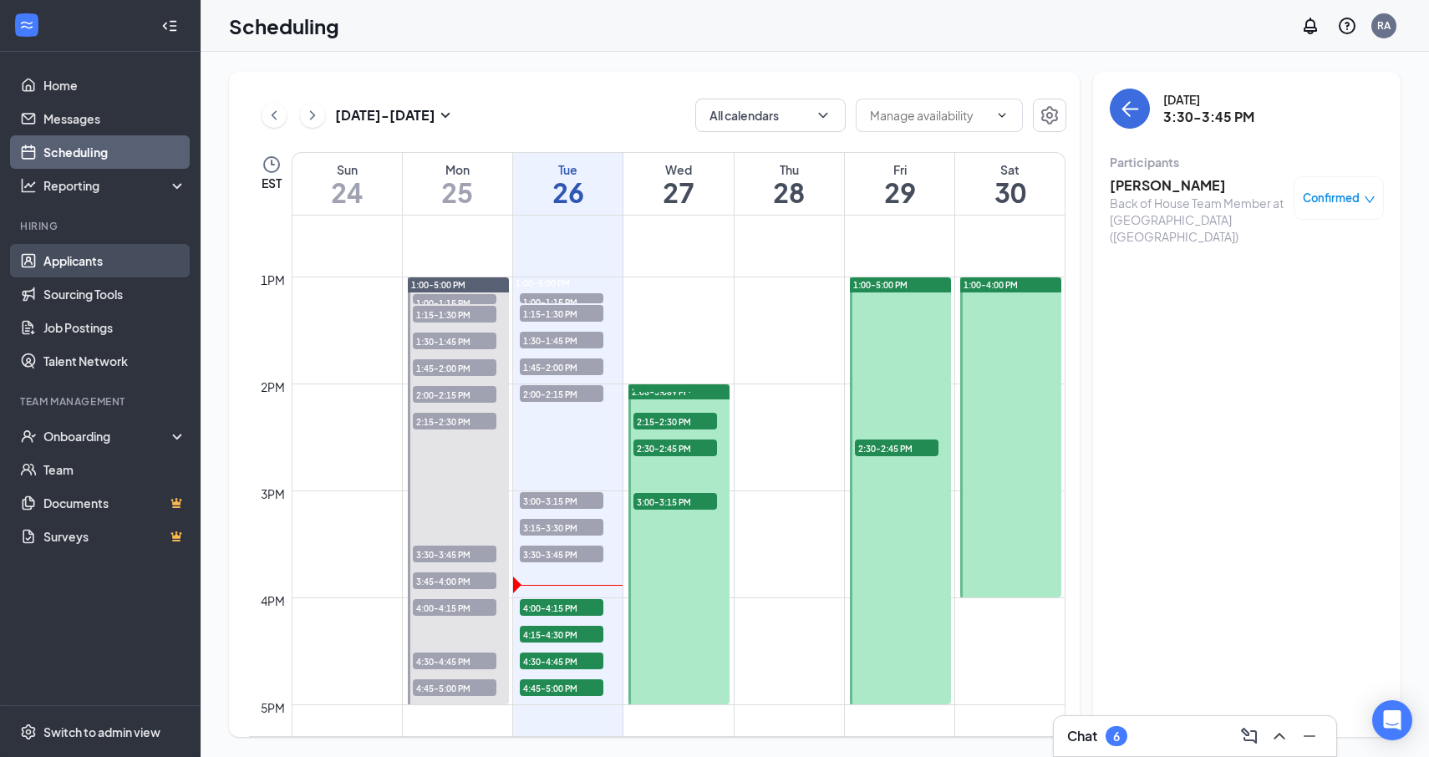
click at [53, 253] on link "Applicants" at bounding box center [114, 260] width 143 height 33
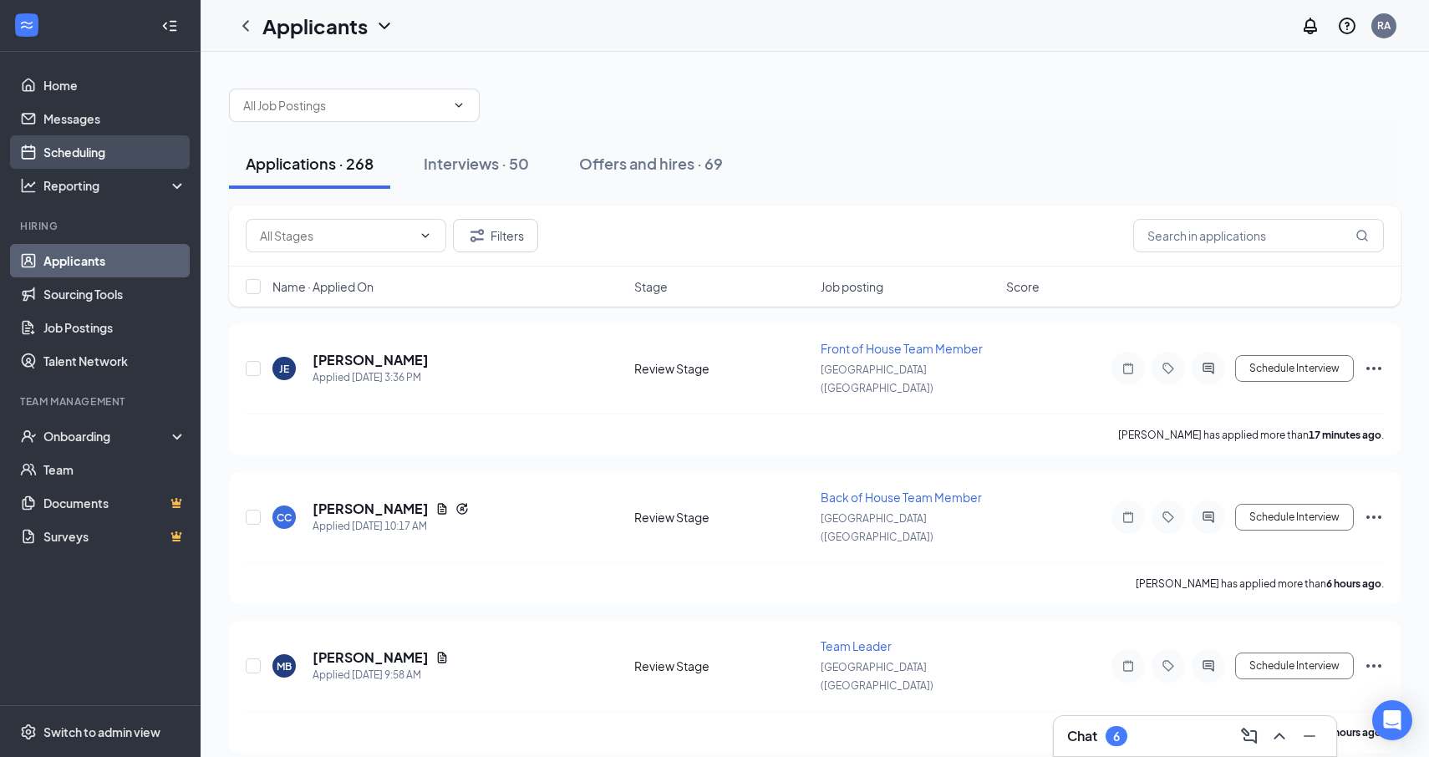
click at [81, 162] on link "Scheduling" at bounding box center [114, 151] width 143 height 33
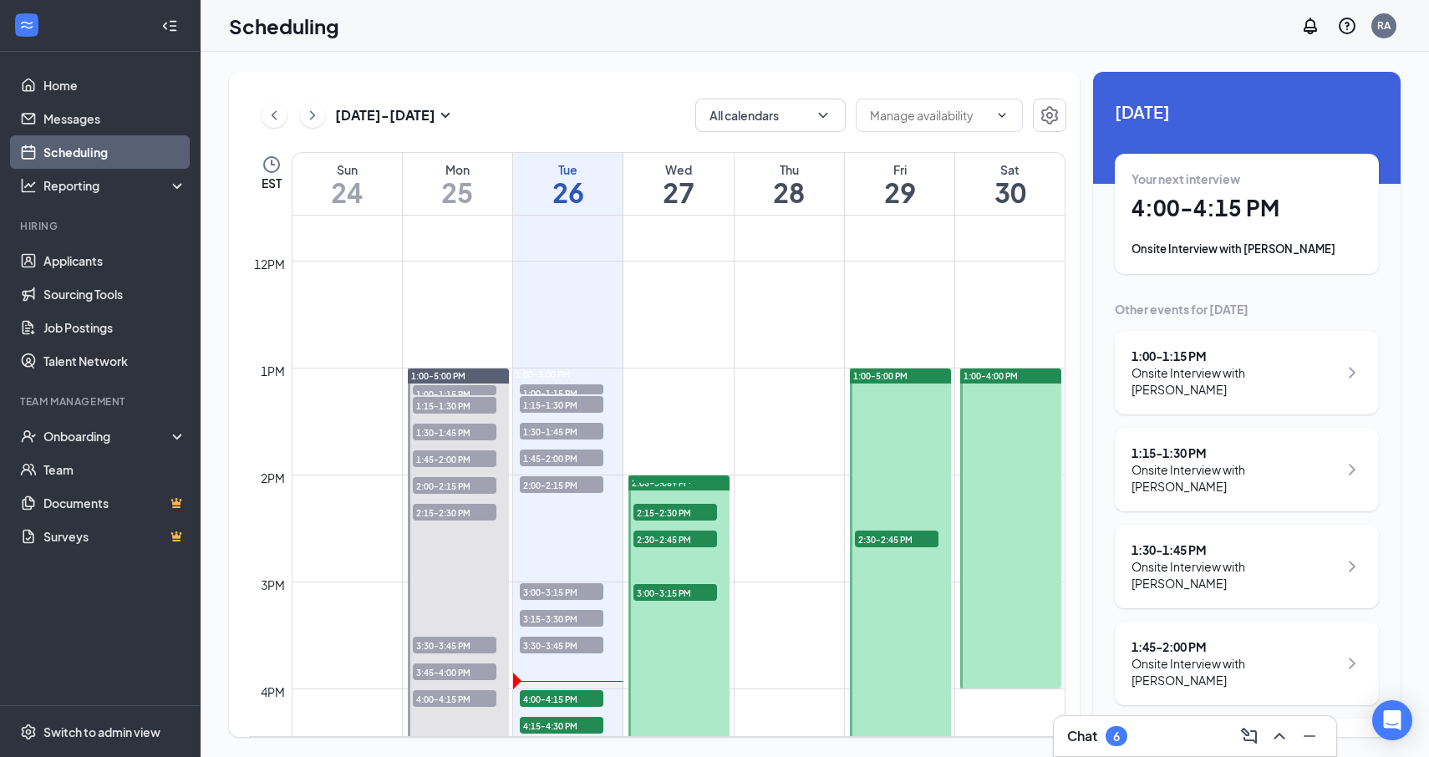
scroll to position [1512, 0]
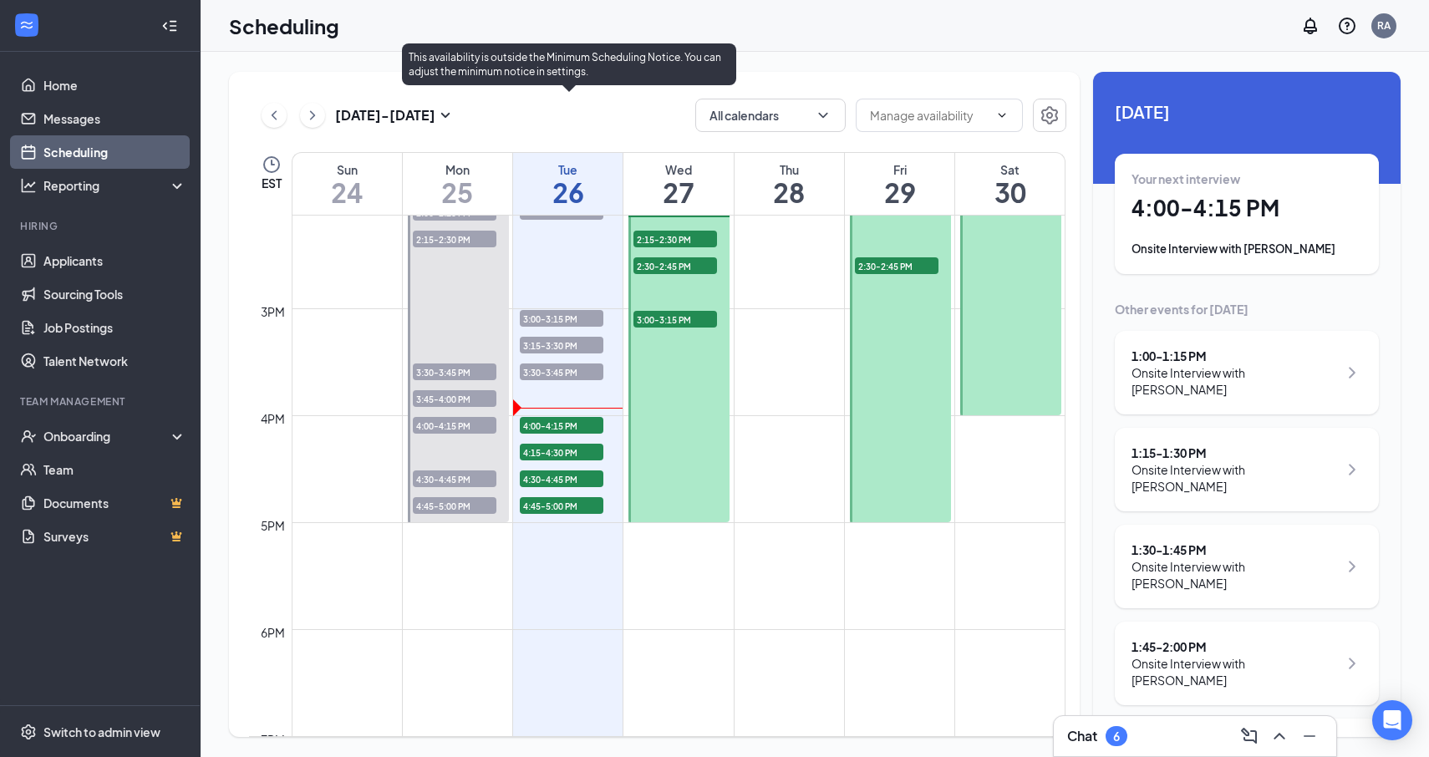
click at [587, 432] on span "4:00-4:15 PM" at bounding box center [562, 425] width 84 height 17
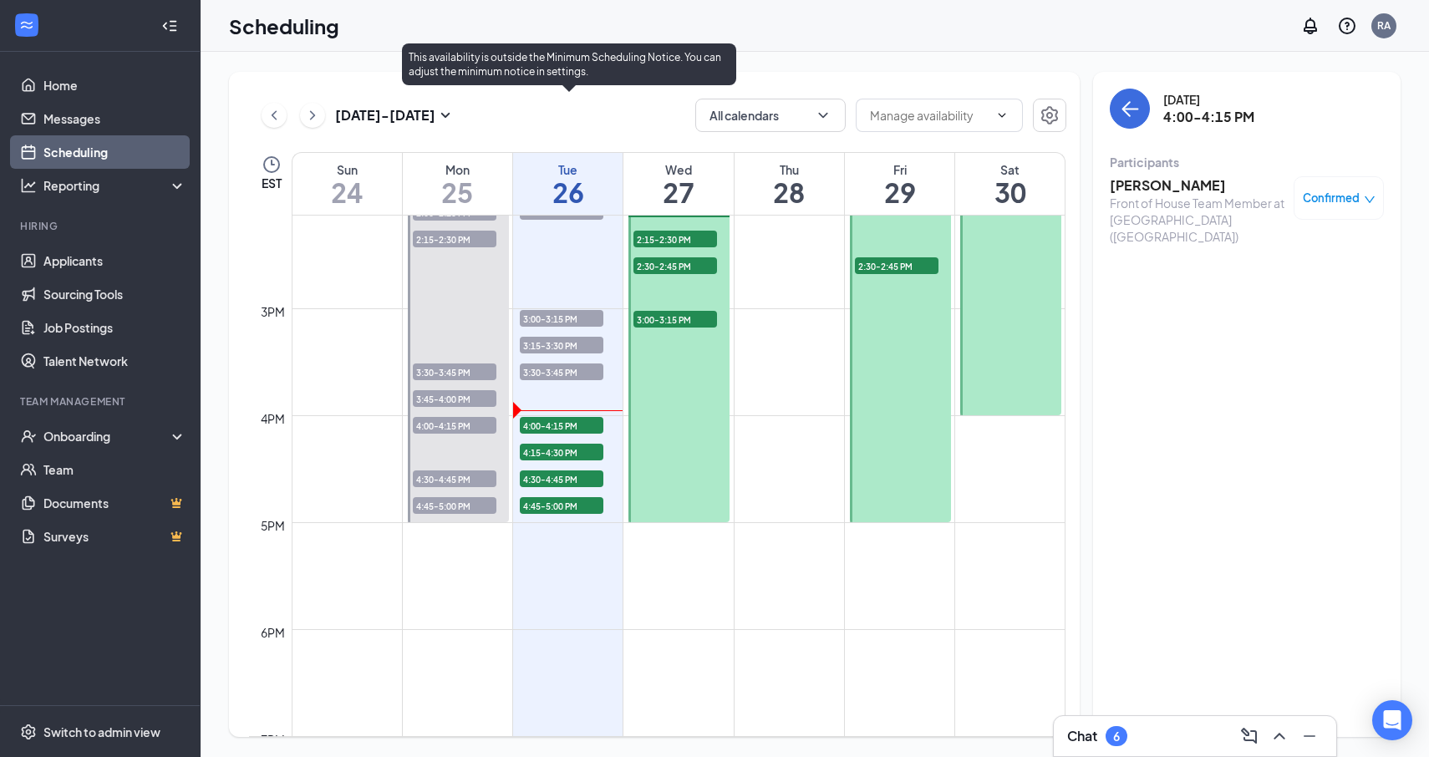
click at [578, 445] on span "4:15-4:30 PM" at bounding box center [562, 452] width 84 height 17
click at [567, 453] on span "4:15-4:30 PM" at bounding box center [562, 452] width 84 height 17
click at [570, 425] on span "4:00-4:15 PM" at bounding box center [562, 425] width 84 height 17
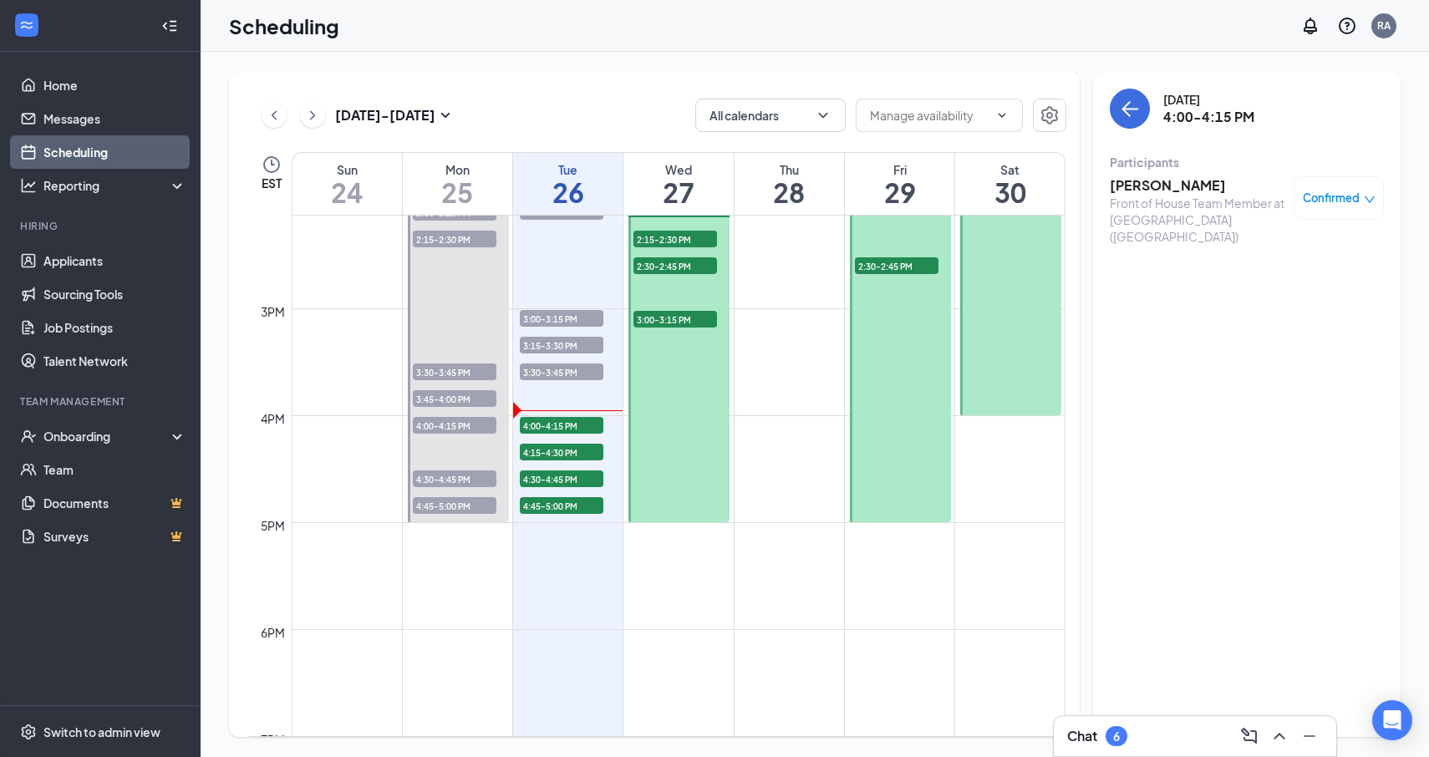
click at [1144, 175] on div "[PERSON_NAME] Front of House Team Member at [GEOGRAPHIC_DATA] ([GEOGRAPHIC_DATA…" at bounding box center [1247, 210] width 274 height 80
click at [1144, 181] on h3 "[PERSON_NAME]" at bounding box center [1198, 185] width 176 height 18
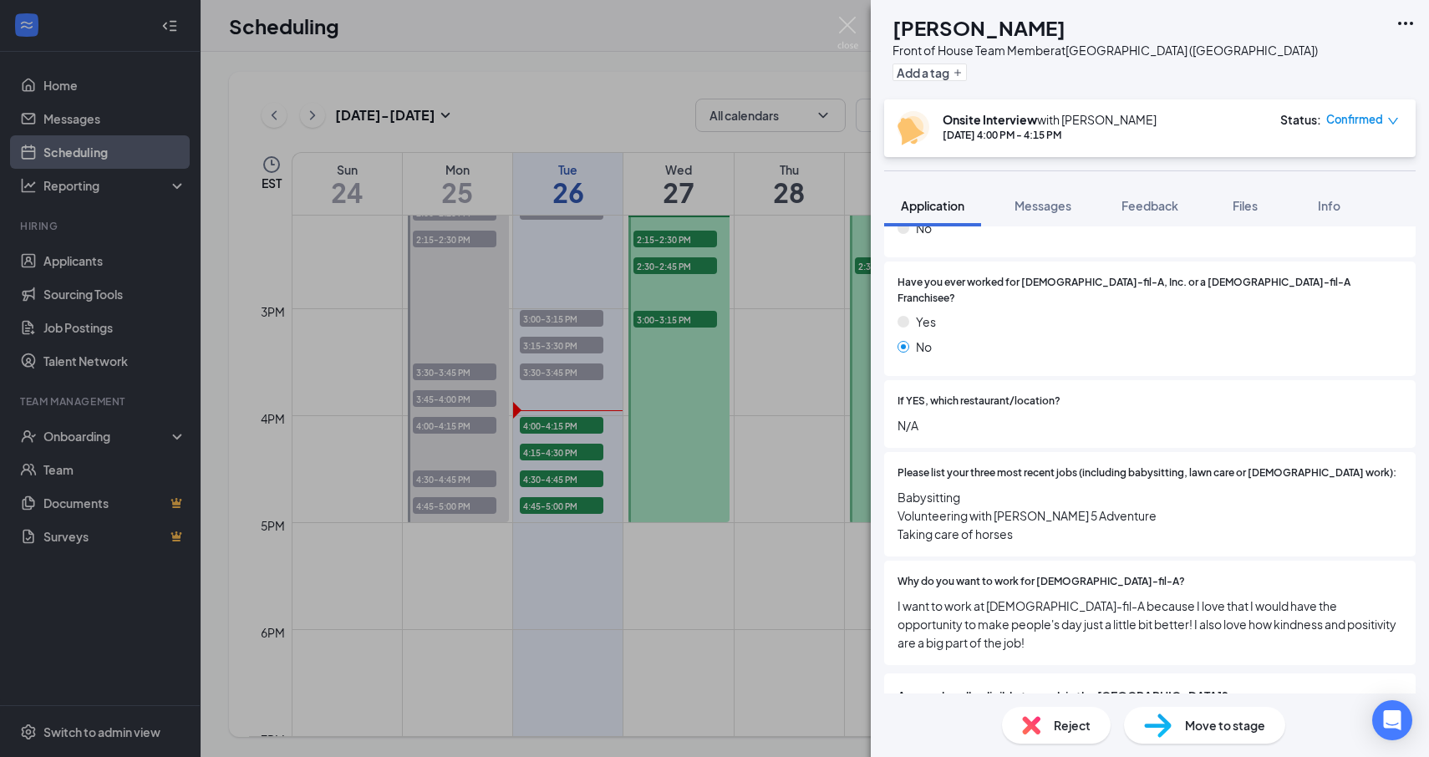
scroll to position [474, 0]
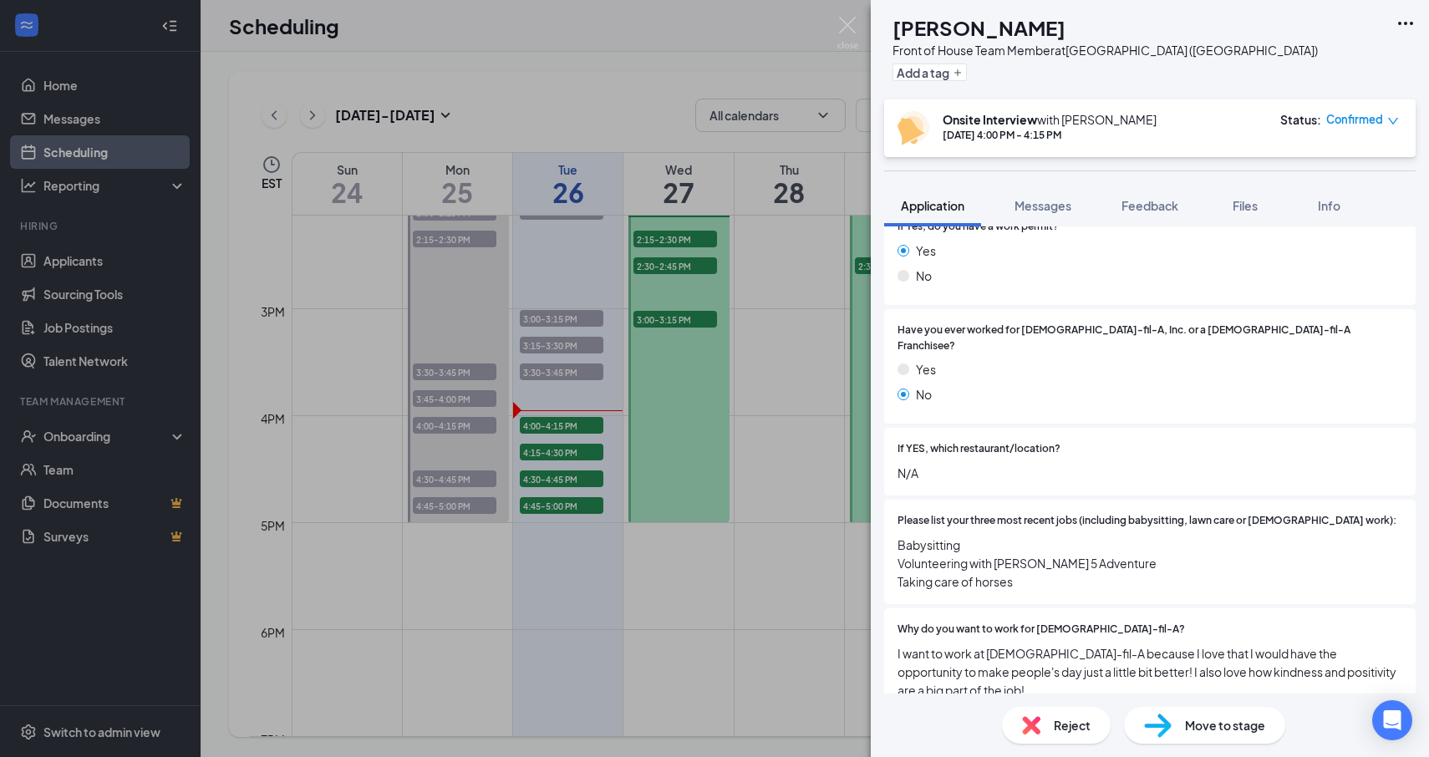
click at [579, 458] on div "[PERSON_NAME] Front of House Team Member at [GEOGRAPHIC_DATA] ([GEOGRAPHIC_DATA…" at bounding box center [714, 378] width 1429 height 757
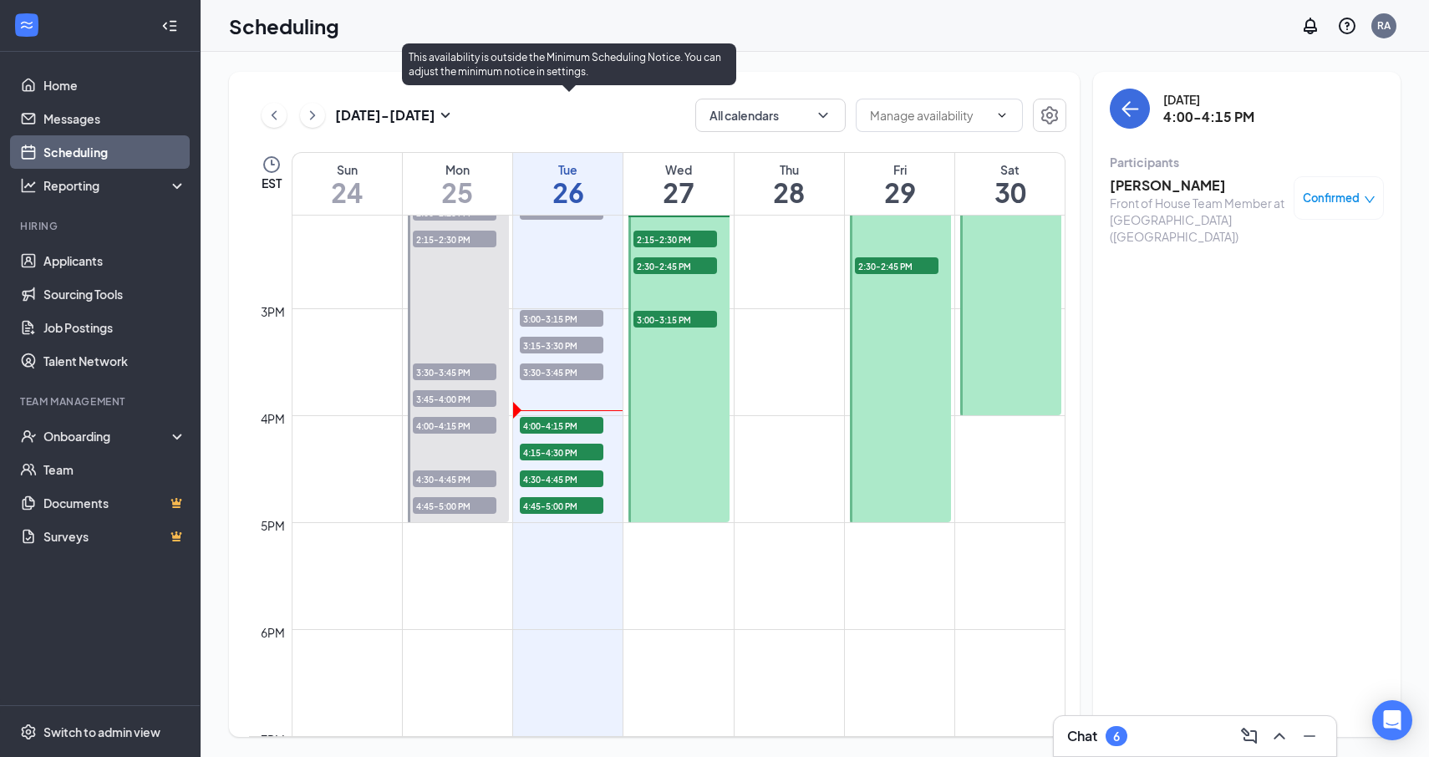
click at [587, 451] on span "4:15-4:30 PM" at bounding box center [562, 452] width 84 height 17
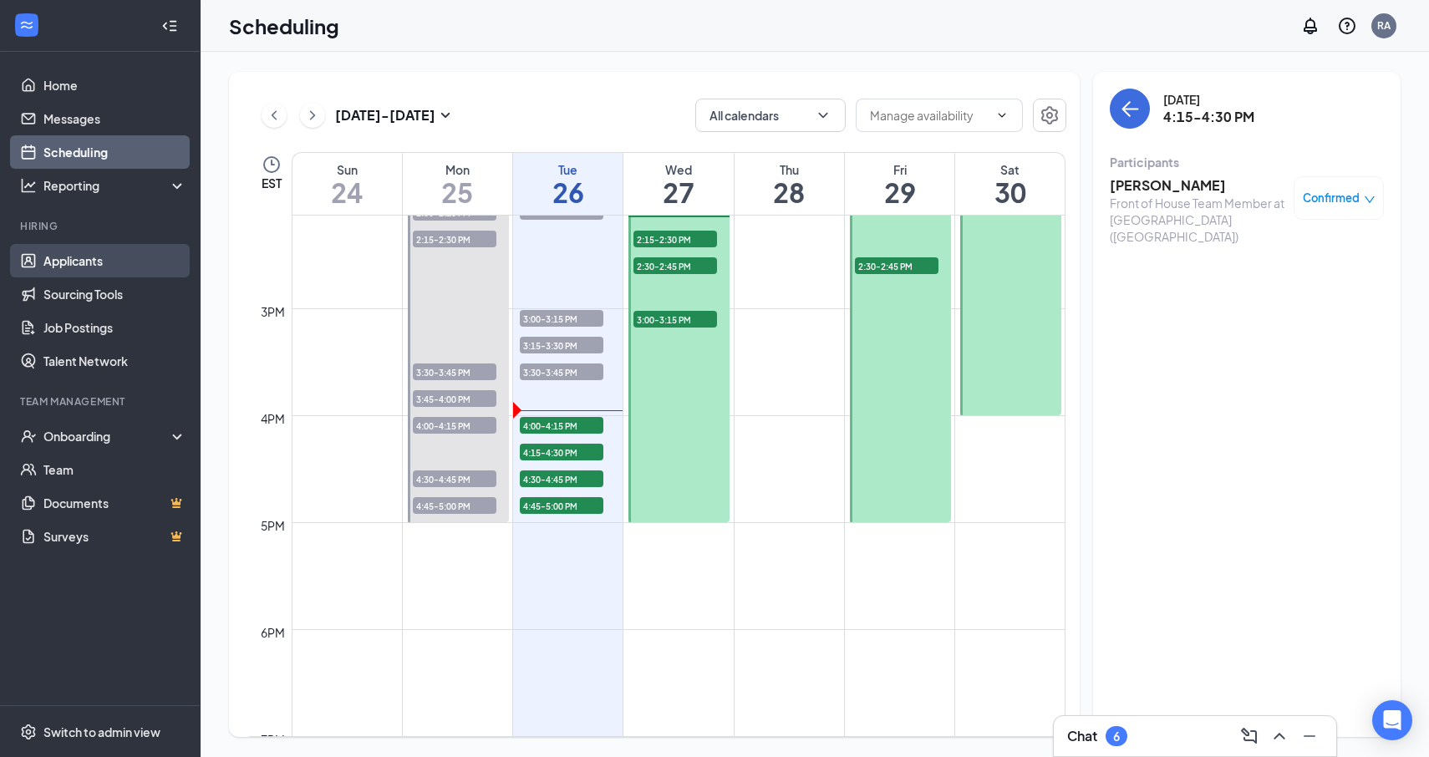
click at [111, 268] on link "Applicants" at bounding box center [114, 260] width 143 height 33
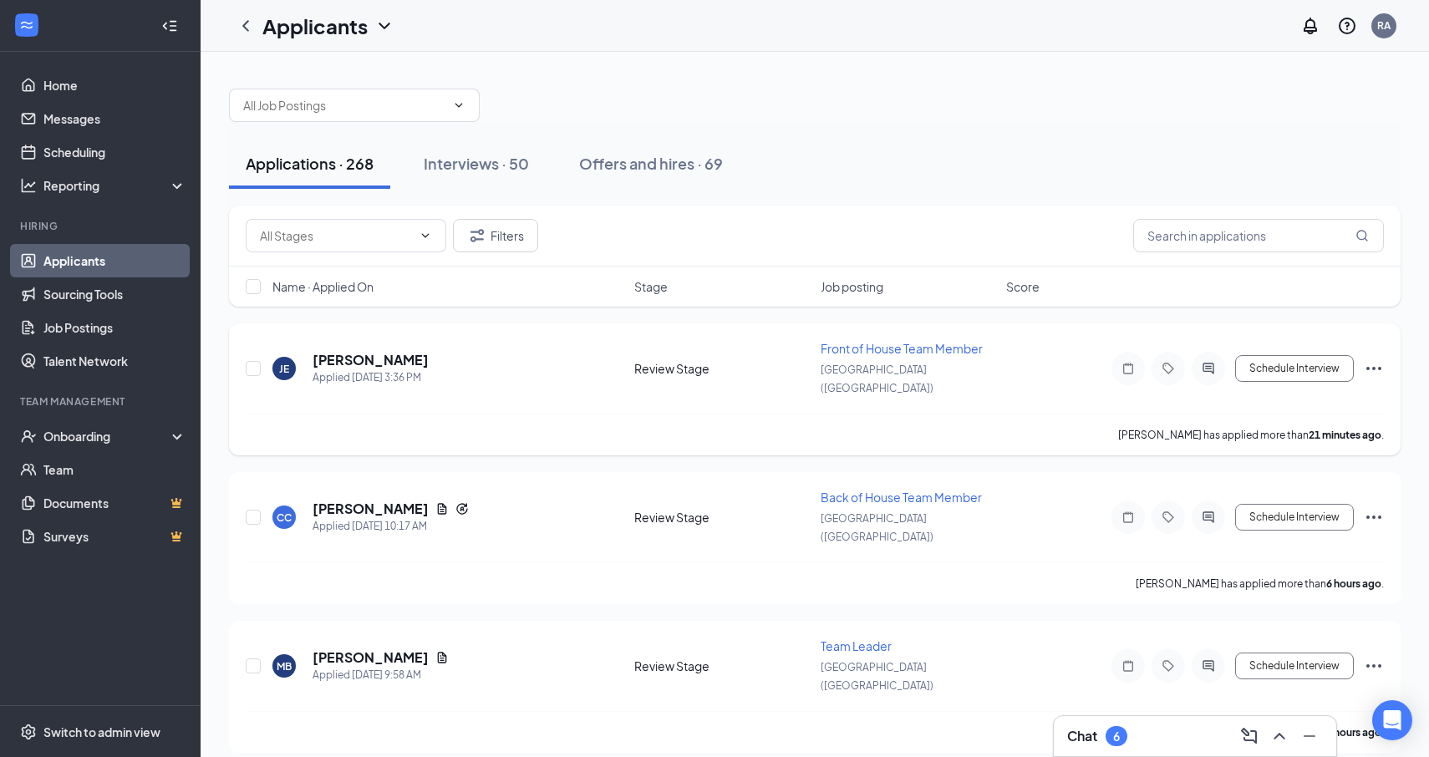
click at [886, 347] on span "Front of House Team Member" at bounding box center [902, 348] width 162 height 15
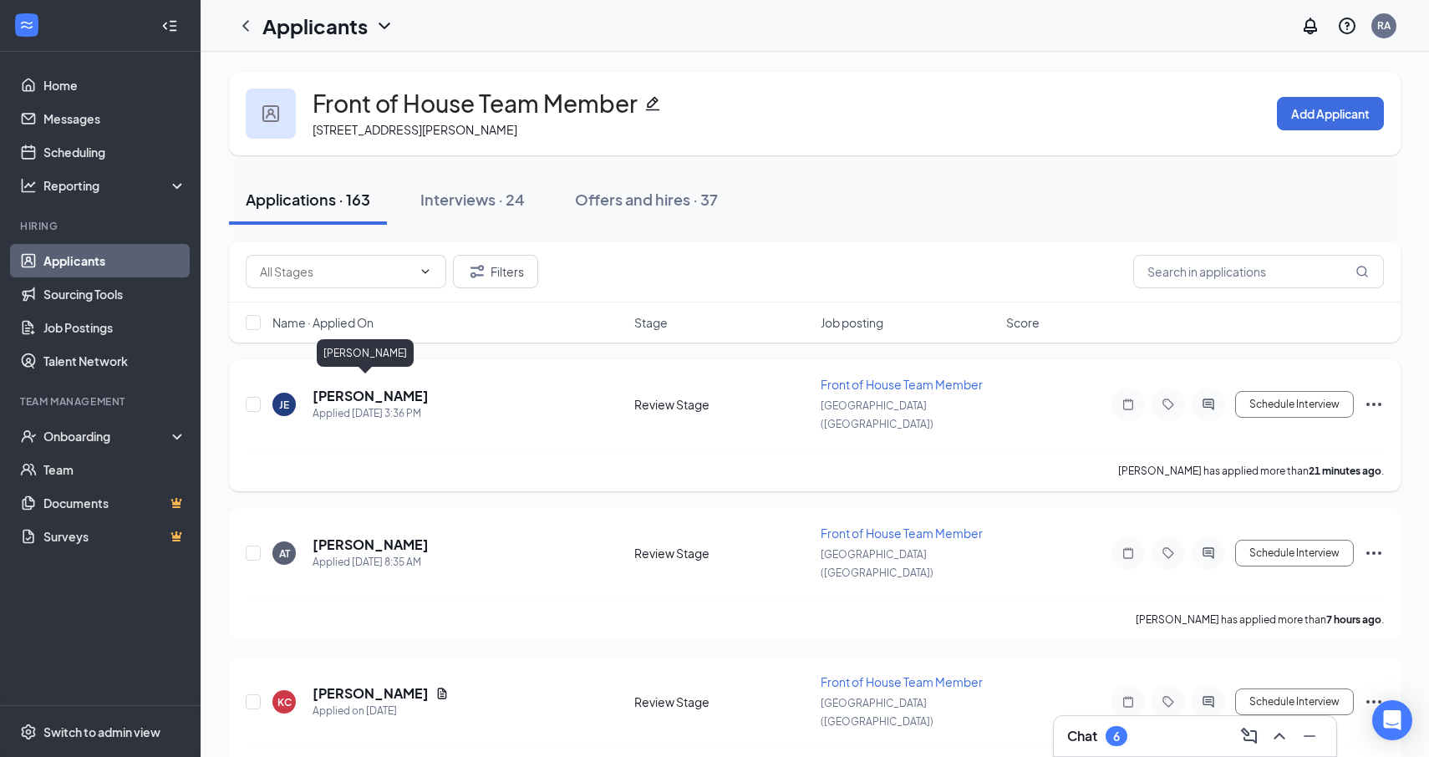
click at [354, 387] on h5 "[PERSON_NAME]" at bounding box center [371, 396] width 116 height 18
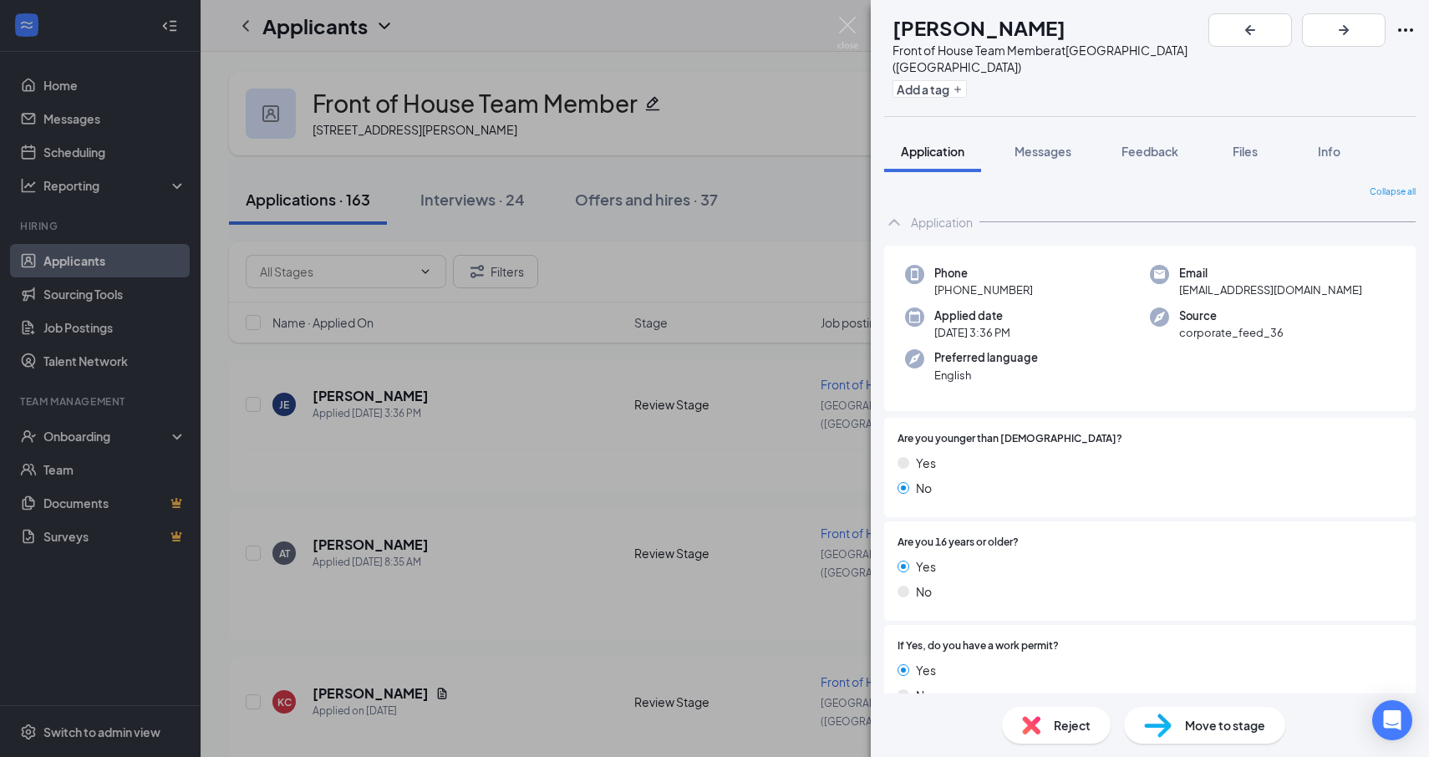
click at [725, 186] on div "[PERSON_NAME] Front of House Team Member at [GEOGRAPHIC_DATA] ([GEOGRAPHIC_DATA…" at bounding box center [714, 378] width 1429 height 757
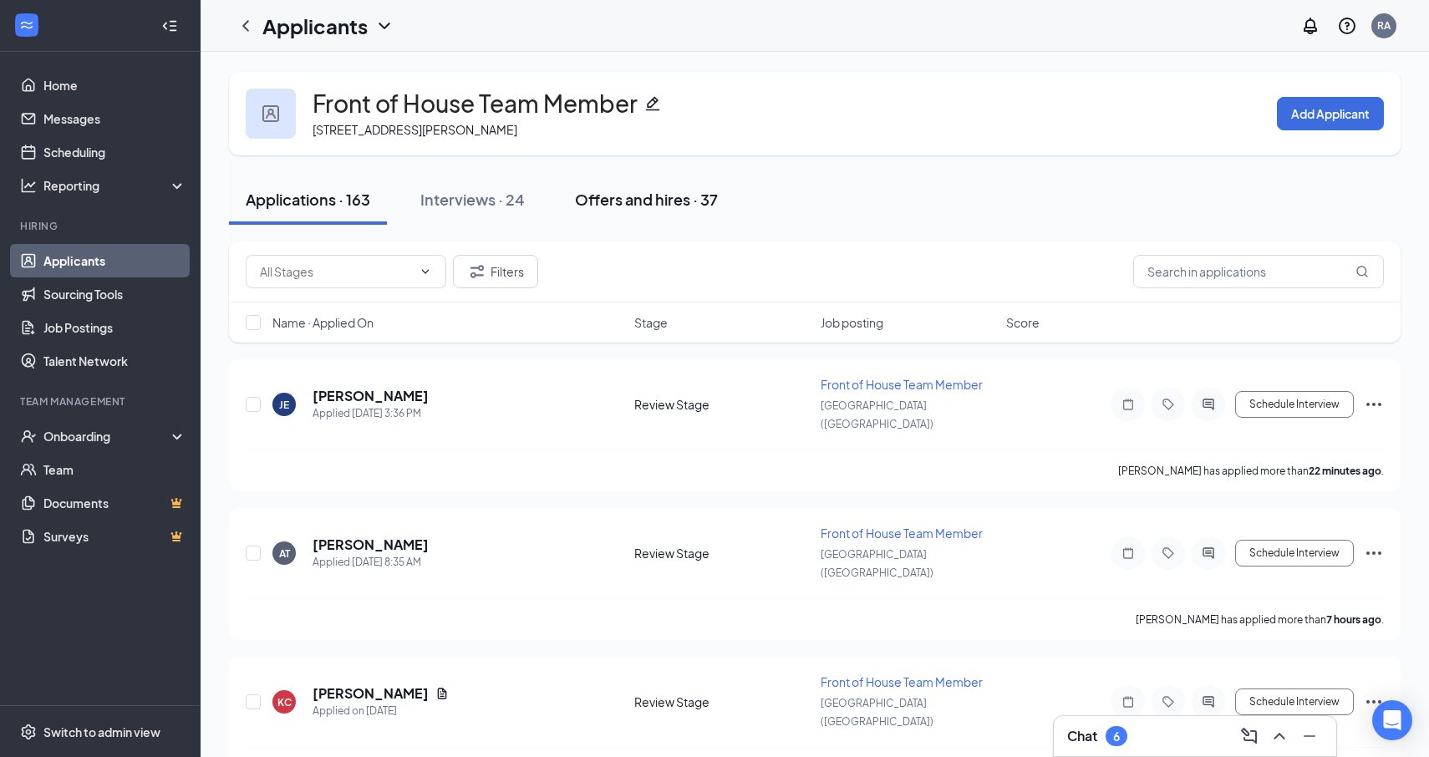
click at [664, 187] on button "Offers and hires · 37" at bounding box center [646, 200] width 176 height 50
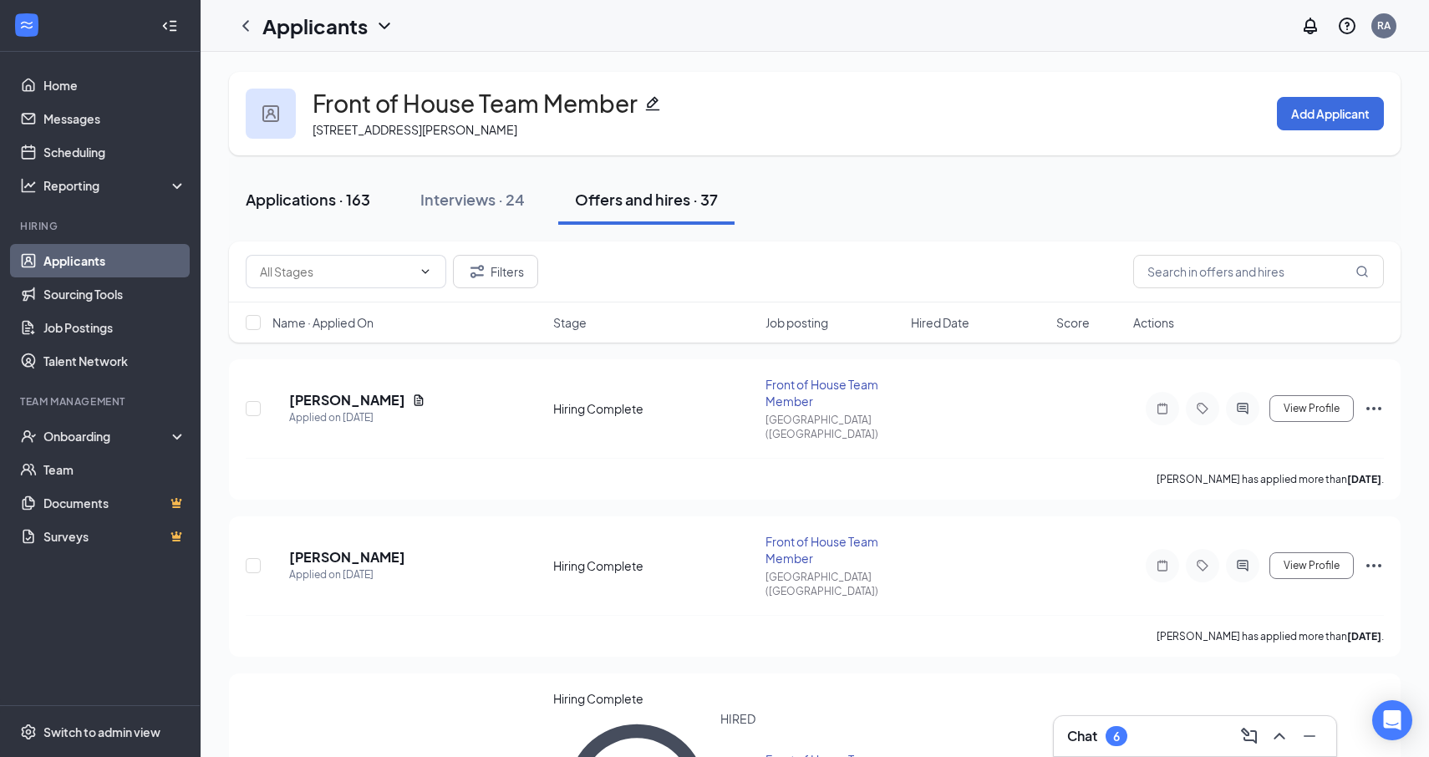
click at [329, 201] on div "Applications · 163" at bounding box center [308, 199] width 125 height 21
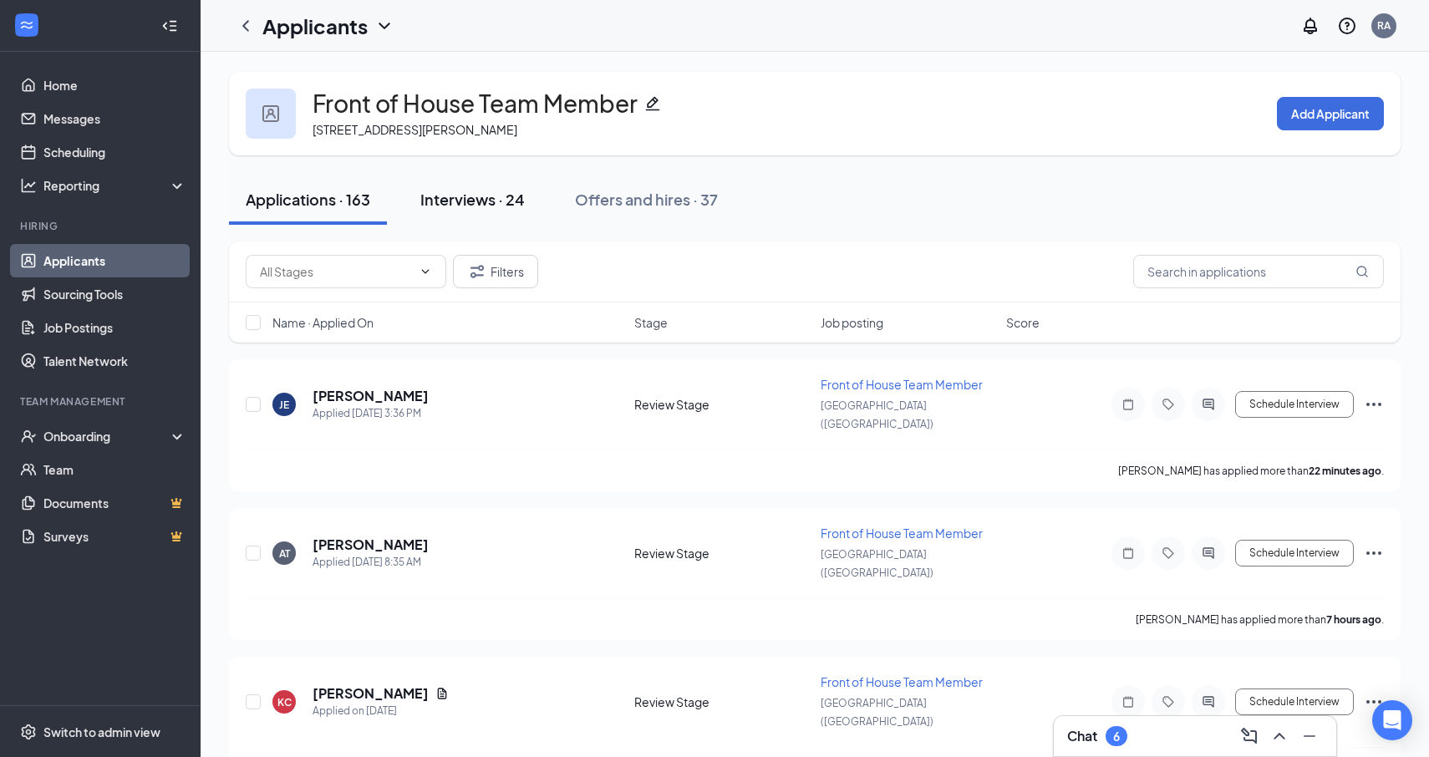
click at [506, 199] on div "Interviews · 24" at bounding box center [472, 199] width 104 height 21
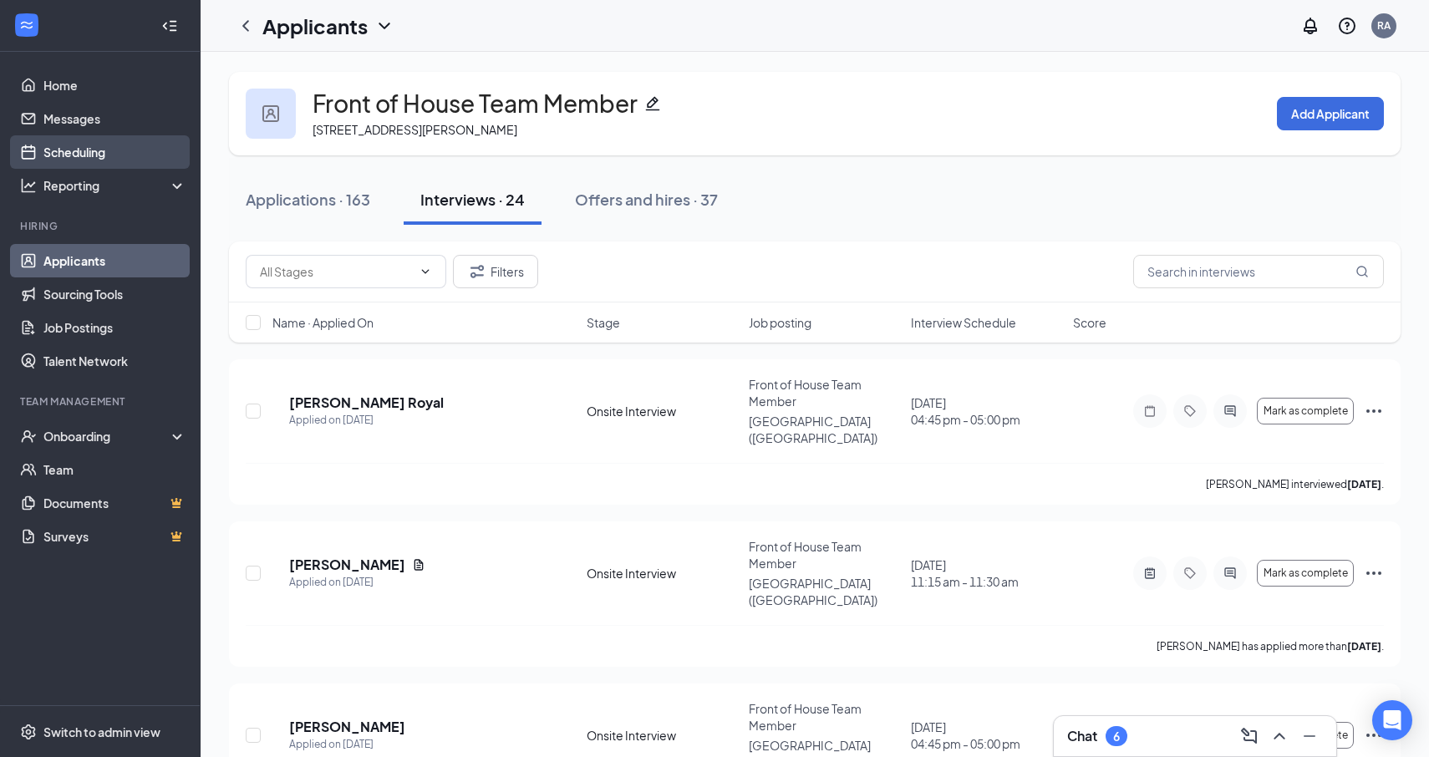
click at [70, 158] on link "Scheduling" at bounding box center [114, 151] width 143 height 33
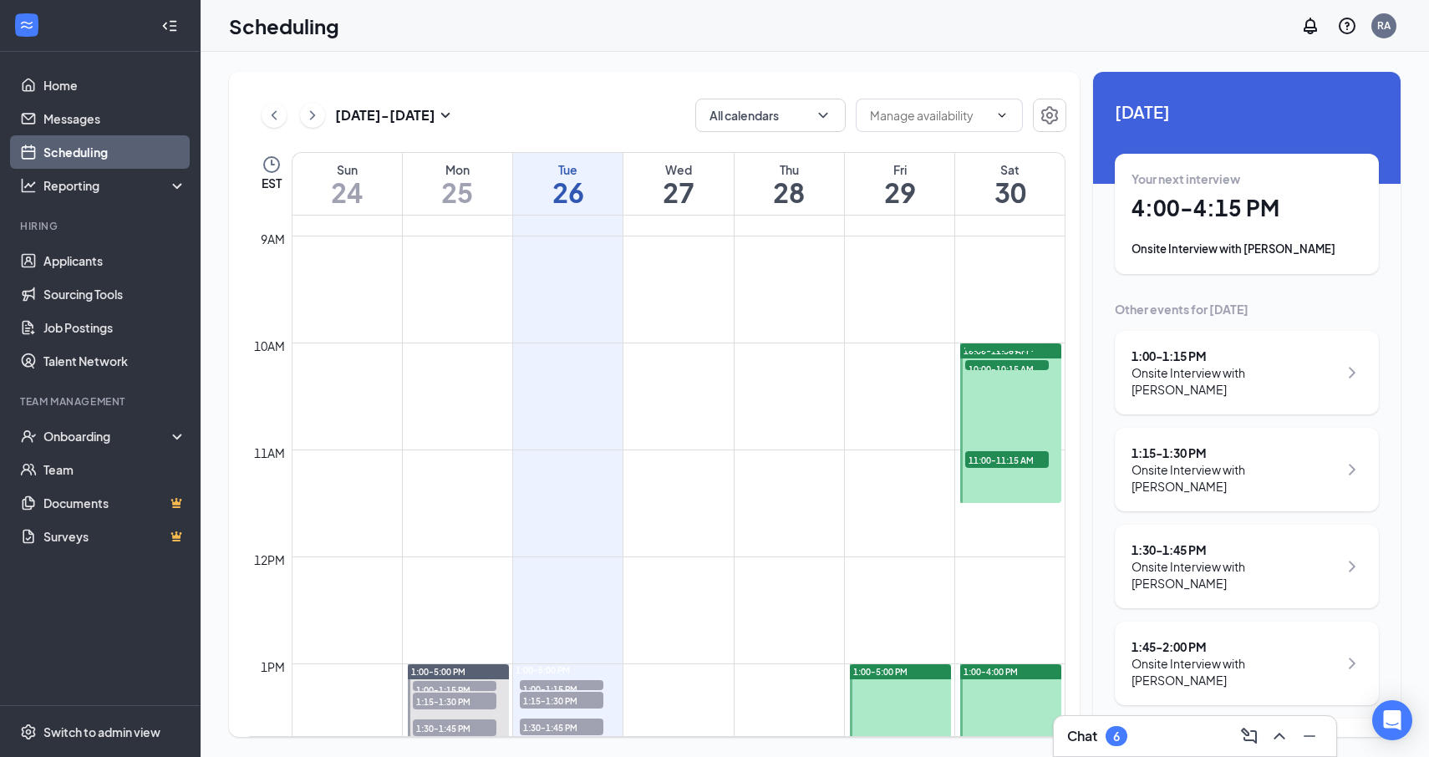
scroll to position [1090, 0]
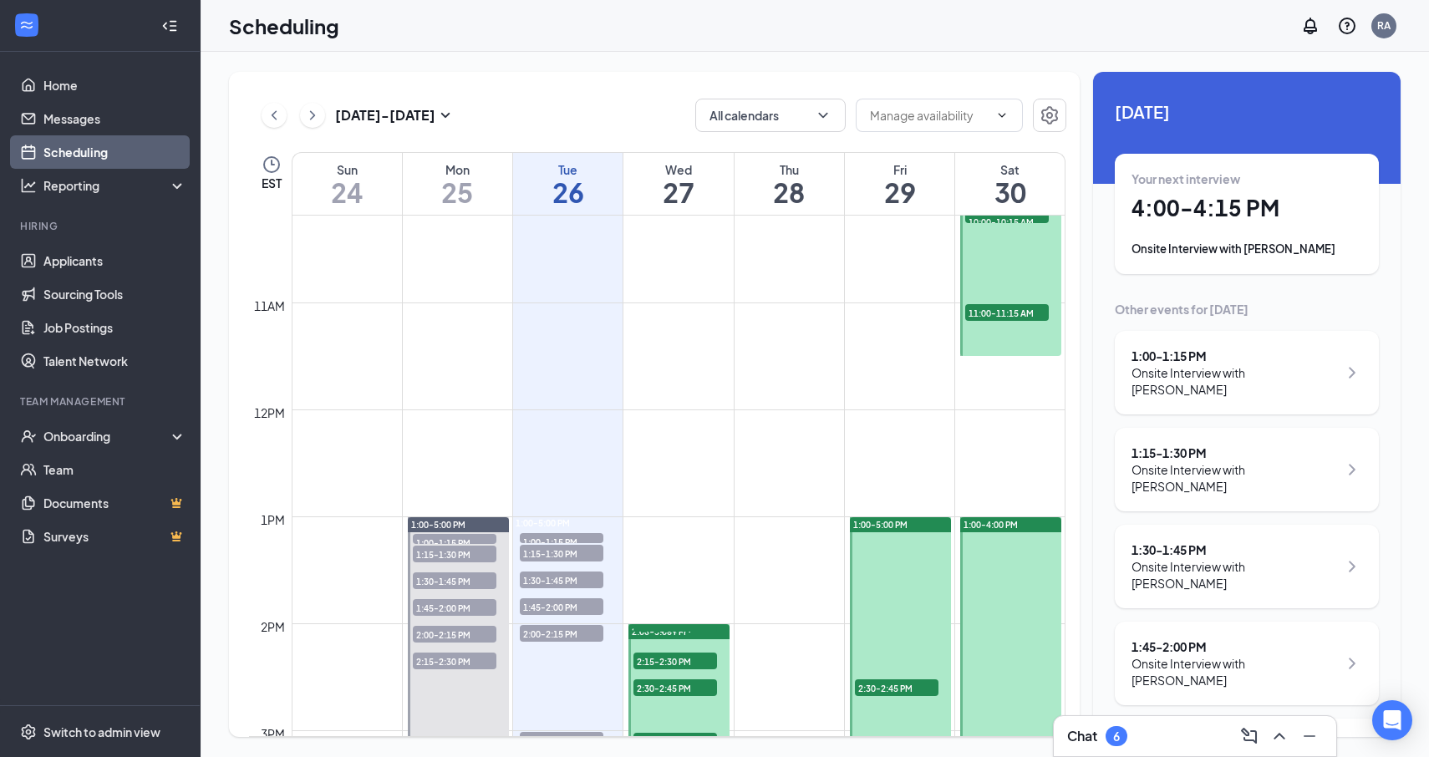
click at [695, 658] on span "2:15-2:30 PM" at bounding box center [675, 661] width 84 height 17
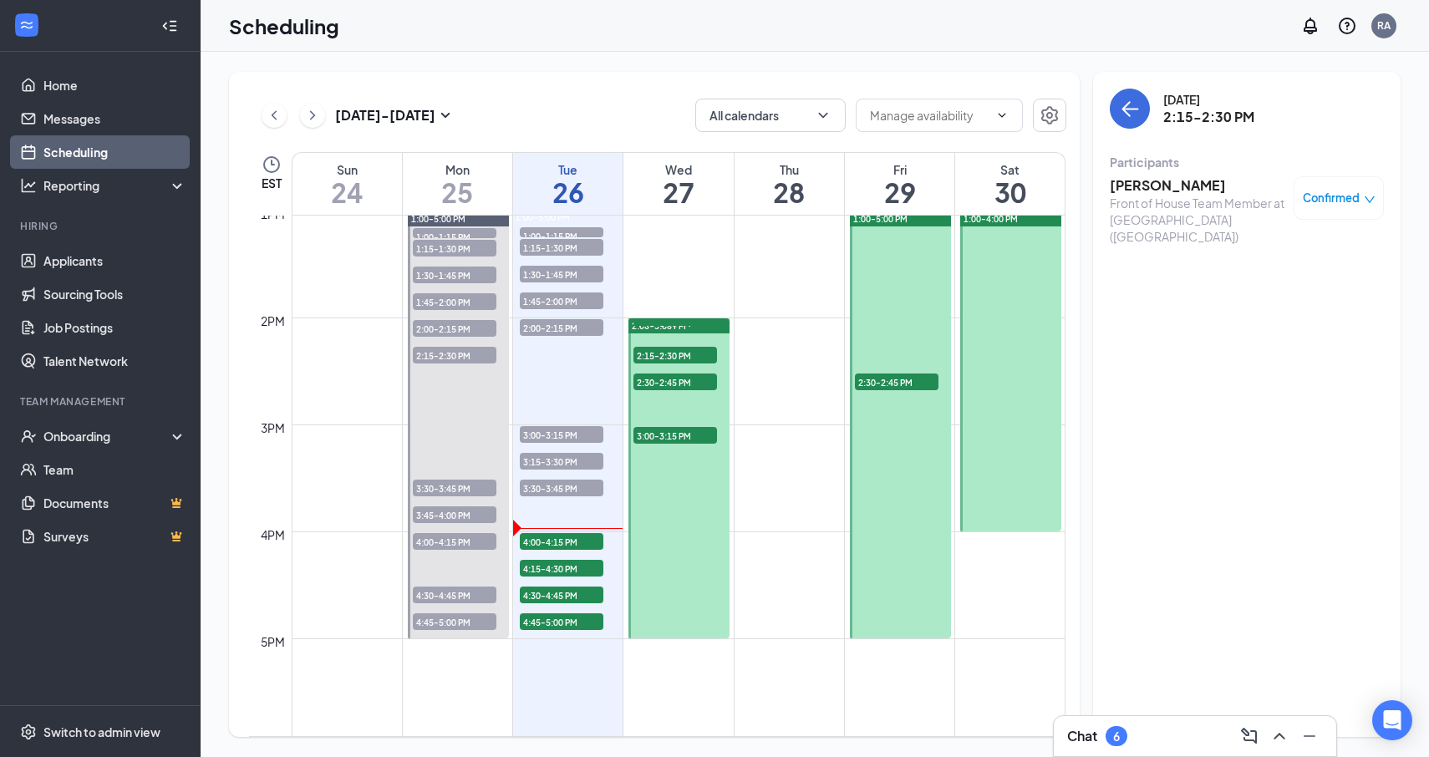
scroll to position [1390, 0]
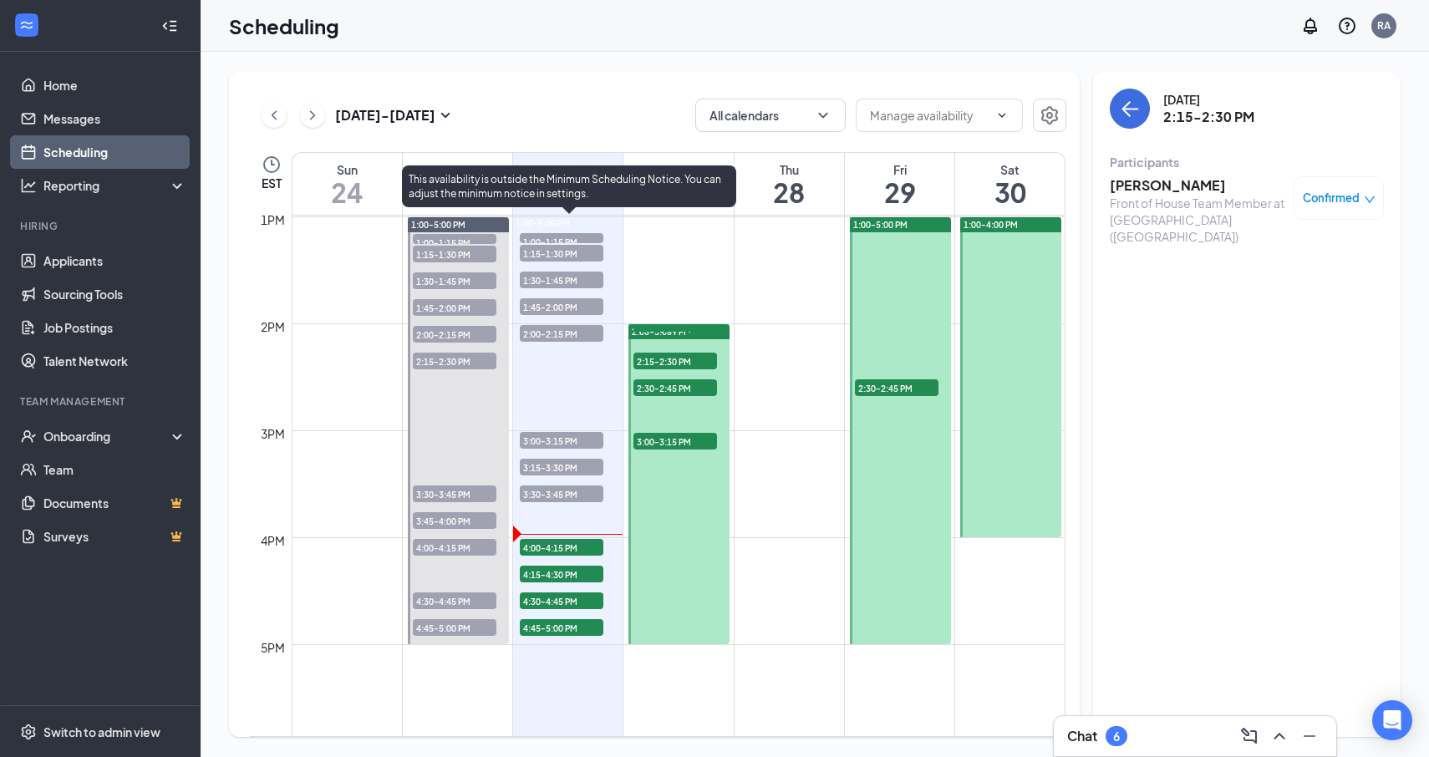
click at [558, 547] on span "4:00-4:15 PM" at bounding box center [562, 547] width 84 height 17
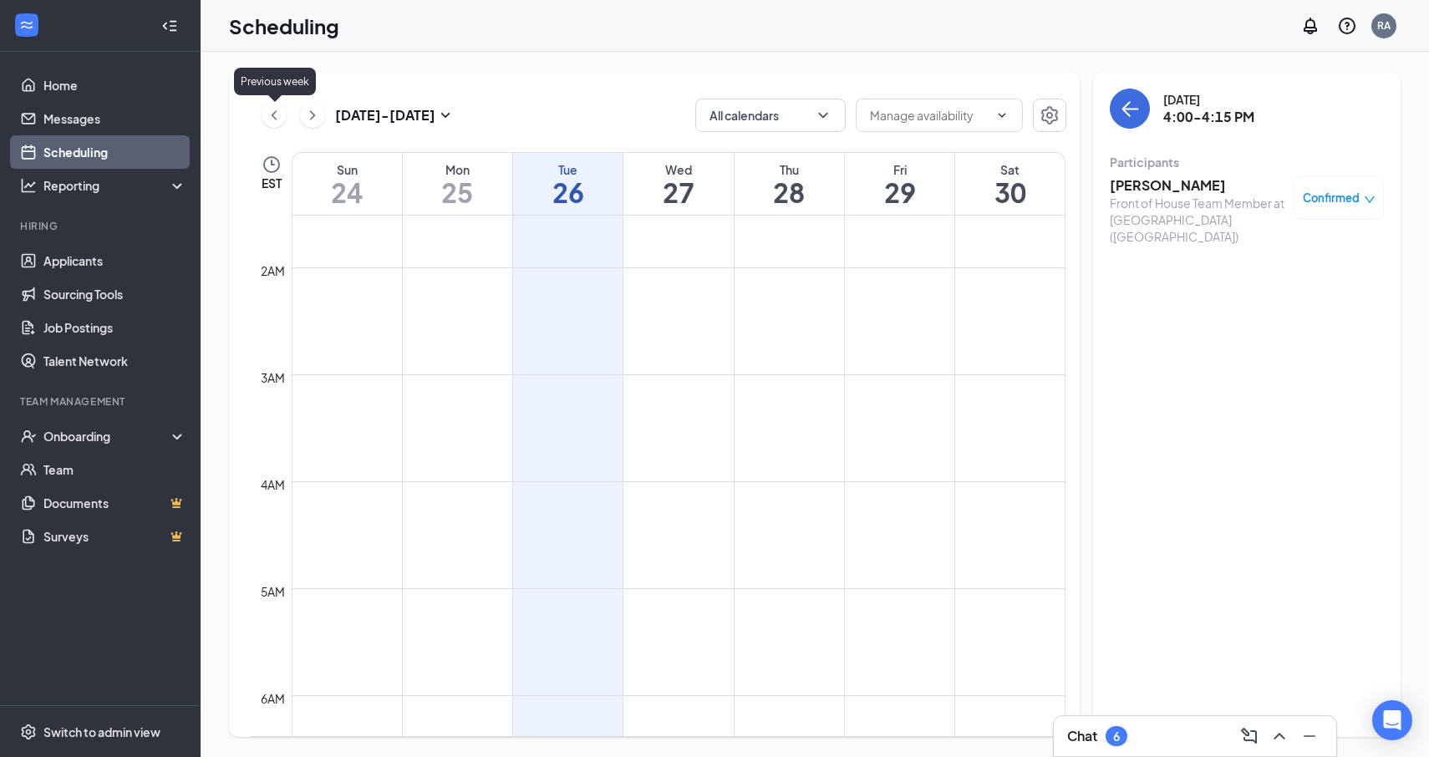
click at [274, 109] on icon "ChevronLeft" at bounding box center [274, 115] width 17 height 20
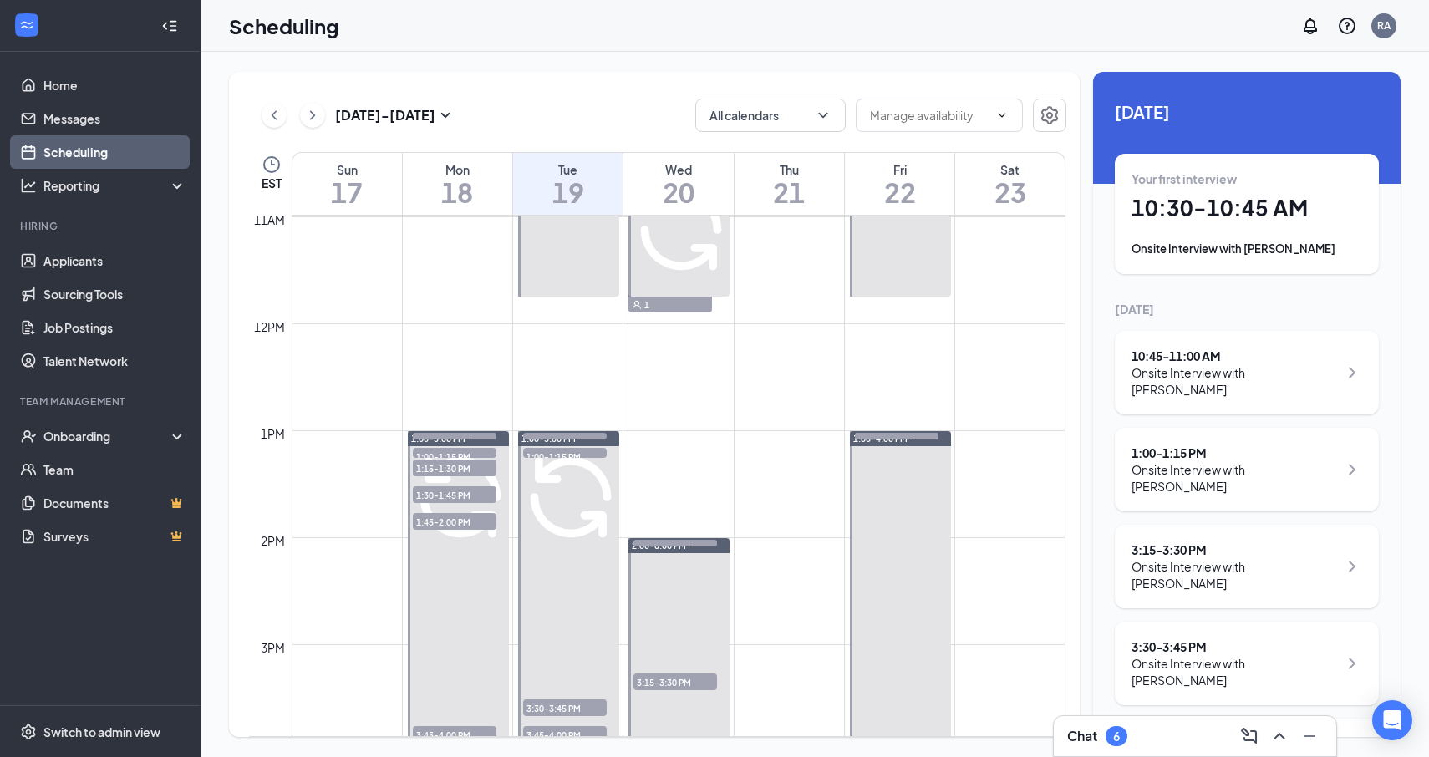
scroll to position [975, 0]
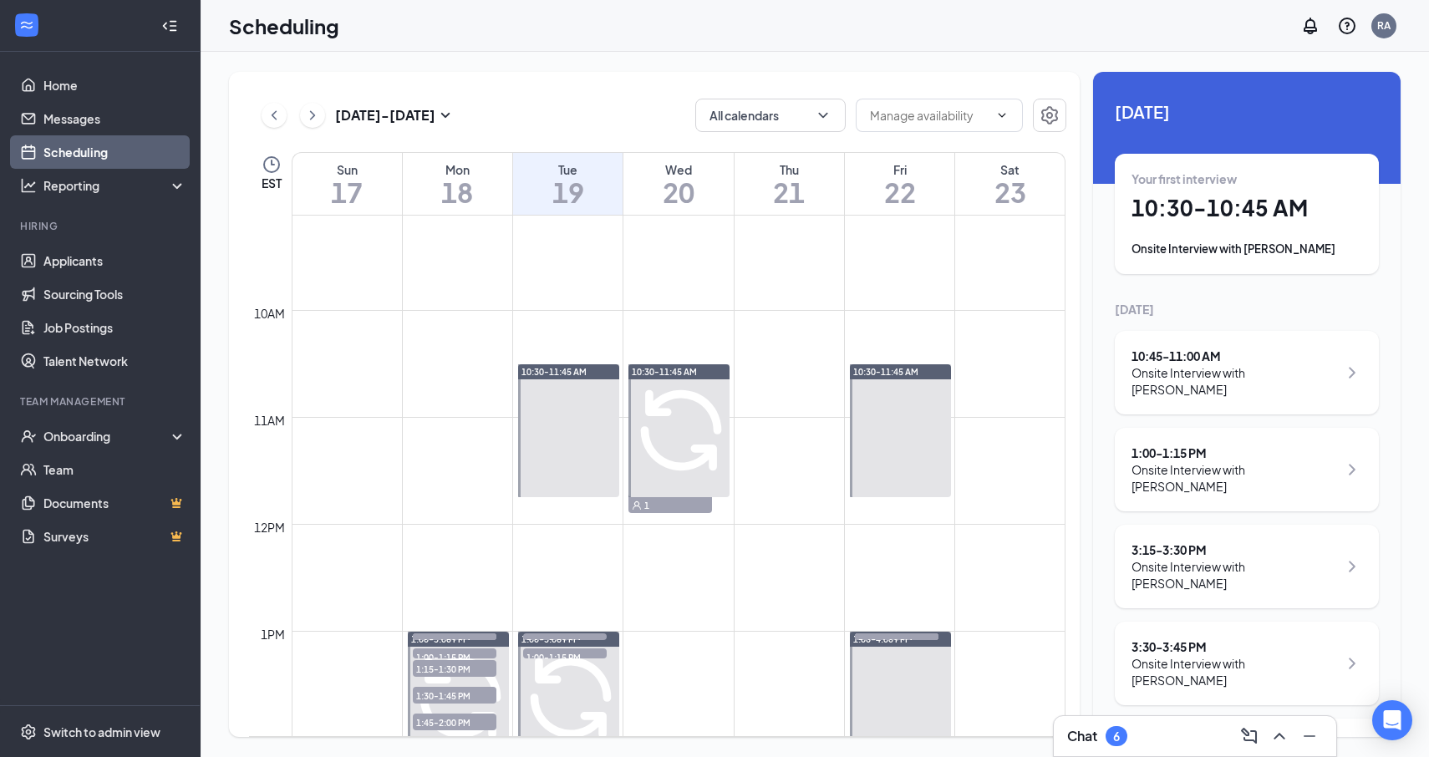
click at [894, 435] on span "11:15-11:30 AM" at bounding box center [892, 427] width 84 height 17
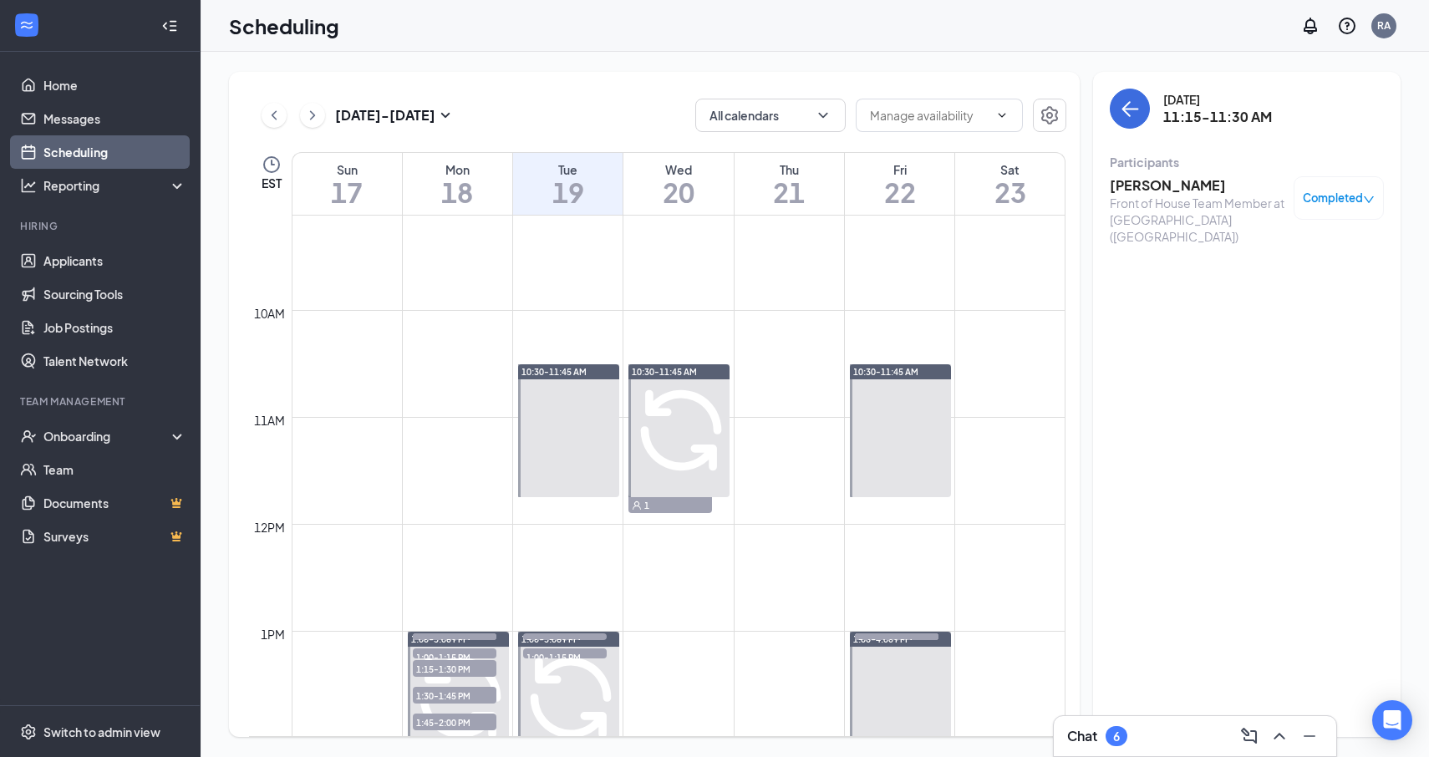
click at [1165, 182] on h3 "[PERSON_NAME]" at bounding box center [1198, 185] width 176 height 18
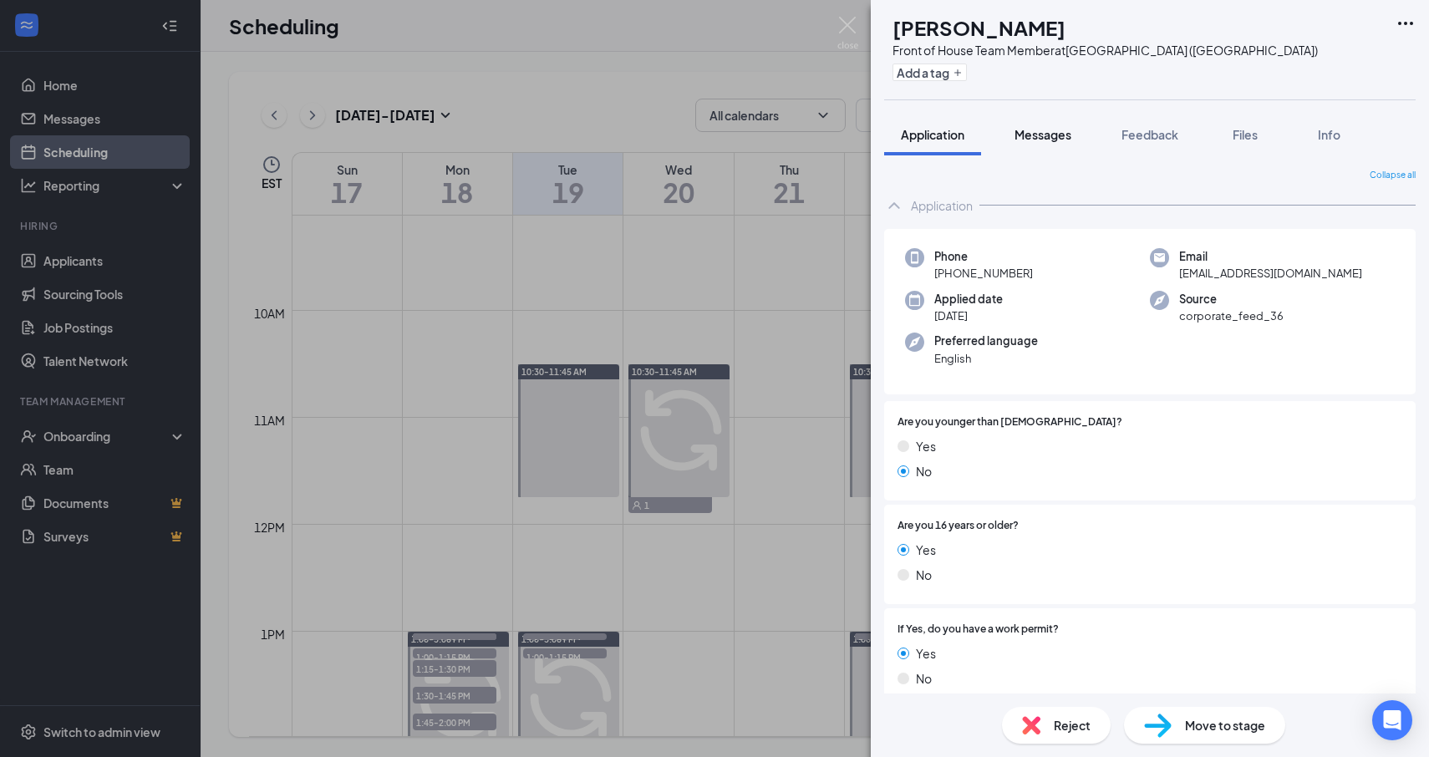
click at [1036, 136] on span "Messages" at bounding box center [1043, 134] width 57 height 15
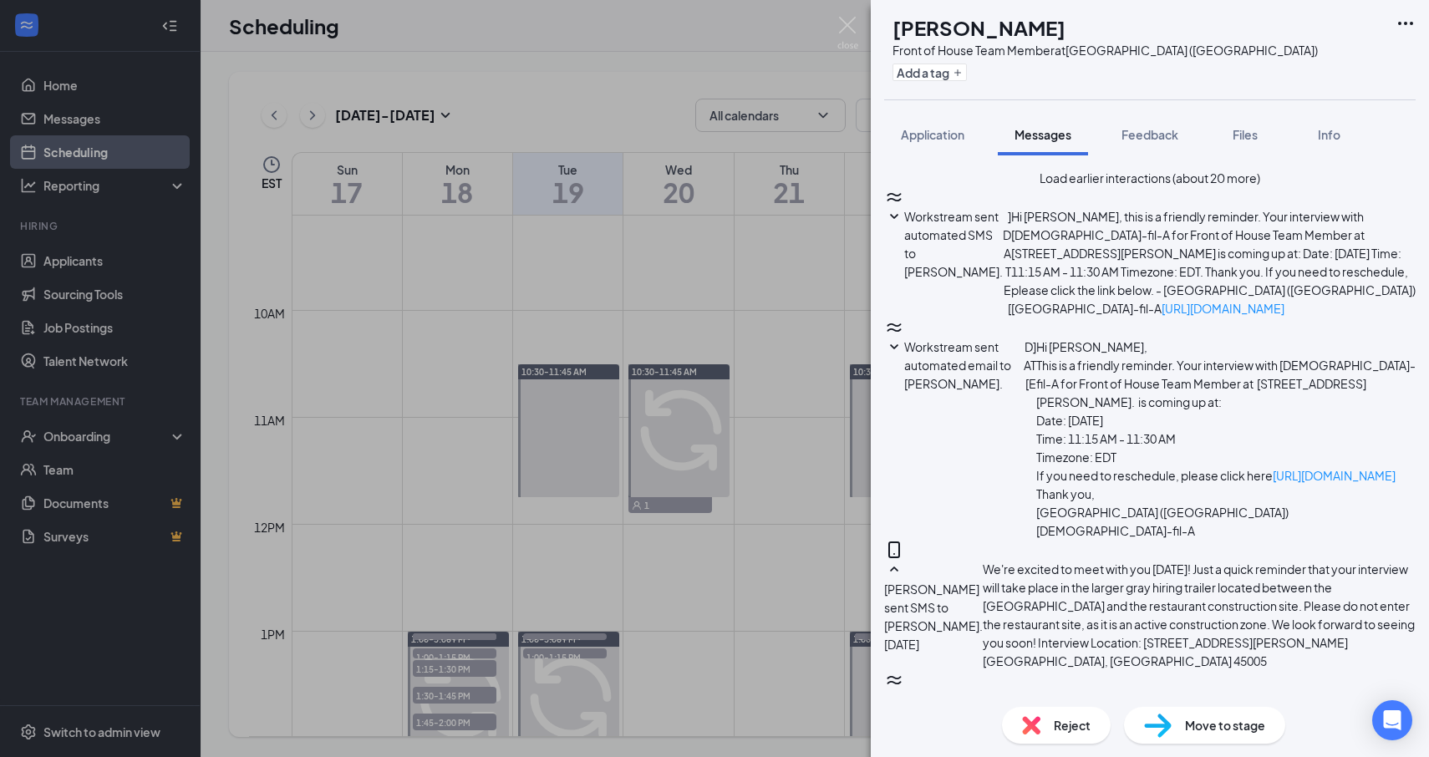
scroll to position [93, 0]
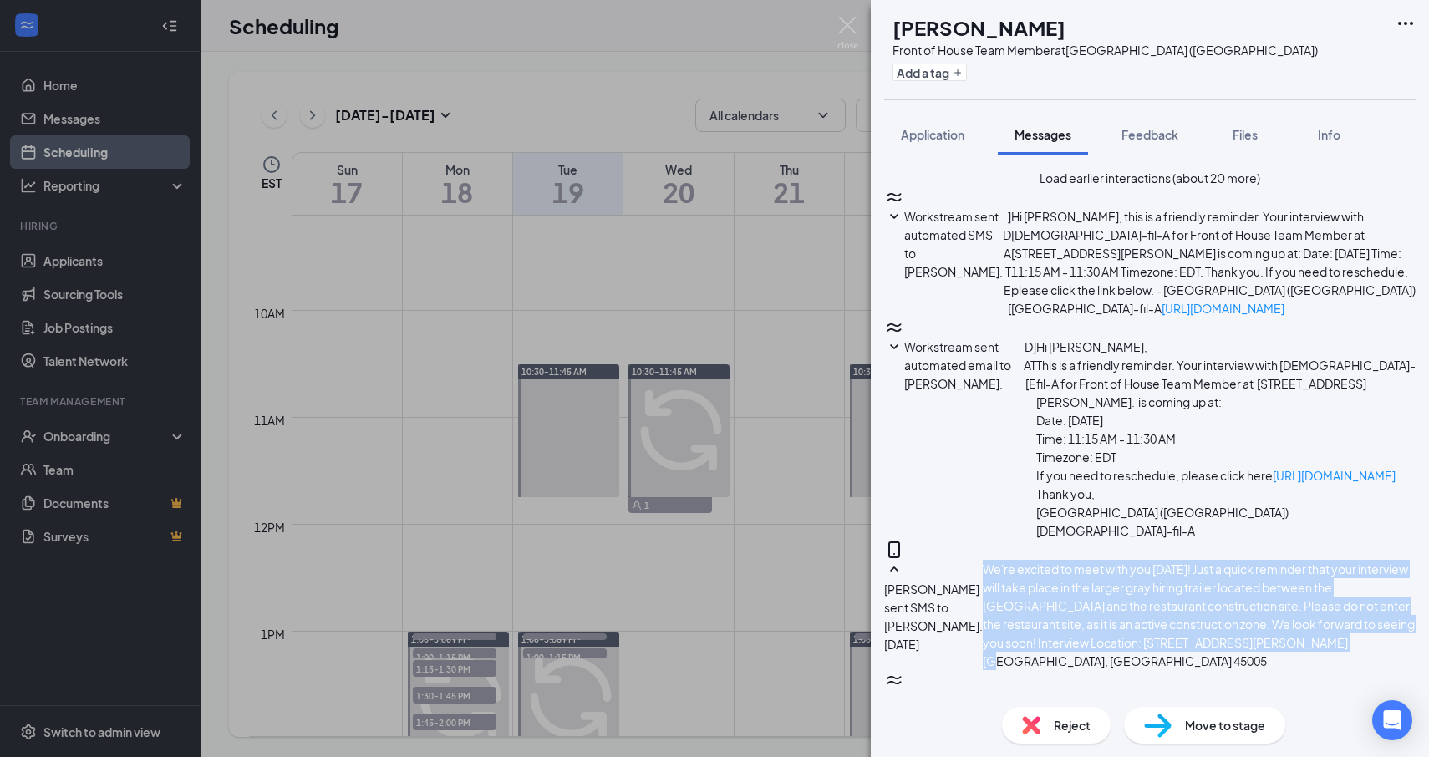
drag, startPoint x: 1013, startPoint y: 341, endPoint x: 1274, endPoint y: 455, distance: 284.5
click at [1274, 560] on div "We're excited to meet with you [DATE]! Just a quick reminder that your intervie…" at bounding box center [1199, 615] width 433 height 110
copy span "We're excited to meet with you [DATE]! Just a quick reminder that your intervie…"
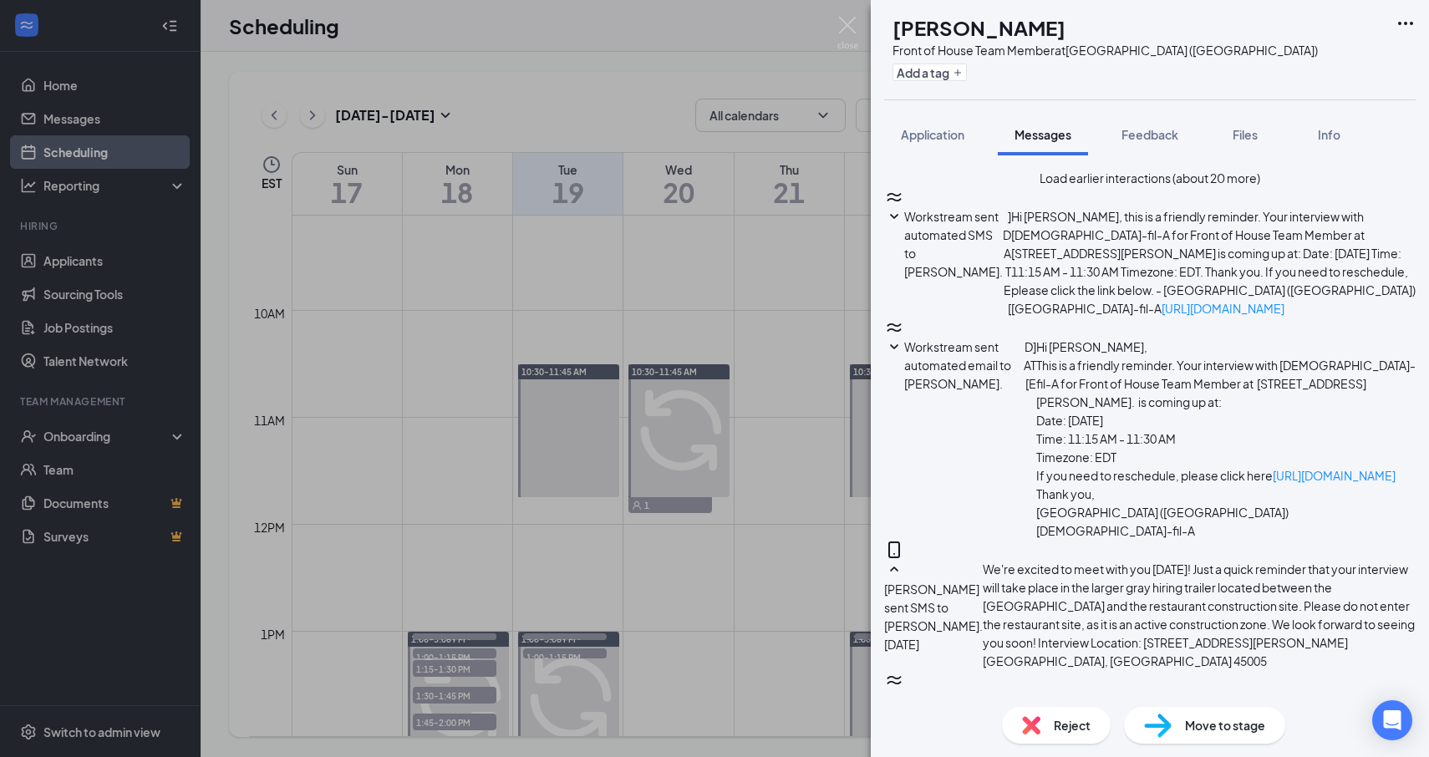
click at [499, 267] on div "[PERSON_NAME] [PERSON_NAME] Front of House Team Member at [GEOGRAPHIC_DATA] ([G…" at bounding box center [714, 378] width 1429 height 757
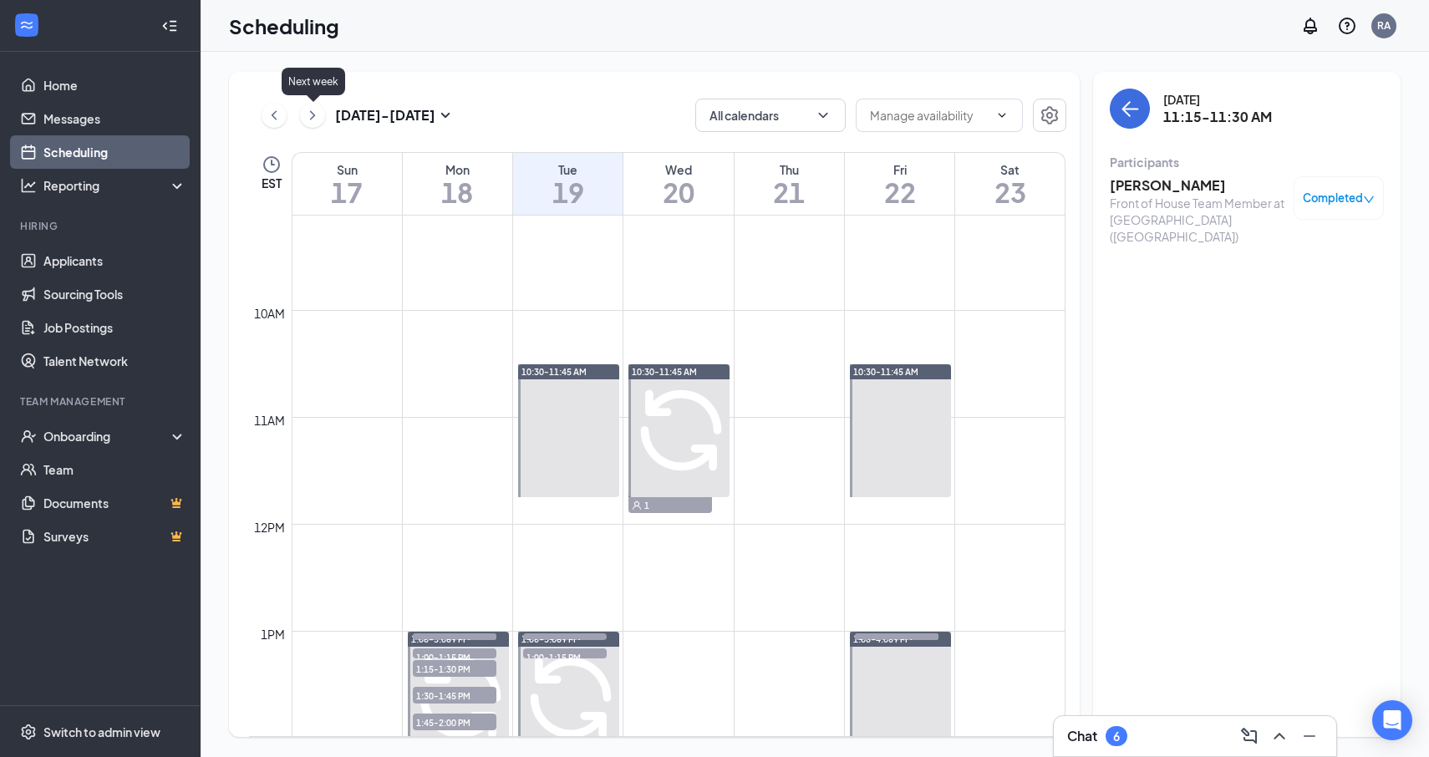
click at [310, 121] on icon "ChevronRight" at bounding box center [312, 115] width 17 height 20
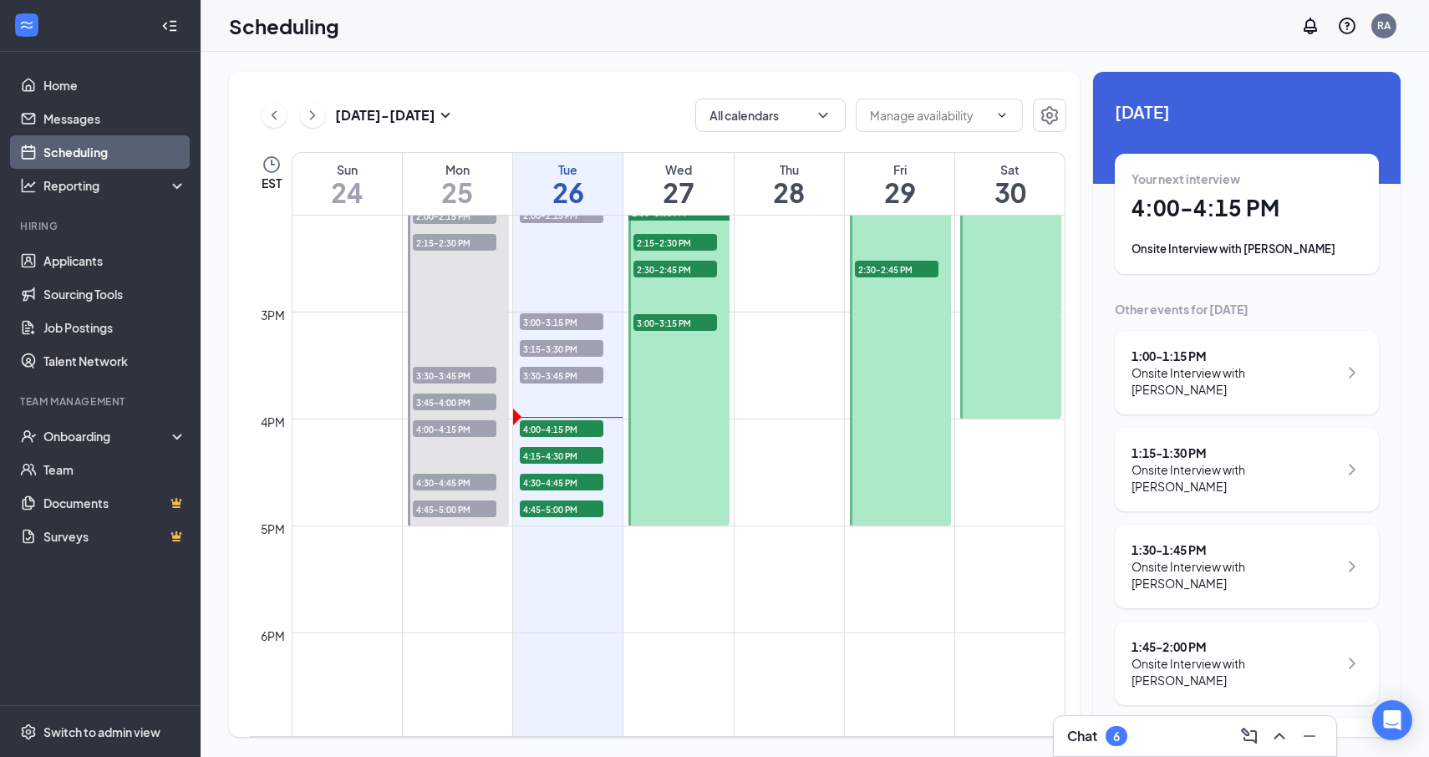
scroll to position [1641, 0]
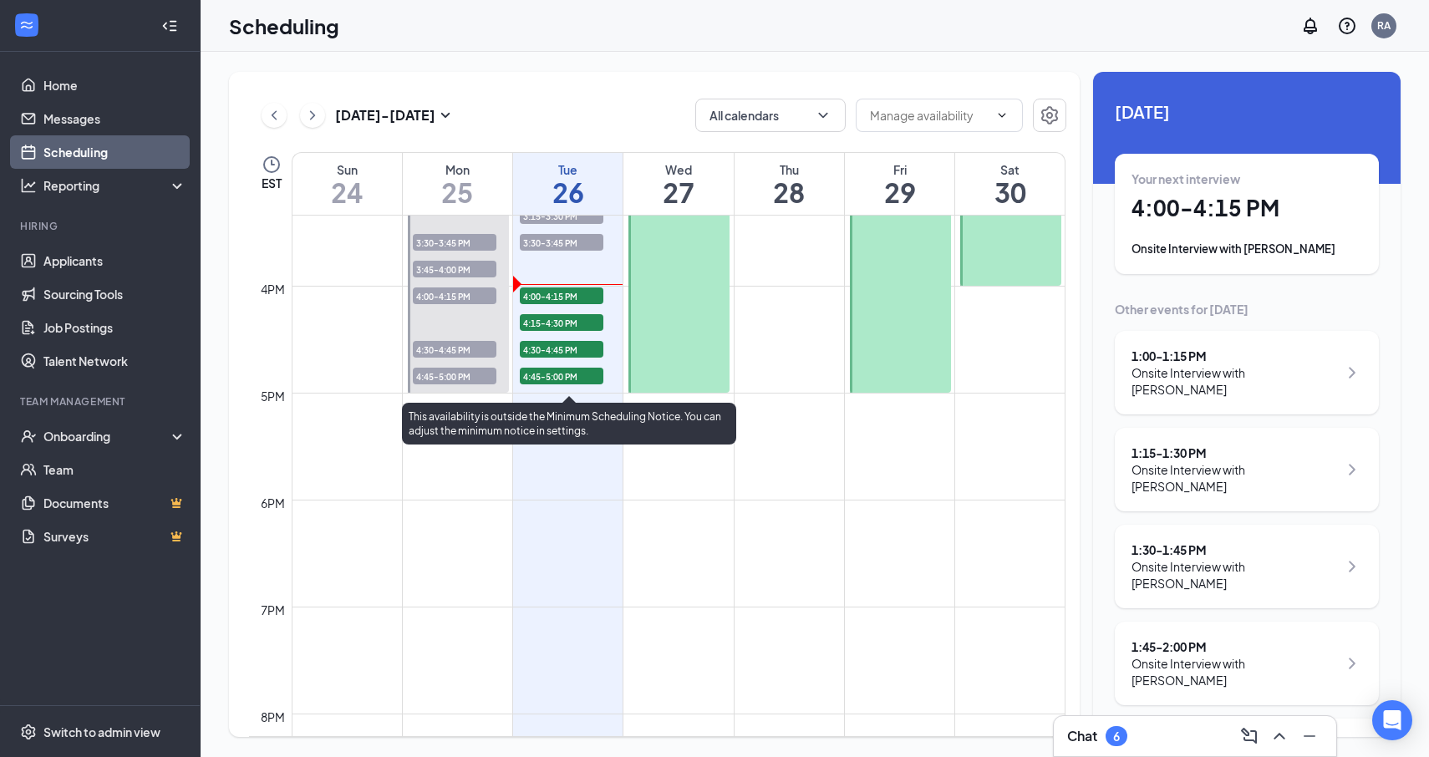
click at [578, 300] on span "4:00-4:15 PM" at bounding box center [562, 295] width 84 height 17
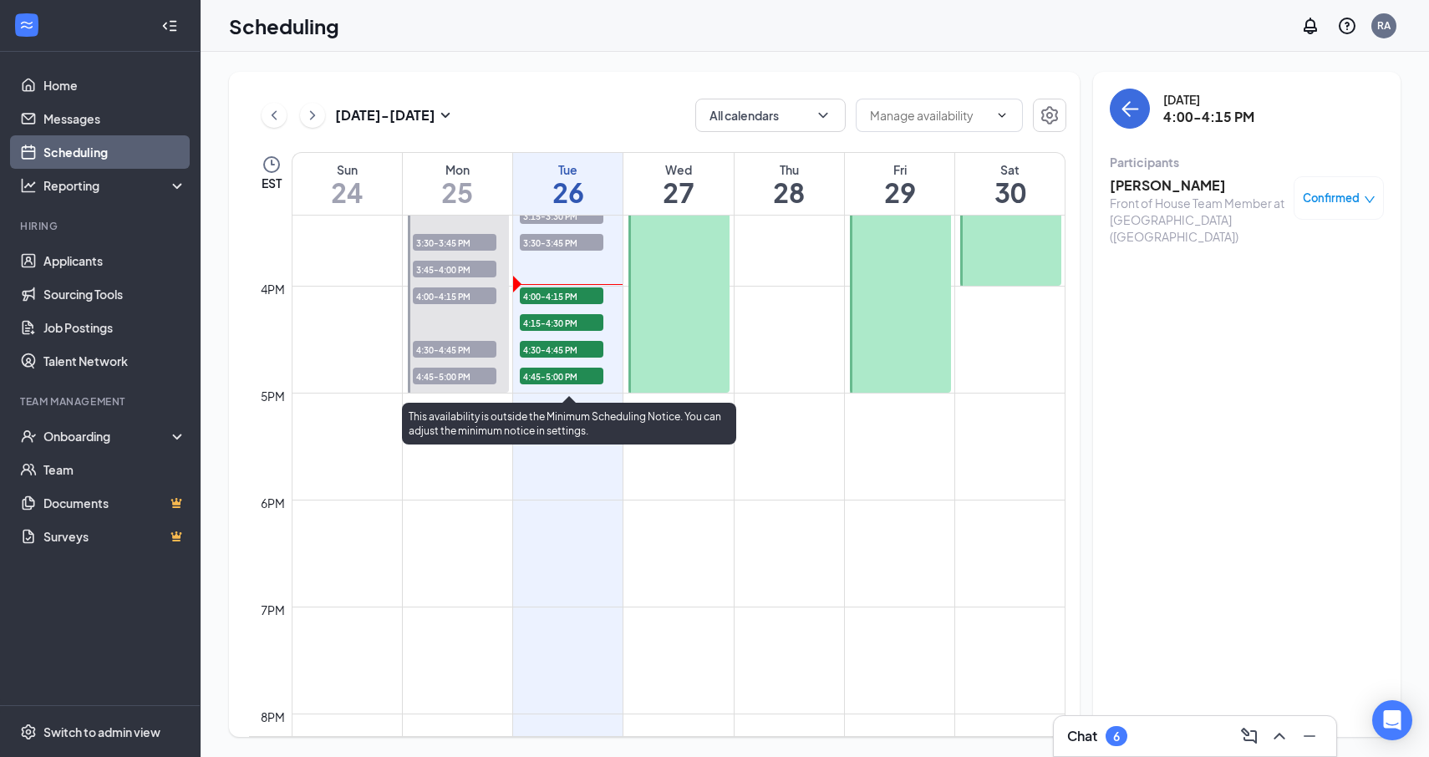
click at [562, 323] on span "4:15-4:30 PM" at bounding box center [562, 322] width 84 height 17
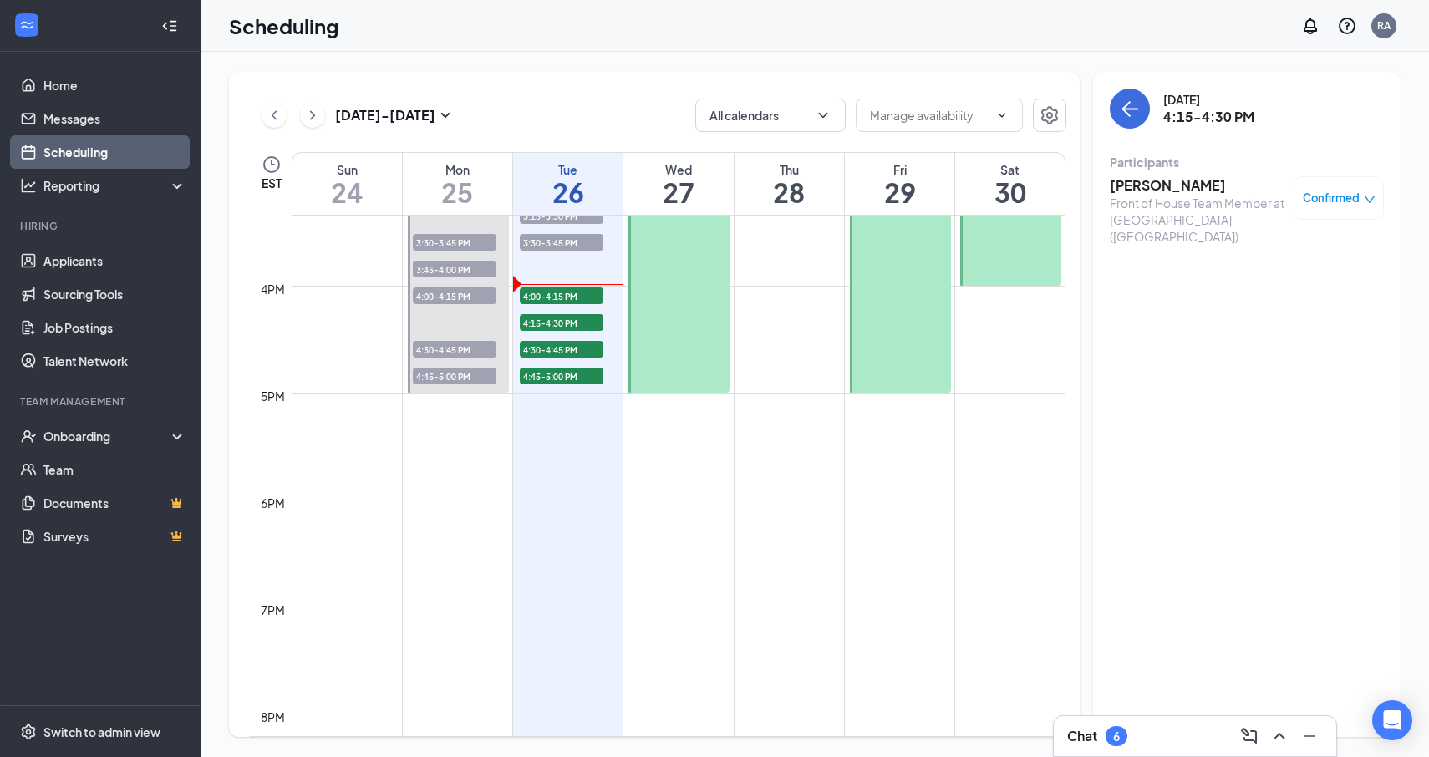
click at [1134, 186] on h3 "[PERSON_NAME]" at bounding box center [1198, 185] width 176 height 18
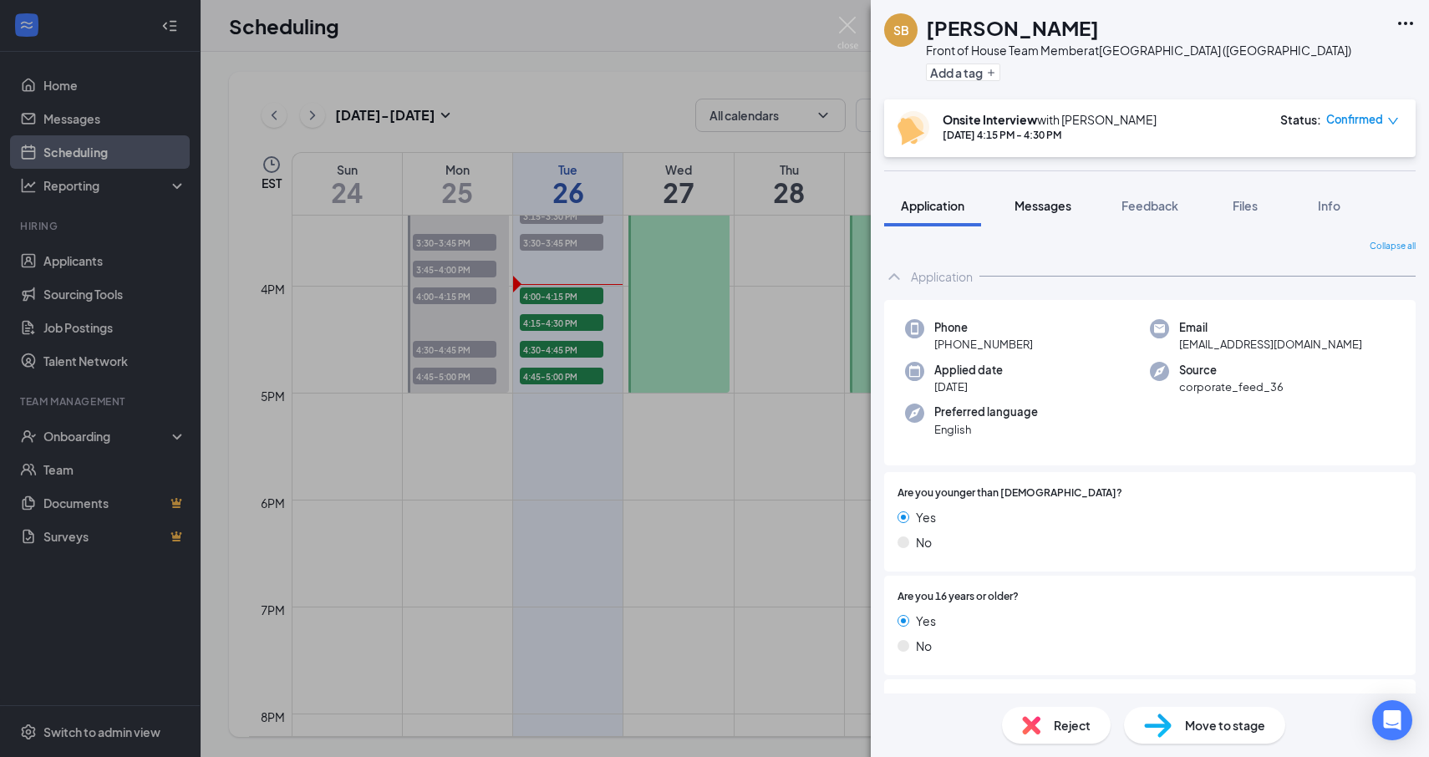
click at [1042, 195] on button "Messages" at bounding box center [1043, 206] width 90 height 42
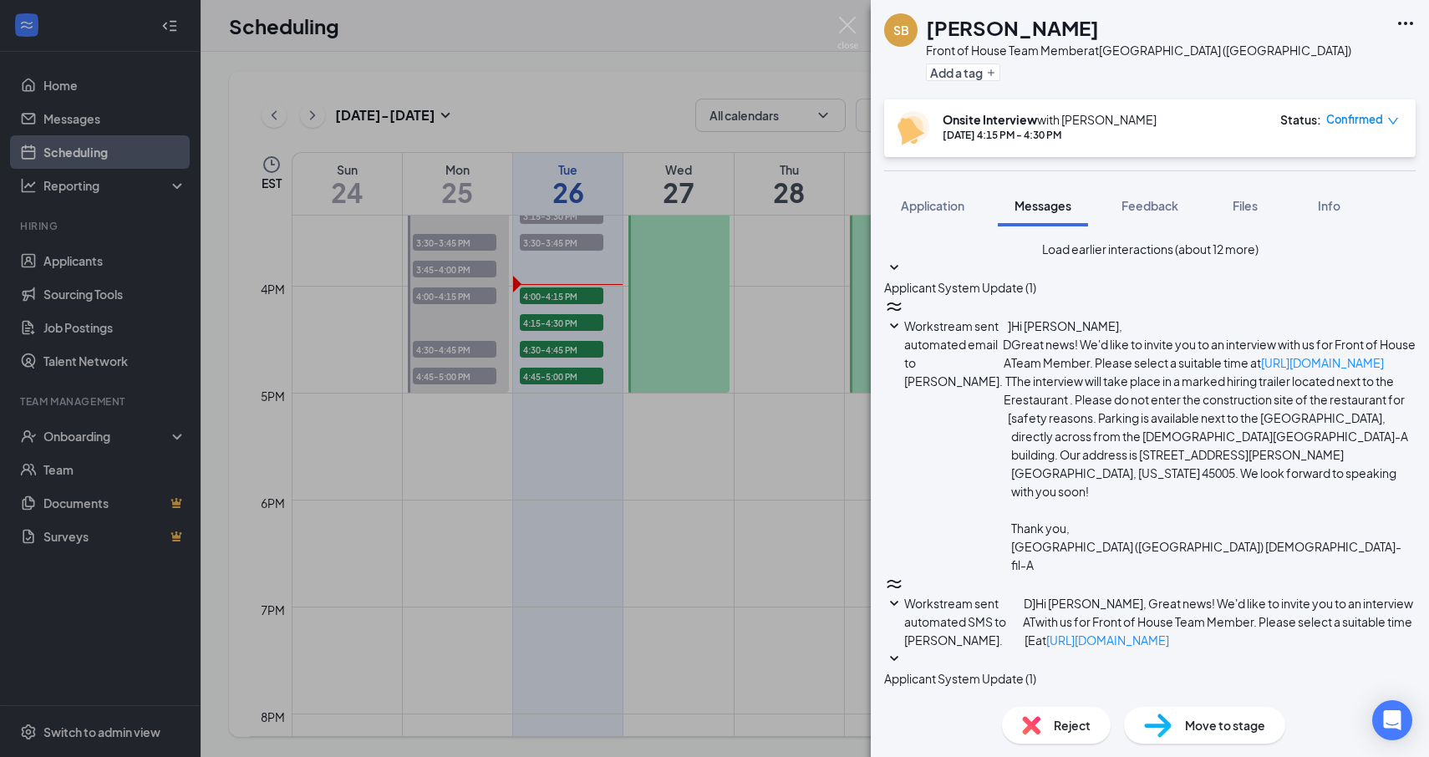
paste textarea "We're excited to meet with you [DATE]! Just a quick reminder that your intervie…"
type textarea "We're excited to meet with you [DATE]! Just a quick reminder that your intervie…"
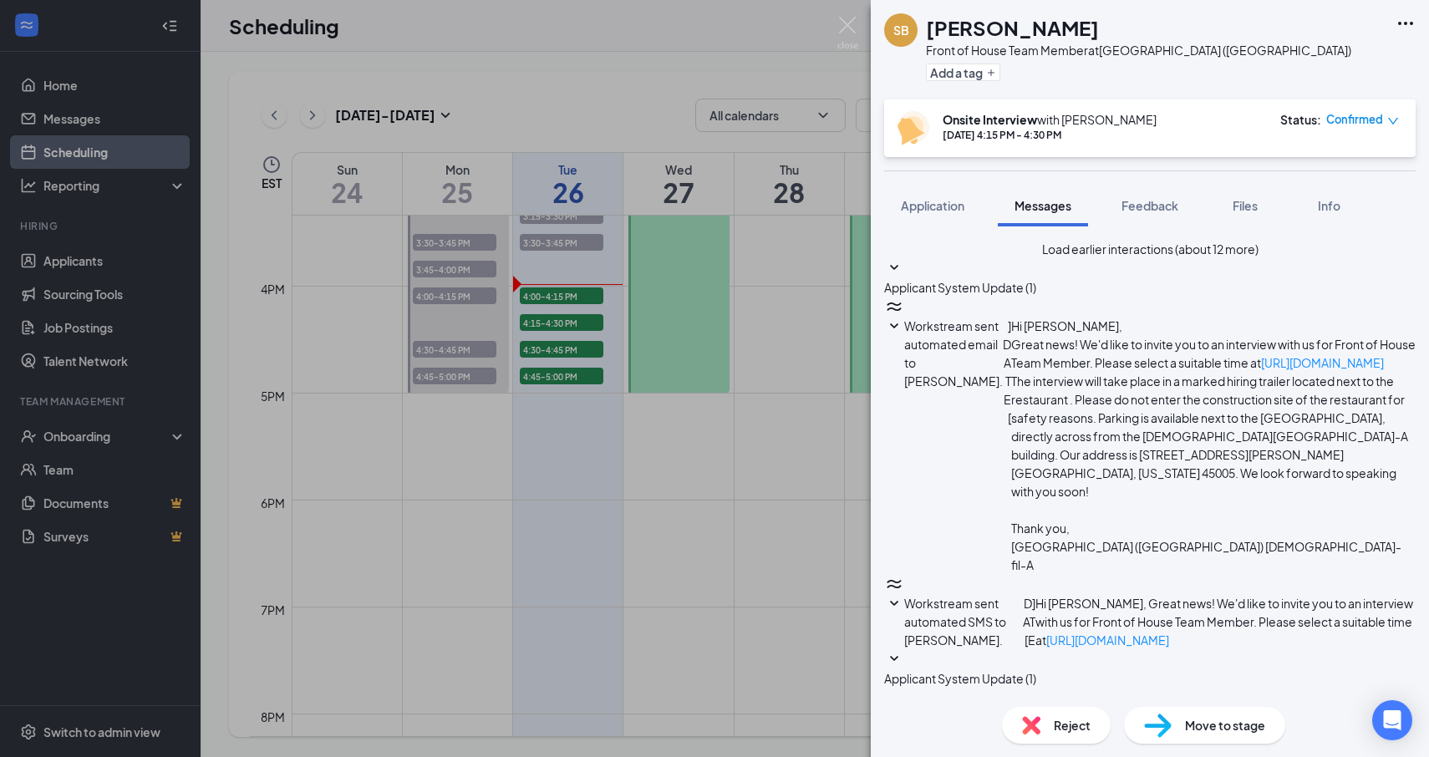
scroll to position [697, 0]
click at [824, 451] on div "SB [PERSON_NAME] Front of House Team Member at [GEOGRAPHIC_DATA] ([GEOGRAPHIC_D…" at bounding box center [714, 378] width 1429 height 757
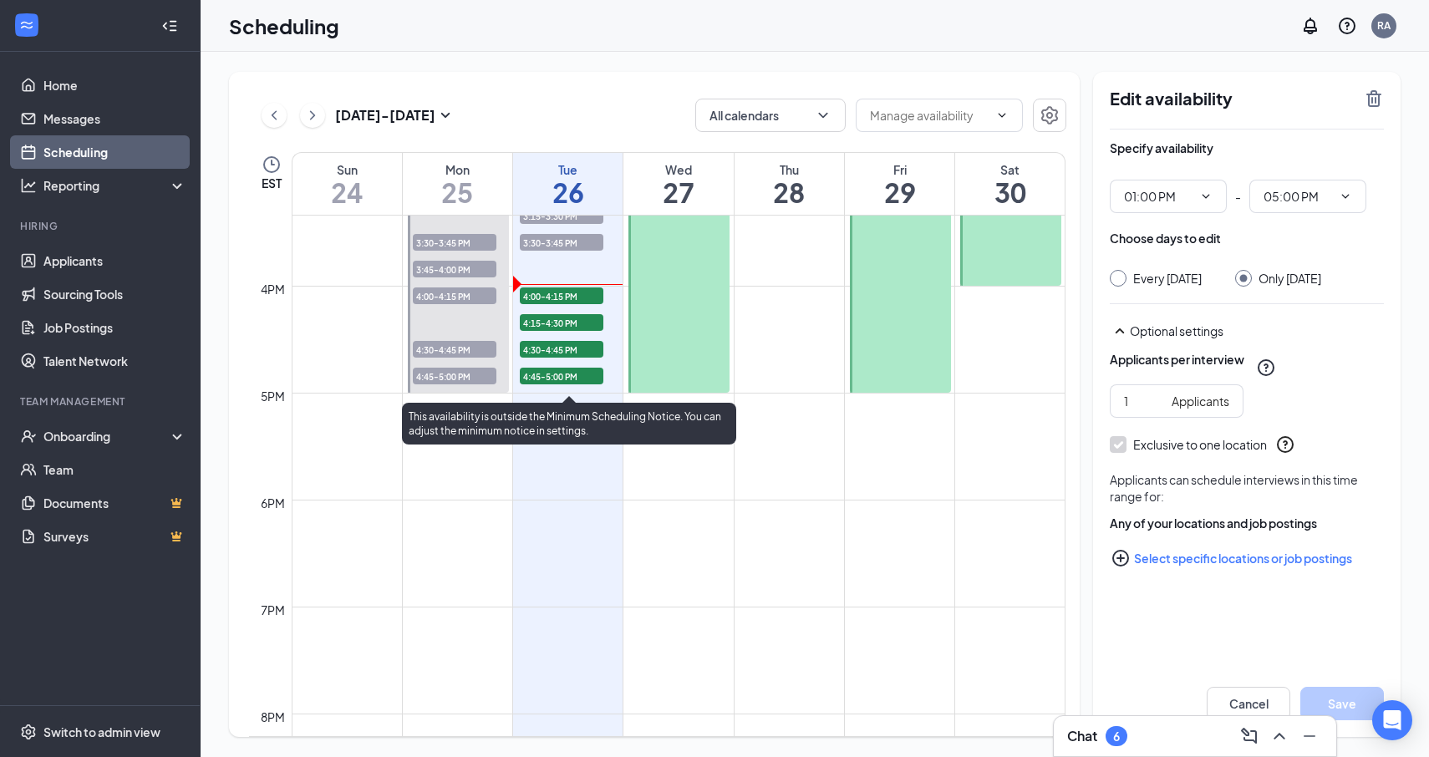
click at [577, 348] on span "4:30-4:45 PM" at bounding box center [562, 349] width 84 height 17
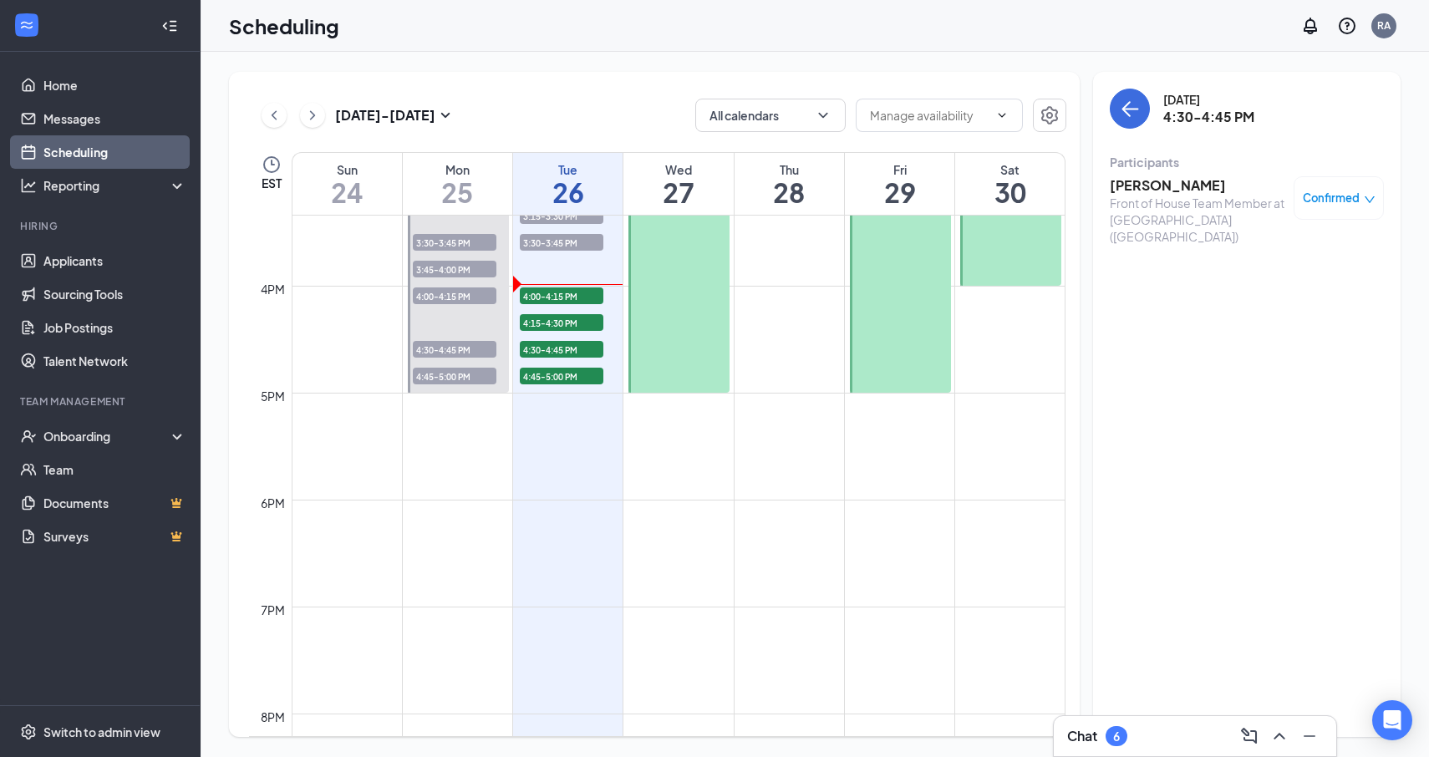
click at [1151, 196] on div "Front of House Team Member at [GEOGRAPHIC_DATA] ([GEOGRAPHIC_DATA])" at bounding box center [1198, 220] width 176 height 50
click at [1149, 190] on h3 "[PERSON_NAME]" at bounding box center [1198, 185] width 176 height 18
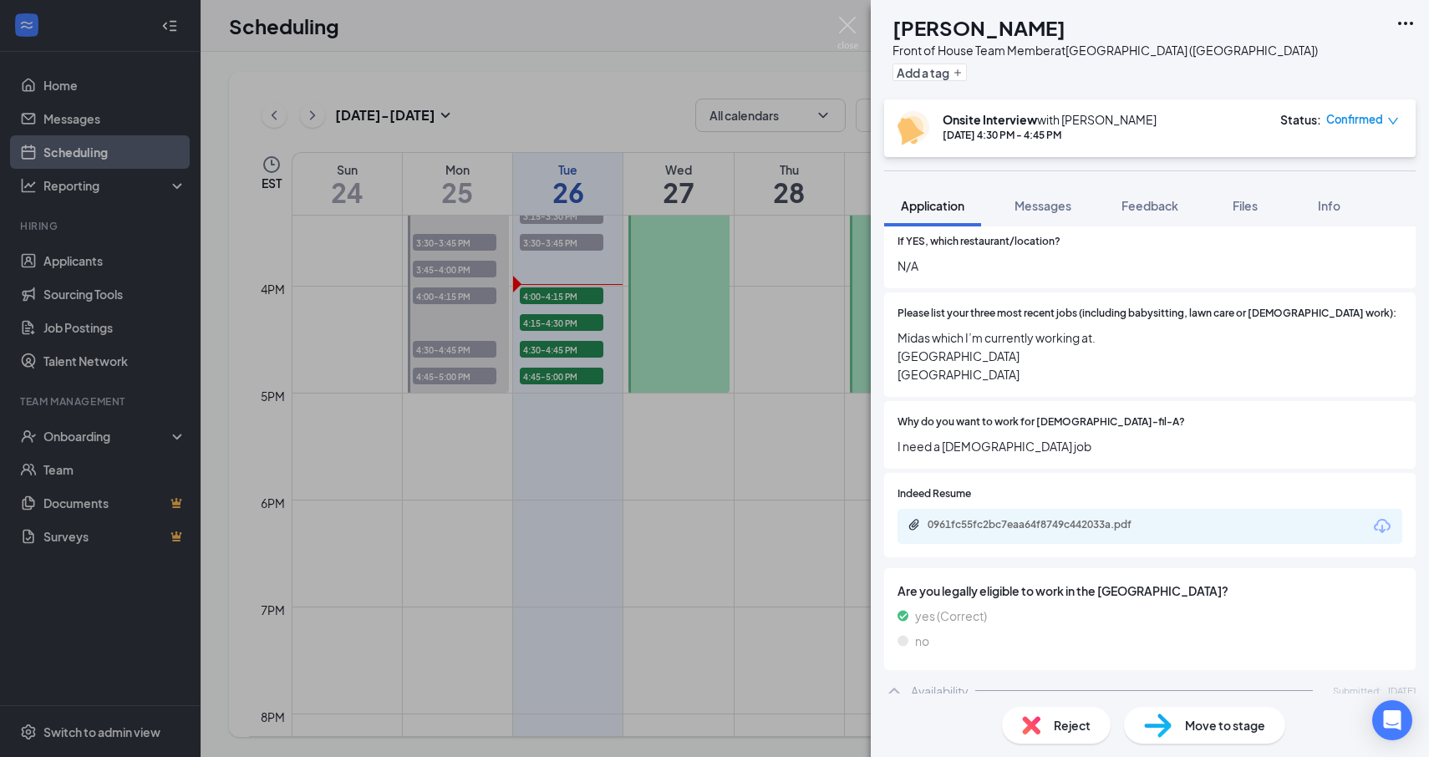
scroll to position [636, 0]
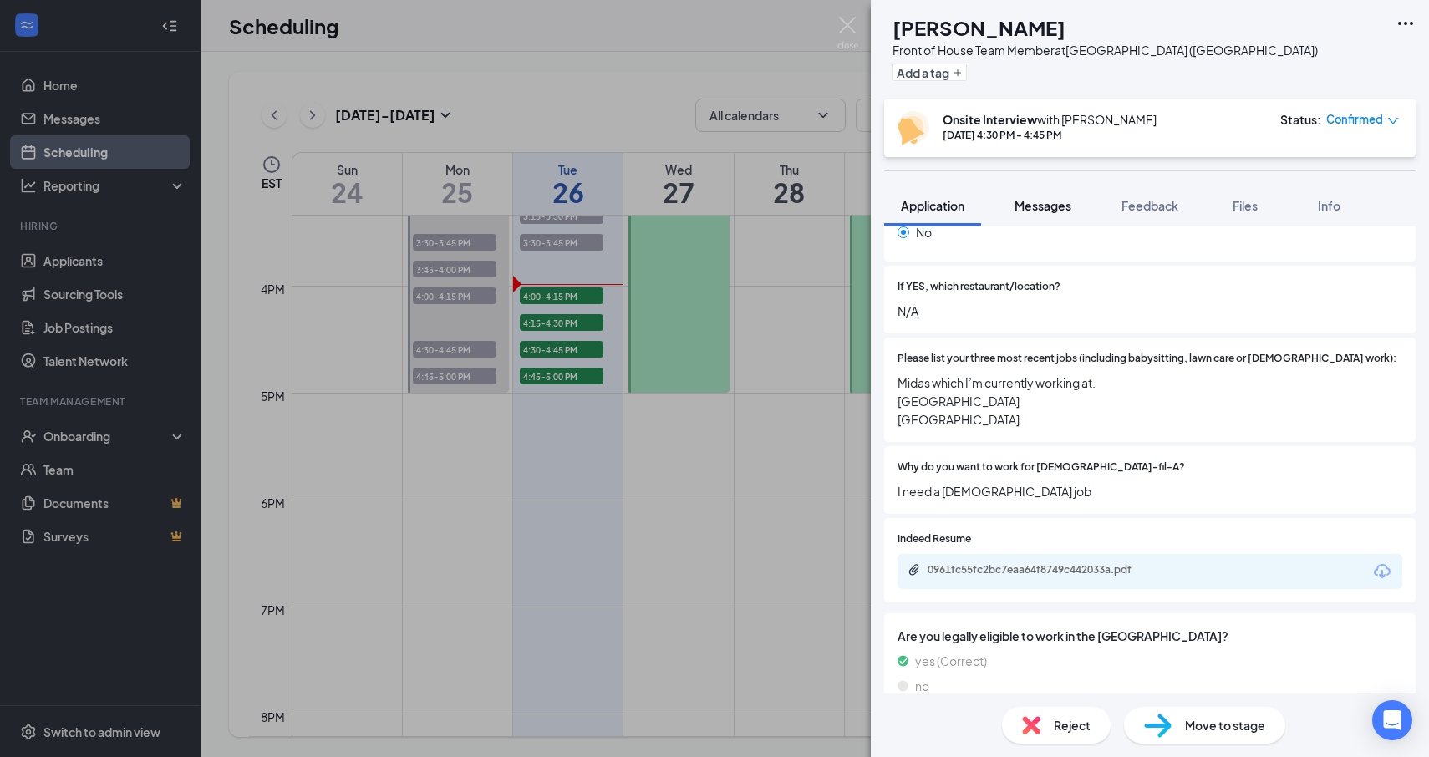
click at [1009, 211] on button "Messages" at bounding box center [1043, 206] width 90 height 42
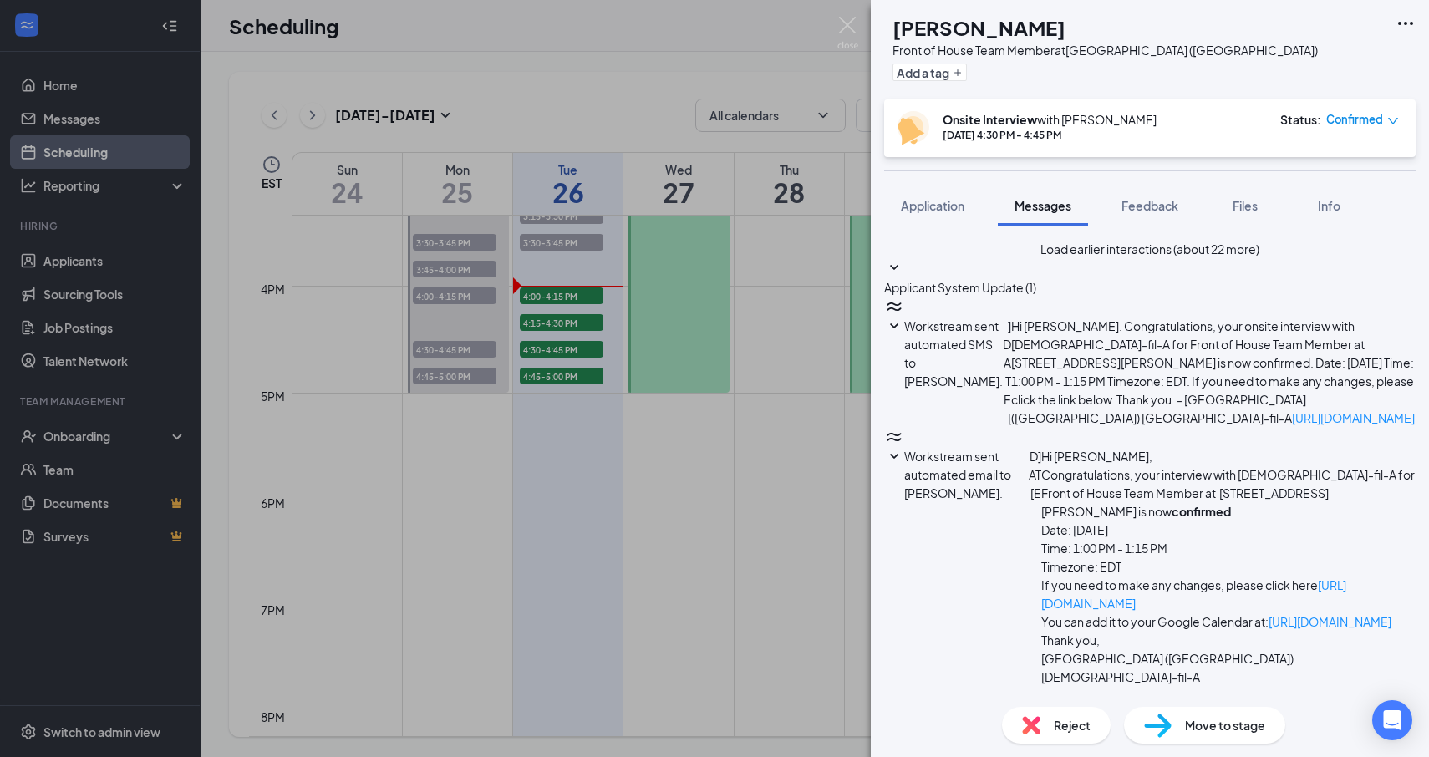
scroll to position [496, 0]
paste textarea "We're excited to meet with you [DATE]! Just a quick reminder that your intervie…"
type textarea "We're excited to meet with you [DATE]! Just a quick reminder that your intervie…"
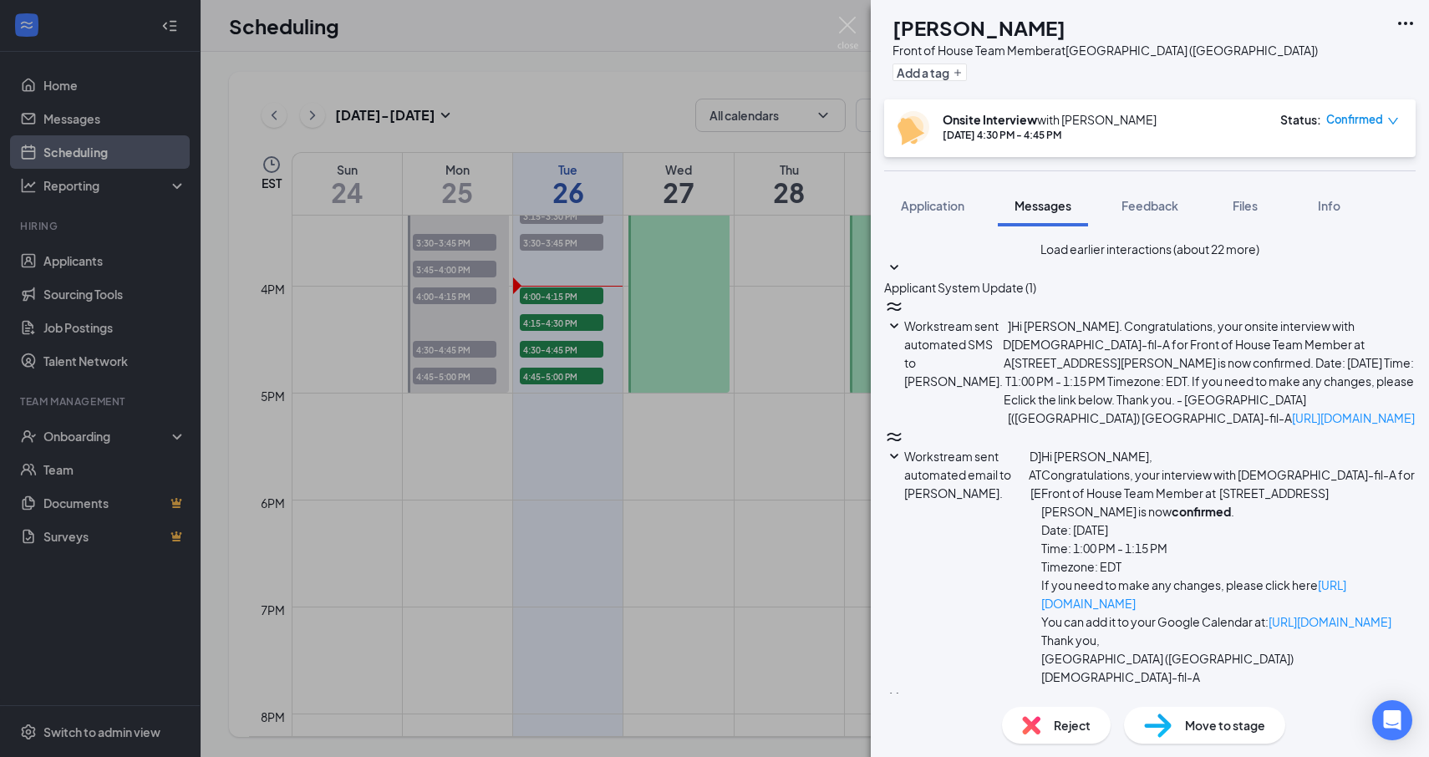
scroll to position [697, 0]
click at [573, 365] on div "[PERSON_NAME] Front of House Team Member at [GEOGRAPHIC_DATA] ([GEOGRAPHIC_DATA…" at bounding box center [714, 378] width 1429 height 757
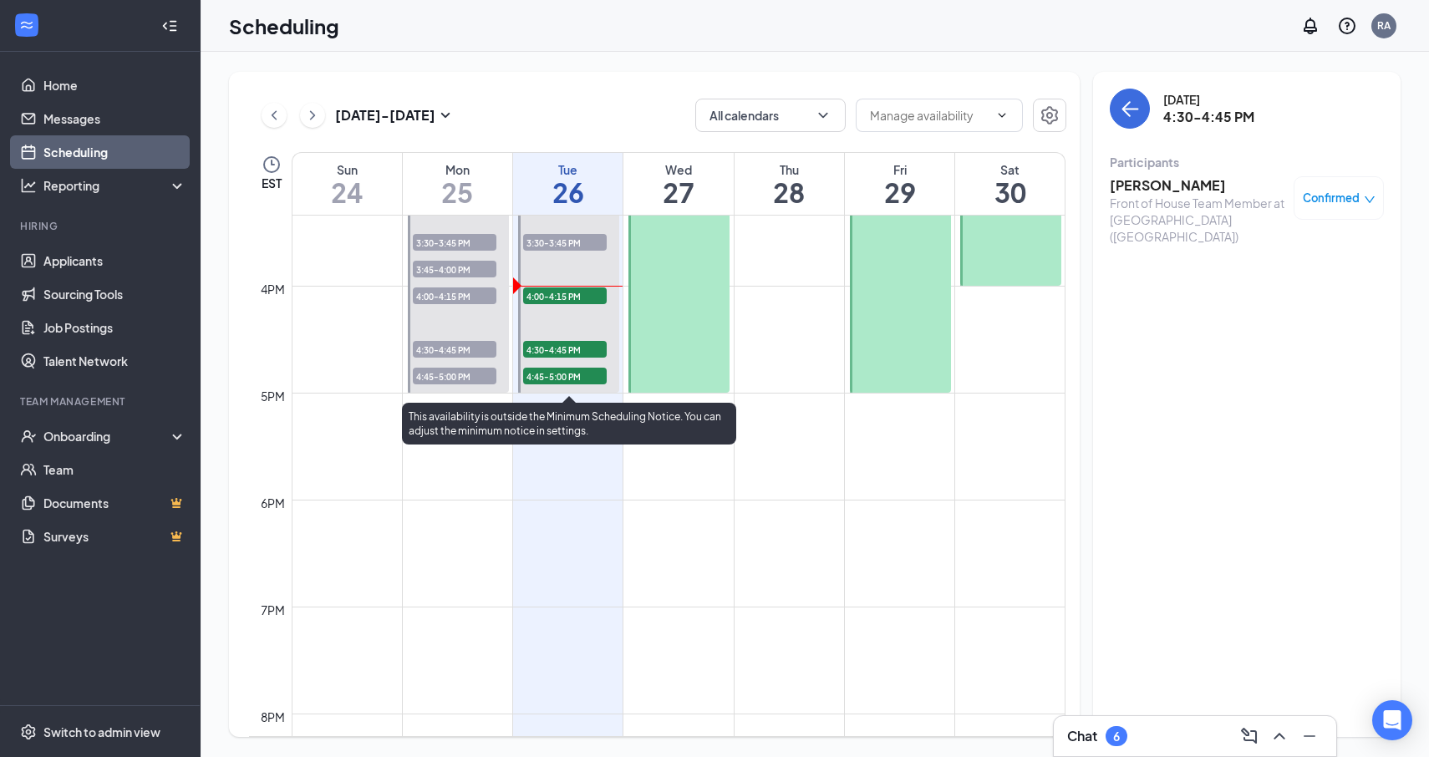
click at [569, 372] on span "4:45-5:00 PM" at bounding box center [565, 376] width 84 height 17
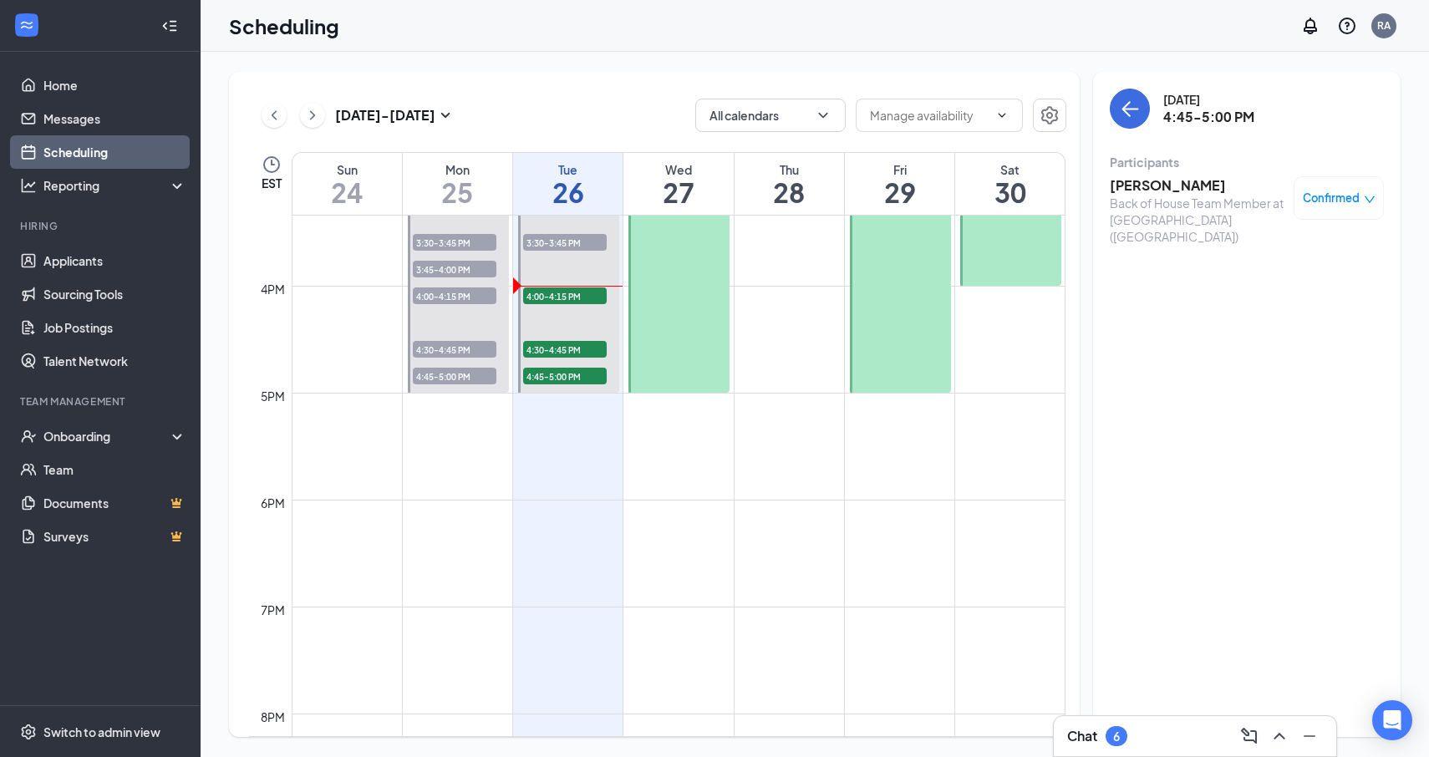
click at [1142, 191] on h3 "[PERSON_NAME]" at bounding box center [1198, 185] width 176 height 18
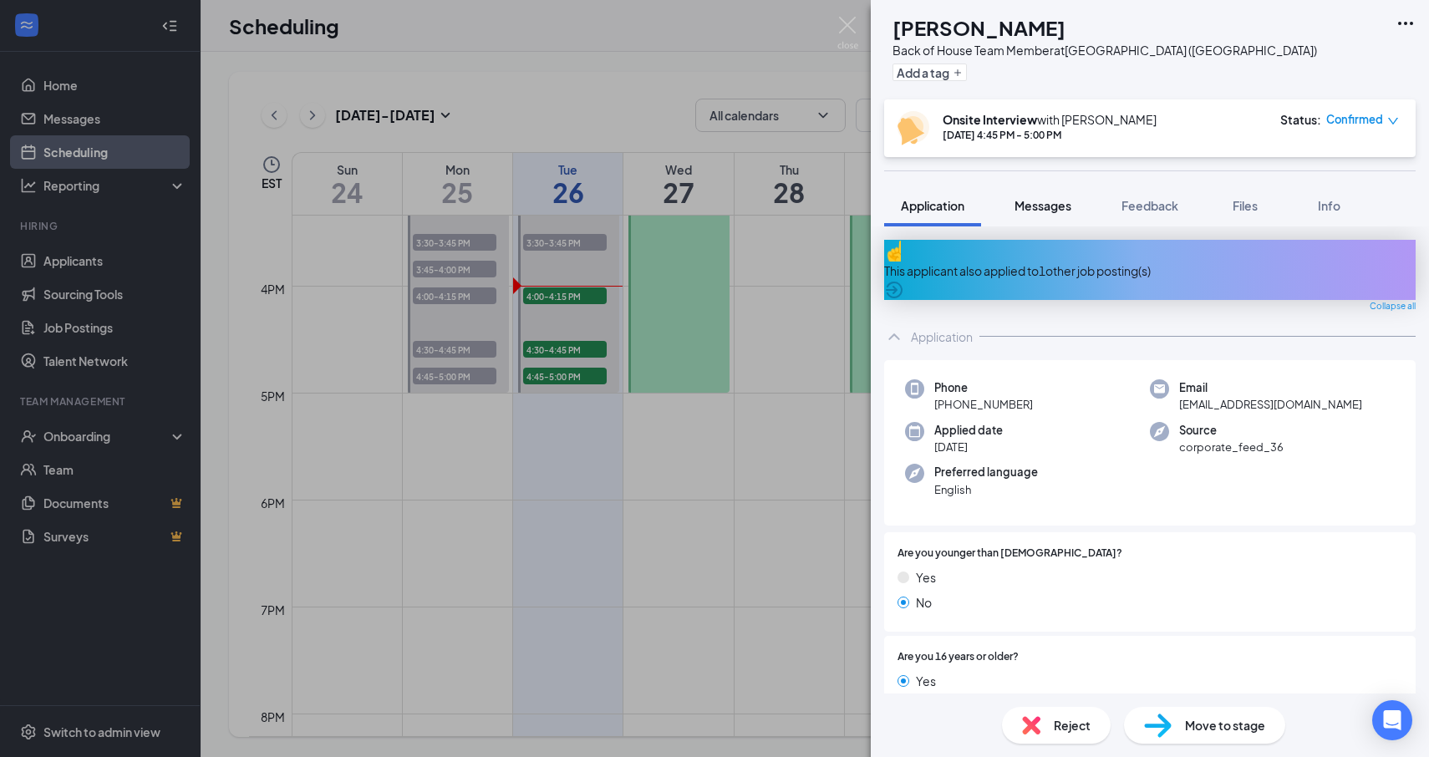
click at [1046, 209] on span "Messages" at bounding box center [1043, 205] width 57 height 15
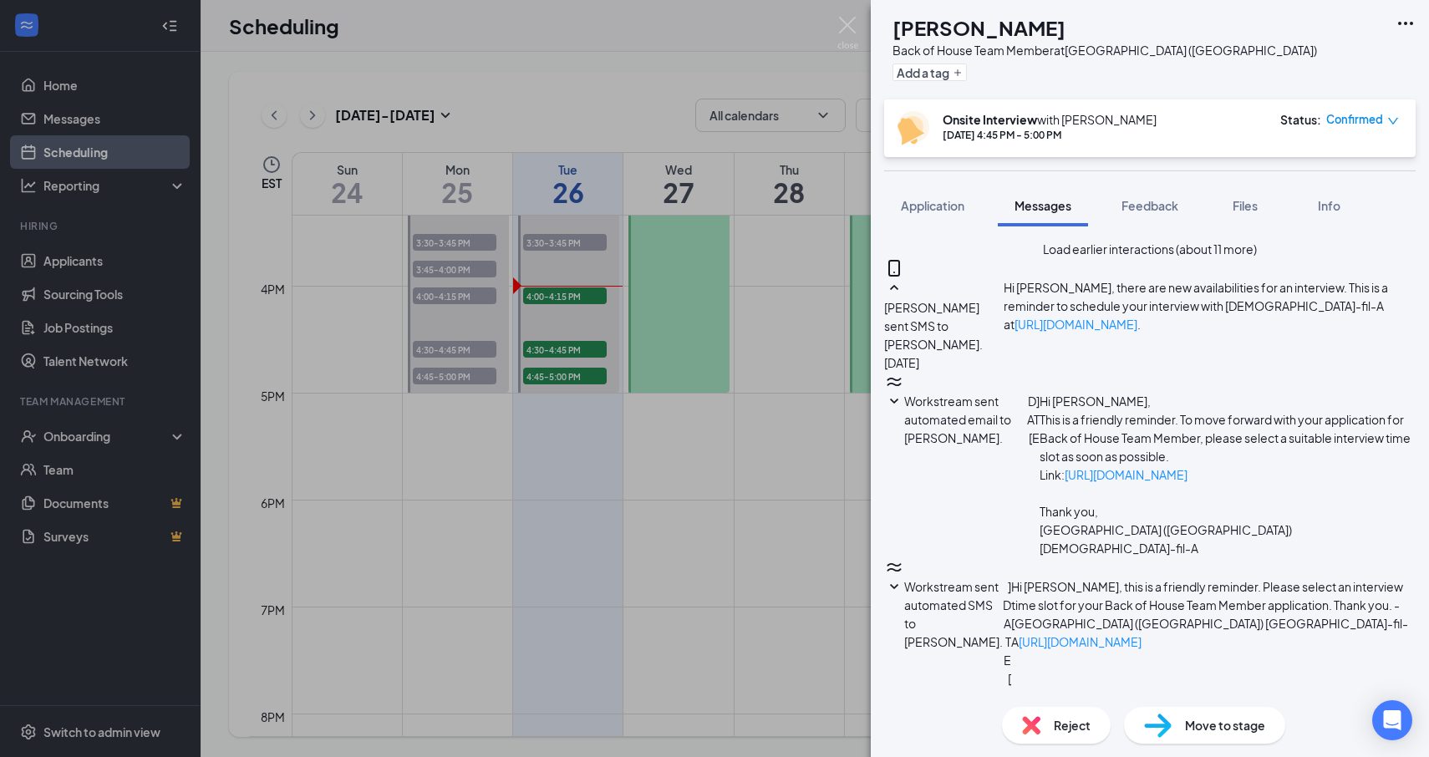
paste textarea "We're excited to meet with you [DATE]! Just a quick reminder that your intervie…"
type textarea "We're excited to meet with you [DATE]! Just a quick reminder that your intervie…"
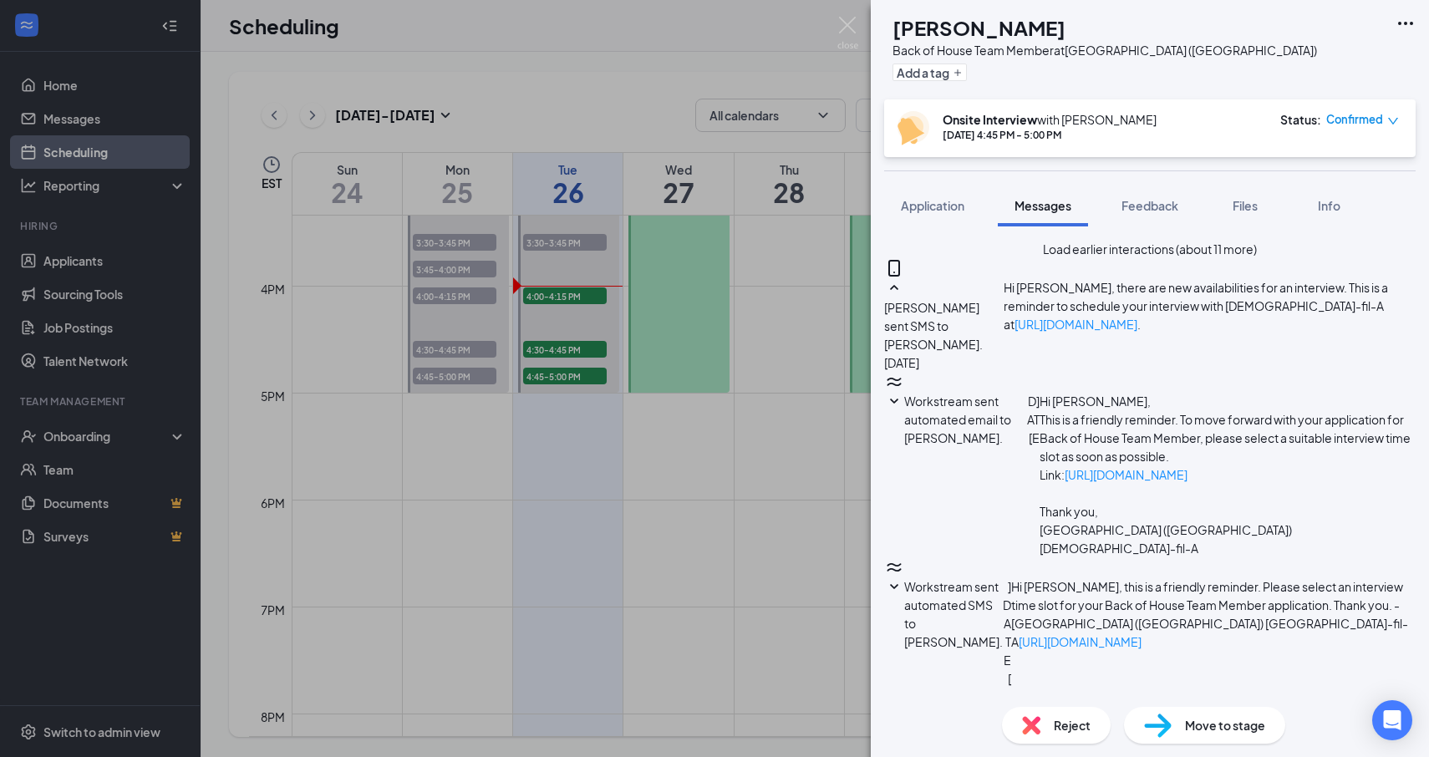
scroll to position [774, 0]
click at [736, 427] on div "EK [PERSON_NAME] Back of House Team Member at [GEOGRAPHIC_DATA] ([GEOGRAPHIC_DA…" at bounding box center [714, 378] width 1429 height 757
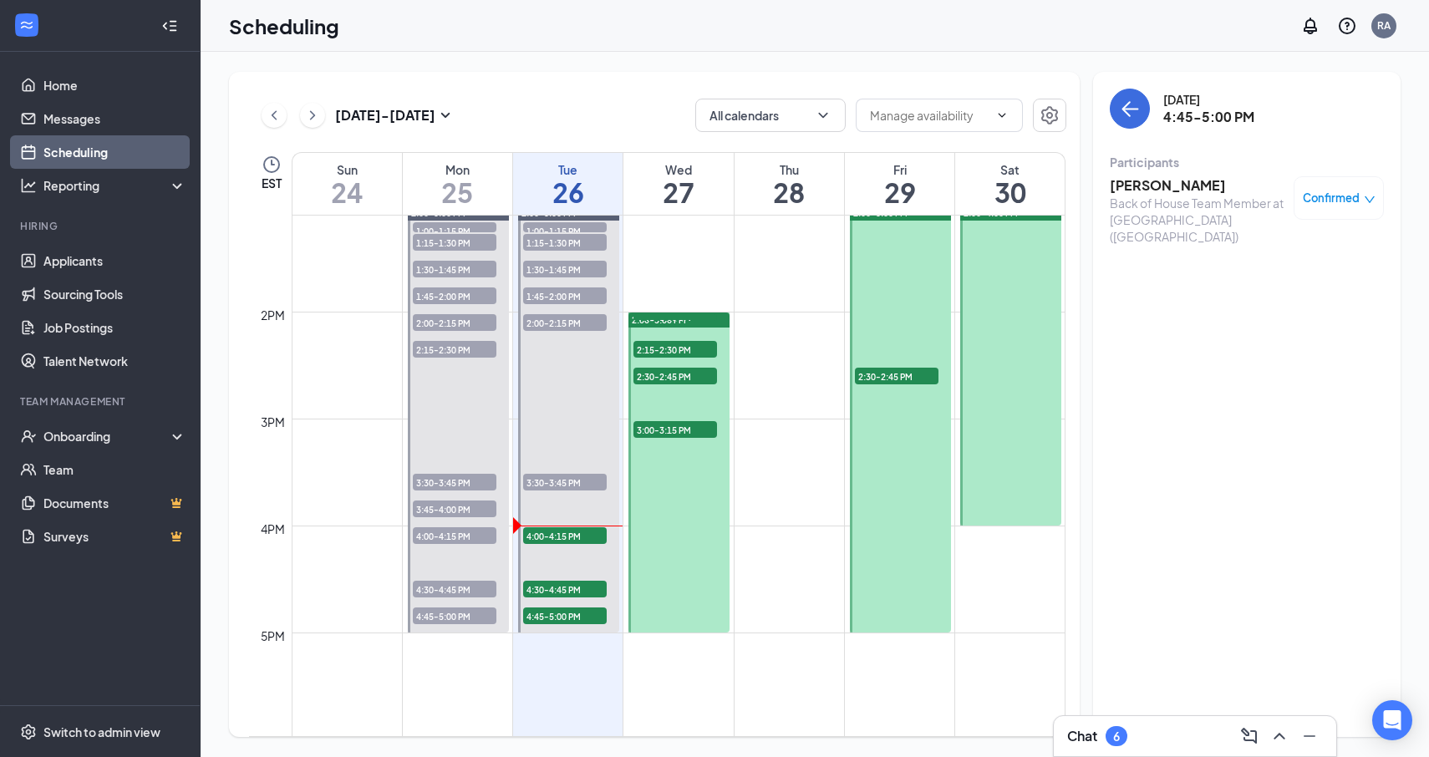
scroll to position [1401, 0]
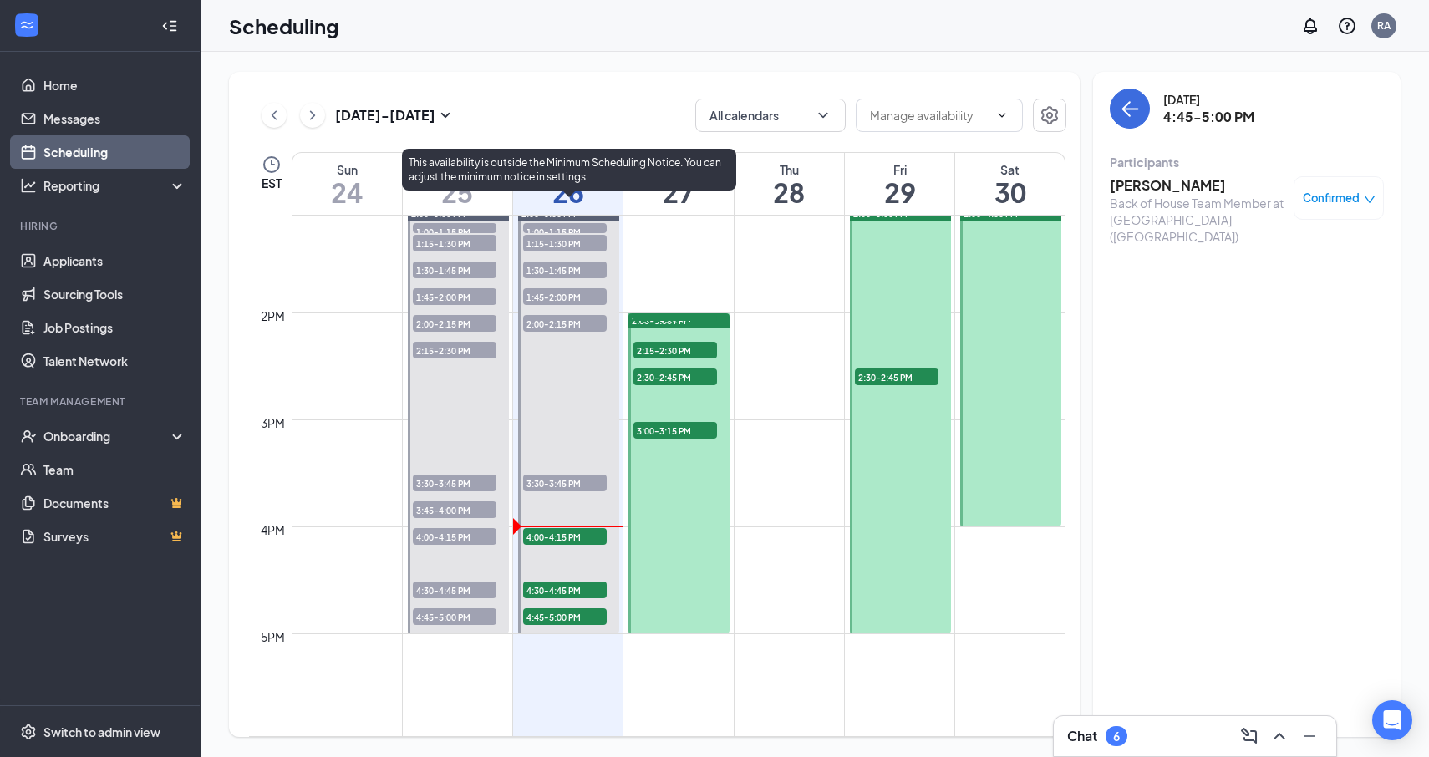
click at [571, 532] on span "4:00-4:15 PM" at bounding box center [565, 536] width 84 height 17
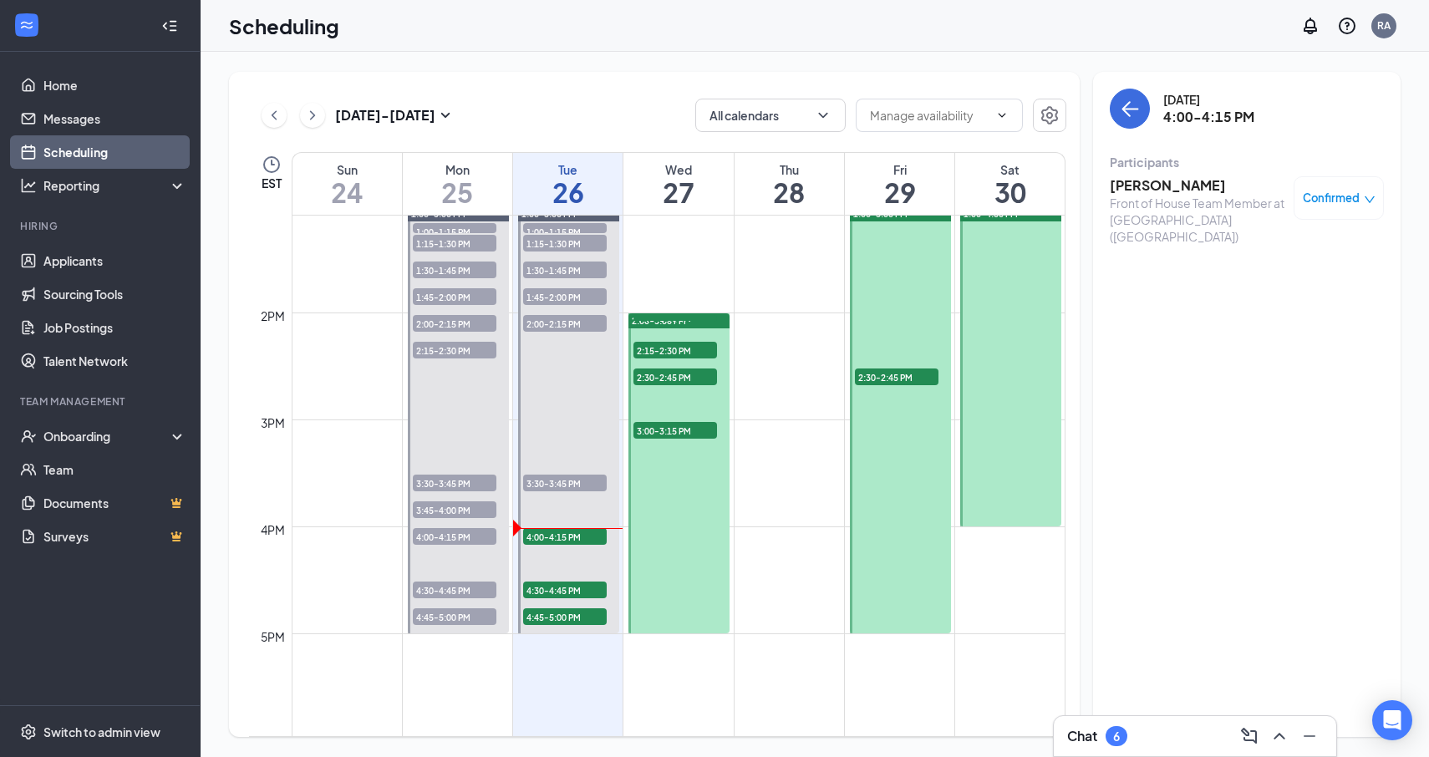
click at [1134, 181] on h3 "[PERSON_NAME]" at bounding box center [1198, 185] width 176 height 18
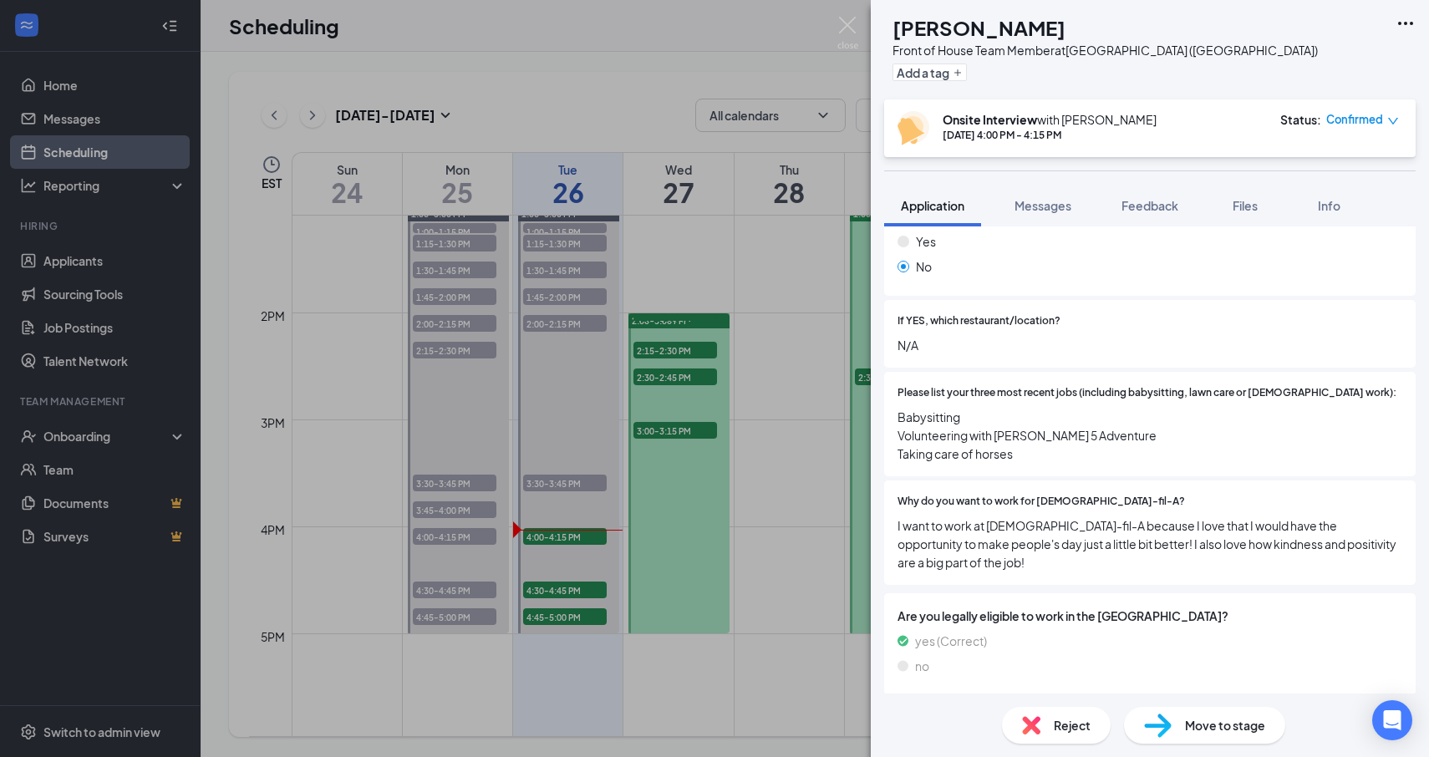
scroll to position [603, 0]
click at [603, 516] on div "[PERSON_NAME] Front of House Team Member at [GEOGRAPHIC_DATA] ([GEOGRAPHIC_DATA…" at bounding box center [714, 378] width 1429 height 757
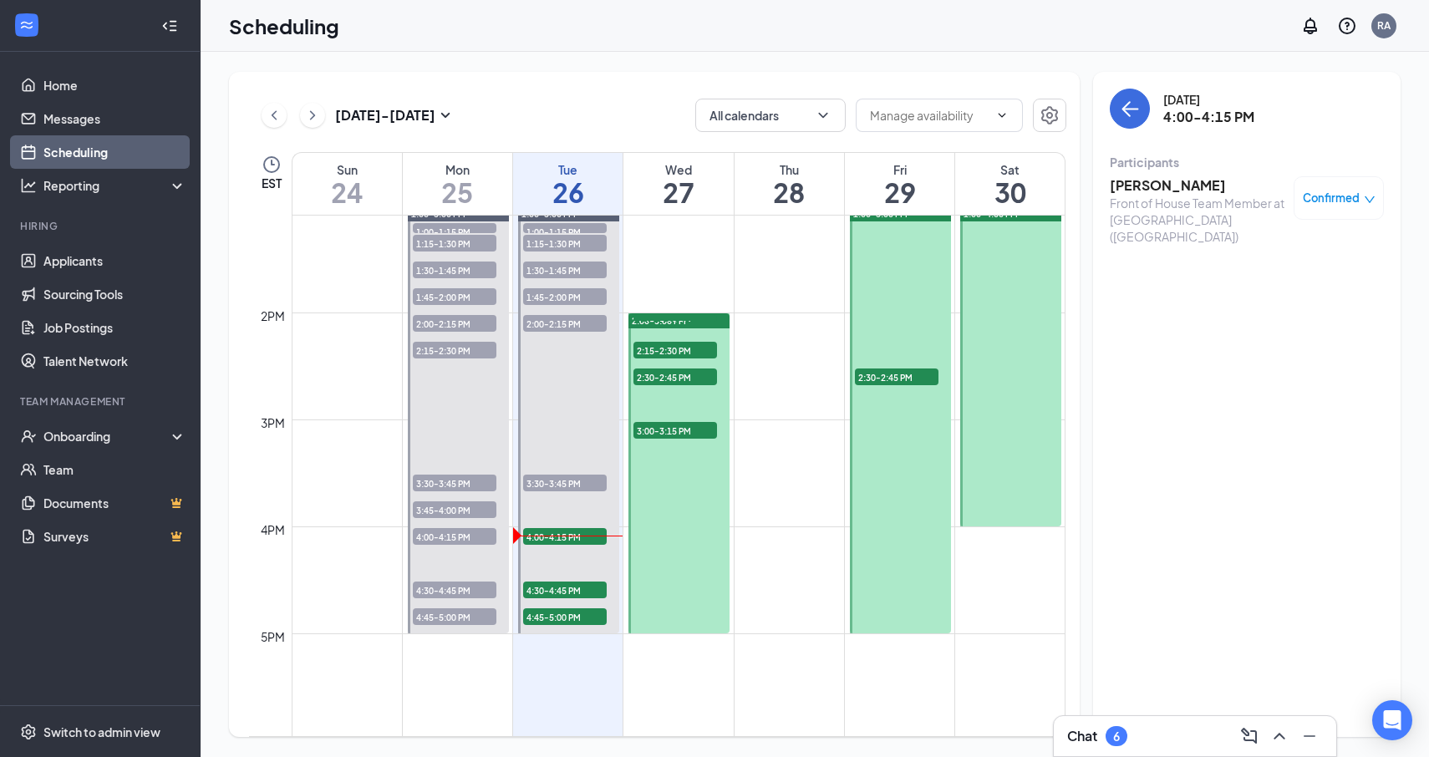
click at [1162, 194] on h3 "[PERSON_NAME]" at bounding box center [1198, 185] width 176 height 18
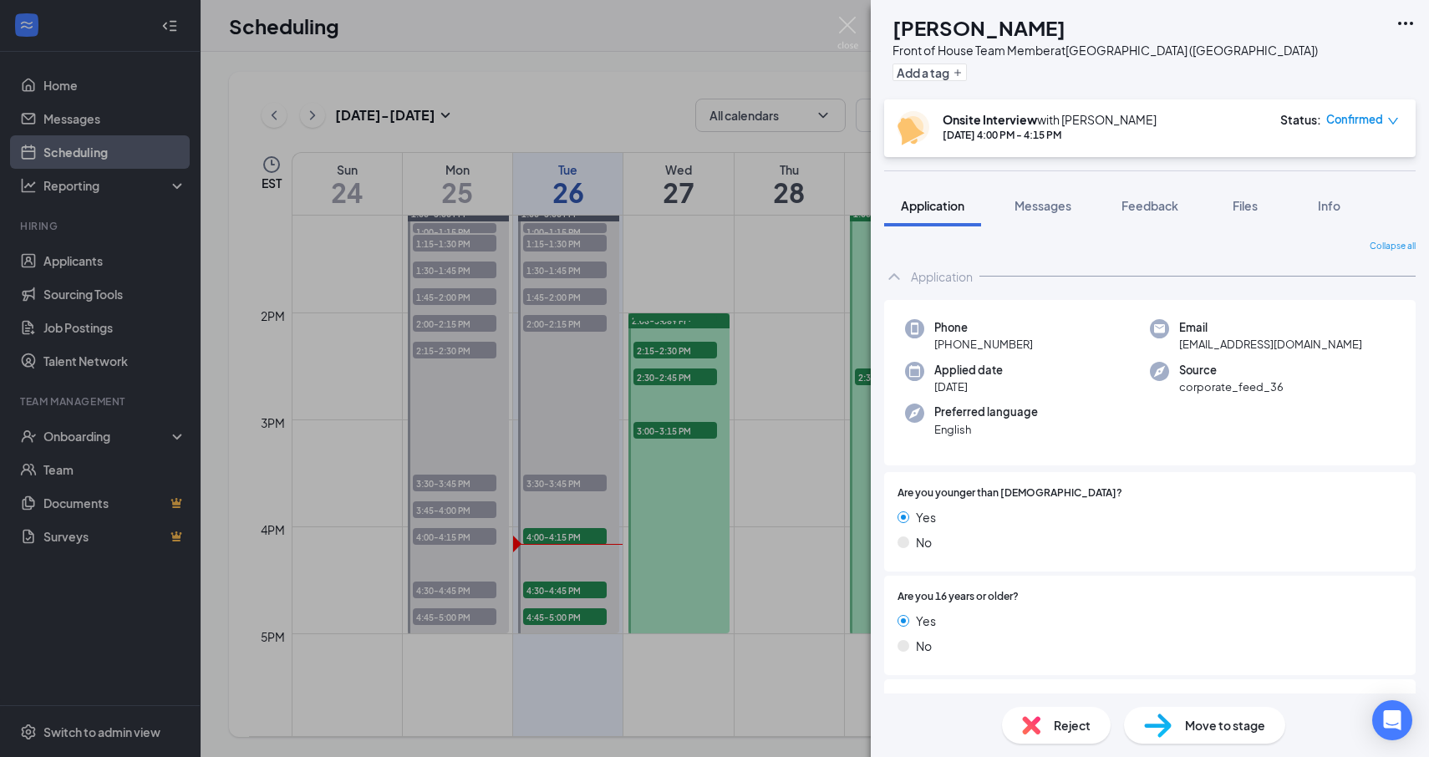
click at [564, 583] on div "[PERSON_NAME] Front of House Team Member at [GEOGRAPHIC_DATA] ([GEOGRAPHIC_DATA…" at bounding box center [714, 378] width 1429 height 757
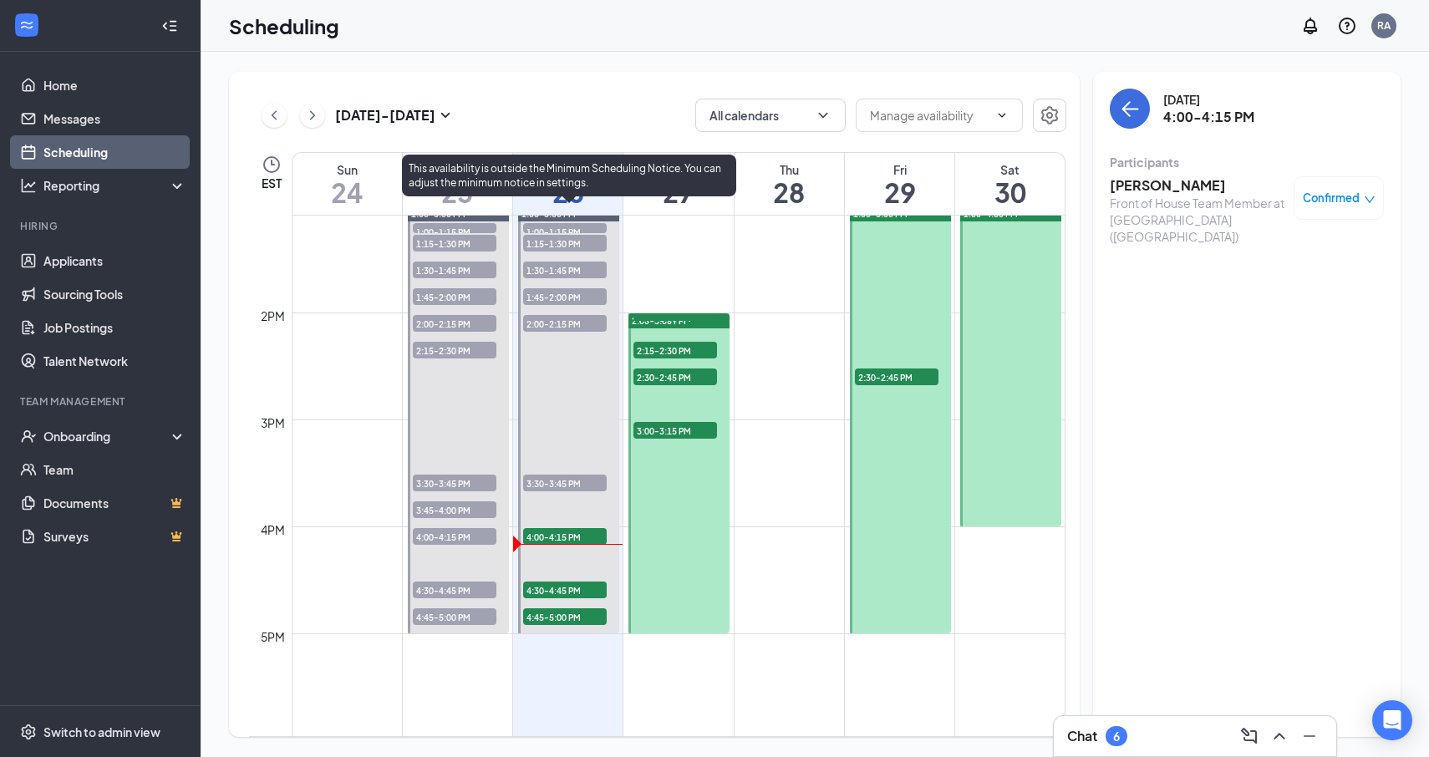
click at [570, 225] on span "4:15-4:30 PM" at bounding box center [565, 216] width 84 height 17
click at [562, 225] on span "4:15-4:30 PM" at bounding box center [565, 216] width 84 height 17
click at [552, 542] on span "4:00-4:15 PM" at bounding box center [565, 536] width 84 height 17
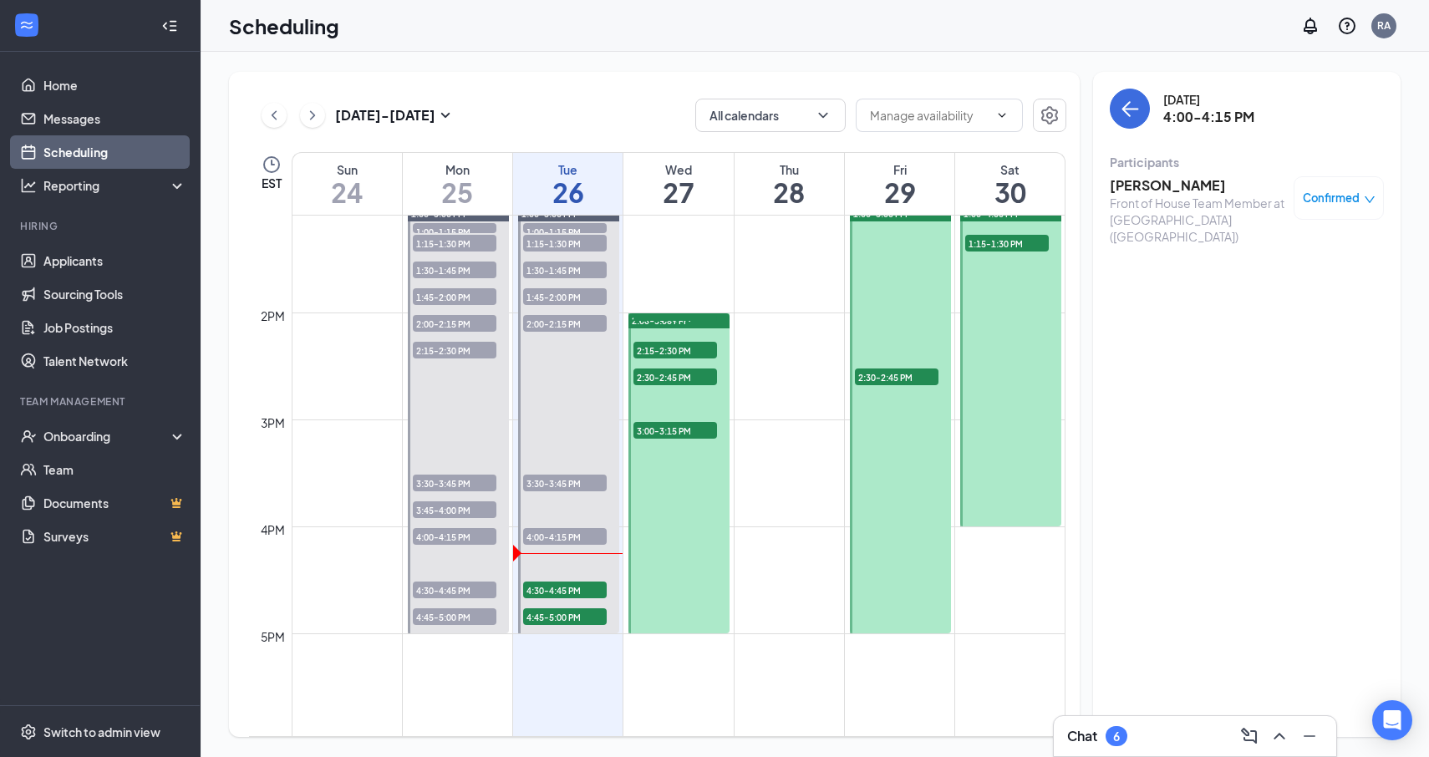
click at [1140, 190] on h3 "[PERSON_NAME]" at bounding box center [1198, 185] width 176 height 18
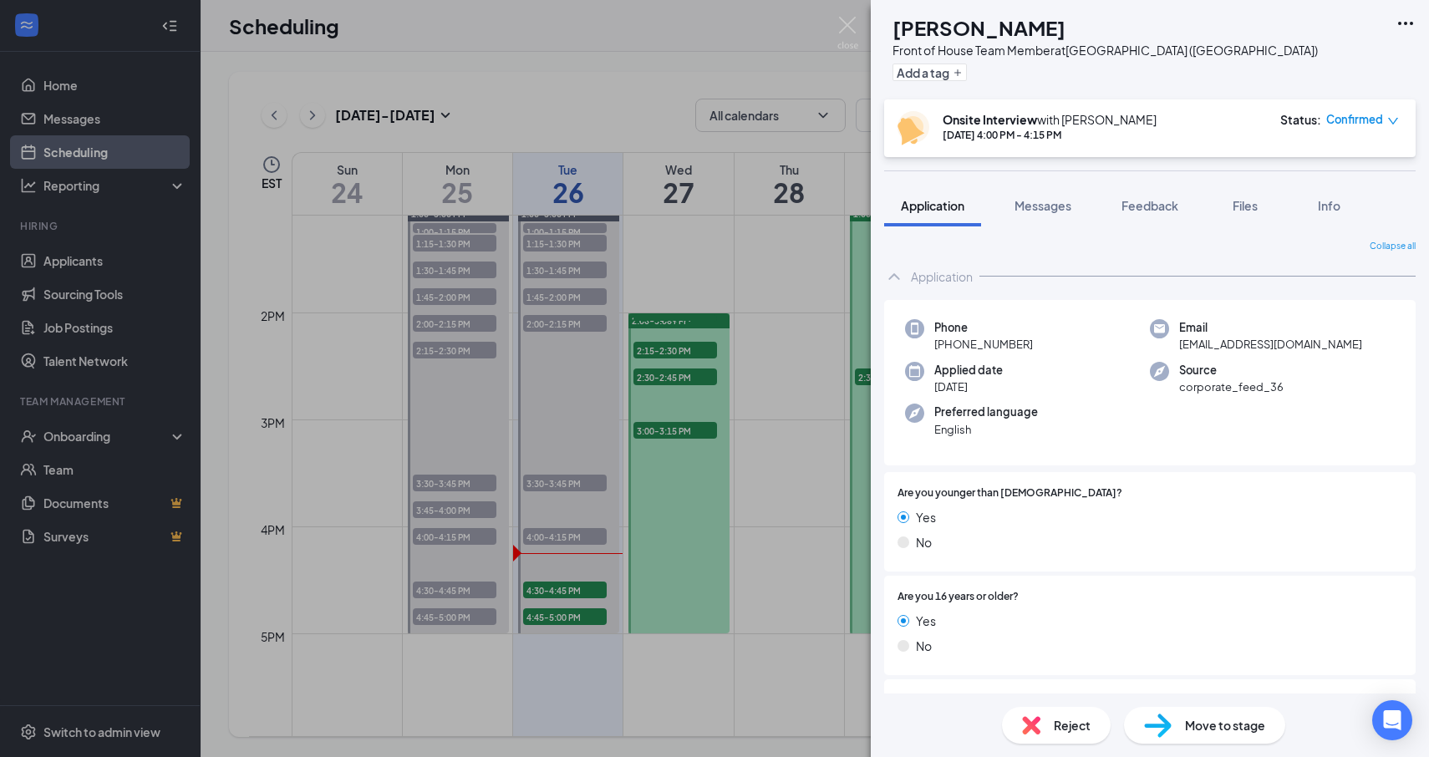
click at [1214, 718] on span "Move to stage" at bounding box center [1225, 725] width 80 height 18
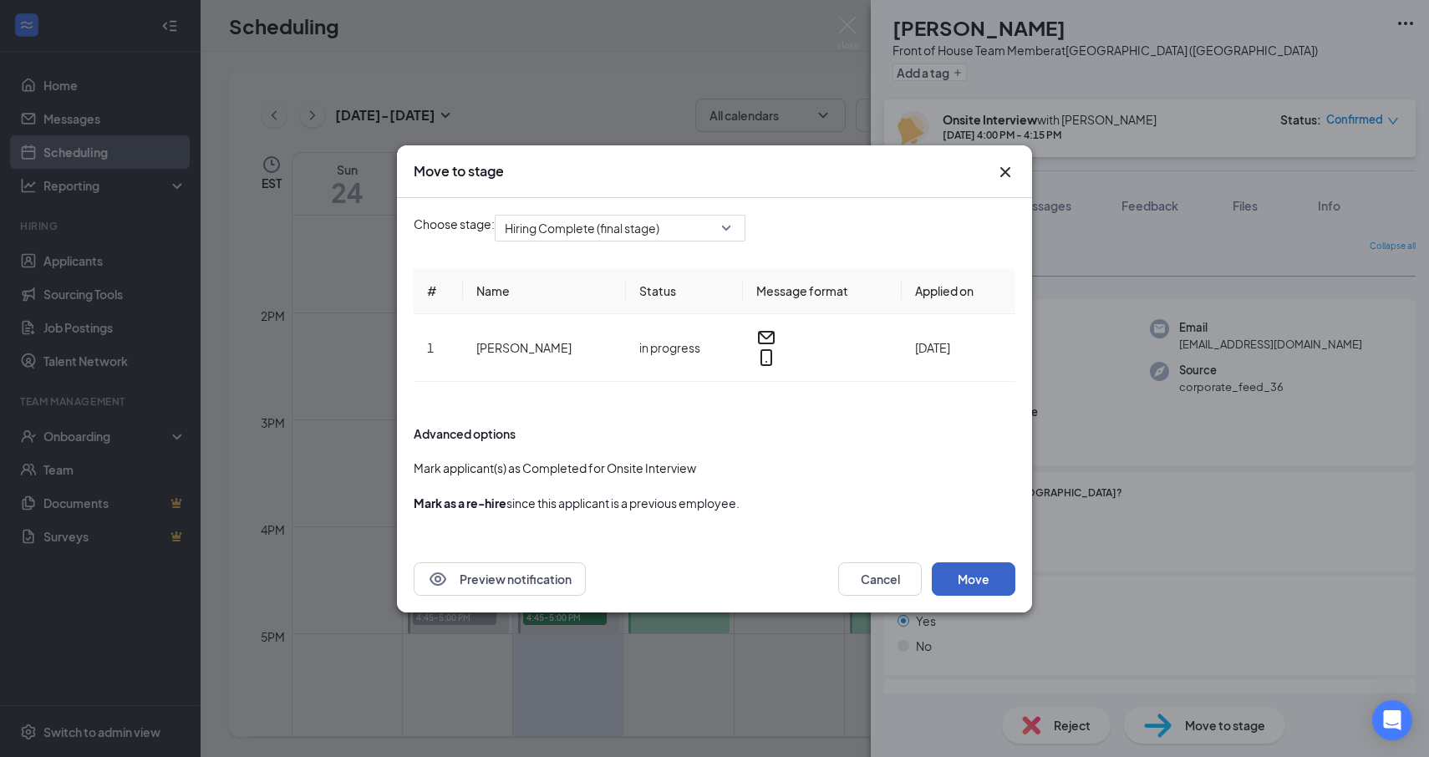
click at [1004, 581] on button "Move" at bounding box center [974, 578] width 84 height 33
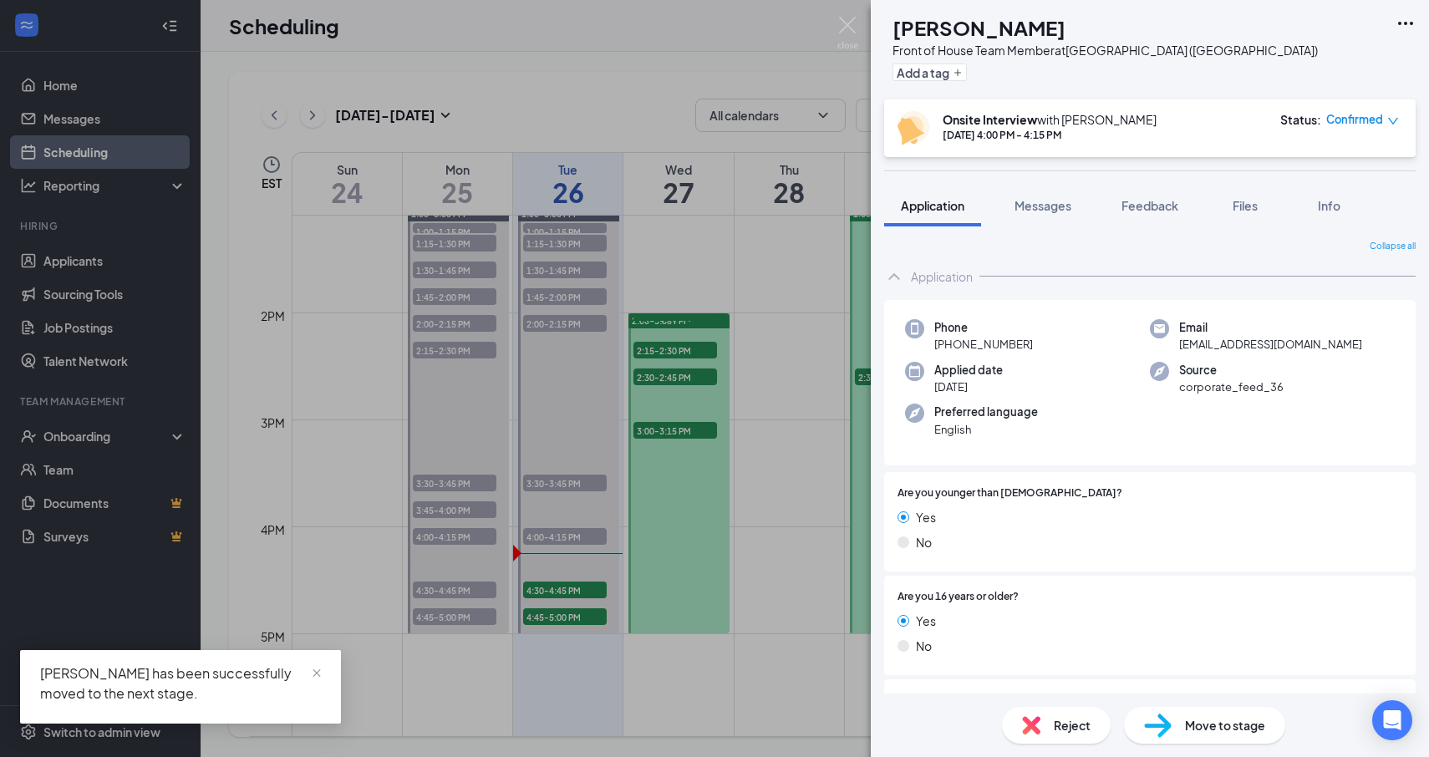
click at [746, 488] on div "[PERSON_NAME] Front of House Team Member at [GEOGRAPHIC_DATA] ([GEOGRAPHIC_DATA…" at bounding box center [714, 378] width 1429 height 757
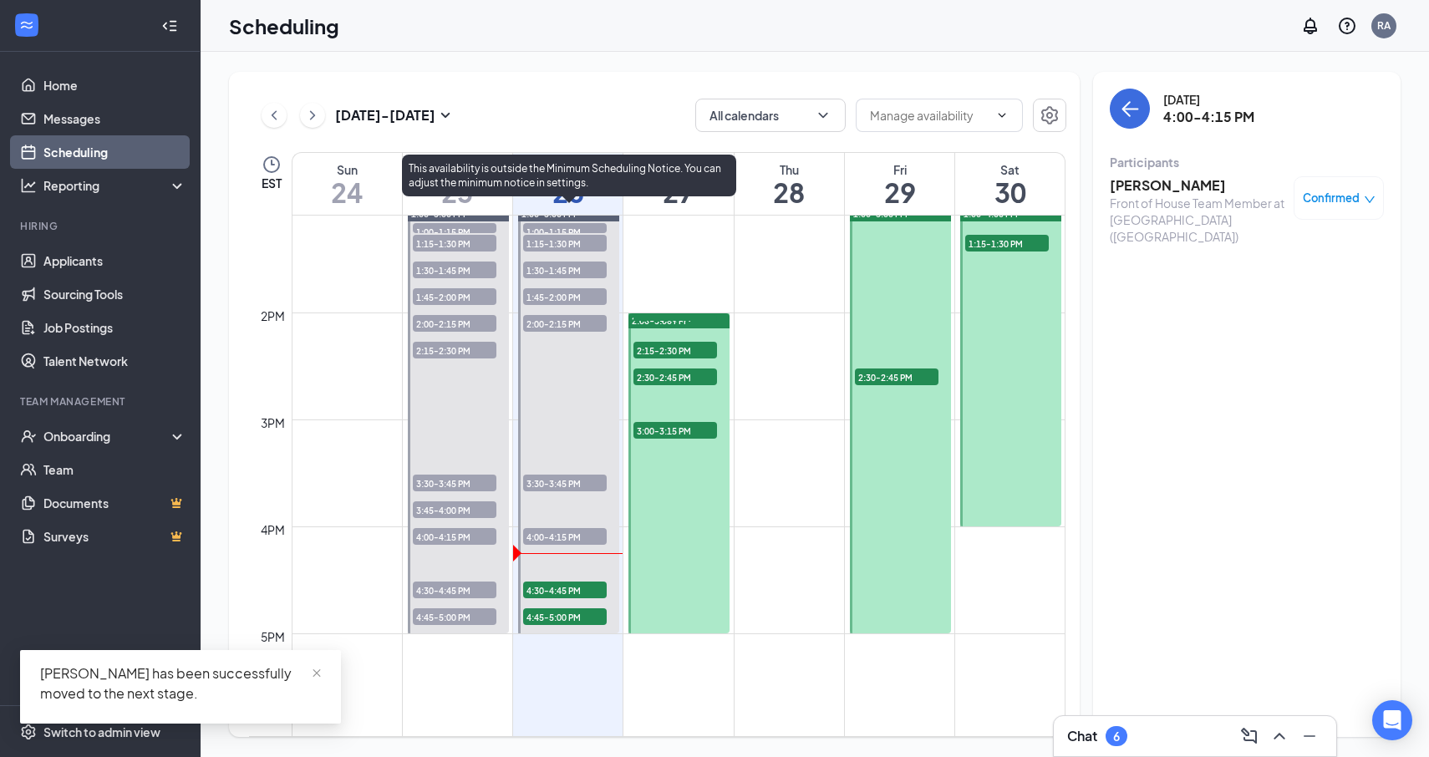
click at [583, 225] on span "4:15-4:30 PM" at bounding box center [565, 216] width 84 height 17
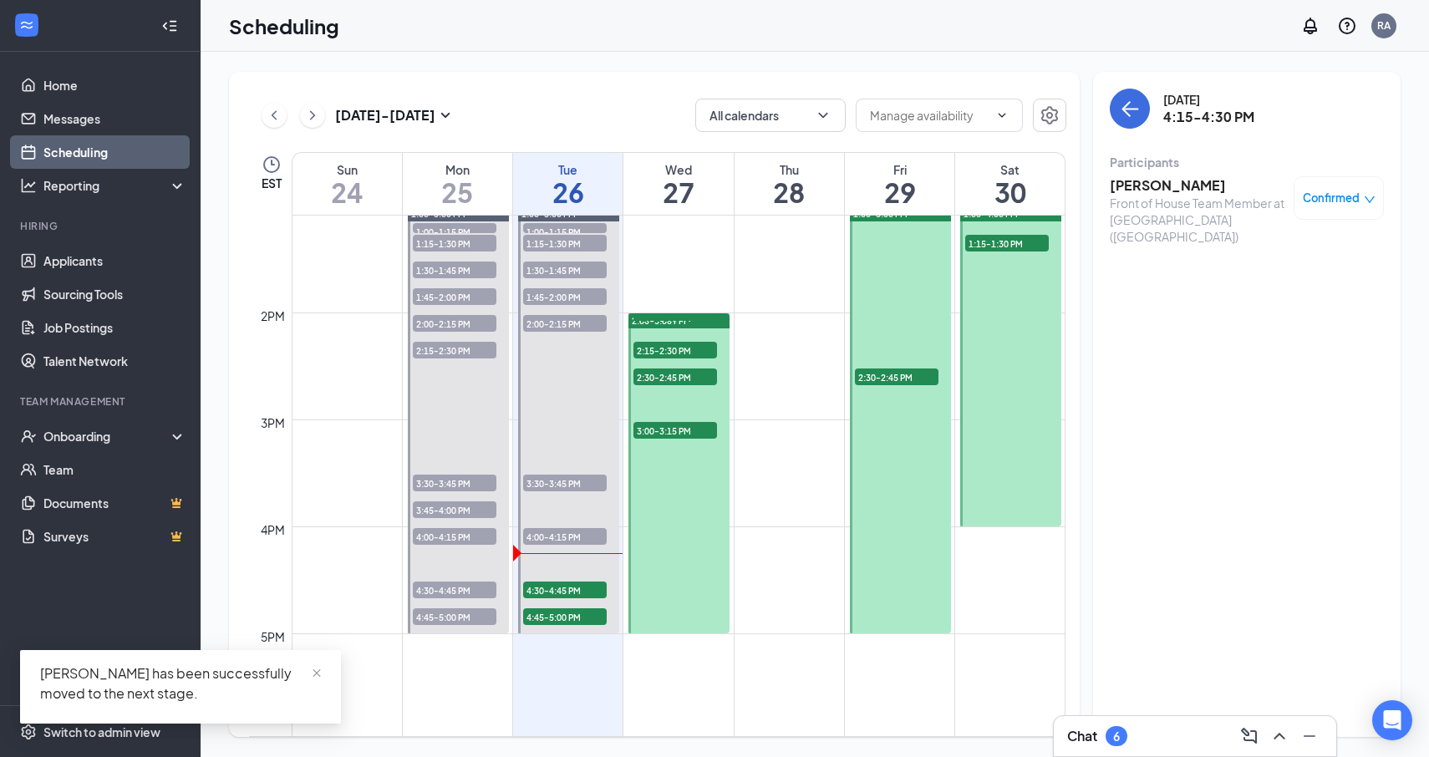
click at [1179, 192] on h3 "[PERSON_NAME]" at bounding box center [1198, 185] width 176 height 18
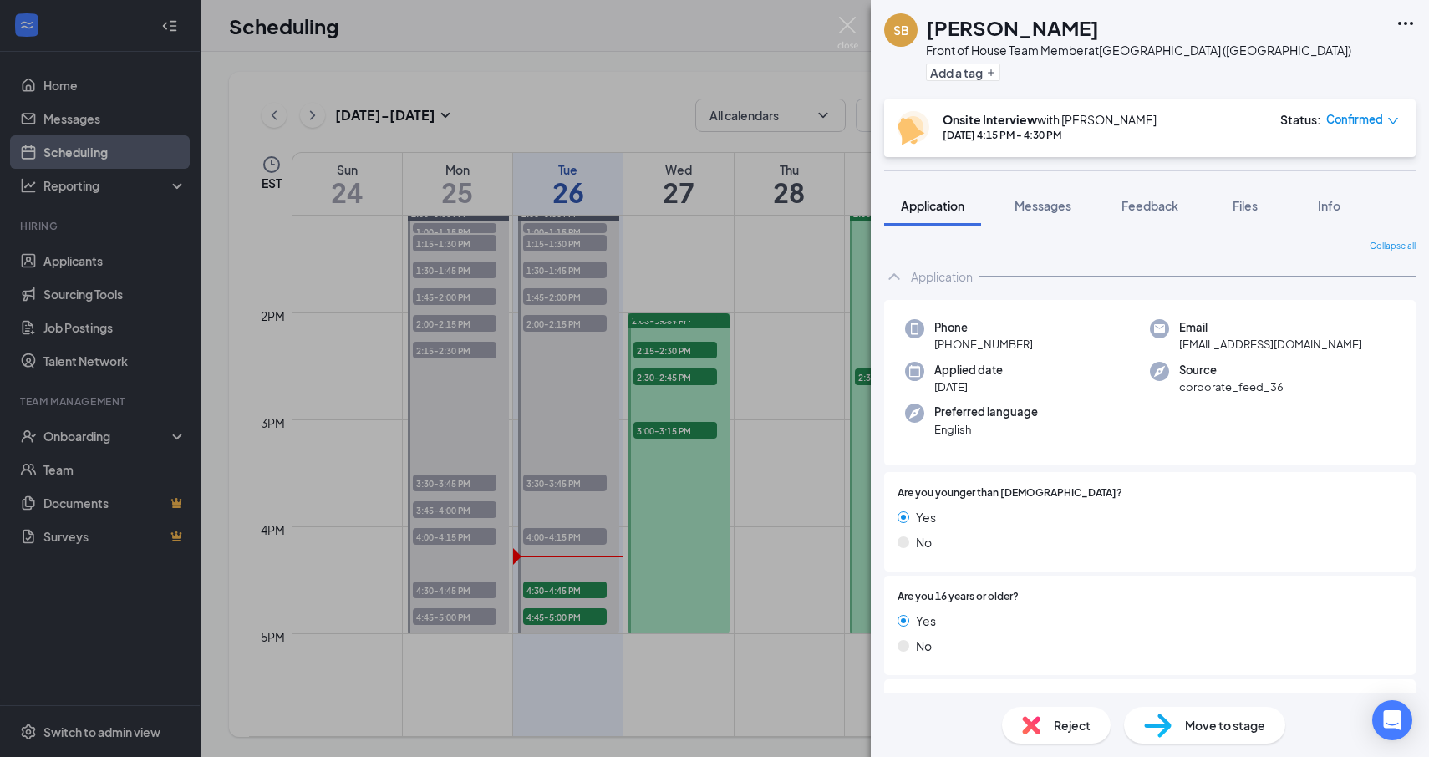
click at [556, 567] on div "SB [PERSON_NAME] Front of House Team Member at [GEOGRAPHIC_DATA] ([GEOGRAPHIC_D…" at bounding box center [714, 378] width 1429 height 757
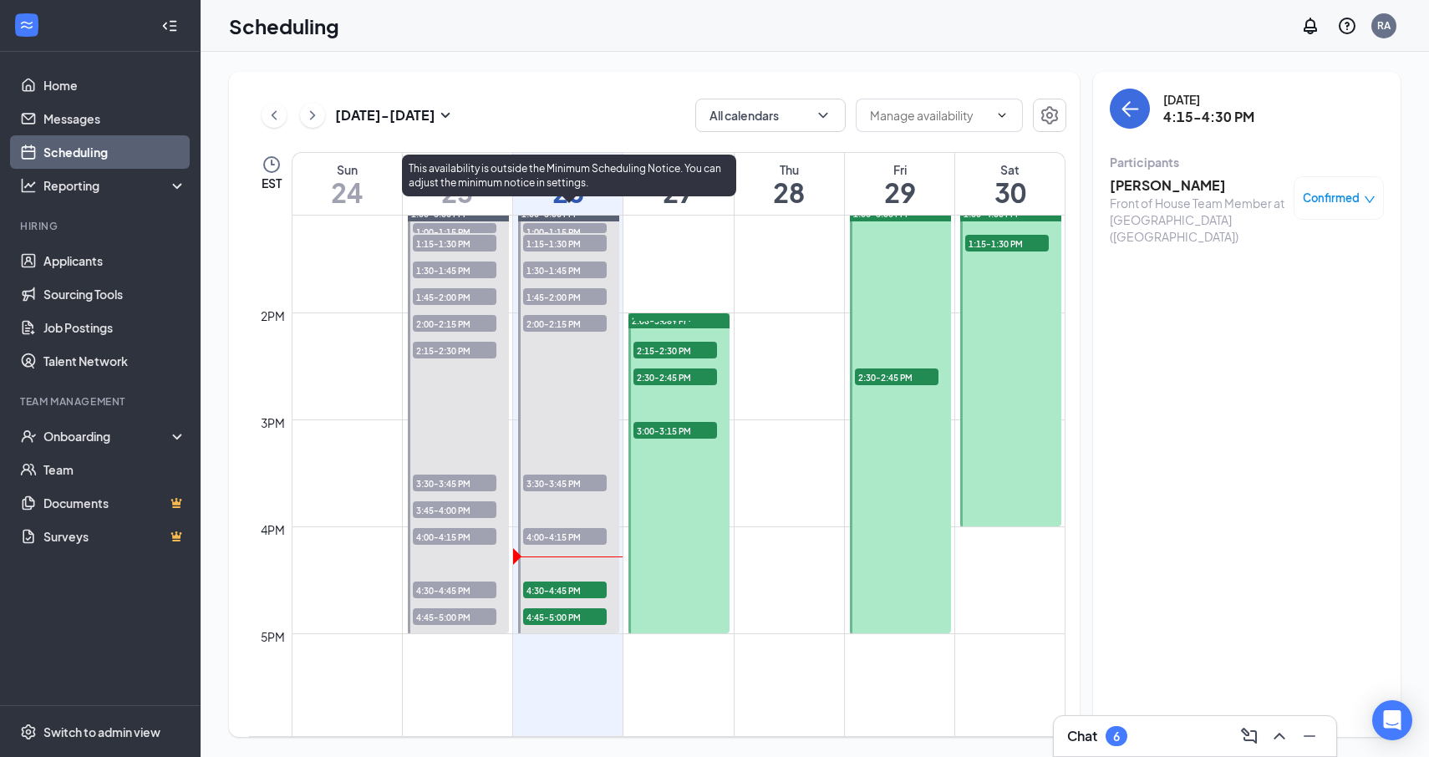
click at [561, 225] on span "4:15-4:30 PM" at bounding box center [565, 216] width 84 height 17
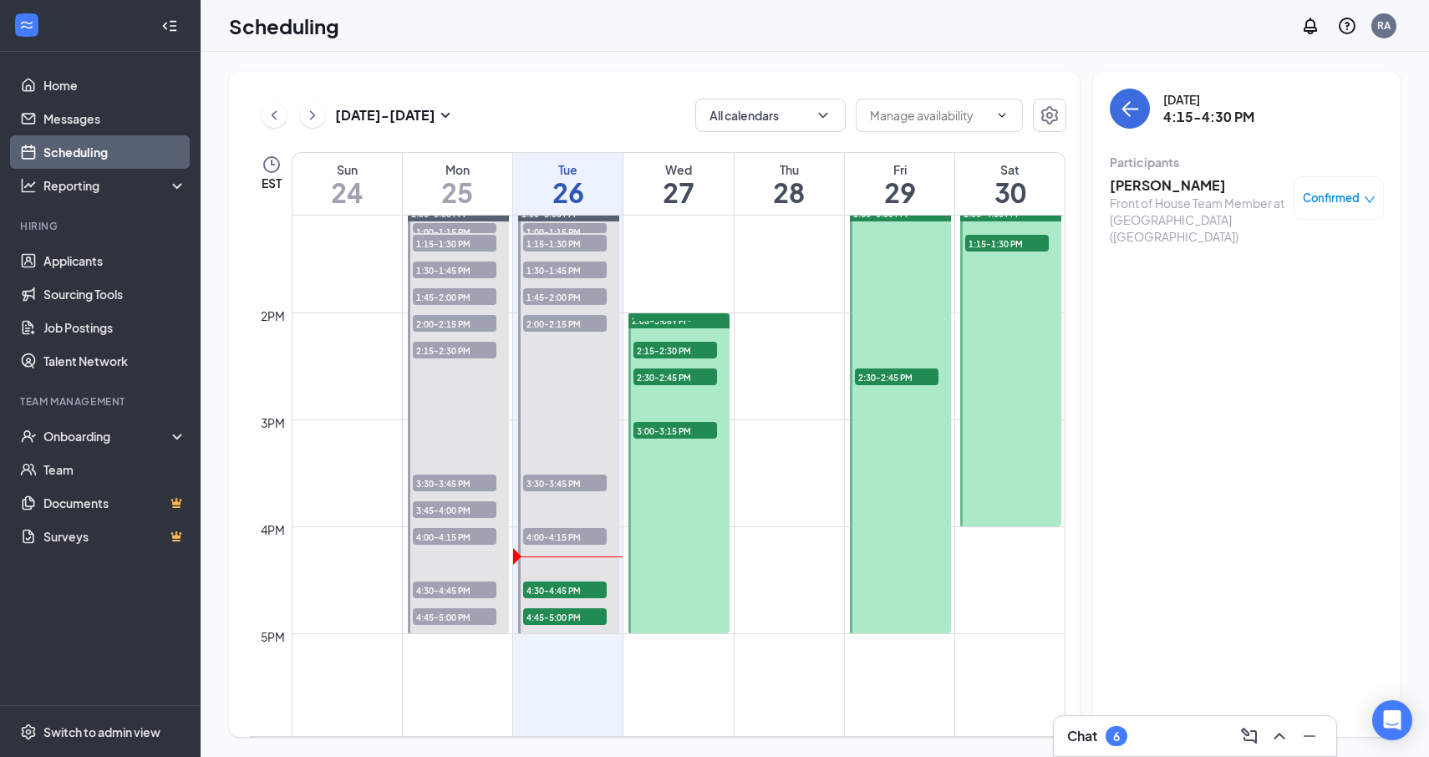
click at [1147, 190] on h3 "[PERSON_NAME]" at bounding box center [1198, 185] width 176 height 18
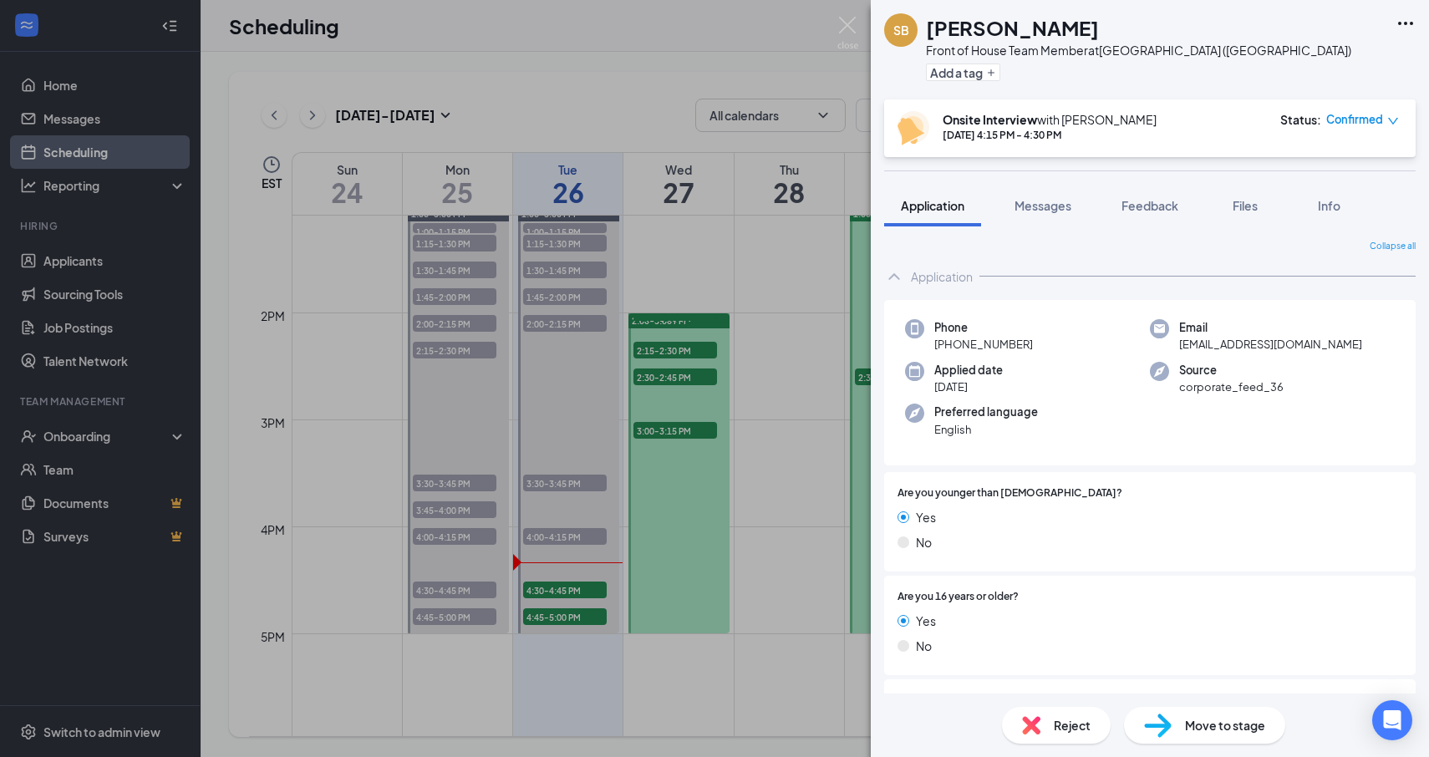
click at [587, 578] on div "SB [PERSON_NAME] Front of House Team Member at [GEOGRAPHIC_DATA] ([GEOGRAPHIC_D…" at bounding box center [714, 378] width 1429 height 757
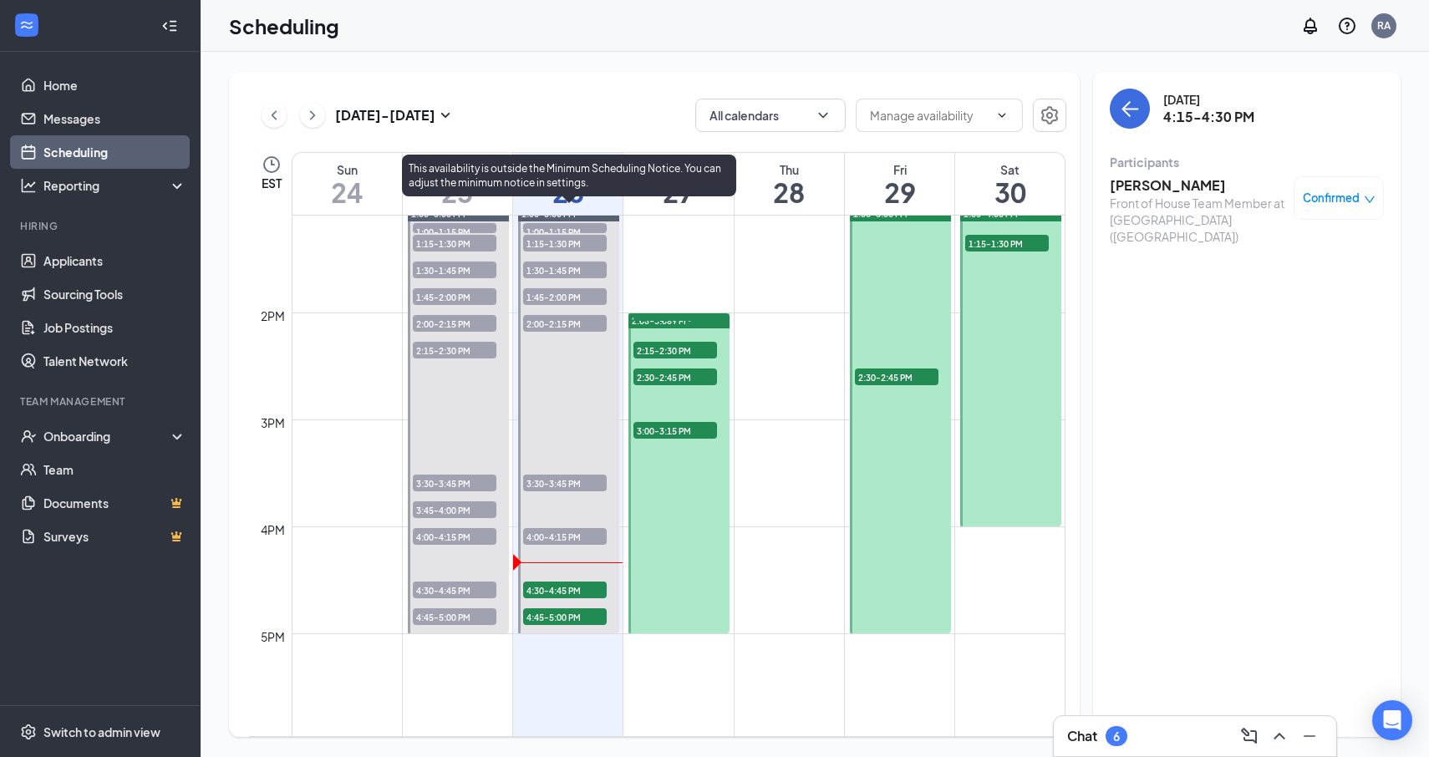
click at [580, 588] on span "4:30-4:45 PM" at bounding box center [565, 590] width 84 height 17
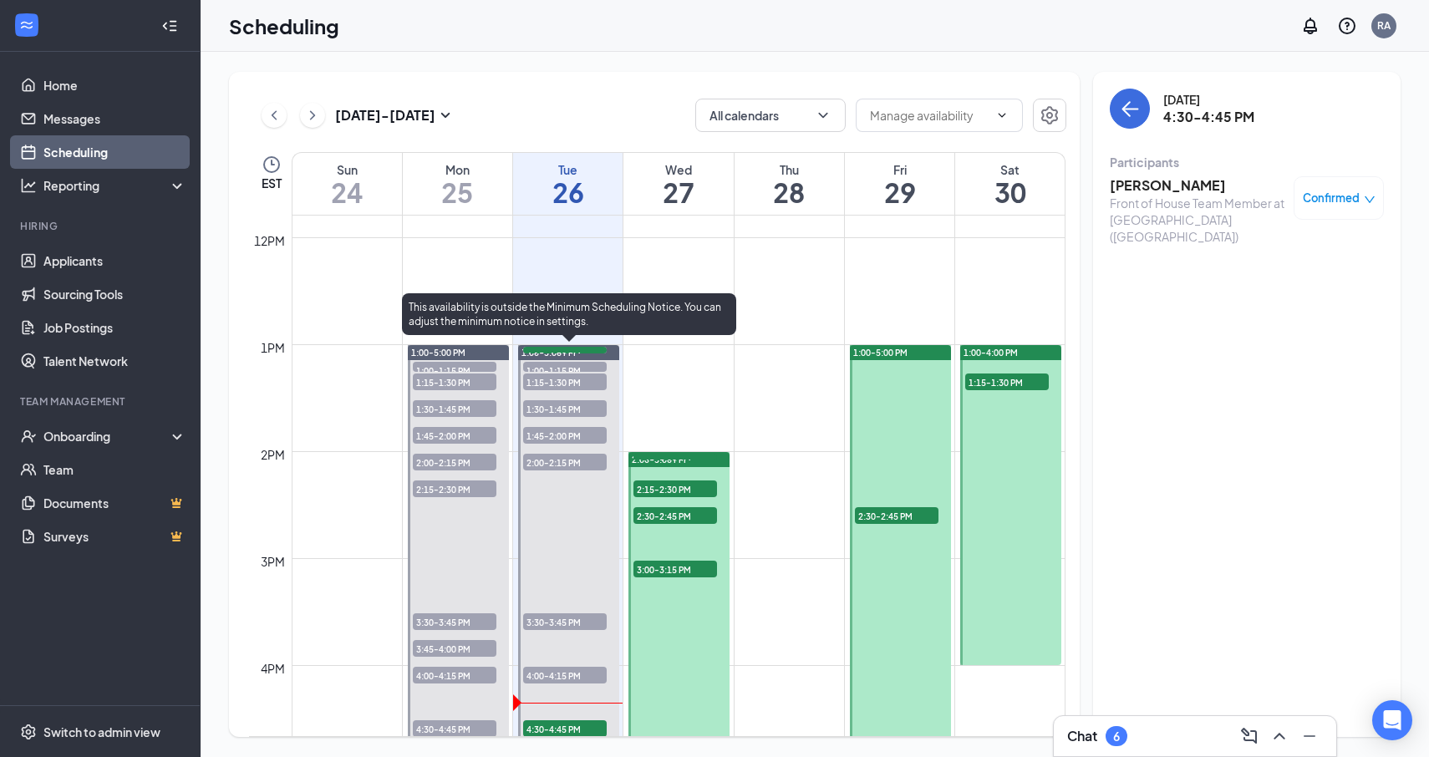
scroll to position [1319, 0]
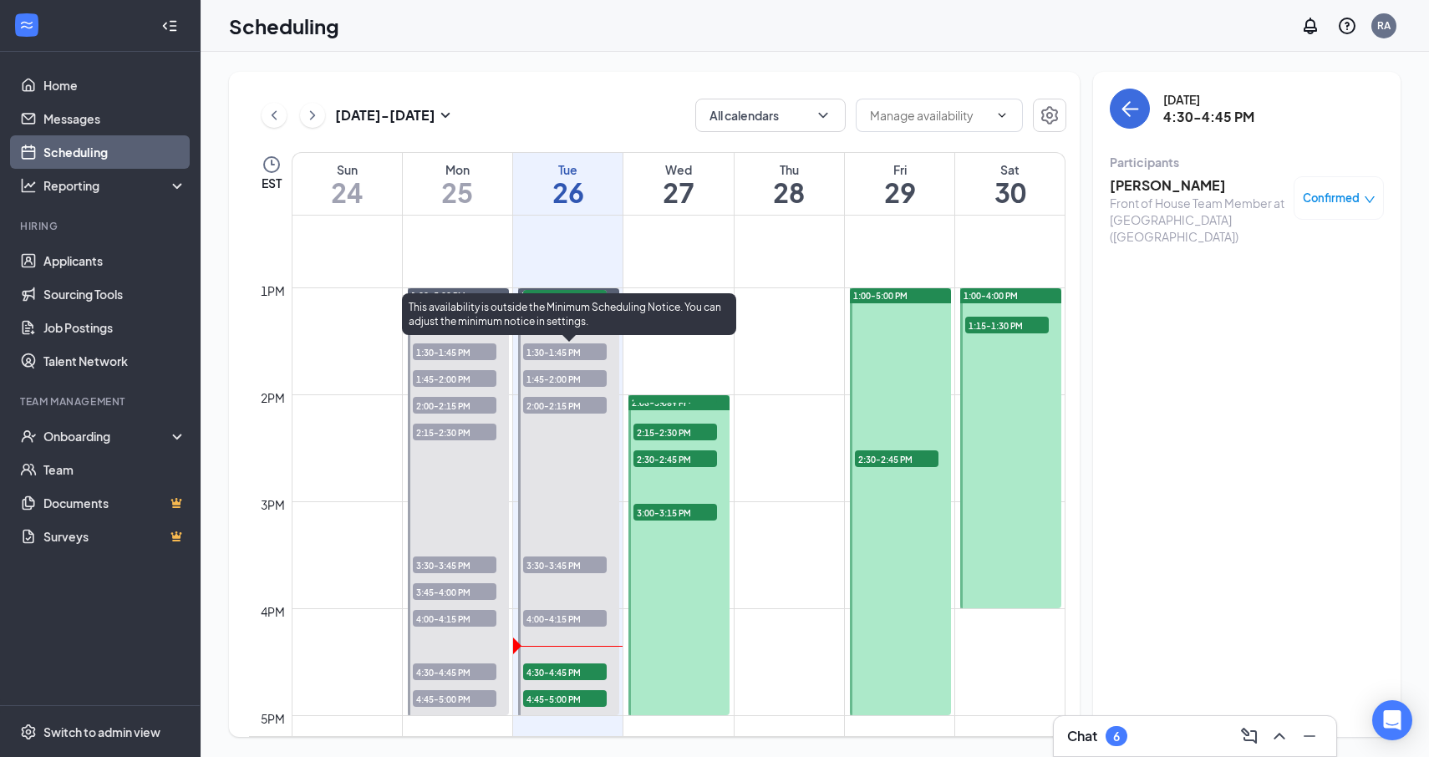
click at [552, 669] on span "4:30-4:45 PM" at bounding box center [565, 672] width 84 height 17
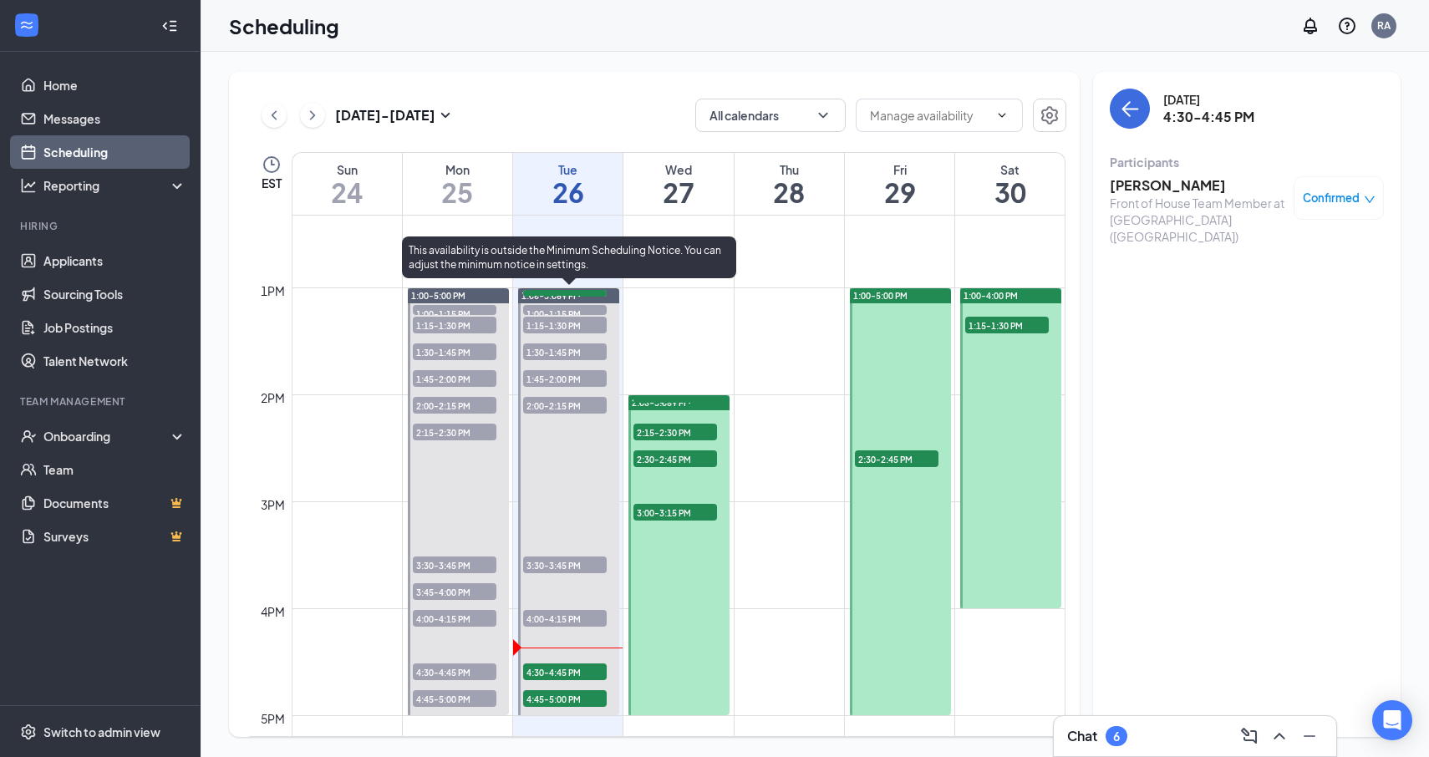
click at [578, 307] on span "4:15-4:30 PM" at bounding box center [565, 298] width 84 height 17
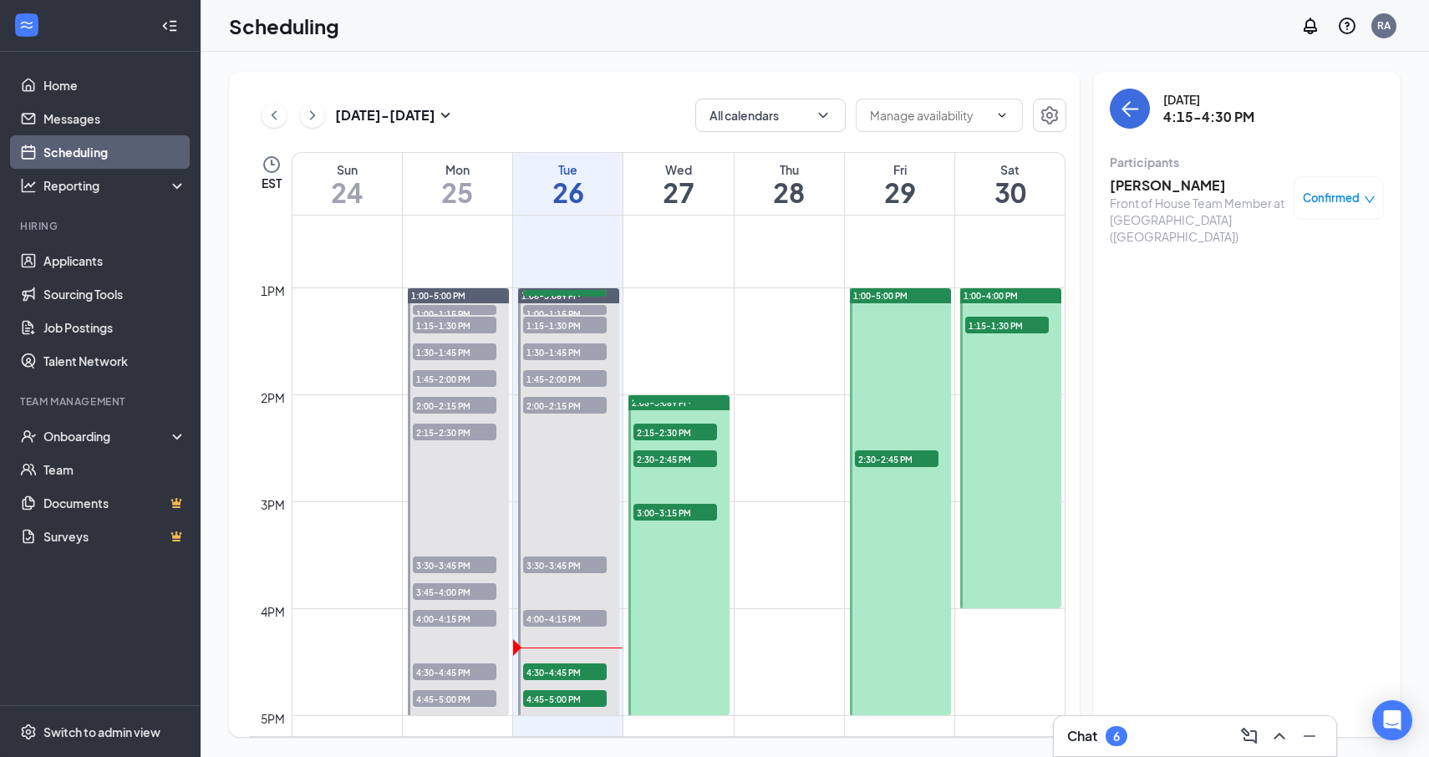
click at [1147, 184] on h3 "[PERSON_NAME]" at bounding box center [1198, 185] width 176 height 18
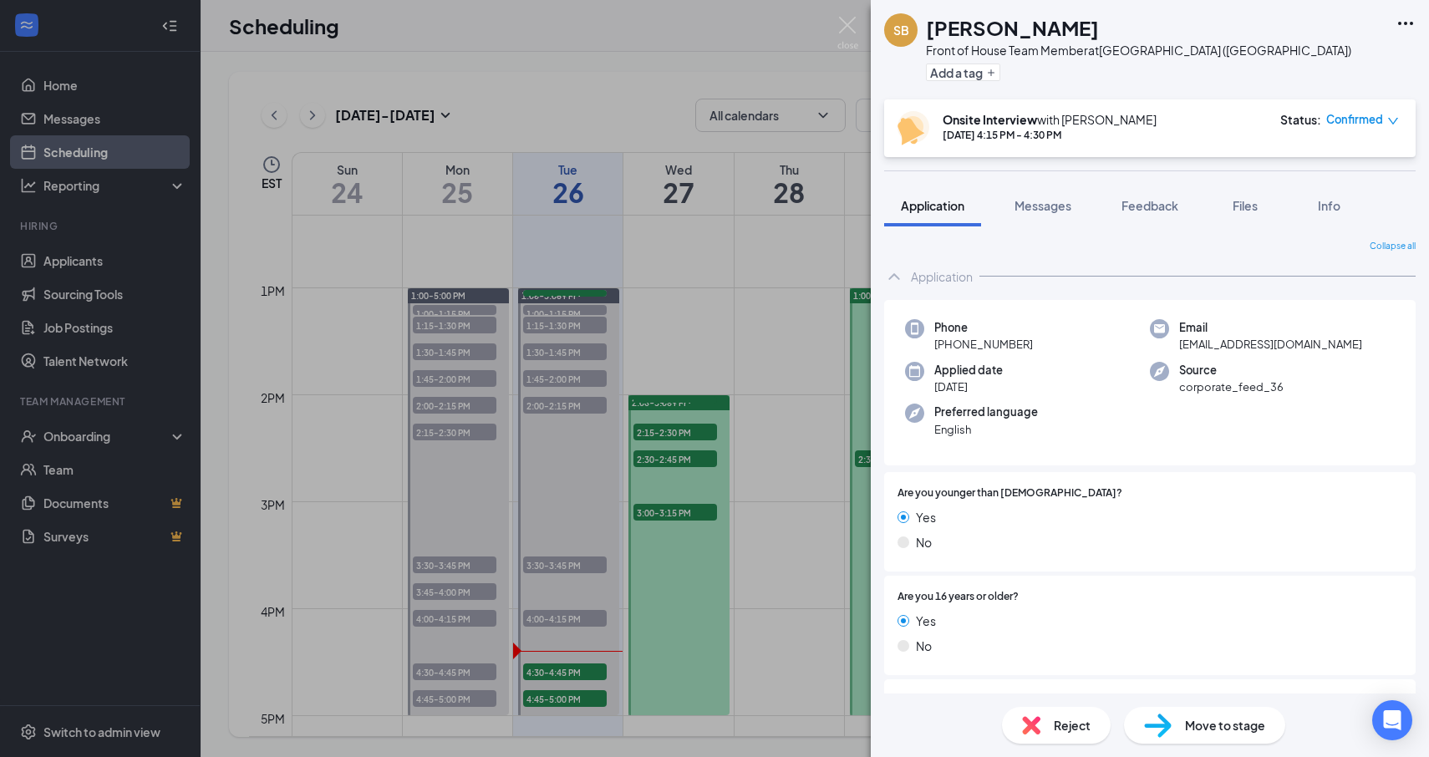
click at [137, 280] on div "SB [PERSON_NAME] Front of House Team Member at [GEOGRAPHIC_DATA] ([GEOGRAPHIC_D…" at bounding box center [714, 378] width 1429 height 757
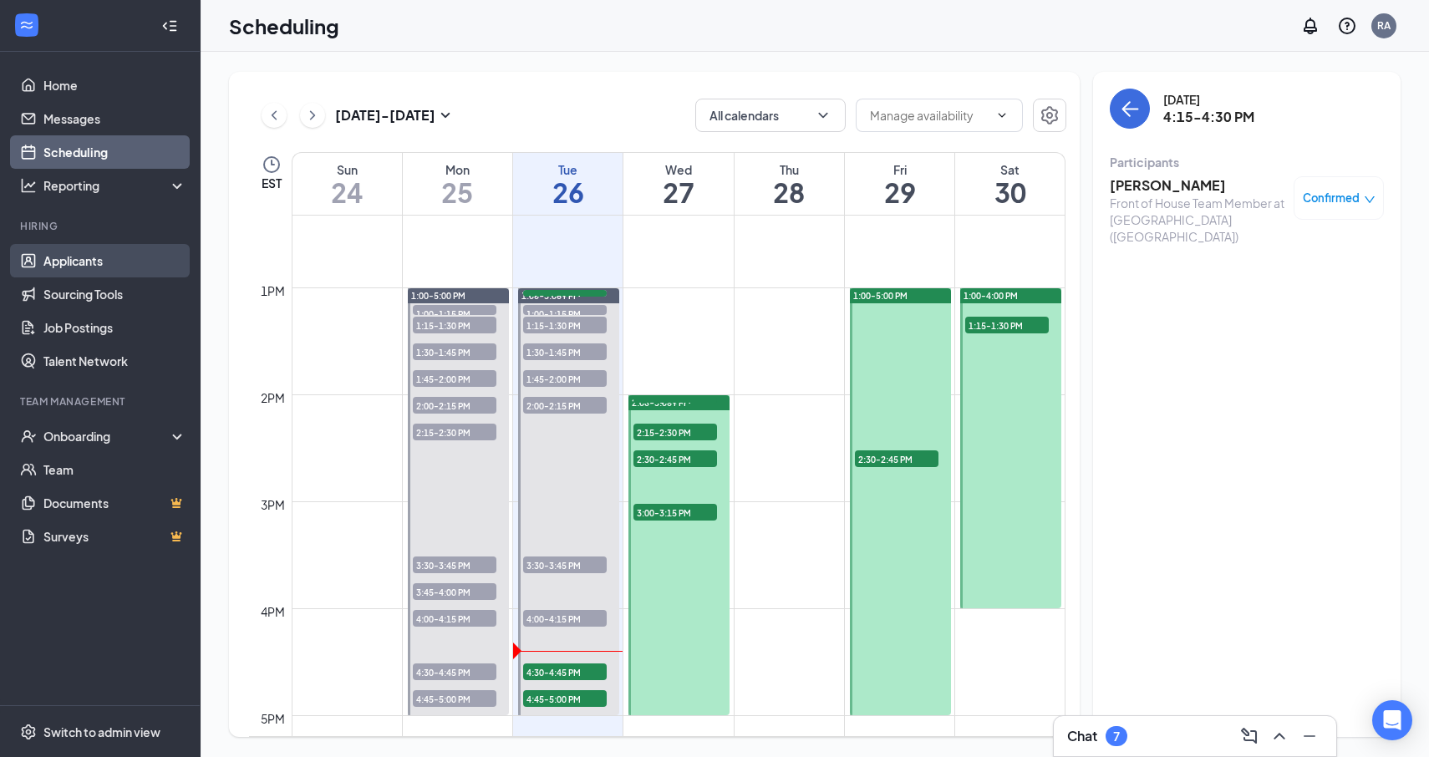
click at [138, 256] on link "Applicants" at bounding box center [114, 260] width 143 height 33
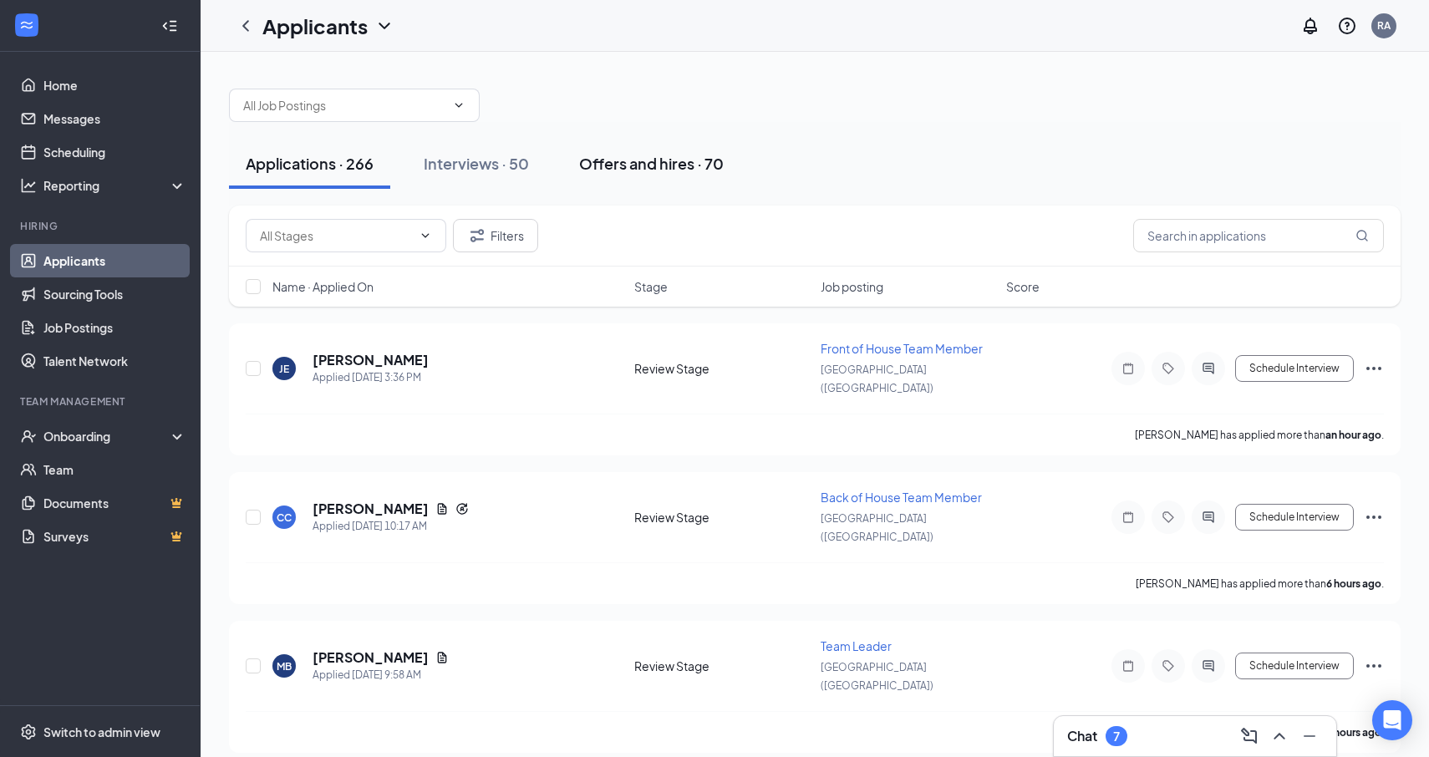
click at [663, 159] on div "Offers and hires · 70" at bounding box center [651, 163] width 145 height 21
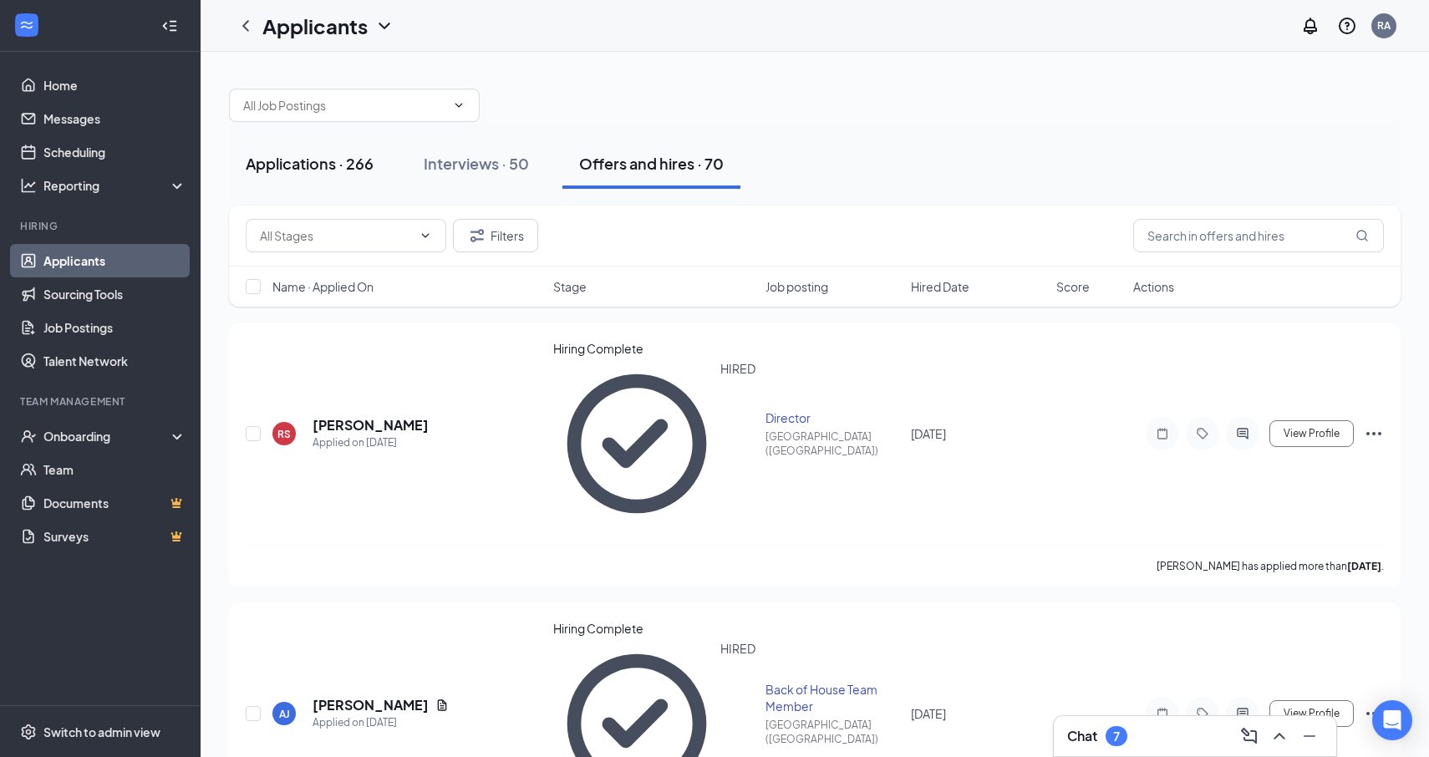
click at [336, 161] on div "Applications · 266" at bounding box center [310, 163] width 128 height 21
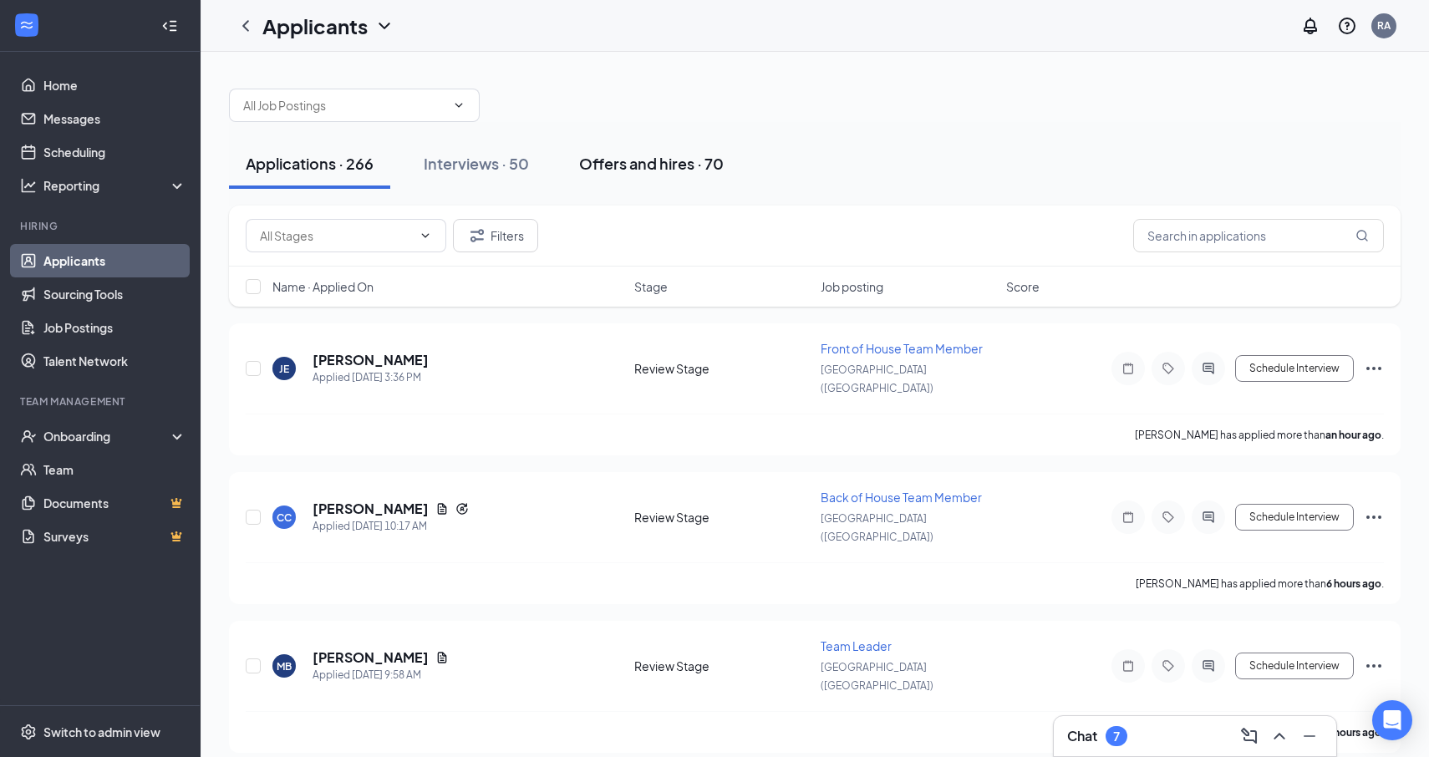
click at [699, 167] on div "Offers and hires · 70" at bounding box center [651, 163] width 145 height 21
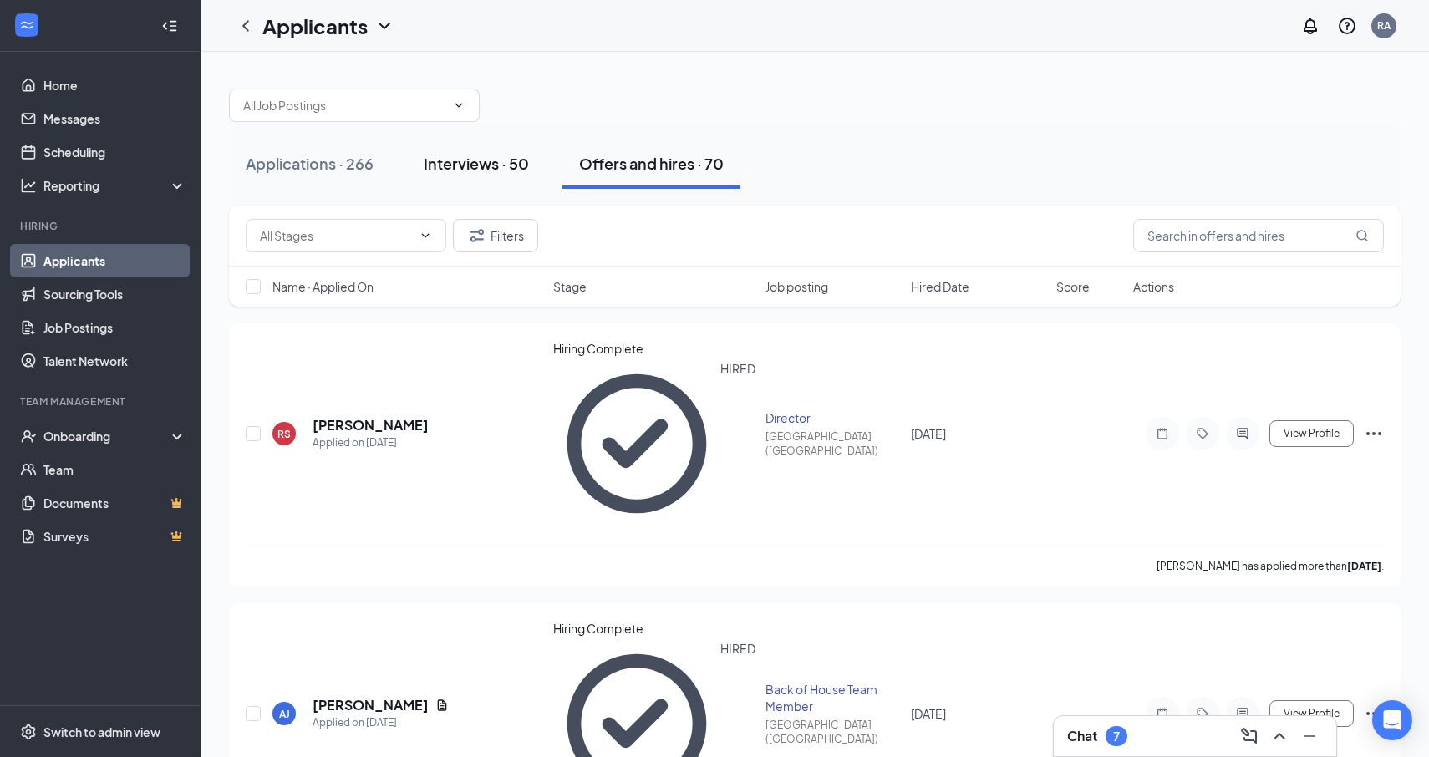
click at [455, 161] on div "Interviews · 50" at bounding box center [476, 163] width 105 height 21
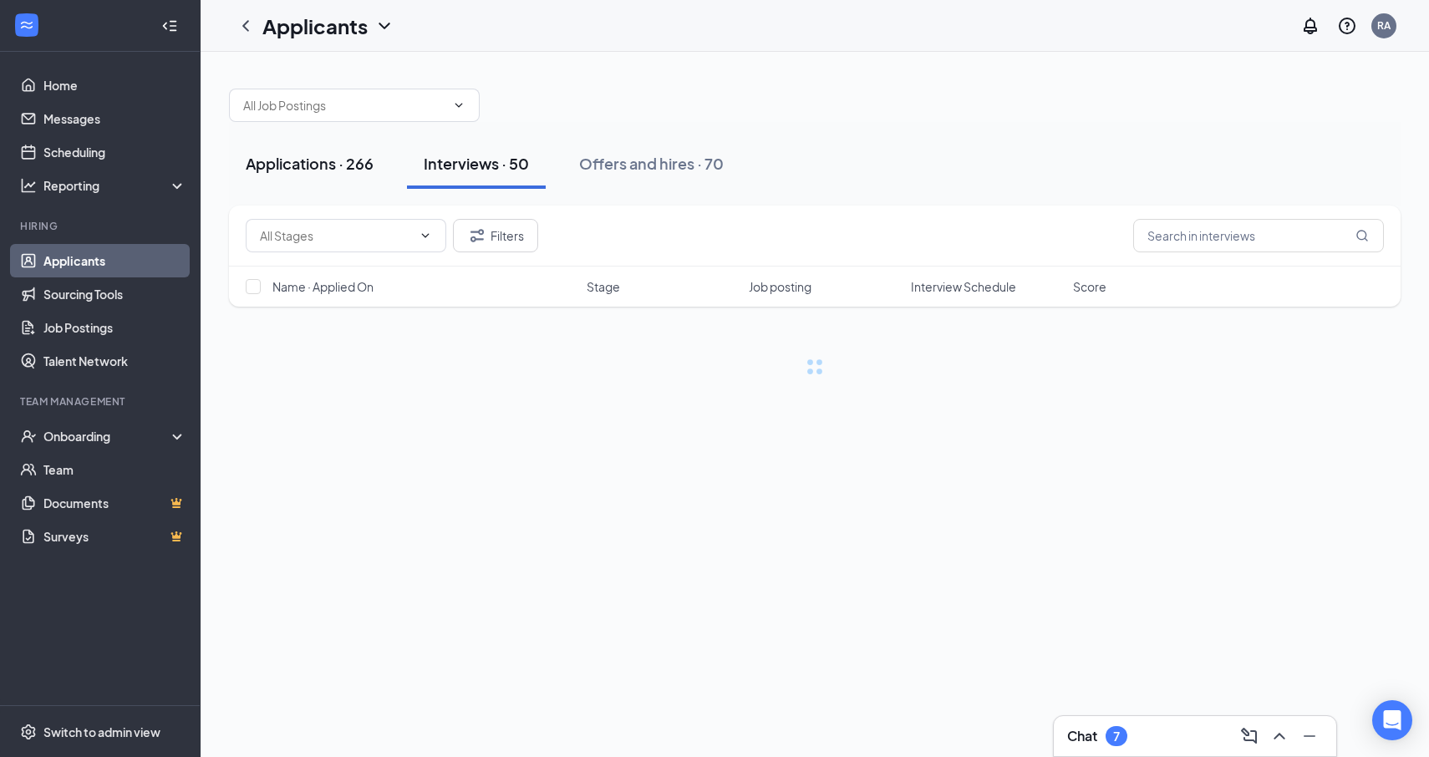
click at [328, 155] on div "Applications · 266" at bounding box center [310, 163] width 128 height 21
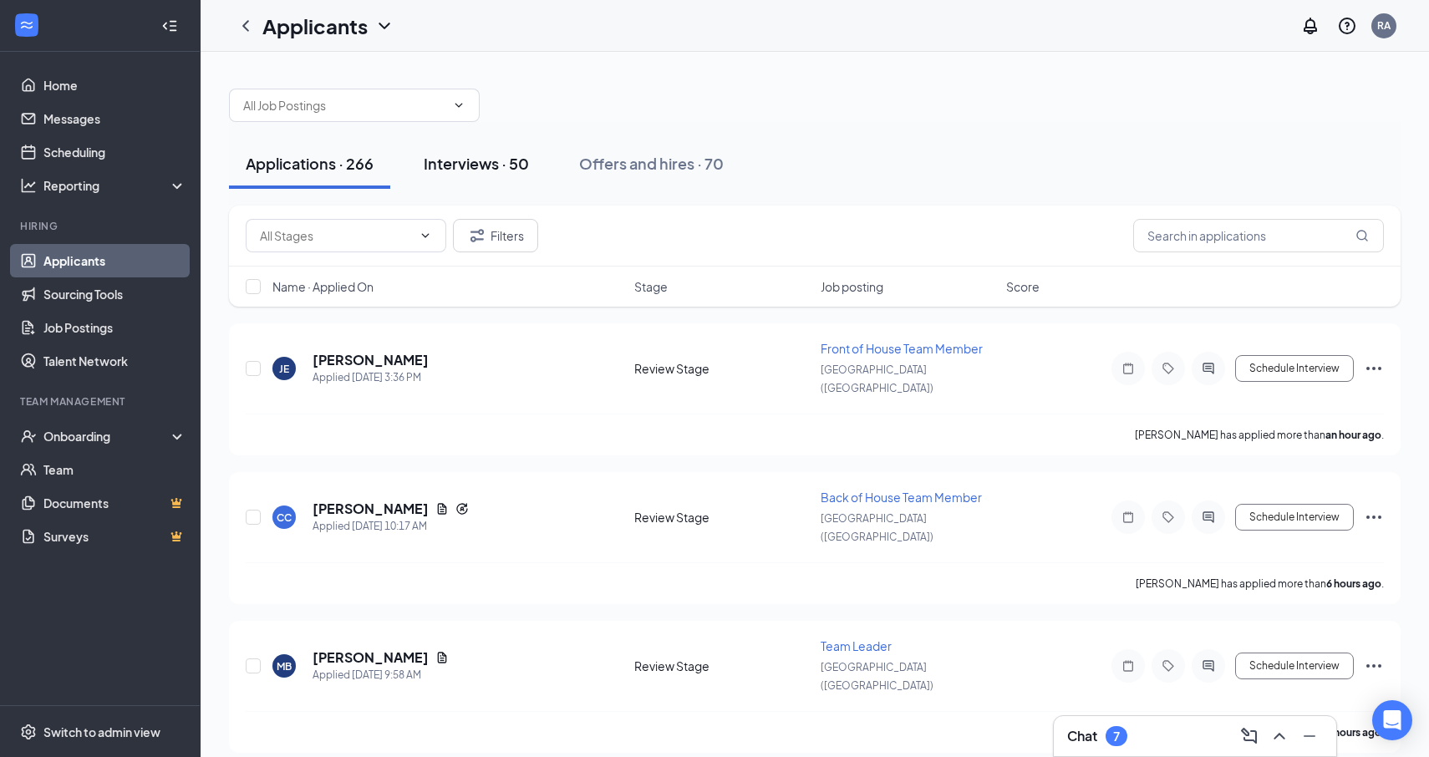
click at [476, 173] on div "Interviews · 50" at bounding box center [476, 163] width 105 height 21
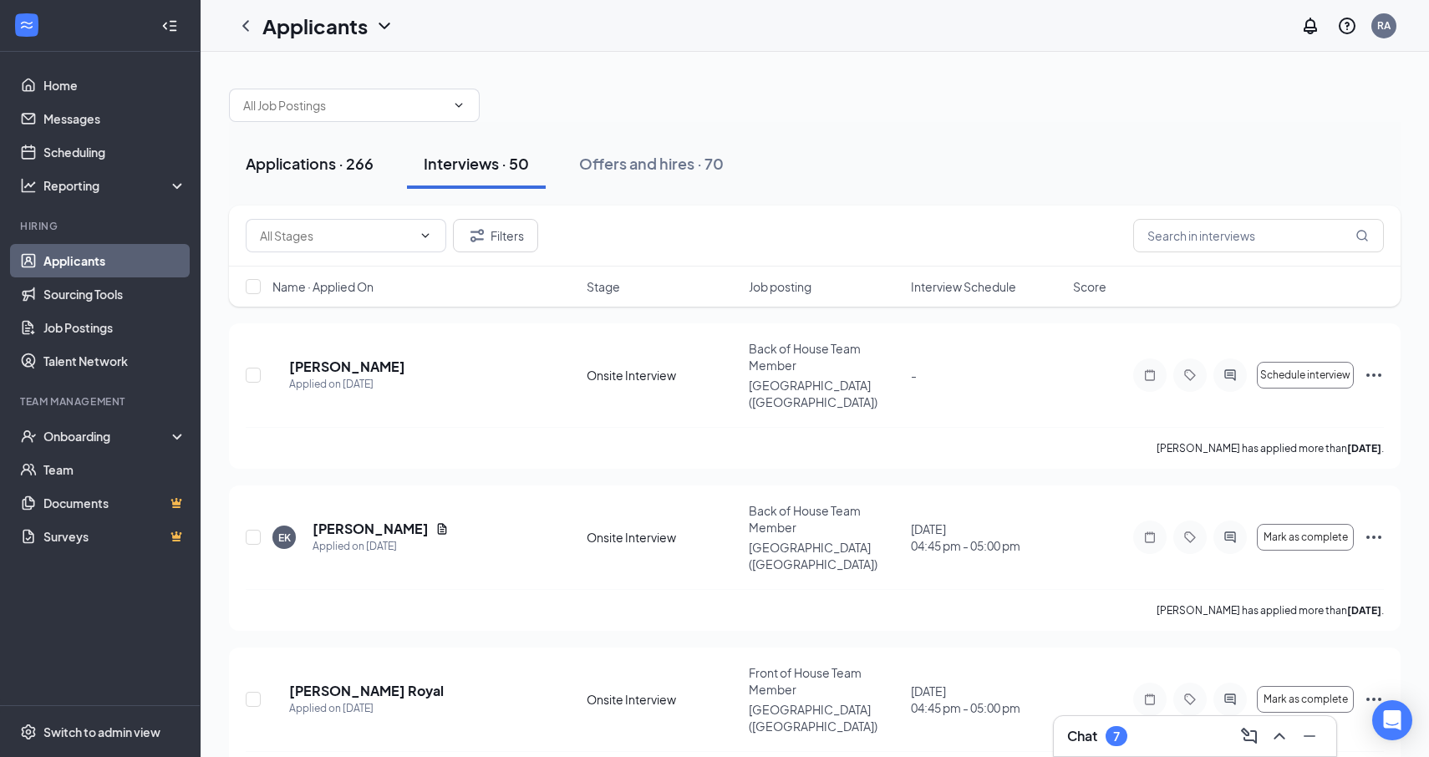
click at [362, 176] on button "Applications · 266" at bounding box center [309, 164] width 161 height 50
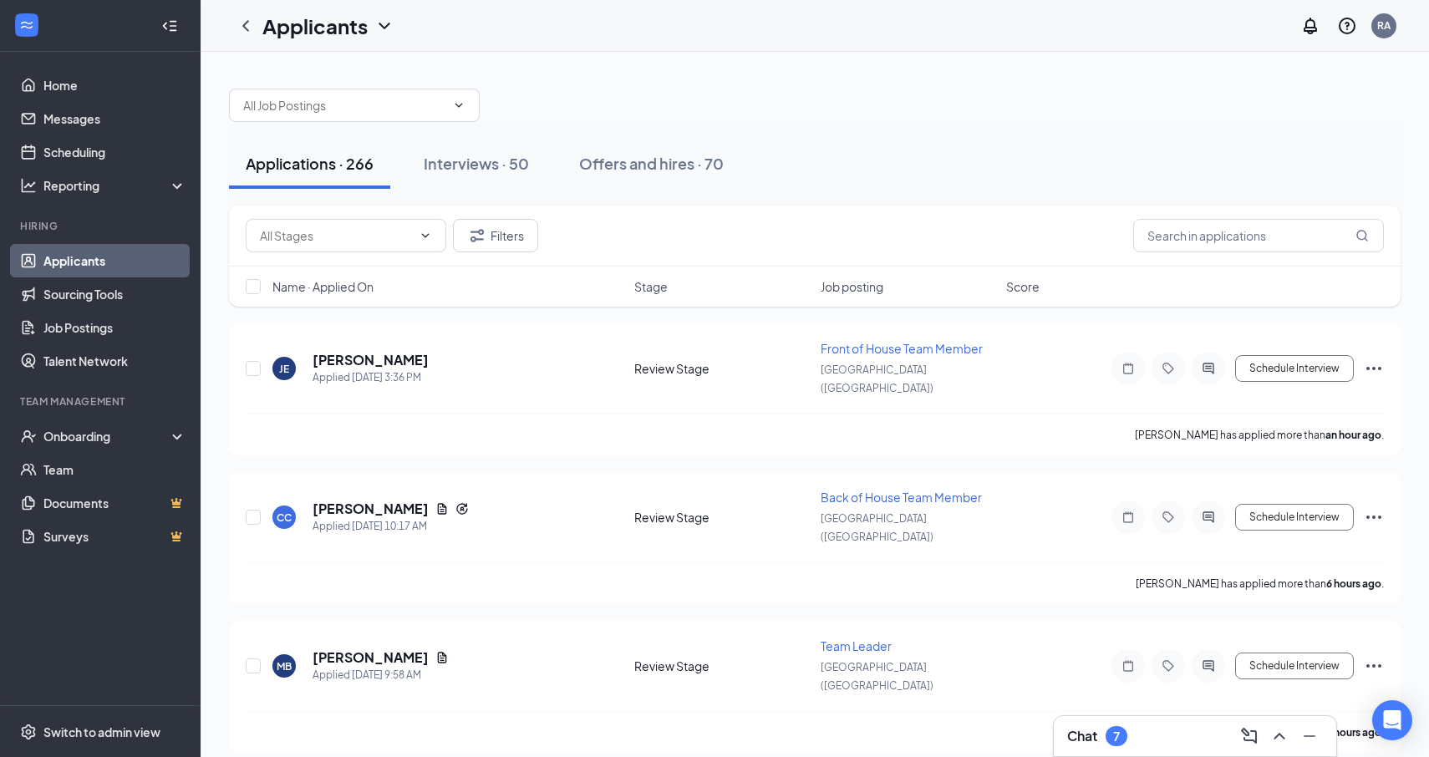
click at [340, 284] on span "Name · Applied On" at bounding box center [322, 286] width 101 height 17
click at [346, 289] on span "Name · Applied On" at bounding box center [322, 286] width 101 height 17
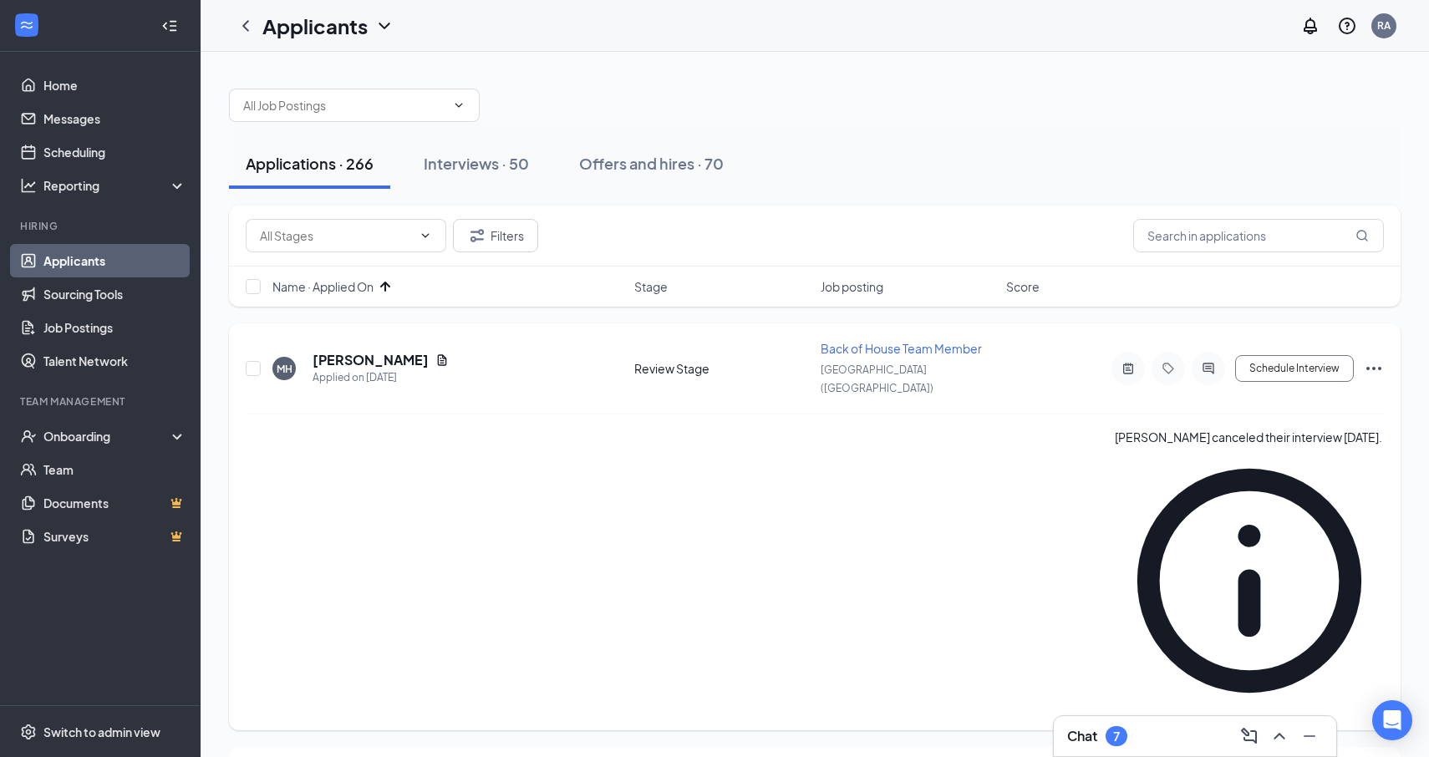
click at [1377, 359] on icon "Ellipses" at bounding box center [1374, 369] width 20 height 20
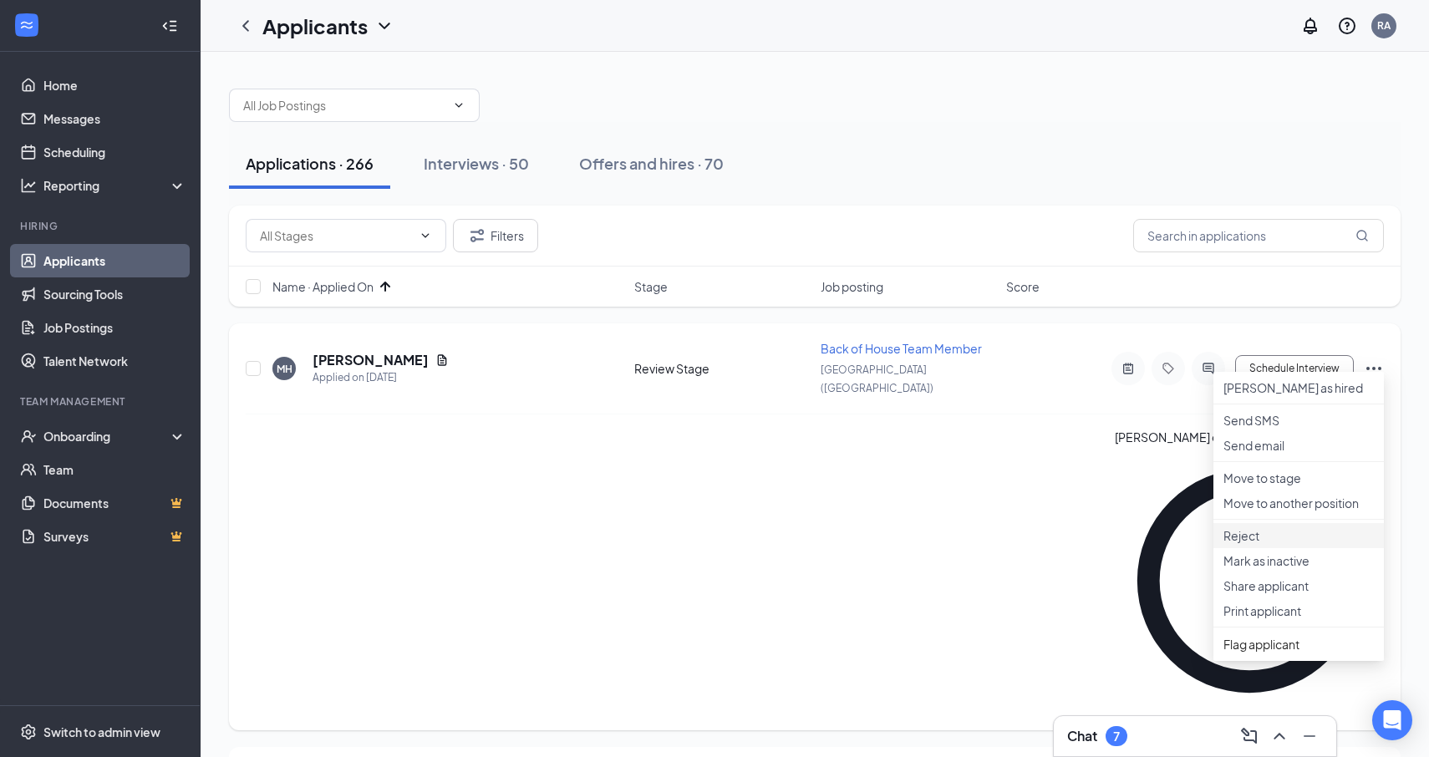
click at [1274, 544] on p "Reject" at bounding box center [1299, 535] width 150 height 17
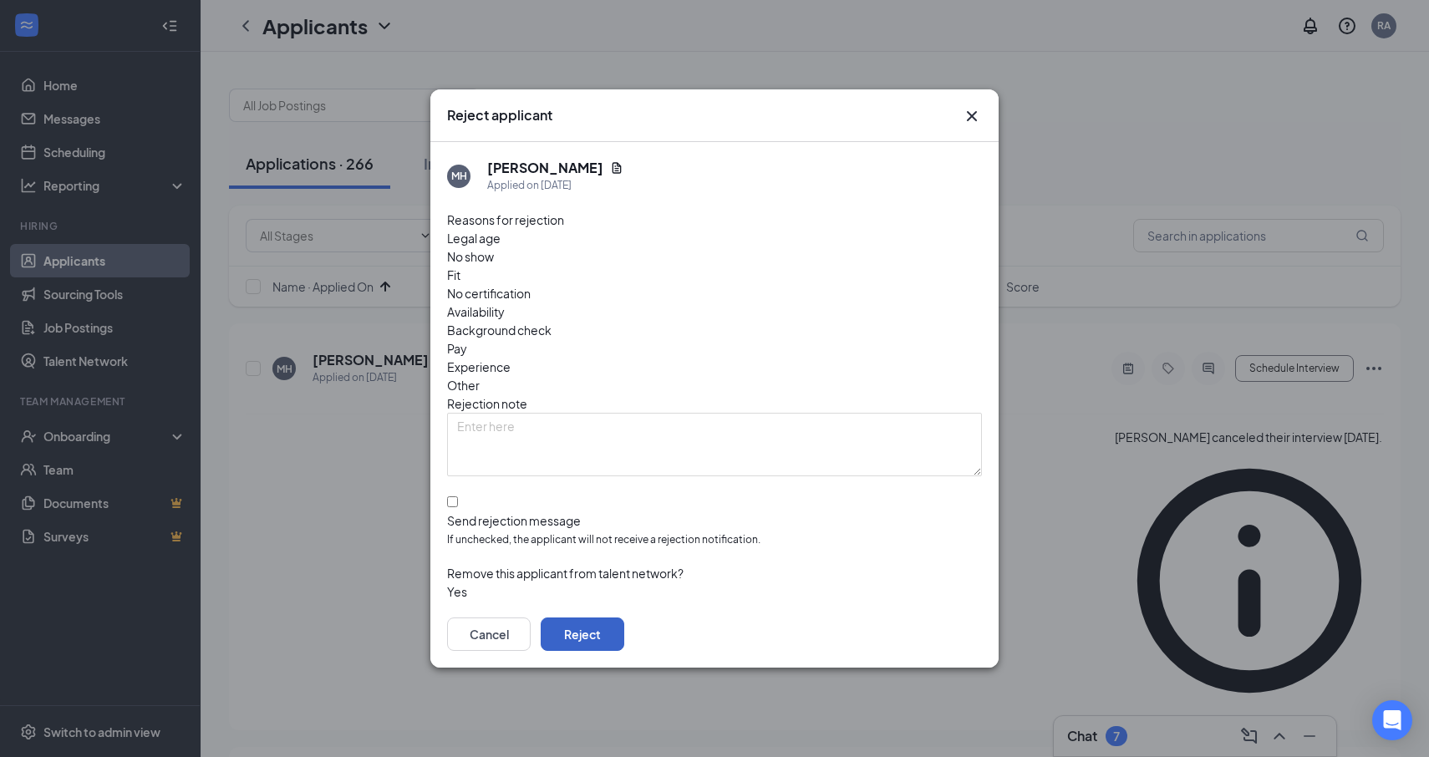
click at [624, 618] on button "Reject" at bounding box center [583, 634] width 84 height 33
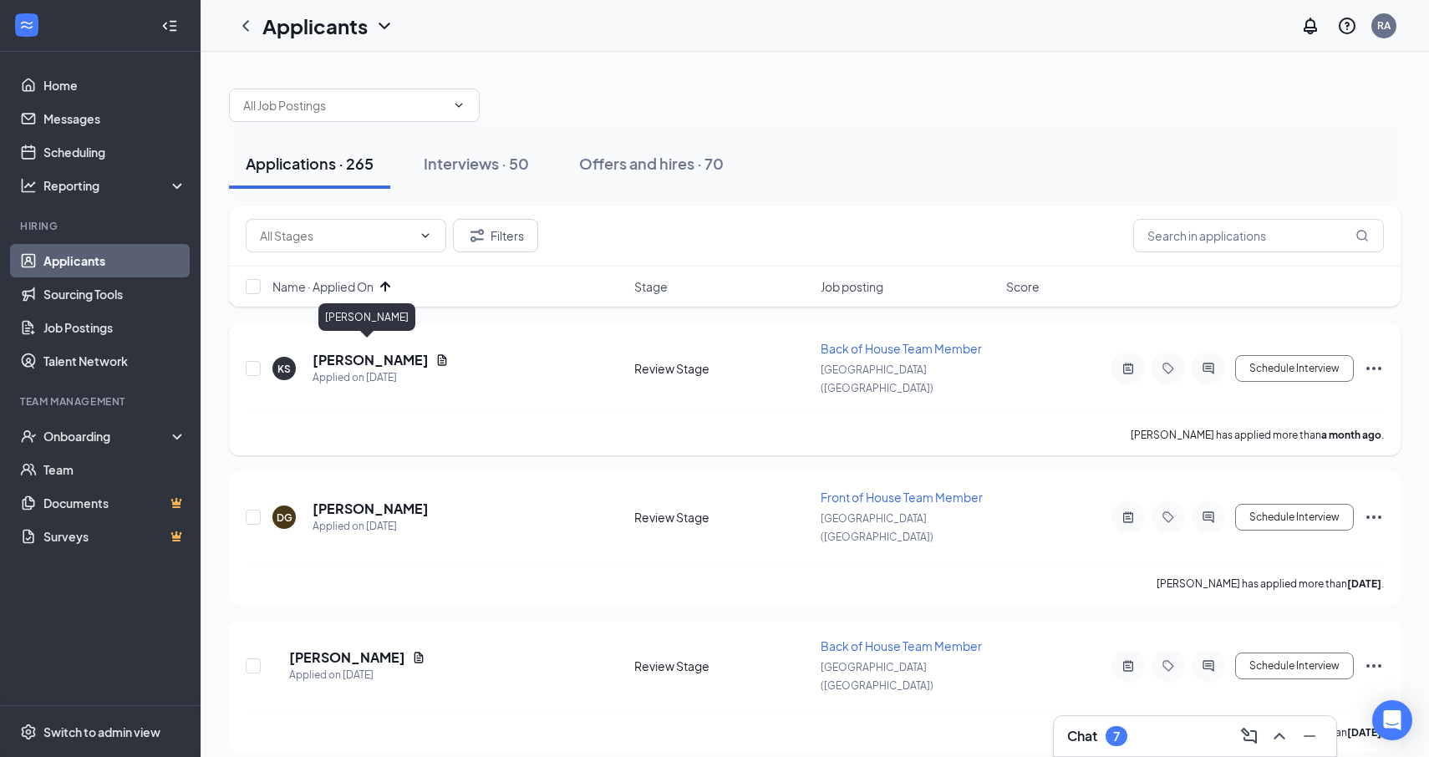
click at [364, 352] on h5 "[PERSON_NAME]" at bounding box center [371, 360] width 116 height 18
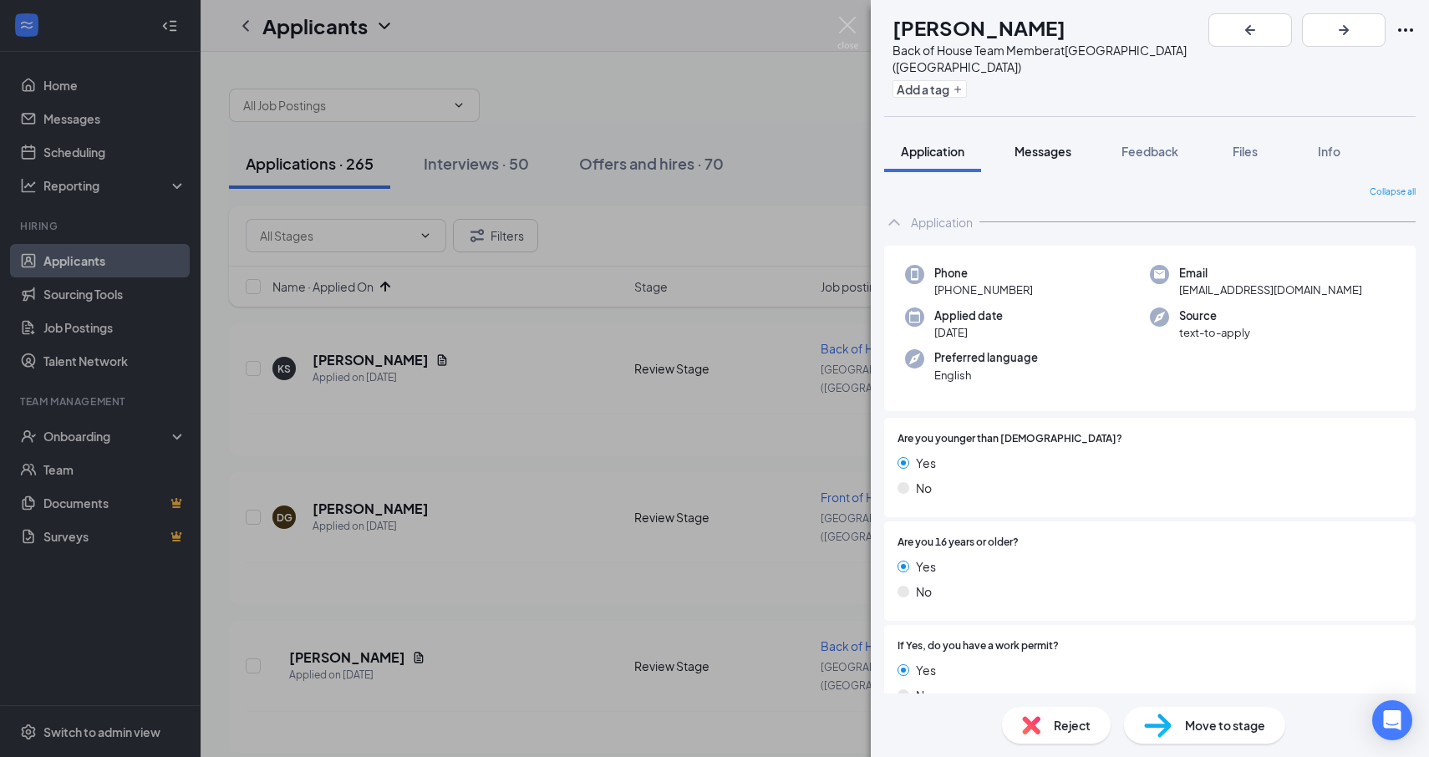
click at [1033, 153] on button "Messages" at bounding box center [1043, 151] width 90 height 42
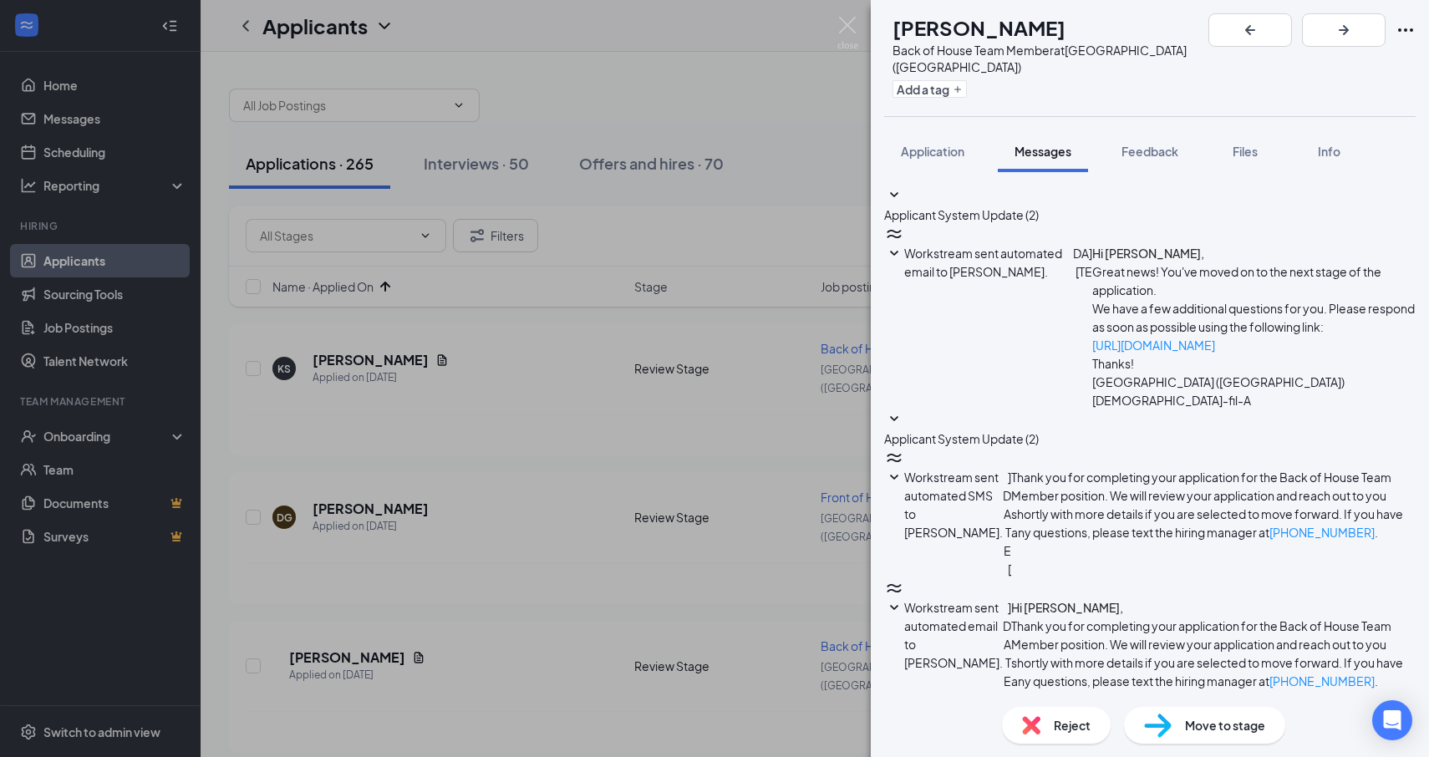
click at [1156, 336] on div "Applicant System Update (2) Workstream sent automated email to [PERSON_NAME]. […" at bounding box center [1150, 475] width 532 height 578
click at [1039, 431] on span "Applicant System Update (2)" at bounding box center [961, 438] width 155 height 15
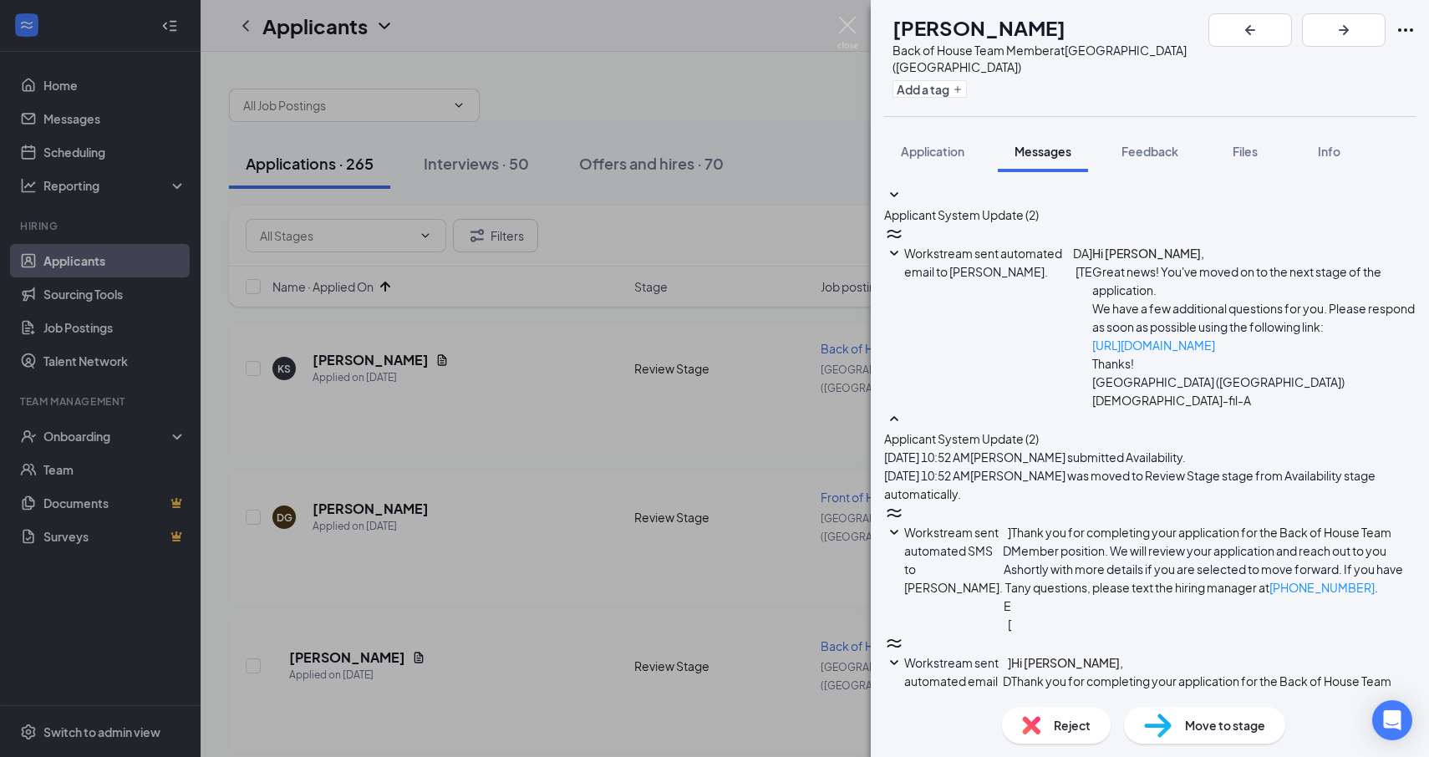
scroll to position [60, 0]
click at [787, 465] on div "KS [PERSON_NAME] Back of House Team Member at [GEOGRAPHIC_DATA] ([GEOGRAPHIC_DA…" at bounding box center [714, 378] width 1429 height 757
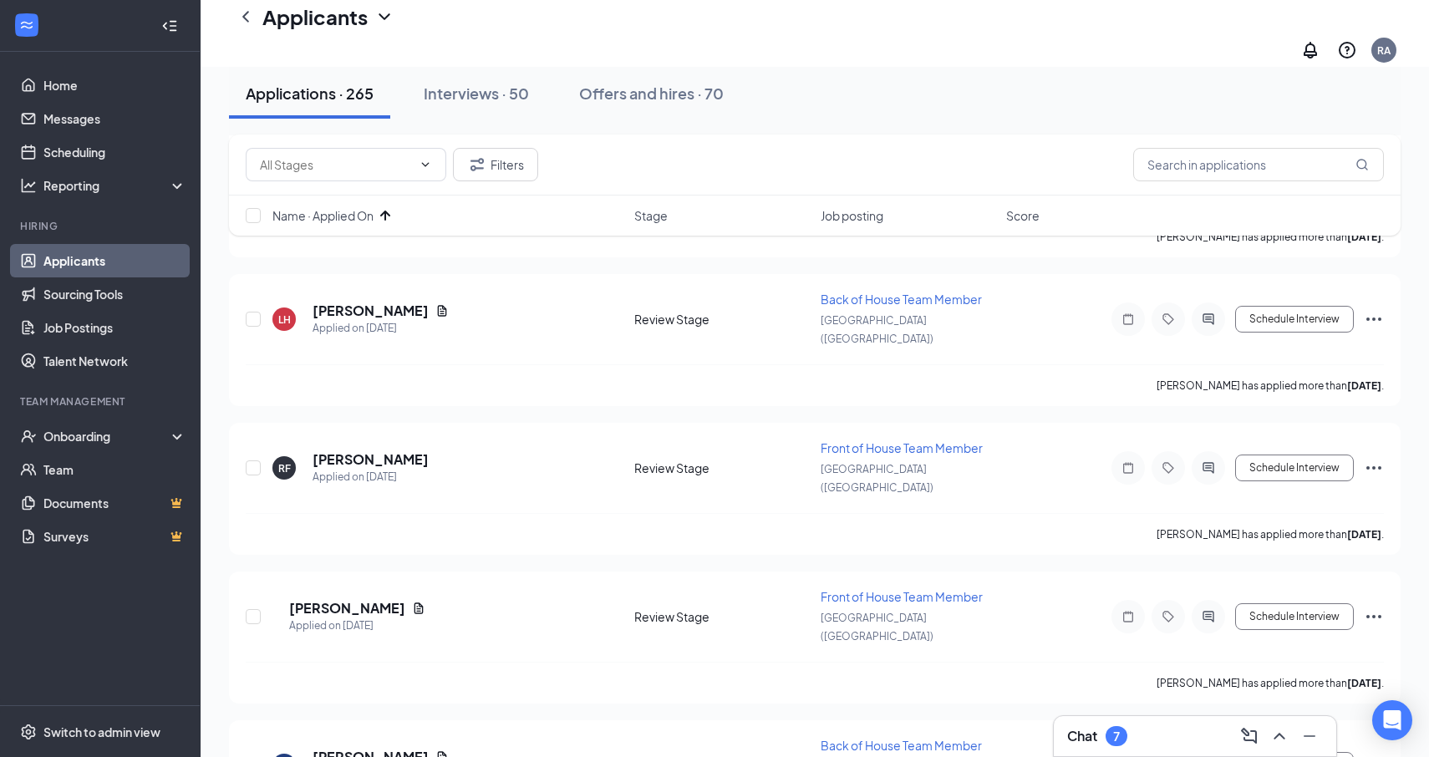
scroll to position [7803, 0]
click at [354, 220] on span "Name · Applied On" at bounding box center [322, 215] width 101 height 17
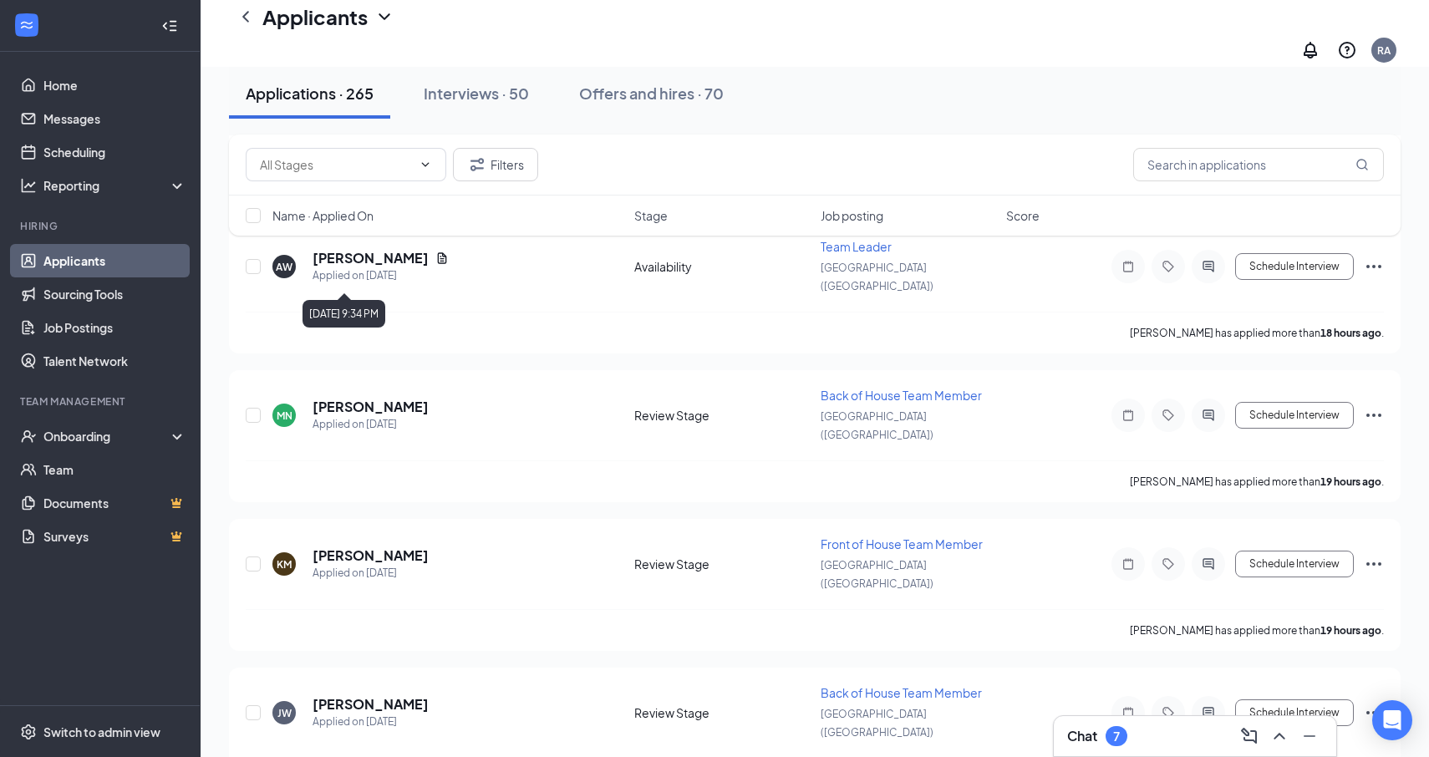
scroll to position [844, 0]
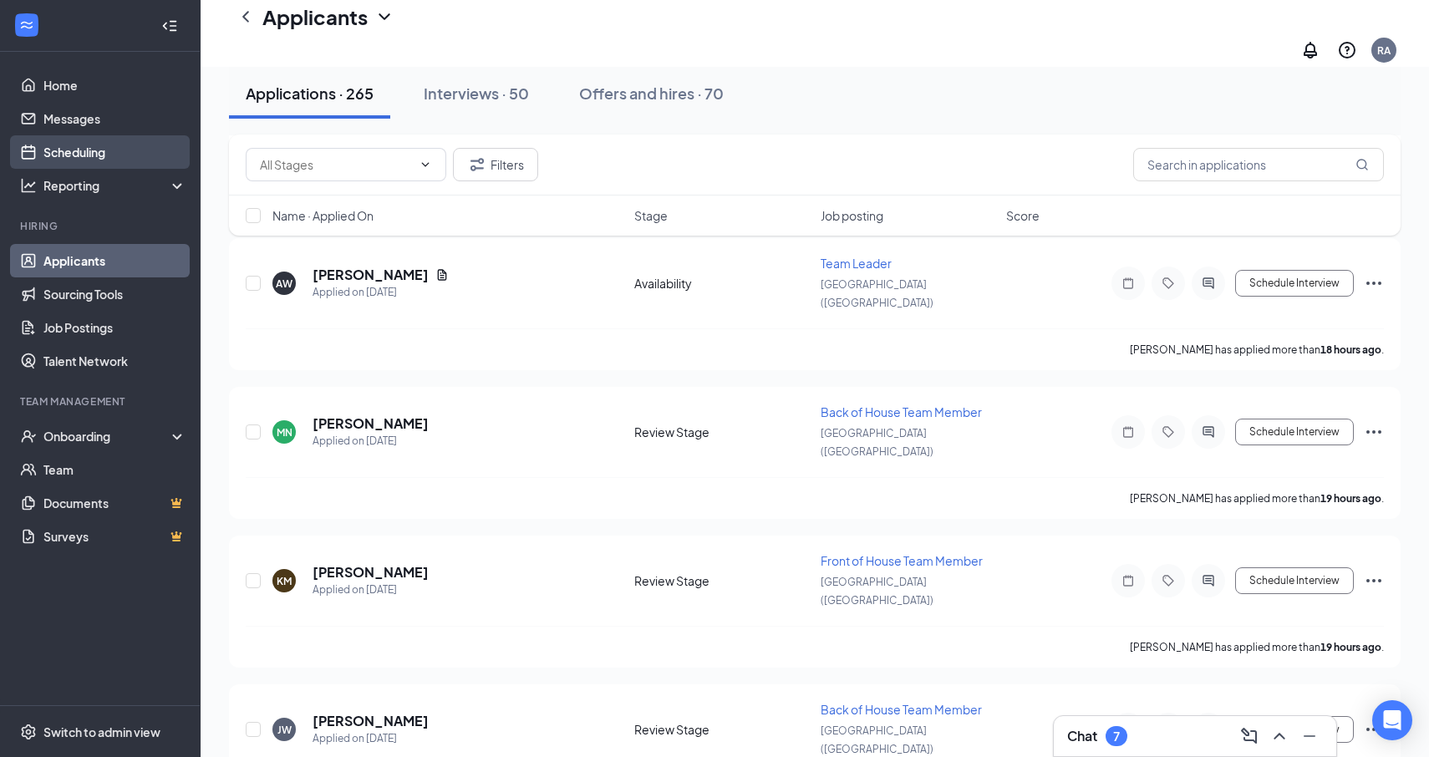
click at [124, 155] on link "Scheduling" at bounding box center [114, 151] width 143 height 33
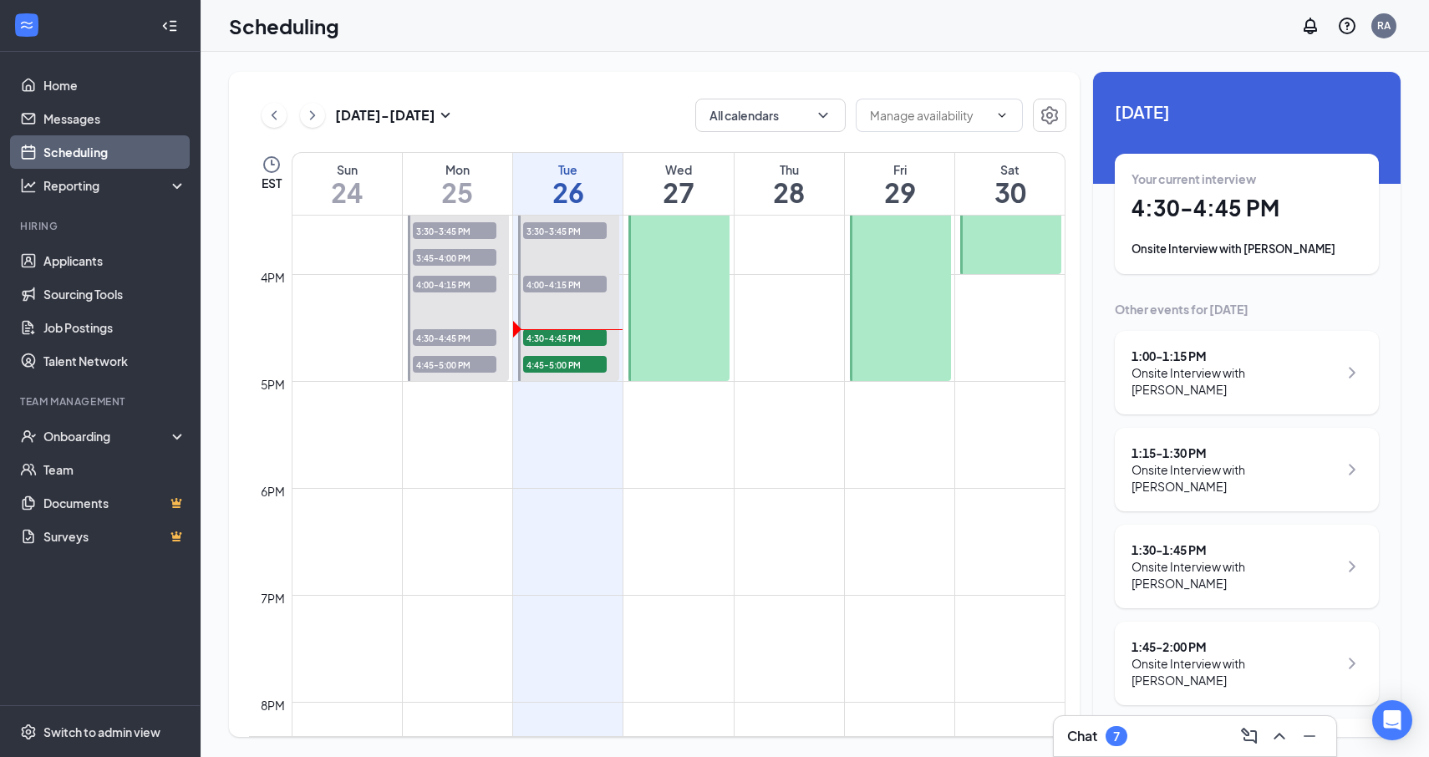
scroll to position [1612, 0]
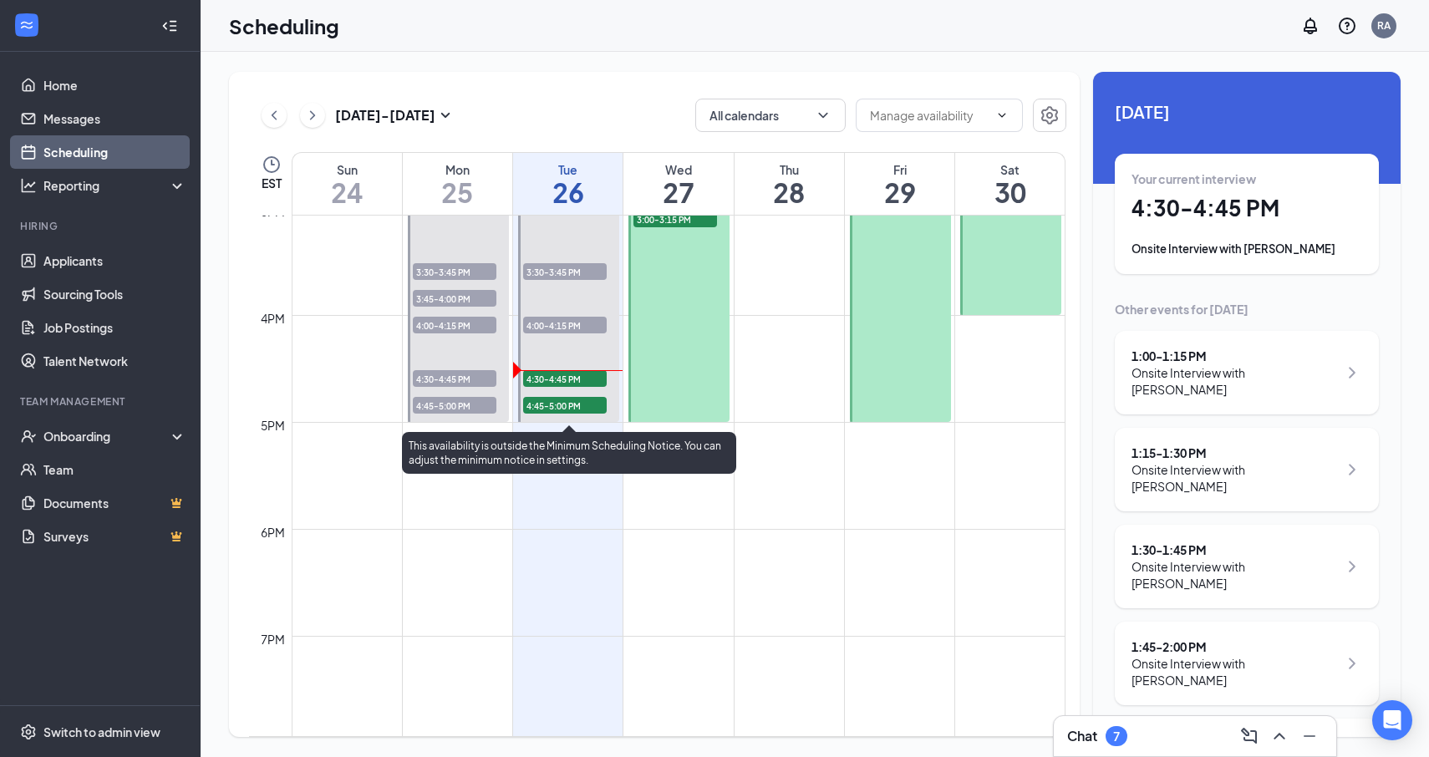
click at [588, 381] on span "4:30-4:45 PM" at bounding box center [565, 378] width 84 height 17
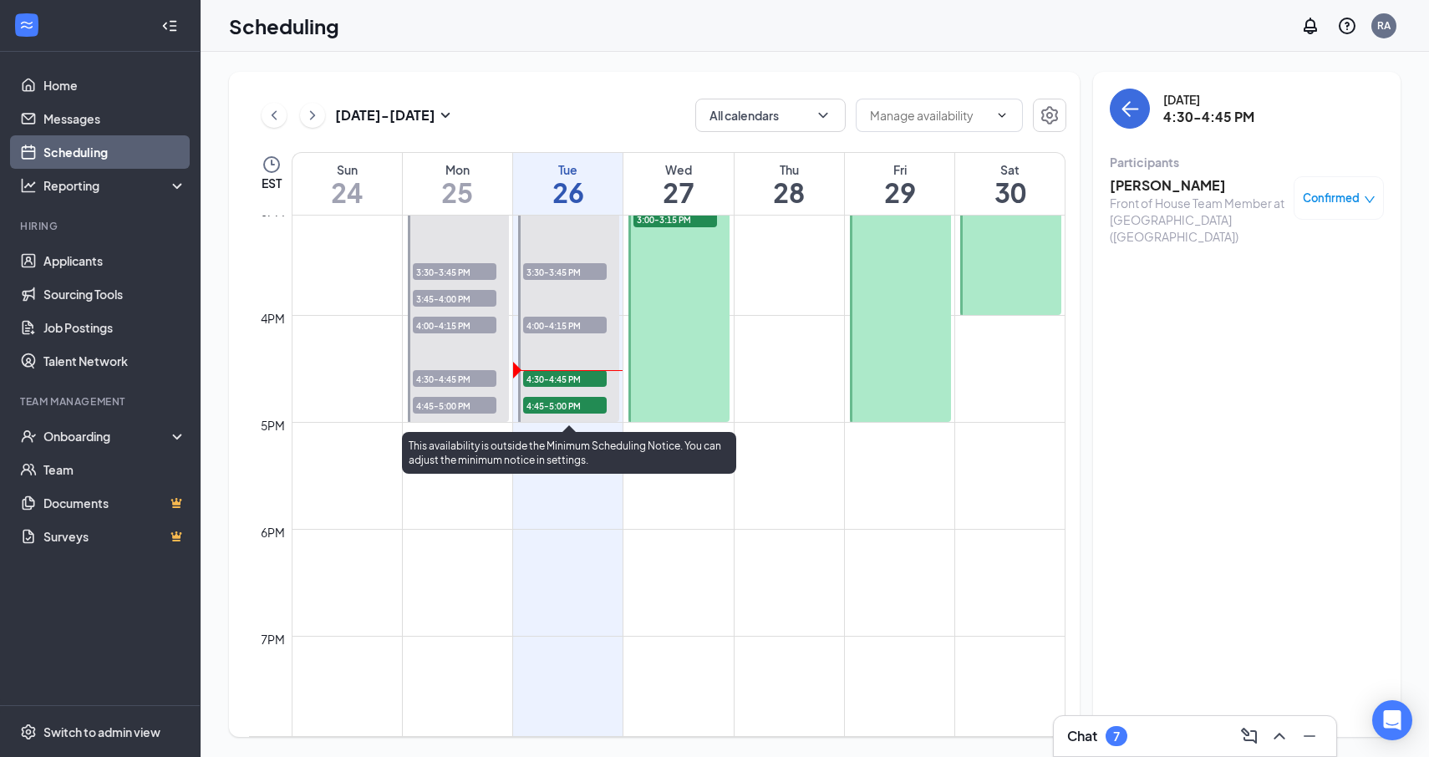
click at [588, 380] on span "4:30-4:45 PM" at bounding box center [565, 378] width 84 height 17
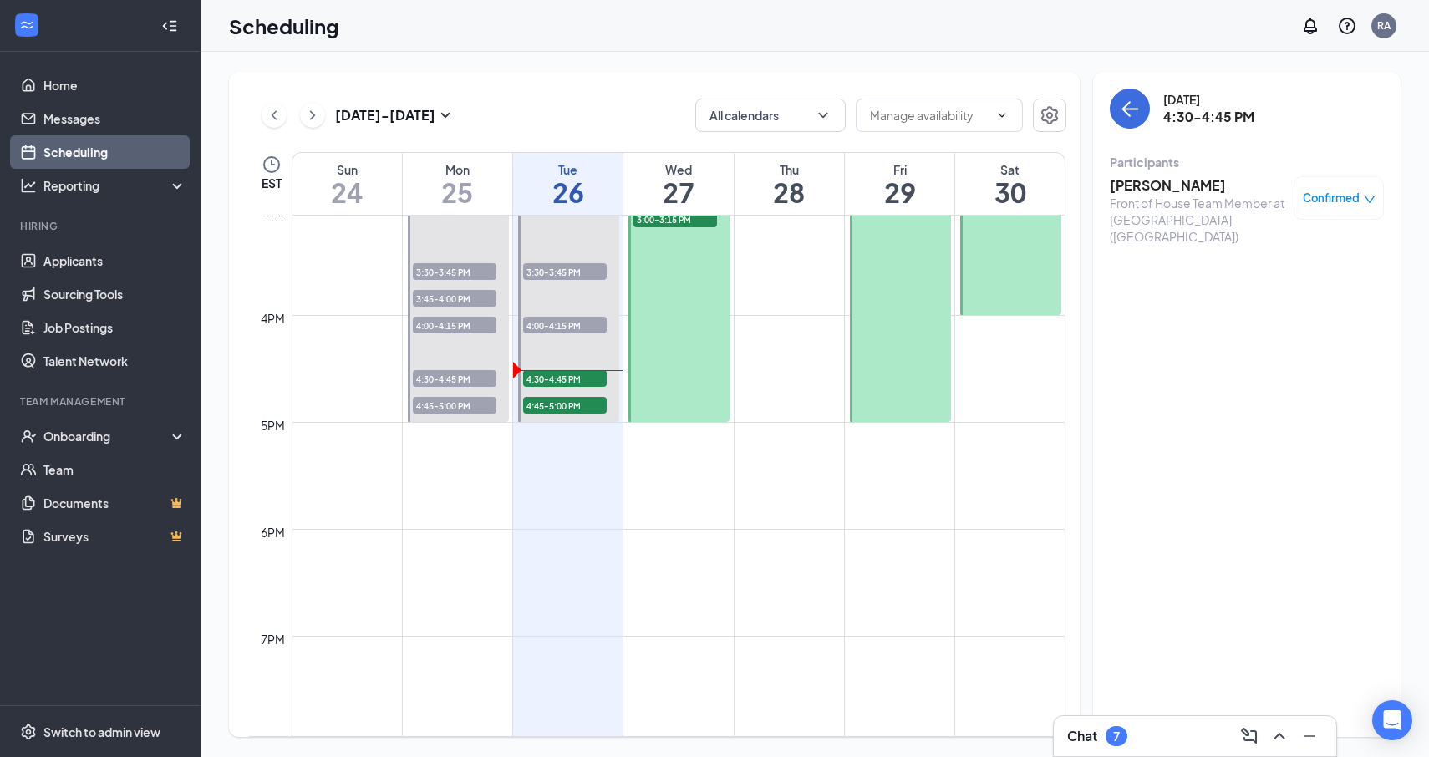
click at [1160, 192] on h3 "[PERSON_NAME]" at bounding box center [1198, 185] width 176 height 18
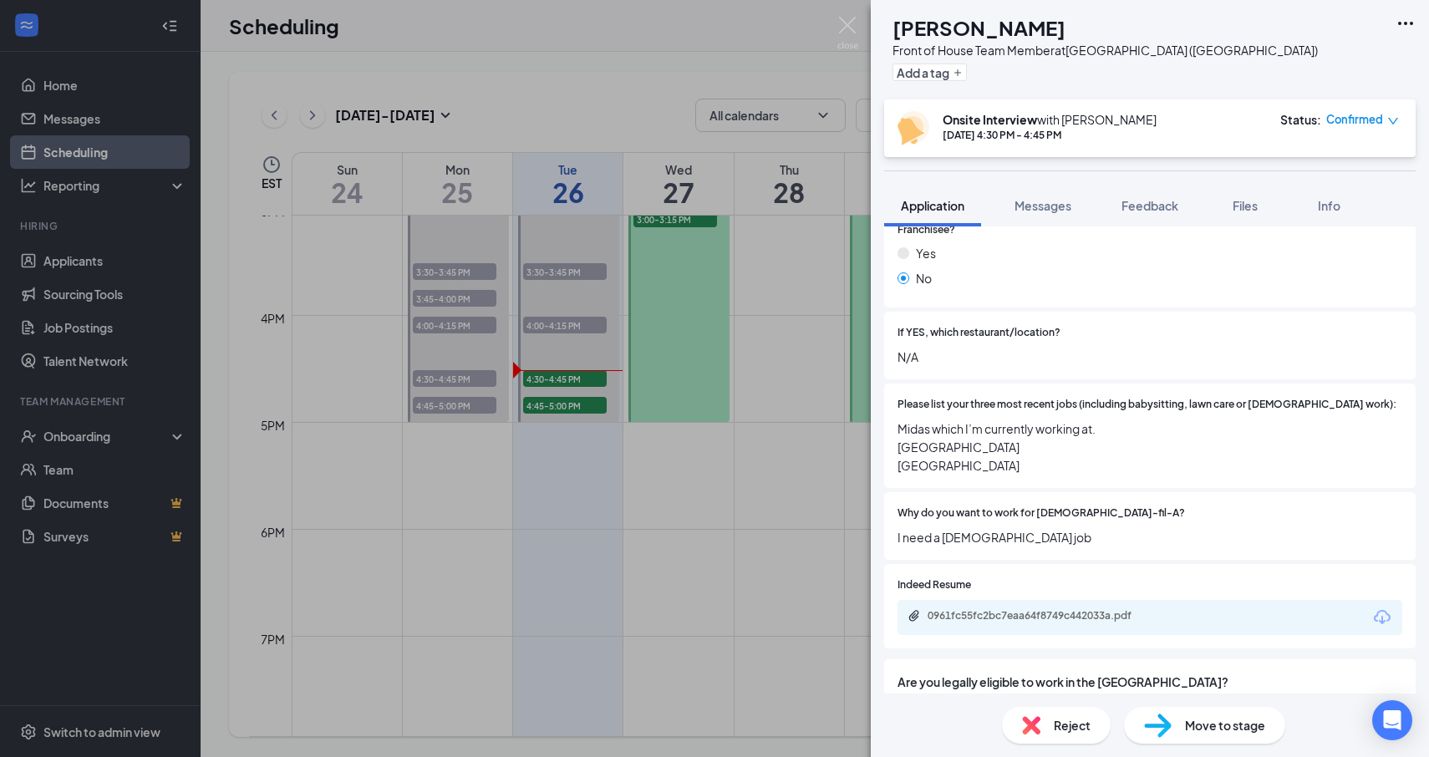
scroll to position [591, 0]
click at [559, 406] on div "[PERSON_NAME] Front of House Team Member at [GEOGRAPHIC_DATA] ([GEOGRAPHIC_DATA…" at bounding box center [714, 378] width 1429 height 757
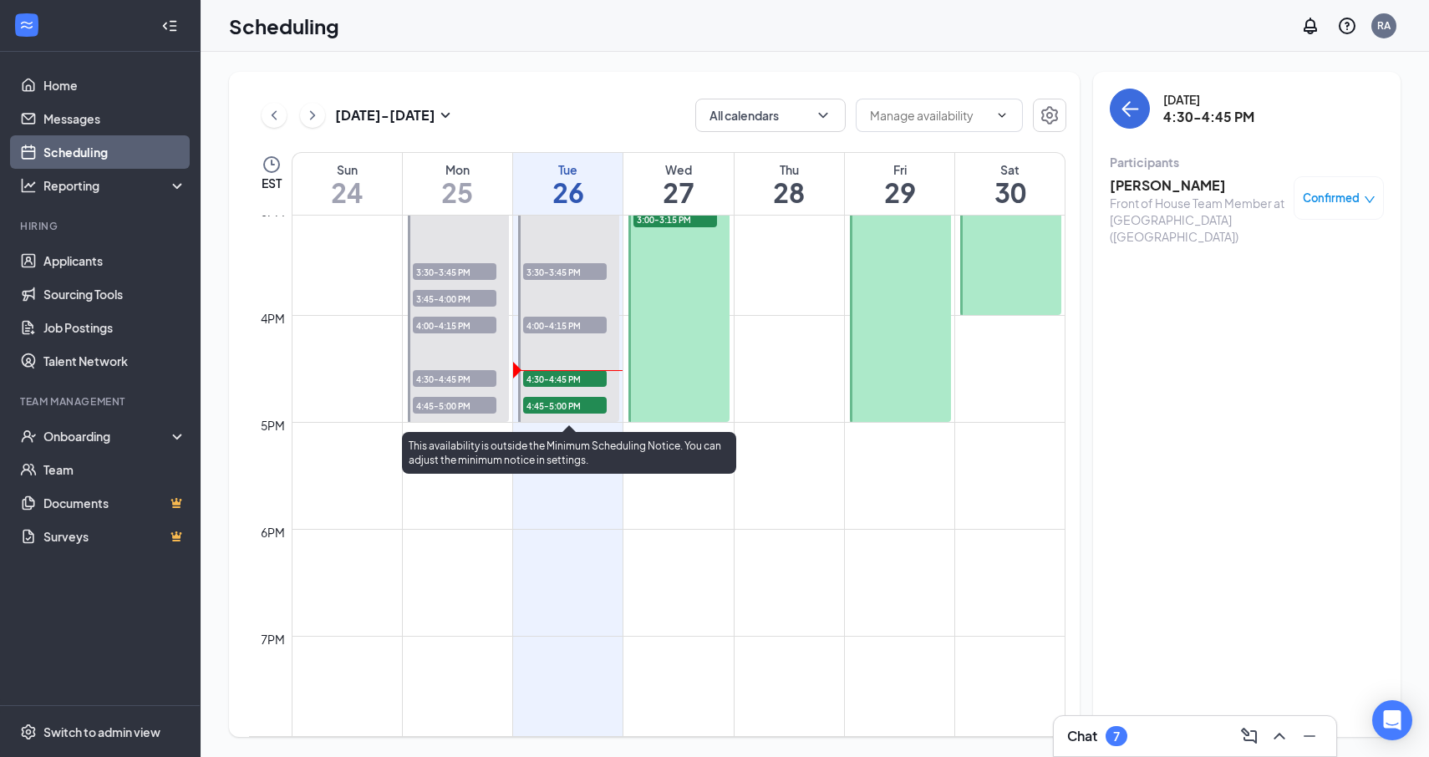
click at [567, 410] on span "4:45-5:00 PM" at bounding box center [565, 405] width 84 height 17
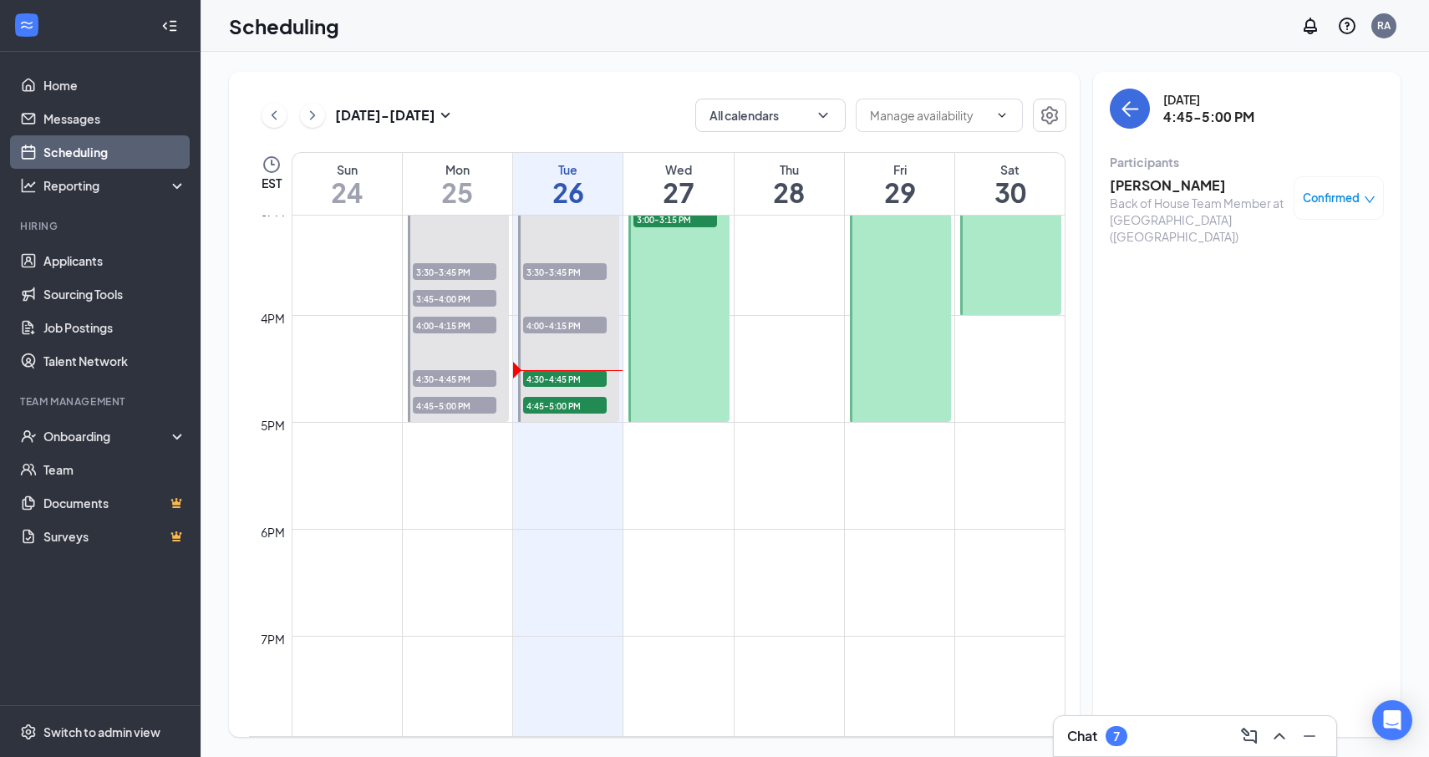
click at [1130, 182] on h3 "[PERSON_NAME]" at bounding box center [1198, 185] width 176 height 18
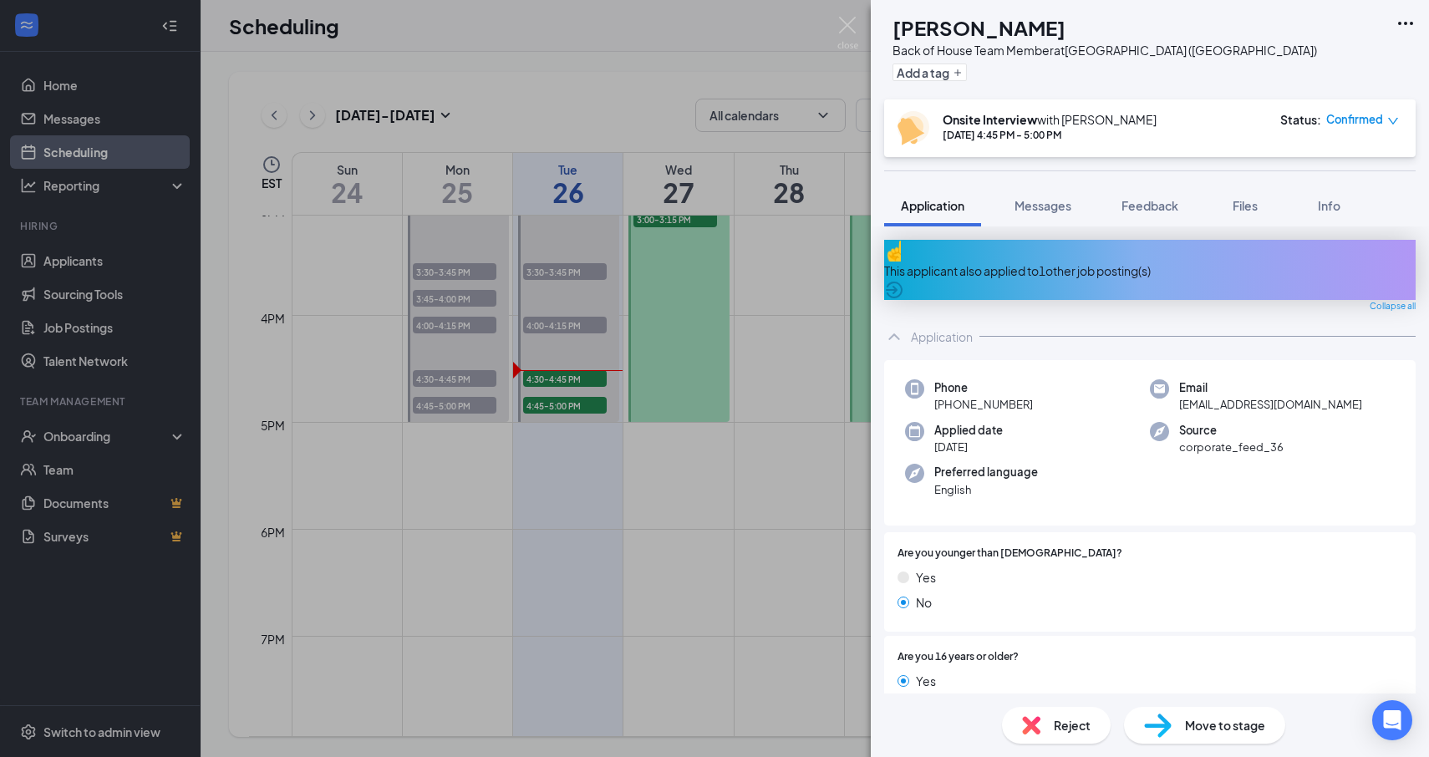
click at [796, 282] on div "EK [PERSON_NAME] Back of House Team Member at [GEOGRAPHIC_DATA] ([GEOGRAPHIC_DA…" at bounding box center [714, 378] width 1429 height 757
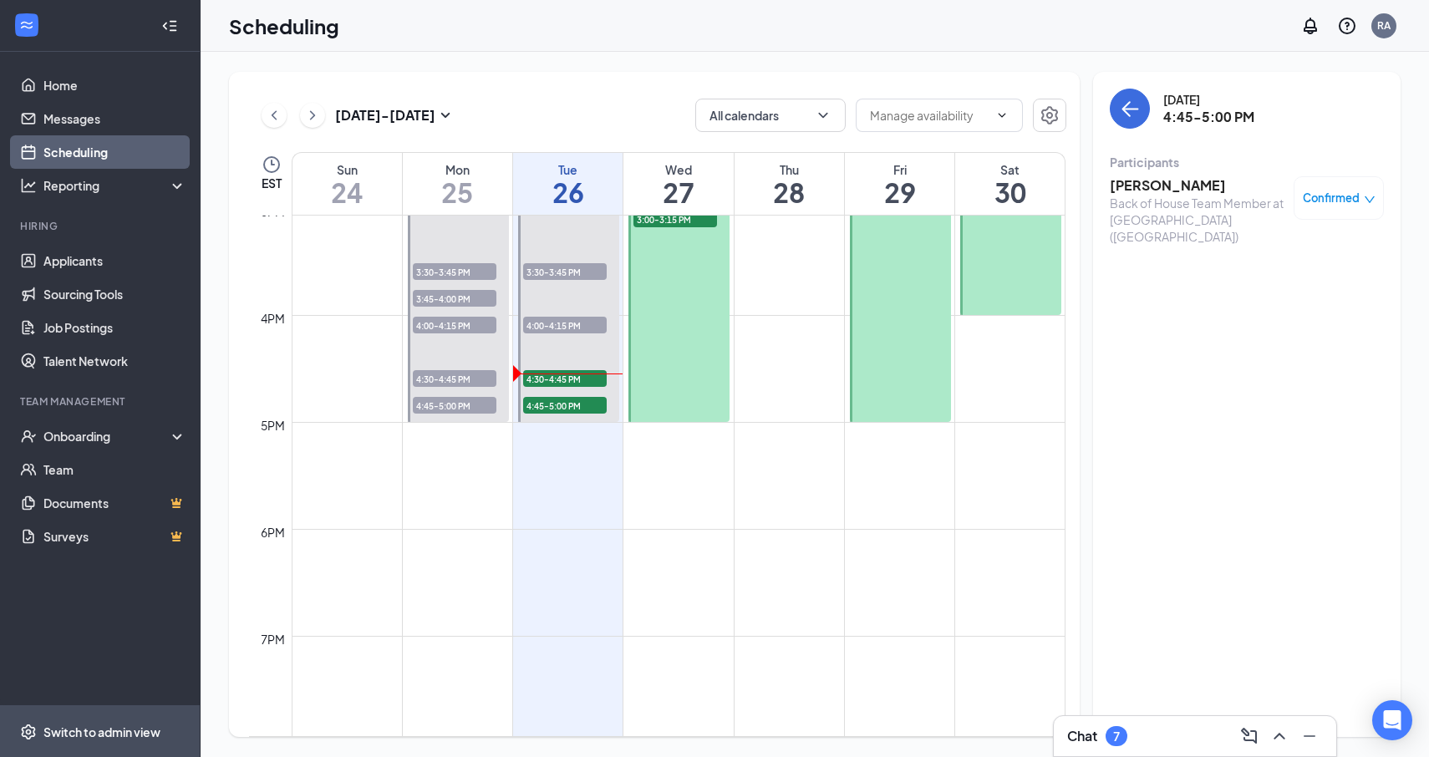
click at [98, 745] on span "Switch to admin view" at bounding box center [114, 731] width 143 height 51
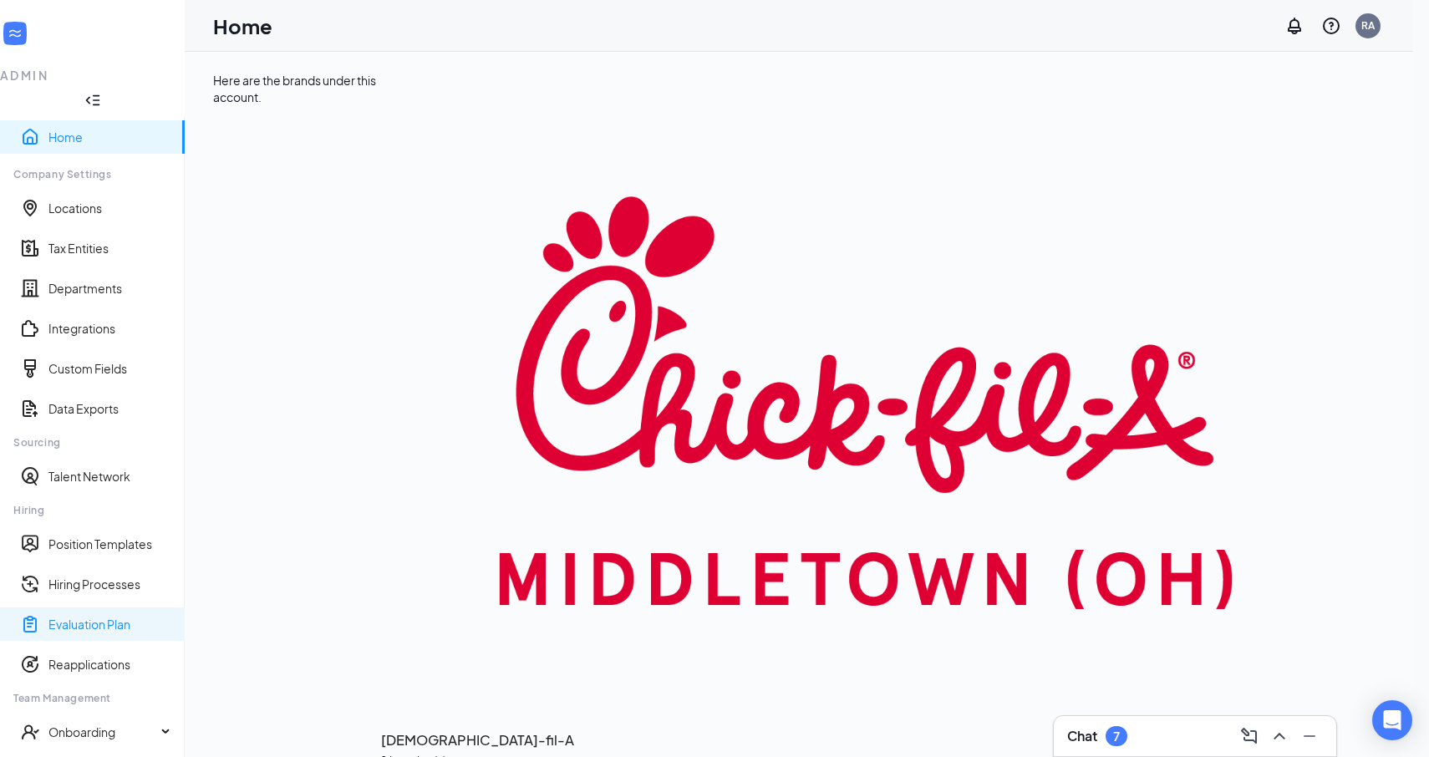
scroll to position [80, 0]
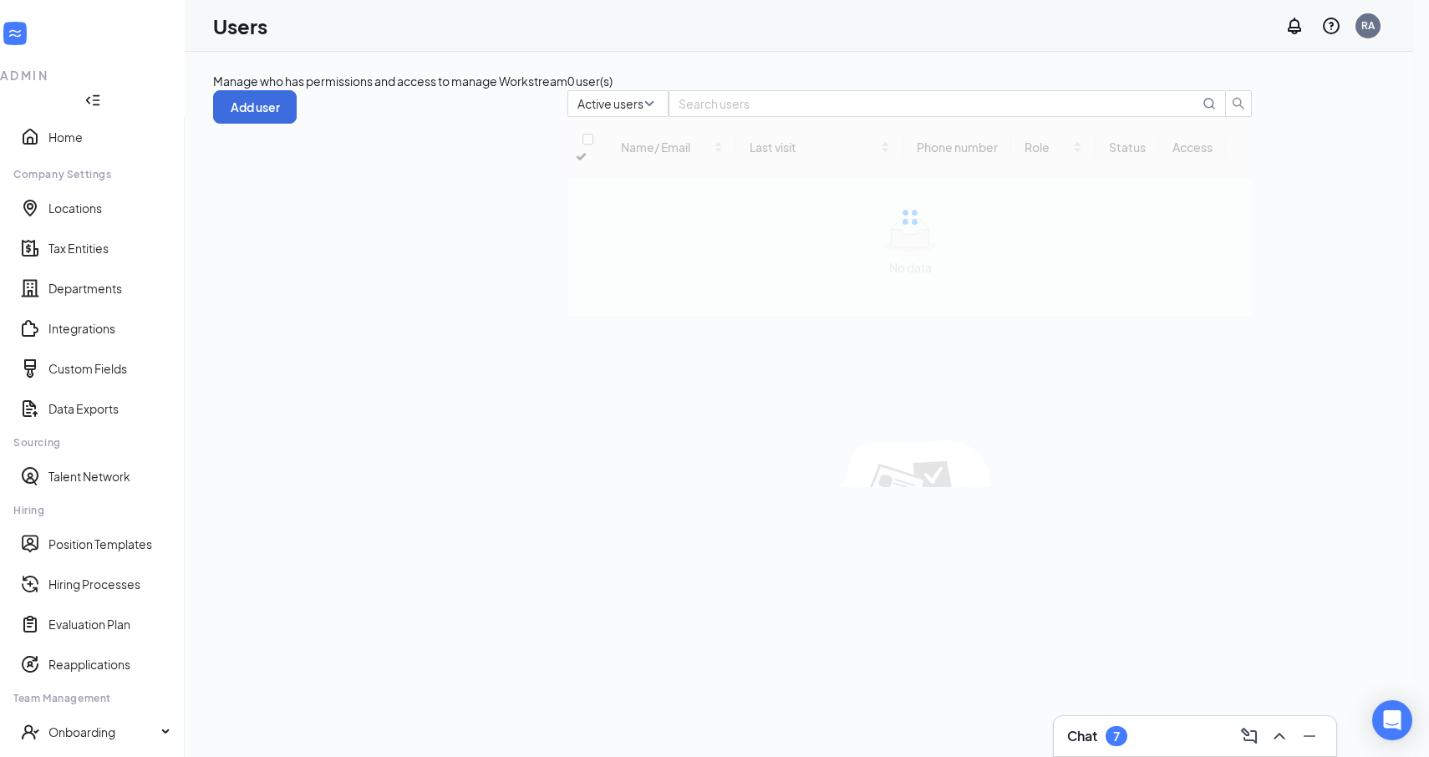
checkbox input "false"
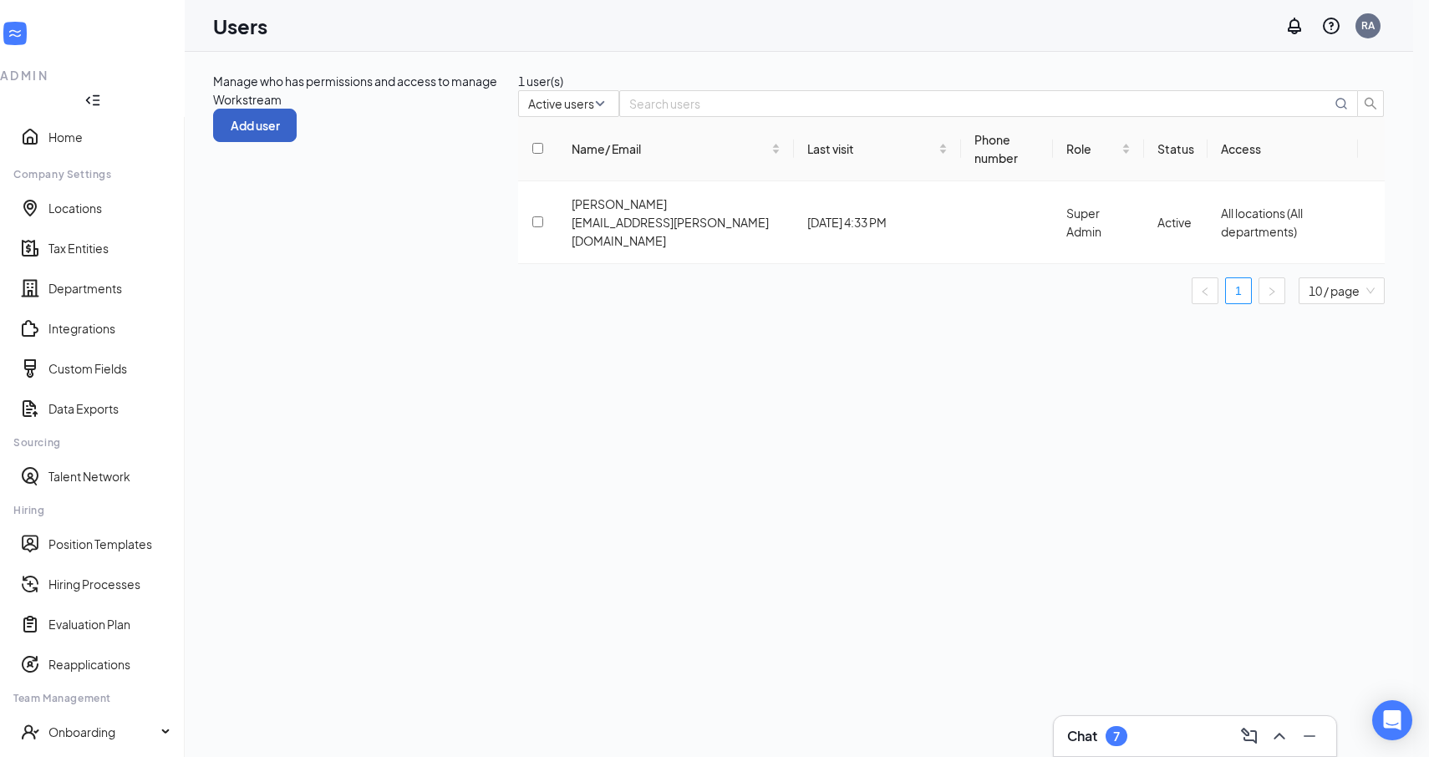
click at [297, 109] on button "Add user" at bounding box center [255, 125] width 84 height 33
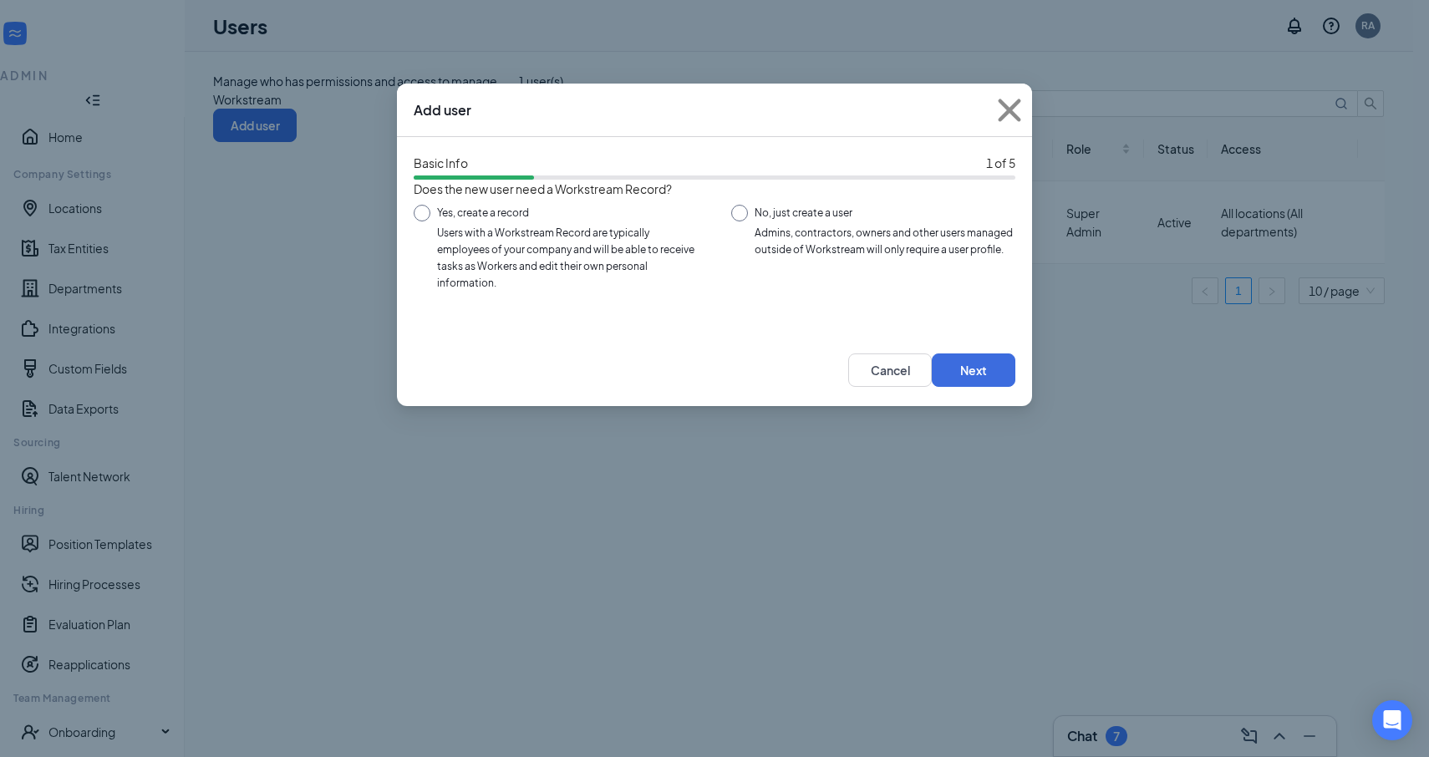
click at [622, 256] on input "Yes, create a record Users with a Workstream Record are typically employees of …" at bounding box center [556, 242] width 284 height 75
radio input "true"
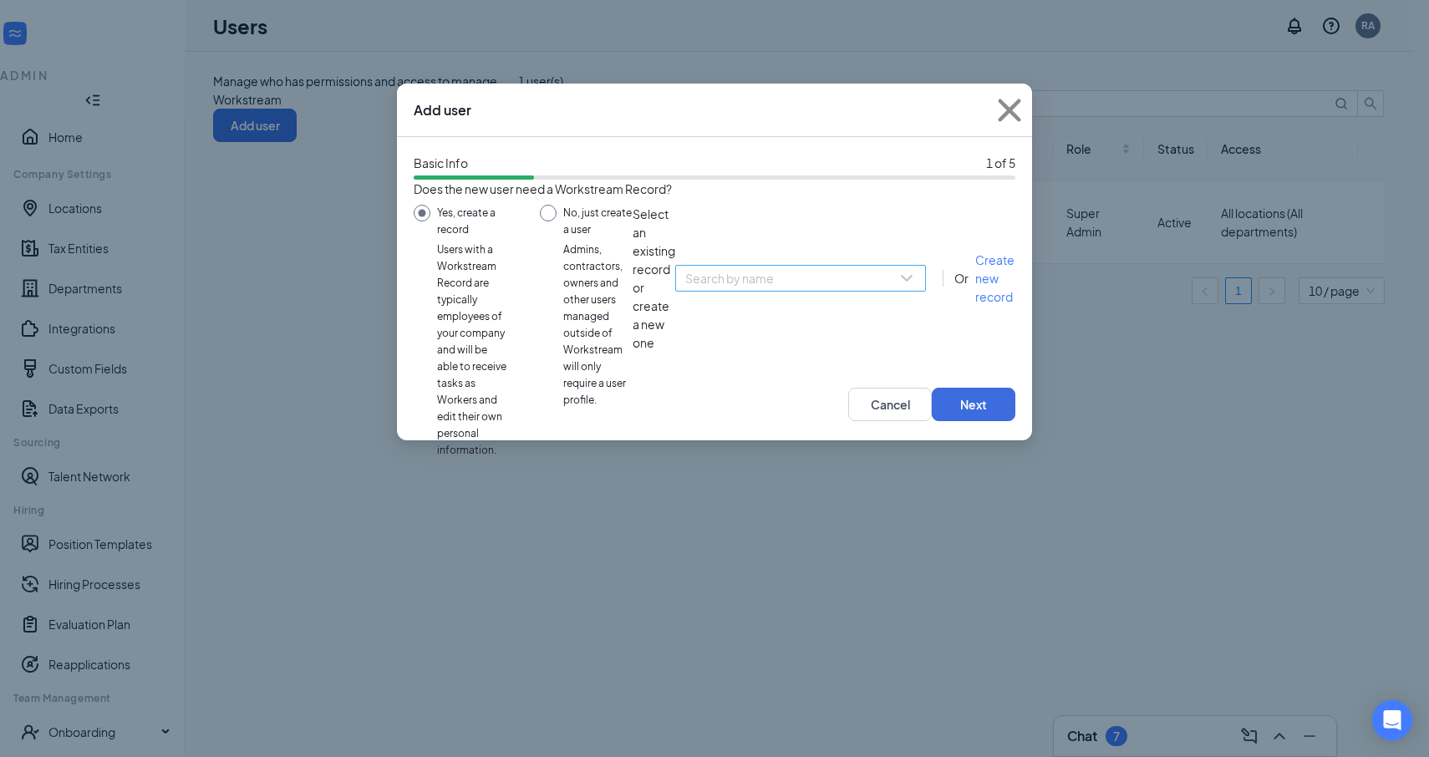
click at [685, 291] on input "search" at bounding box center [794, 278] width 219 height 25
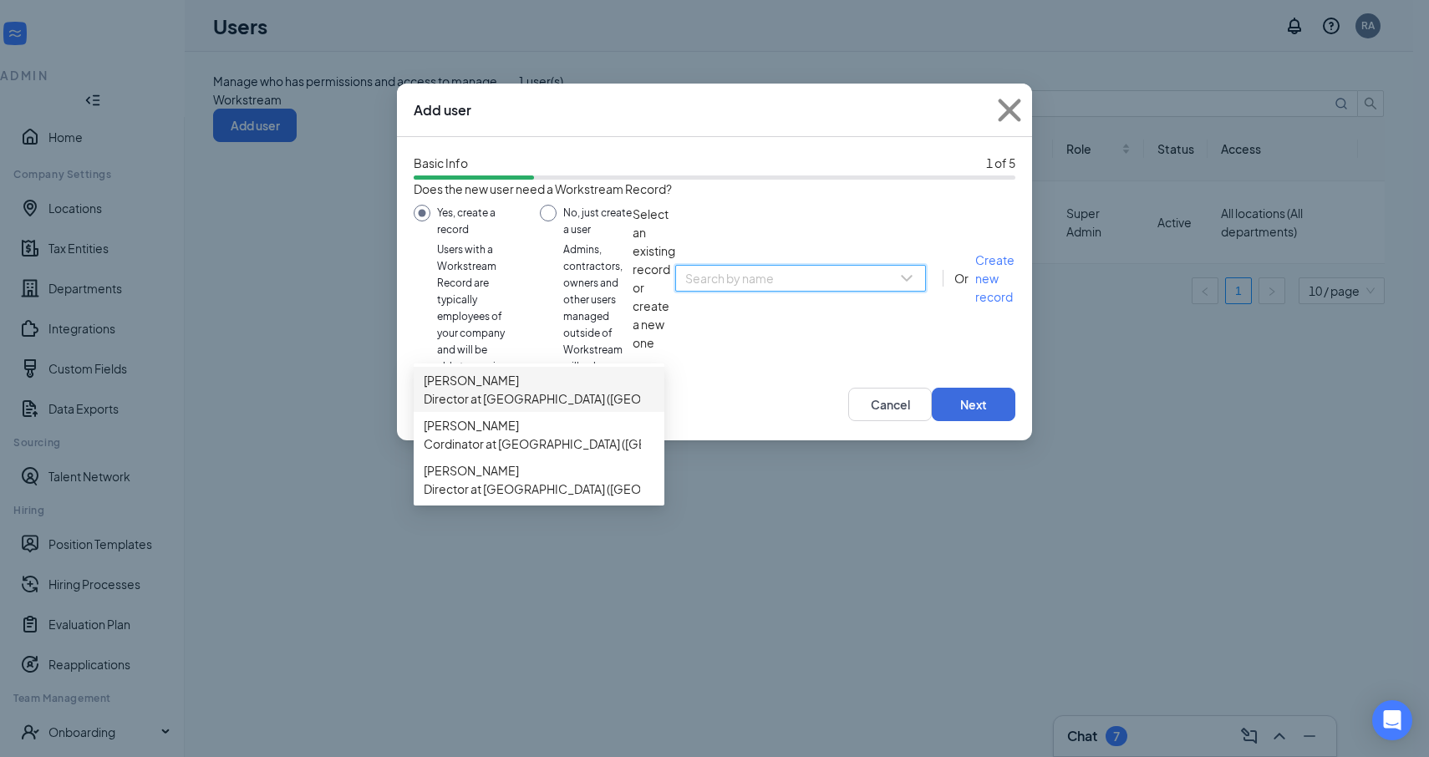
click at [533, 405] on span "Director at [GEOGRAPHIC_DATA] ([GEOGRAPHIC_DATA])" at bounding box center [580, 398] width 312 height 18
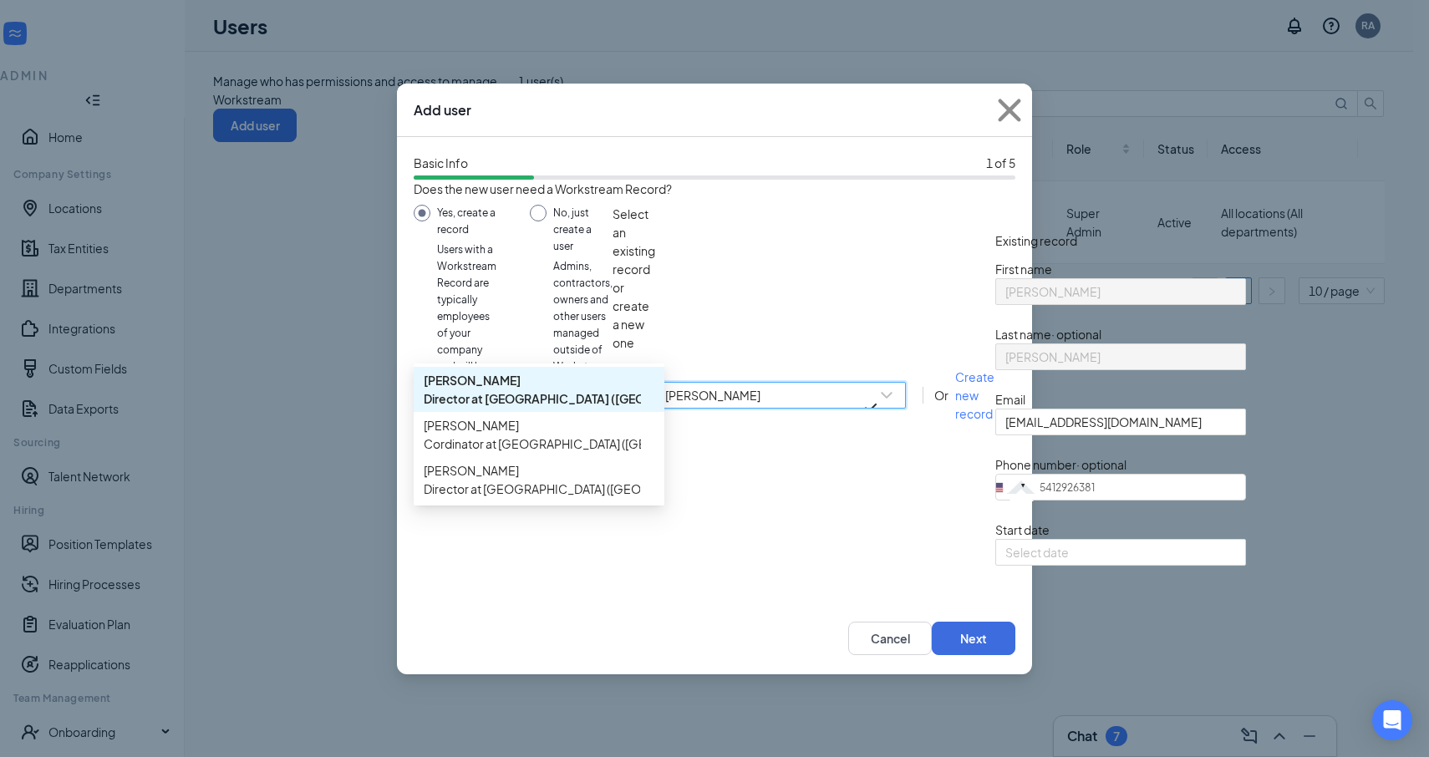
type input "[PHONE_NUMBER]"
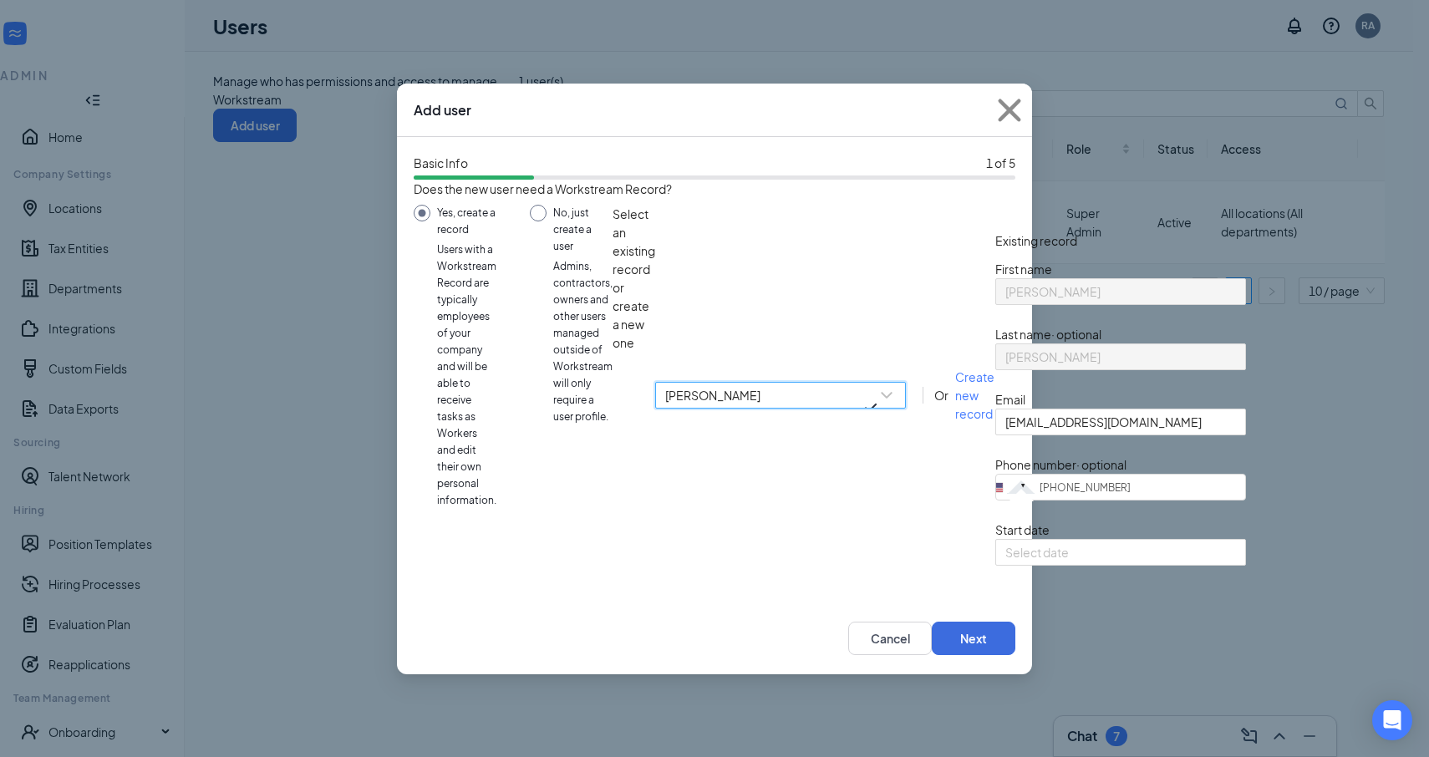
scroll to position [54, 0]
click at [1005, 562] on div at bounding box center [1120, 552] width 231 height 18
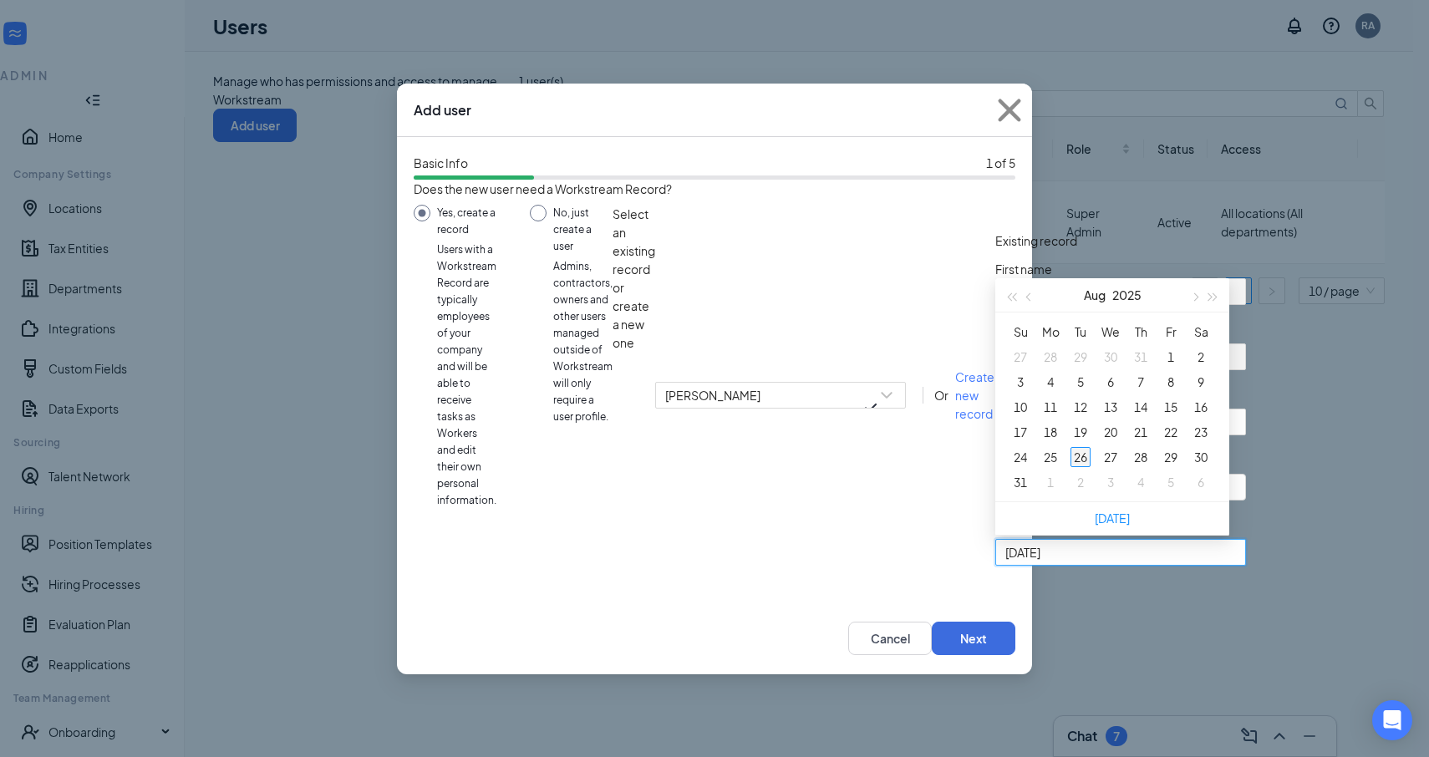
type input "[DATE]"
drag, startPoint x: 496, startPoint y: 601, endPoint x: 500, endPoint y: 589, distance: 12.4
click at [1071, 467] on div "26" at bounding box center [1081, 457] width 20 height 20
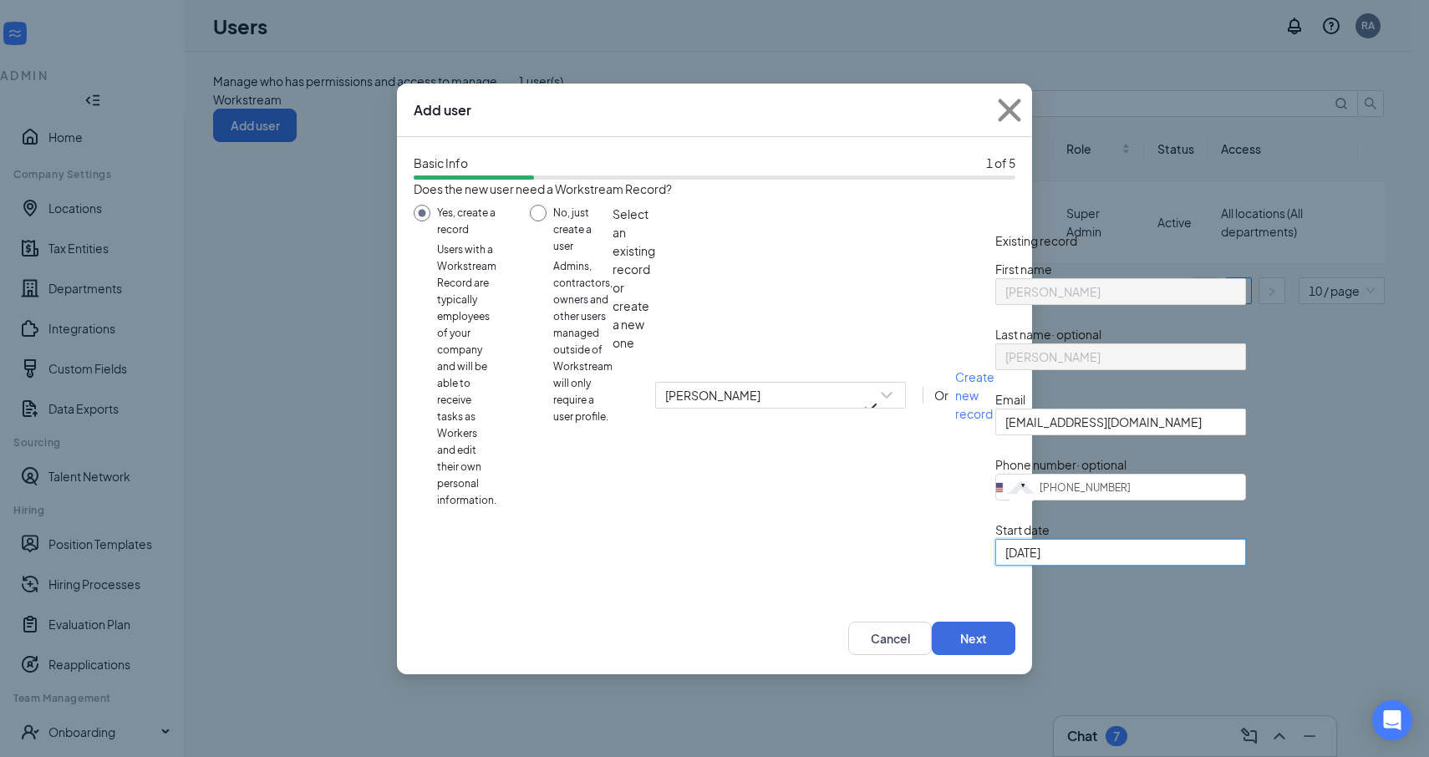
scroll to position [78, 0]
click at [989, 655] on button "Next" at bounding box center [974, 638] width 84 height 33
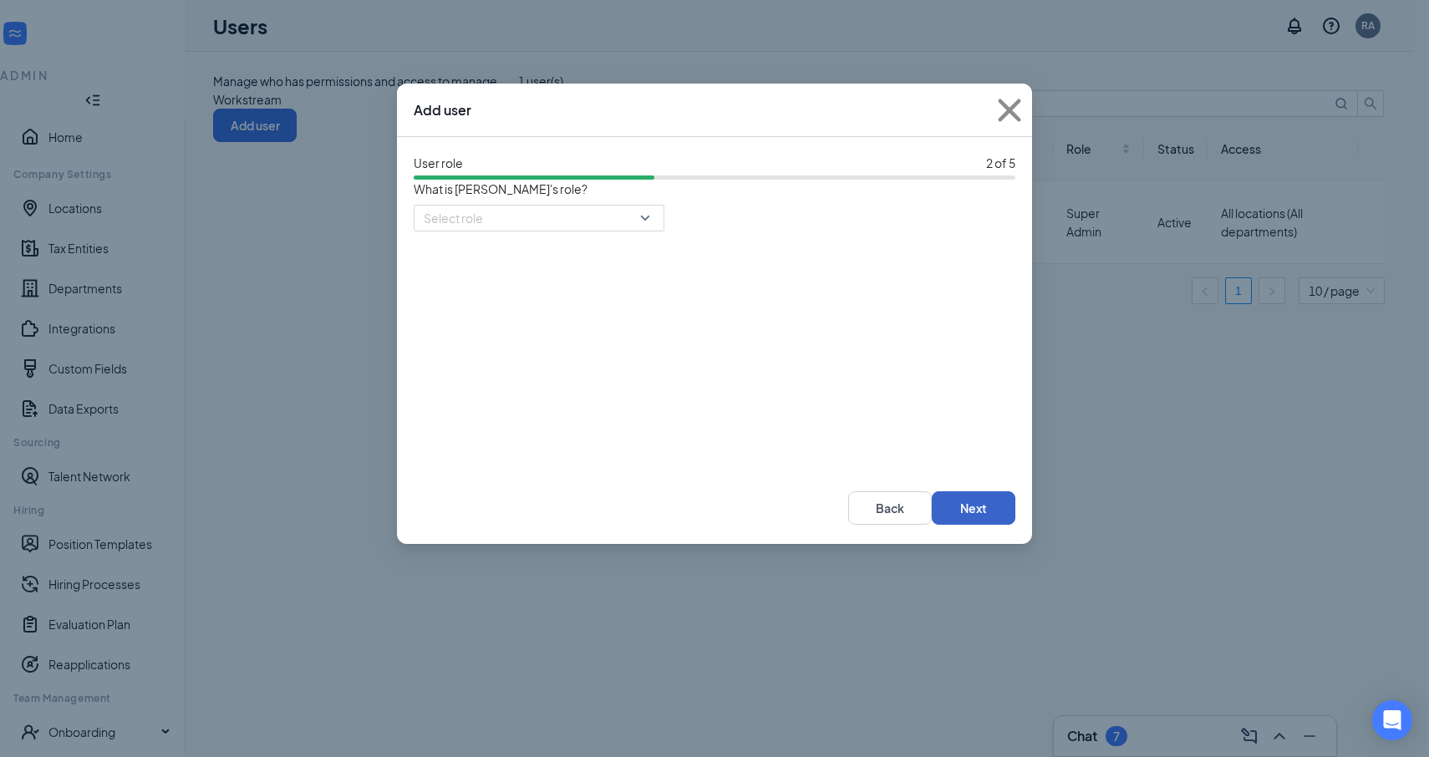
scroll to position [0, 0]
click at [616, 227] on input "search" at bounding box center [533, 218] width 219 height 25
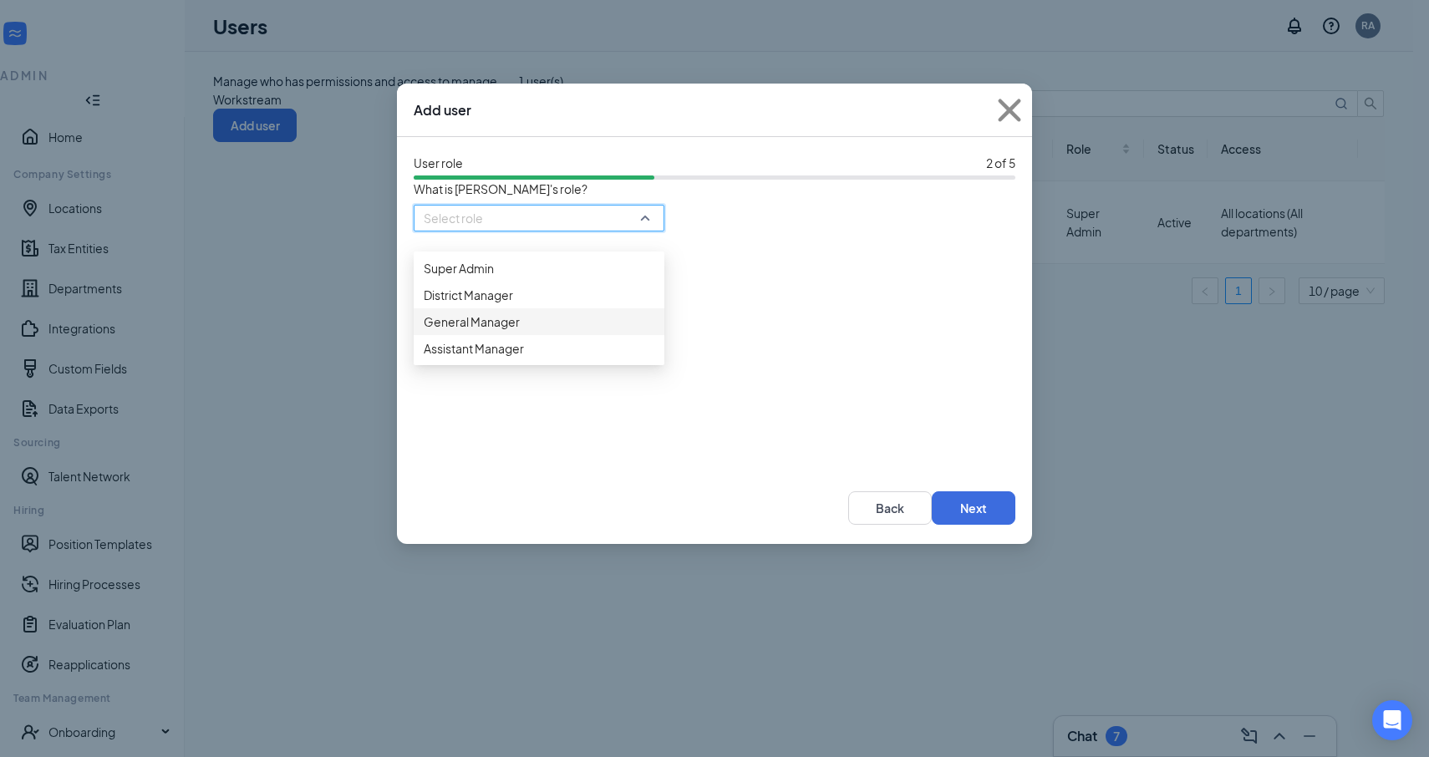
click at [585, 331] on span "General Manager" at bounding box center [539, 322] width 231 height 18
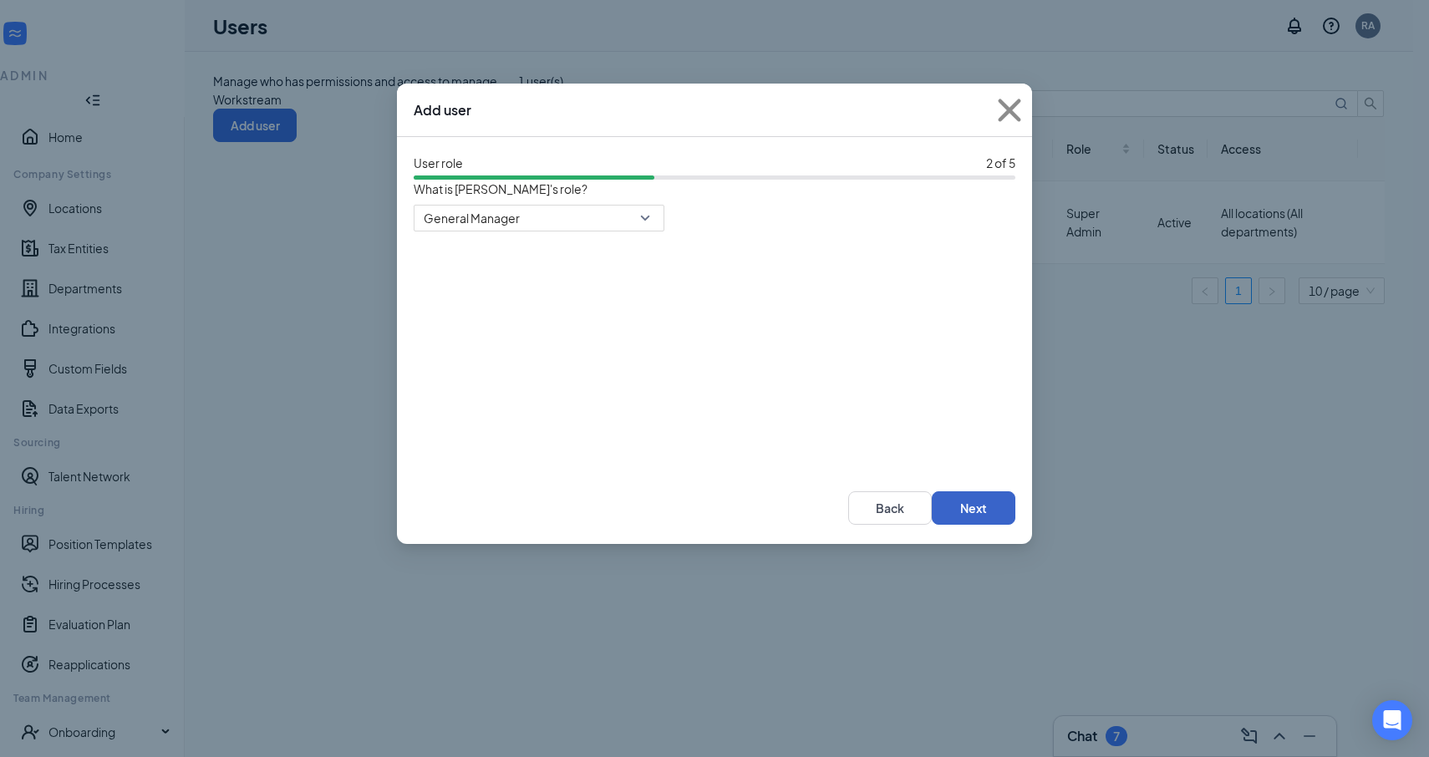
click at [961, 506] on button "Next" at bounding box center [974, 507] width 84 height 33
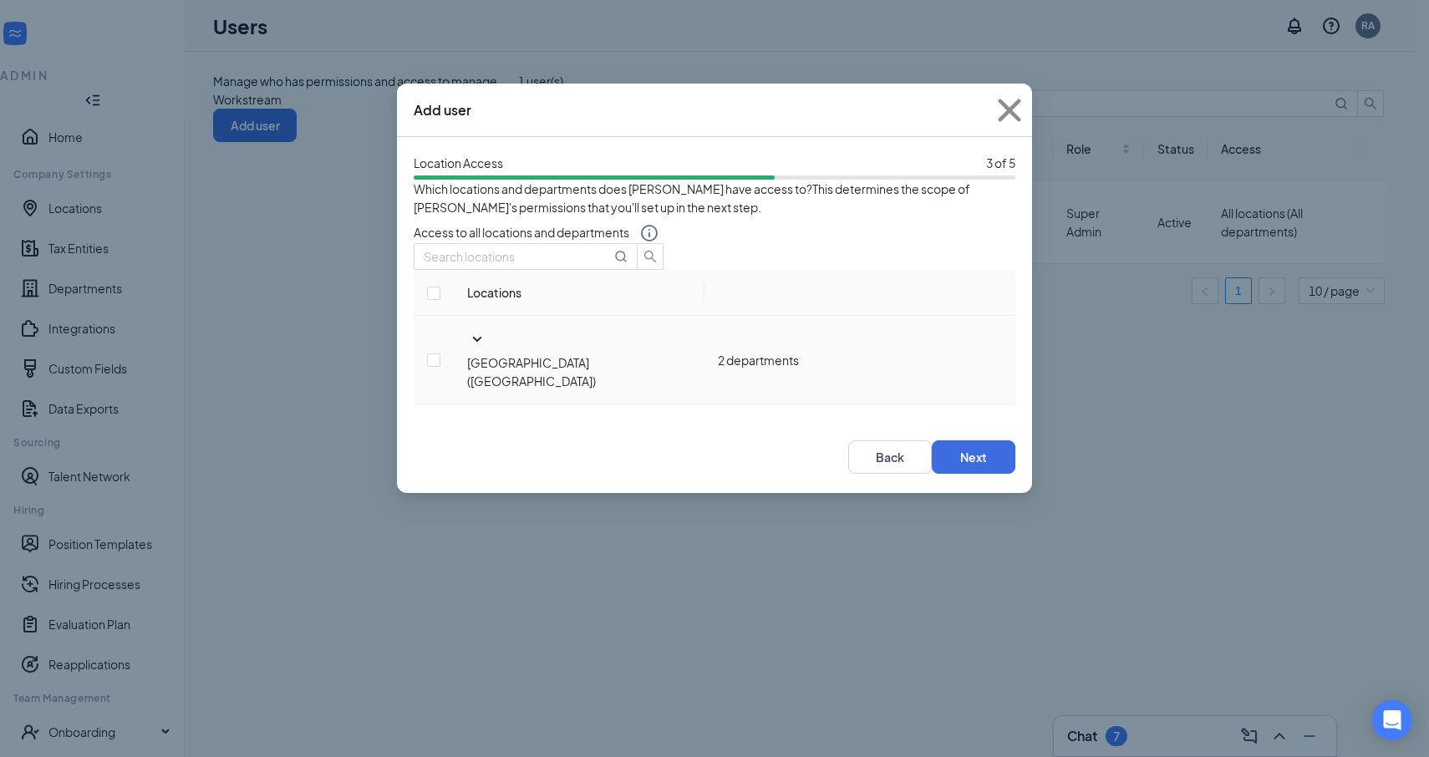
click at [569, 379] on span "[GEOGRAPHIC_DATA] ([GEOGRAPHIC_DATA])" at bounding box center [531, 371] width 129 height 33
click at [449, 392] on td at bounding box center [434, 360] width 40 height 89
click at [440, 367] on input "checkbox" at bounding box center [433, 360] width 13 height 13
checkbox input "true"
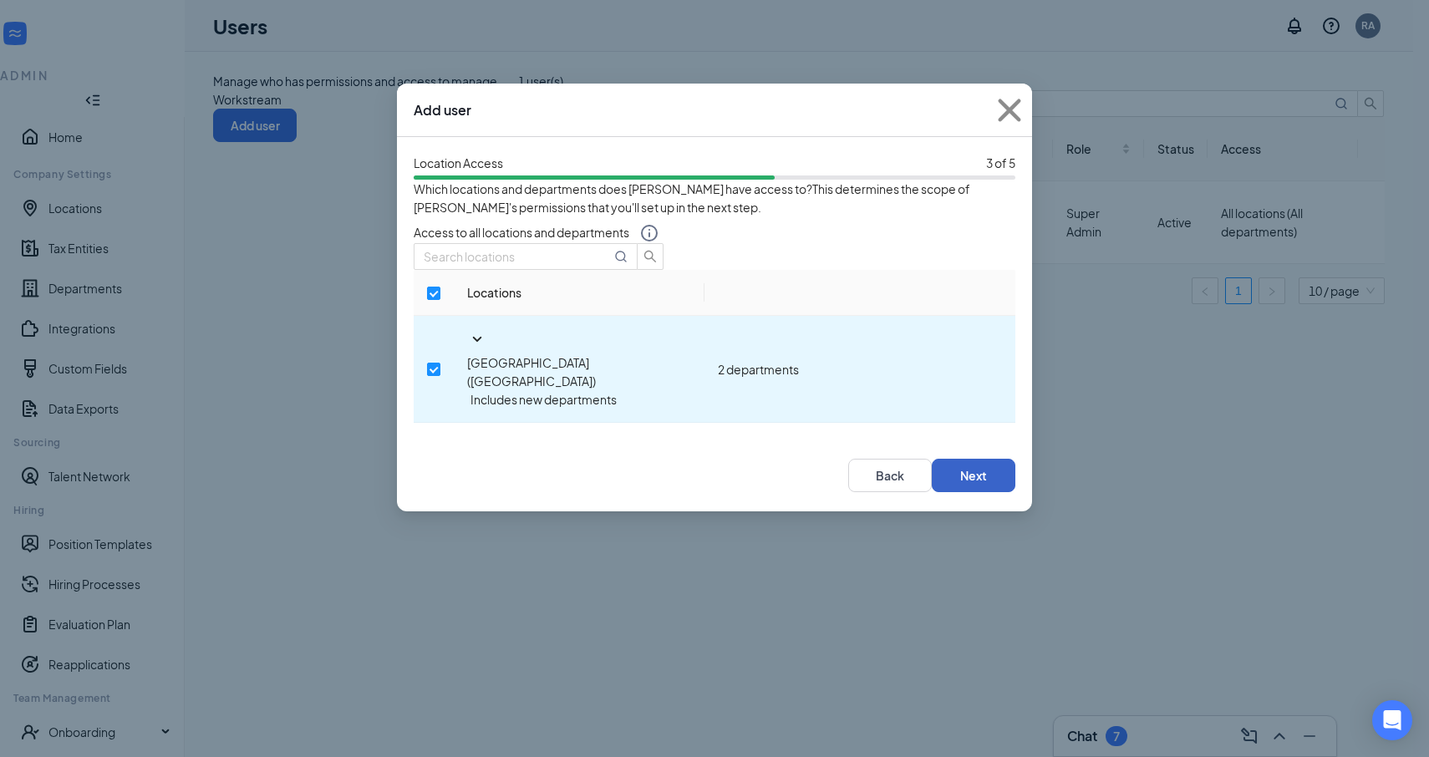
click at [965, 479] on button "Next" at bounding box center [974, 475] width 84 height 33
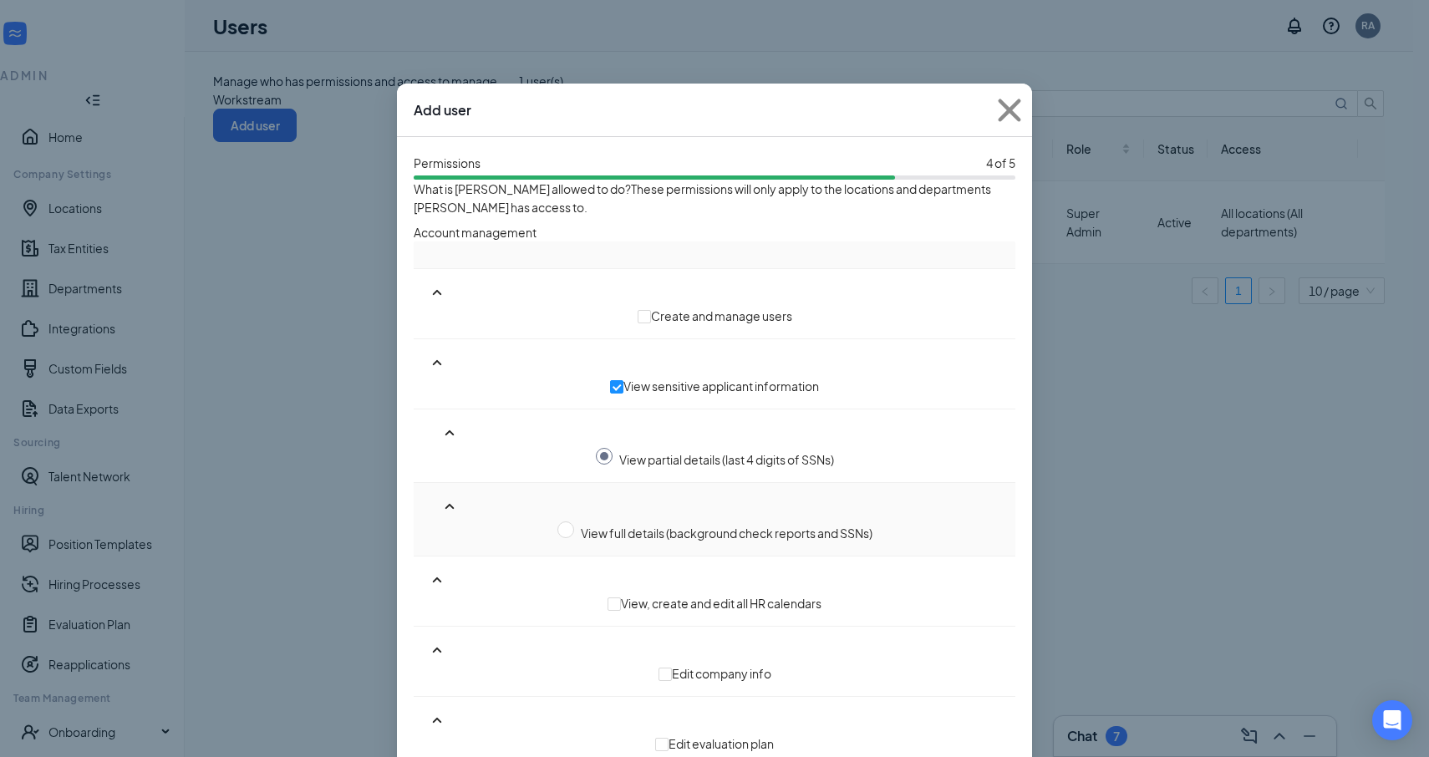
scroll to position [28, 0]
click at [557, 522] on input "radio" at bounding box center [565, 530] width 17 height 17
radio input "true"
radio input "false"
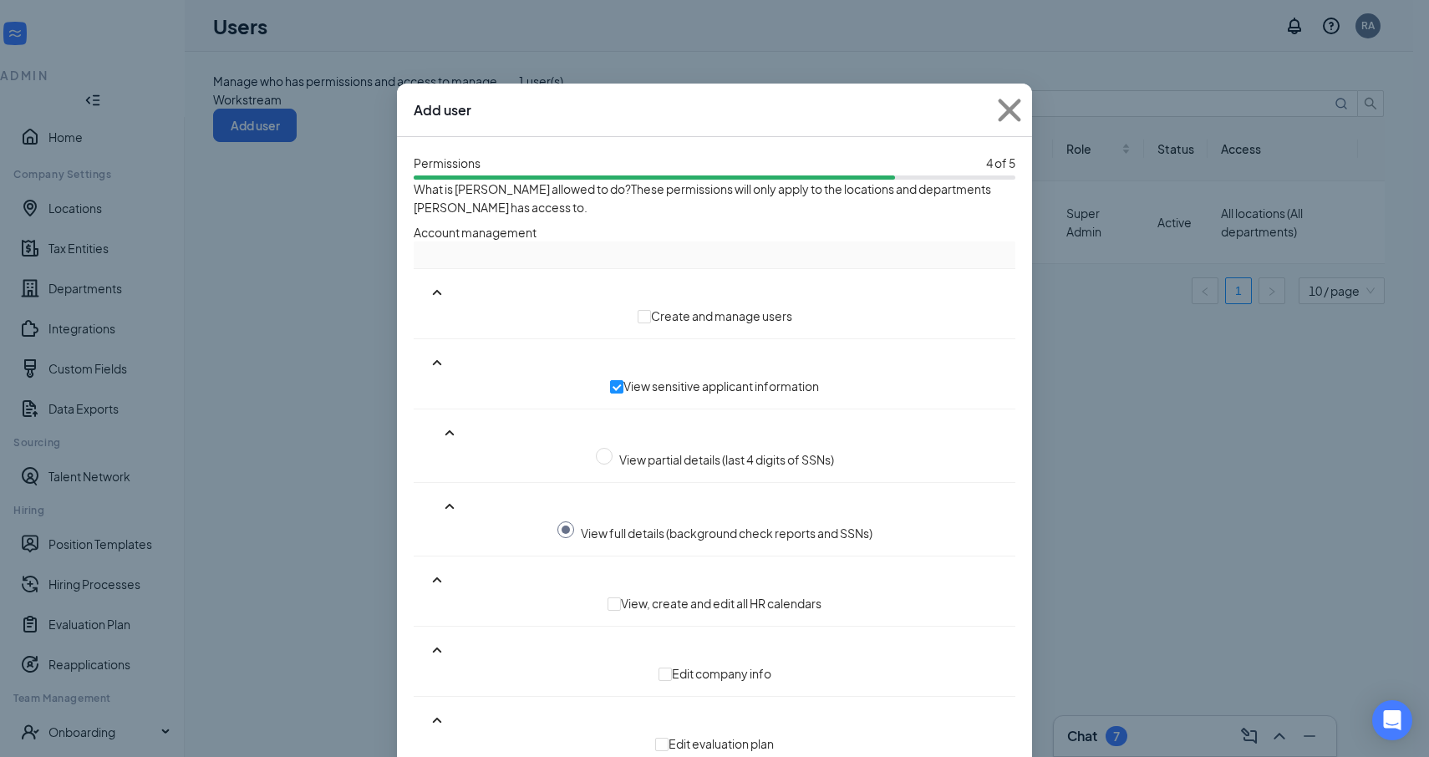
radio input "true"
radio input "false"
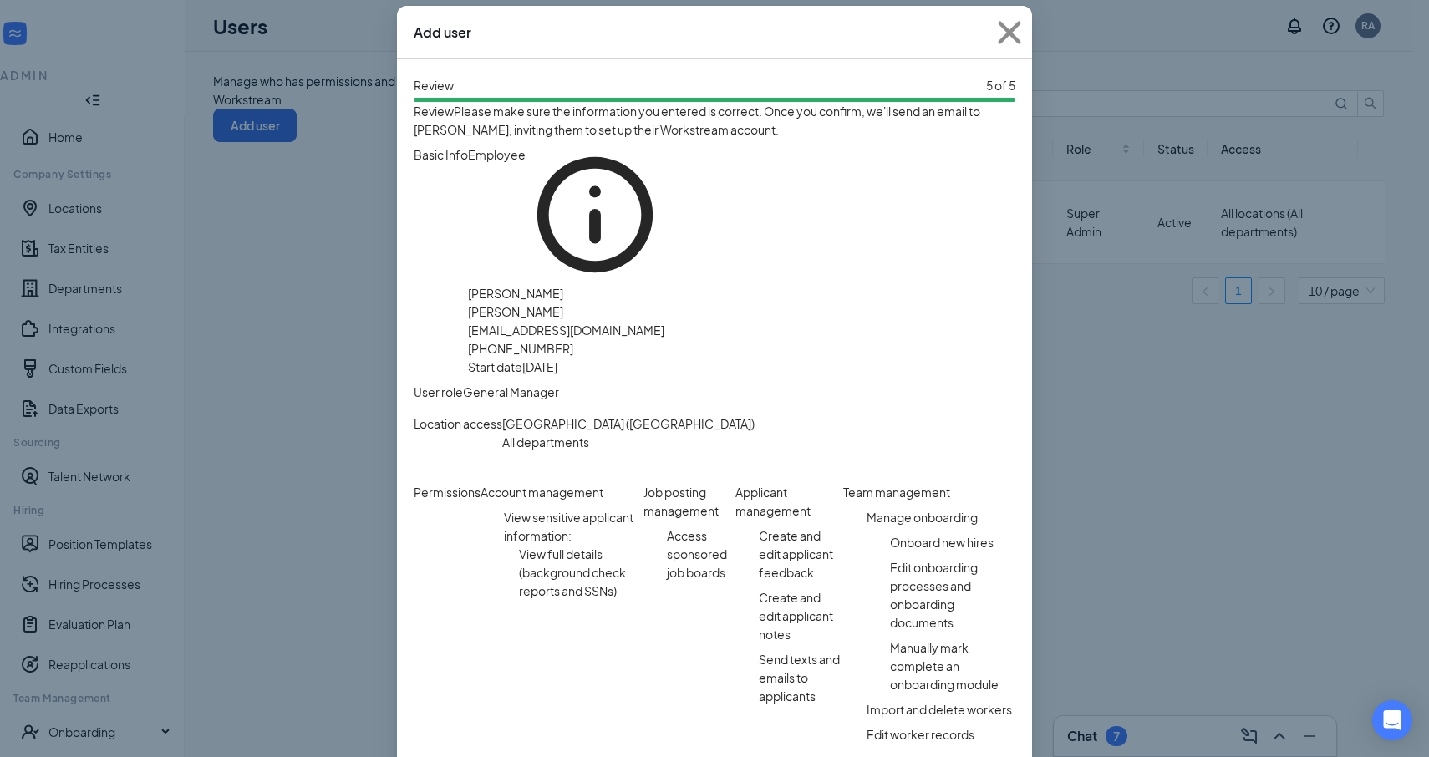
scroll to position [364, 0]
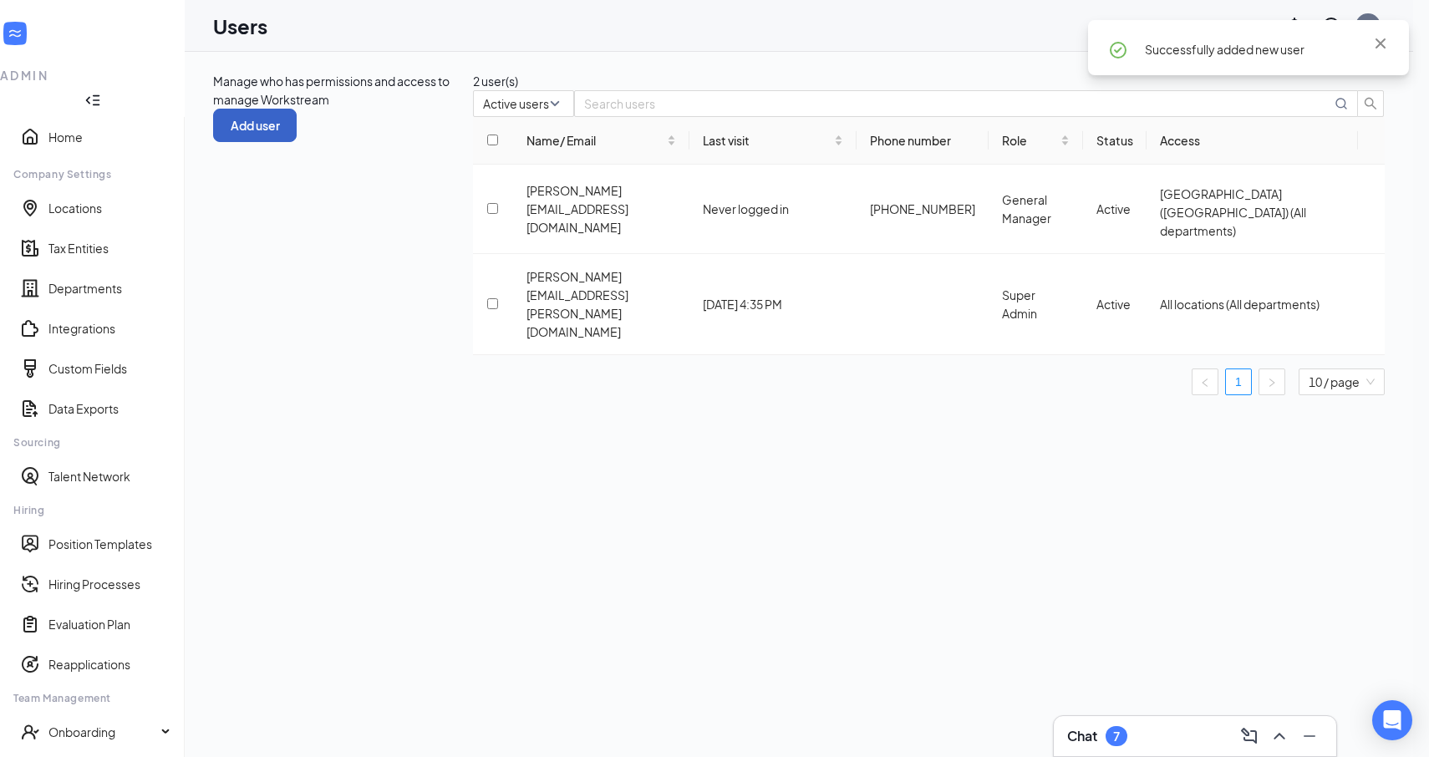
click at [297, 109] on button "Add user" at bounding box center [255, 125] width 84 height 33
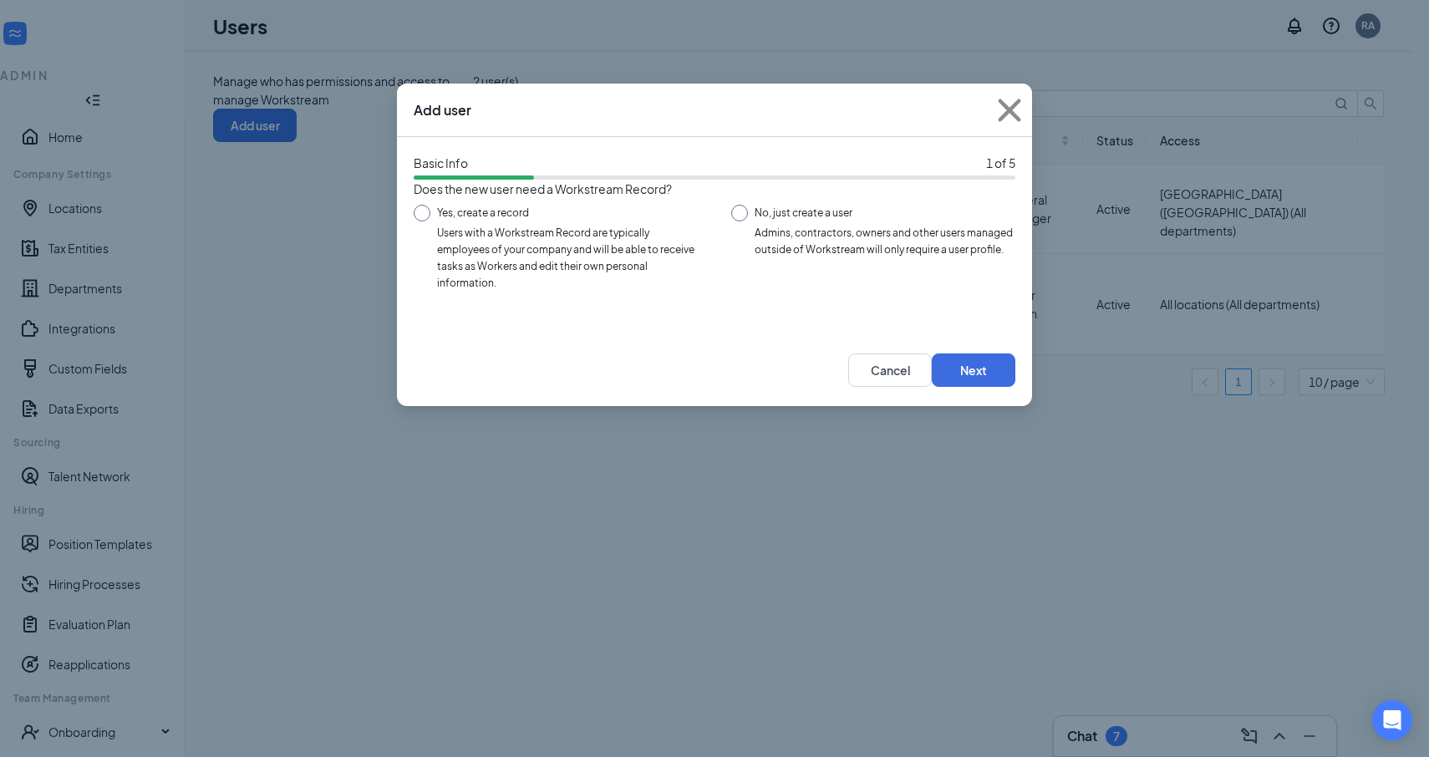
click at [502, 244] on input "Yes, create a record Users with a Workstream Record are typically employees of …" at bounding box center [556, 242] width 284 height 75
radio input "true"
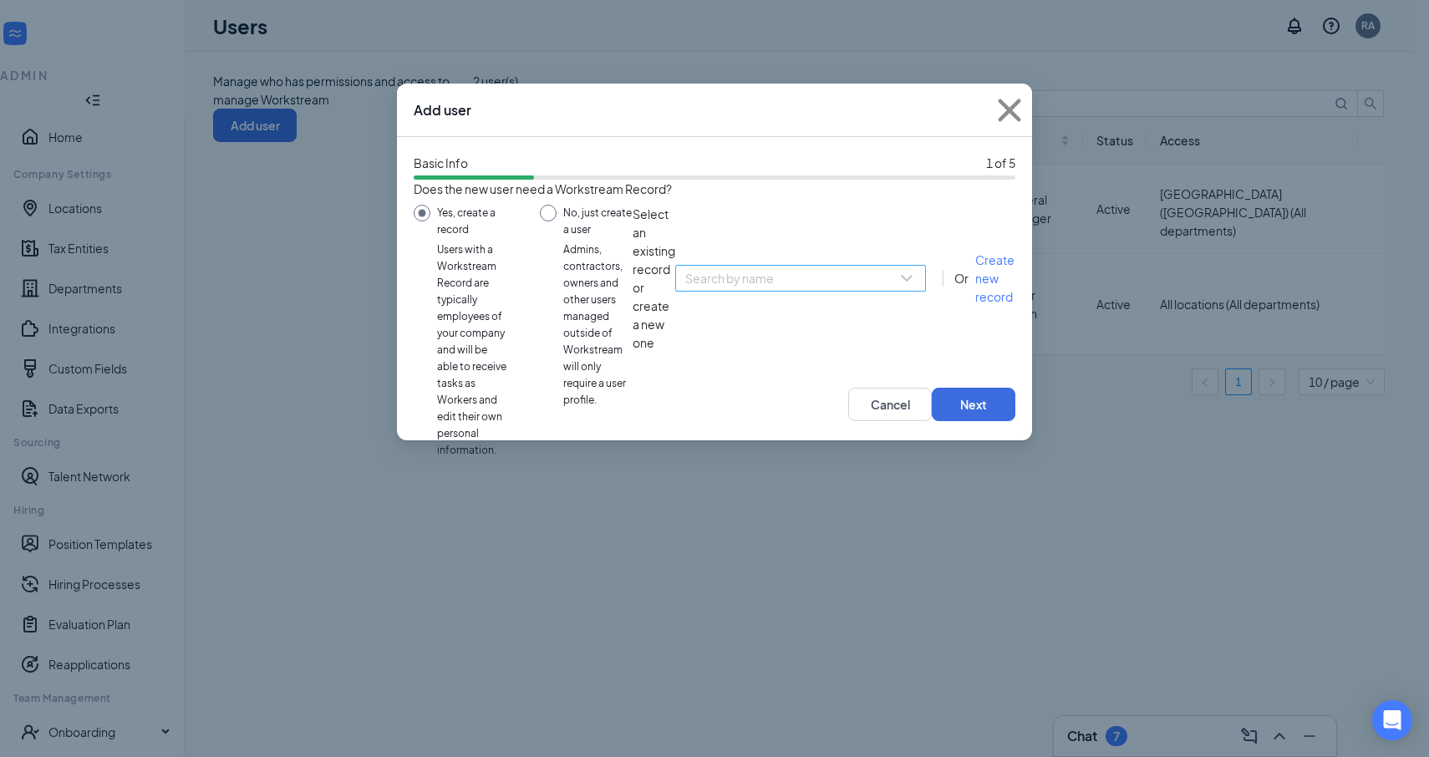
click at [685, 291] on input "search" at bounding box center [794, 278] width 219 height 25
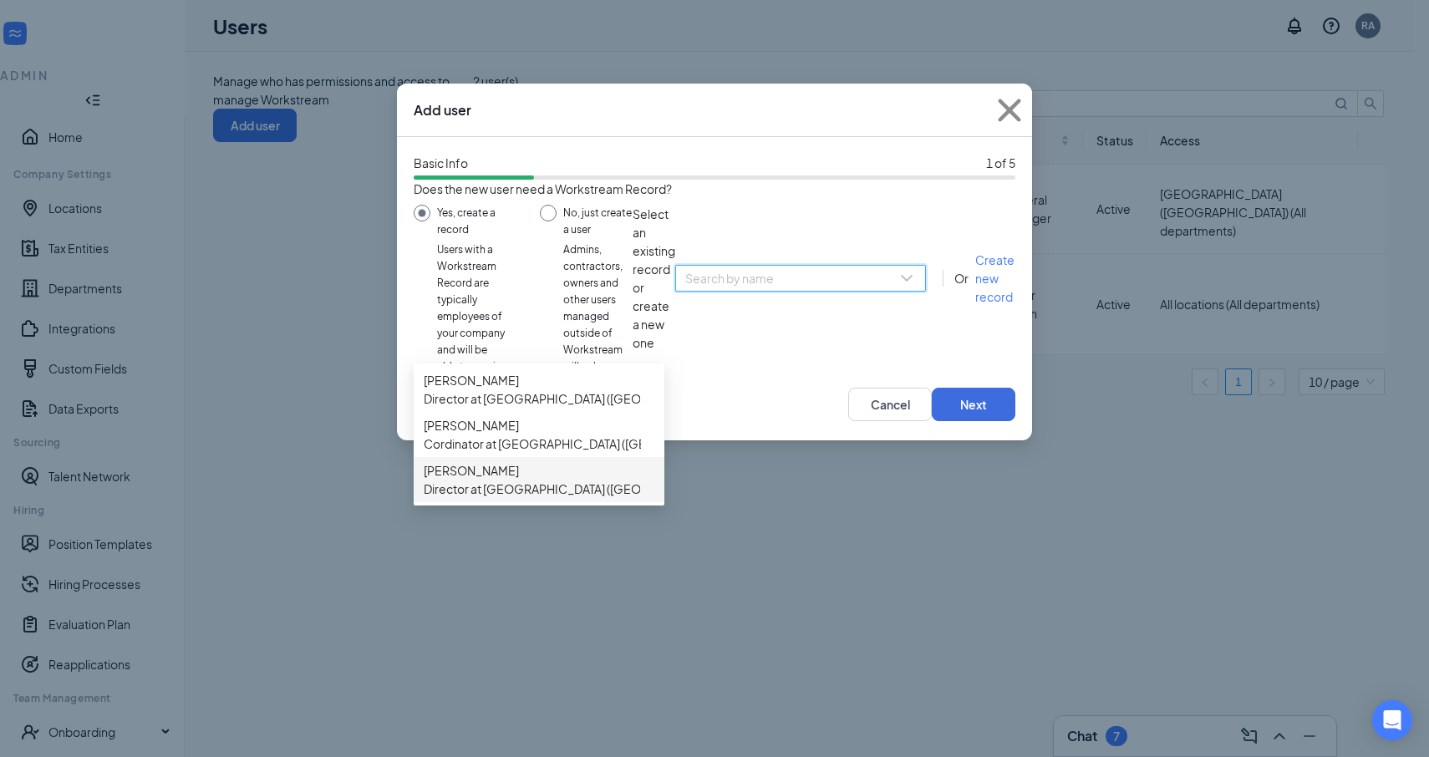
click at [516, 498] on span "Director at [GEOGRAPHIC_DATA] ([GEOGRAPHIC_DATA])" at bounding box center [580, 489] width 312 height 18
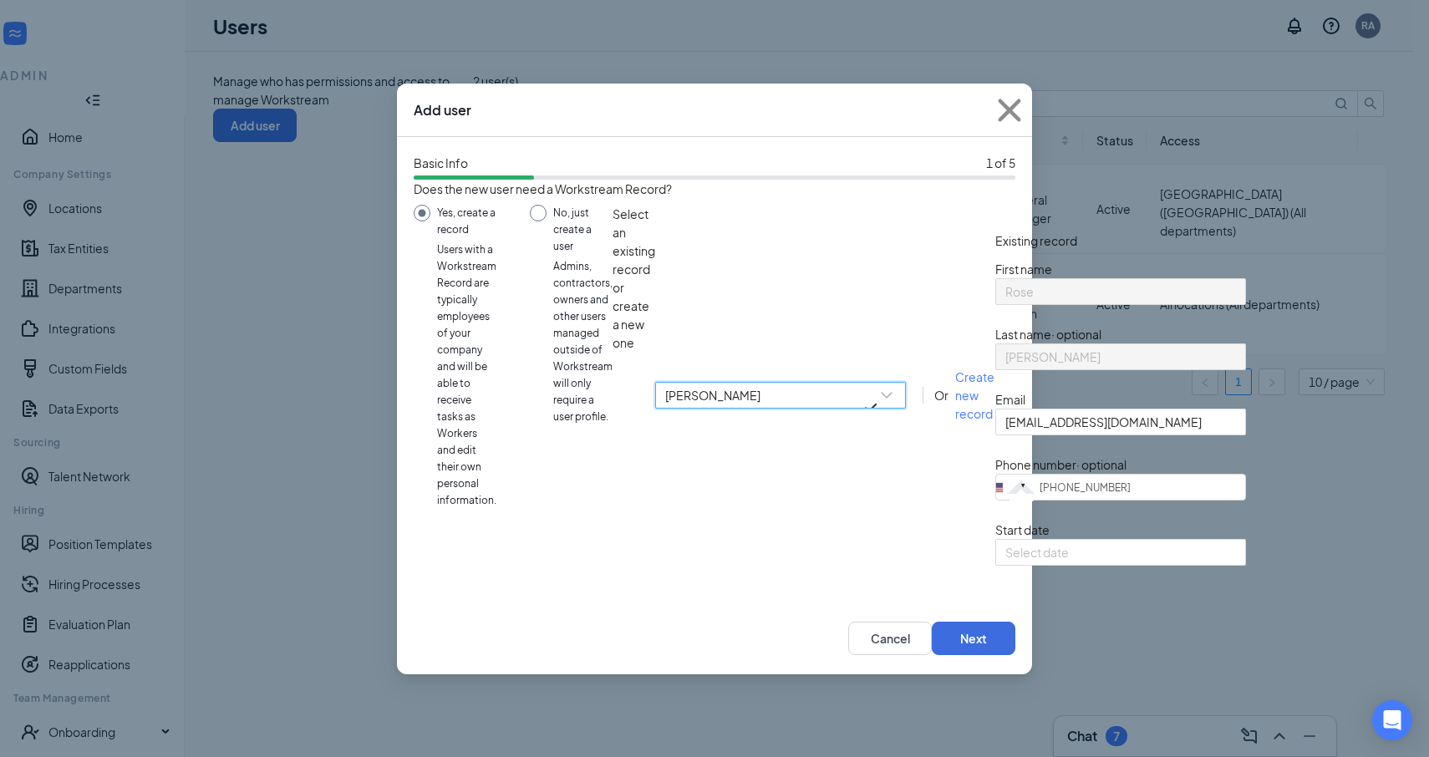
scroll to position [54, 0]
click at [1005, 562] on input at bounding box center [1118, 552] width 227 height 18
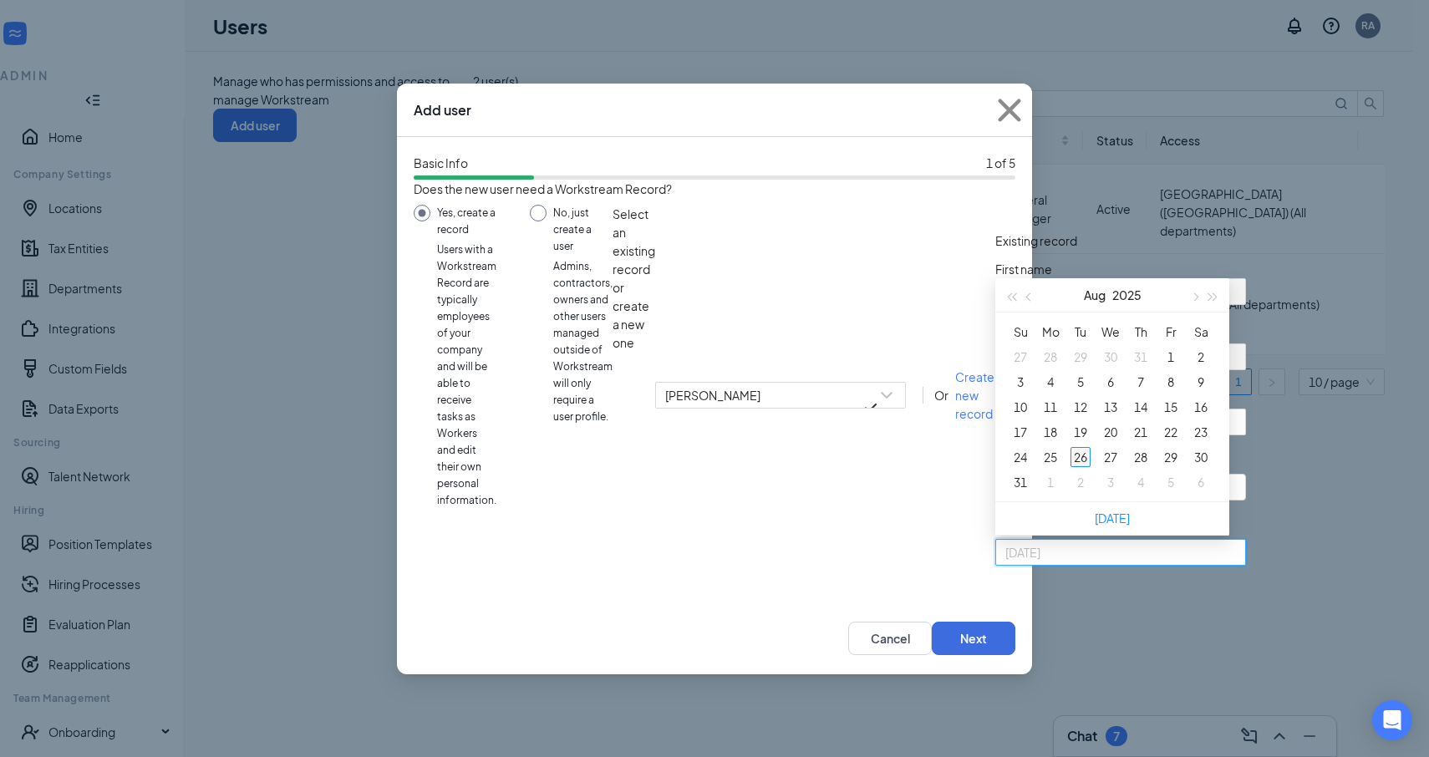
type input "[DATE]"
click at [1066, 470] on td "26" at bounding box center [1081, 457] width 30 height 25
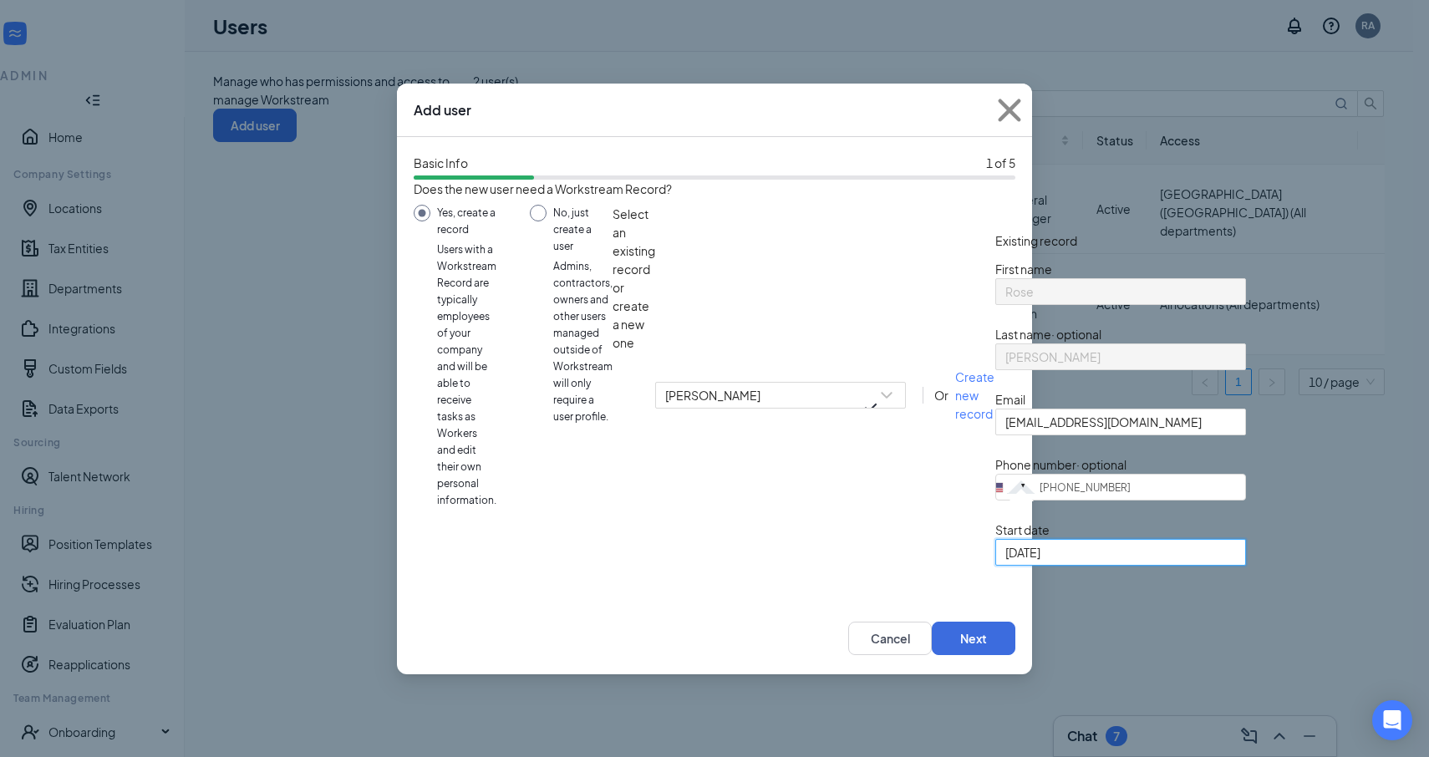
scroll to position [78, 0]
click at [985, 655] on button "Next" at bounding box center [974, 638] width 84 height 33
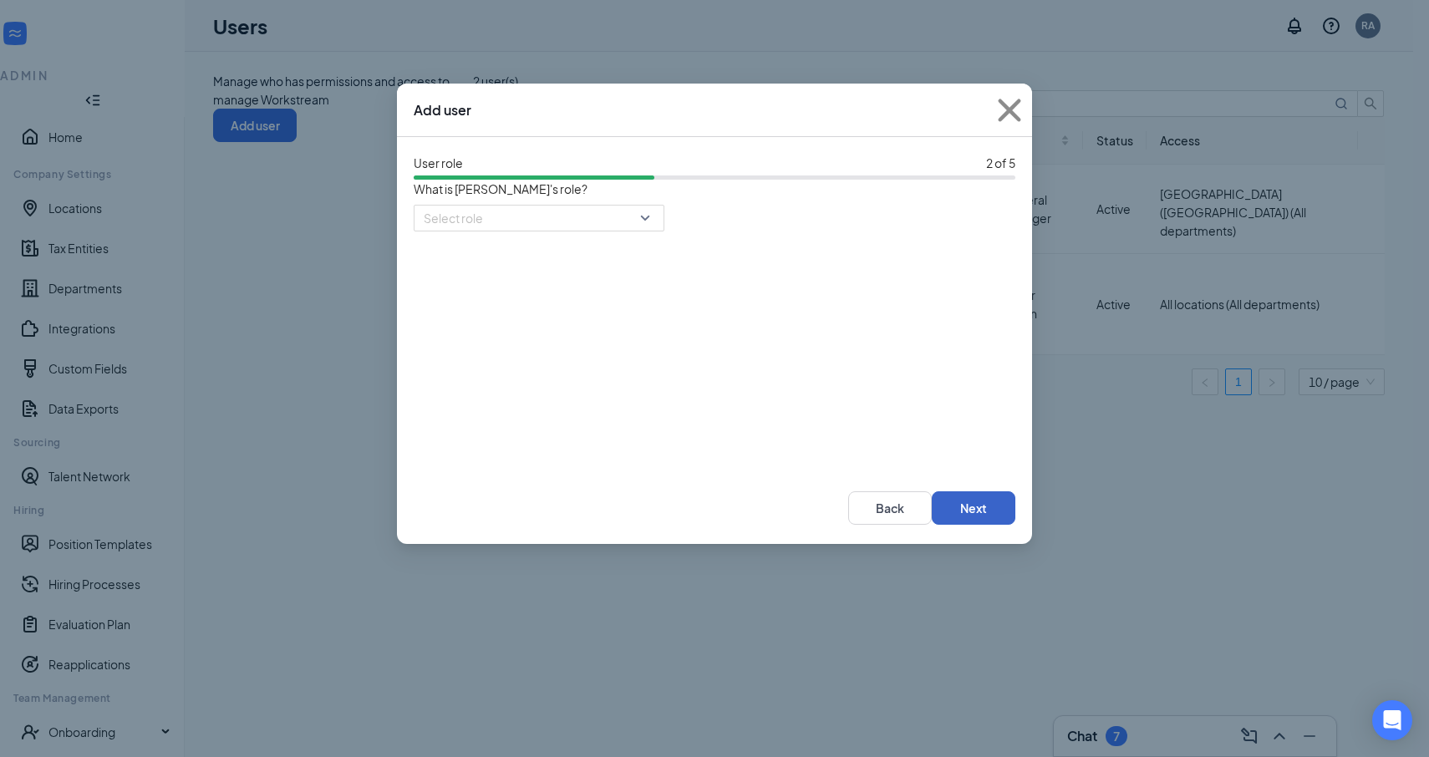
scroll to position [0, 0]
click at [617, 229] on input "search" at bounding box center [533, 218] width 219 height 25
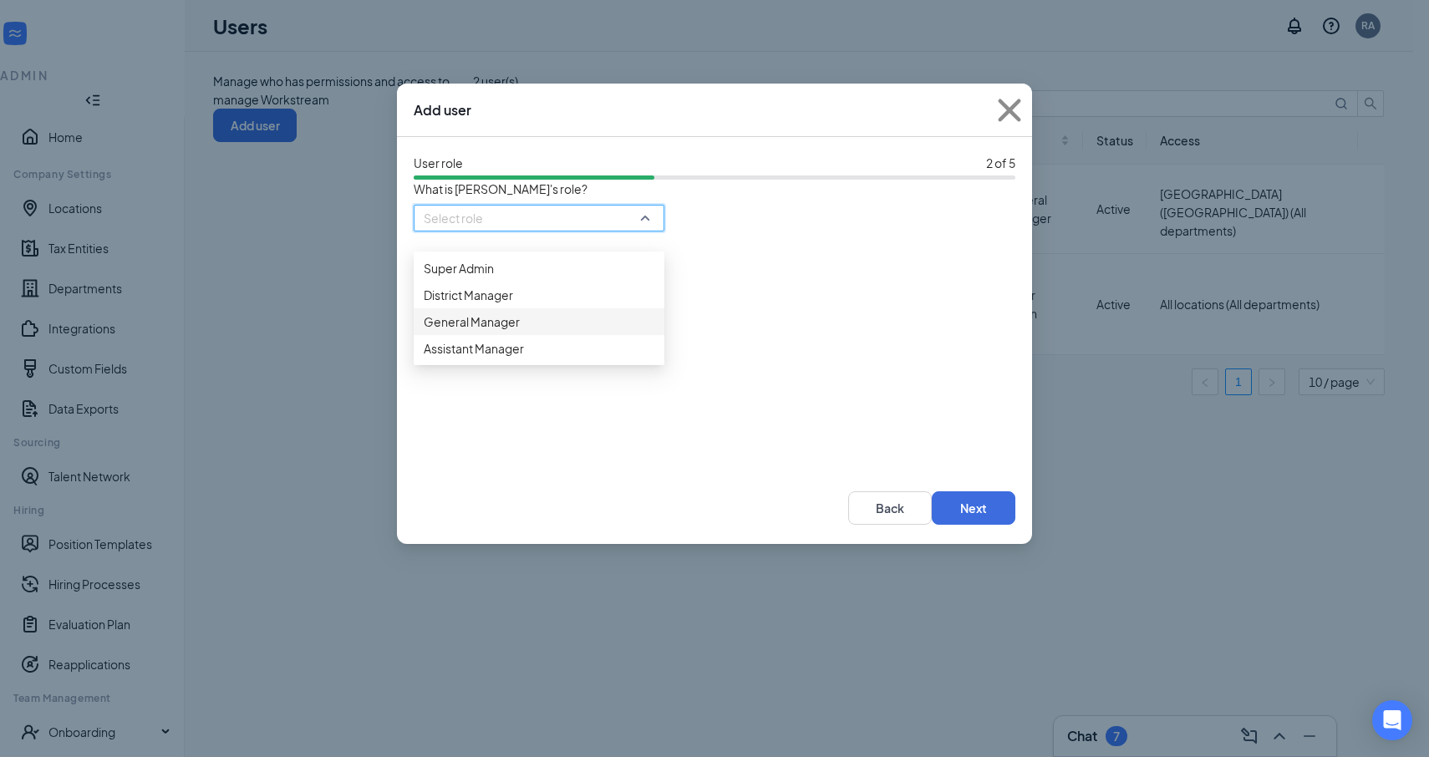
click at [575, 331] on span "General Manager" at bounding box center [539, 322] width 231 height 18
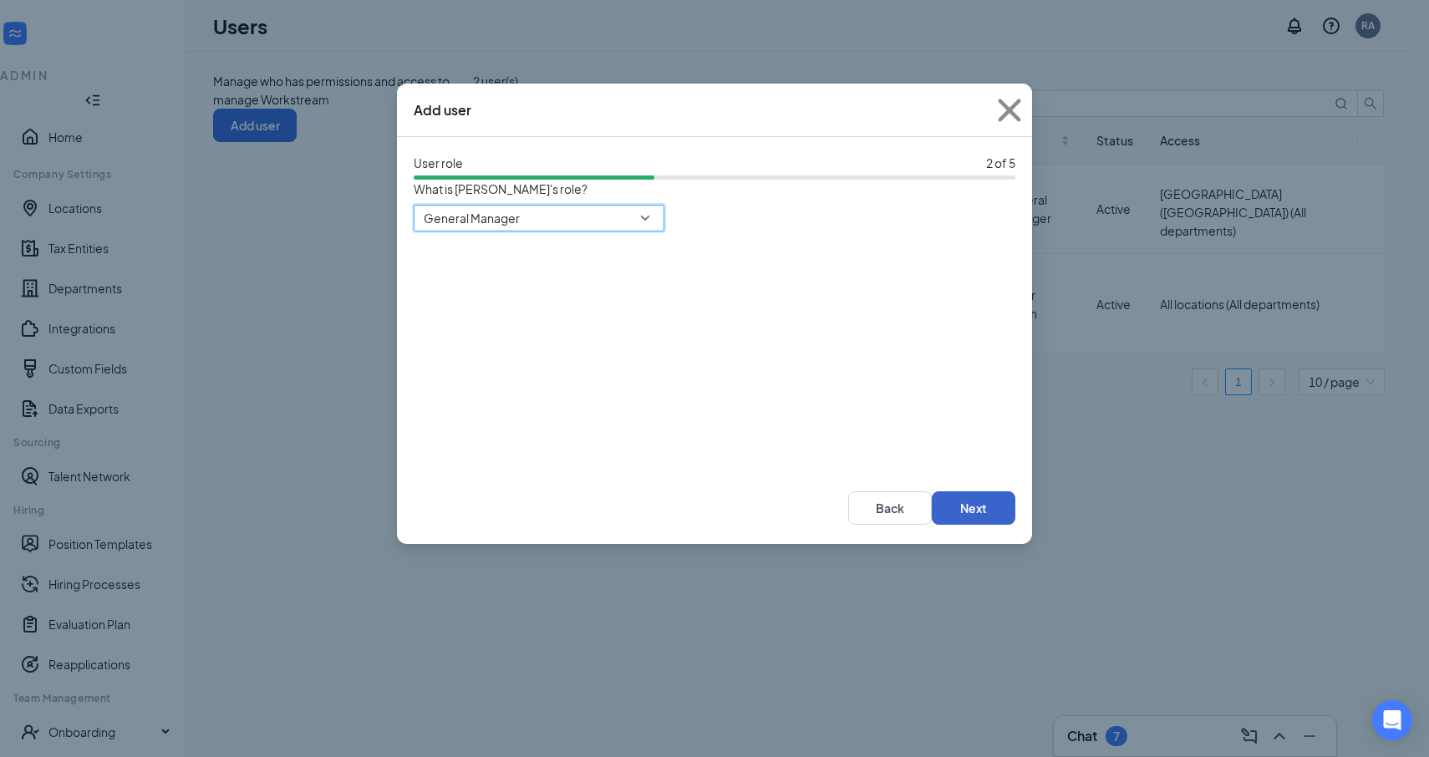
click at [987, 510] on button "Next" at bounding box center [974, 507] width 84 height 33
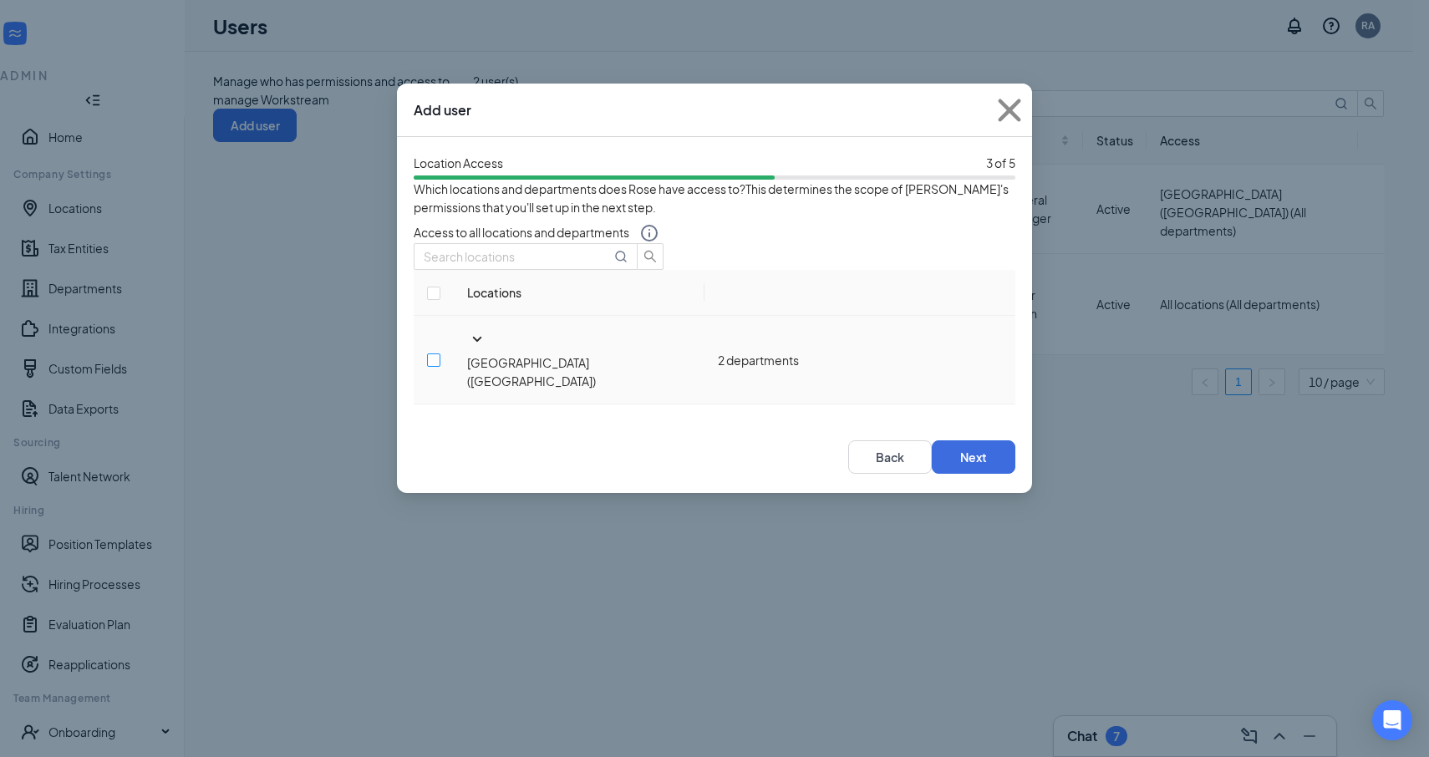
click at [440, 367] on input "checkbox" at bounding box center [433, 360] width 13 height 13
checkbox input "true"
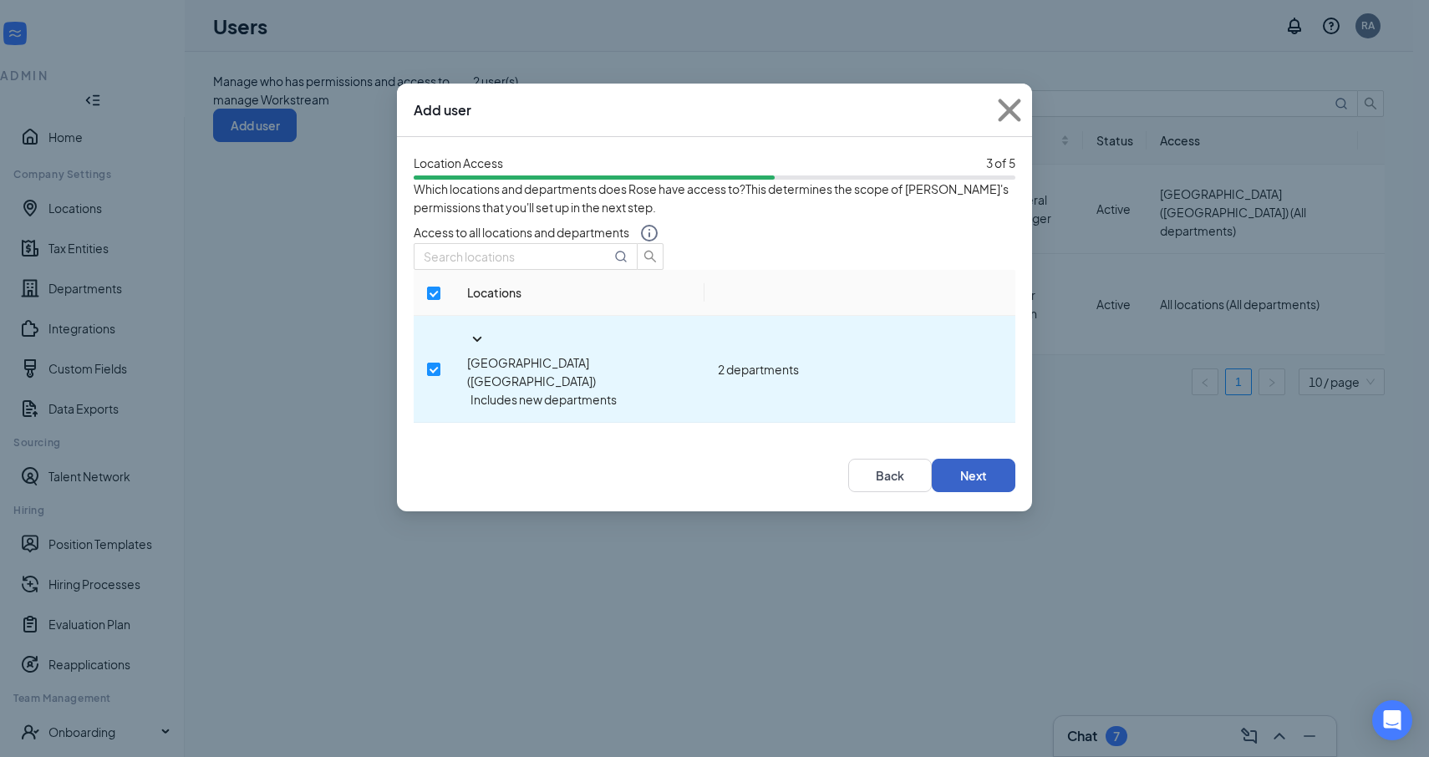
click at [989, 466] on button "Next" at bounding box center [974, 475] width 84 height 33
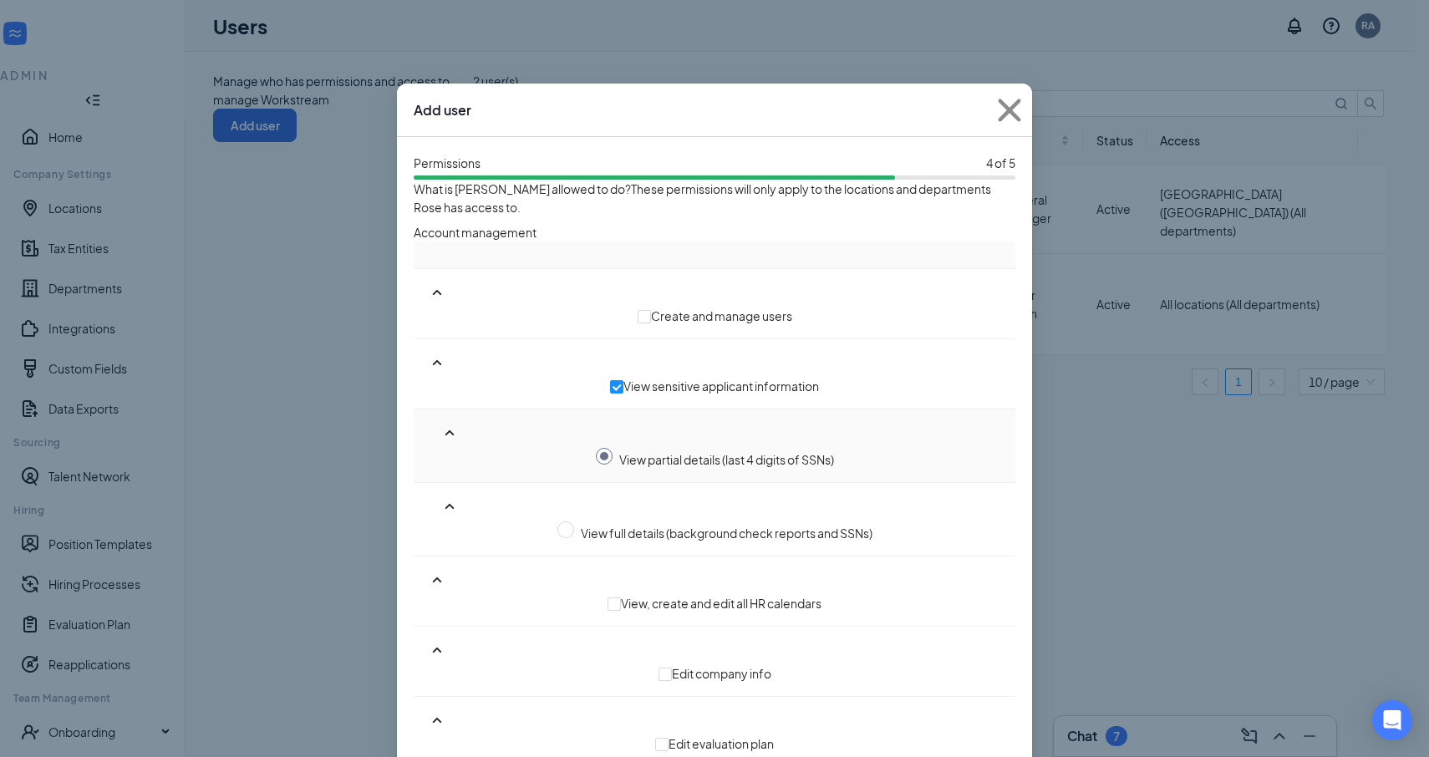
scroll to position [1203, 0]
radio input "true"
radio input "false"
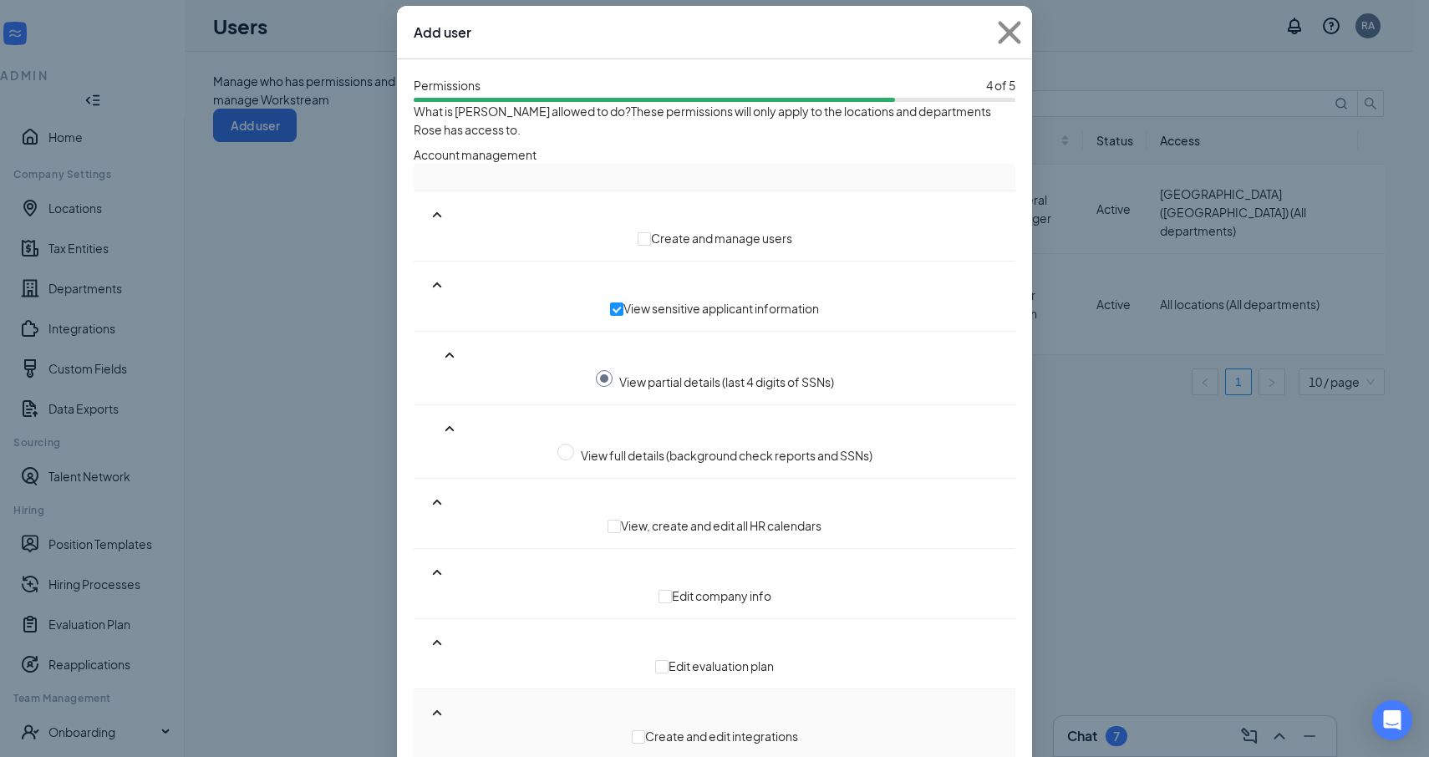
scroll to position [75, 0]
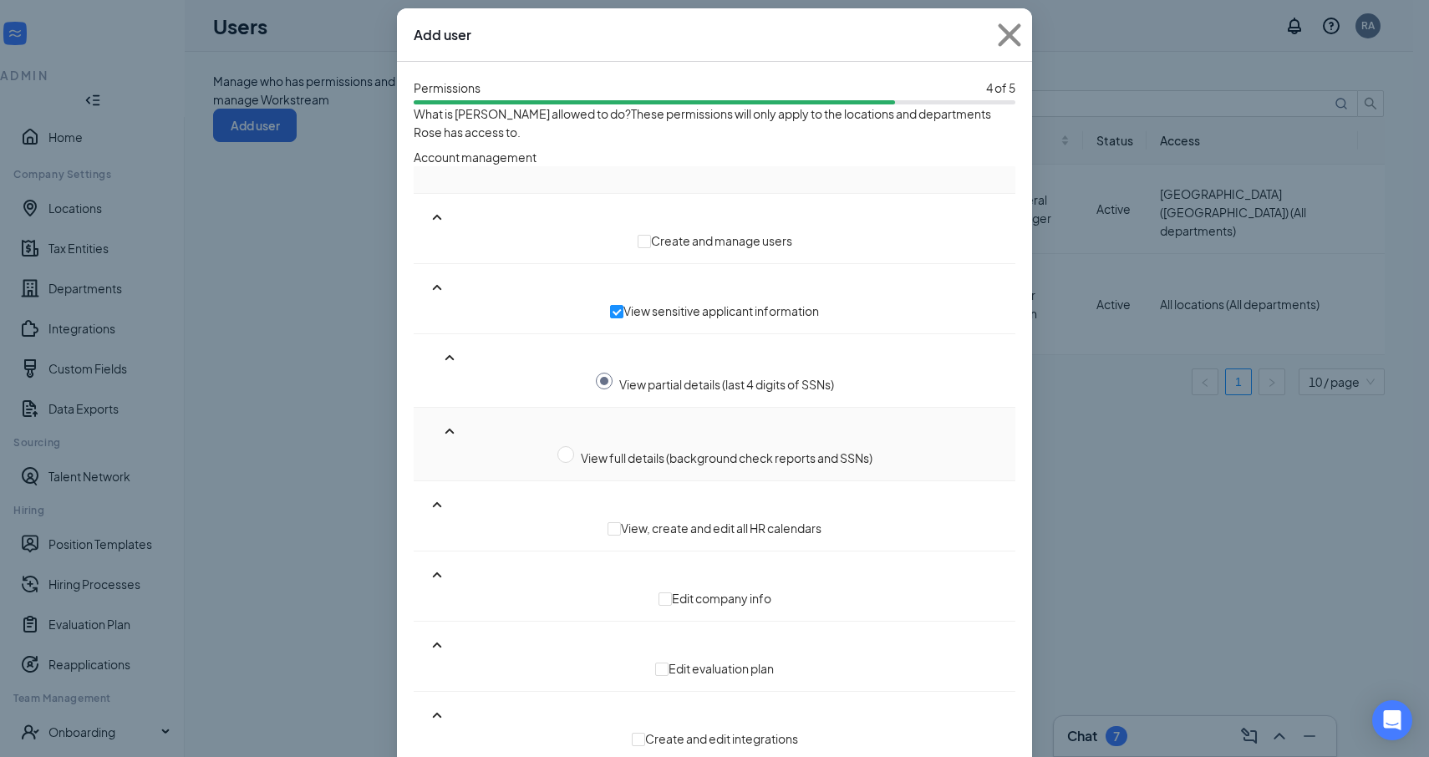
click at [501, 445] on button "View full details (background check reports and SSNs)" at bounding box center [714, 456] width 575 height 22
radio input "false"
radio input "true"
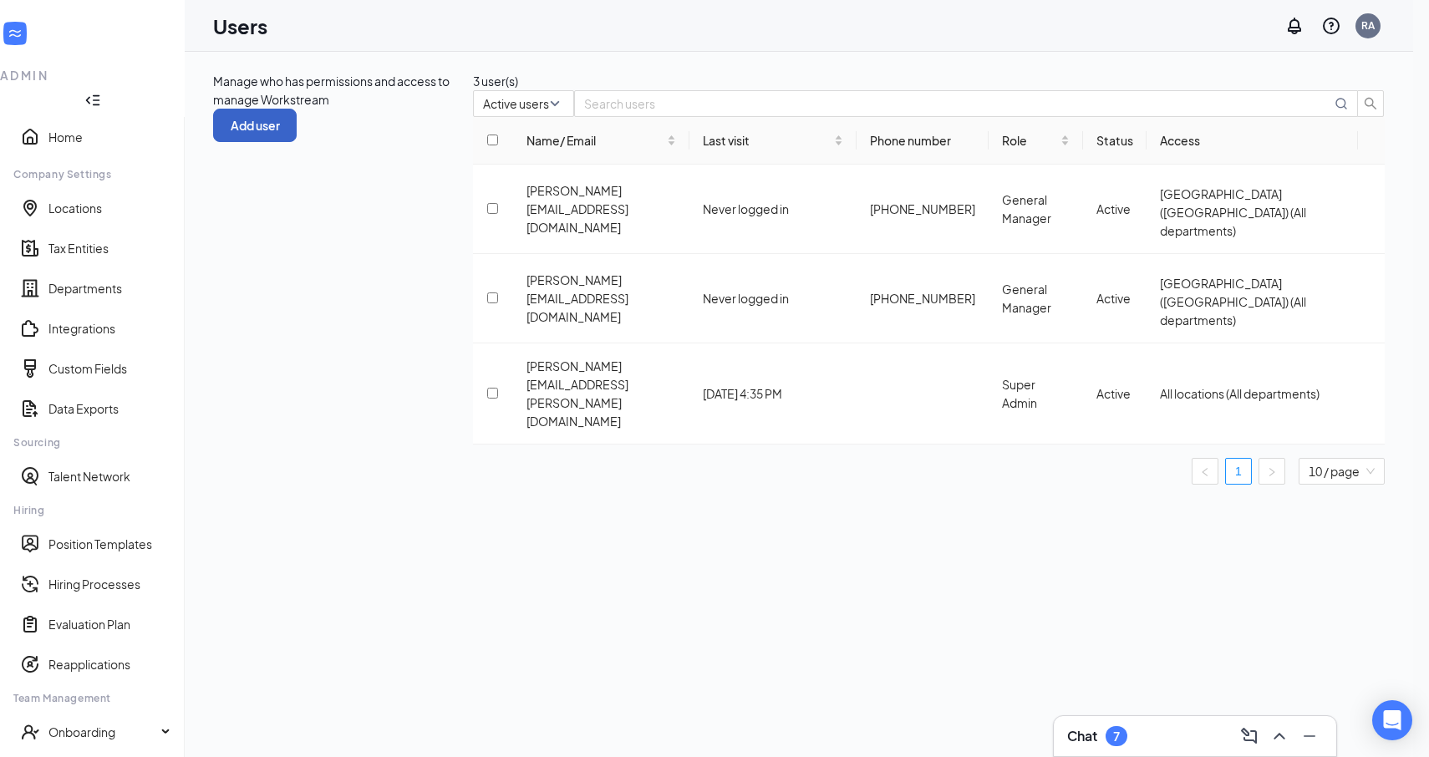
click at [297, 109] on button "Add user" at bounding box center [255, 125] width 84 height 33
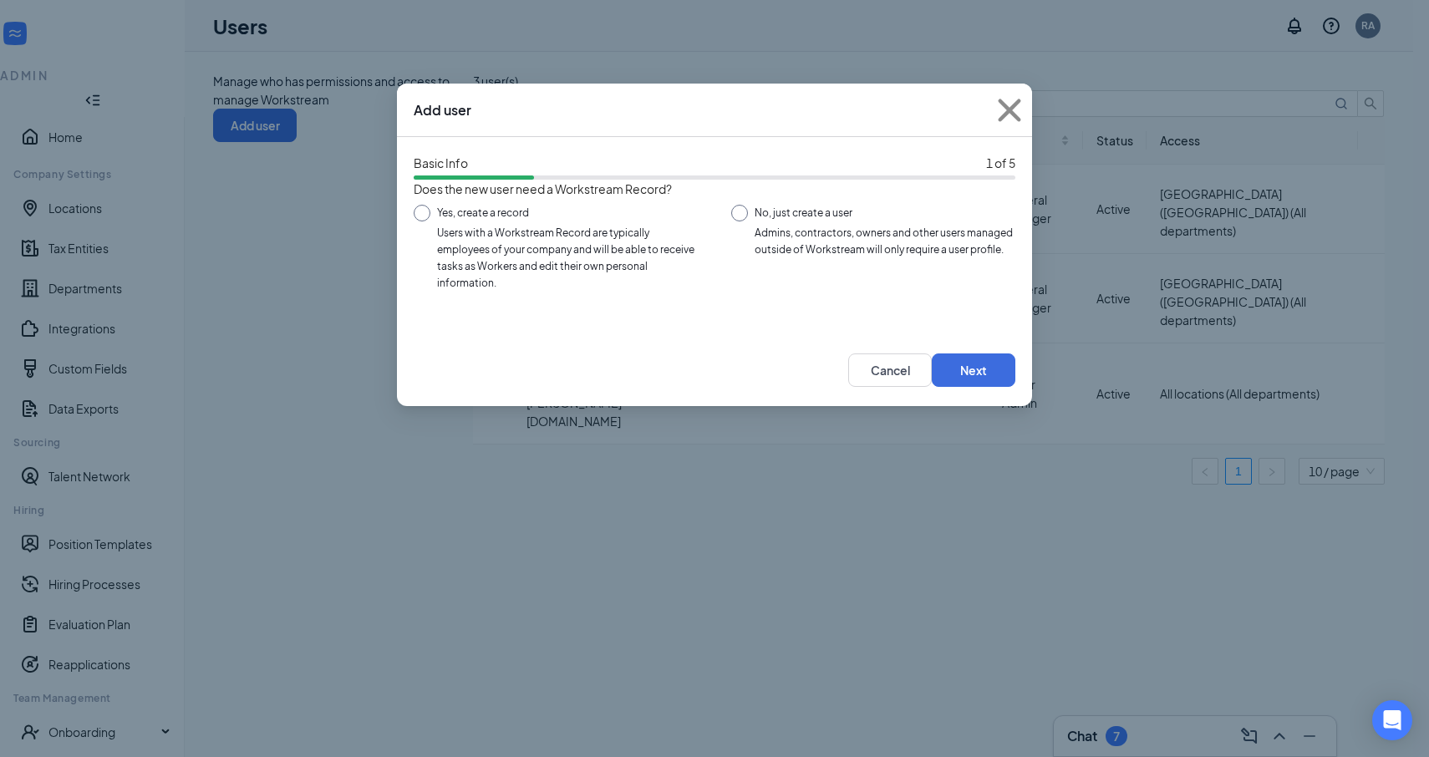
click at [539, 257] on input "Yes, create a record Users with a Workstream Record are typically employees of …" at bounding box center [556, 242] width 284 height 75
radio input "true"
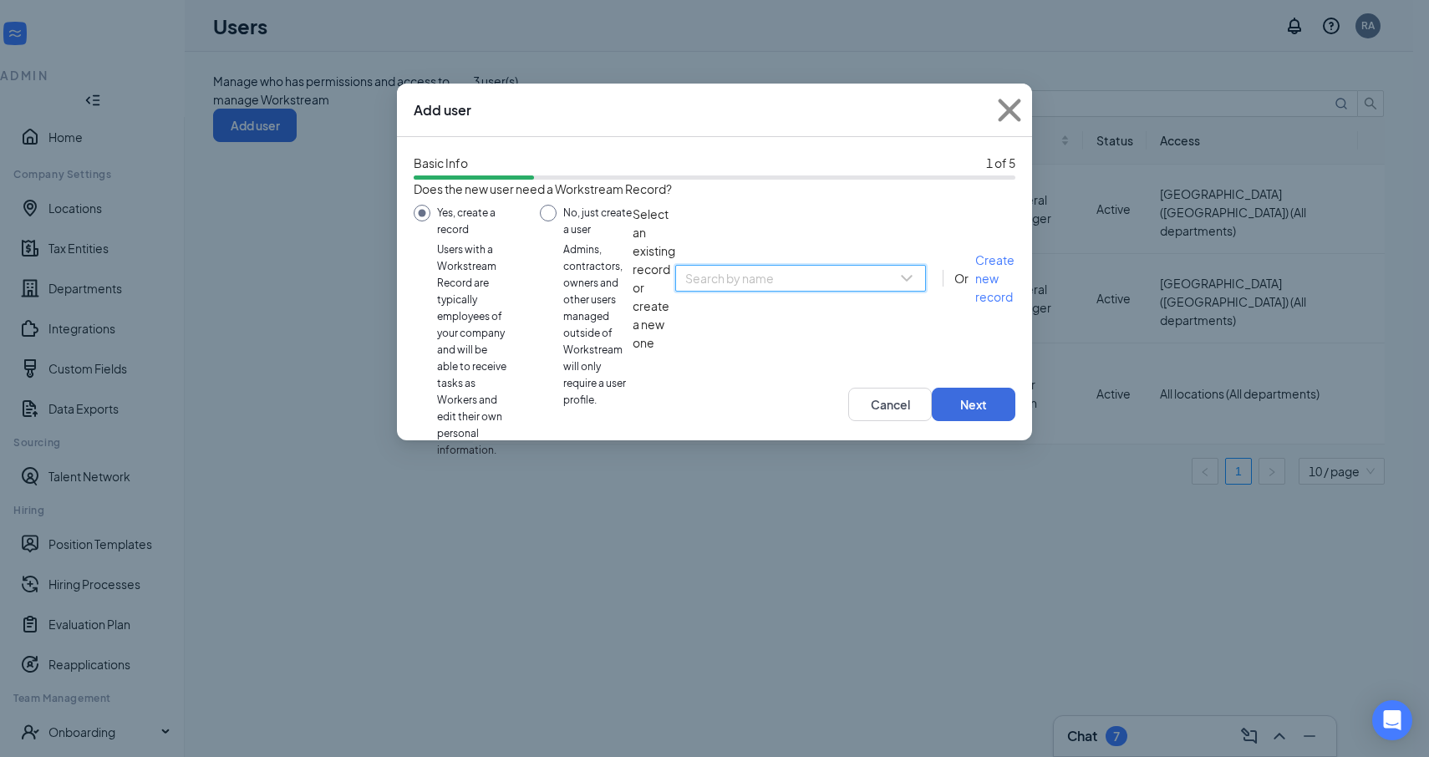
click at [685, 291] on input "search" at bounding box center [794, 278] width 219 height 25
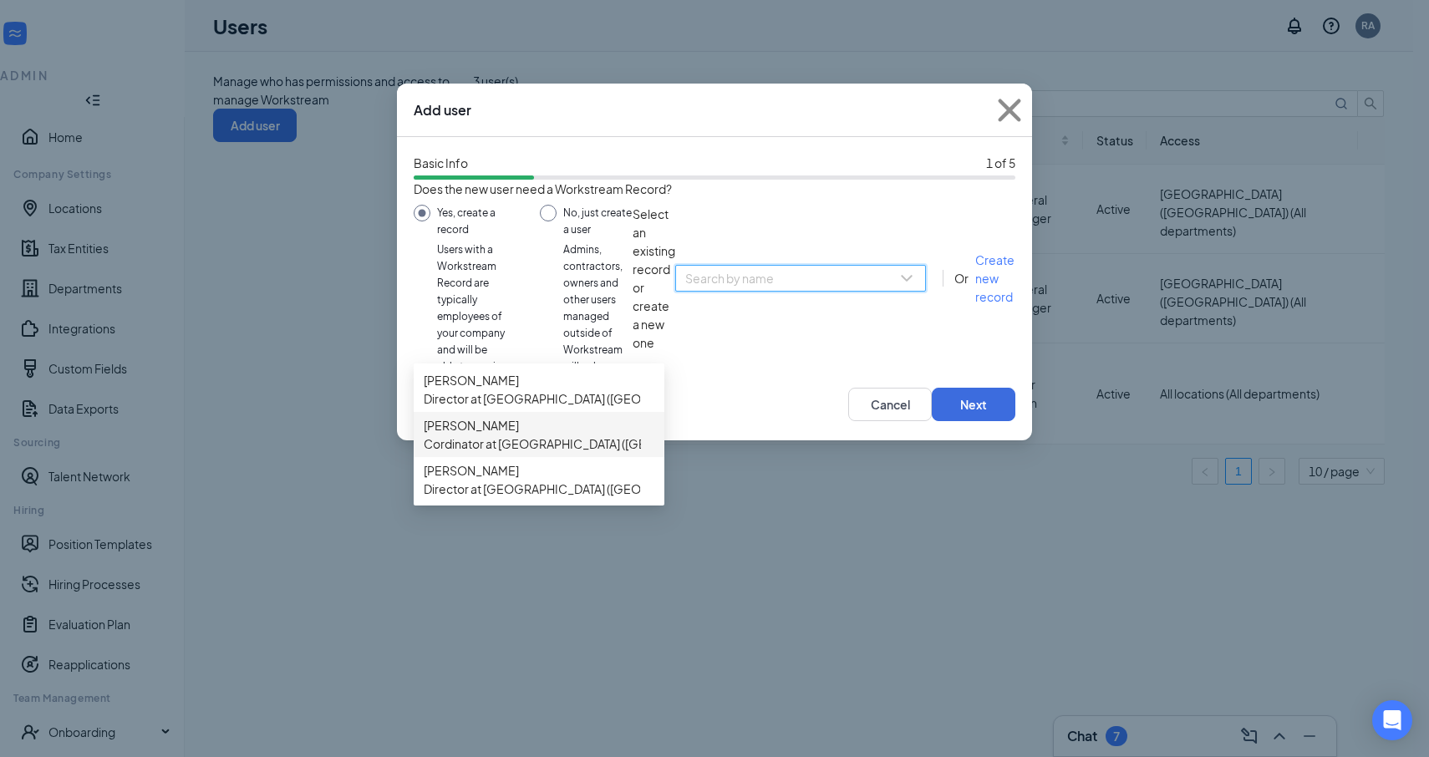
click at [537, 453] on span "Cordinator at [GEOGRAPHIC_DATA] ([GEOGRAPHIC_DATA])" at bounding box center [587, 444] width 327 height 18
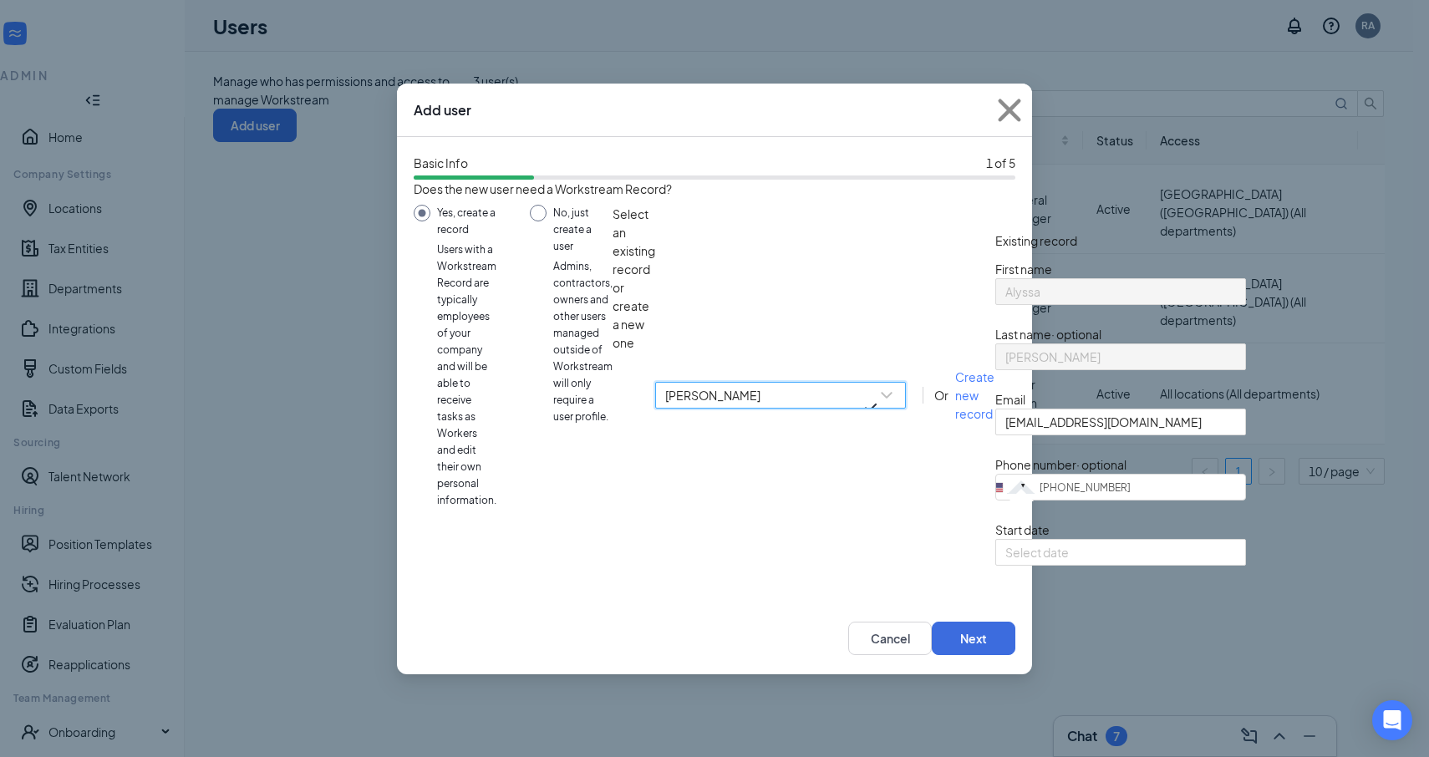
scroll to position [54, 0]
click at [1005, 562] on input at bounding box center [1118, 552] width 227 height 18
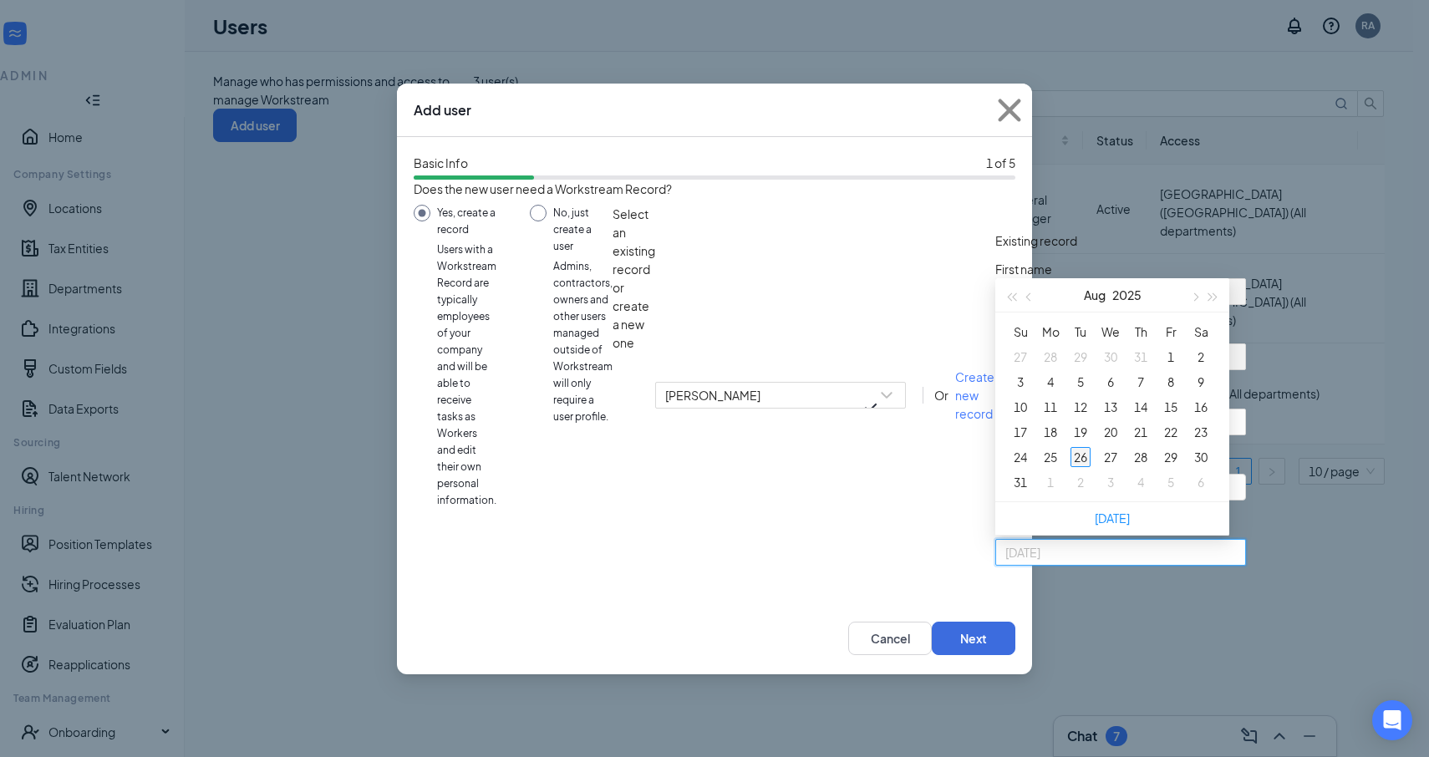
type input "[DATE]"
click at [1071, 467] on div "26" at bounding box center [1081, 457] width 20 height 20
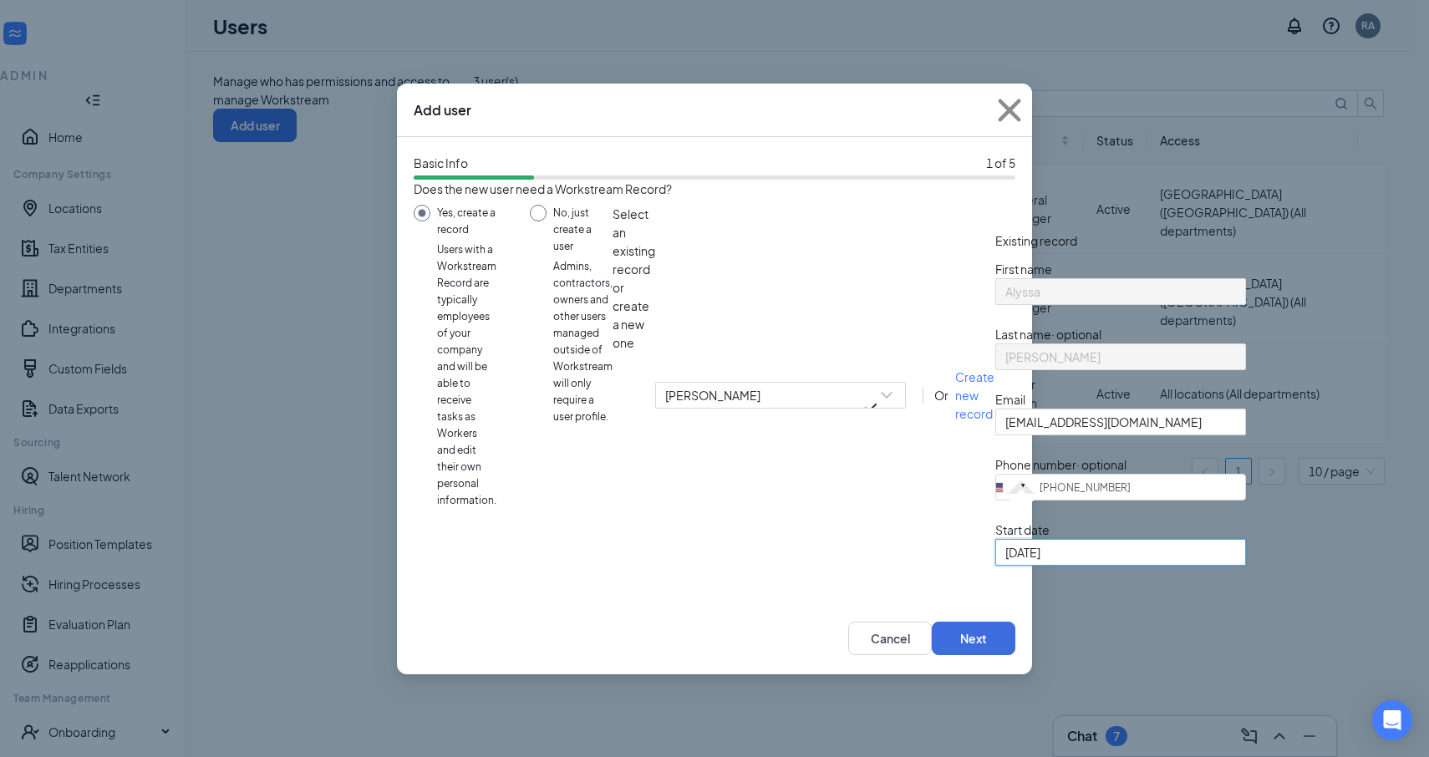
scroll to position [78, 0]
click at [984, 655] on button "Next" at bounding box center [974, 638] width 84 height 33
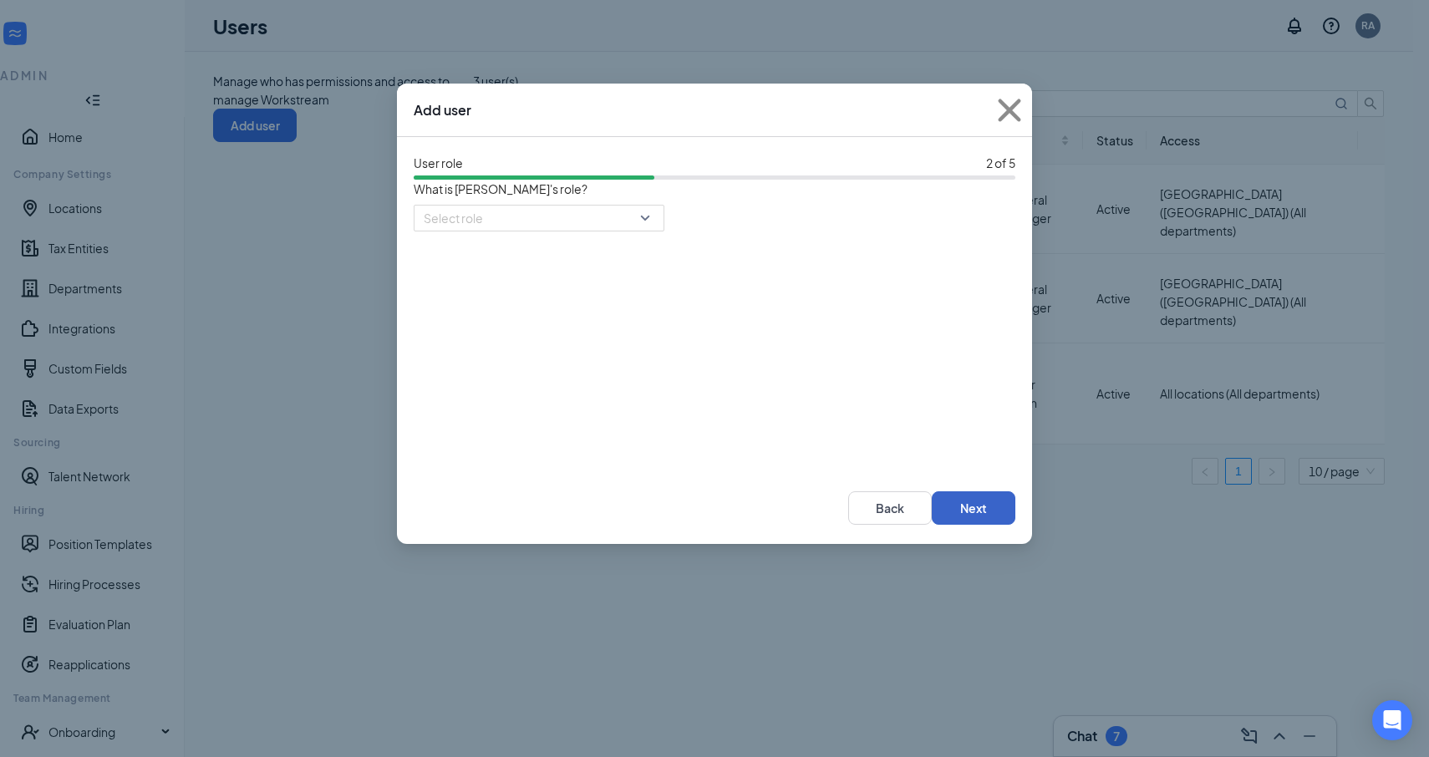
scroll to position [0, 0]
click at [579, 216] on div "User role 2 of 5 What is [PERSON_NAME]'s role? Select role" at bounding box center [714, 304] width 635 height 335
click at [559, 250] on div "Select role 97392 97393 Super Admin District Manager General Manager Assistant …" at bounding box center [715, 330] width 602 height 251
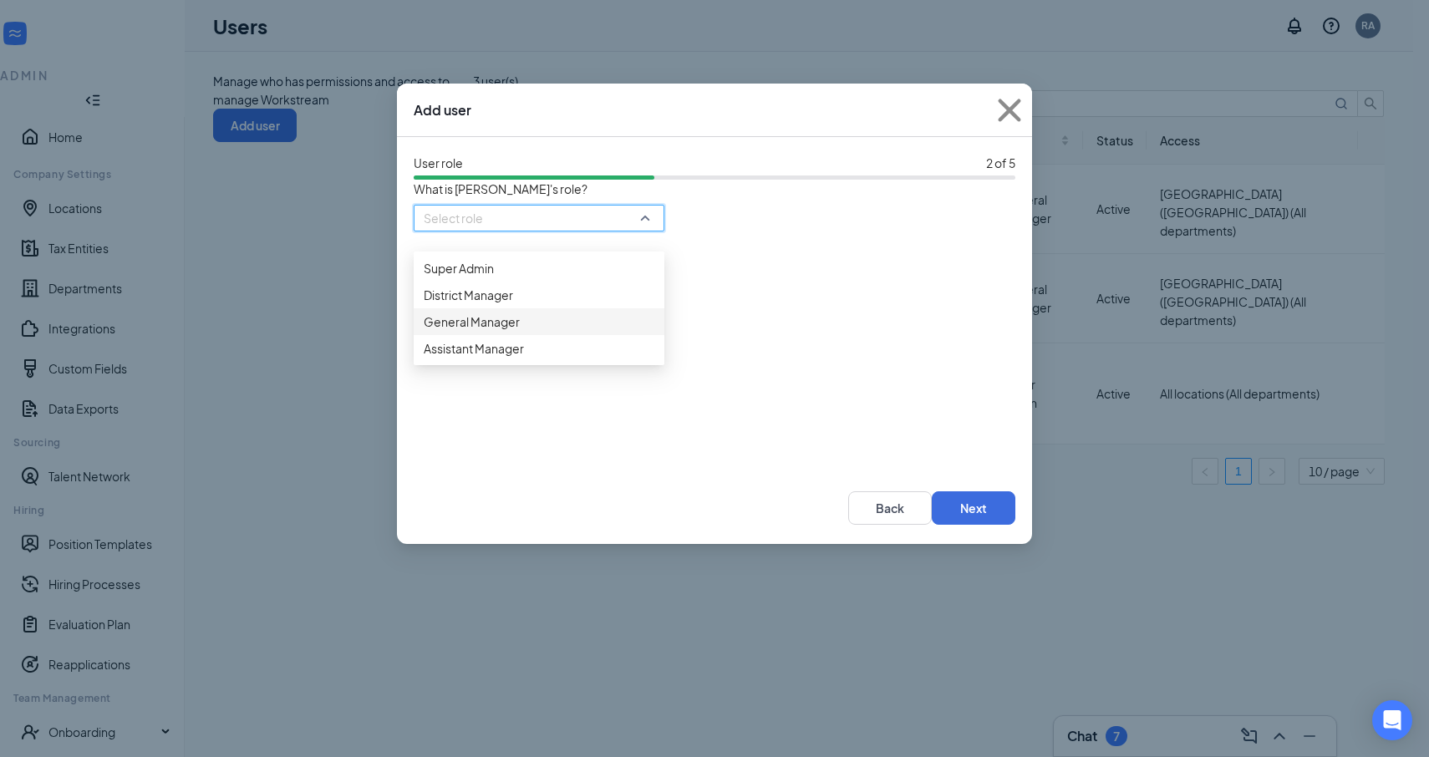
click at [514, 331] on span "General Manager" at bounding box center [472, 322] width 96 height 18
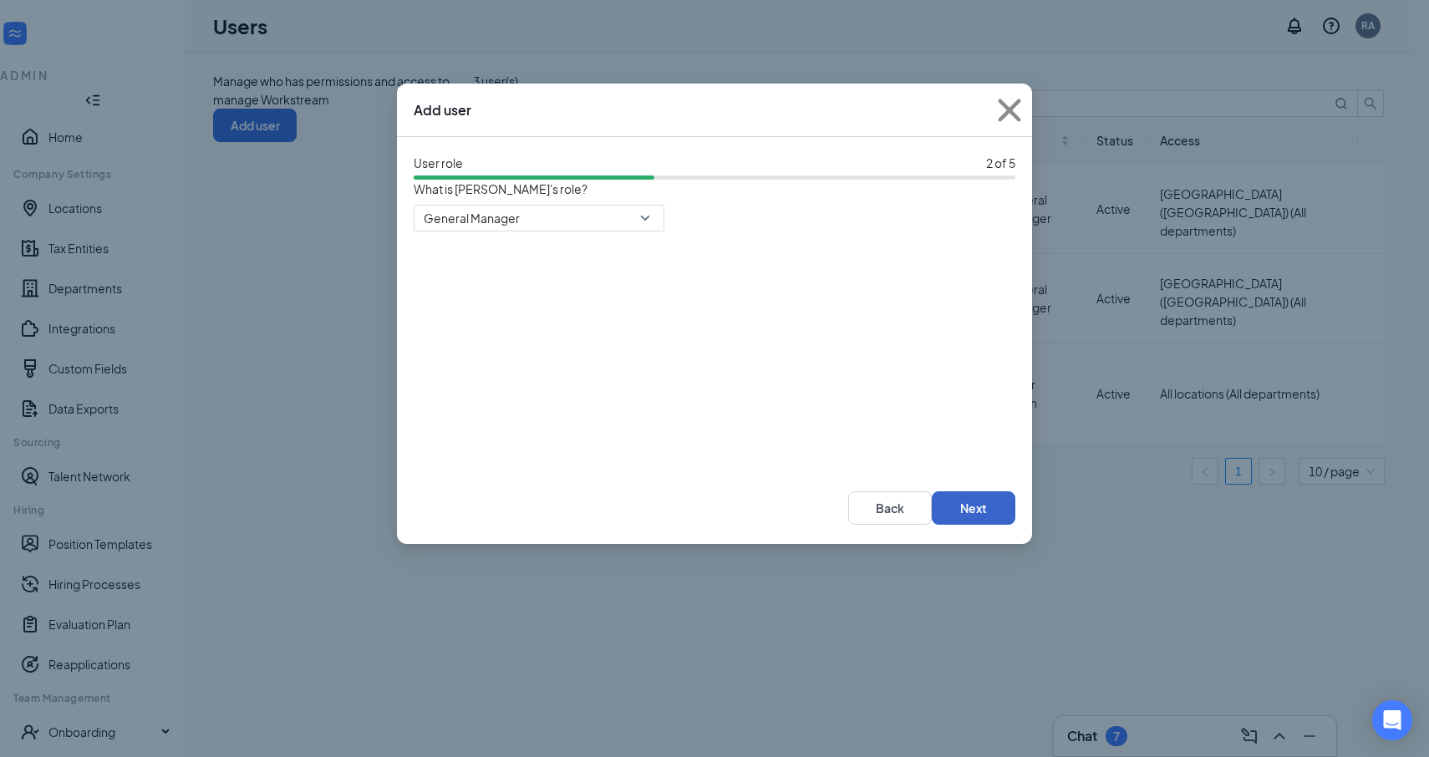
click at [970, 525] on button "Next" at bounding box center [974, 507] width 84 height 33
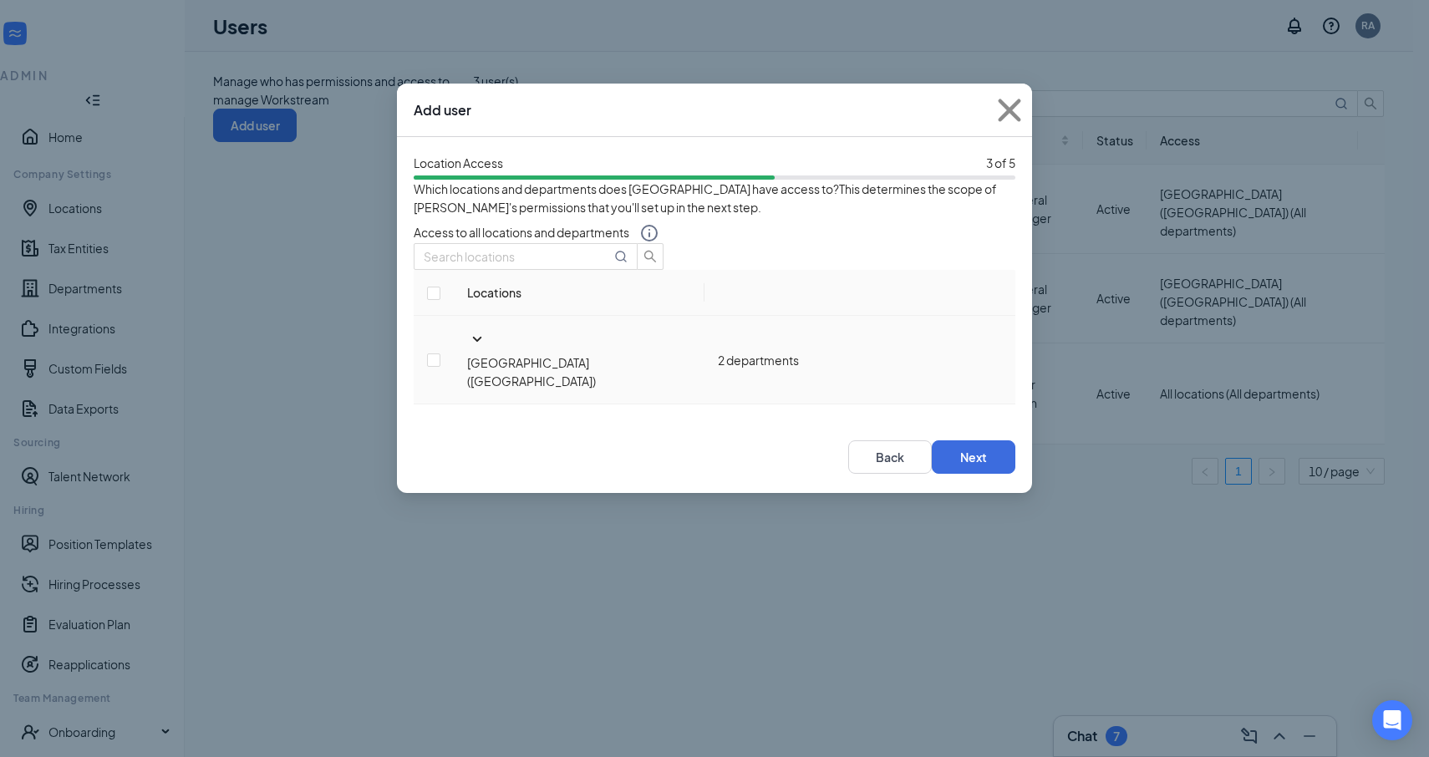
click at [480, 377] on div "[GEOGRAPHIC_DATA] ([GEOGRAPHIC_DATA])" at bounding box center [579, 372] width 224 height 37
click at [440, 367] on input "checkbox" at bounding box center [433, 360] width 13 height 13
checkbox input "true"
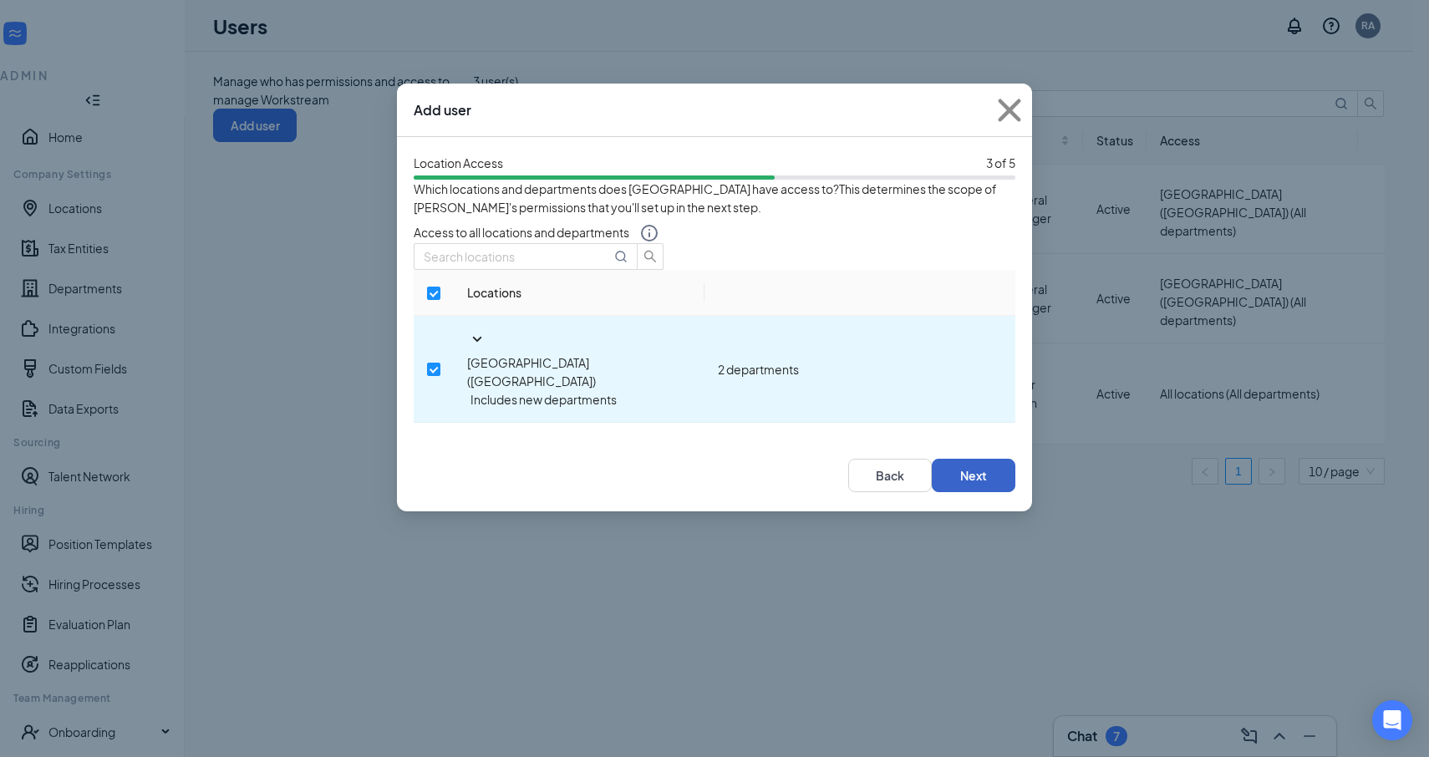
click at [984, 459] on button "Next" at bounding box center [974, 475] width 84 height 33
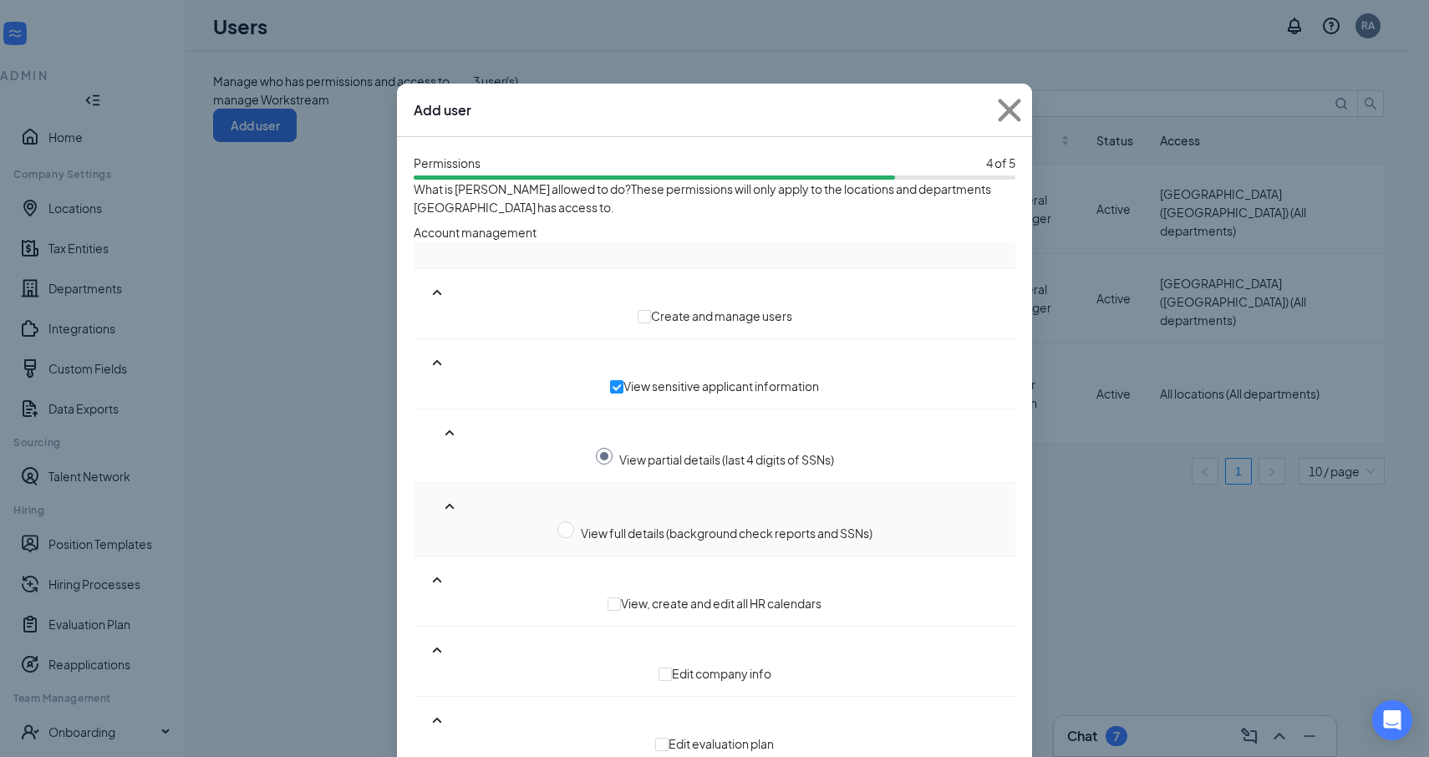
drag, startPoint x: 466, startPoint y: 421, endPoint x: 476, endPoint y: 421, distance: 10.9
click at [466, 483] on td "View full details (background check reports and SSNs)" at bounding box center [715, 520] width 602 height 74
click at [557, 522] on input "radio" at bounding box center [565, 530] width 17 height 17
radio input "true"
click at [481, 353] on td "View sensitive applicant information" at bounding box center [715, 374] width 602 height 70
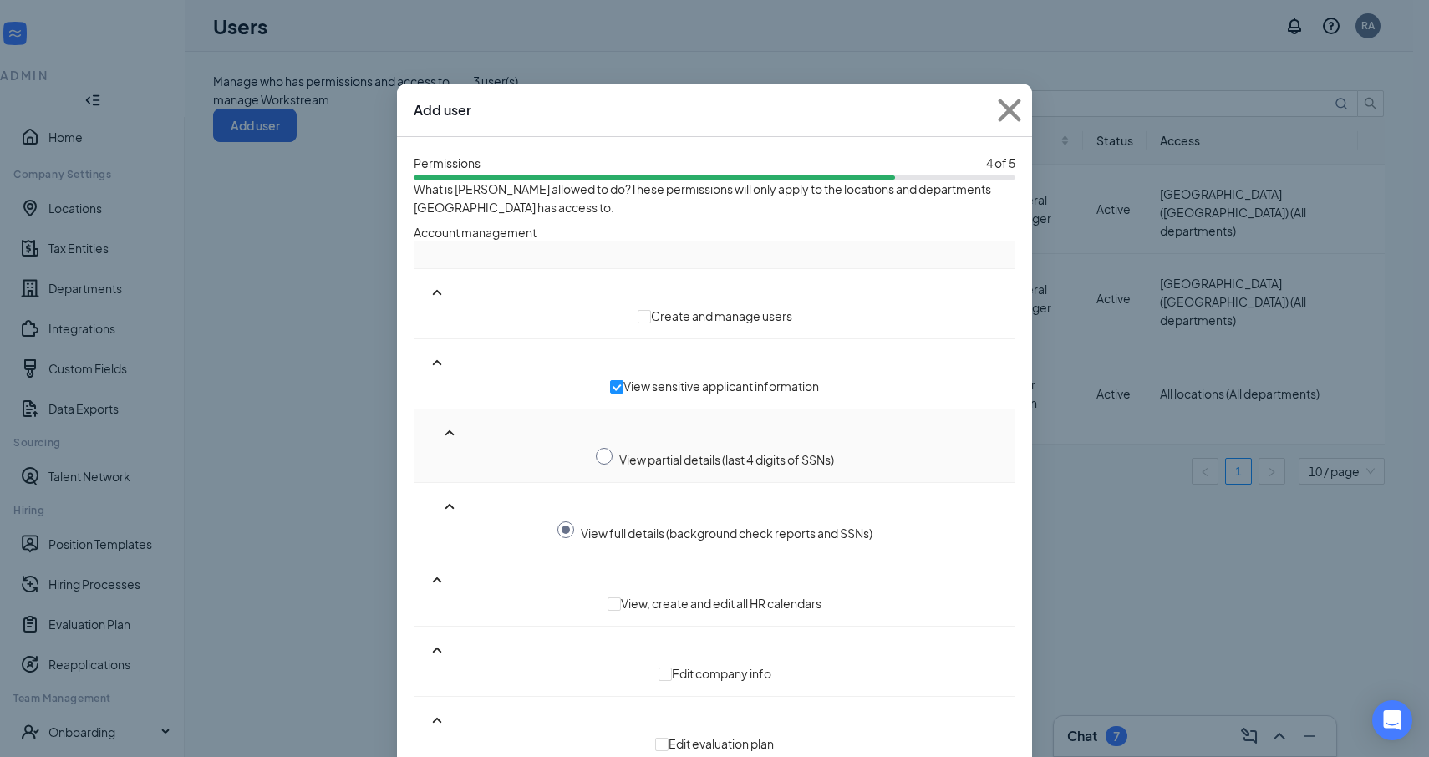
click at [596, 448] on input "radio" at bounding box center [604, 456] width 17 height 17
radio input "true"
radio input "false"
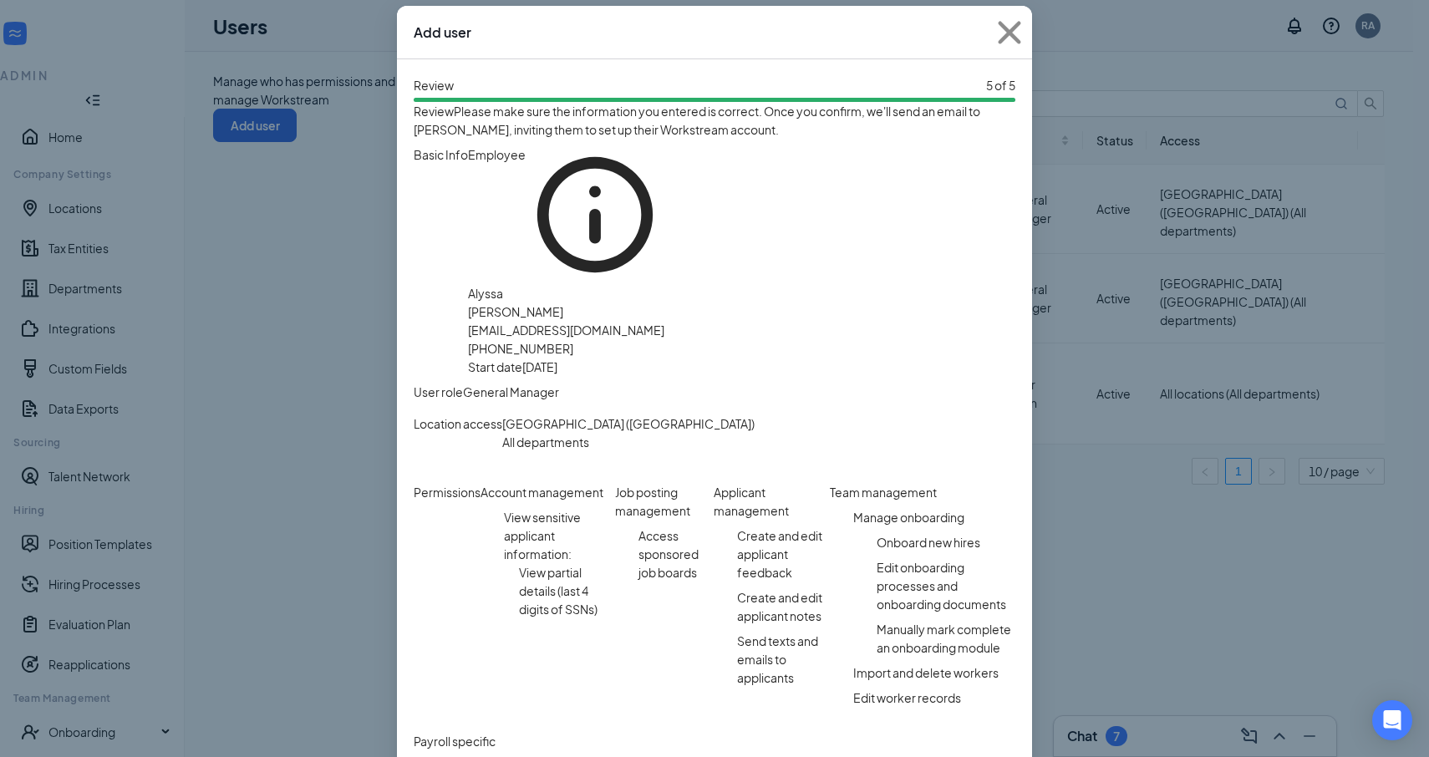
scroll to position [364, 0]
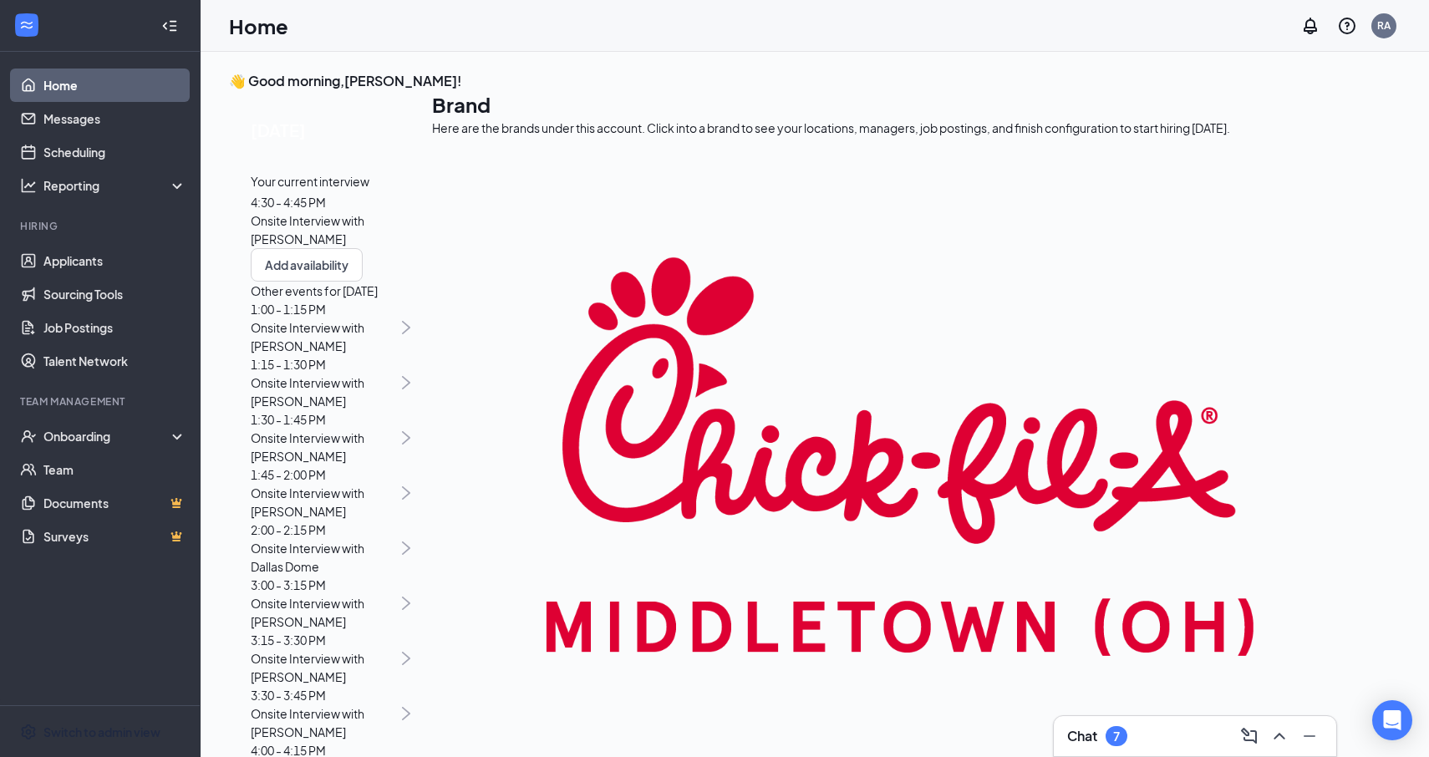
click at [326, 210] on span "4:30 - 4:45 PM" at bounding box center [288, 202] width 75 height 15
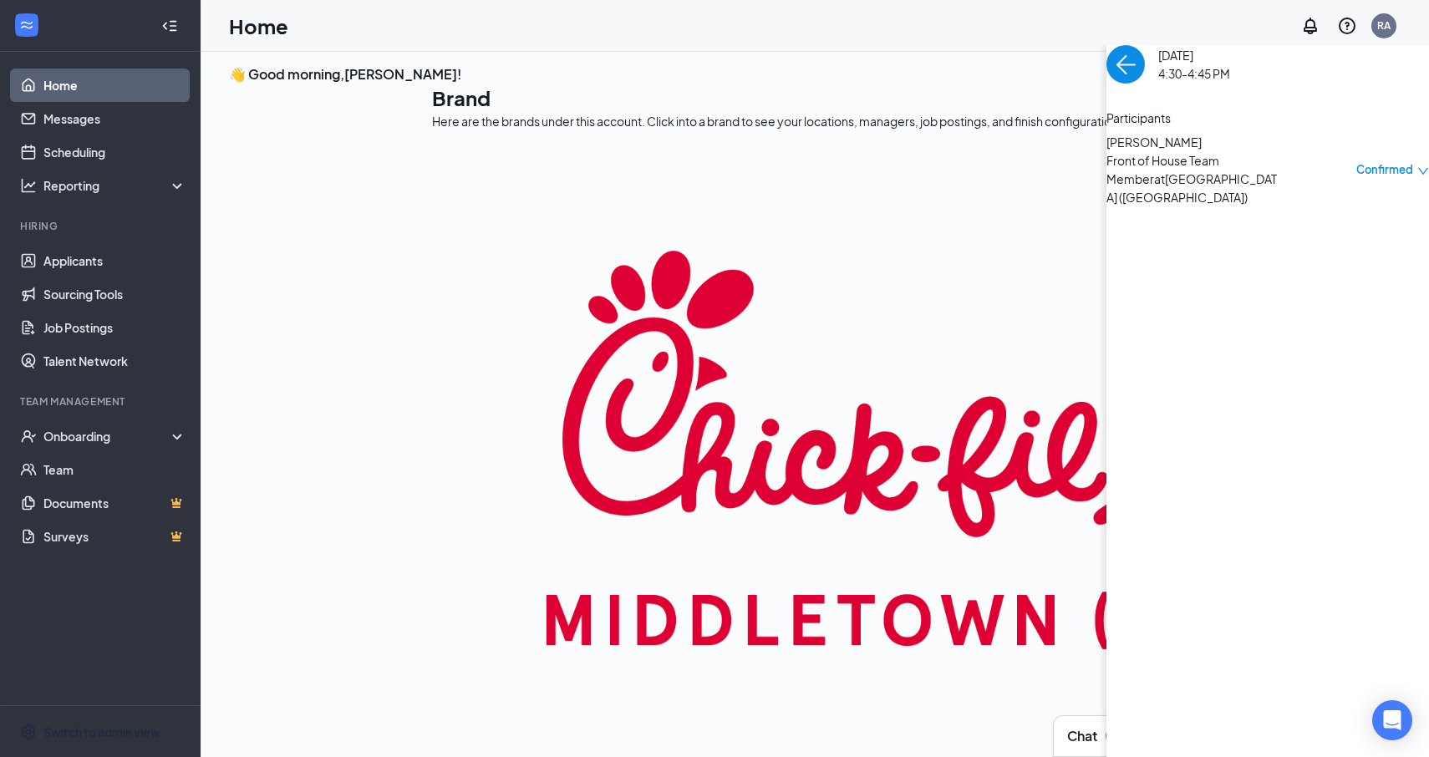
click at [1356, 206] on div "Confirmed" at bounding box center [1392, 170] width 73 height 74
click at [109, 150] on link "Scheduling" at bounding box center [114, 151] width 143 height 33
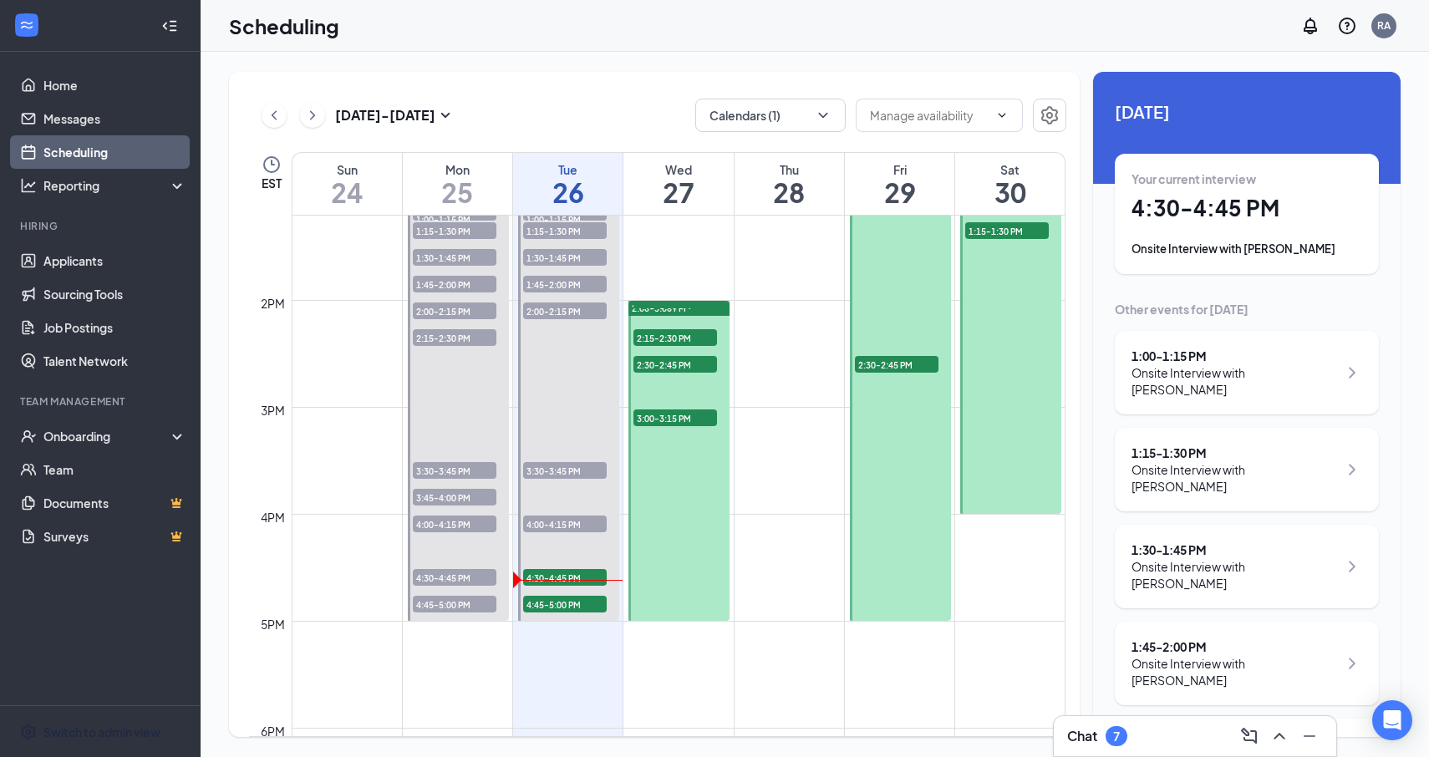
scroll to position [1580, 0]
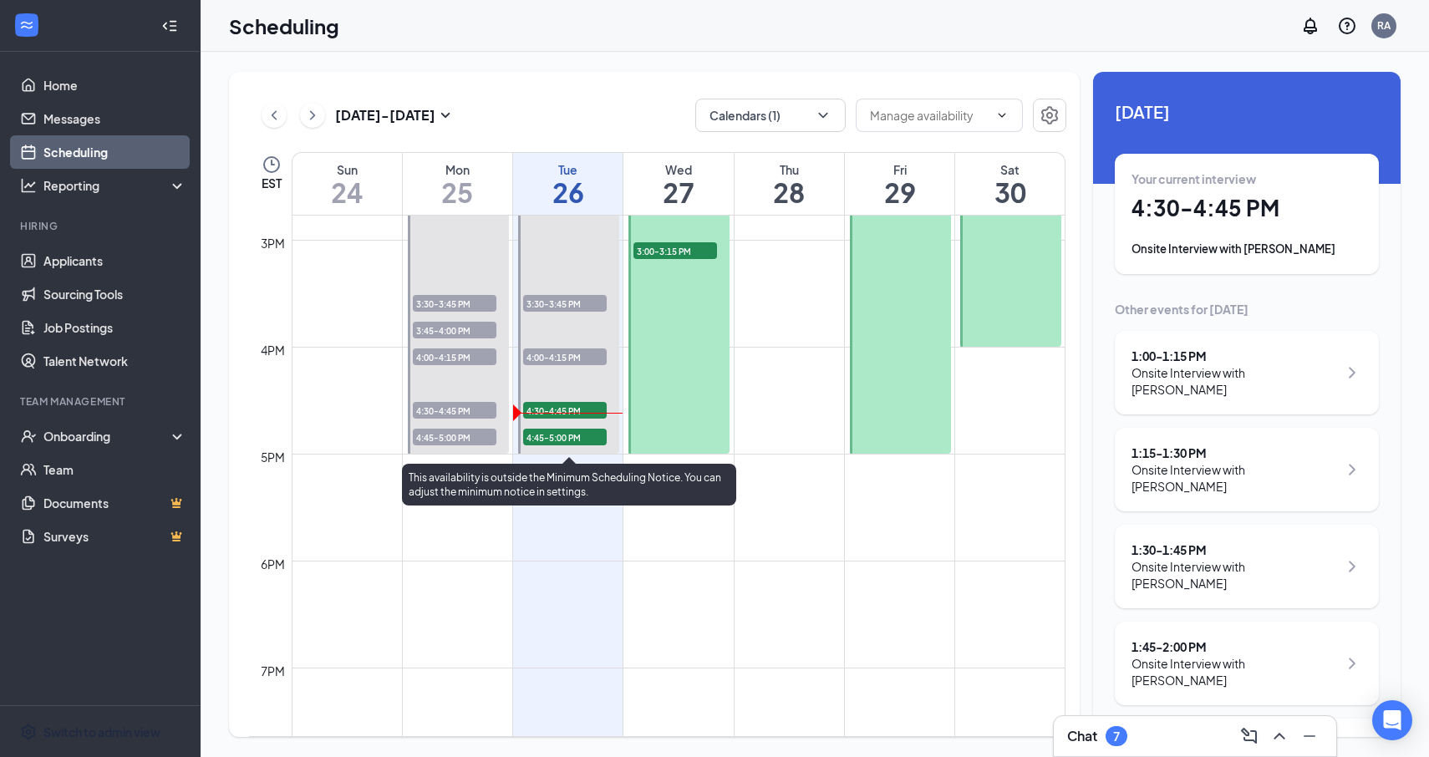
click at [577, 411] on span "4:30-4:45 PM" at bounding box center [565, 410] width 84 height 17
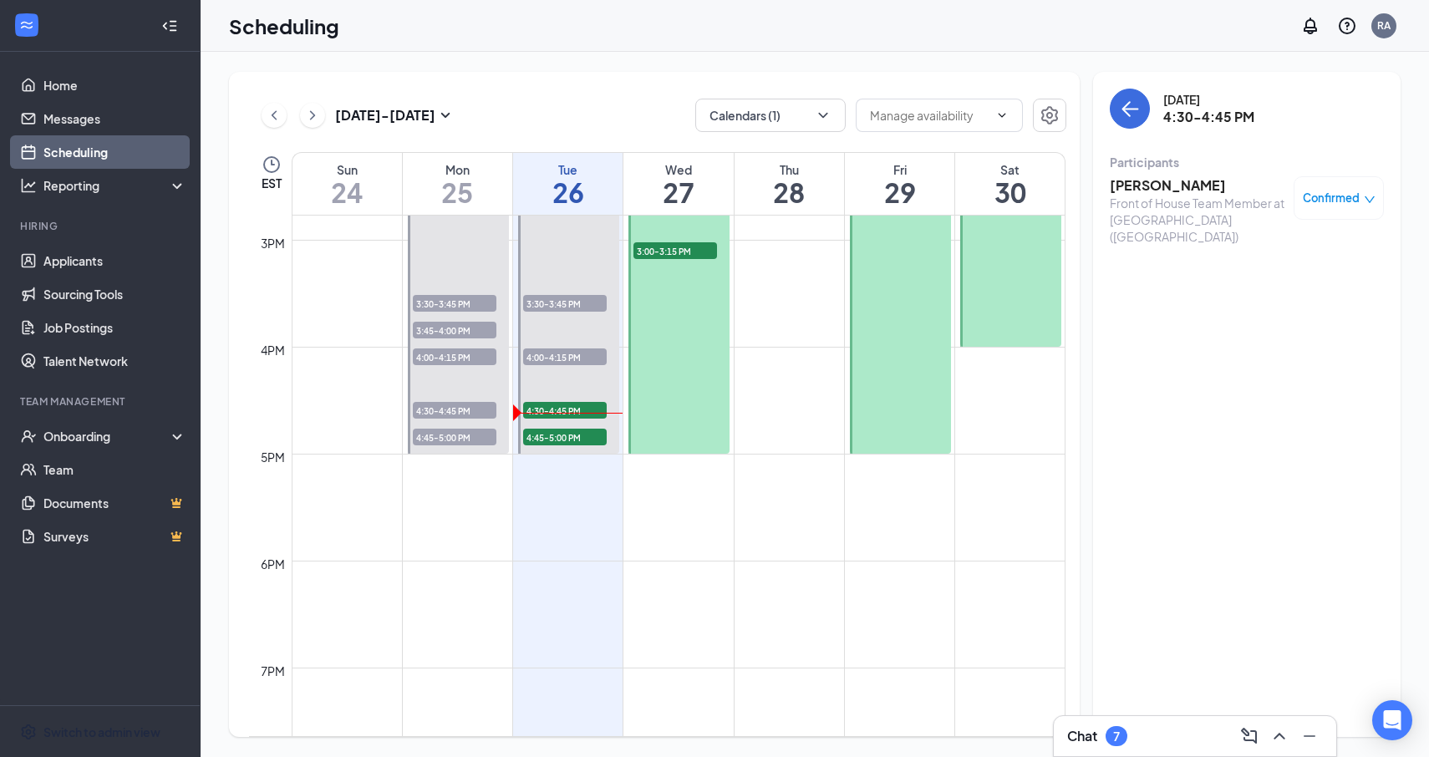
click at [1149, 181] on h3 "[PERSON_NAME]" at bounding box center [1198, 185] width 176 height 18
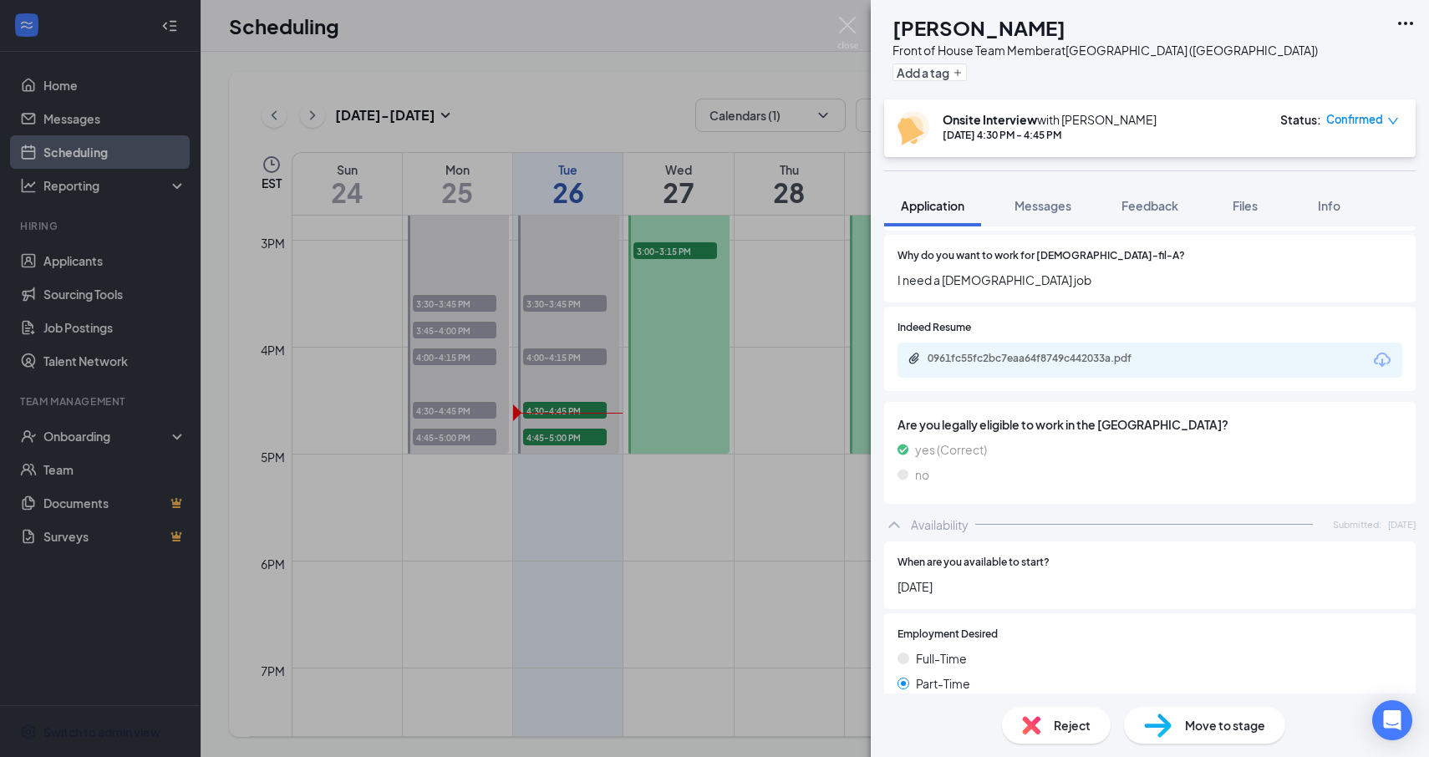
scroll to position [1201, 0]
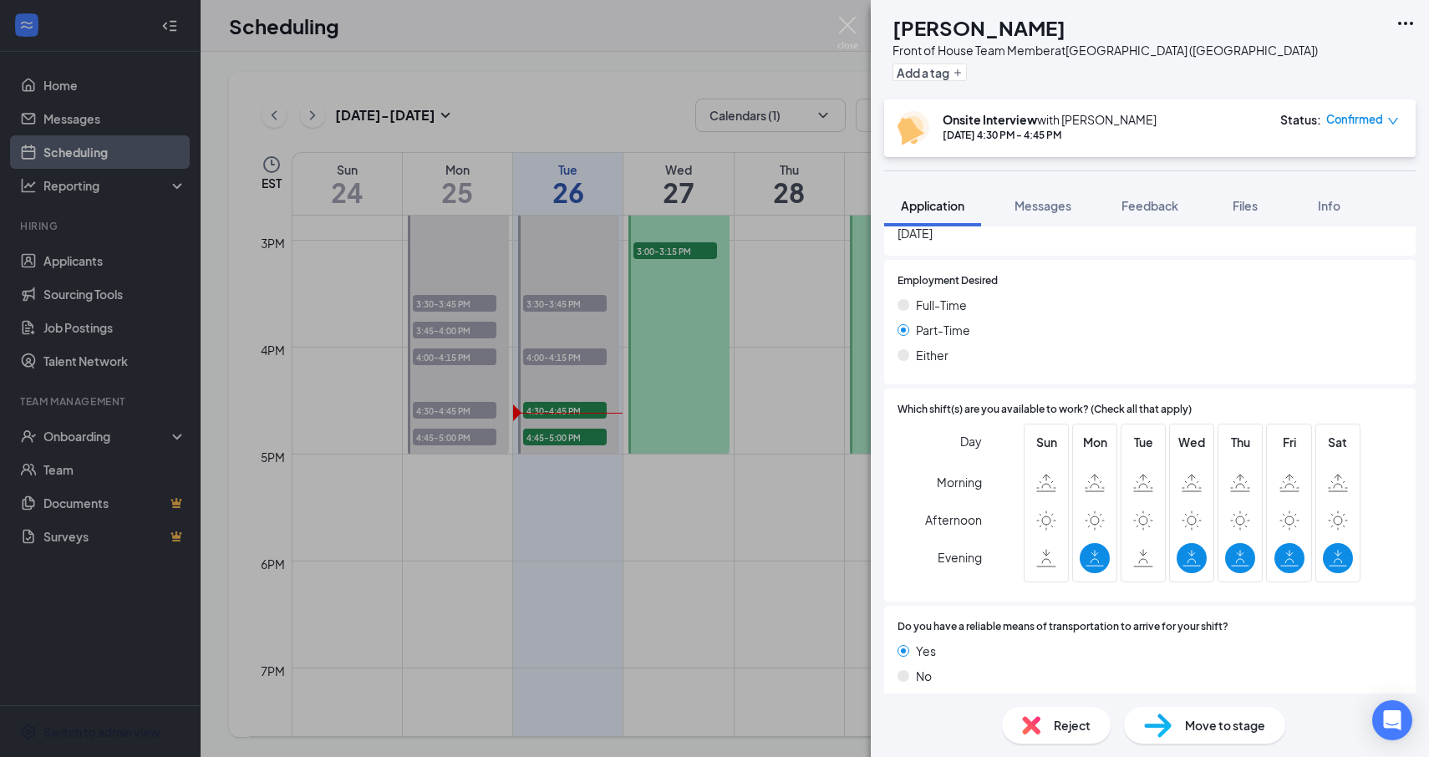
click at [1059, 730] on span "Reject" at bounding box center [1072, 725] width 37 height 18
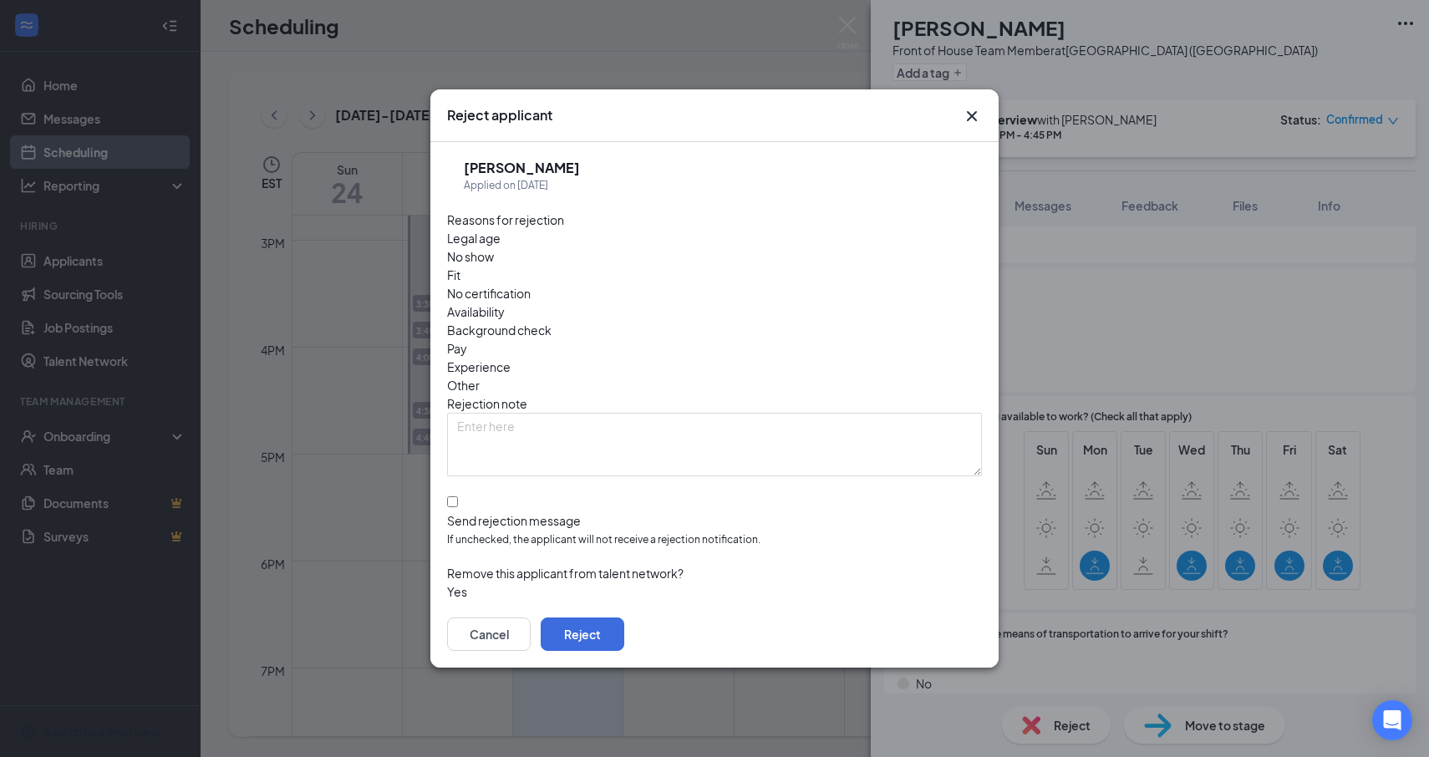
click at [494, 266] on span "No show" at bounding box center [470, 256] width 47 height 18
click at [624, 618] on button "Reject" at bounding box center [583, 634] width 84 height 33
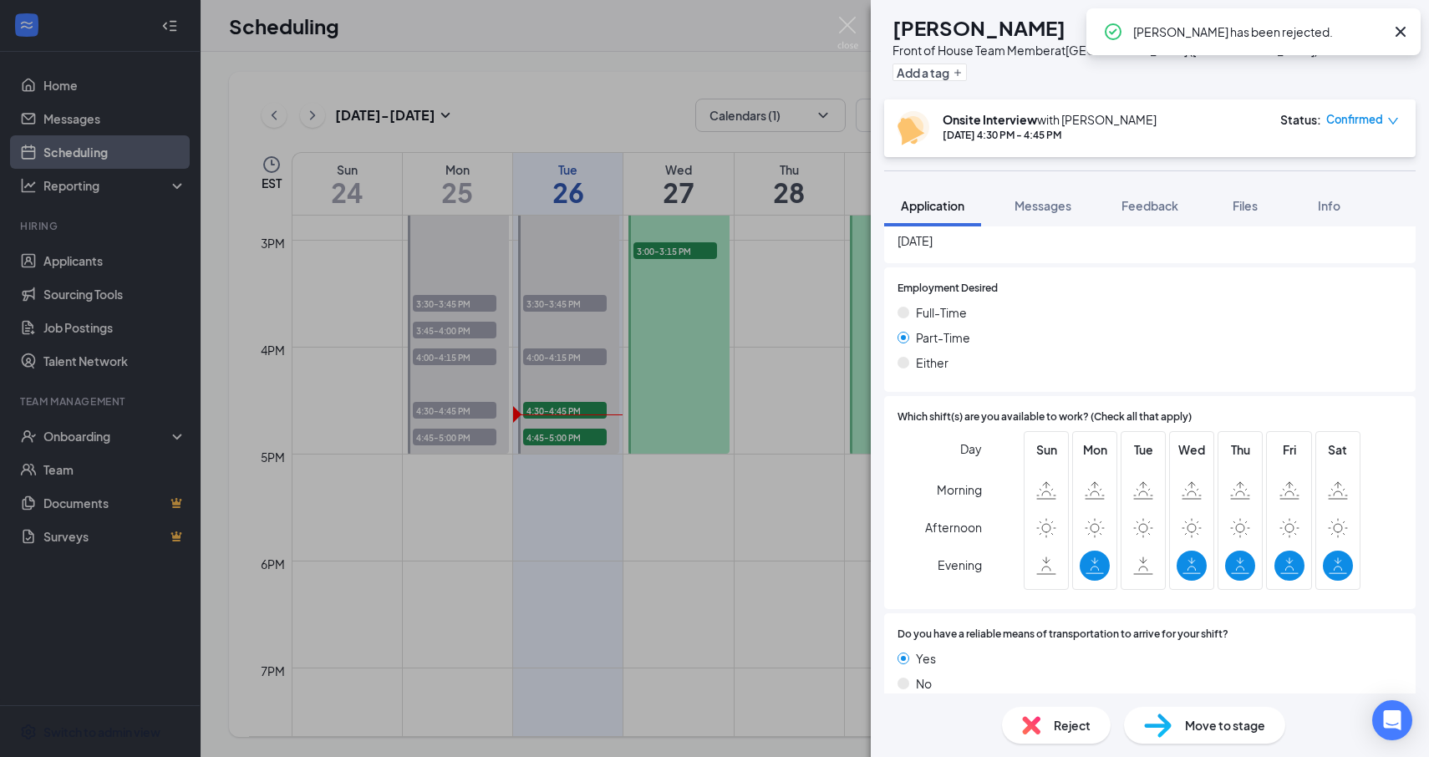
click at [626, 108] on div "[PERSON_NAME] Front of House Team Member at [GEOGRAPHIC_DATA] ([GEOGRAPHIC_DATA…" at bounding box center [714, 378] width 1429 height 757
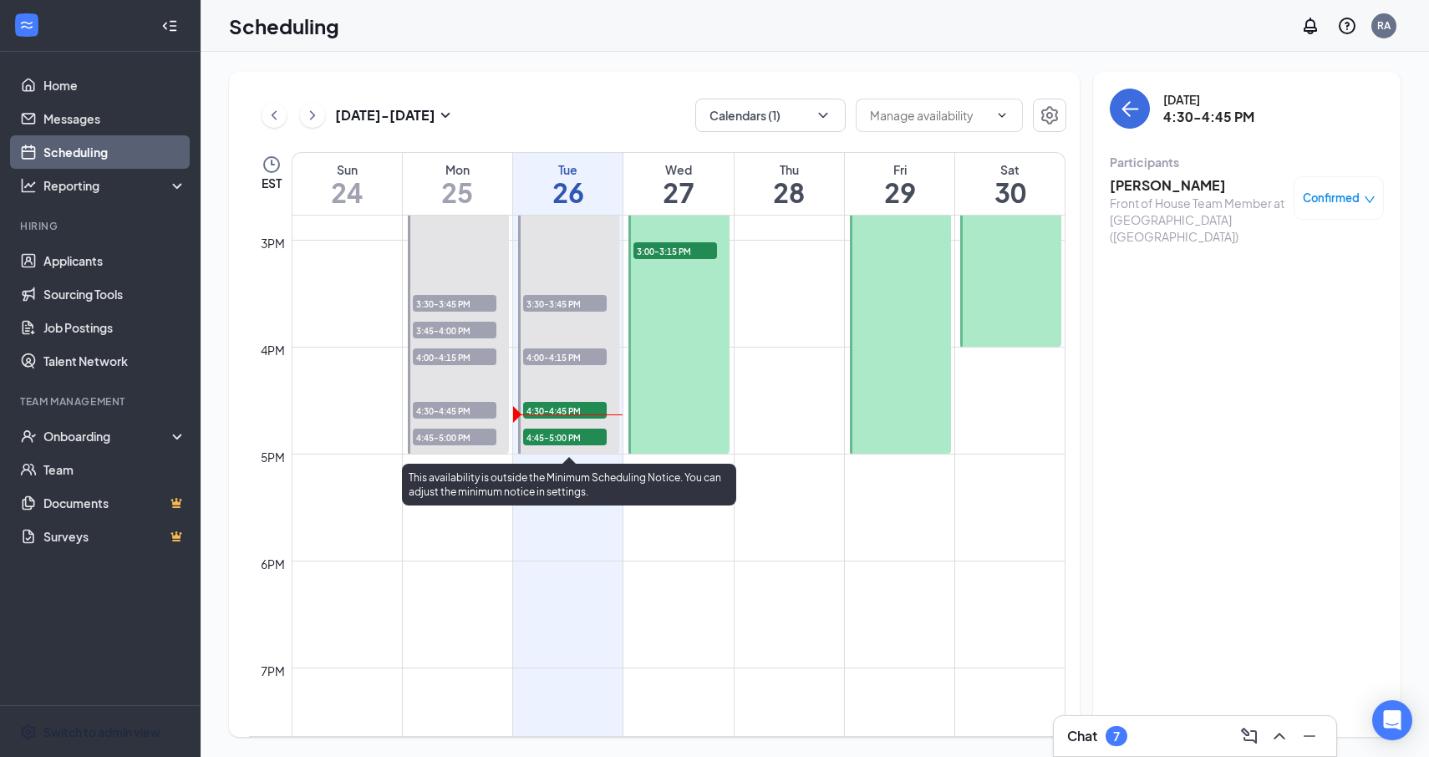
click at [562, 441] on span "4:45-5:00 PM" at bounding box center [565, 437] width 84 height 17
click at [537, 438] on span "4:45-5:00 PM" at bounding box center [565, 437] width 84 height 17
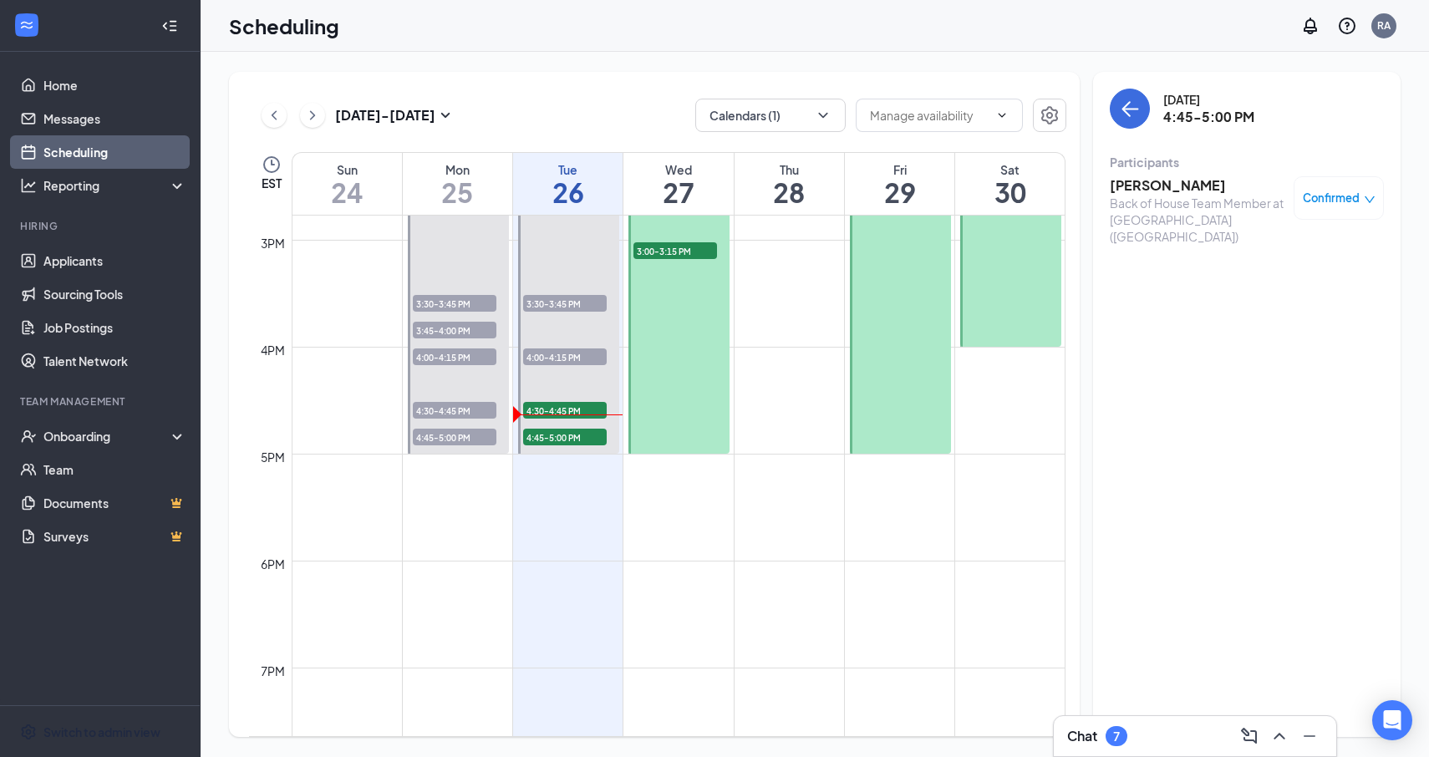
click at [1122, 183] on h3 "[PERSON_NAME]" at bounding box center [1198, 185] width 176 height 18
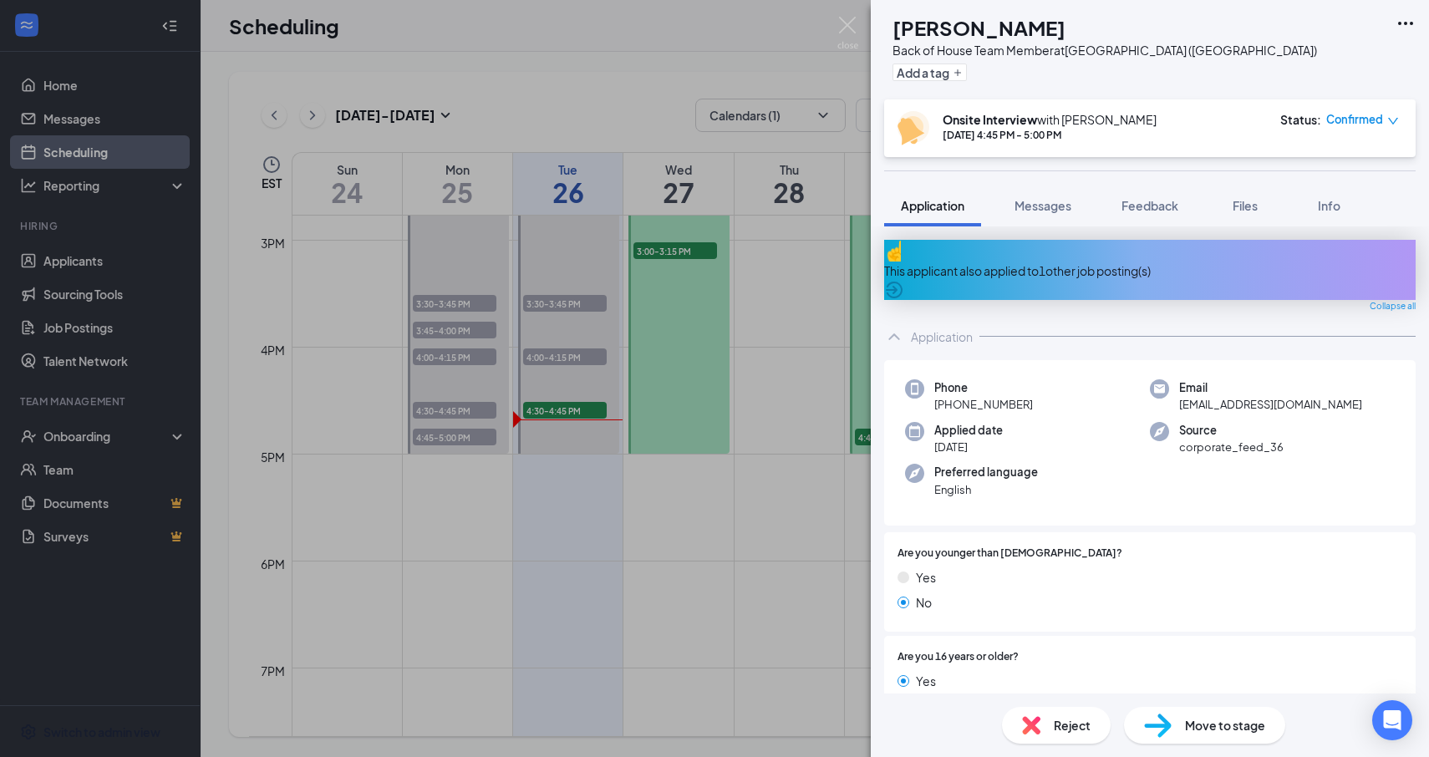
click at [588, 43] on div "EK [PERSON_NAME] Back of House Team Member at [GEOGRAPHIC_DATA] ([GEOGRAPHIC_DA…" at bounding box center [714, 378] width 1429 height 757
